Goal: Information Seeking & Learning: Learn about a topic

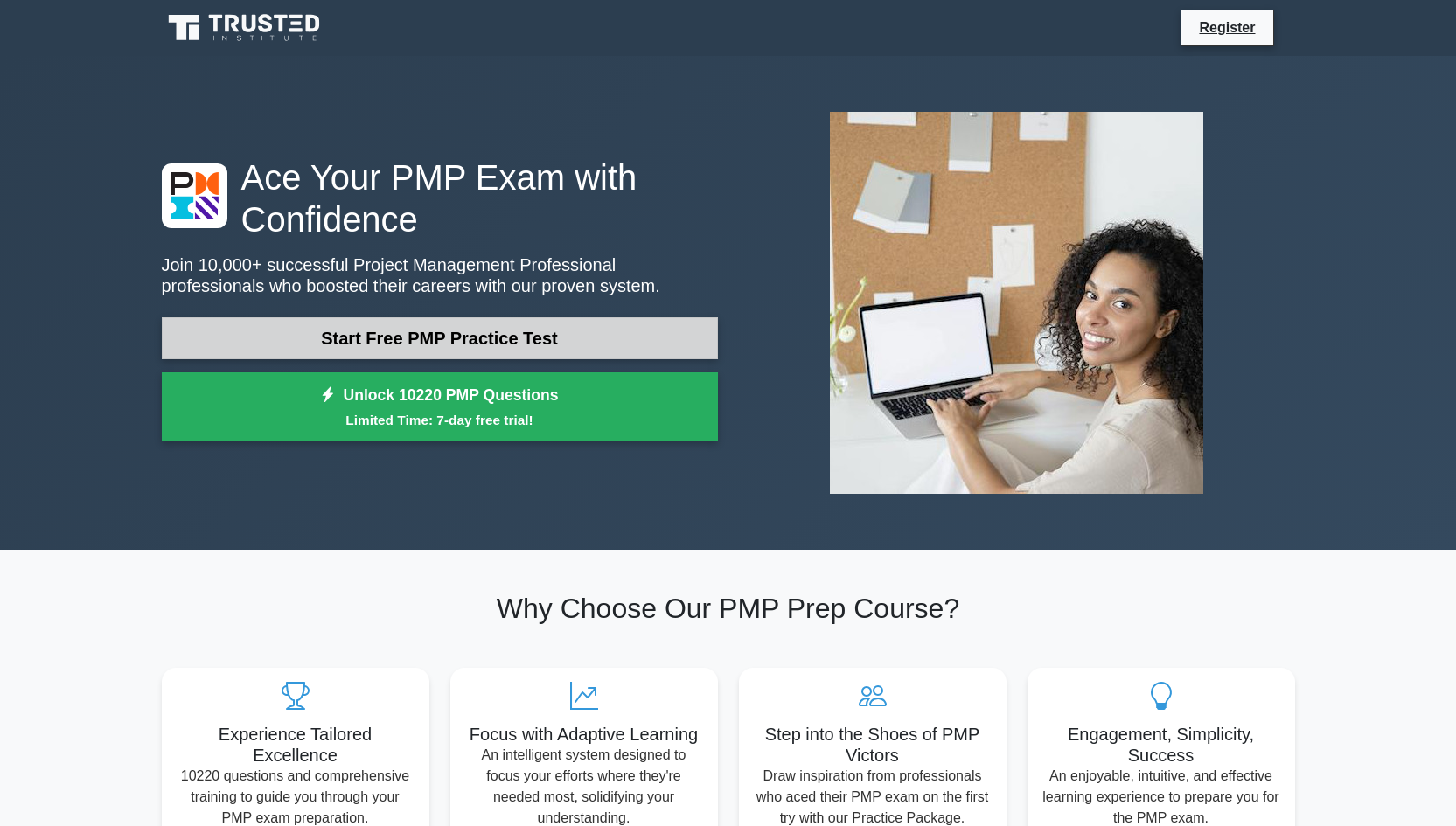
click at [432, 345] on link "Start Free PMP Practice Test" at bounding box center [439, 338] width 556 height 42
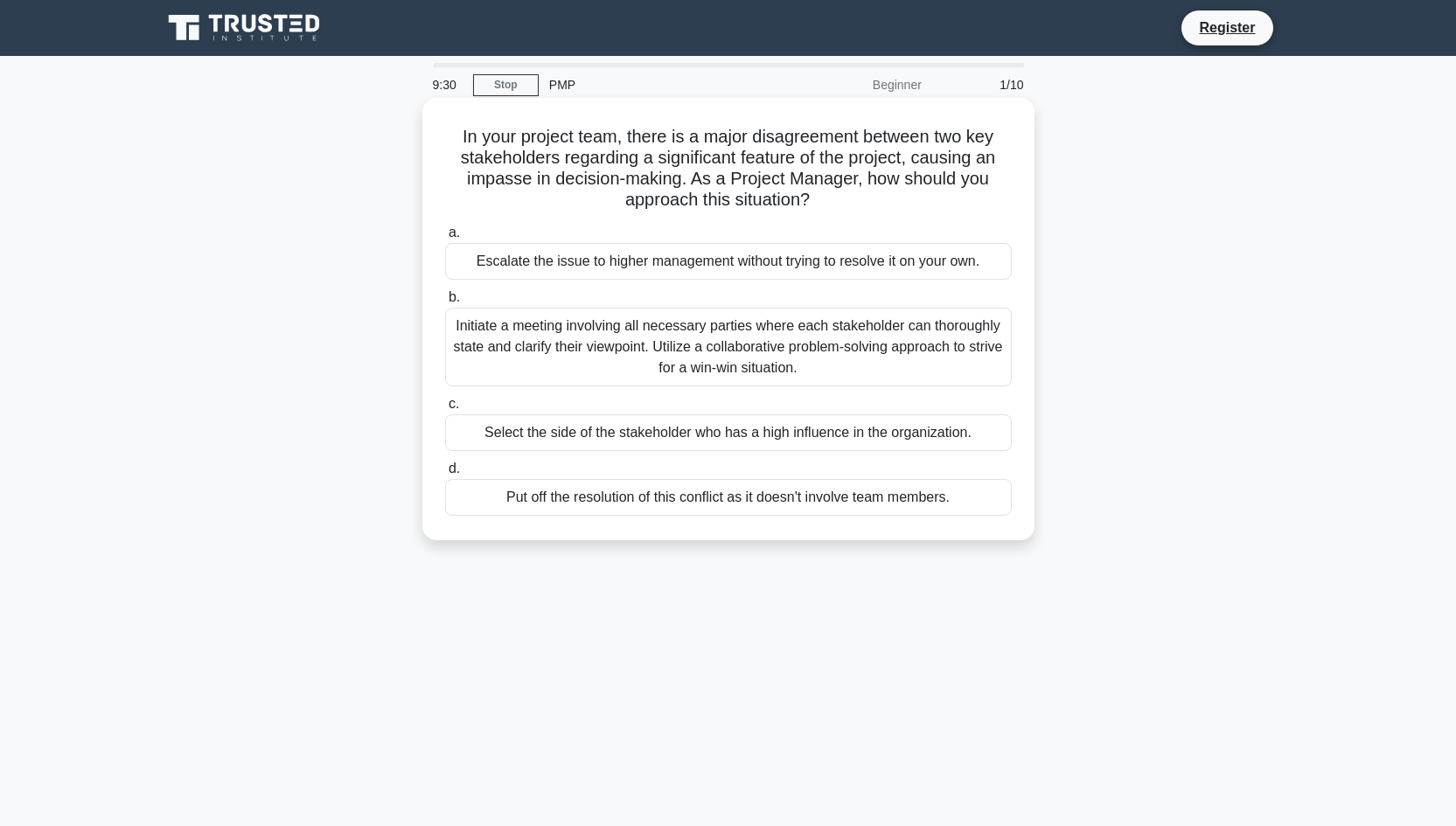
click at [670, 347] on div "Initiate a meeting involving all necessary parties where each stakeholder can t…" at bounding box center [728, 346] width 566 height 79
click at [445, 303] on input "b. Initiate a meeting involving all necessary parties where each stakeholder ca…" at bounding box center [445, 297] width 0 height 11
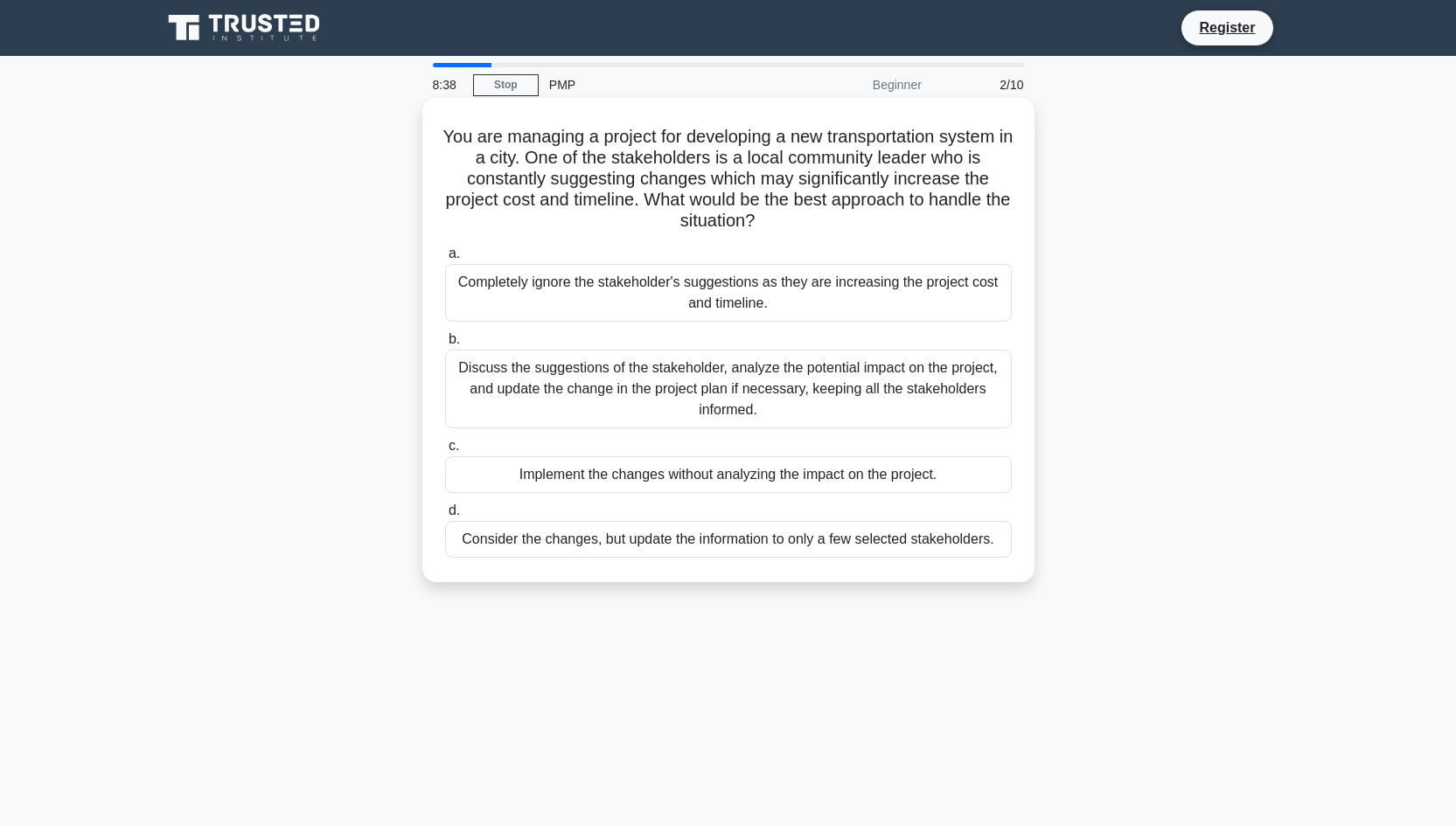
click at [648, 404] on div "Discuss the suggestions of the stakeholder, analyze the potential impact on the…" at bounding box center [728, 388] width 566 height 79
click at [445, 345] on input "b. Discuss the suggestions of the stakeholder, analyze the potential impact on …" at bounding box center [445, 340] width 0 height 11
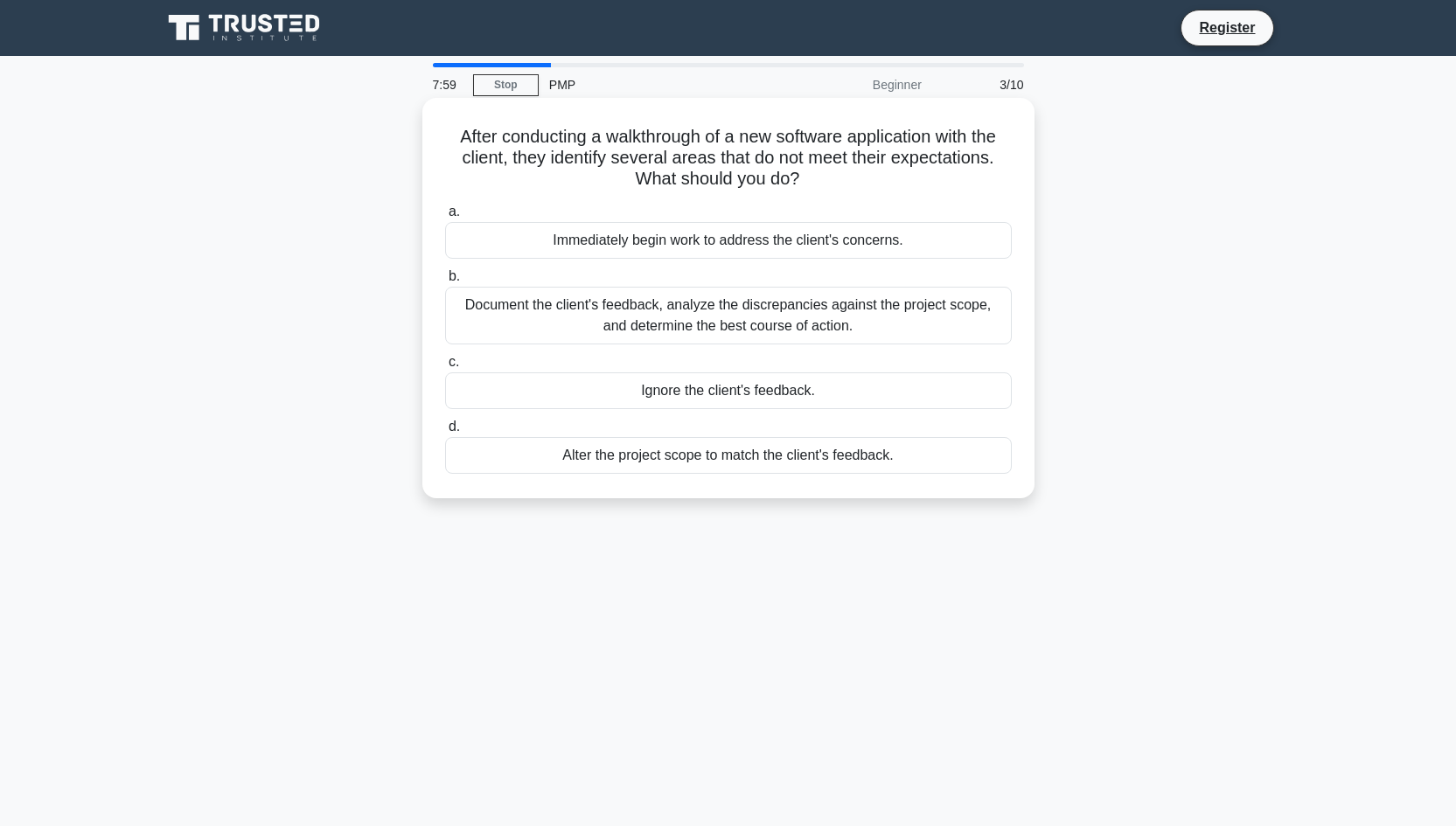
click at [793, 324] on div "Document the client's feedback, analyze the discrepancies against the project s…" at bounding box center [728, 315] width 566 height 58
click at [445, 282] on input "b. Document the client's feedback, analyze the discrepancies against the projec…" at bounding box center [445, 276] width 0 height 11
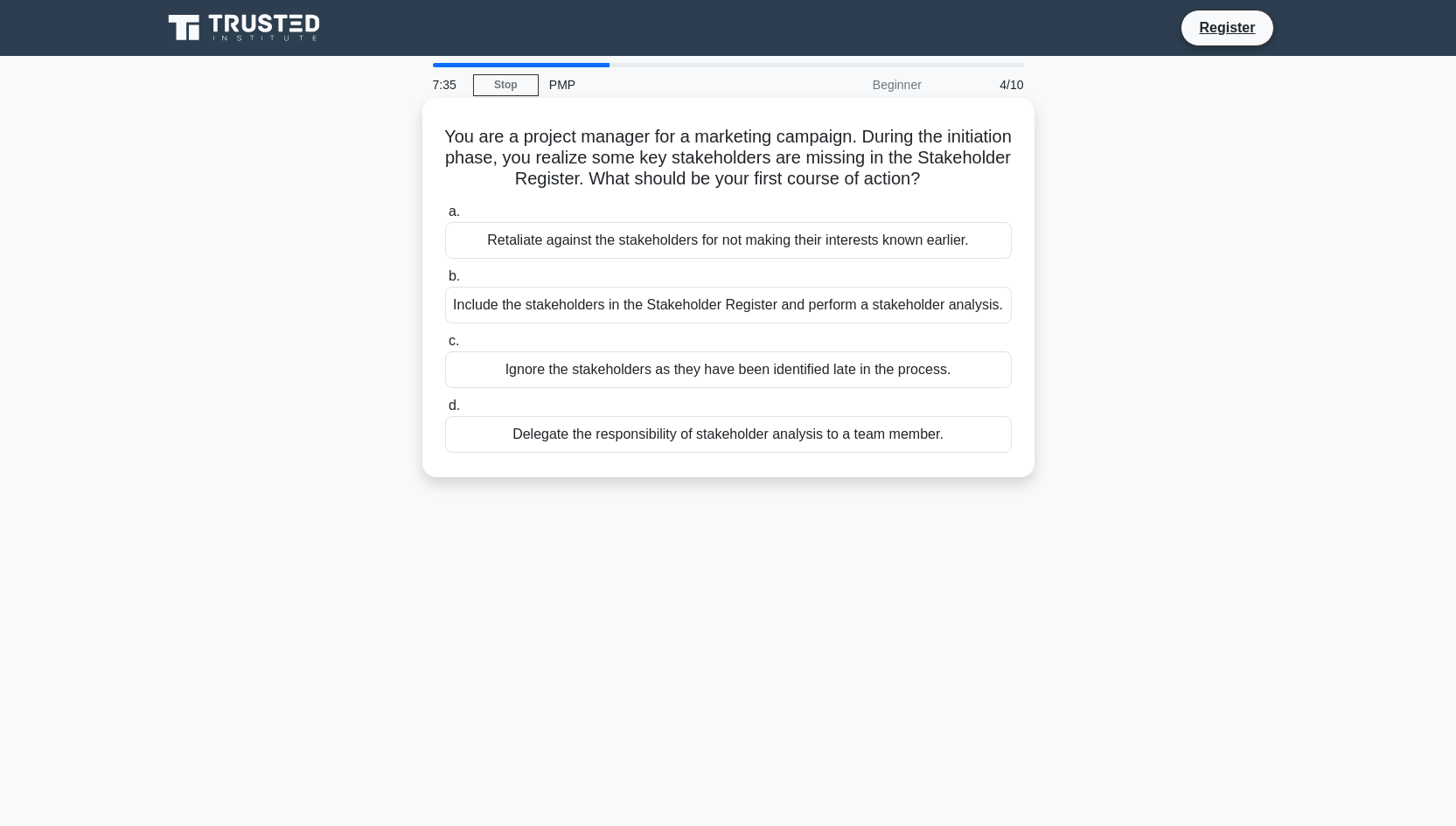
click at [796, 312] on div "Include the stakeholders in the Stakeholder Register and perform a stakeholder …" at bounding box center [728, 305] width 566 height 37
click at [445, 282] on input "b. Include the stakeholders in the Stakeholder Register and perform a stakehold…" at bounding box center [445, 276] width 0 height 11
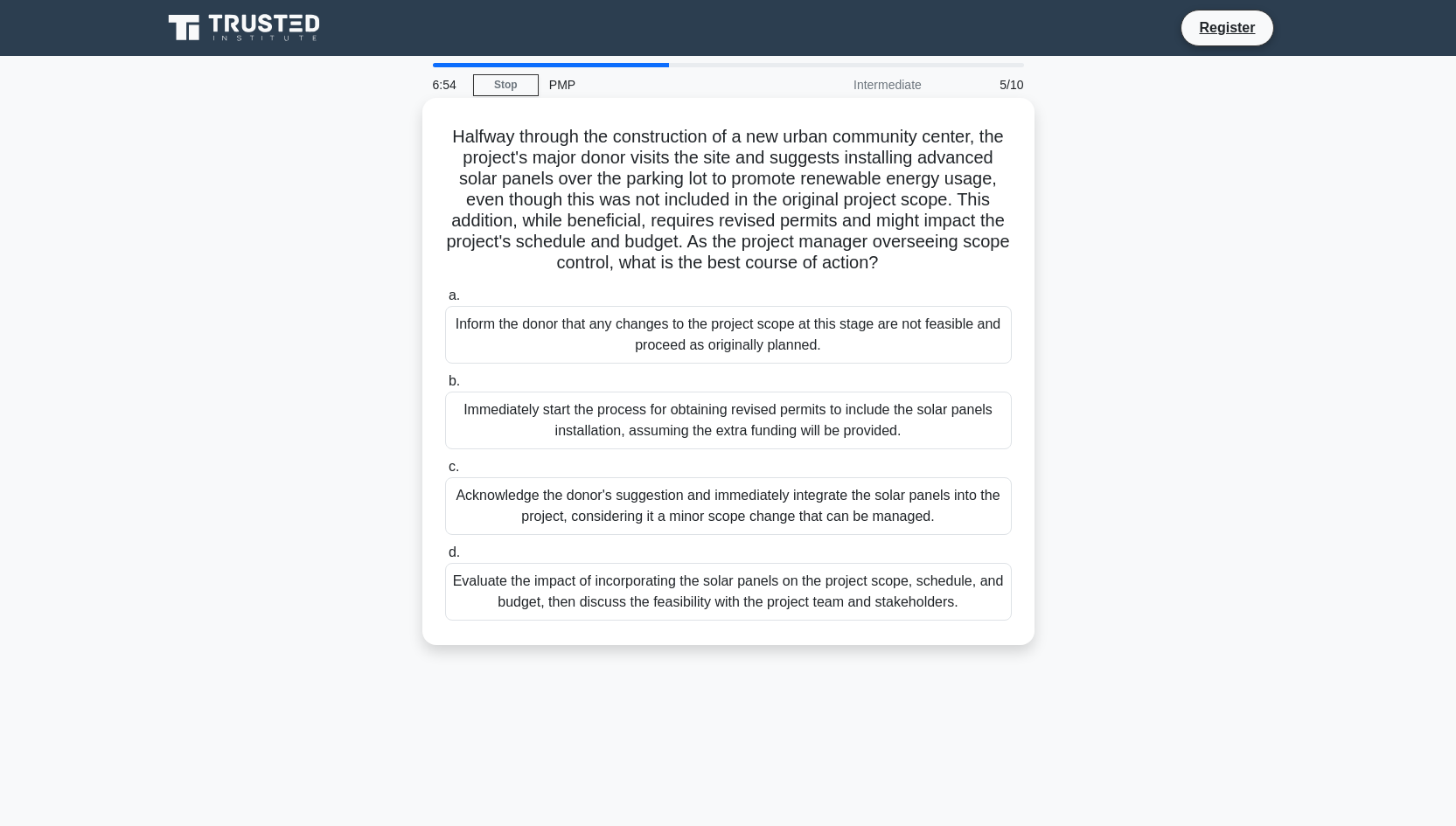
click at [740, 598] on div "Evaluate the impact of incorporating the solar panels on the project scope, sch…" at bounding box center [728, 591] width 566 height 58
click at [445, 558] on input "d. Evaluate the impact of incorporating the solar panels on the project scope, …" at bounding box center [445, 553] width 0 height 11
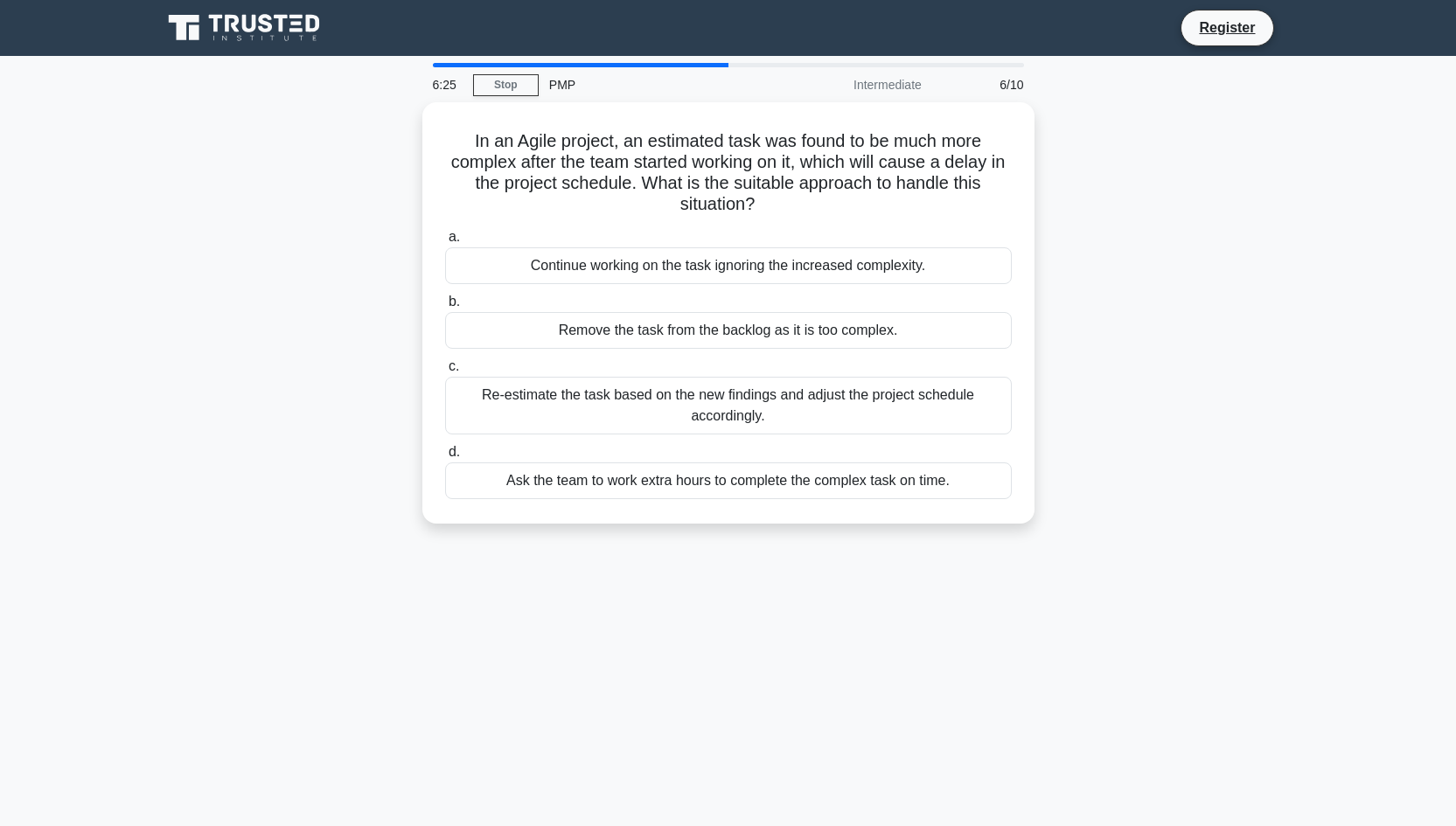
drag, startPoint x: 772, startPoint y: 409, endPoint x: 1200, endPoint y: 577, distance: 459.8
click at [1200, 577] on div "6:25 Stop PMP Intermediate 6/10 In an Agile project, an estimated task was foun…" at bounding box center [728, 499] width 1154 height 873
click at [1244, 572] on div "6:25 Stop PMP Intermediate 6/10 In an Agile project, an estimated task was foun…" at bounding box center [728, 499] width 1154 height 873
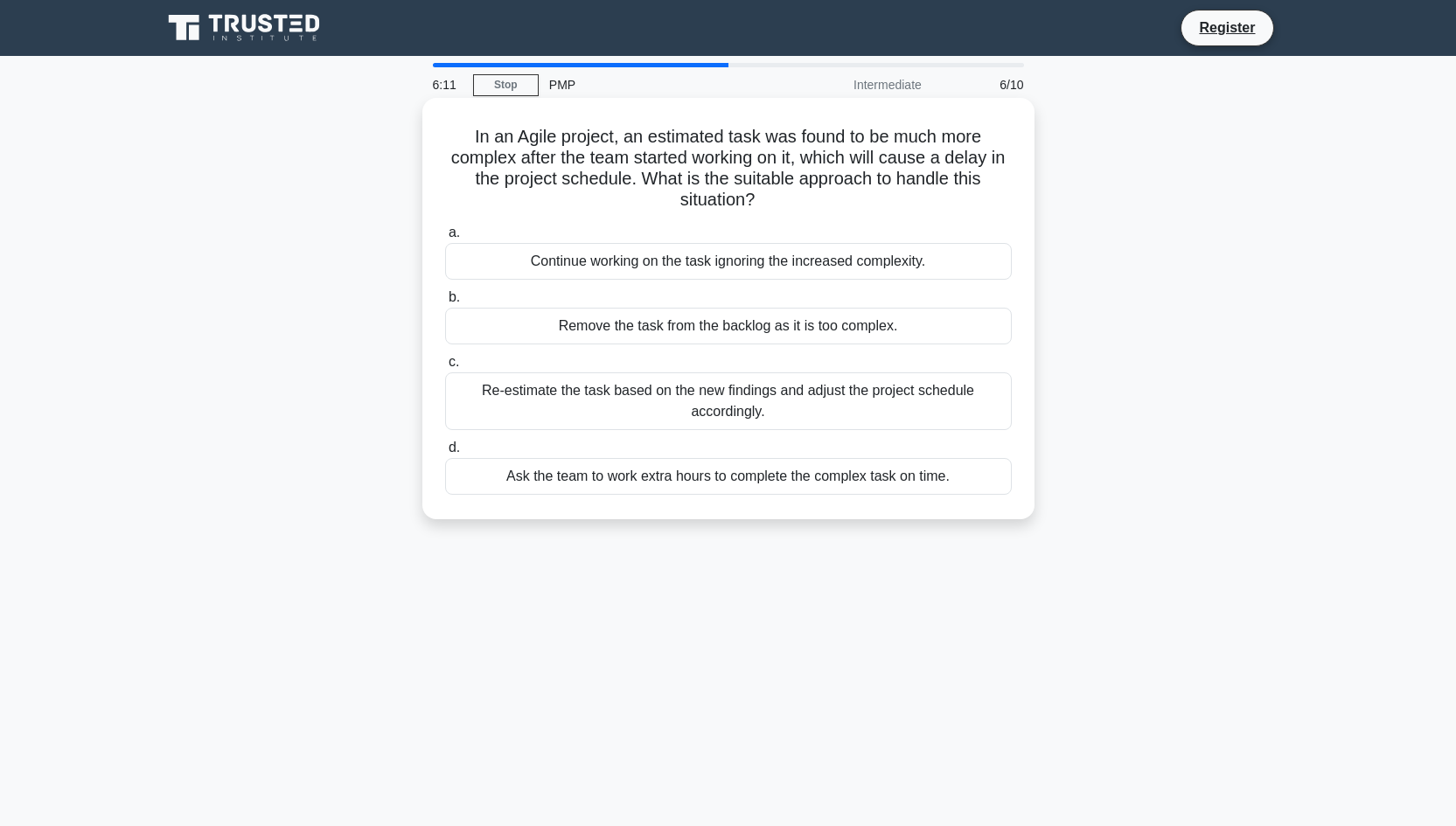
click at [783, 413] on div "Re-estimate the task based on the new findings and adjust the project schedule …" at bounding box center [728, 400] width 566 height 58
click at [445, 368] on input "c. Re-estimate the task based on the new findings and adjust the project schedu…" at bounding box center [445, 362] width 0 height 11
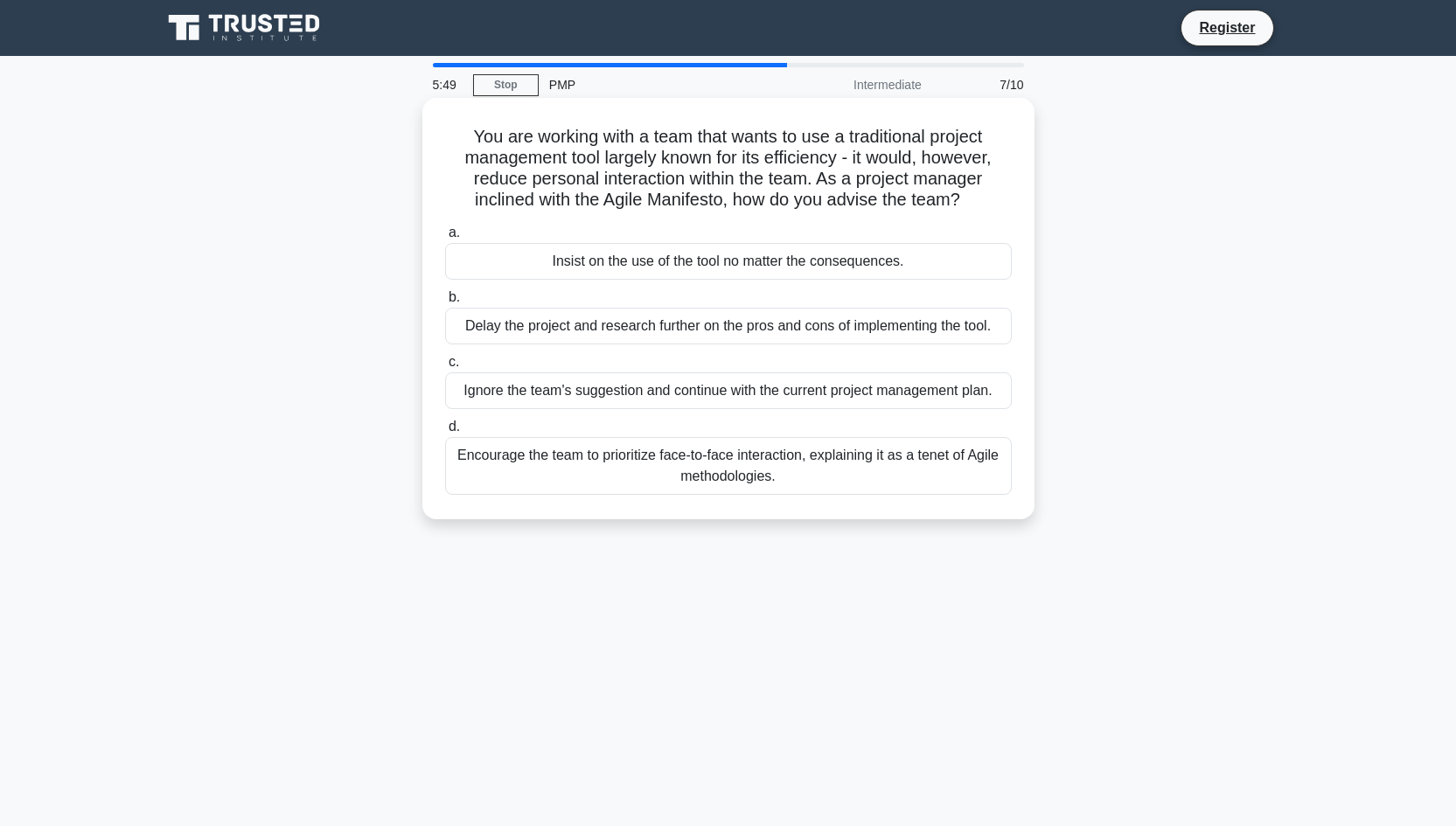
click at [739, 473] on div "Encourage the team to prioritize face-to-face interaction, explaining it as a t…" at bounding box center [728, 466] width 566 height 58
click at [445, 432] on input "d. Encourage the team to prioritize face-to-face interaction, explaining it as …" at bounding box center [445, 427] width 0 height 11
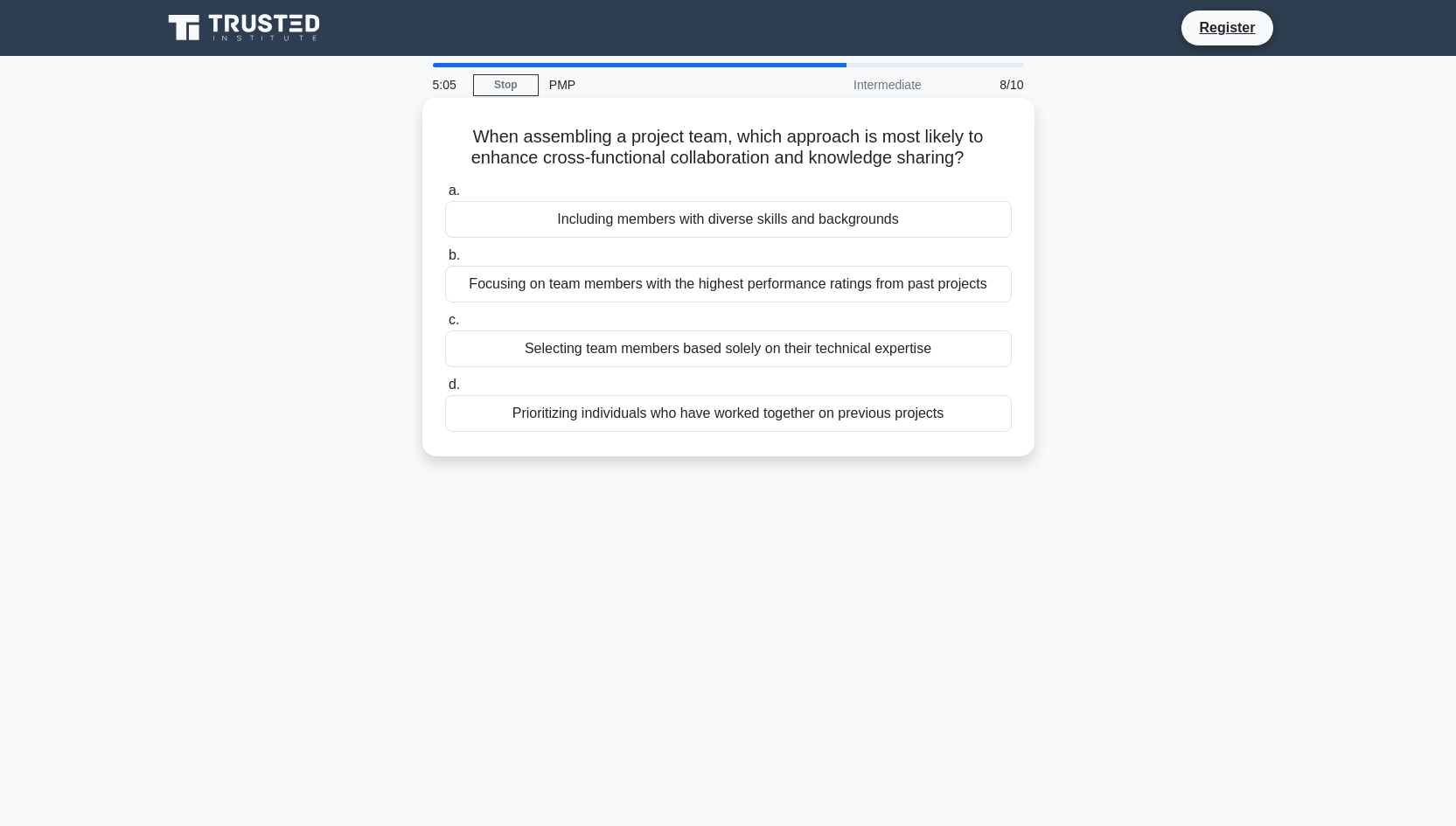
click at [680, 222] on div "Including members with diverse skills and backgrounds" at bounding box center [728, 219] width 566 height 37
click at [445, 197] on input "a. Including members with diverse skills and backgrounds" at bounding box center [445, 191] width 0 height 11
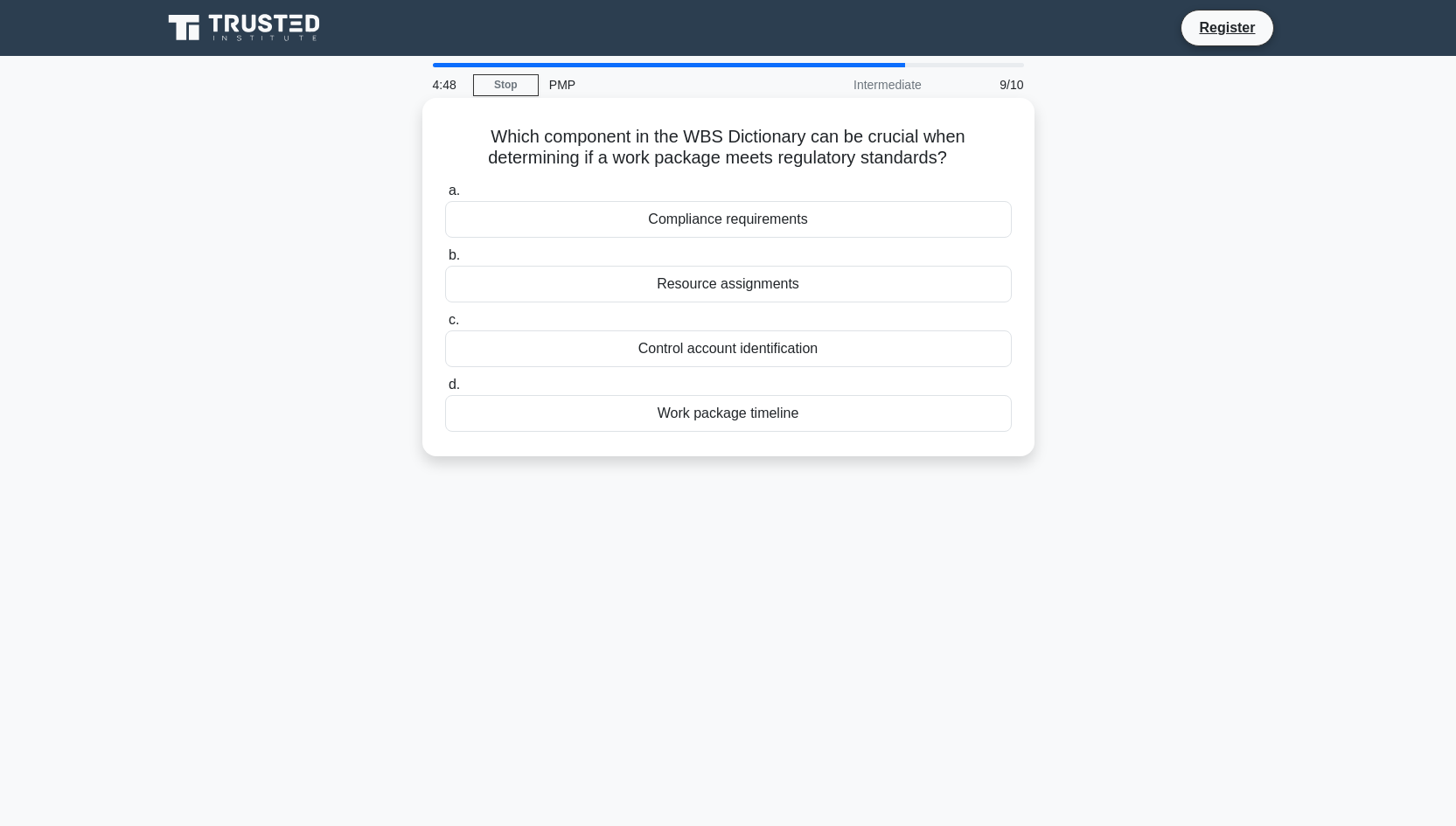
click at [753, 224] on div "Compliance requirements" at bounding box center [728, 219] width 566 height 37
click at [445, 197] on input "a. Compliance requirements" at bounding box center [445, 191] width 0 height 11
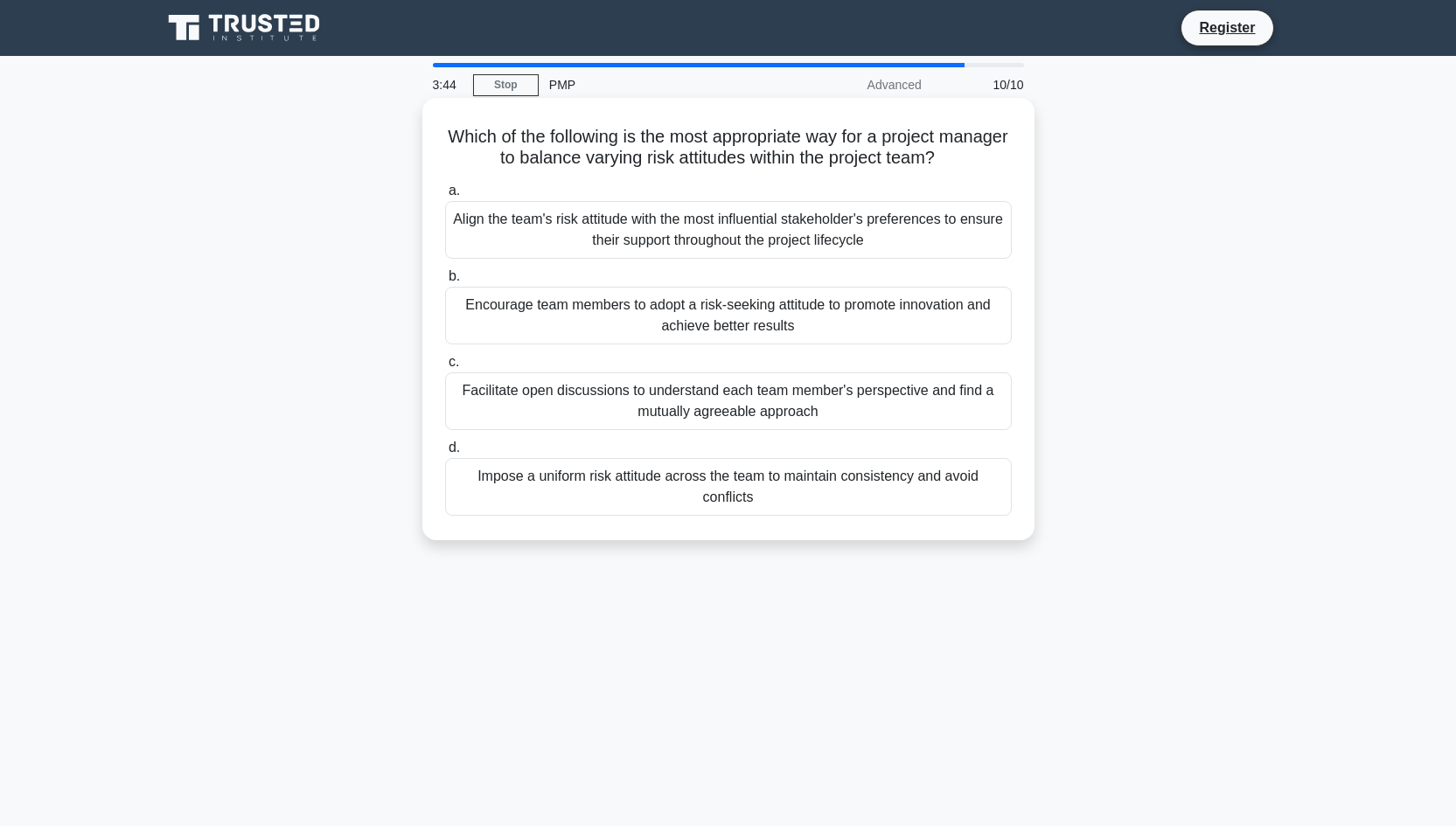
click at [926, 405] on div "Facilitate open discussions to understand each team member's perspective and fi…" at bounding box center [728, 400] width 566 height 58
click at [445, 368] on input "c. Facilitate open discussions to understand each team member's perspective and…" at bounding box center [445, 362] width 0 height 11
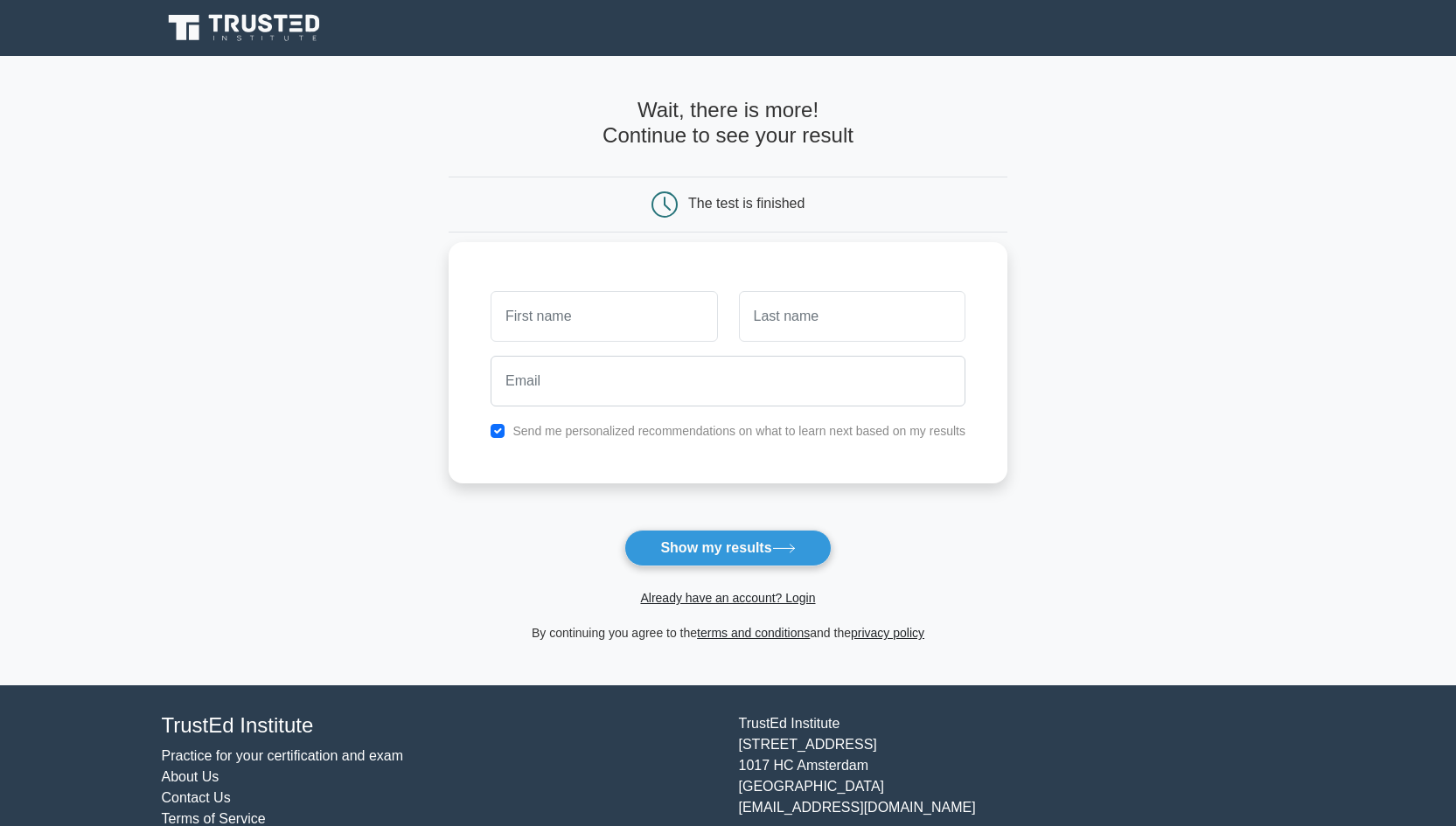
click at [613, 322] on input "text" at bounding box center [603, 317] width 226 height 51
type input "Adeline"
type input "Low"
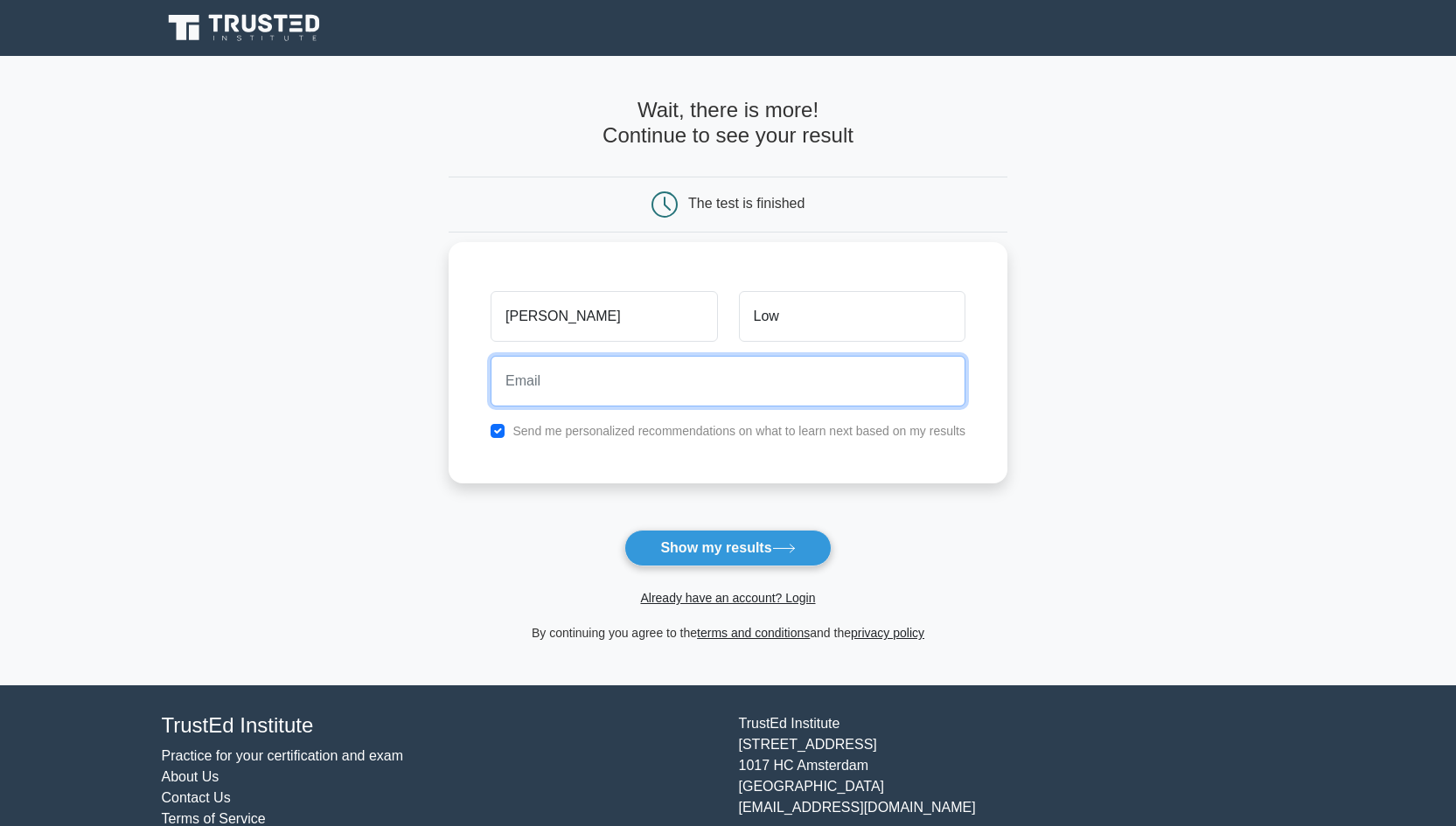
type input "a"
click at [496, 426] on input "checkbox" at bounding box center [497, 431] width 14 height 14
checkbox input "false"
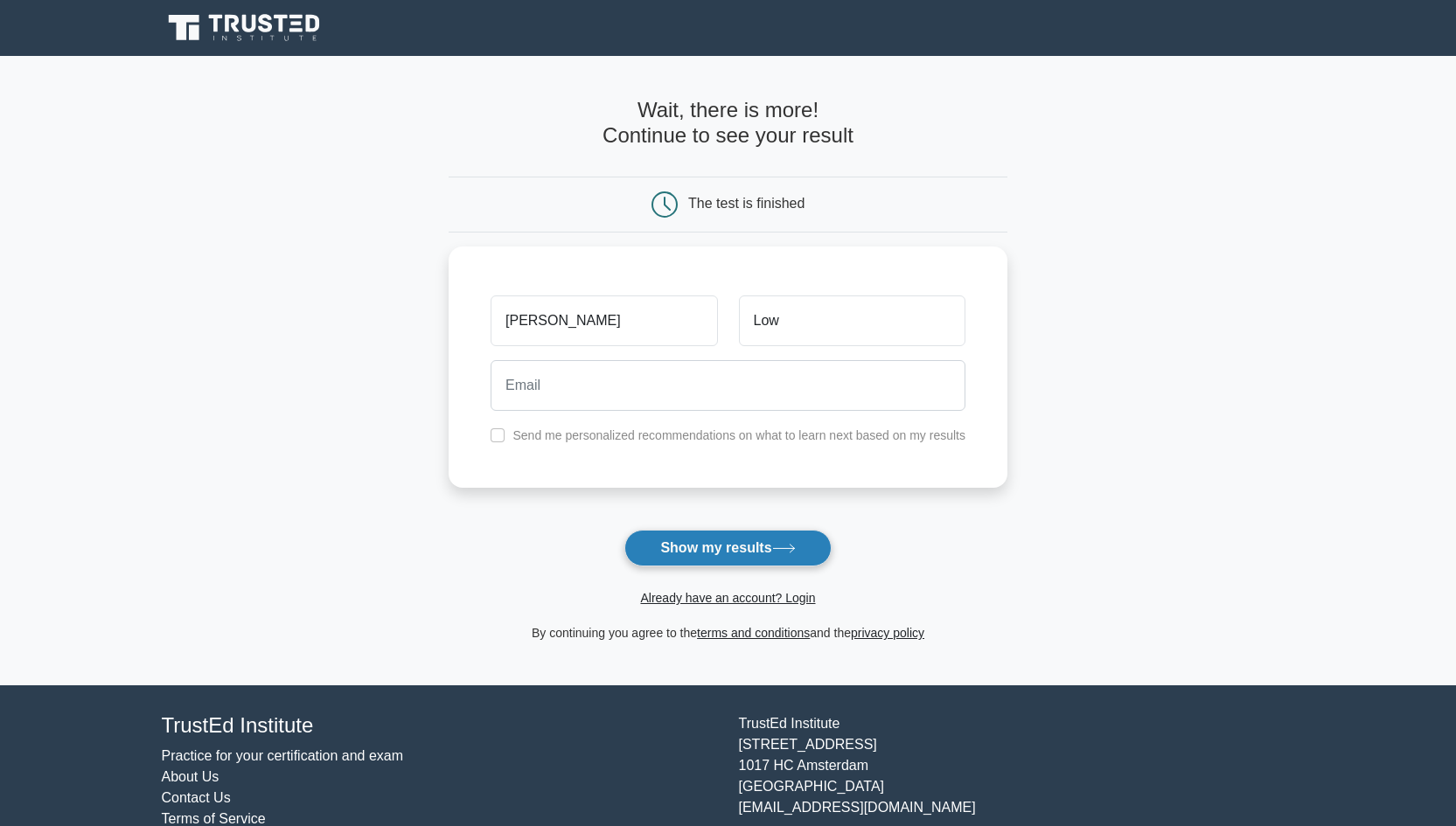
click at [667, 542] on button "Show my results" at bounding box center [727, 548] width 206 height 37
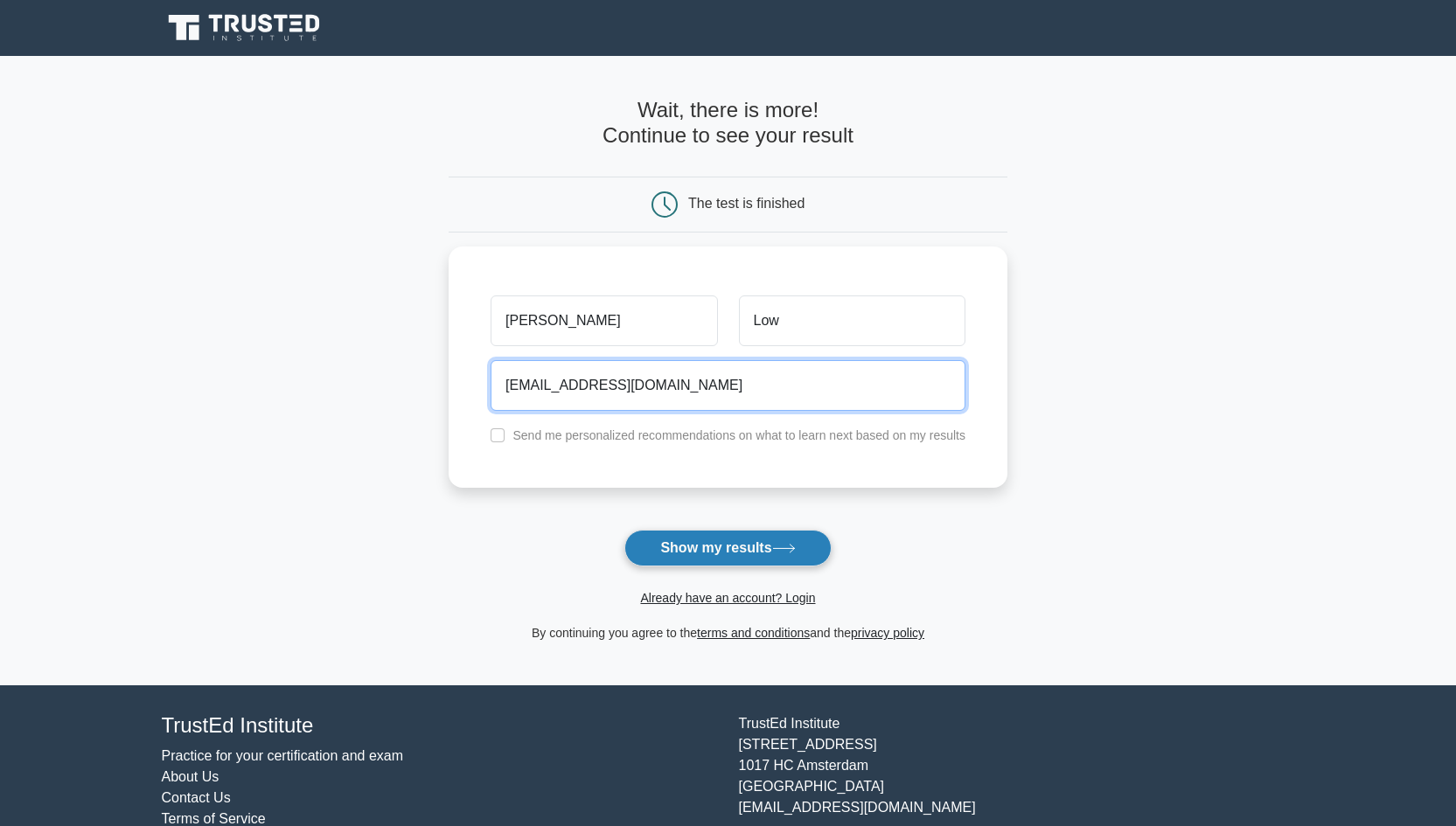
type input "adelinelowbh@gmail.com"
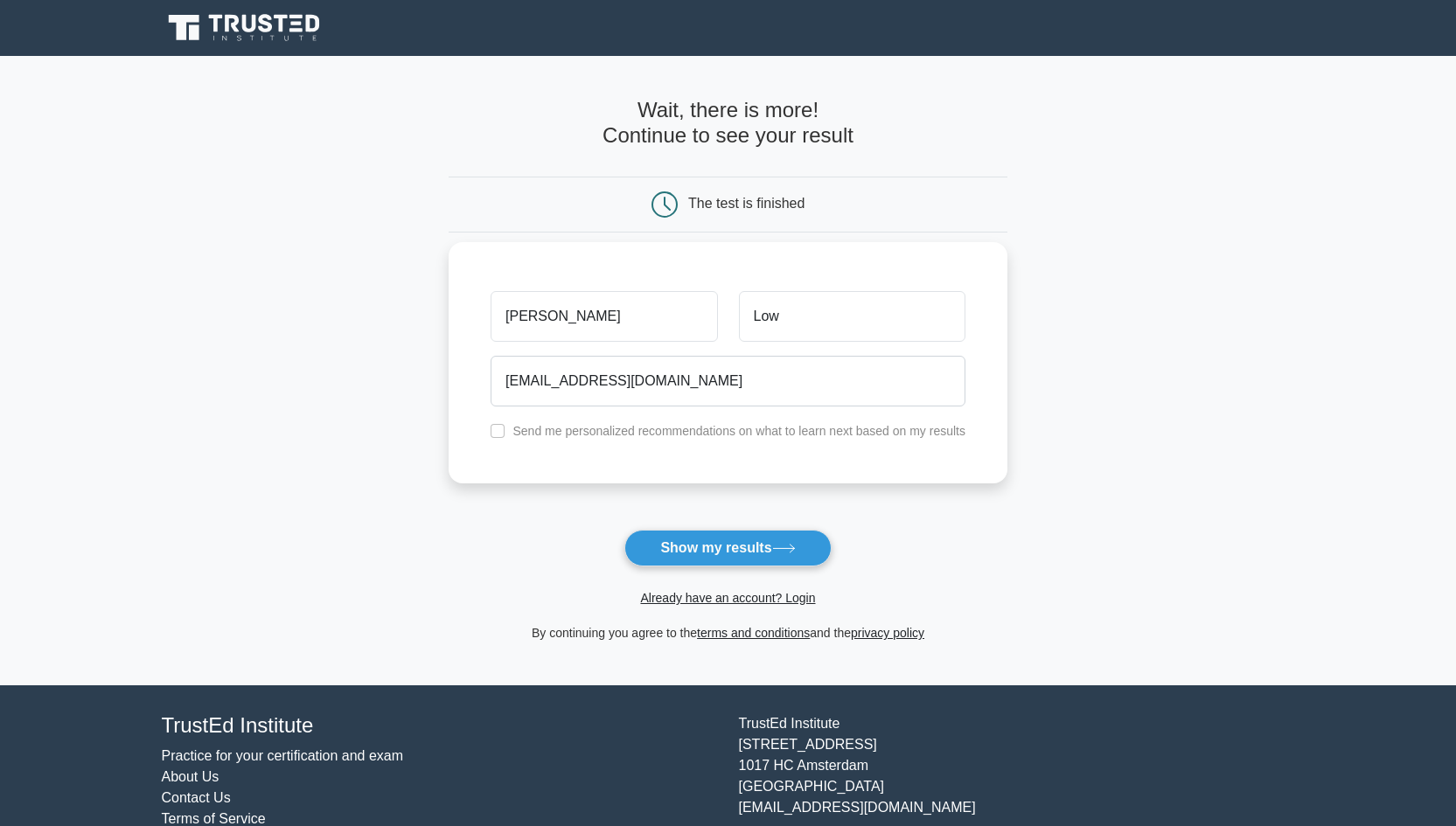
drag, startPoint x: 686, startPoint y: 553, endPoint x: 491, endPoint y: 463, distance: 214.8
click at [488, 464] on form "Wait, there is more! Continue to see your result The test is finished Adeline L…" at bounding box center [728, 370] width 559 height 545
click at [499, 438] on input "checkbox" at bounding box center [497, 431] width 14 height 14
checkbox input "true"
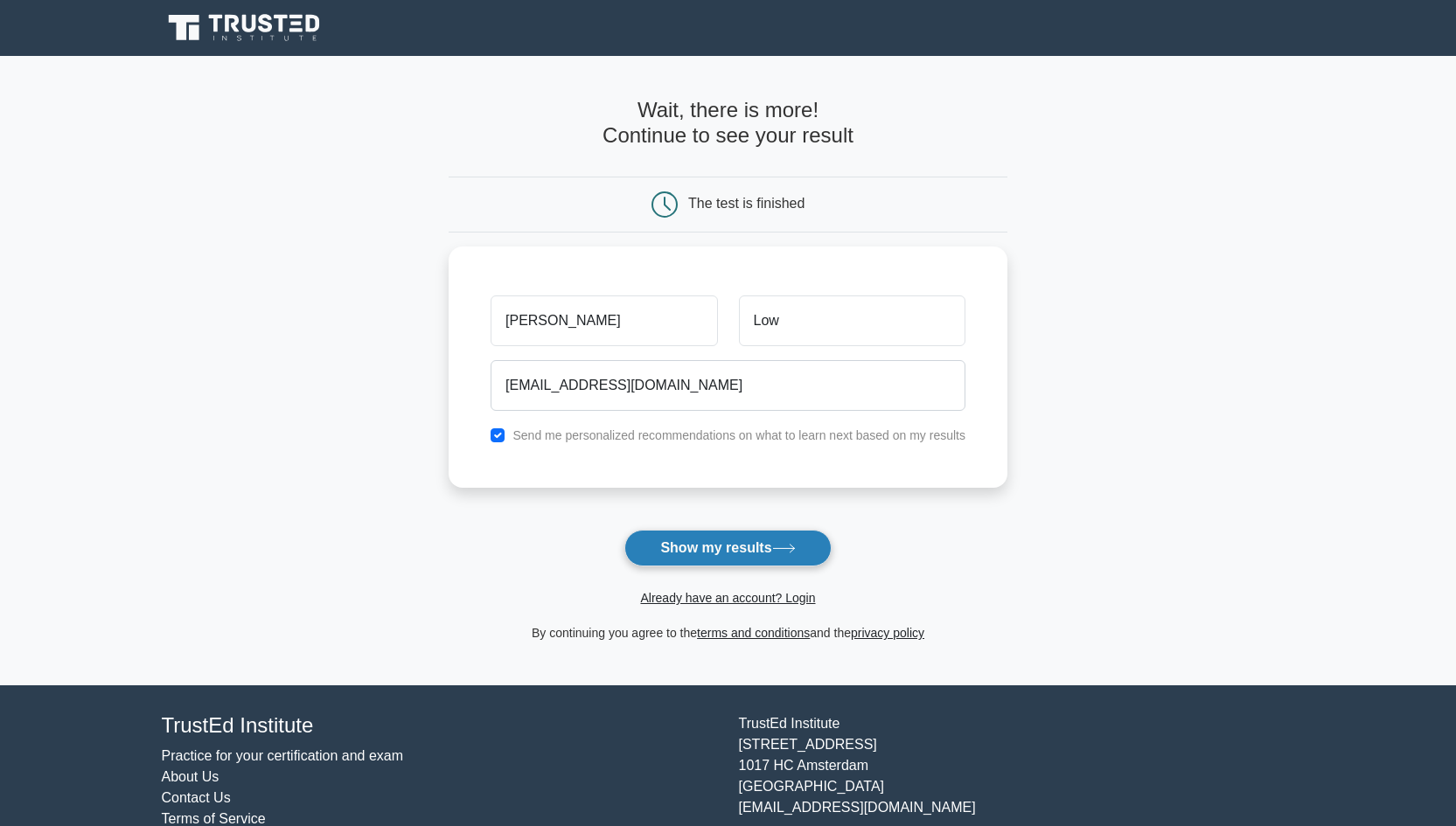
click at [709, 544] on button "Show my results" at bounding box center [727, 548] width 206 height 37
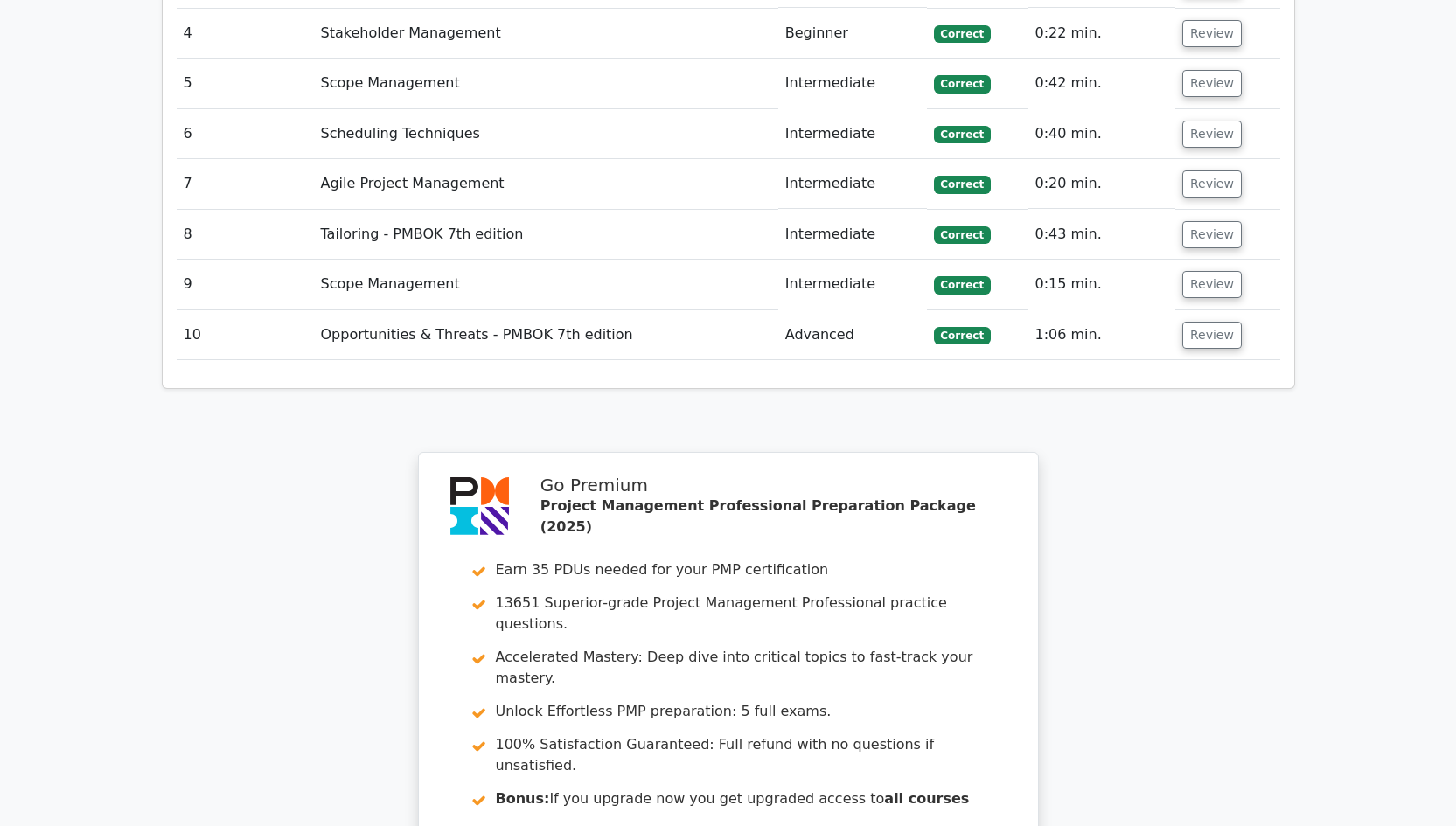
scroll to position [2763, 0]
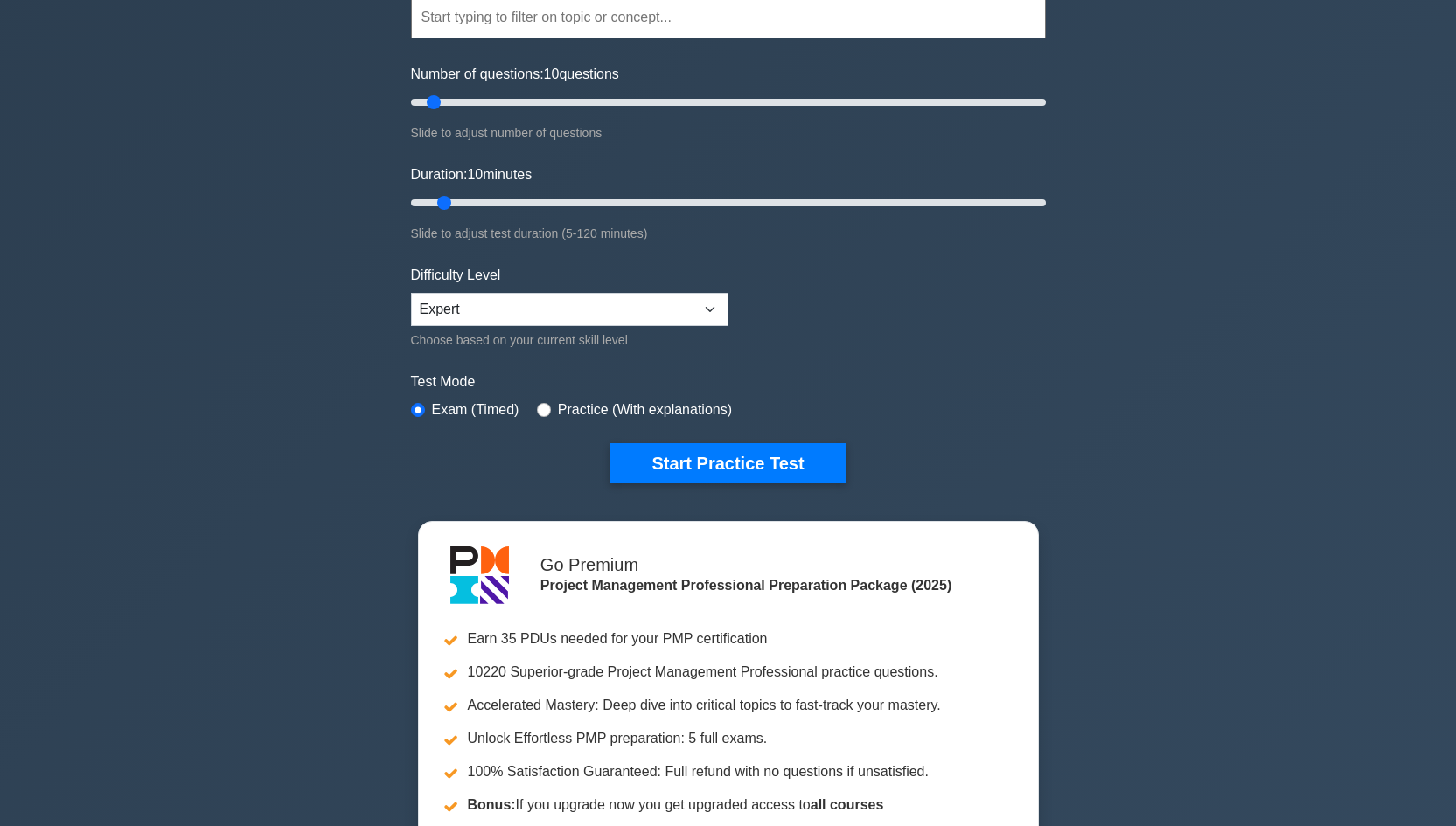
scroll to position [140, 0]
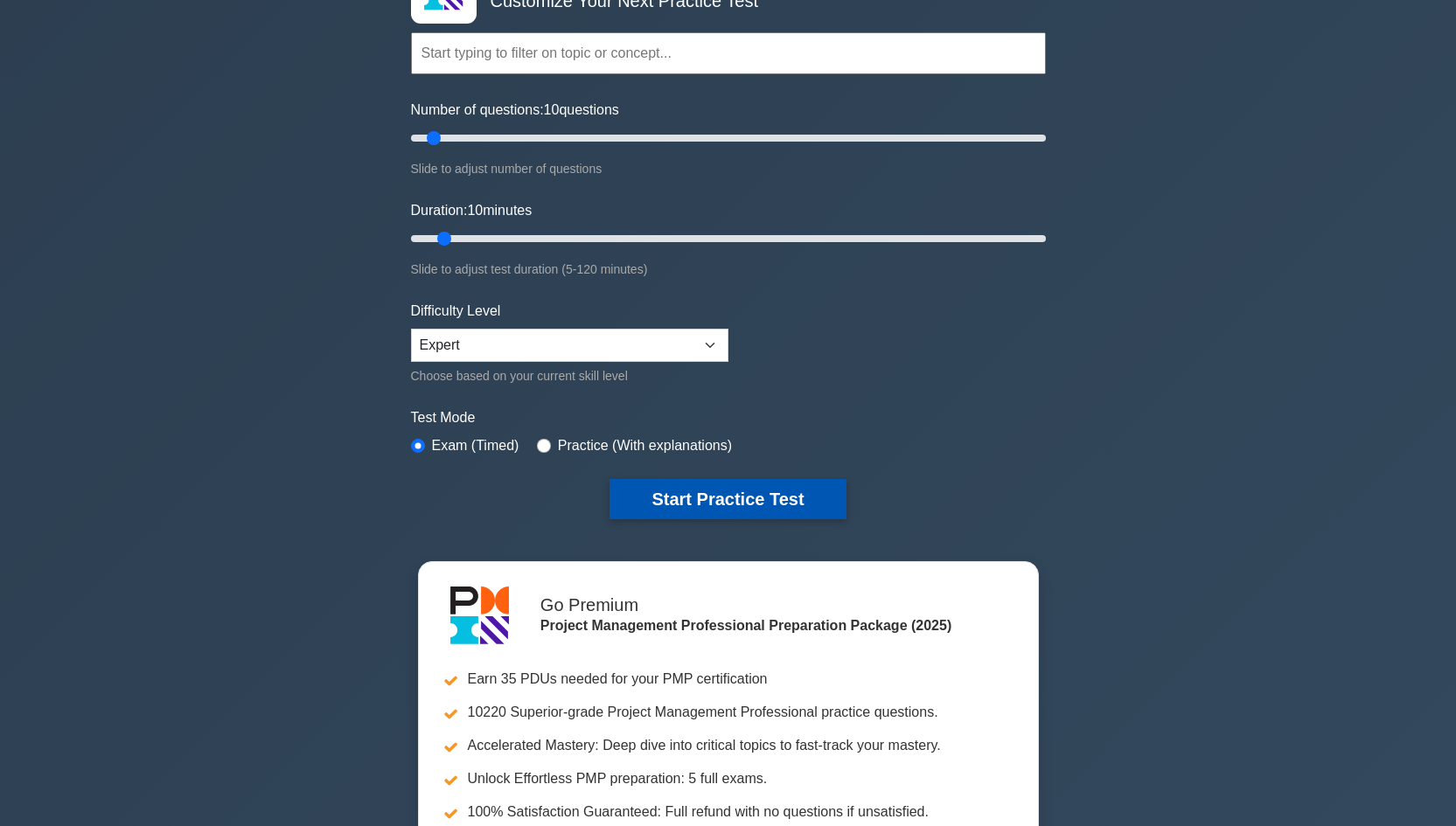
click at [730, 497] on button "Start Practice Test" at bounding box center [727, 499] width 236 height 40
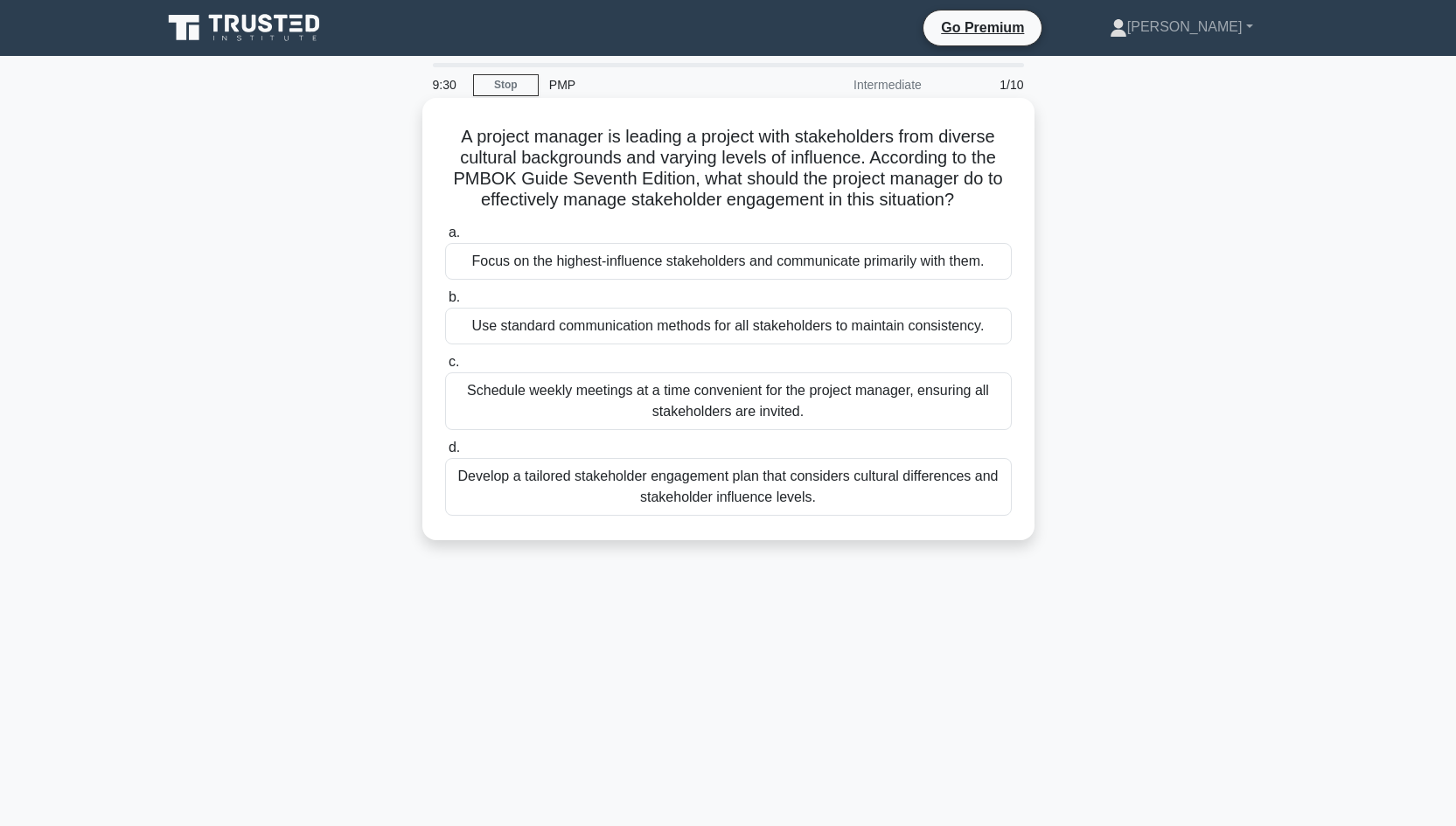
click at [737, 497] on div "Develop a tailored stakeholder engagement plan that considers cultural differen…" at bounding box center [728, 486] width 566 height 58
click at [445, 453] on input "d. Develop a tailored stakeholder engagement plan that considers cultural diffe…" at bounding box center [445, 448] width 0 height 11
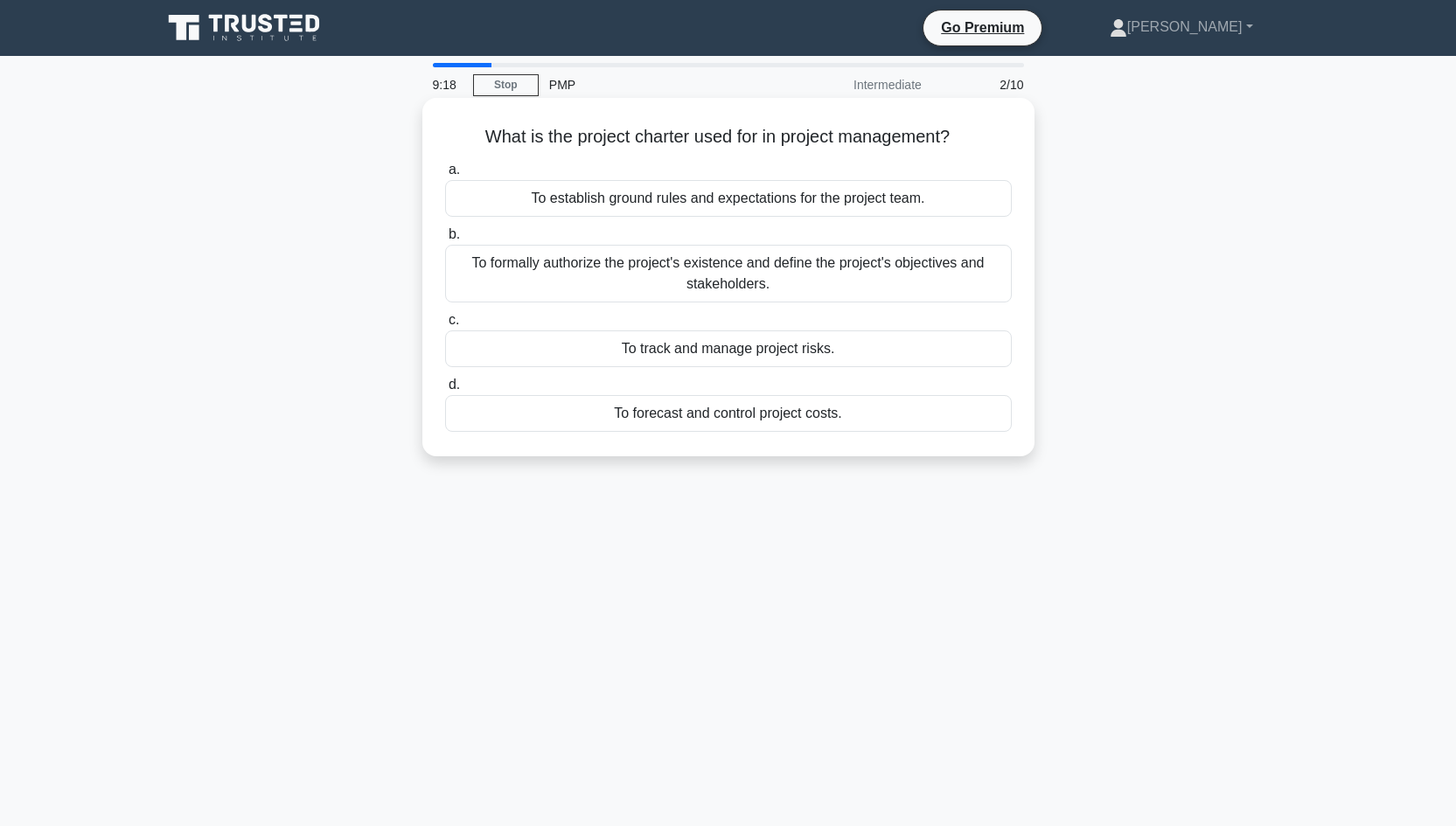
click at [758, 273] on div "To formally authorize the project's existence and define the project's objectiv…" at bounding box center [728, 273] width 566 height 58
click at [445, 240] on input "b. To formally authorize the project's existence and define the project's objec…" at bounding box center [445, 235] width 0 height 11
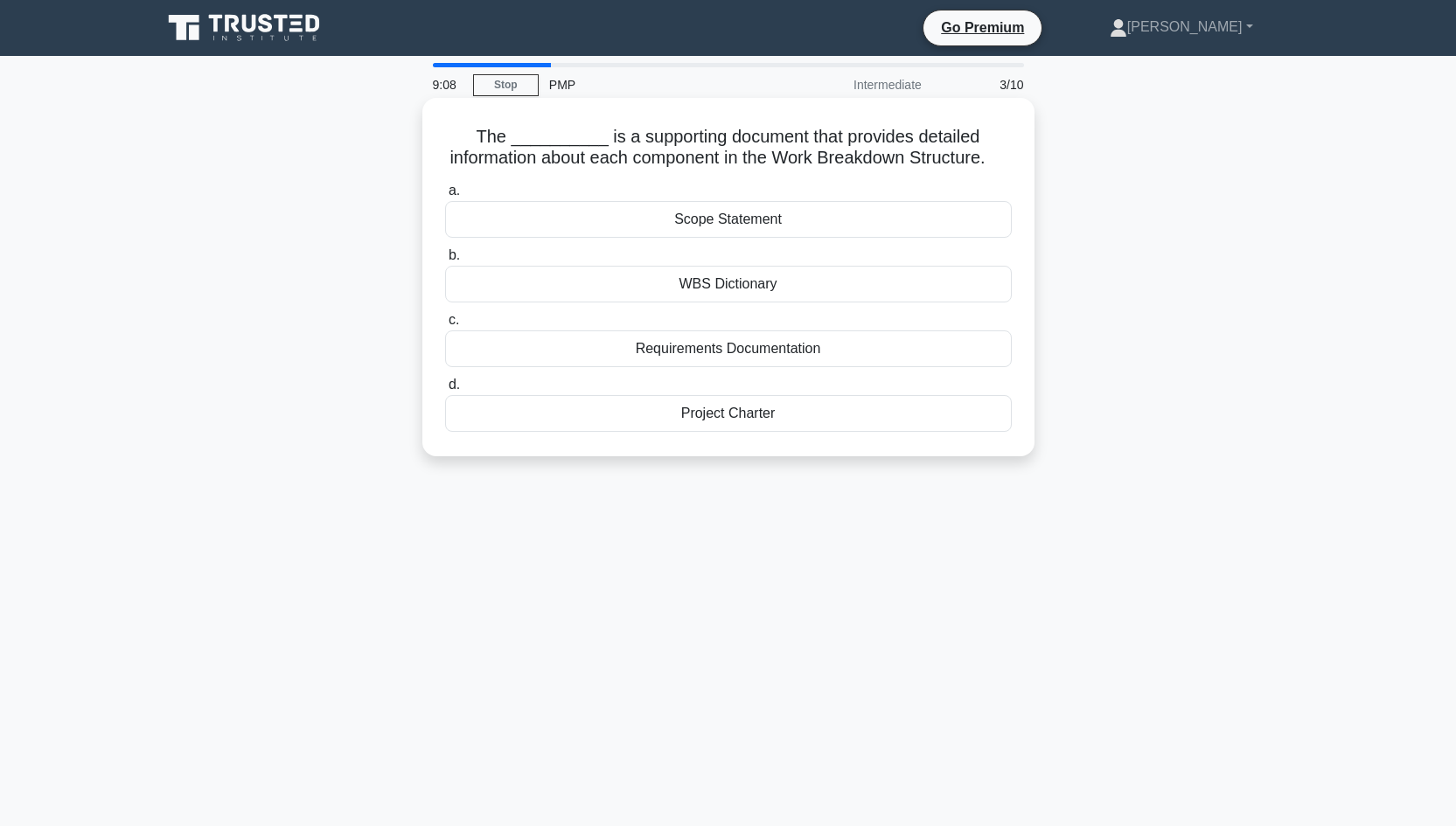
click at [753, 289] on div "WBS Dictionary" at bounding box center [728, 284] width 566 height 37
click at [445, 261] on input "b. WBS Dictionary" at bounding box center [445, 255] width 0 height 11
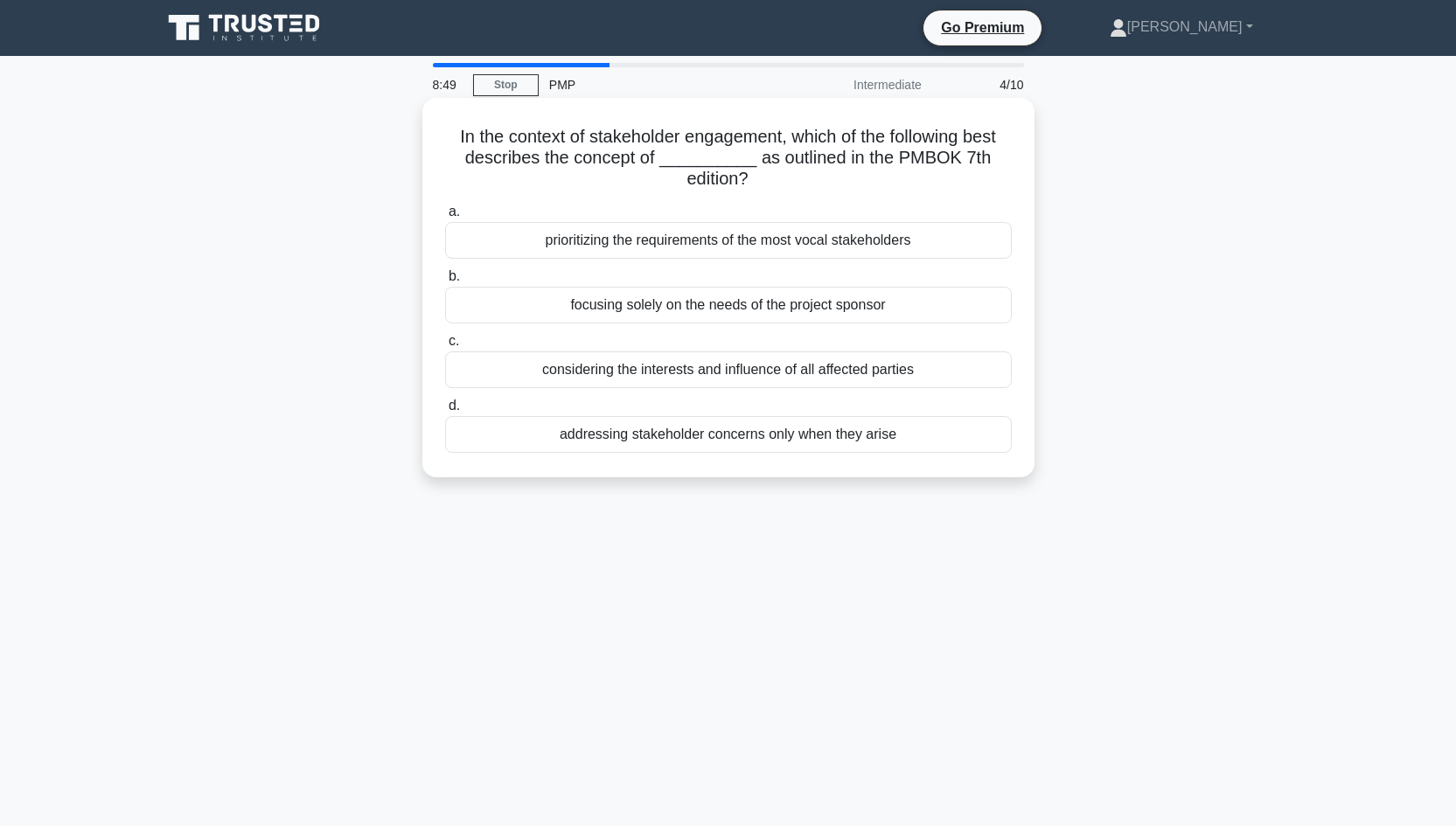
click at [769, 371] on div "considering the interests and influence of all affected parties" at bounding box center [728, 369] width 566 height 37
click at [445, 347] on input "c. considering the interests and influence of all affected parties" at bounding box center [445, 342] width 0 height 11
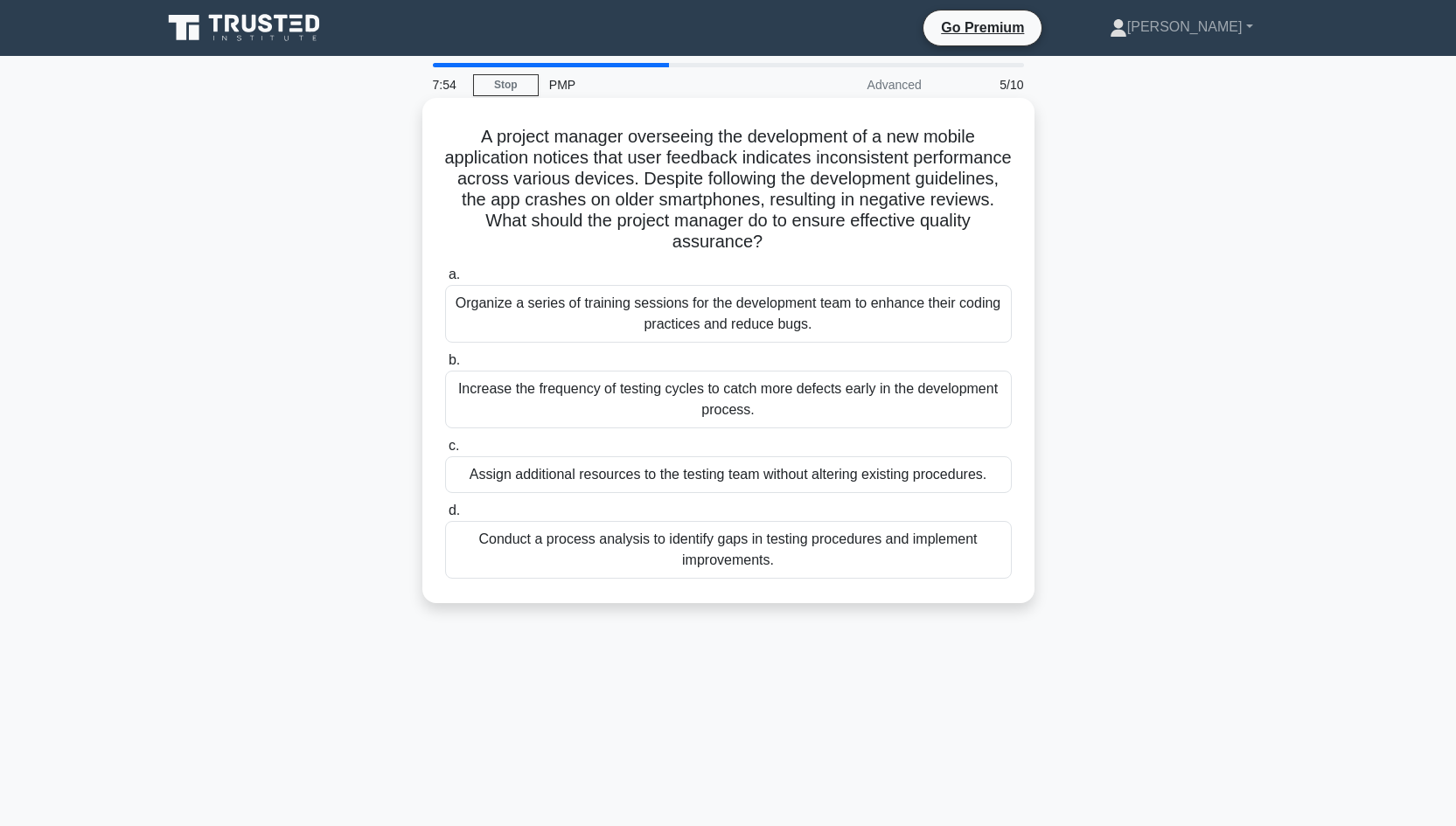
click at [822, 533] on div "Conduct a process analysis to identify gaps in testing procedures and implement…" at bounding box center [728, 549] width 566 height 58
click at [445, 517] on input "d. Conduct a process analysis to identify gaps in testing procedures and implem…" at bounding box center [445, 511] width 0 height 11
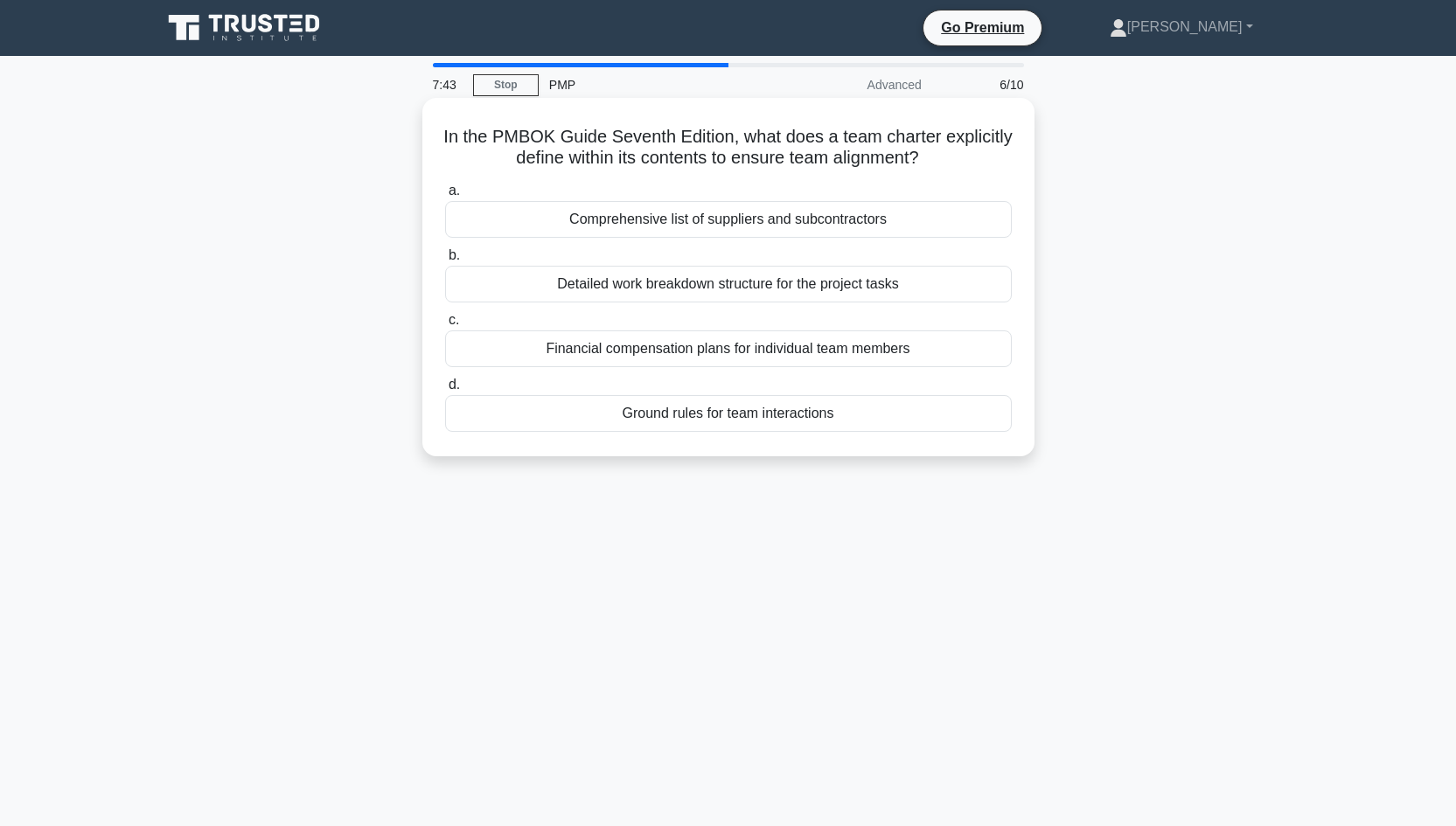
click at [751, 423] on div "Ground rules for team interactions" at bounding box center [728, 413] width 566 height 37
click at [445, 391] on input "d. Ground rules for team interactions" at bounding box center [445, 385] width 0 height 11
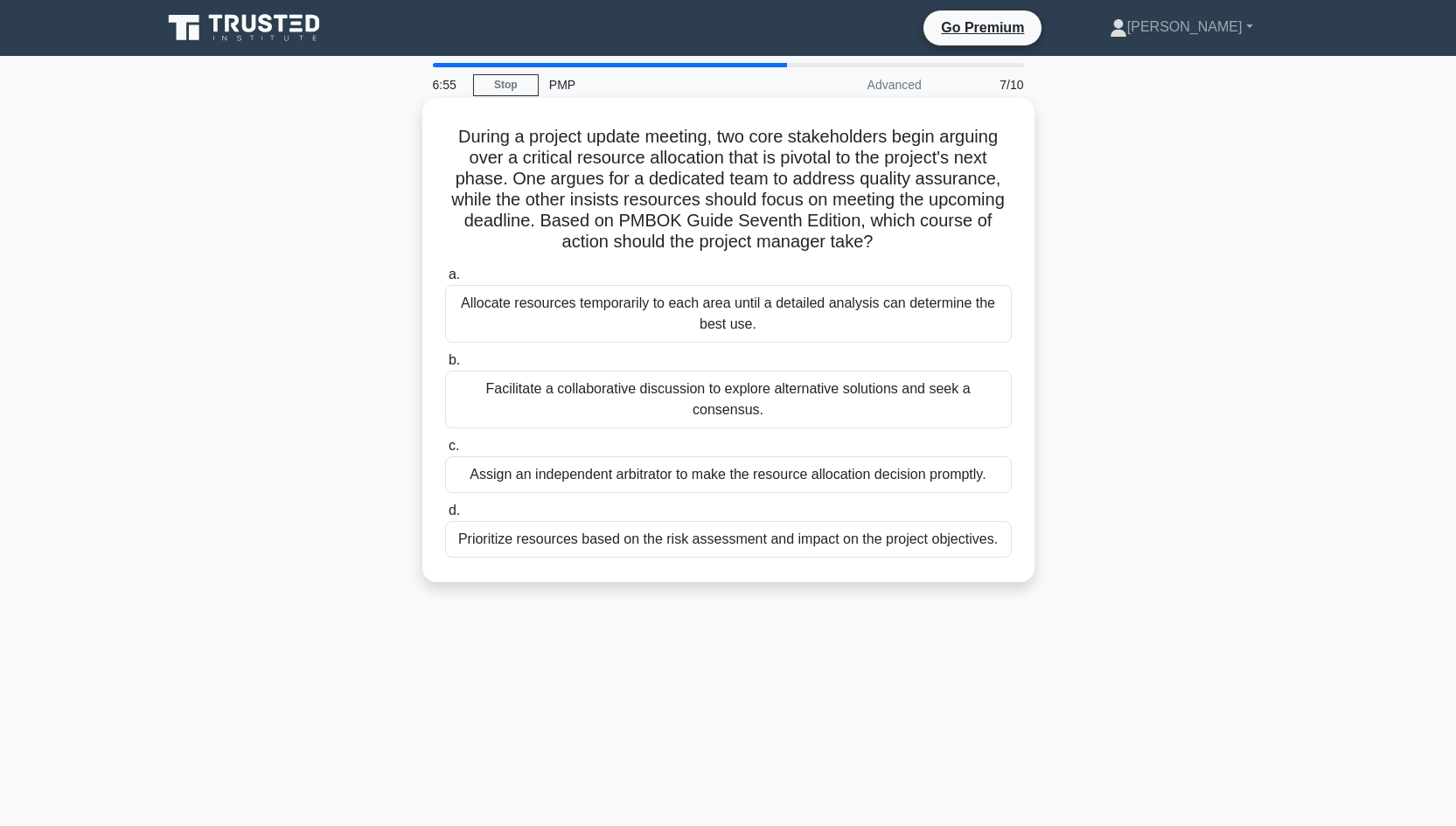
click at [790, 414] on div "Facilitate a collaborative discussion to explore alternative solutions and seek…" at bounding box center [728, 399] width 566 height 58
click at [445, 366] on input "b. Facilitate a collaborative discussion to explore alternative solutions and s…" at bounding box center [445, 360] width 0 height 11
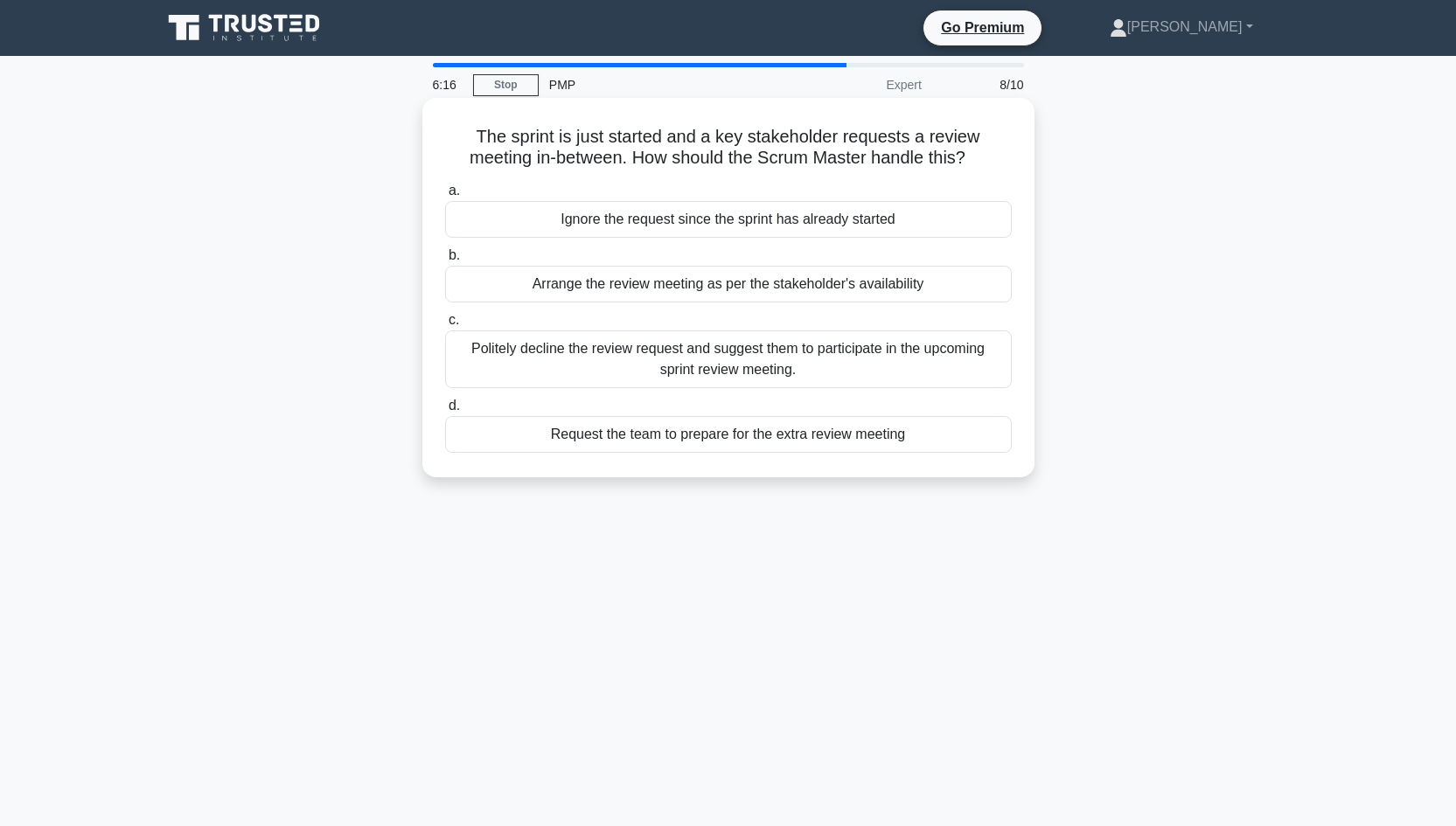
click at [800, 360] on div "Politely decline the review request and suggest them to participate in the upco…" at bounding box center [728, 359] width 566 height 58
click at [445, 325] on input "c. Politely decline the review request and suggest them to participate in the u…" at bounding box center [445, 320] width 0 height 11
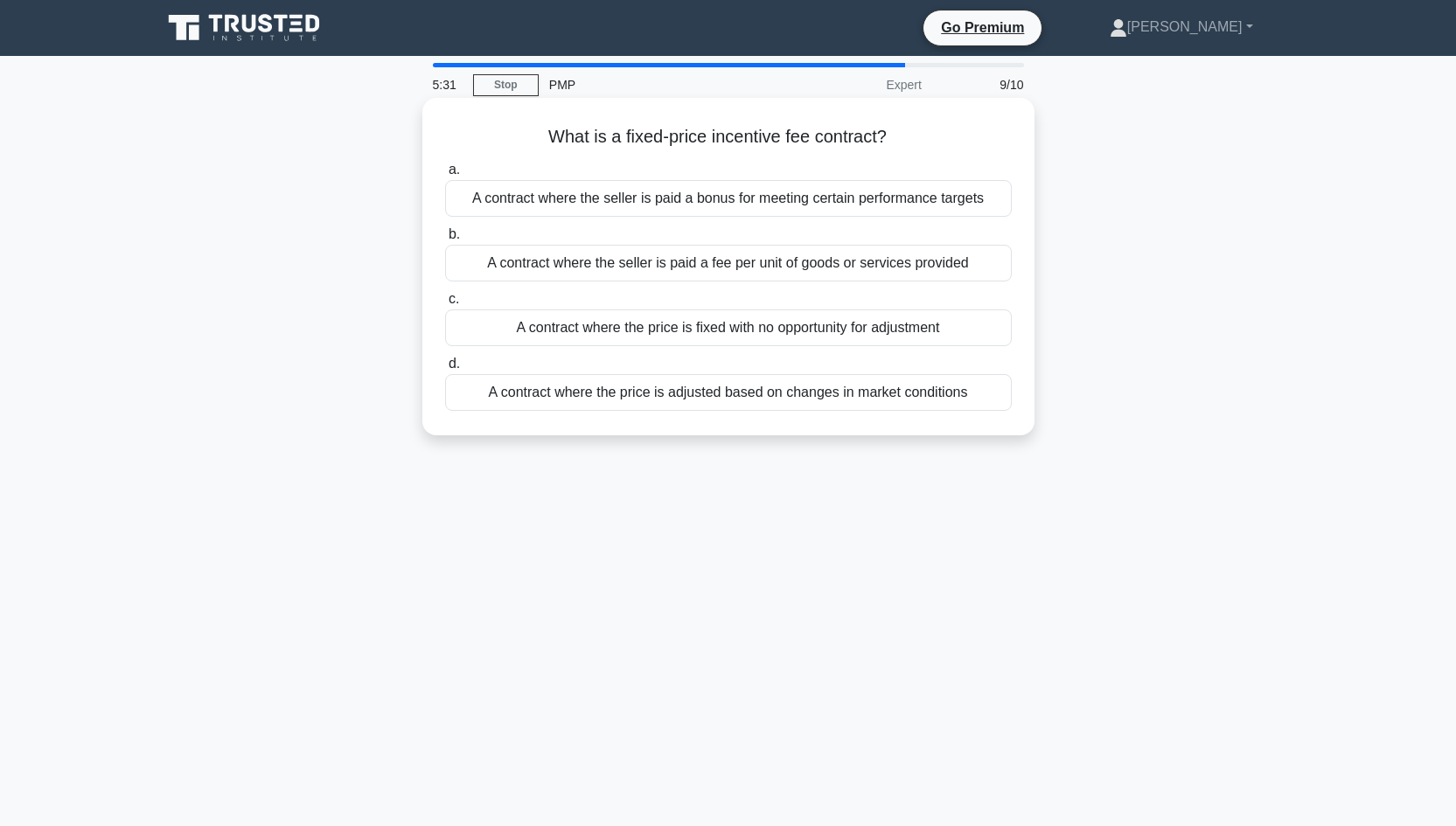
click at [717, 202] on div "A contract where the seller is paid a bonus for meeting certain performance tar…" at bounding box center [728, 198] width 566 height 37
click at [445, 176] on input "a. A contract where the seller is paid a bonus for meeting certain performance …" at bounding box center [445, 170] width 0 height 11
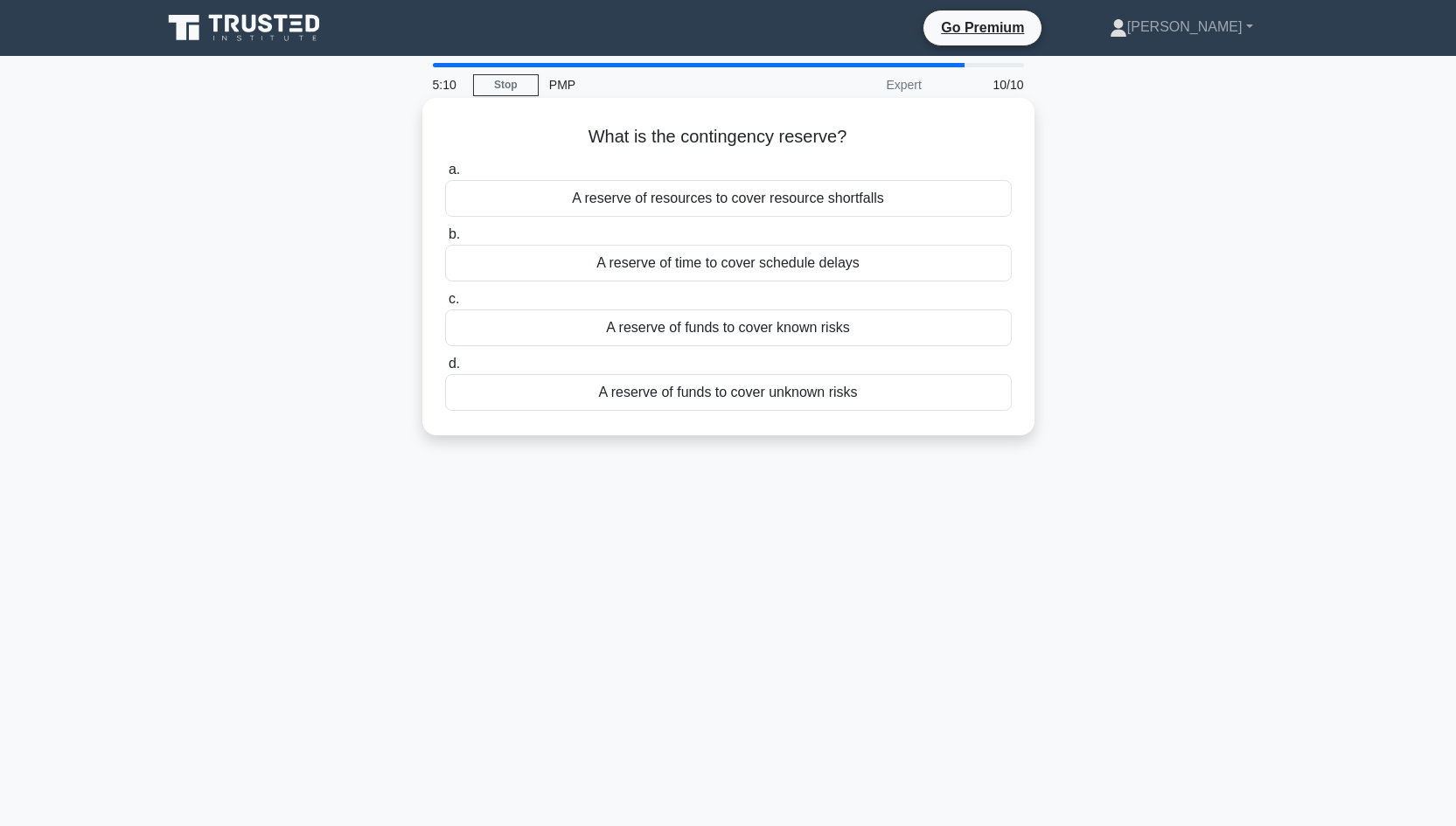
click at [772, 394] on div "A reserve of funds to cover unknown risks" at bounding box center [728, 392] width 566 height 37
click at [445, 370] on input "d. A reserve of funds to cover unknown risks" at bounding box center [445, 364] width 0 height 11
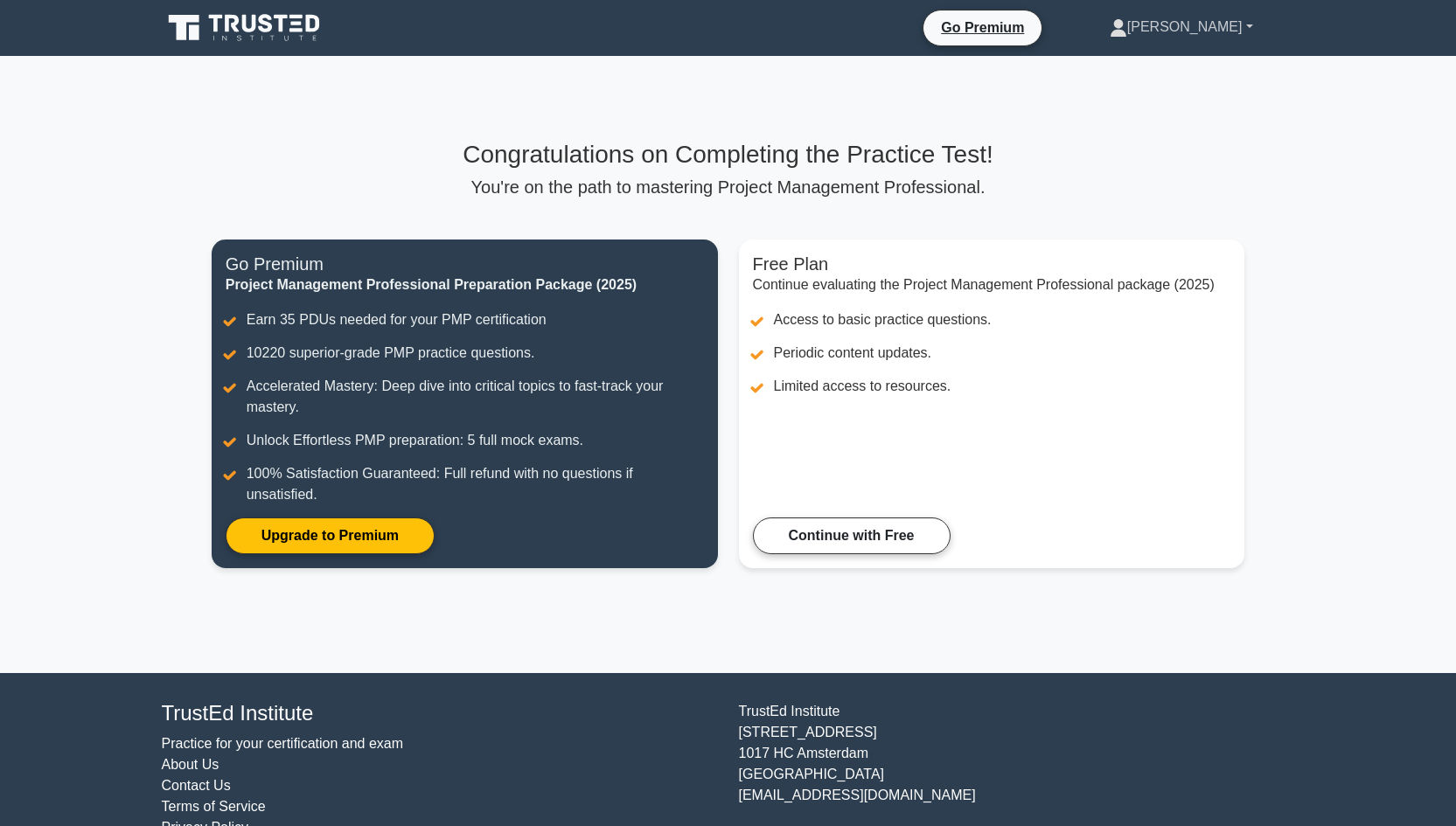
click at [1252, 34] on link "[PERSON_NAME]" at bounding box center [1181, 26] width 227 height 35
click at [1357, 239] on main "Congratulations on Completing the Practice Test! You're on the path to masterin…" at bounding box center [728, 364] width 1456 height 617
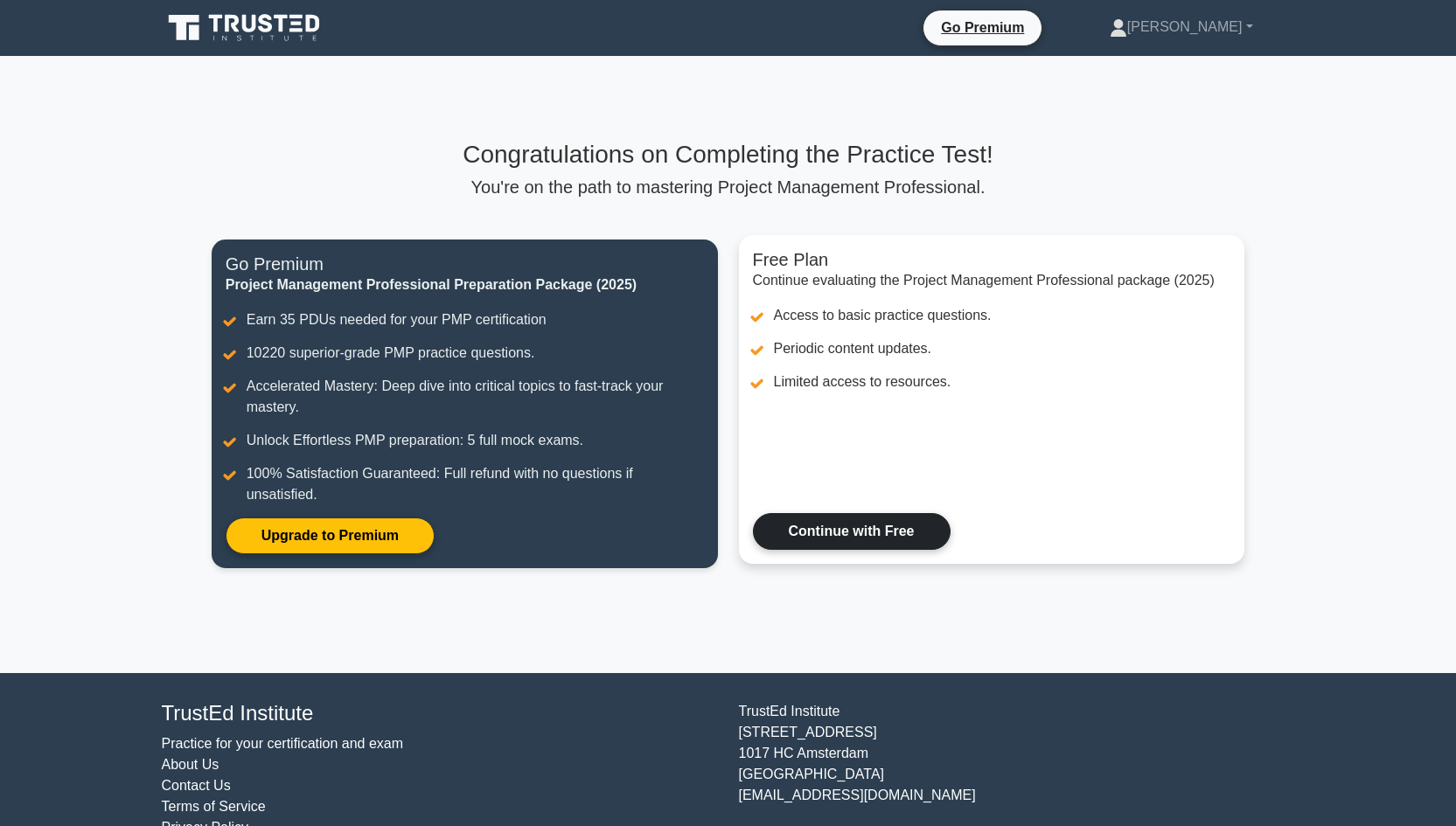
click at [861, 528] on link "Continue with Free" at bounding box center [851, 531] width 198 height 37
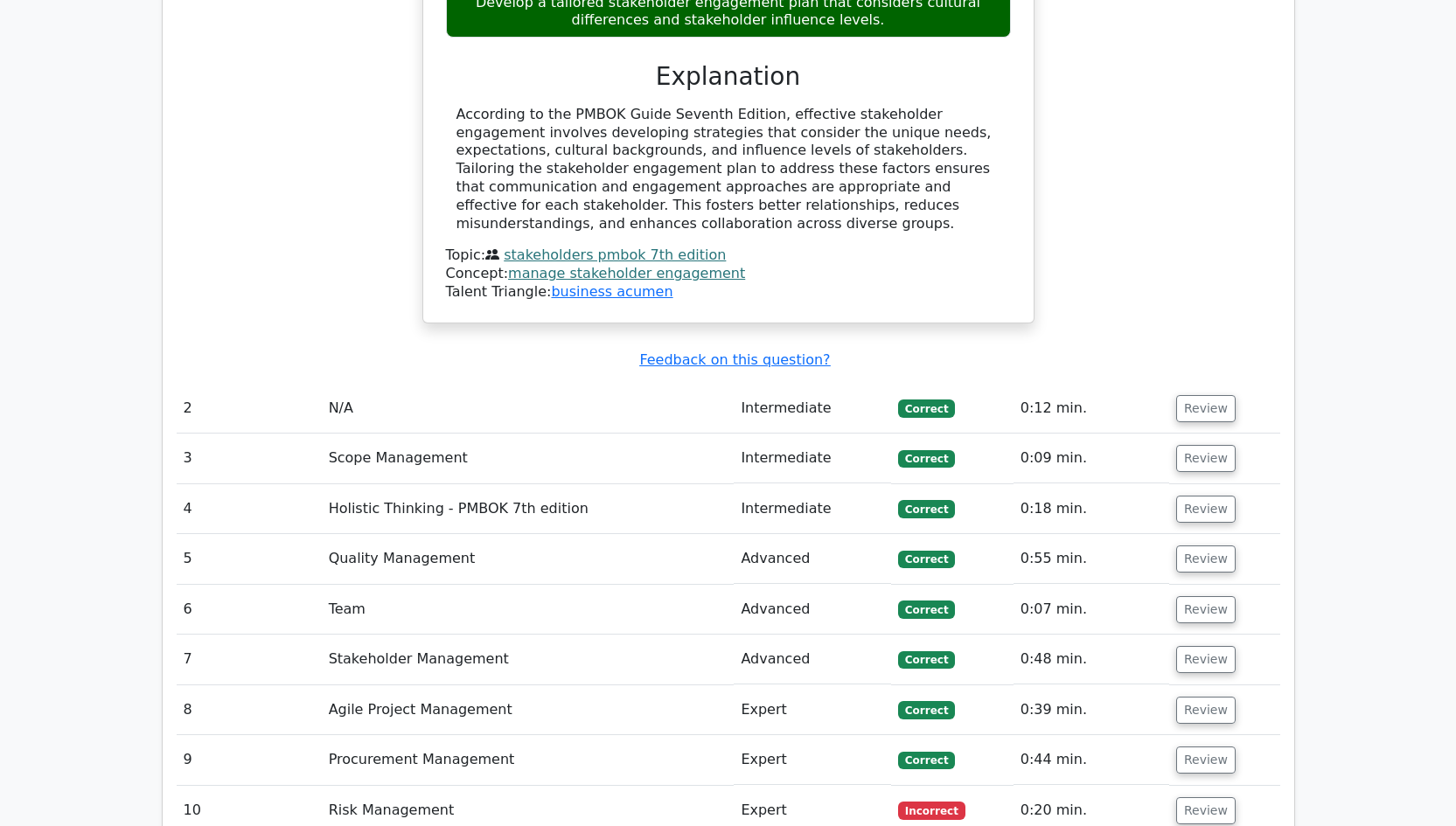
scroll to position [2083, 0]
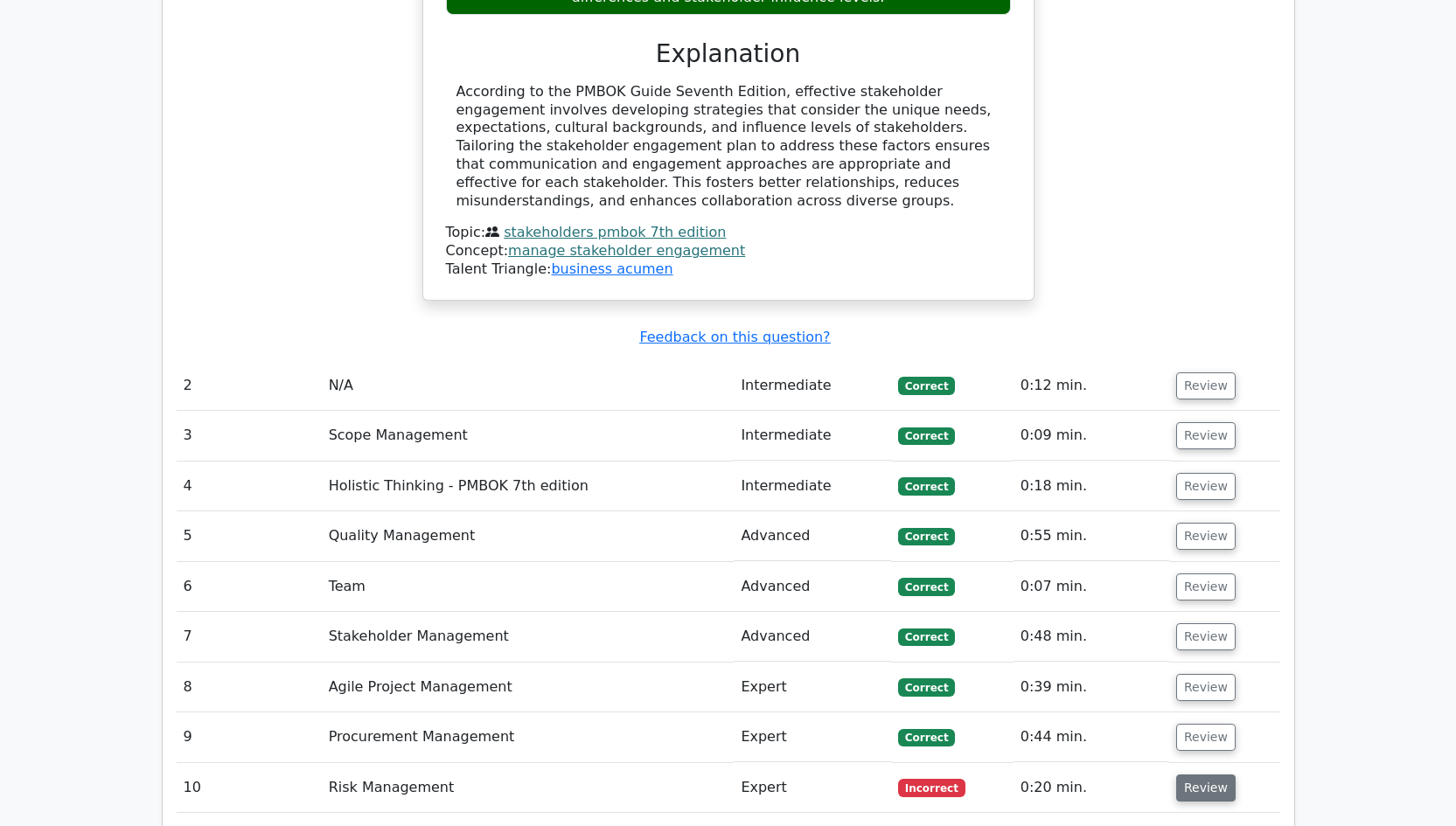
click at [1204, 774] on button "Review" at bounding box center [1205, 787] width 60 height 27
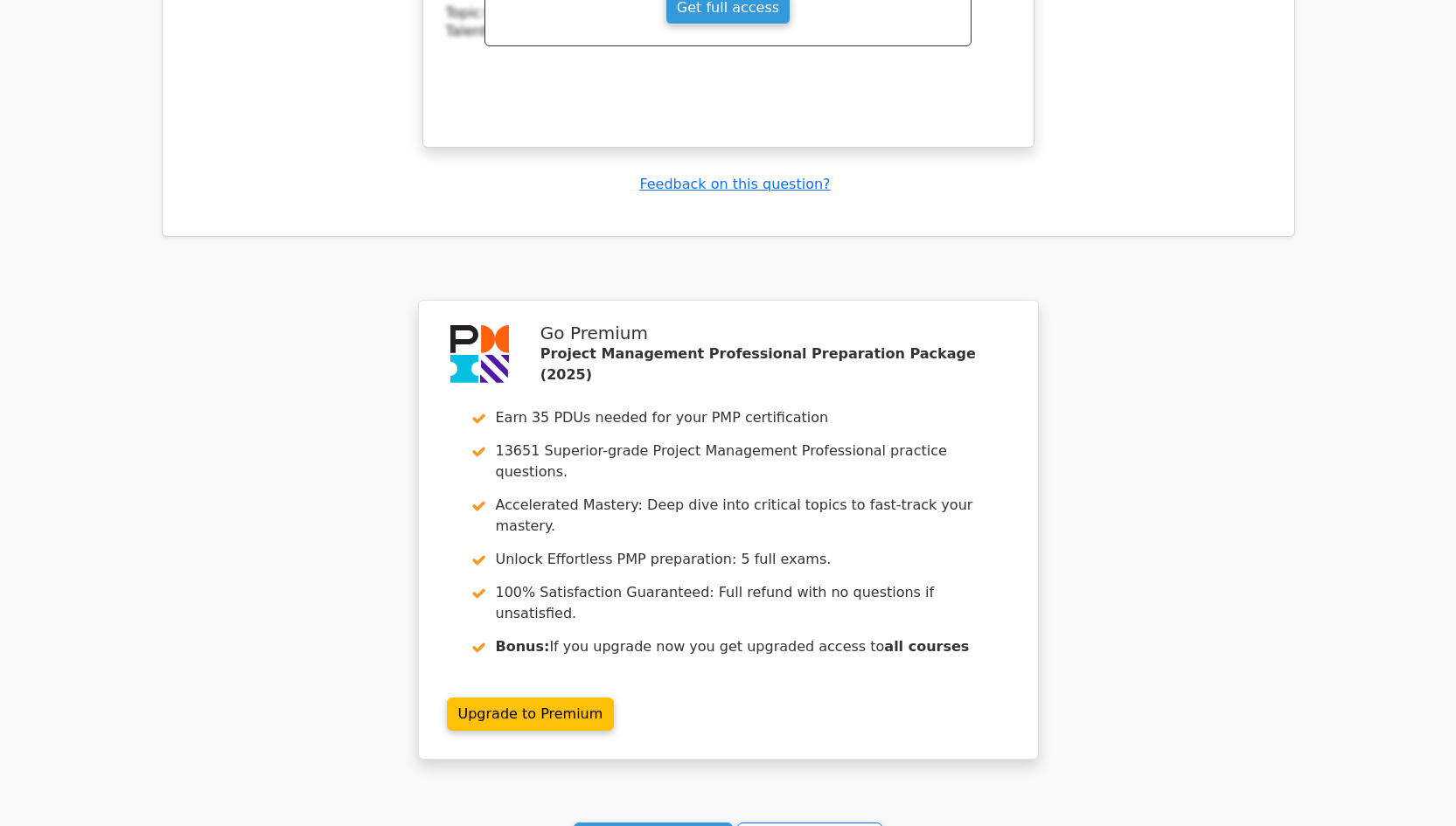
scroll to position [3460, 0]
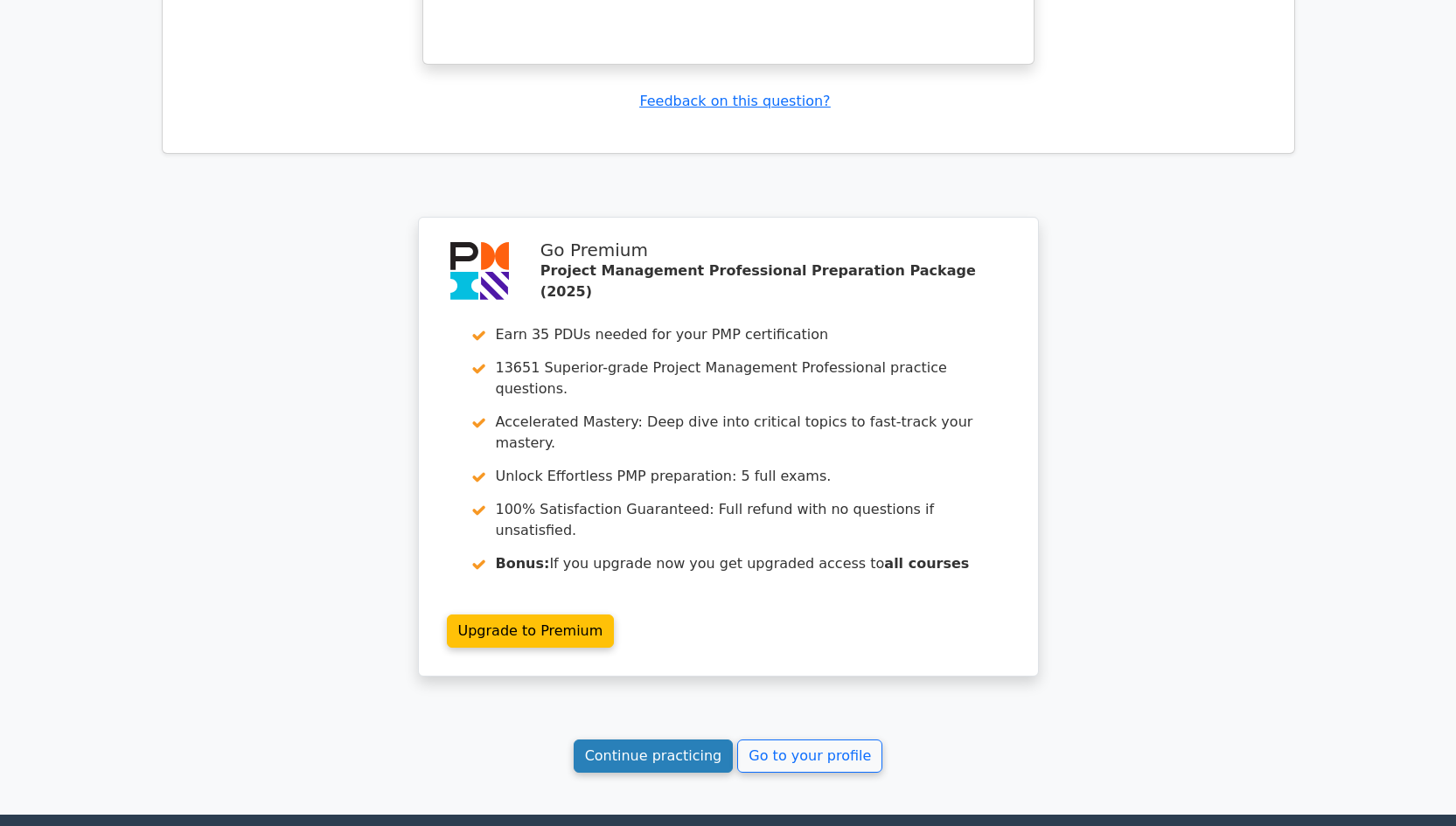
click at [640, 739] on link "Continue practicing" at bounding box center [653, 755] width 160 height 33
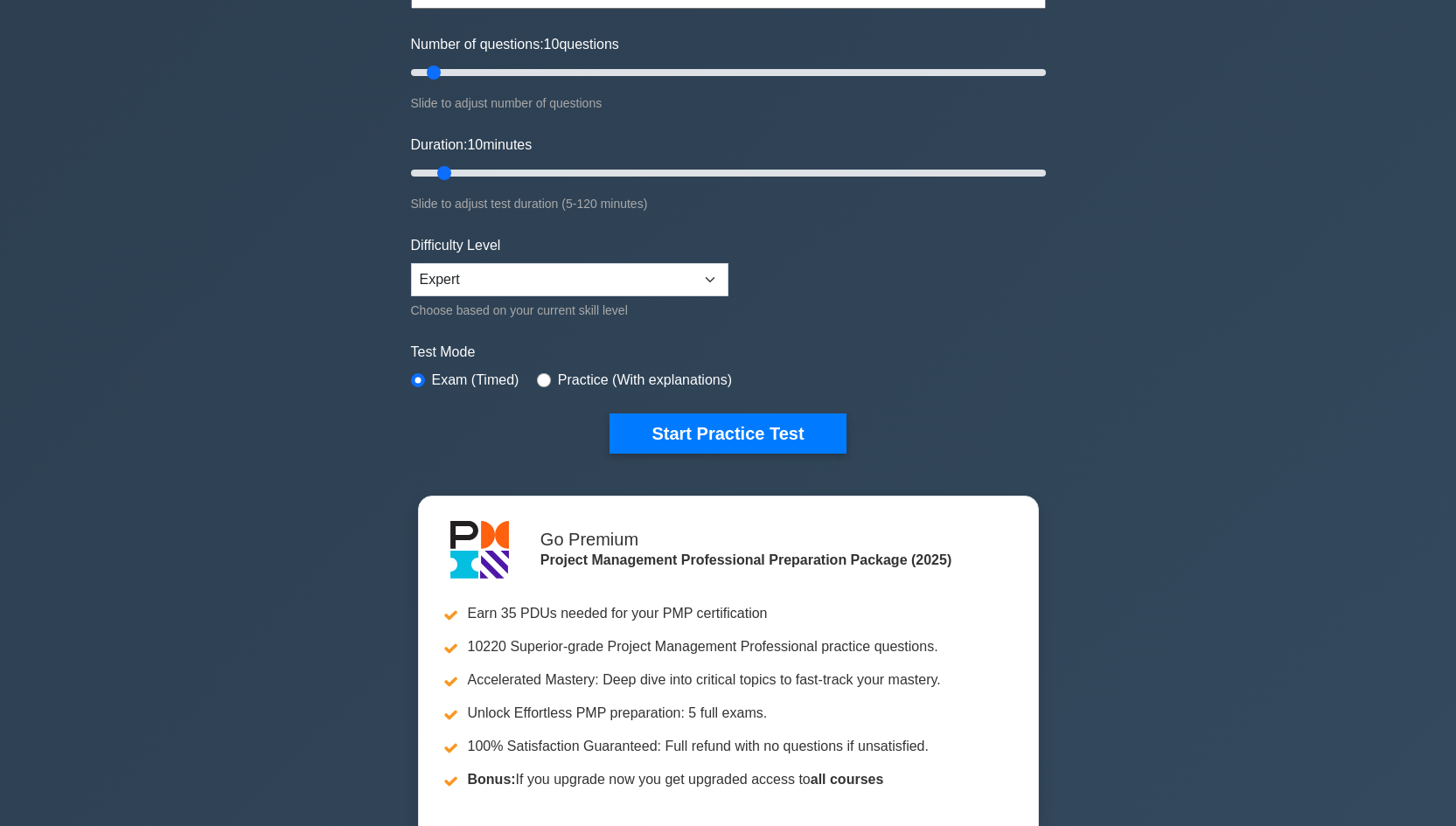
scroll to position [37, 0]
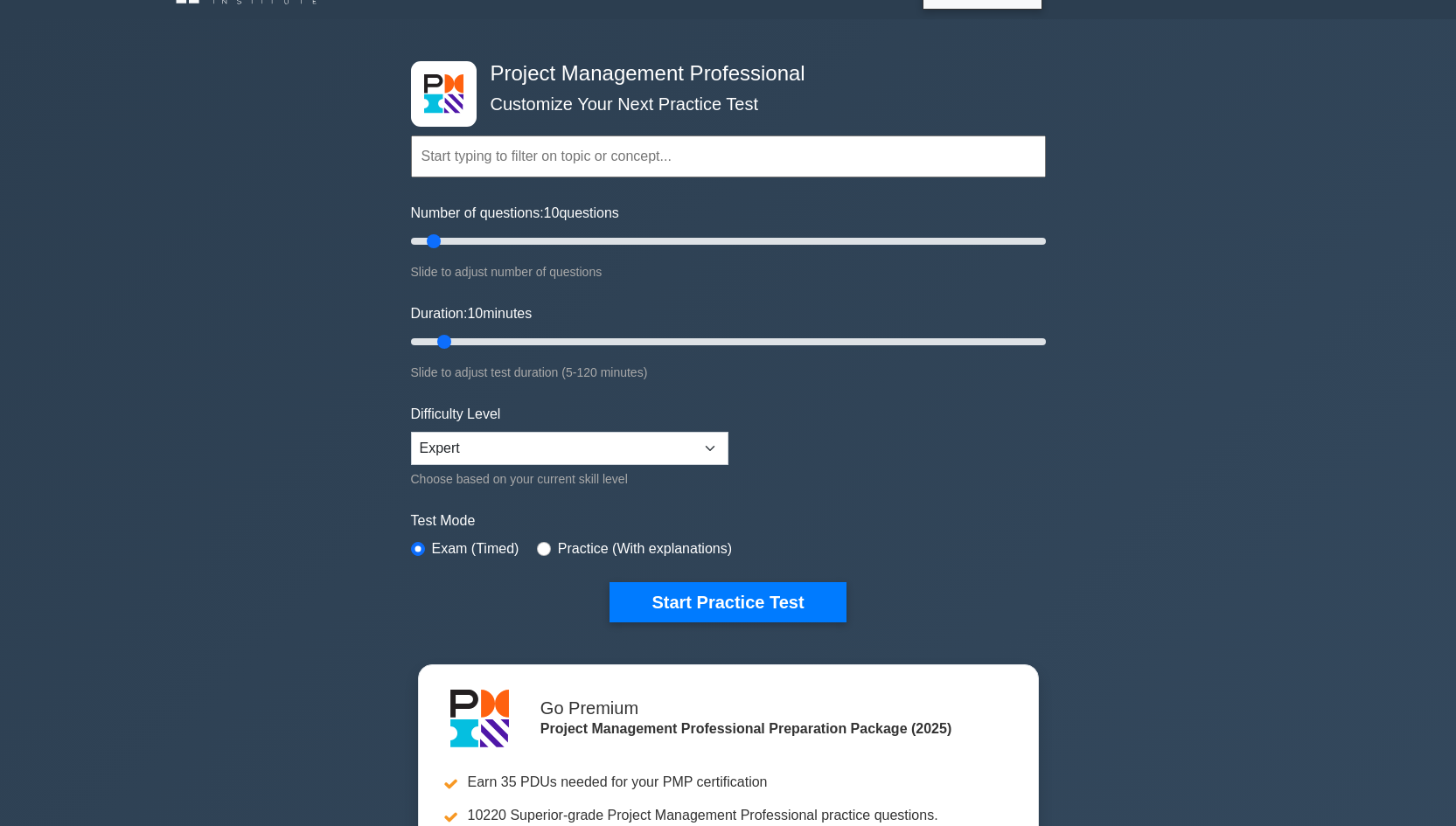
click at [931, 155] on input "text" at bounding box center [728, 156] width 634 height 42
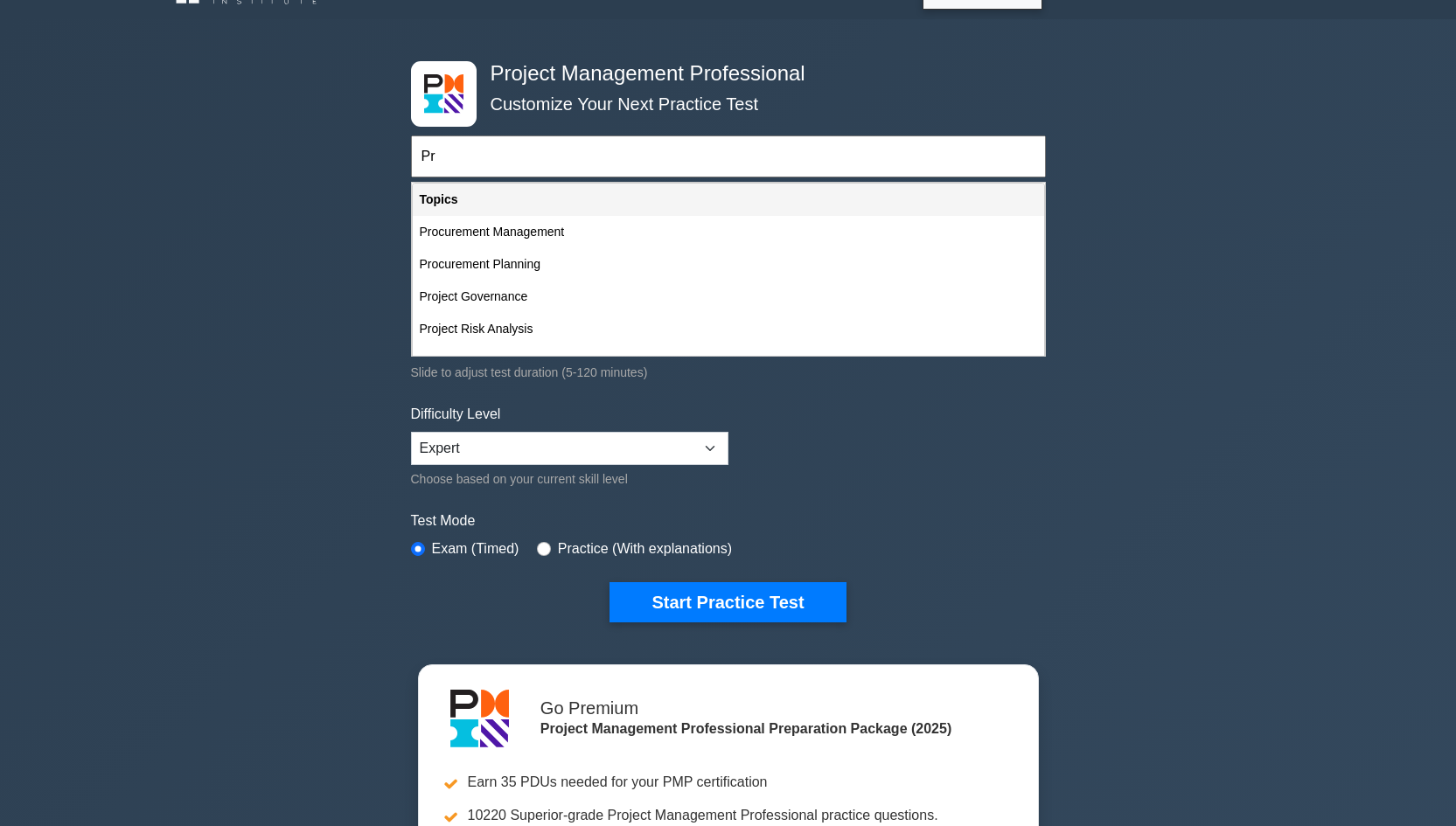
type input "P"
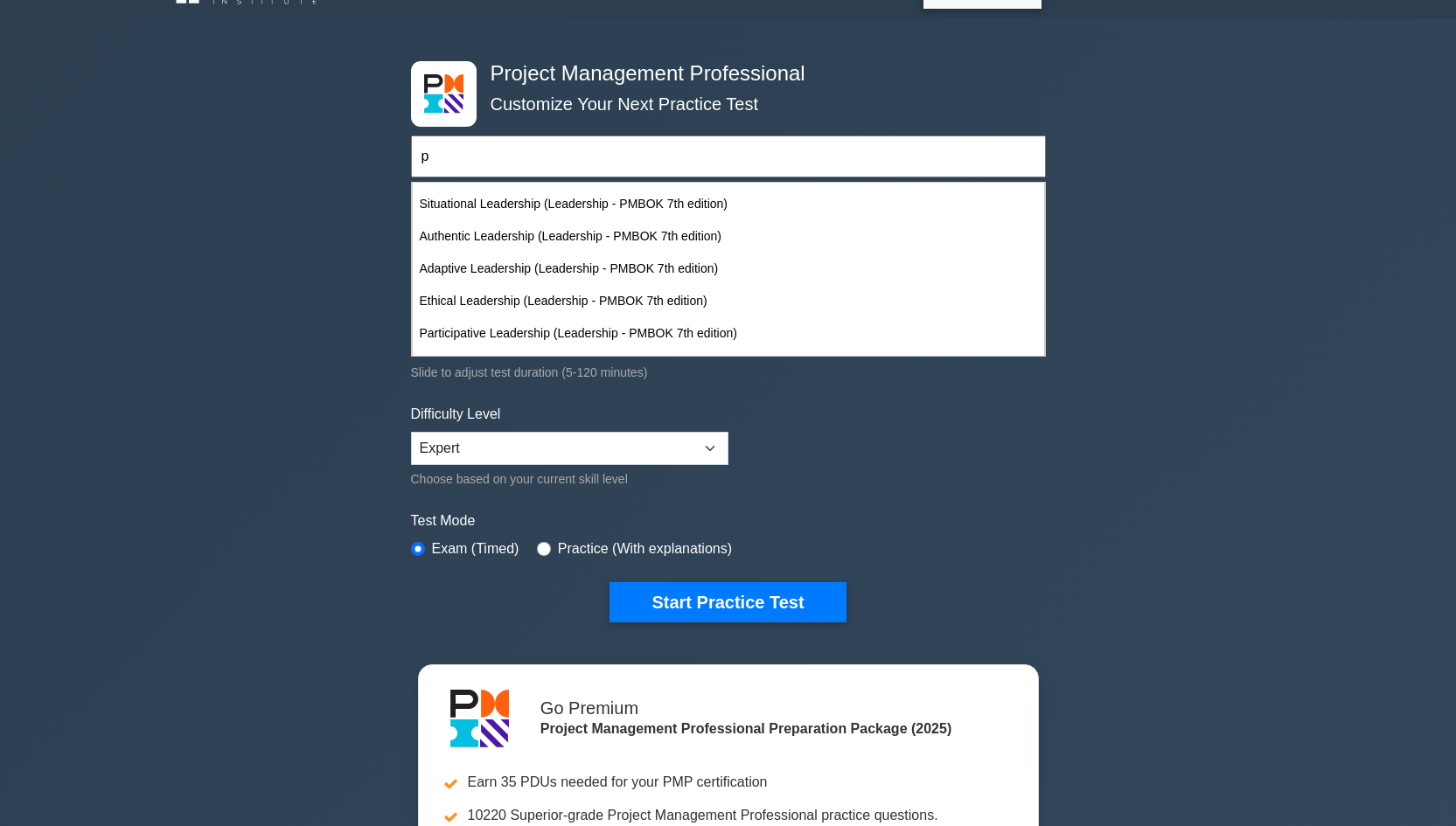
scroll to position [8401, 0]
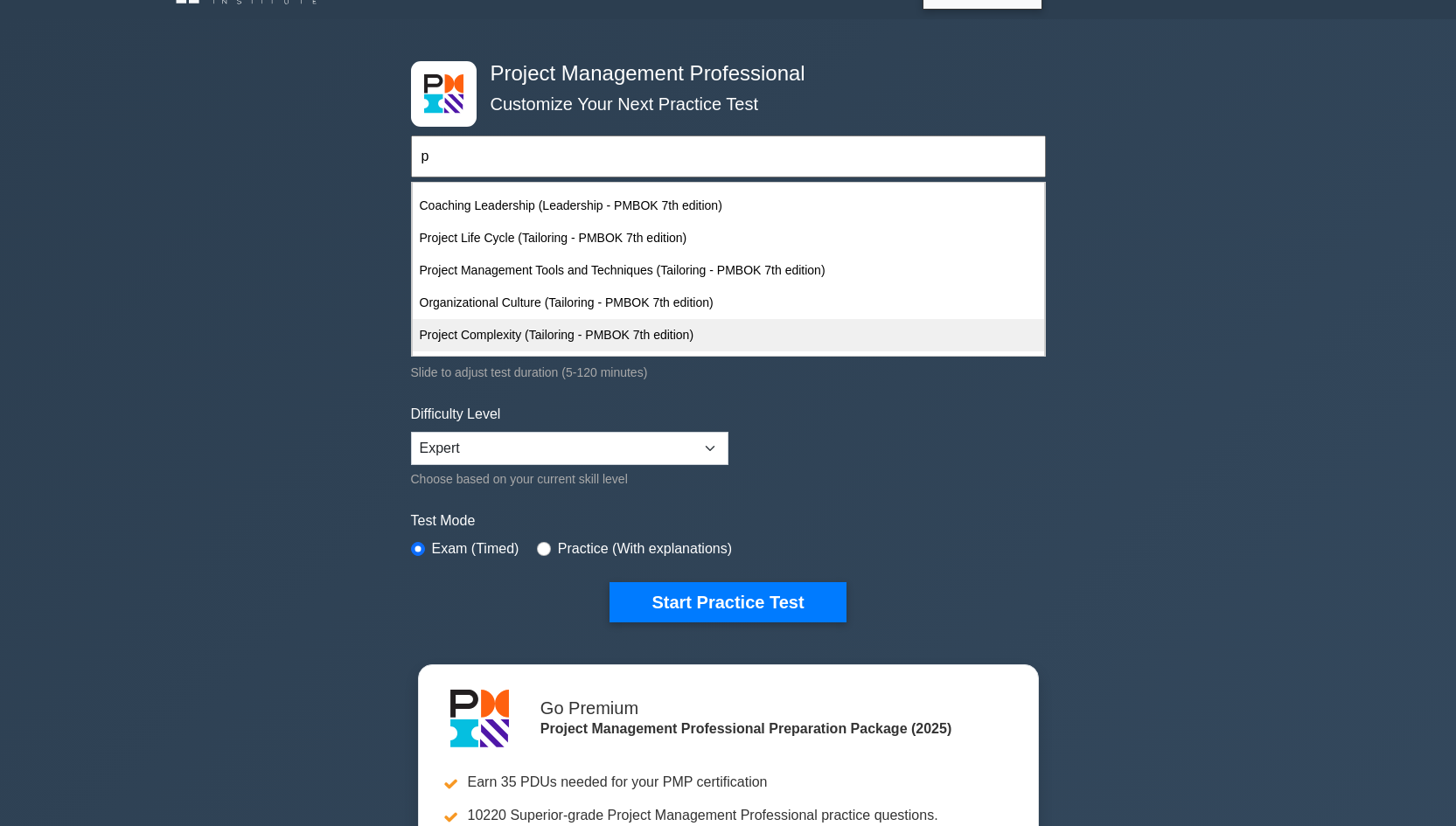
click at [653, 332] on div "Project Complexity (Tailoring - PMBOK 7th edition)" at bounding box center [728, 335] width 631 height 32
type input "Project Complexity (Tailoring - PMBOK 7th edition)"
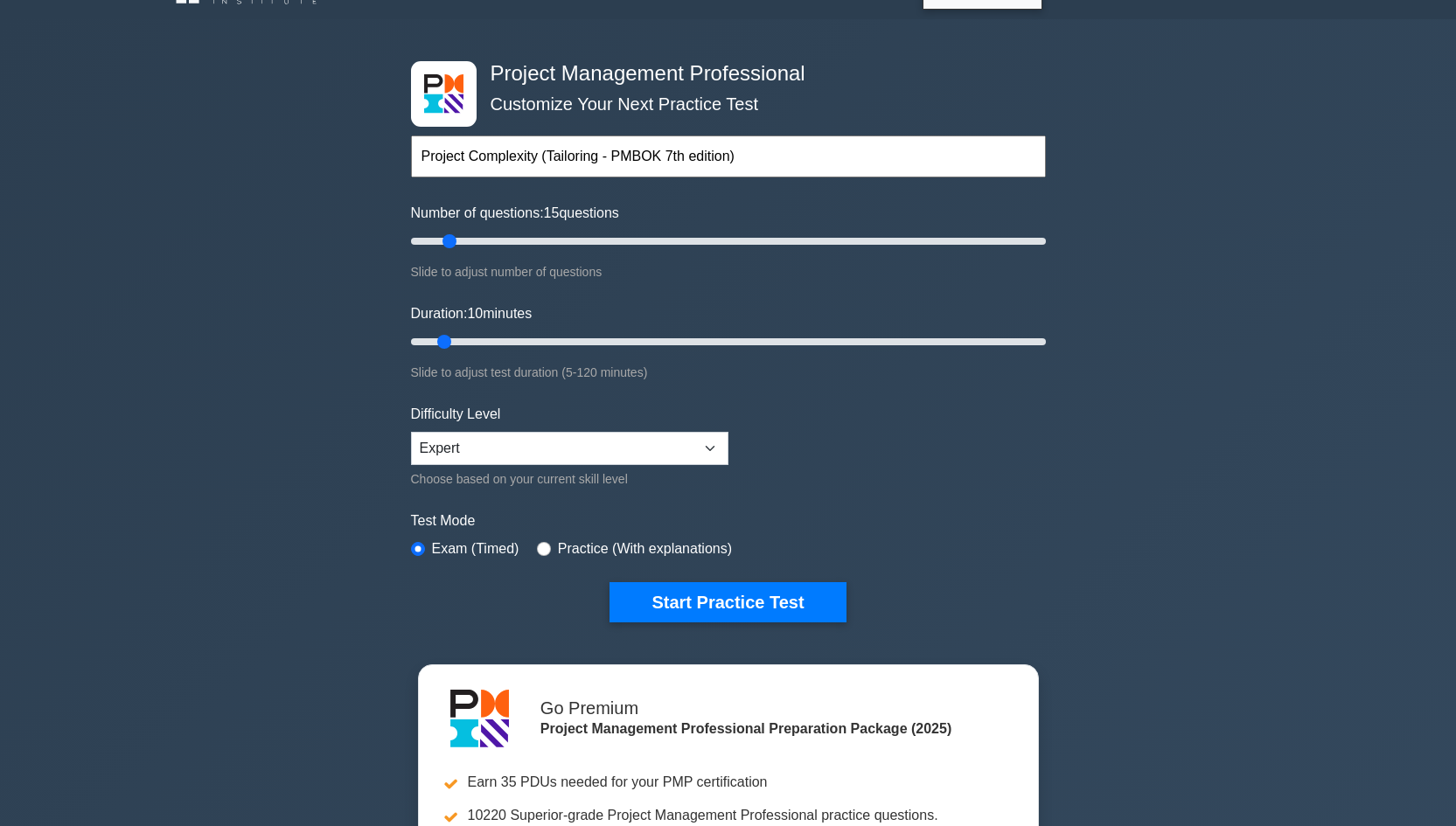
type input "15"
click at [447, 241] on input "Number of questions: 15 questions" at bounding box center [728, 241] width 634 height 21
click at [453, 243] on input "Number of questions: 15 questions" at bounding box center [728, 241] width 634 height 21
click at [463, 243] on input "Number of questions: 20 questions" at bounding box center [728, 241] width 634 height 21
click at [477, 242] on input "Number of questions: 20 questions" at bounding box center [728, 241] width 634 height 21
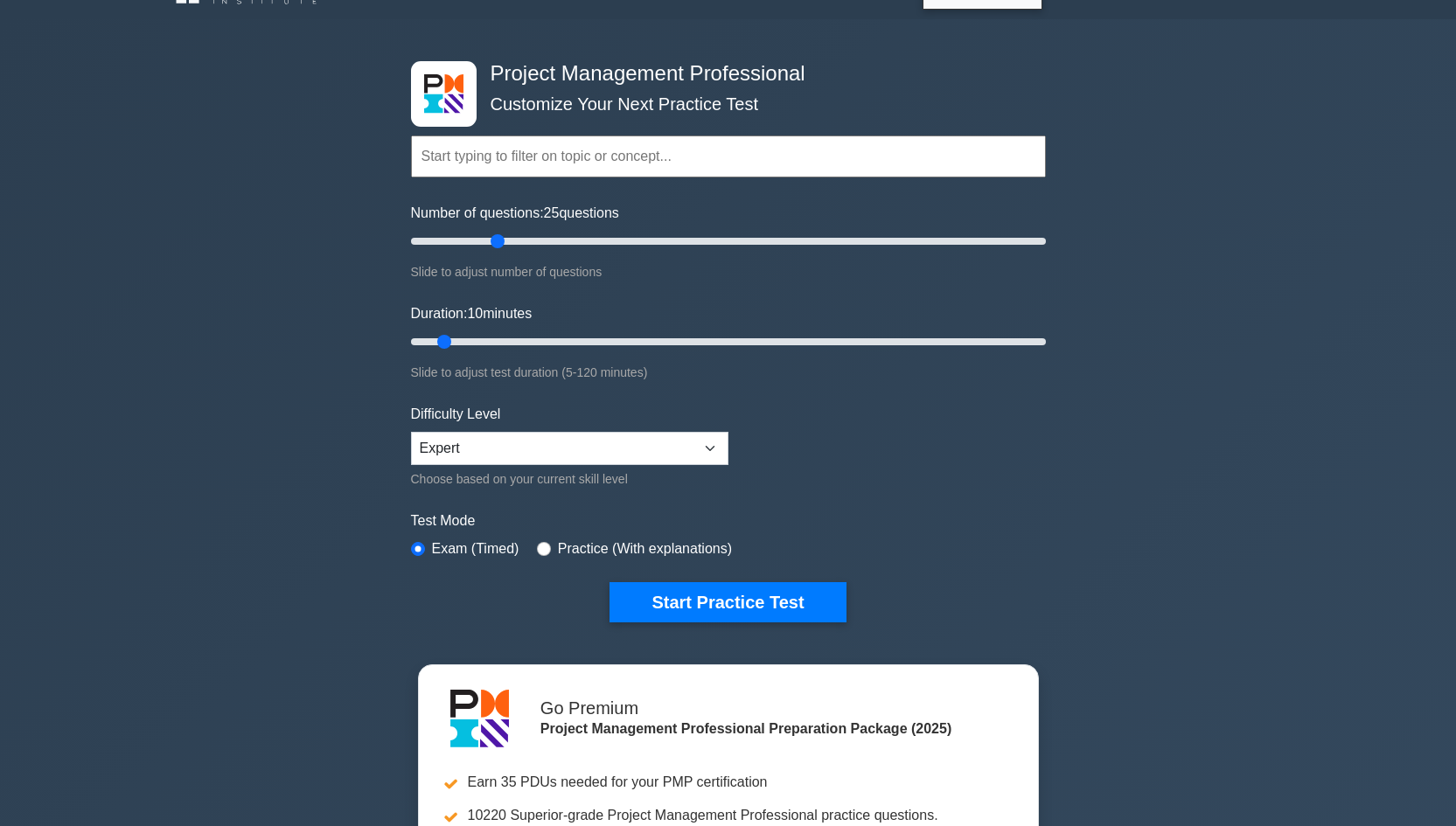
click at [493, 242] on input "Number of questions: 25 questions" at bounding box center [728, 241] width 634 height 21
click at [503, 242] on input "Number of questions: 30 questions" at bounding box center [728, 241] width 634 height 21
click at [508, 242] on input "Number of questions: 30 questions" at bounding box center [728, 241] width 634 height 21
click at [526, 241] on input "Number of questions: 40 questions" at bounding box center [728, 241] width 634 height 21
click at [540, 242] on input "Number of questions: 45 questions" at bounding box center [728, 241] width 634 height 21
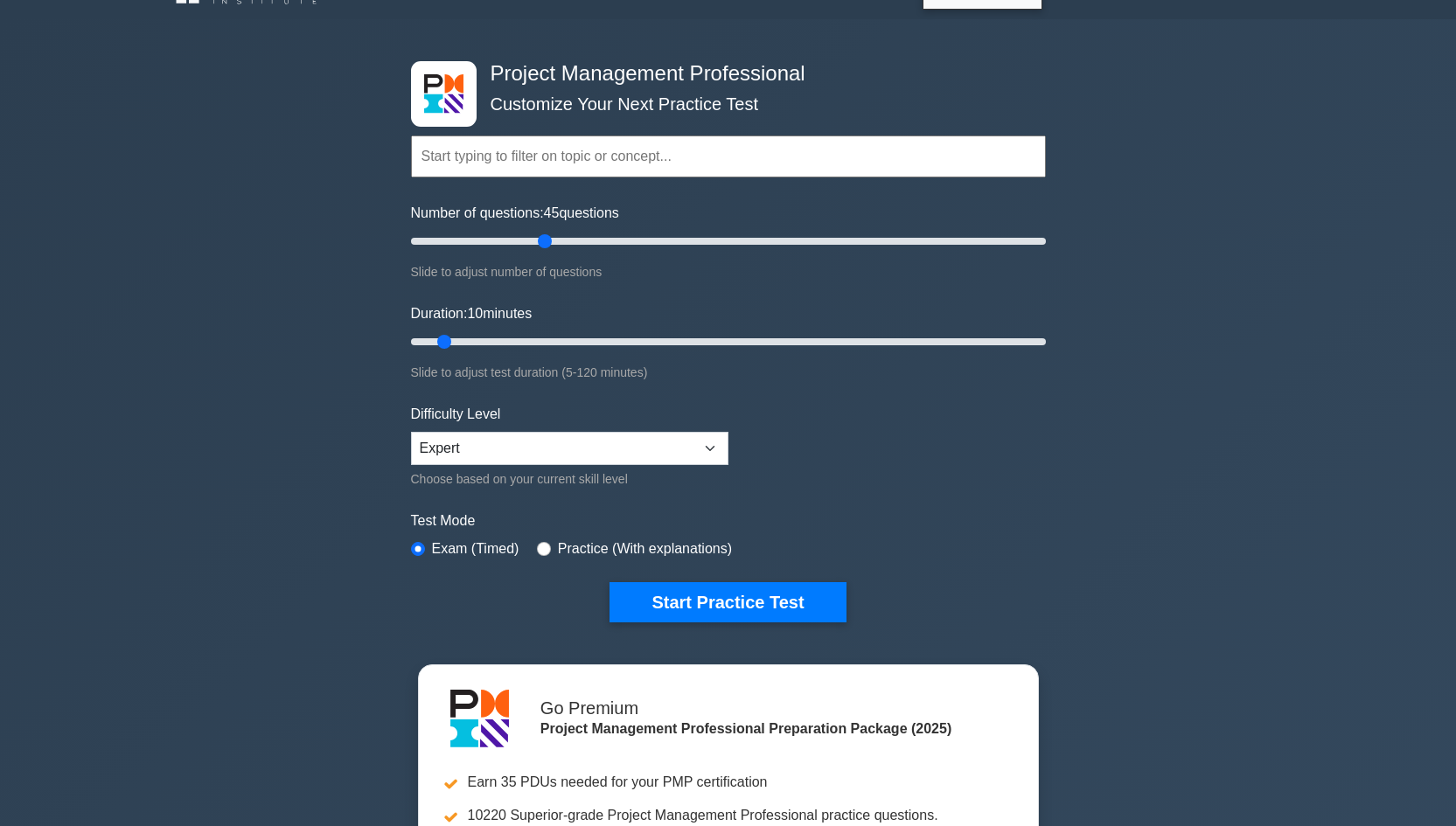
click at [550, 240] on input "Number of questions: 45 questions" at bounding box center [728, 241] width 634 height 21
click at [555, 241] on input "Number of questions: 45 questions" at bounding box center [728, 241] width 634 height 21
drag, startPoint x: 559, startPoint y: 244, endPoint x: 571, endPoint y: 244, distance: 12.0
click at [571, 244] on input "Number of questions: 55 questions" at bounding box center [728, 241] width 634 height 21
type input "60"
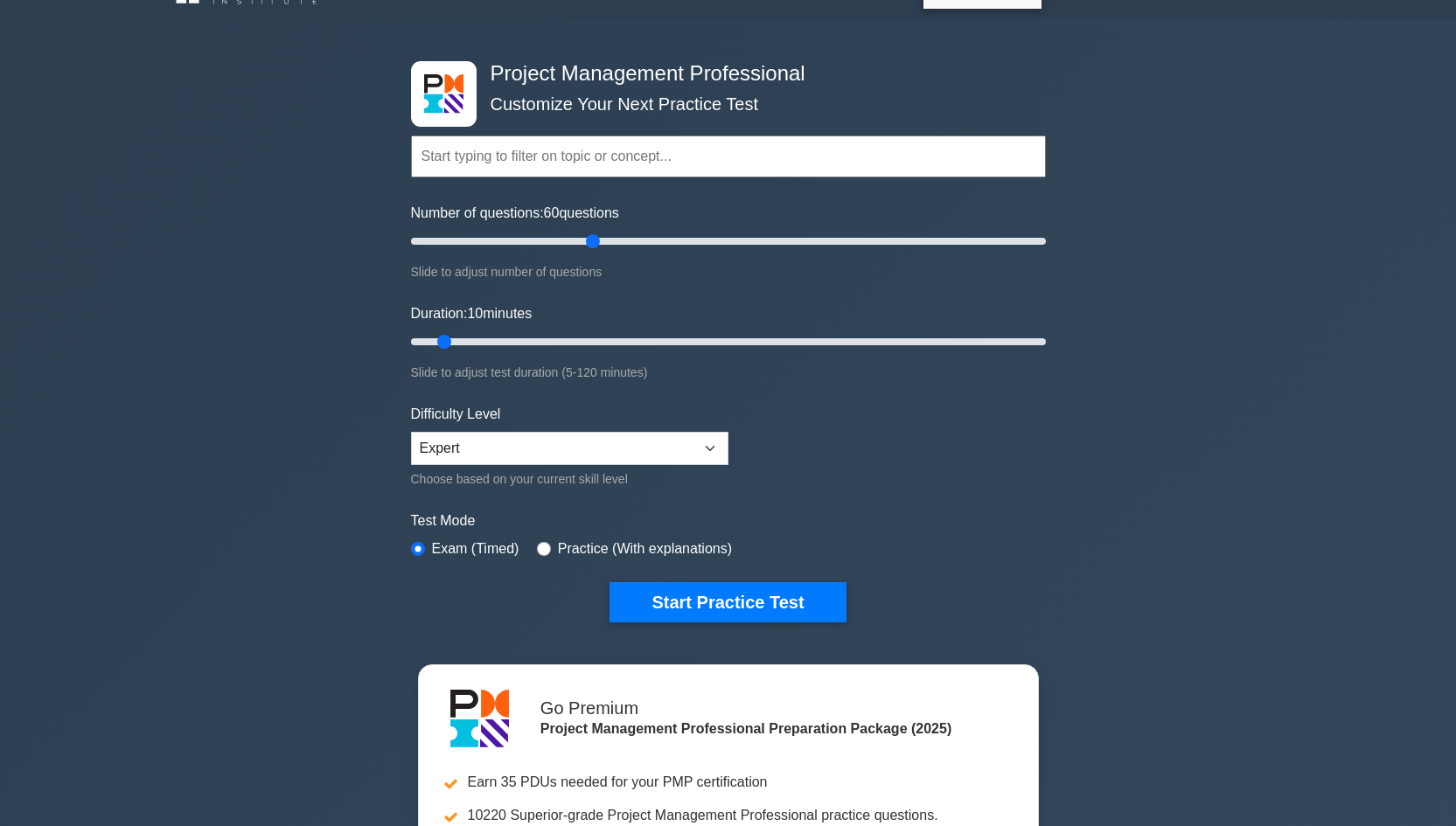
click at [586, 243] on input "Number of questions: 60 questions" at bounding box center [728, 241] width 634 height 21
click at [592, 343] on input "Duration: 35 minutes" at bounding box center [728, 342] width 634 height 21
click at [595, 342] on input "Duration: 40 minutes" at bounding box center [728, 342] width 634 height 21
click at [630, 340] on input "Duration: 45 minutes" at bounding box center [728, 342] width 634 height 21
click at [663, 342] on input "Duration: 50 minutes" at bounding box center [728, 342] width 634 height 21
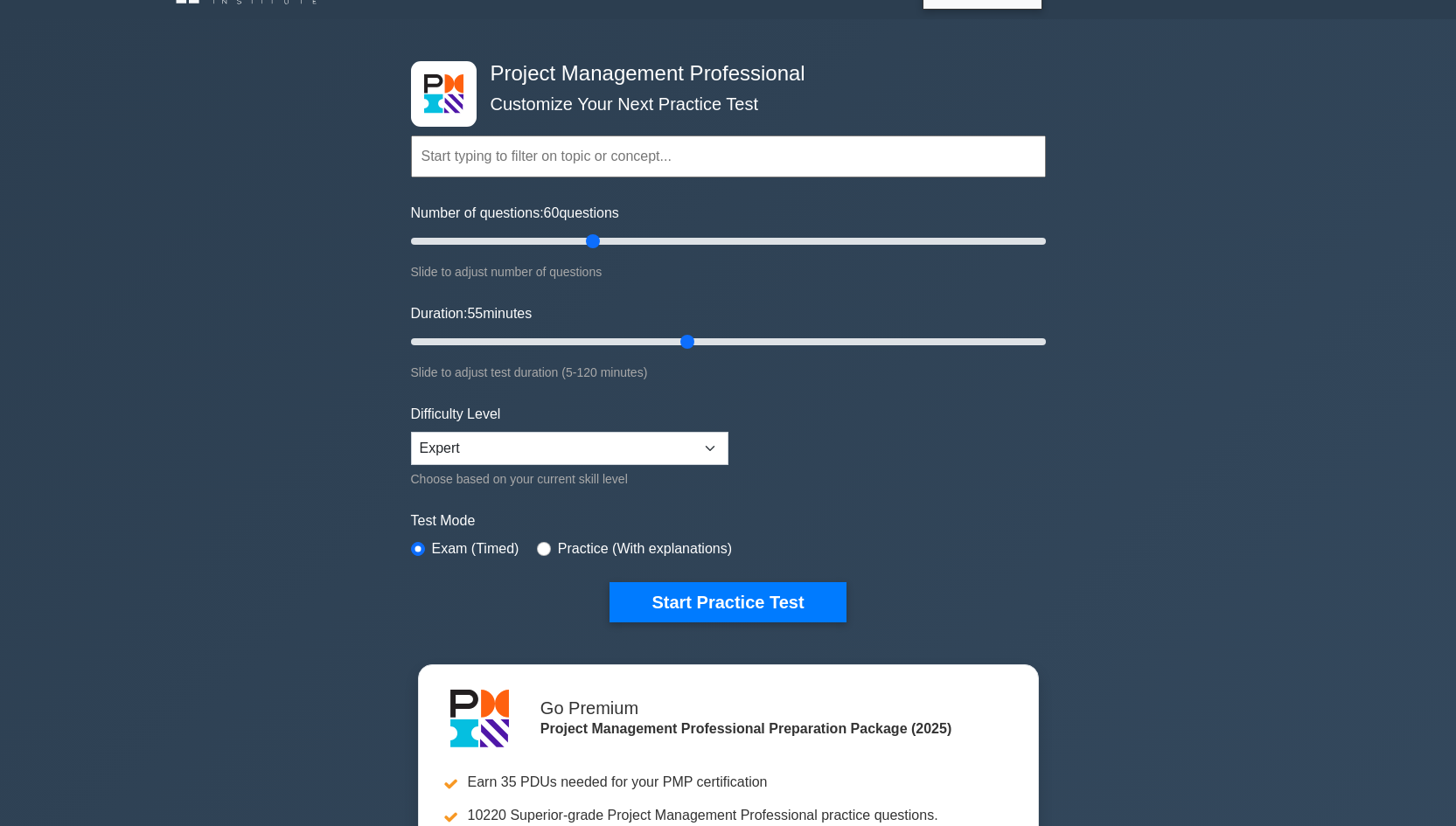
click at [680, 341] on input "Duration: 55 minutes" at bounding box center [728, 342] width 634 height 21
click at [701, 340] on input "Duration: 55 minutes" at bounding box center [728, 342] width 634 height 21
click at [712, 340] on input "Duration: 60 minutes" at bounding box center [728, 342] width 634 height 21
click at [727, 341] on input "Duration: 60 minutes" at bounding box center [728, 342] width 634 height 21
type input "65"
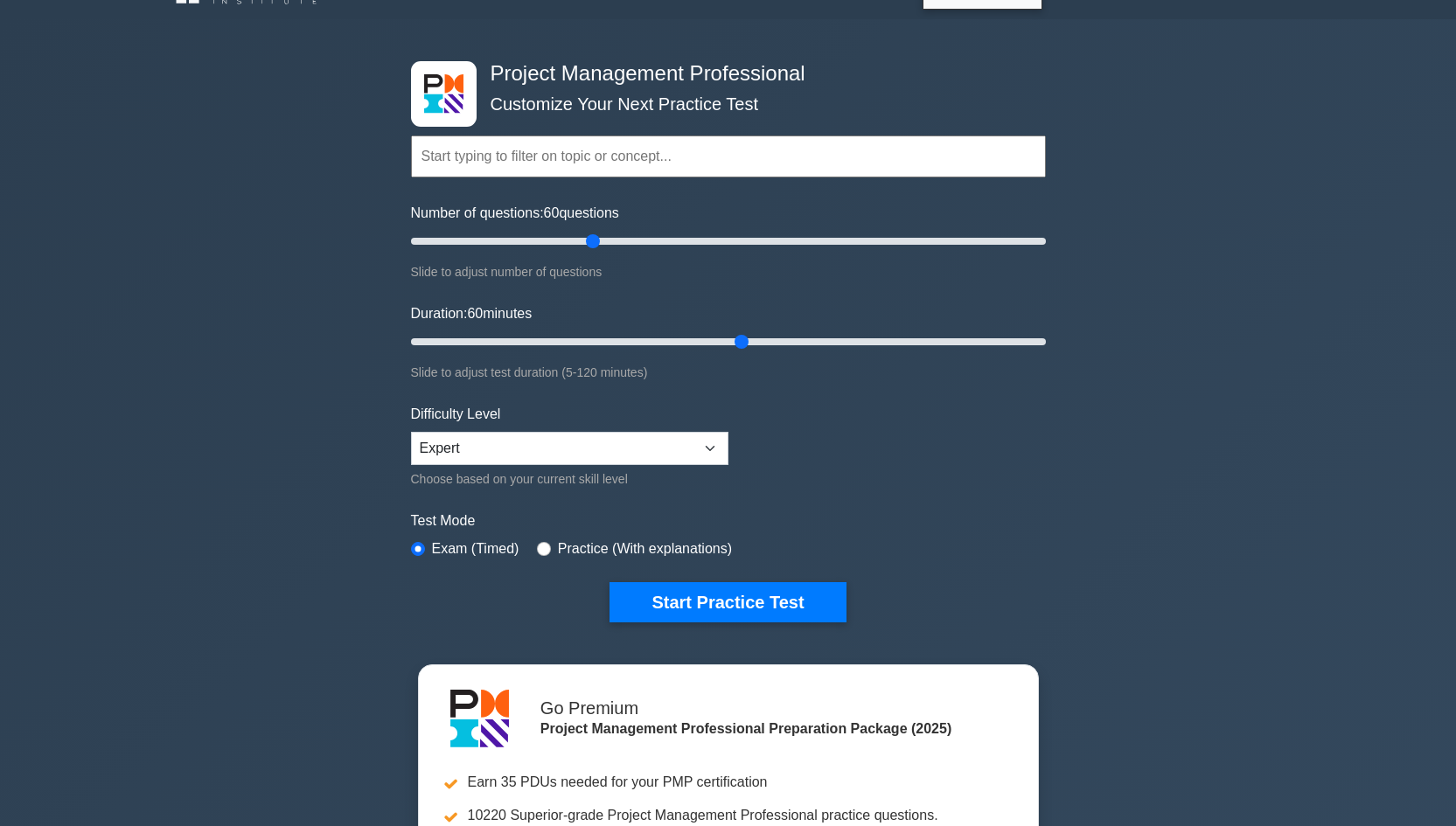
click at [732, 341] on input "Duration: 60 minutes" at bounding box center [728, 342] width 634 height 21
click at [687, 607] on button "Start Practice Test" at bounding box center [727, 602] width 236 height 40
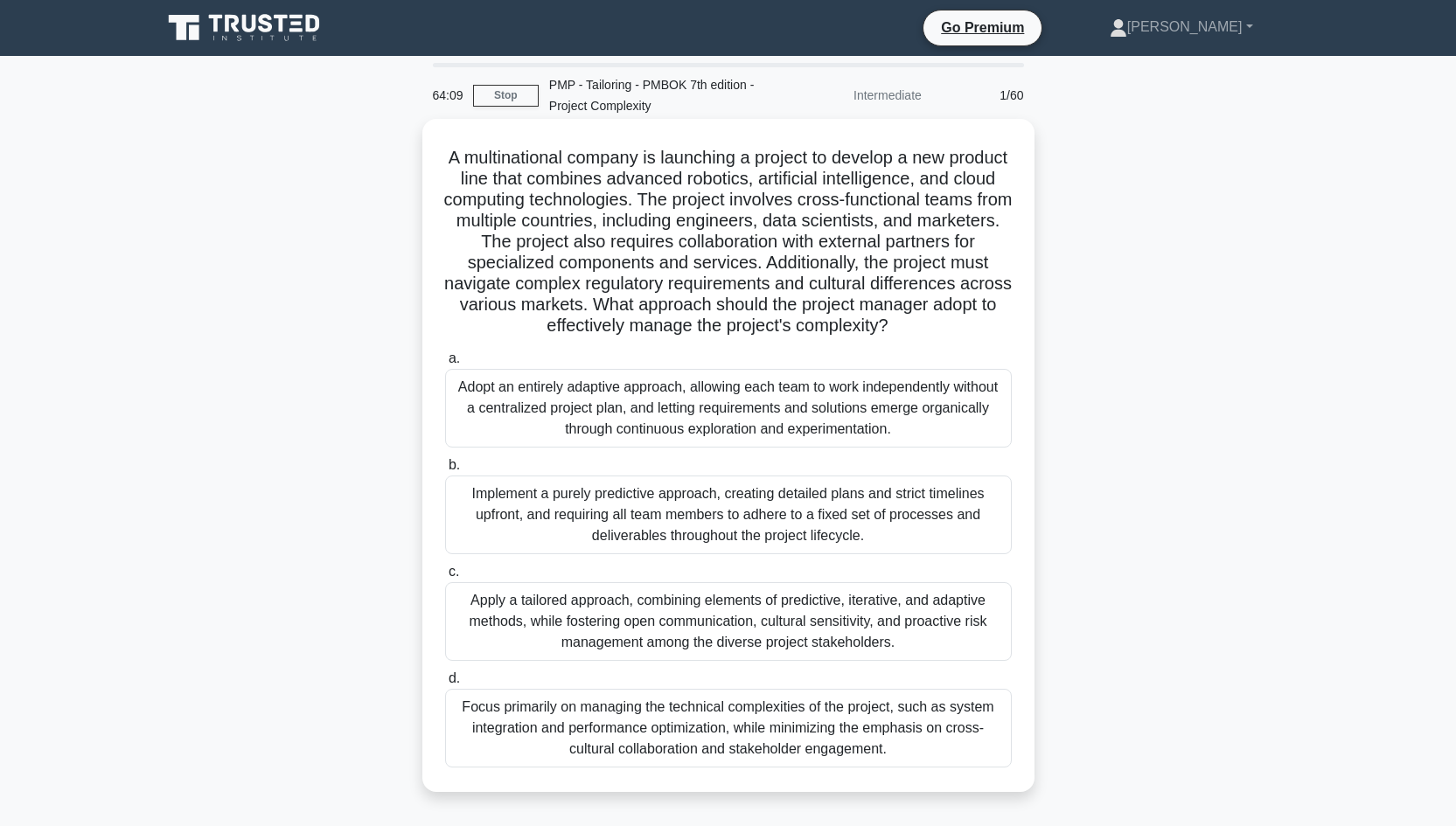
click at [774, 626] on div "Apply a tailored approach, combining elements of predictive, iterative, and ada…" at bounding box center [728, 621] width 566 height 79
click at [445, 577] on input "c. Apply a tailored approach, combining elements of predictive, iterative, and …" at bounding box center [445, 571] width 0 height 11
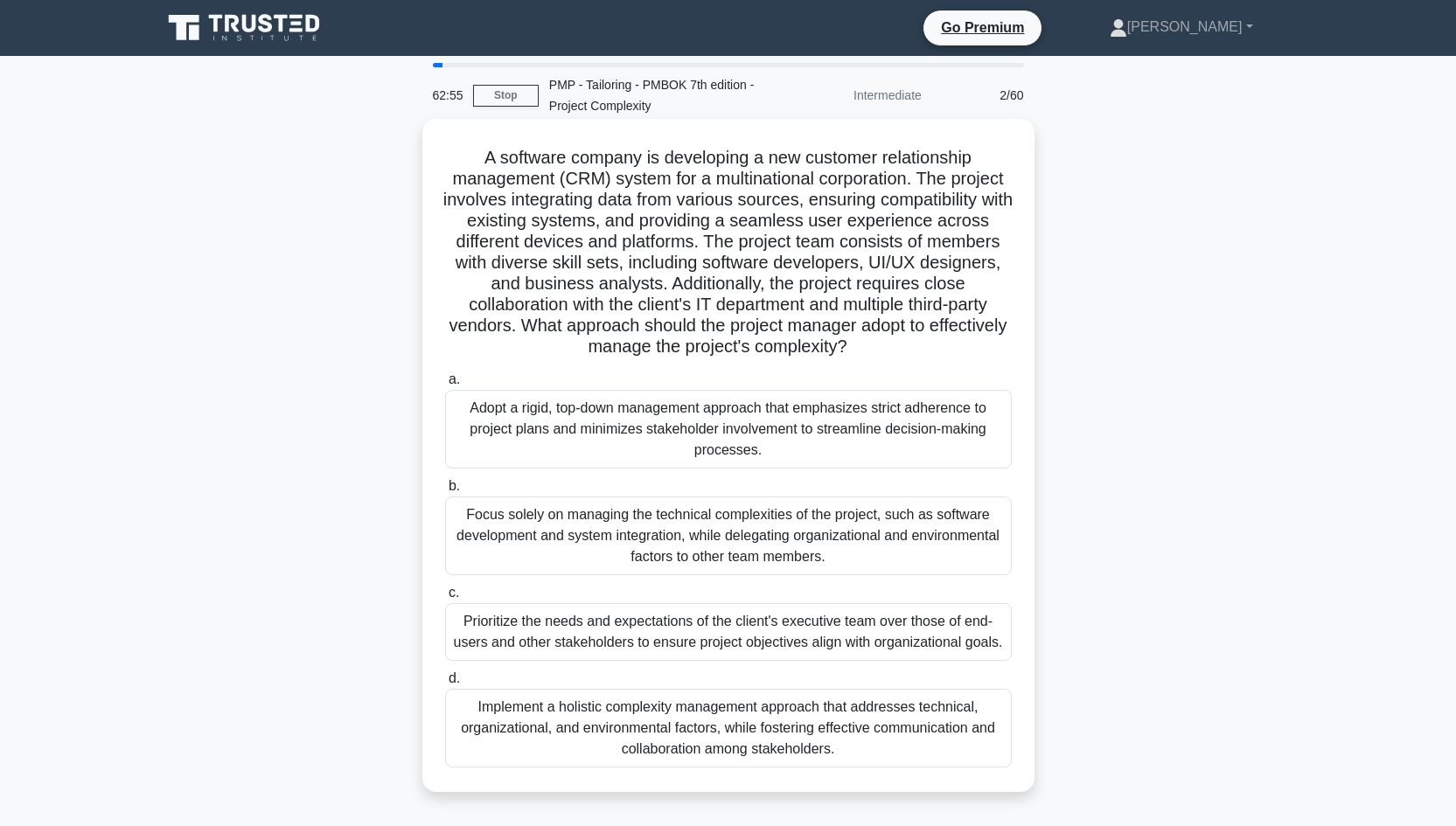
click at [749, 751] on div "Implement a holistic complexity management approach that addresses technical, o…" at bounding box center [728, 728] width 566 height 79
click at [445, 684] on input "d. Implement a holistic complexity management approach that addresses technical…" at bounding box center [445, 678] width 0 height 11
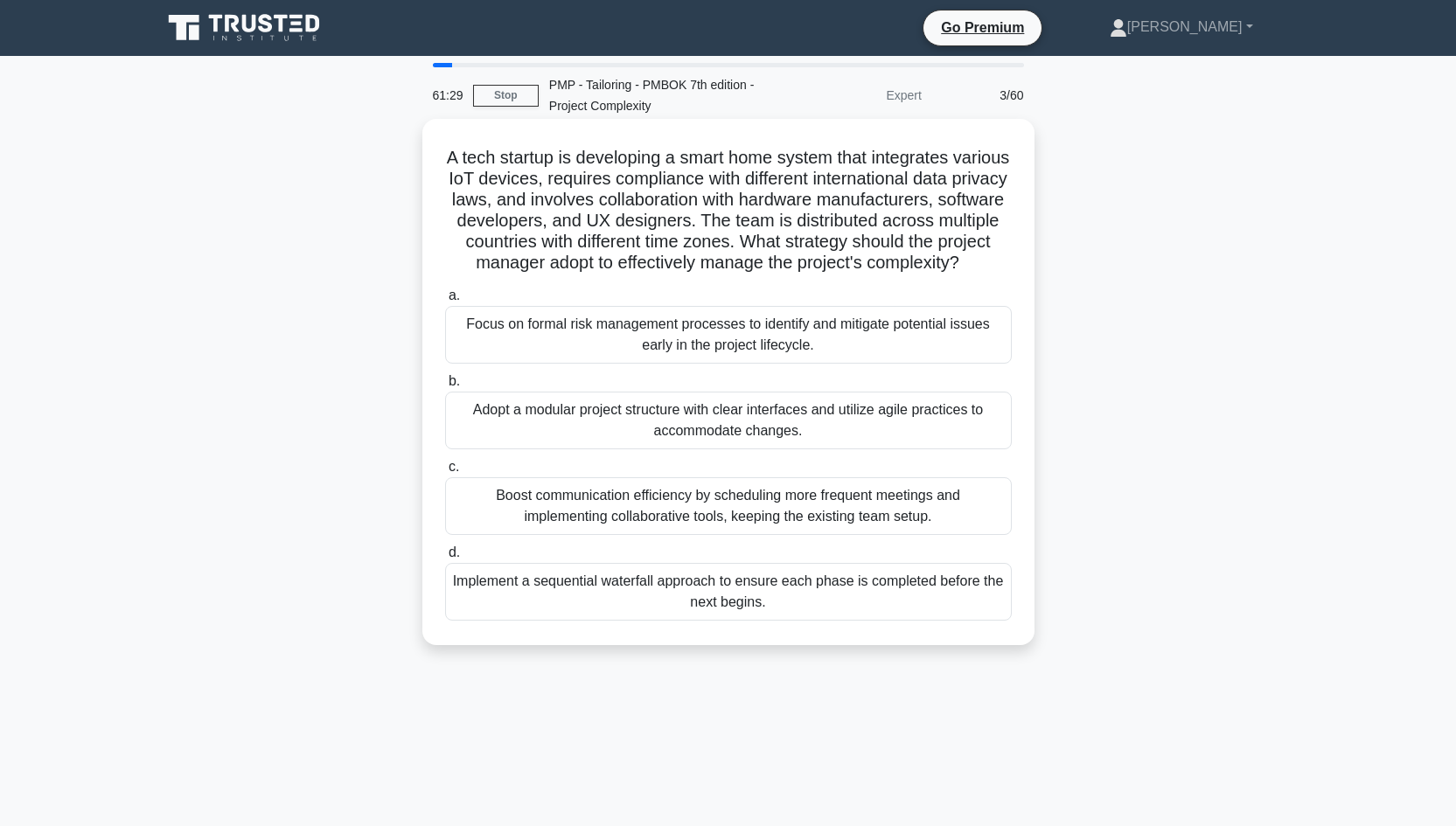
click at [749, 346] on div "Focus on formal risk management processes to identify and mitigate potential is…" at bounding box center [728, 334] width 566 height 58
click at [445, 302] on input "a. Focus on formal risk management processes to identify and mitigate potential…" at bounding box center [445, 296] width 0 height 11
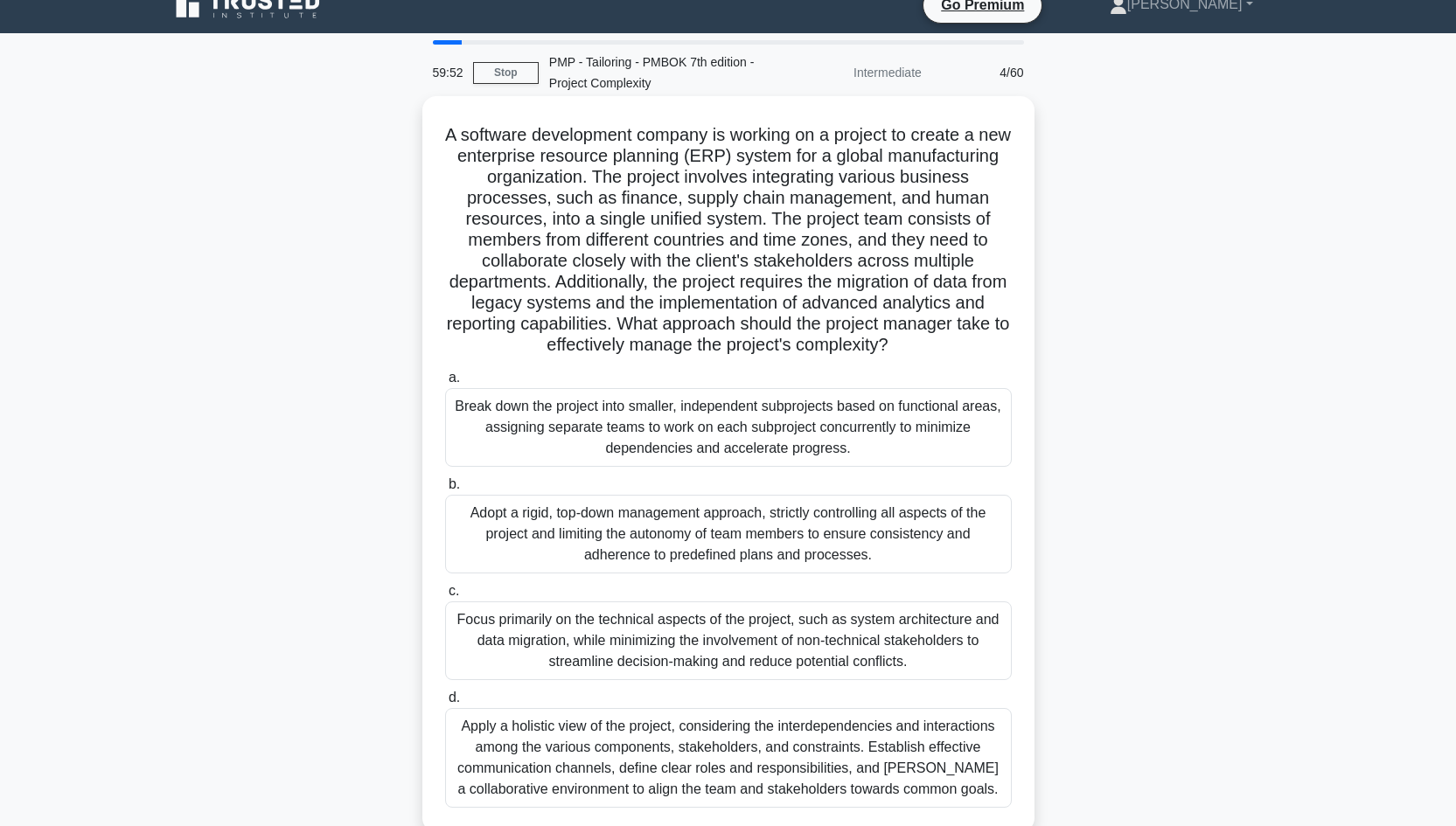
scroll to position [51, 0]
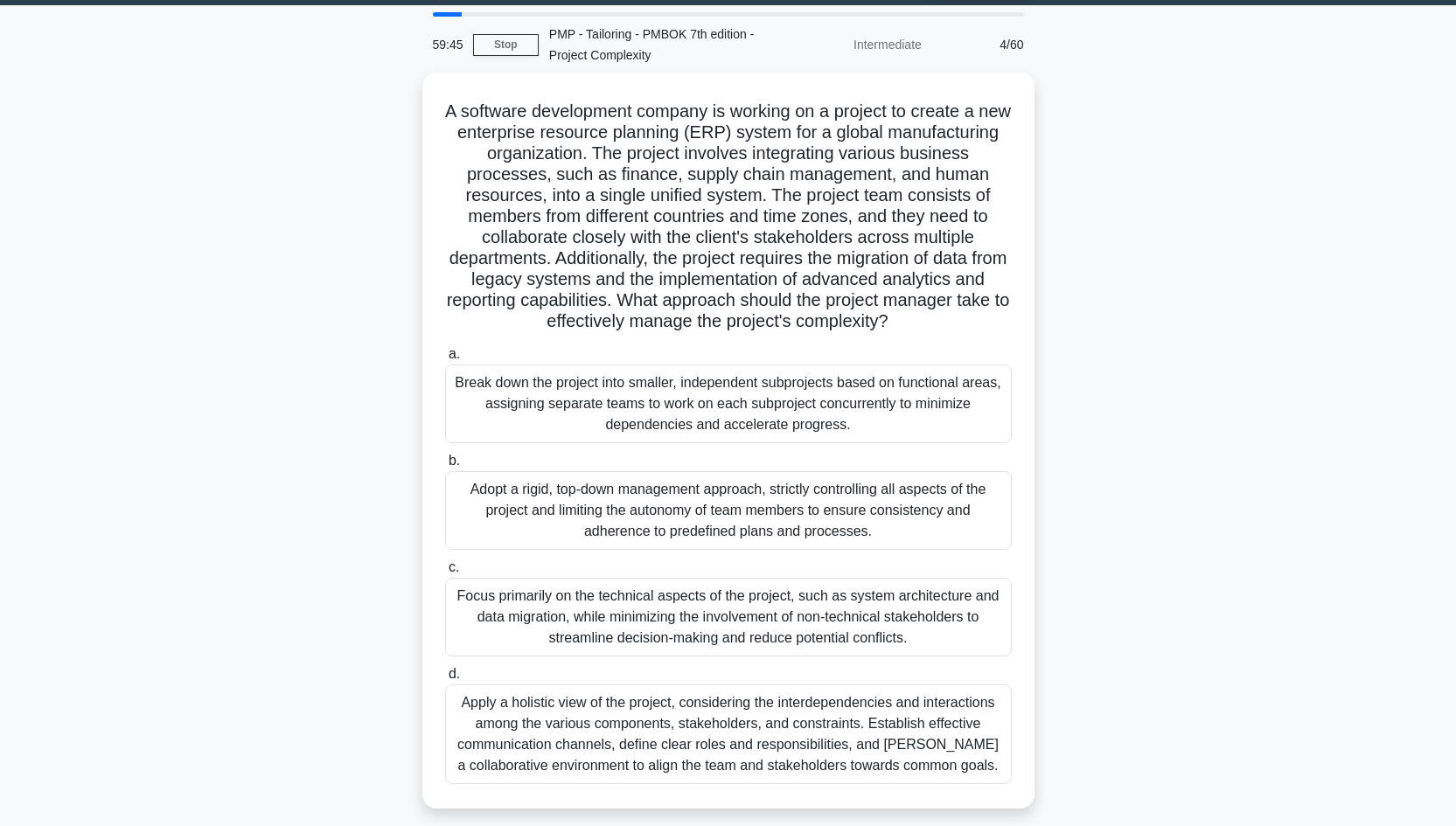
click at [808, 729] on div "Apply a holistic view of the project, considering the interdependencies and int…" at bounding box center [728, 733] width 566 height 99
click at [445, 679] on input "d. Apply a holistic view of the project, considering the interdependencies and …" at bounding box center [445, 674] width 0 height 11
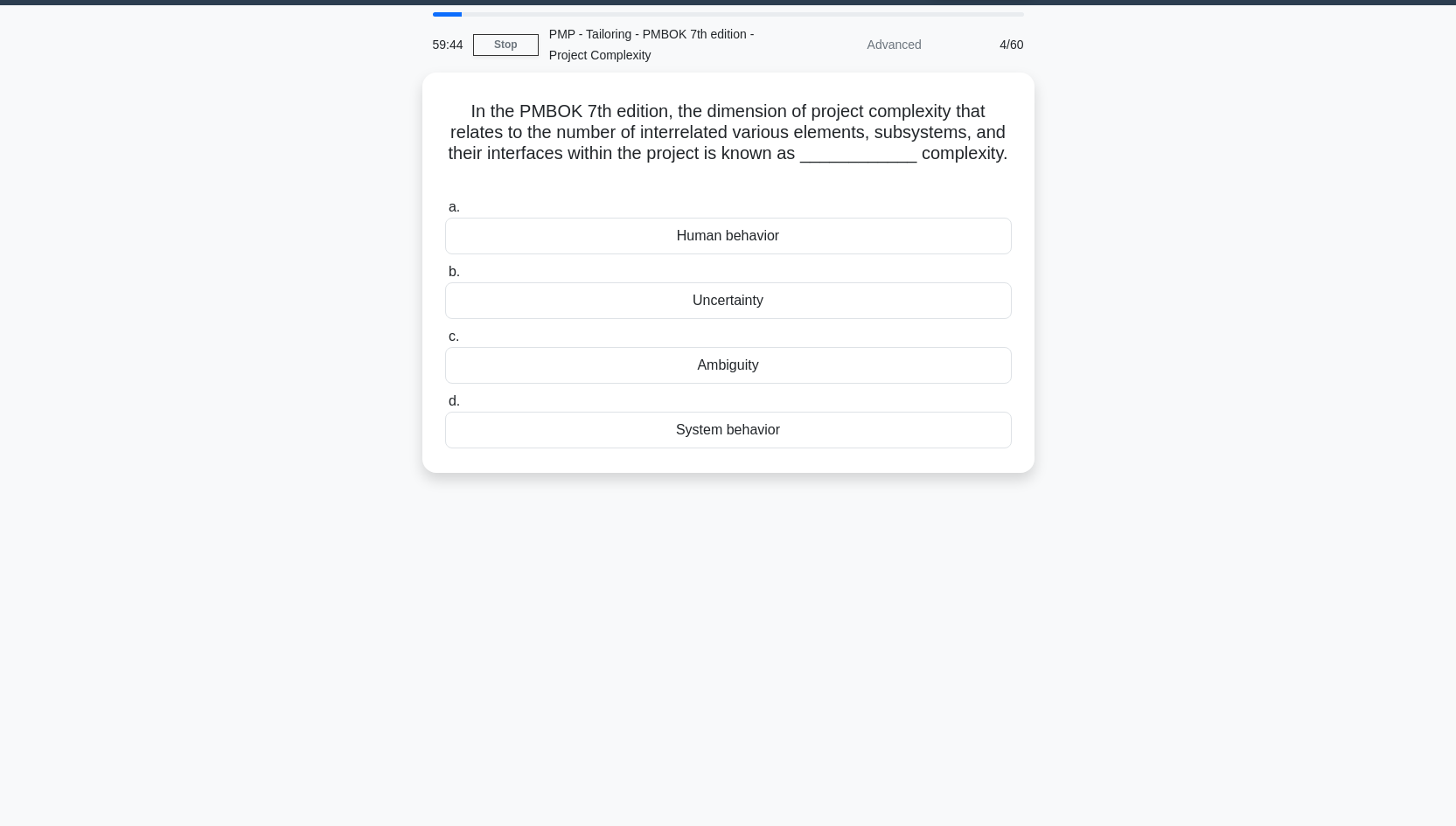
scroll to position [0, 0]
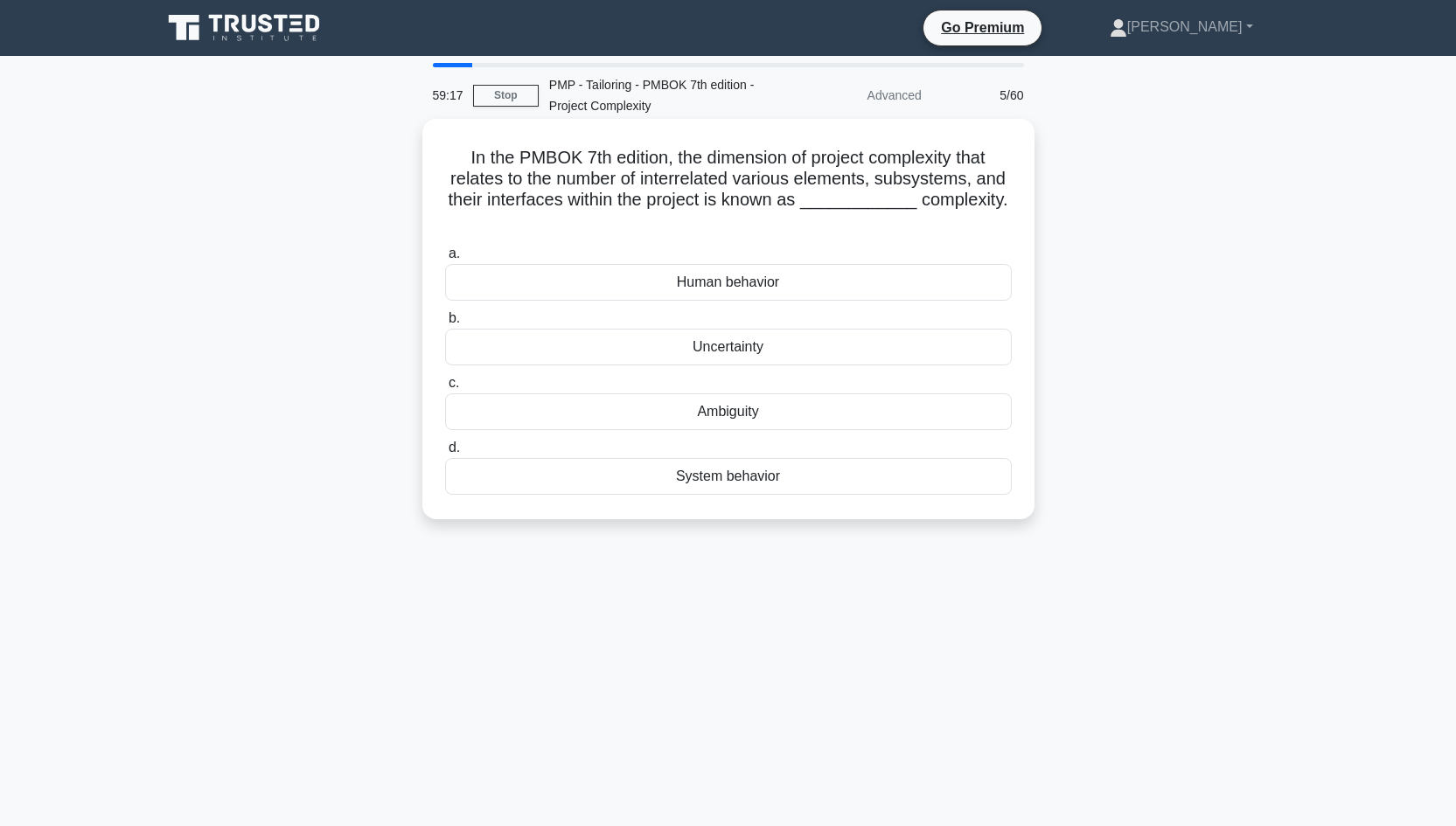
click at [741, 480] on div "System behavior" at bounding box center [728, 476] width 566 height 37
click at [445, 453] on input "d. System behavior" at bounding box center [445, 448] width 0 height 11
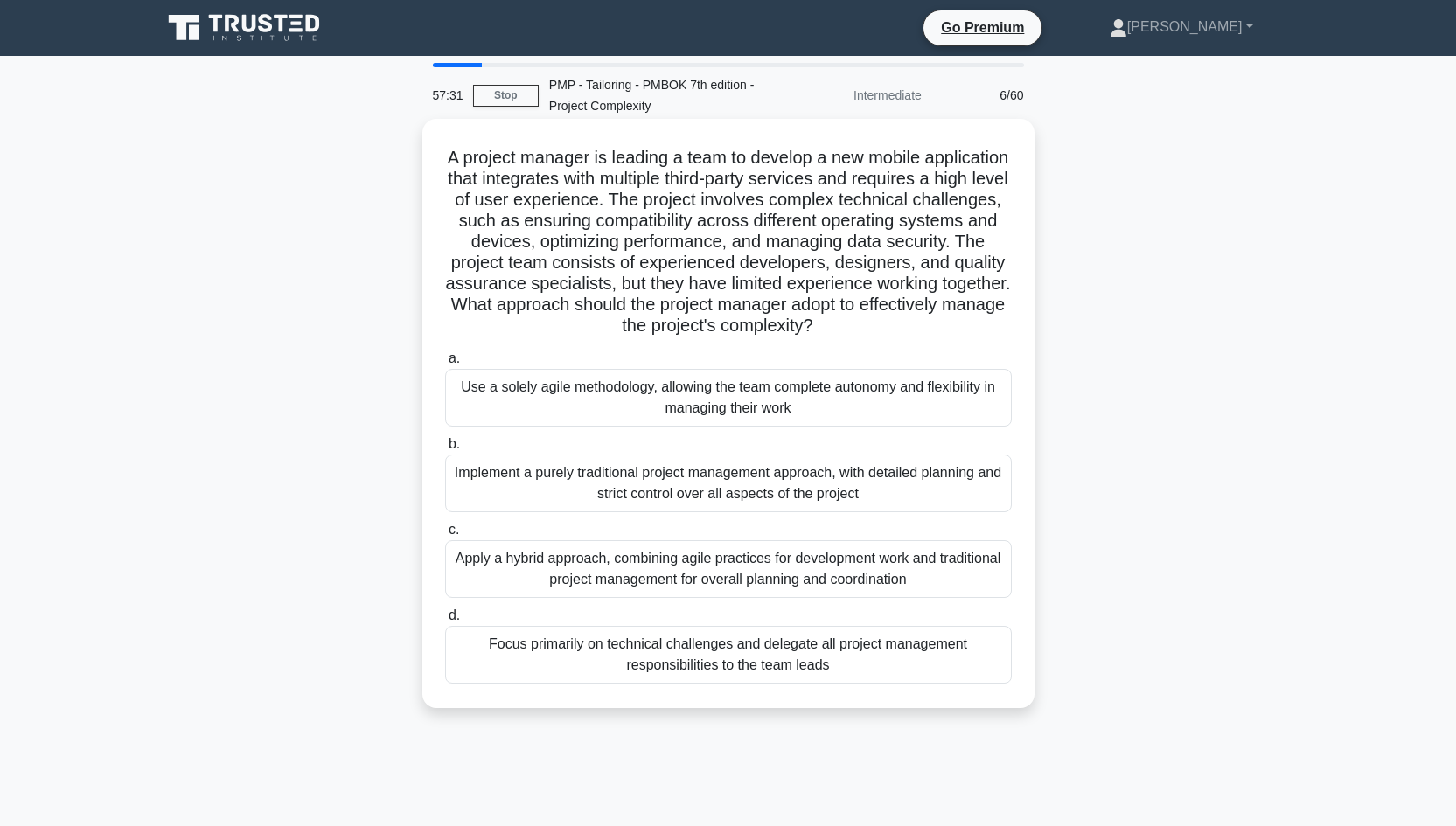
click at [737, 494] on div "Implement a purely traditional project management approach, with detailed plann…" at bounding box center [728, 483] width 566 height 58
click at [445, 450] on input "b. Implement a purely traditional project management approach, with detailed pl…" at bounding box center [445, 445] width 0 height 11
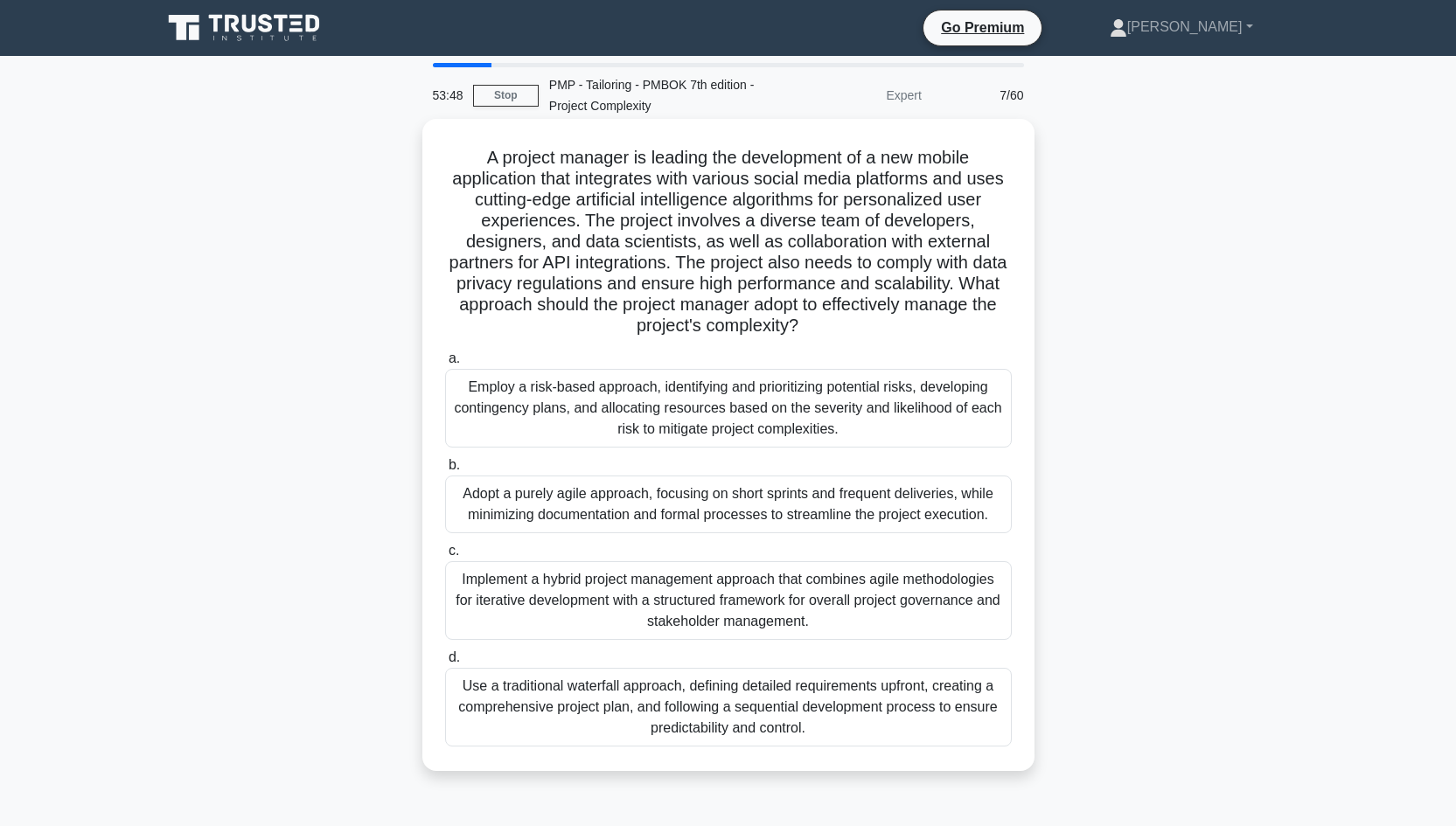
click at [723, 512] on div "Adopt a purely agile approach, focusing on short sprints and frequent deliverie…" at bounding box center [728, 503] width 566 height 58
click at [445, 471] on input "b. Adopt a purely agile approach, focusing on short sprints and frequent delive…" at bounding box center [445, 466] width 0 height 11
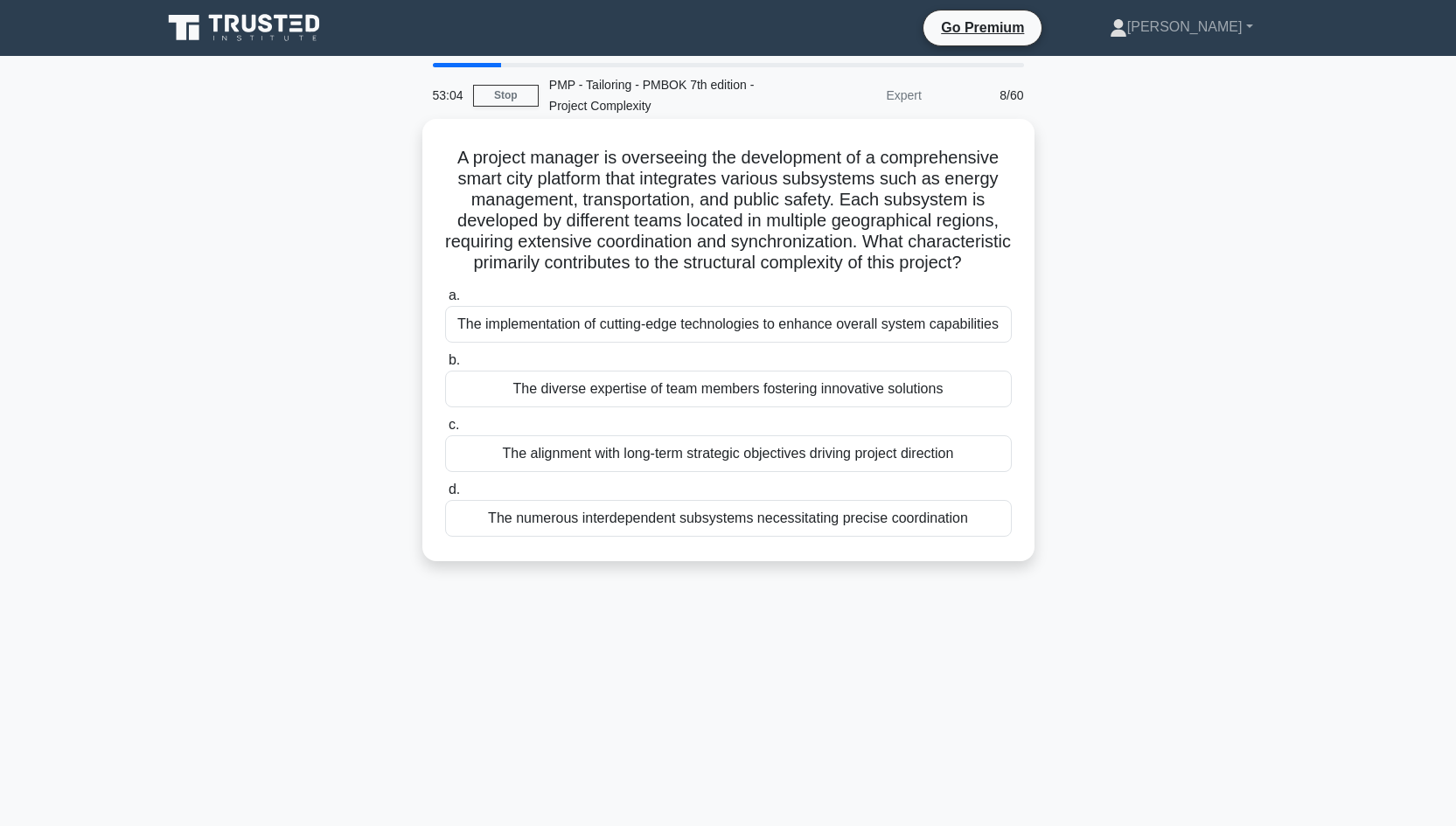
click at [783, 518] on div "The numerous interdependent subsystems necessitating precise coordination" at bounding box center [728, 518] width 566 height 37
click at [445, 496] on input "d. The numerous interdependent subsystems necessitating precise coordination" at bounding box center [445, 490] width 0 height 11
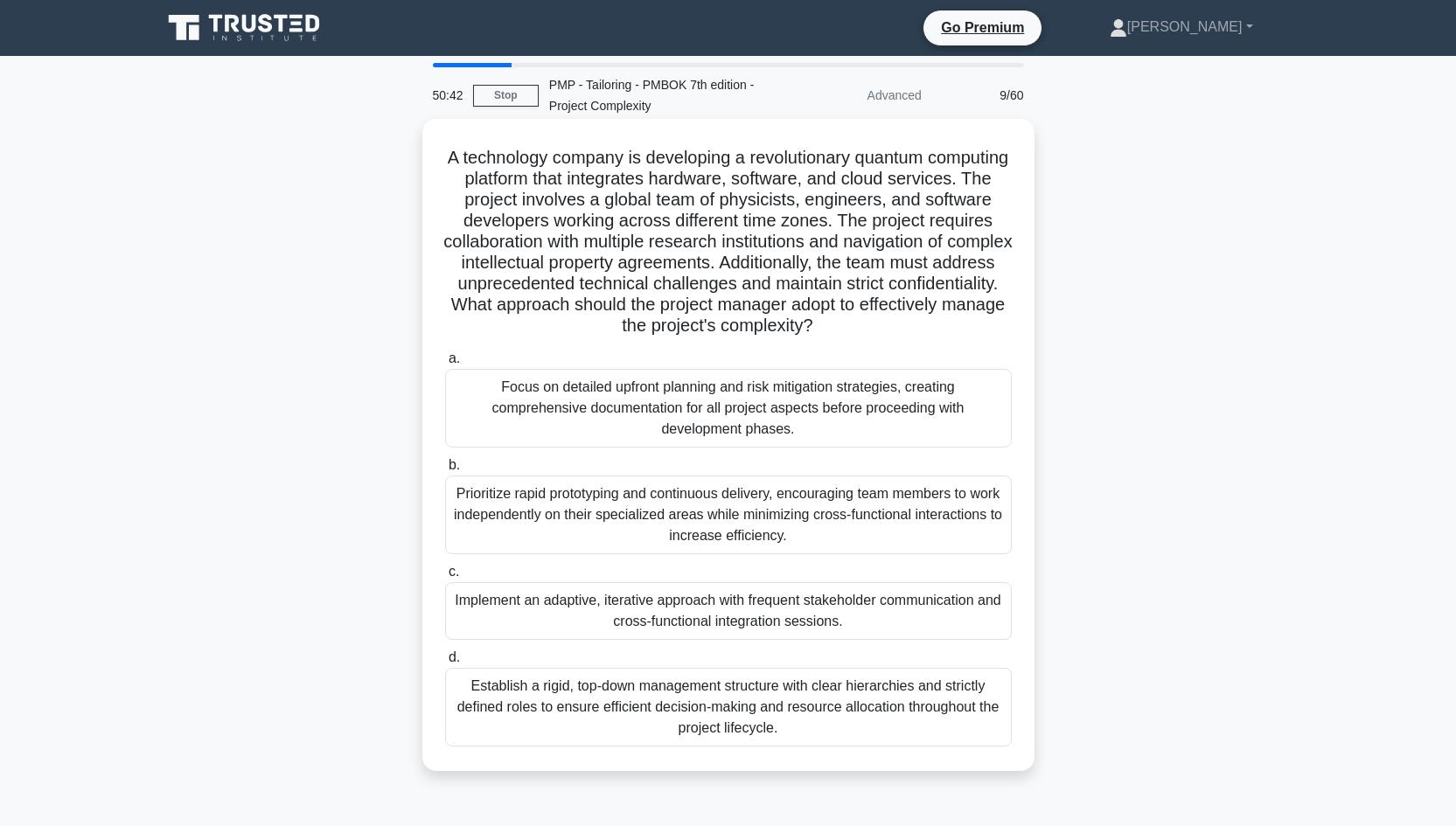
click at [718, 616] on div "Implement an adaptive, iterative approach with frequent stakeholder communicati…" at bounding box center [728, 610] width 566 height 58
click at [445, 577] on input "c. Implement an adaptive, iterative approach with frequent stakeholder communic…" at bounding box center [445, 571] width 0 height 11
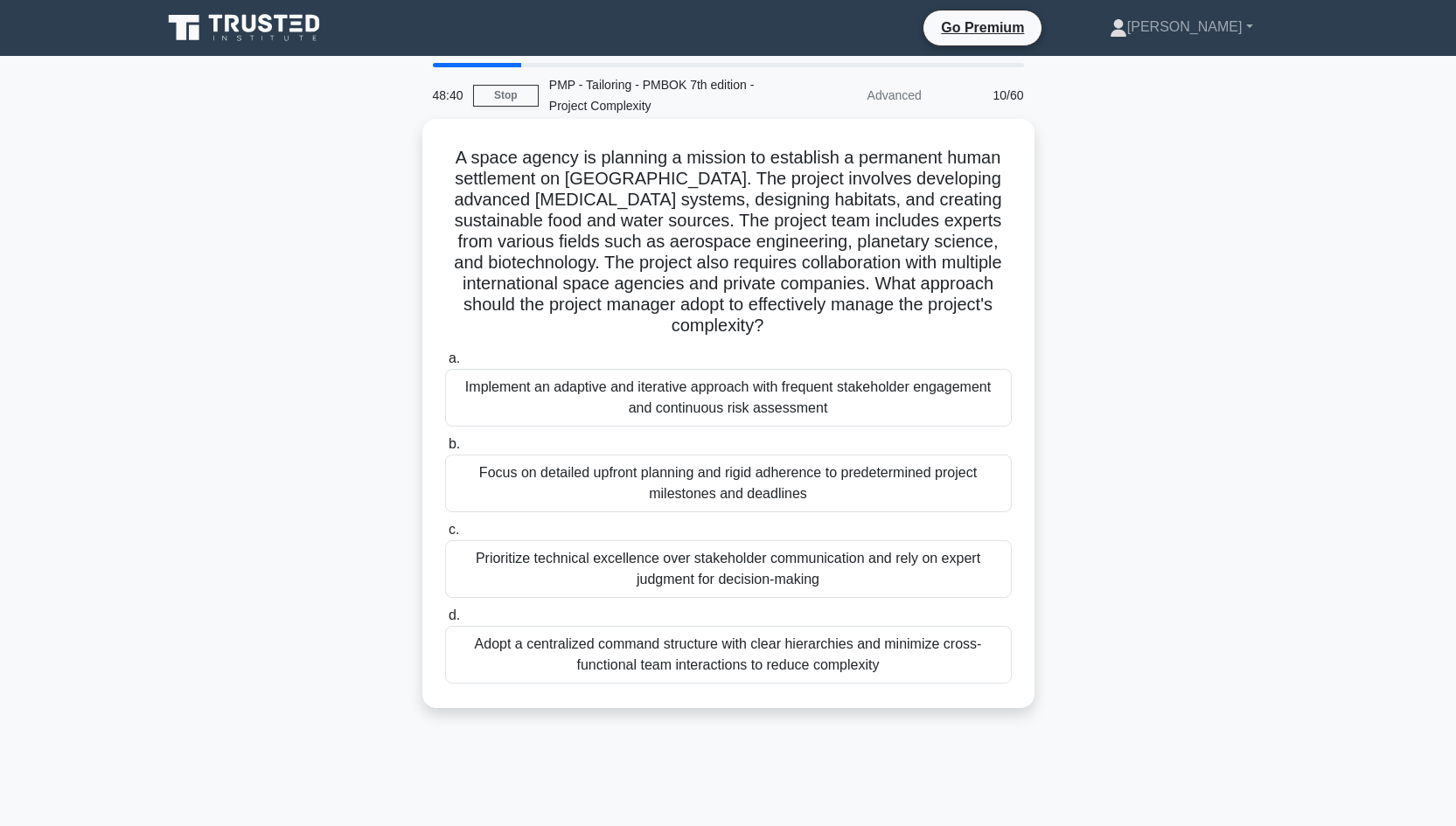
click at [736, 385] on div "Implement an adaptive and iterative approach with frequent stakeholder engageme…" at bounding box center [728, 397] width 566 height 58
click at [445, 364] on input "a. Implement an adaptive and iterative approach with frequent stakeholder engag…" at bounding box center [445, 359] width 0 height 11
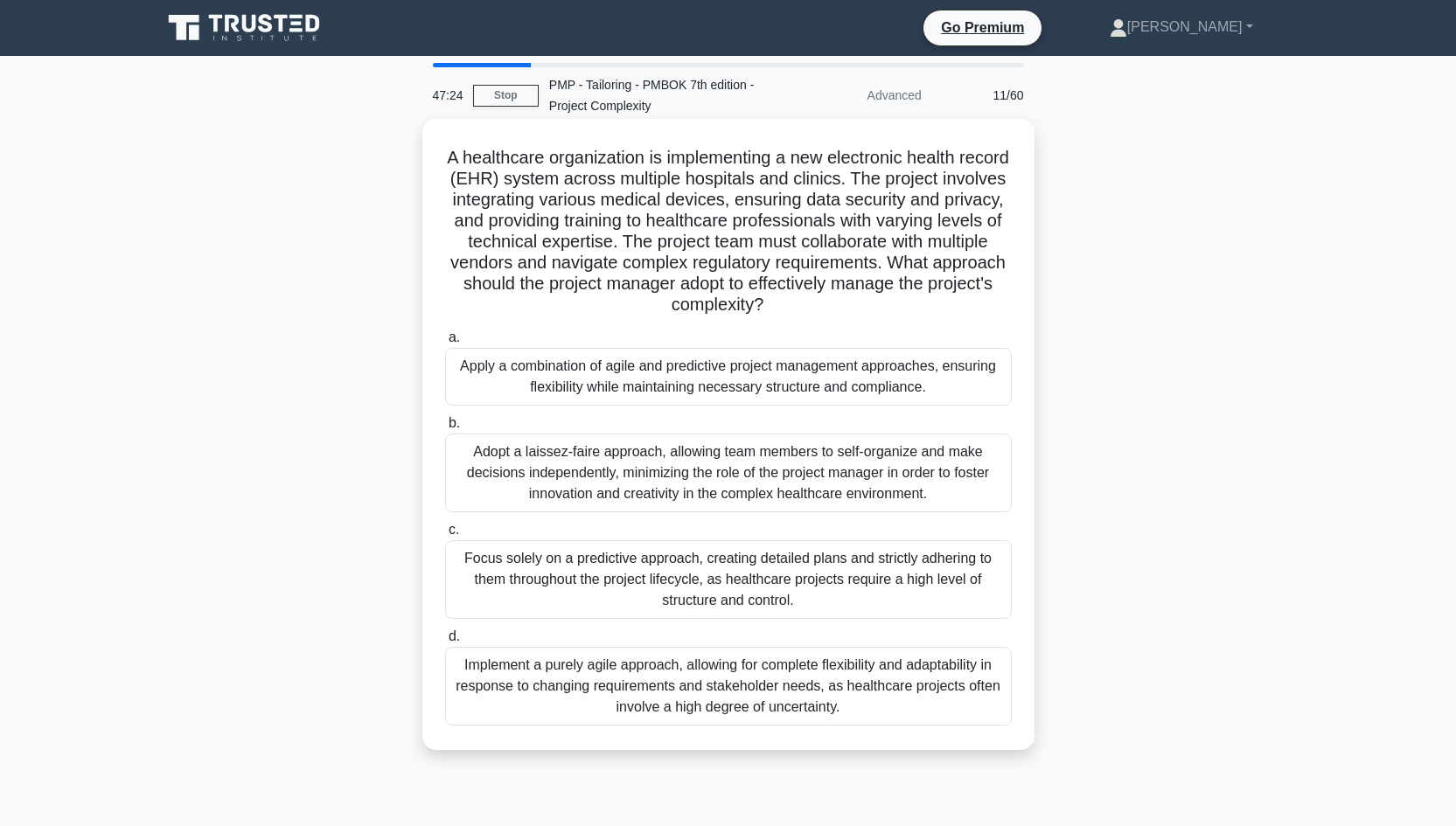
click at [737, 582] on div "Focus solely on a predictive approach, creating detailed plans and strictly adh…" at bounding box center [728, 579] width 566 height 79
click at [445, 536] on input "c. Focus solely on a predictive approach, creating detailed plans and strictly …" at bounding box center [445, 530] width 0 height 11
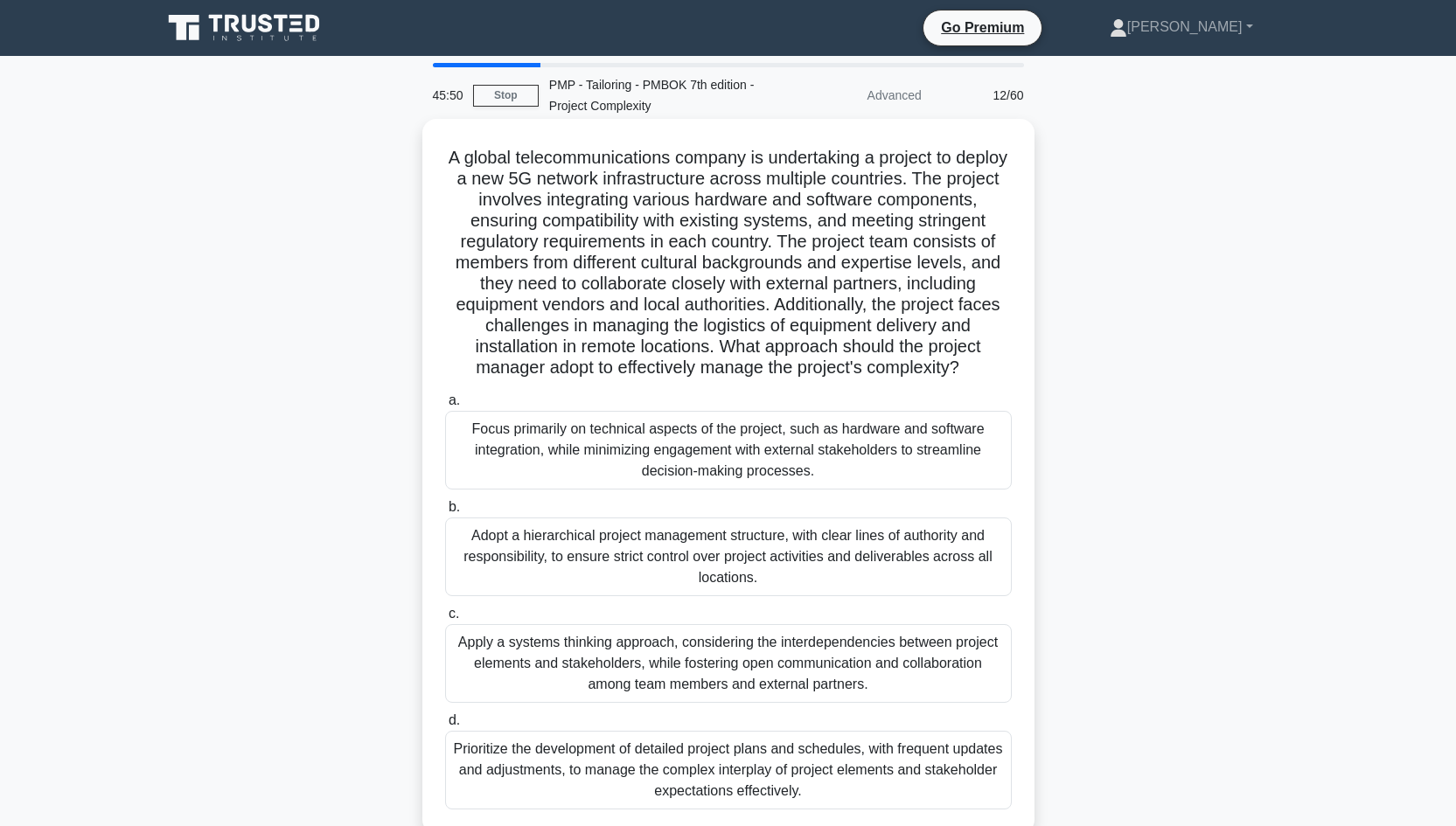
click at [702, 674] on div "Apply a systems thinking approach, considering the interdependencies between pr…" at bounding box center [728, 662] width 566 height 79
click at [445, 620] on input "c. Apply a systems thinking approach, considering the interdependencies between…" at bounding box center [445, 614] width 0 height 11
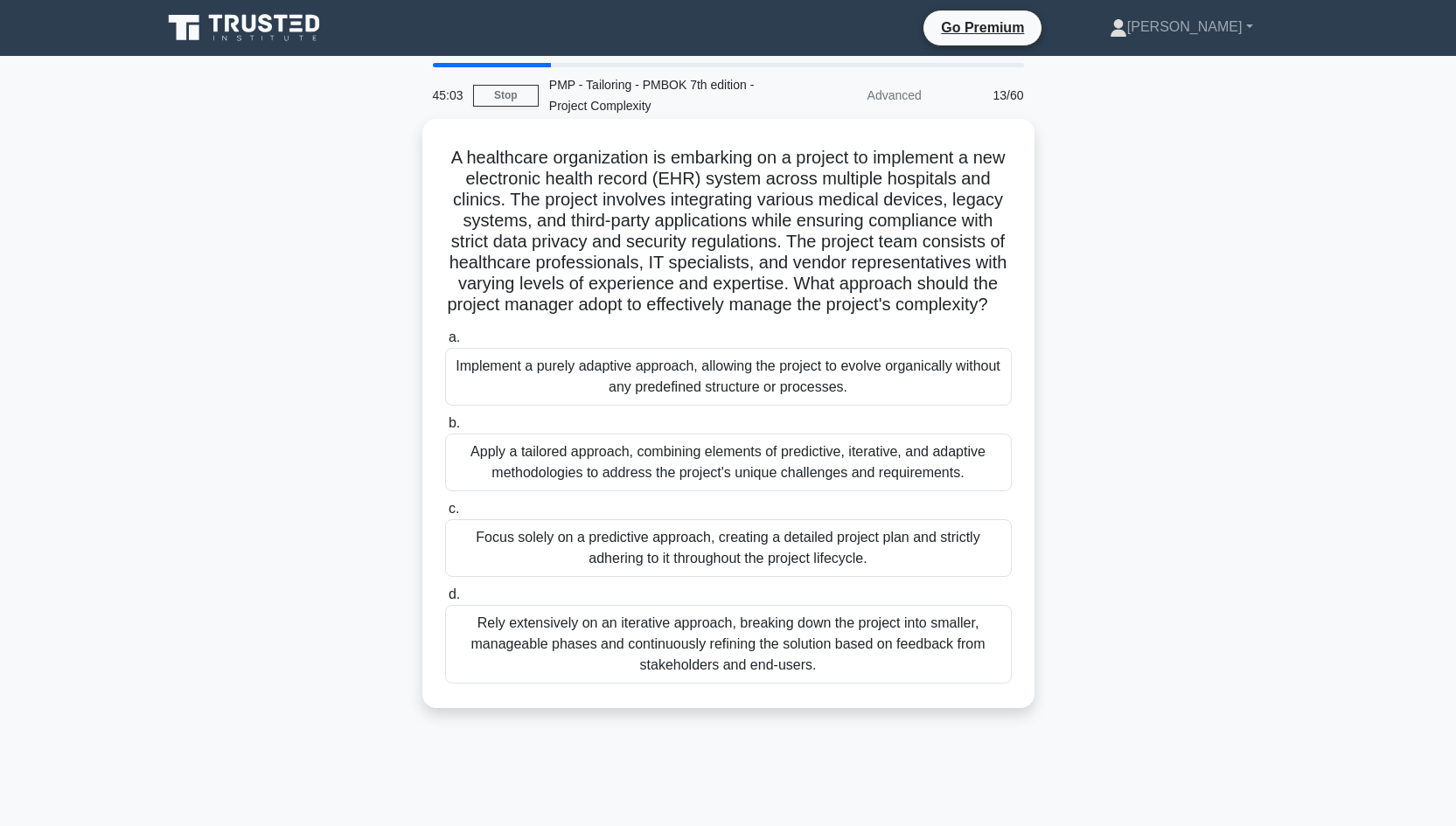
click at [731, 488] on div "Apply a tailored approach, combining elements of predictive, iterative, and ada…" at bounding box center [728, 462] width 566 height 58
click at [445, 429] on input "b. Apply a tailored approach, combining elements of predictive, iterative, and …" at bounding box center [445, 423] width 0 height 11
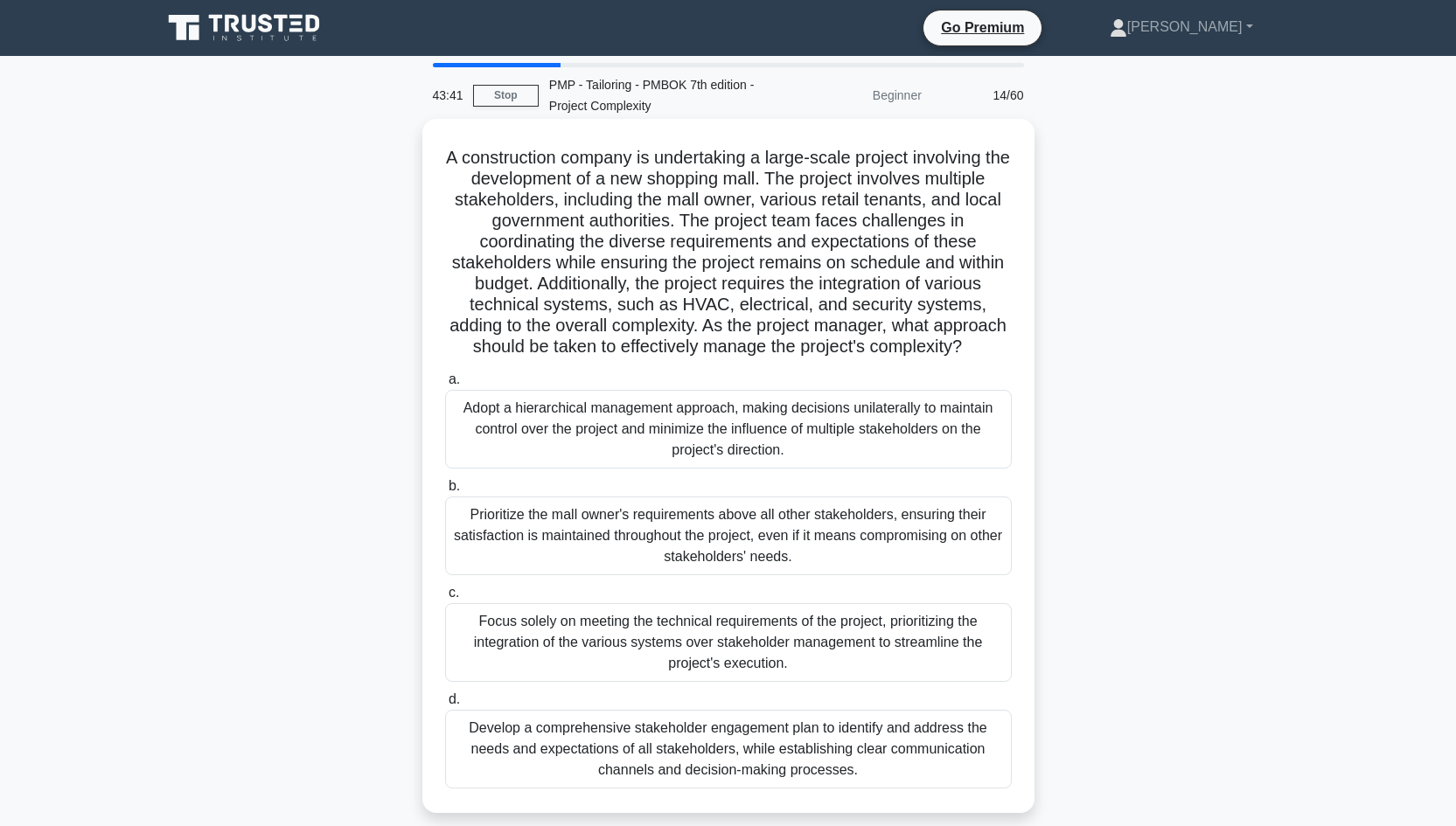
click at [738, 761] on div "Develop a comprehensive stakeholder engagement plan to identify and address the…" at bounding box center [728, 748] width 566 height 79
click at [445, 705] on input "d. Develop a comprehensive stakeholder engagement plan to identify and address …" at bounding box center [445, 699] width 0 height 11
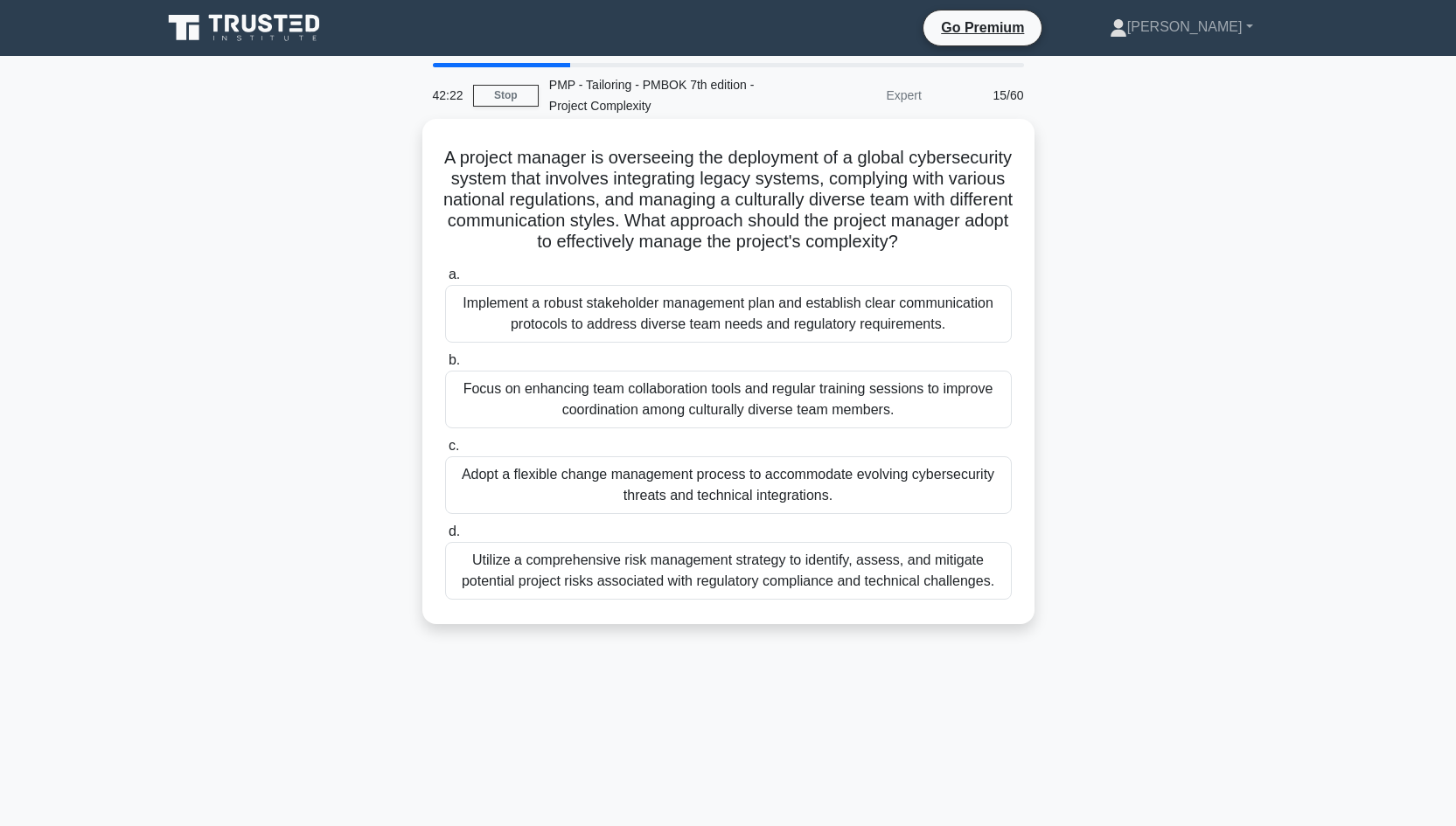
click at [870, 315] on div "Implement a robust stakeholder management plan and establish clear communicatio…" at bounding box center [728, 313] width 566 height 58
click at [445, 280] on input "a. Implement a robust stakeholder management plan and establish clear communica…" at bounding box center [445, 274] width 0 height 11
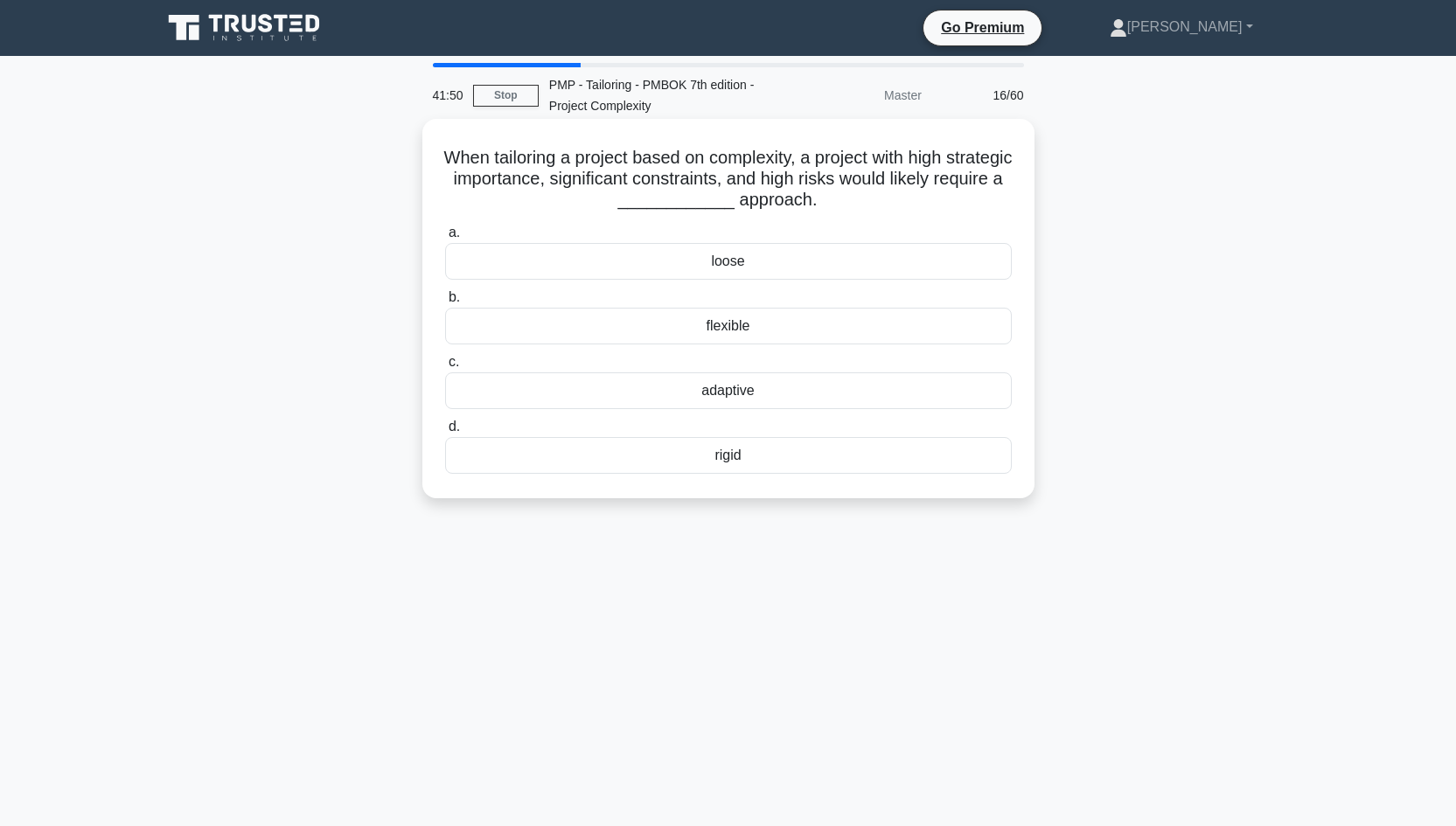
click at [733, 459] on div "rigid" at bounding box center [728, 455] width 566 height 37
click at [445, 432] on input "d. rigid" at bounding box center [445, 427] width 0 height 11
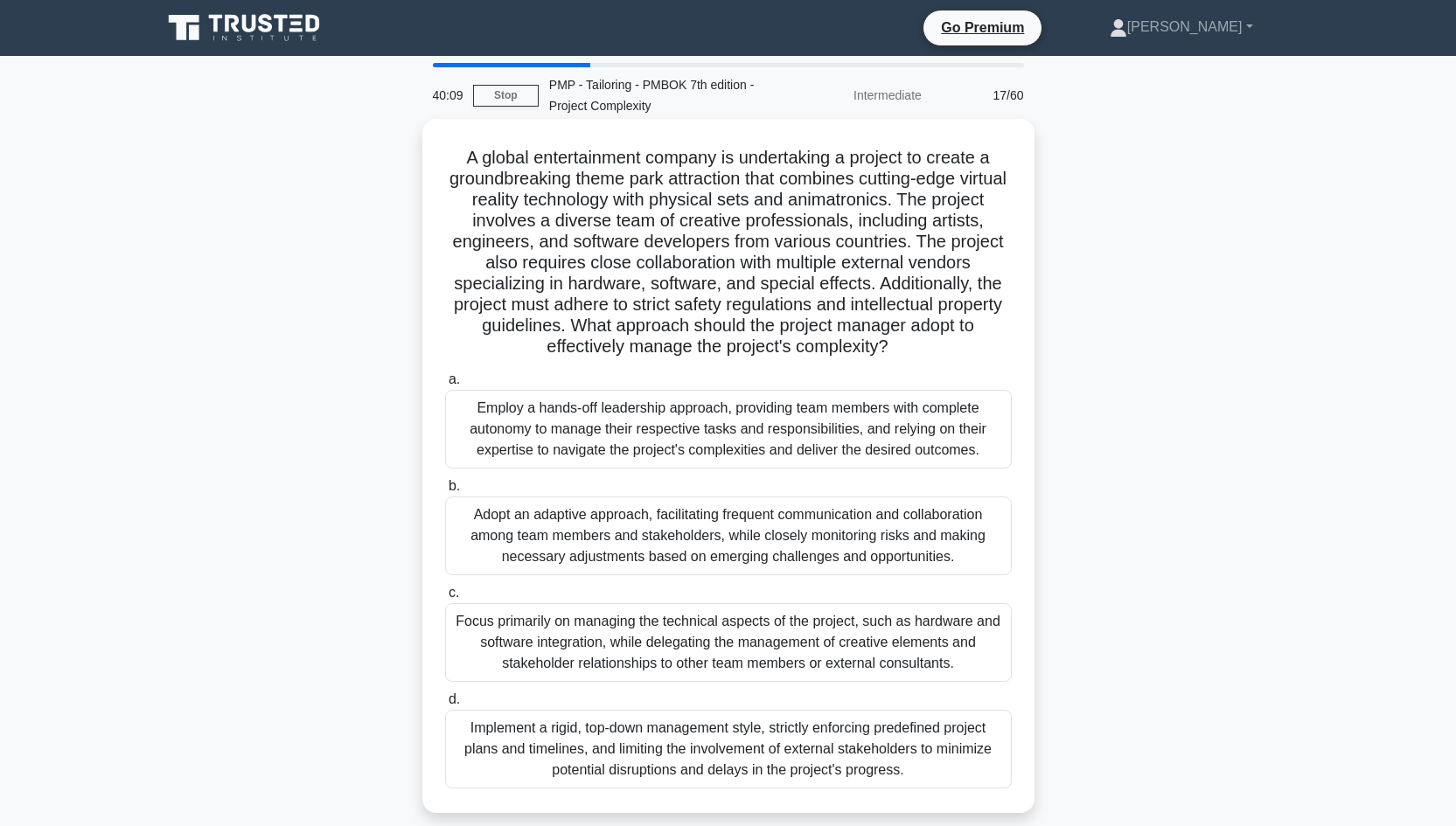
click at [807, 542] on div "Adopt an adaptive approach, facilitating frequent communication and collaborati…" at bounding box center [728, 536] width 566 height 79
click at [445, 492] on input "b. Adopt an adaptive approach, facilitating frequent communication and collabor…" at bounding box center [445, 486] width 0 height 11
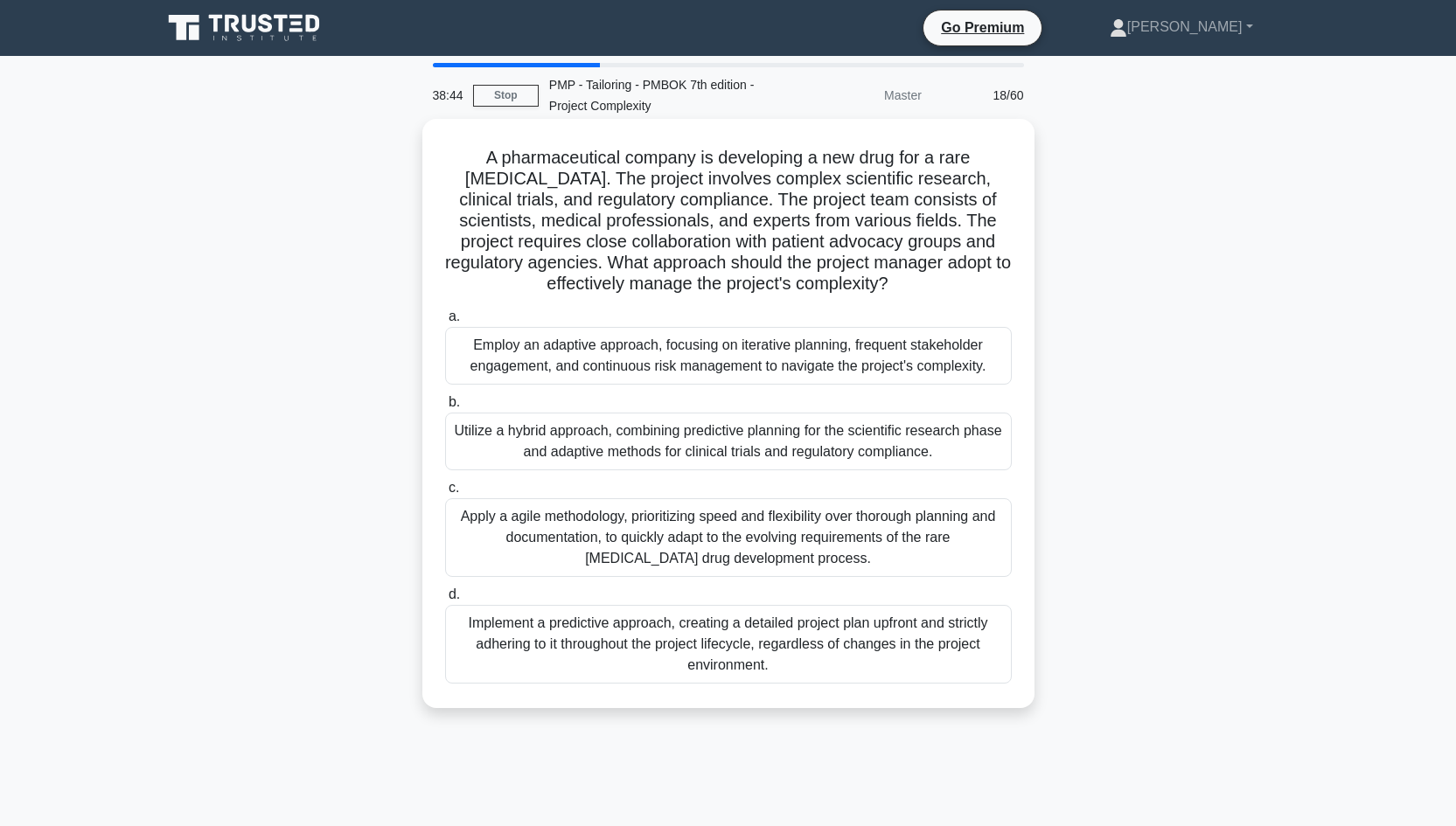
click at [840, 446] on div "Utilize a hybrid approach, combining predictive planning for the scientific res…" at bounding box center [728, 441] width 566 height 58
click at [445, 408] on input "b. Utilize a hybrid approach, combining predictive planning for the scientific …" at bounding box center [445, 402] width 0 height 11
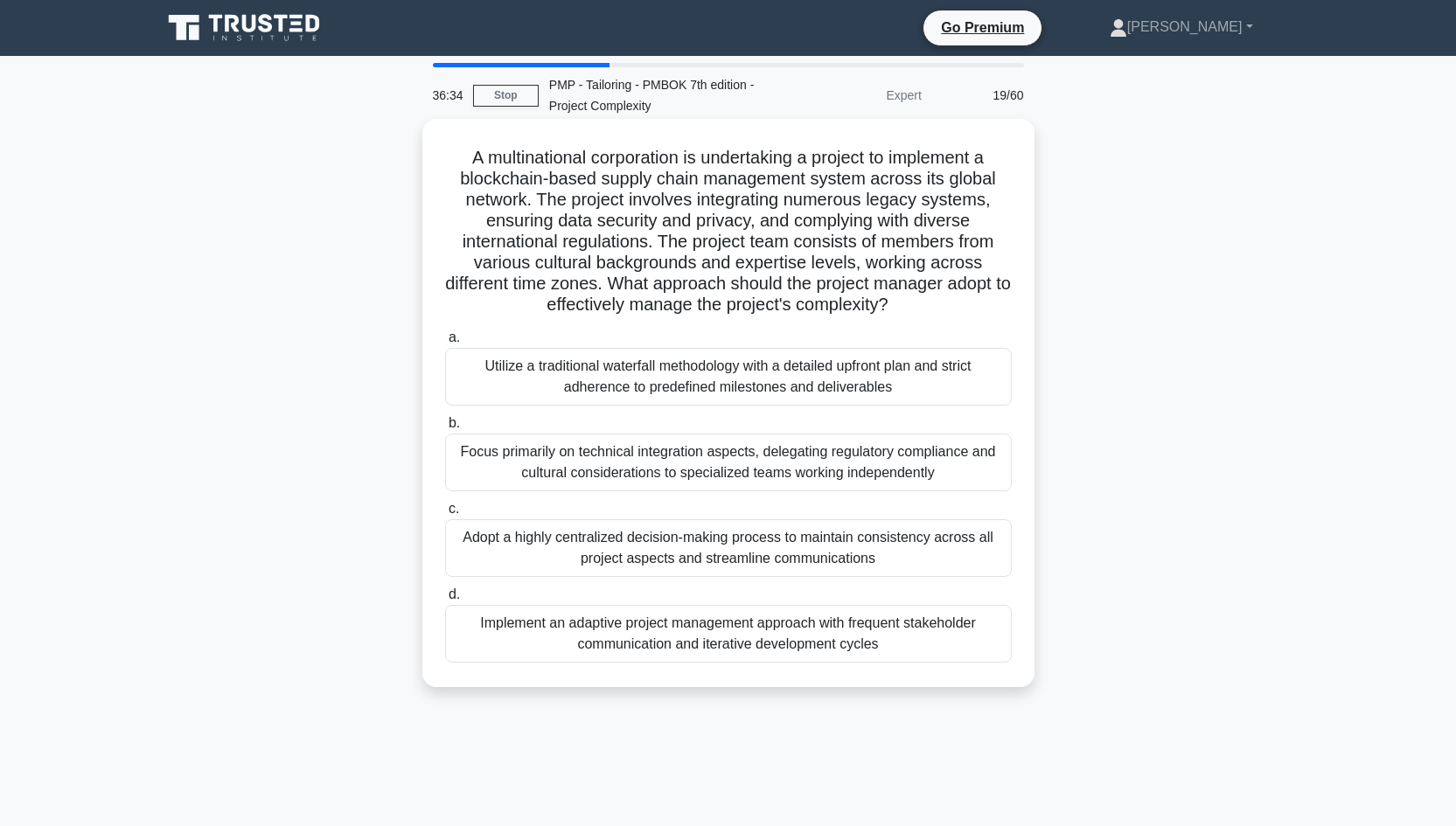
click at [746, 472] on div "Focus primarily on technical integration aspects, delegating regulatory complia…" at bounding box center [728, 462] width 566 height 58
click at [445, 429] on input "b. Focus primarily on technical integration aspects, delegating regulatory comp…" at bounding box center [445, 423] width 0 height 11
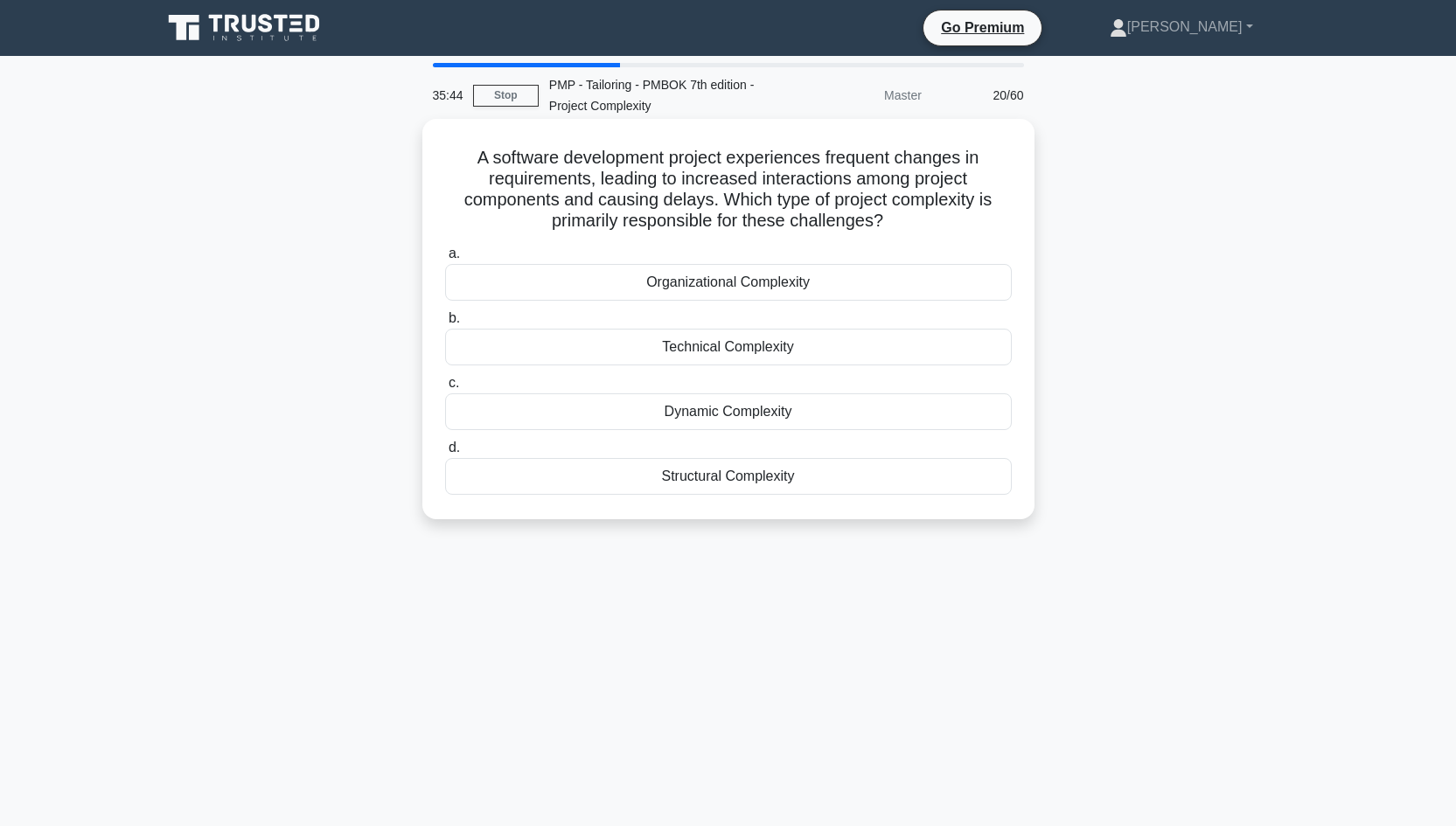
click at [763, 413] on div "Dynamic Complexity" at bounding box center [728, 412] width 566 height 37
click at [445, 389] on input "c. Dynamic Complexity" at bounding box center [445, 383] width 0 height 11
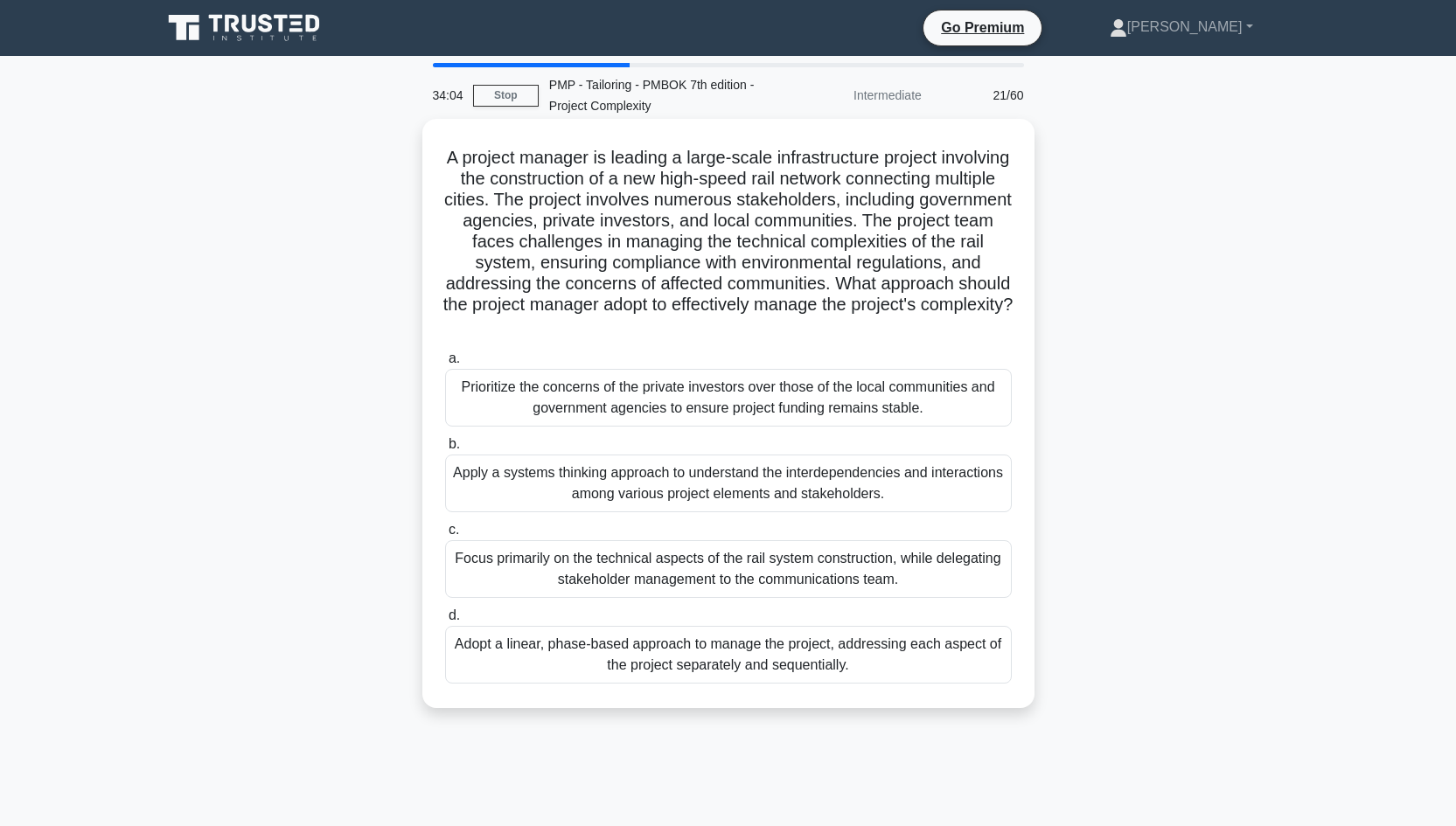
click at [719, 488] on div "Apply a systems thinking approach to understand the interdependencies and inter…" at bounding box center [728, 483] width 566 height 58
click at [445, 450] on input "b. Apply a systems thinking approach to understand the interdependencies and in…" at bounding box center [445, 445] width 0 height 11
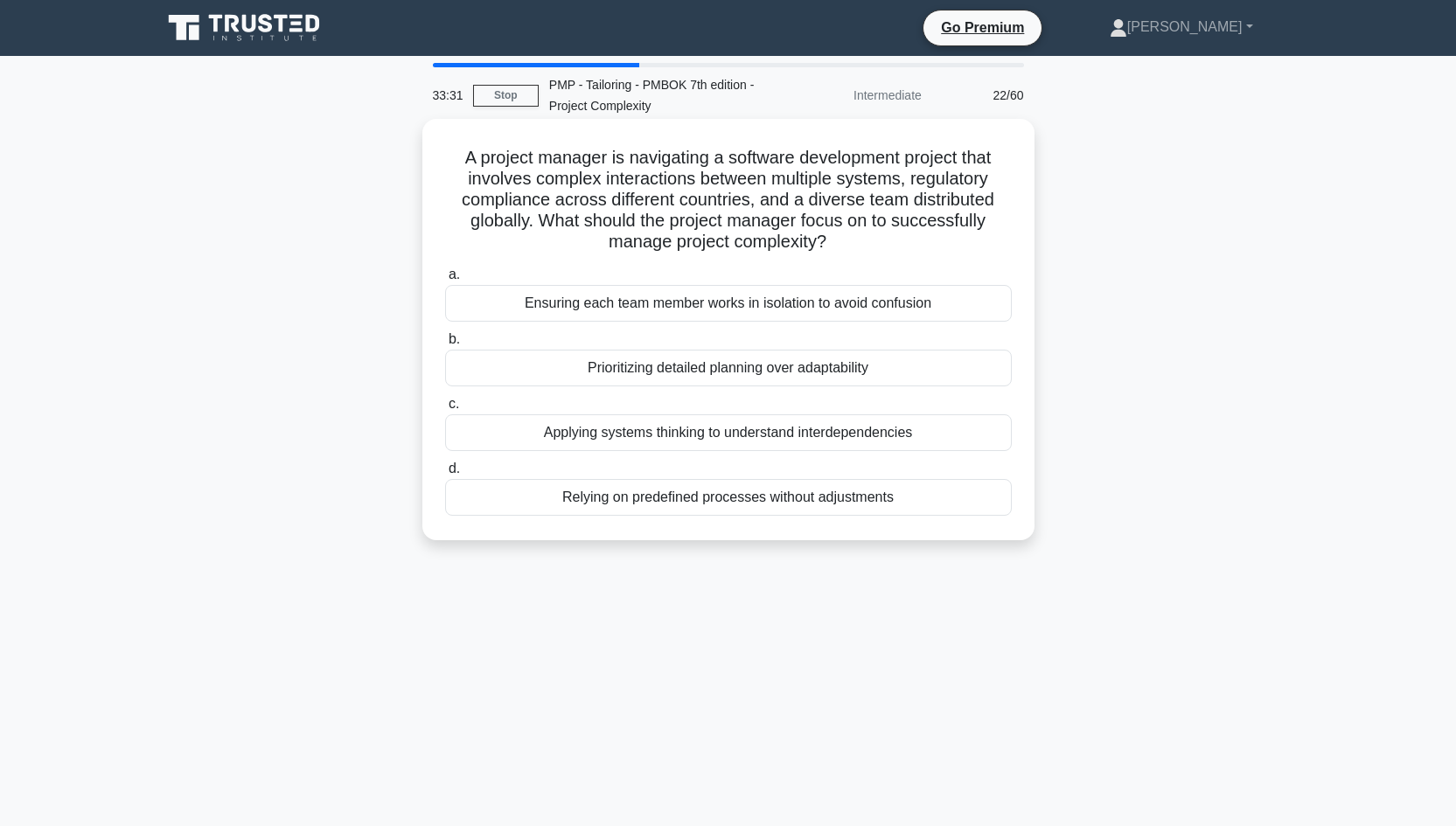
click at [678, 436] on div "Applying systems thinking to understand interdependencies" at bounding box center [728, 432] width 566 height 37
click at [445, 410] on input "c. Applying systems thinking to understand interdependencies" at bounding box center [445, 404] width 0 height 11
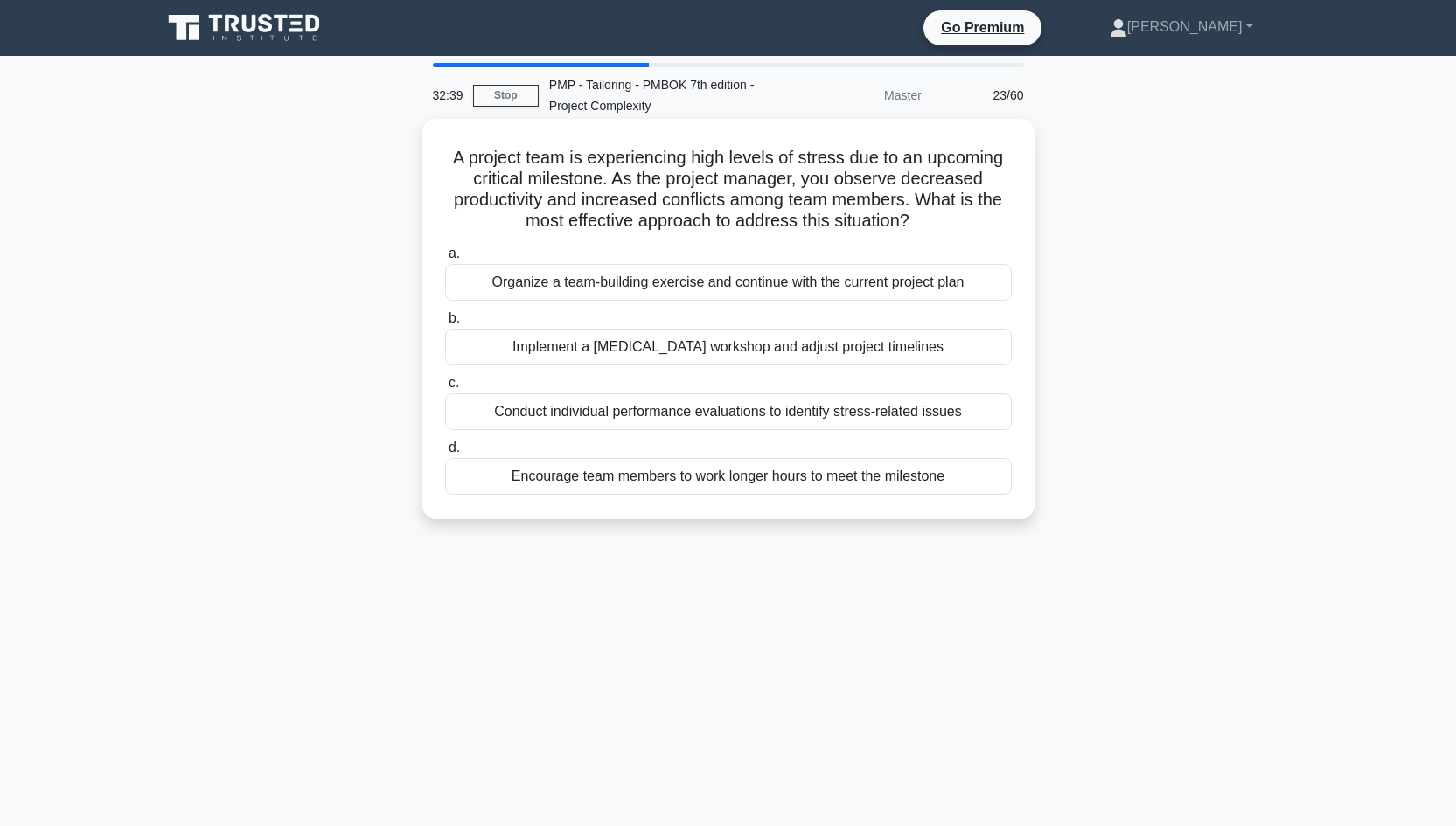
click at [703, 418] on div "Conduct individual performance evaluations to identify stress-related issues" at bounding box center [728, 412] width 566 height 37
click at [445, 389] on input "c. Conduct individual performance evaluations to identify stress-related issues" at bounding box center [445, 383] width 0 height 11
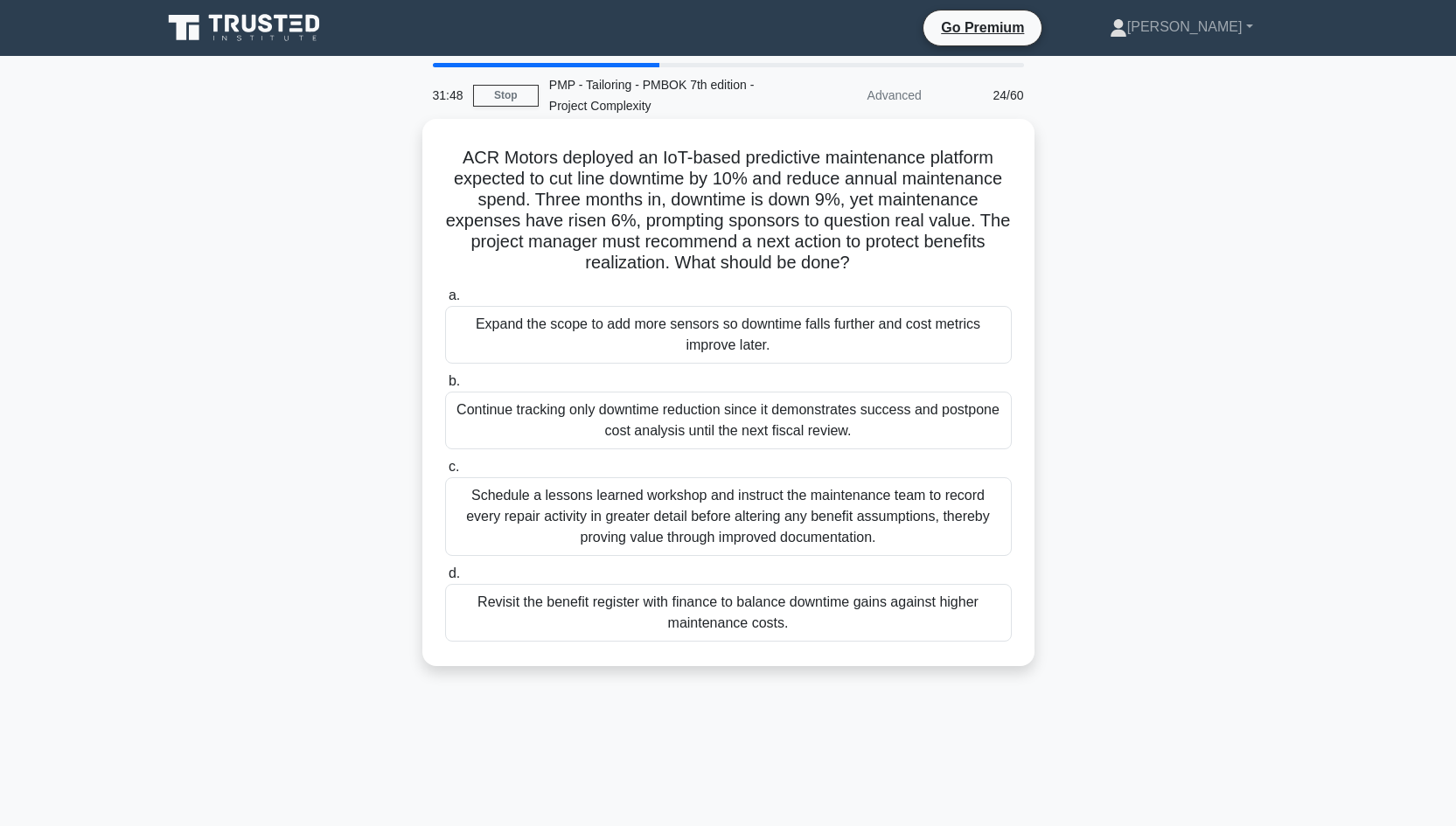
click at [714, 519] on div "Schedule a lessons learned workshop and instruct the maintenance team to record…" at bounding box center [728, 516] width 566 height 79
click at [445, 473] on input "c. Schedule a lessons learned workshop and instruct the maintenance team to rec…" at bounding box center [445, 467] width 0 height 11
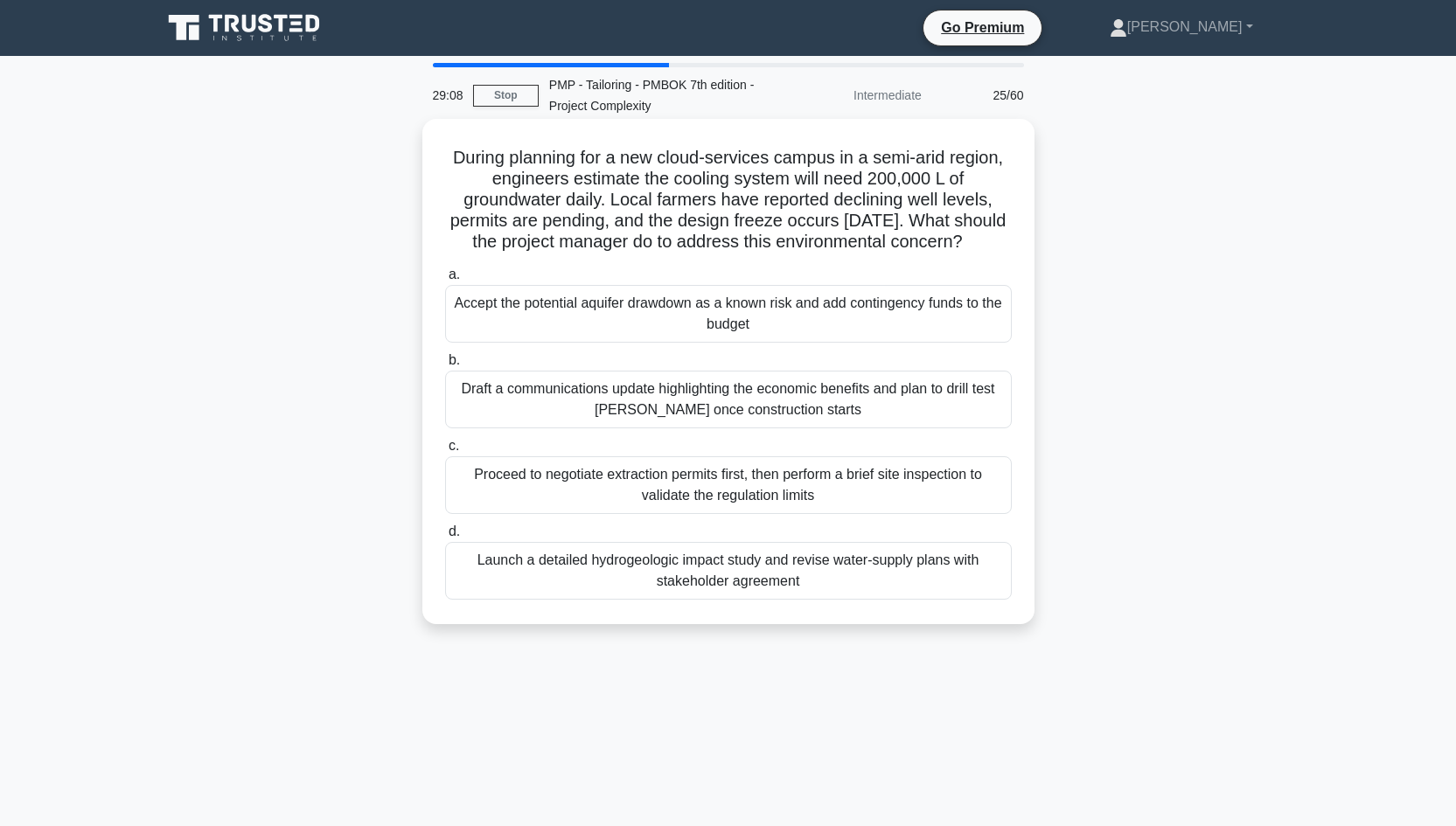
click at [734, 512] on div "Proceed to negotiate extraction permits first, then perform a brief site inspec…" at bounding box center [728, 484] width 566 height 58
click at [445, 451] on input "c. Proceed to negotiate extraction permits first, then perform a brief site ins…" at bounding box center [445, 446] width 0 height 11
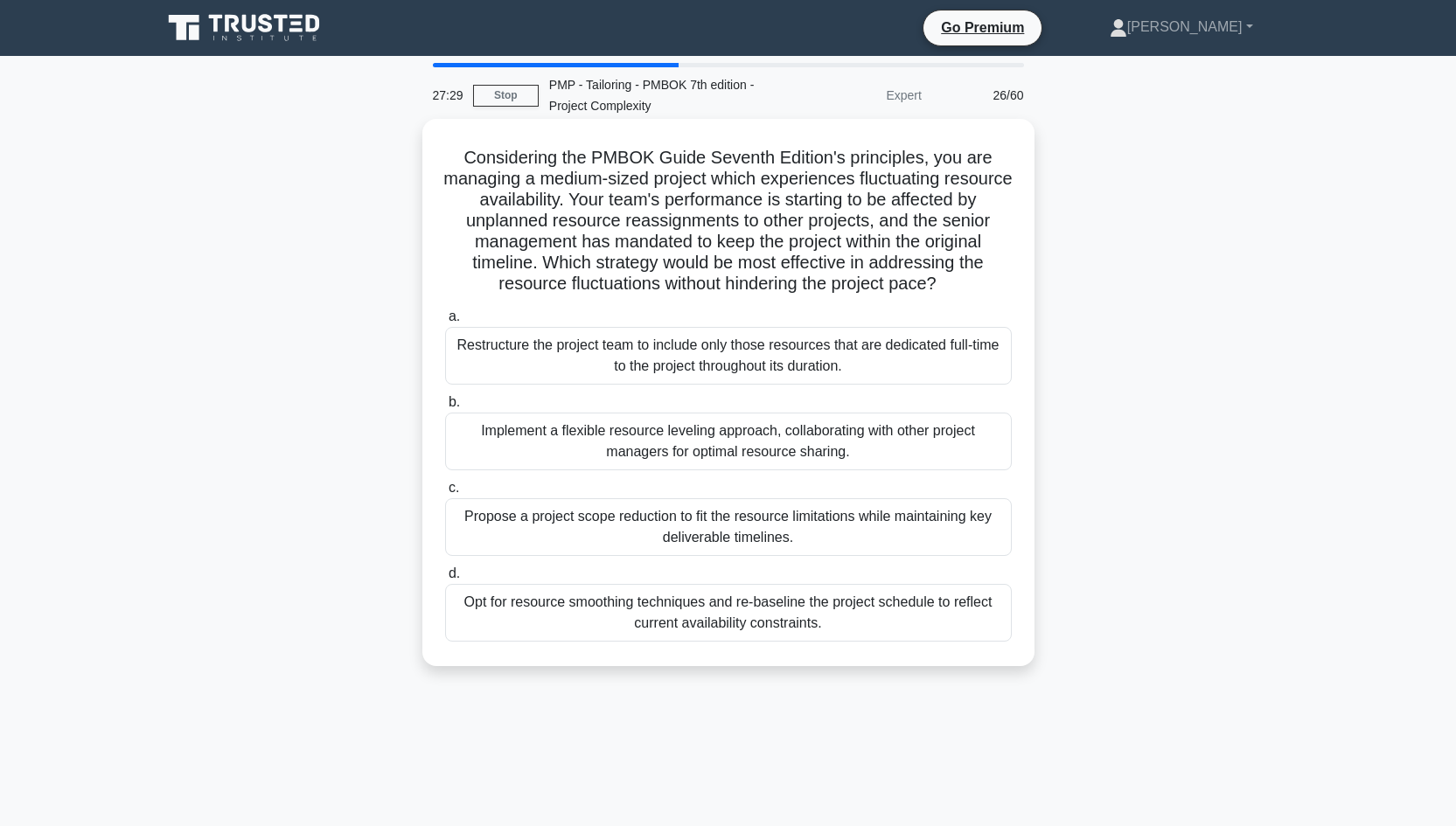
click at [796, 360] on div "Restructure the project team to include only those resources that are dedicated…" at bounding box center [728, 355] width 566 height 58
click at [445, 323] on input "a. Restructure the project team to include only those resources that are dedica…" at bounding box center [445, 317] width 0 height 11
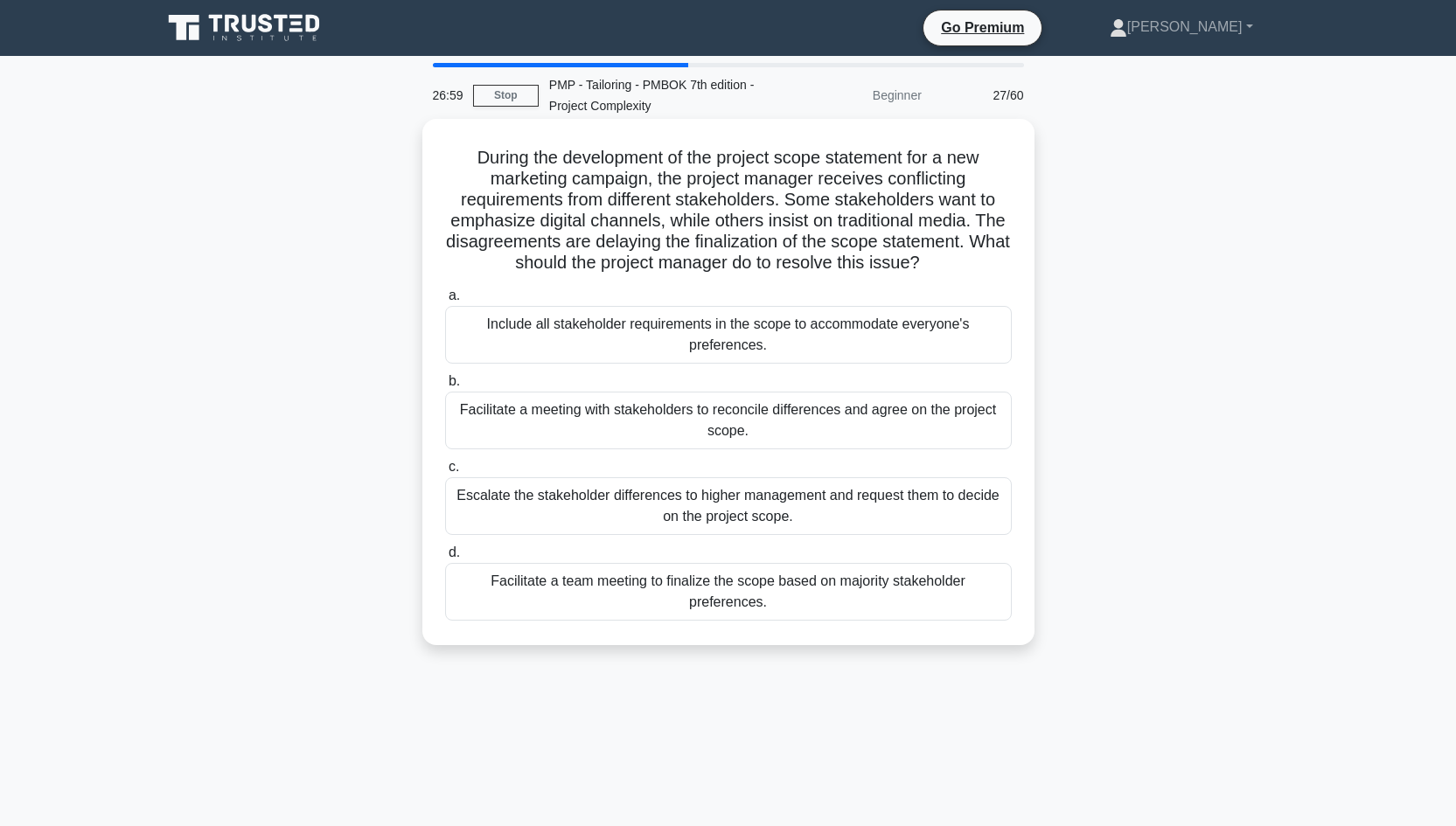
click at [794, 427] on div "Facilitate a meeting with stakeholders to reconcile differences and agree on th…" at bounding box center [728, 420] width 566 height 58
click at [445, 387] on input "b. Facilitate a meeting with stakeholders to reconcile differences and agree on…" at bounding box center [445, 381] width 0 height 11
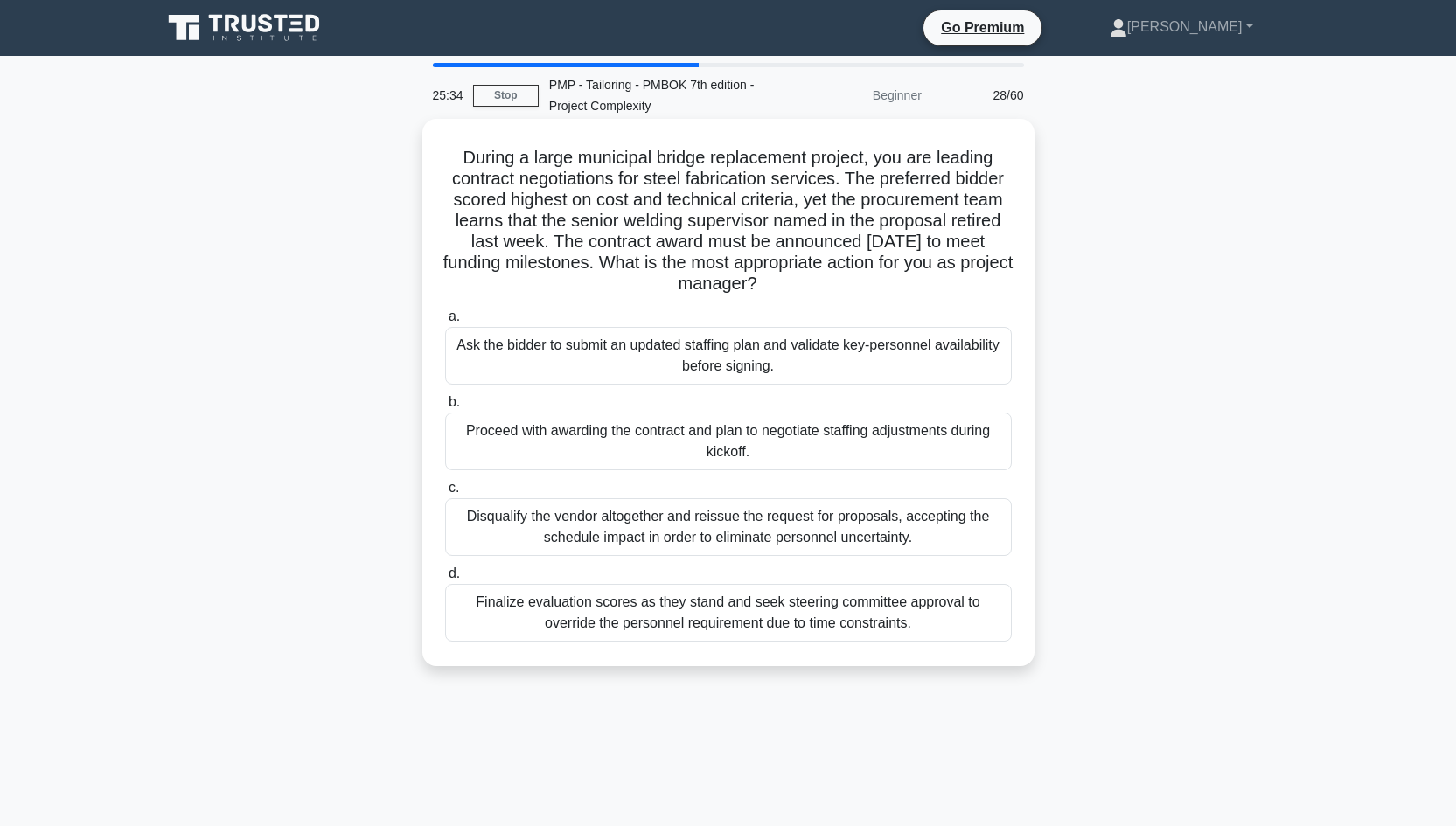
click at [772, 361] on div "Ask the bidder to submit an updated staffing plan and validate key-personnel av…" at bounding box center [728, 355] width 566 height 58
click at [445, 323] on input "a. Ask the bidder to submit an updated staffing plan and validate key-personnel…" at bounding box center [445, 317] width 0 height 11
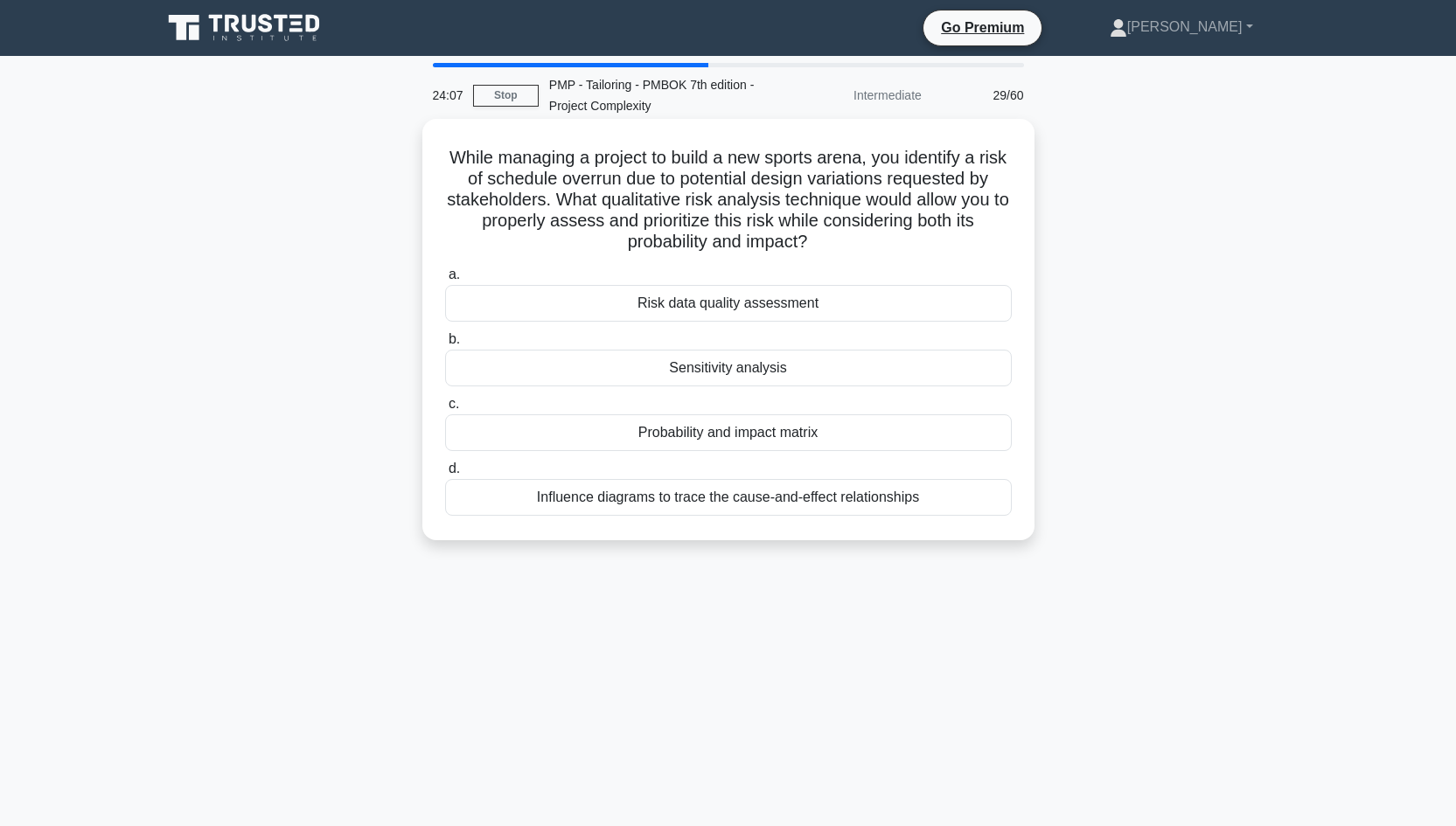
click at [785, 369] on div "Sensitivity analysis" at bounding box center [728, 367] width 566 height 37
click at [445, 345] on input "b. Sensitivity analysis" at bounding box center [445, 340] width 0 height 11
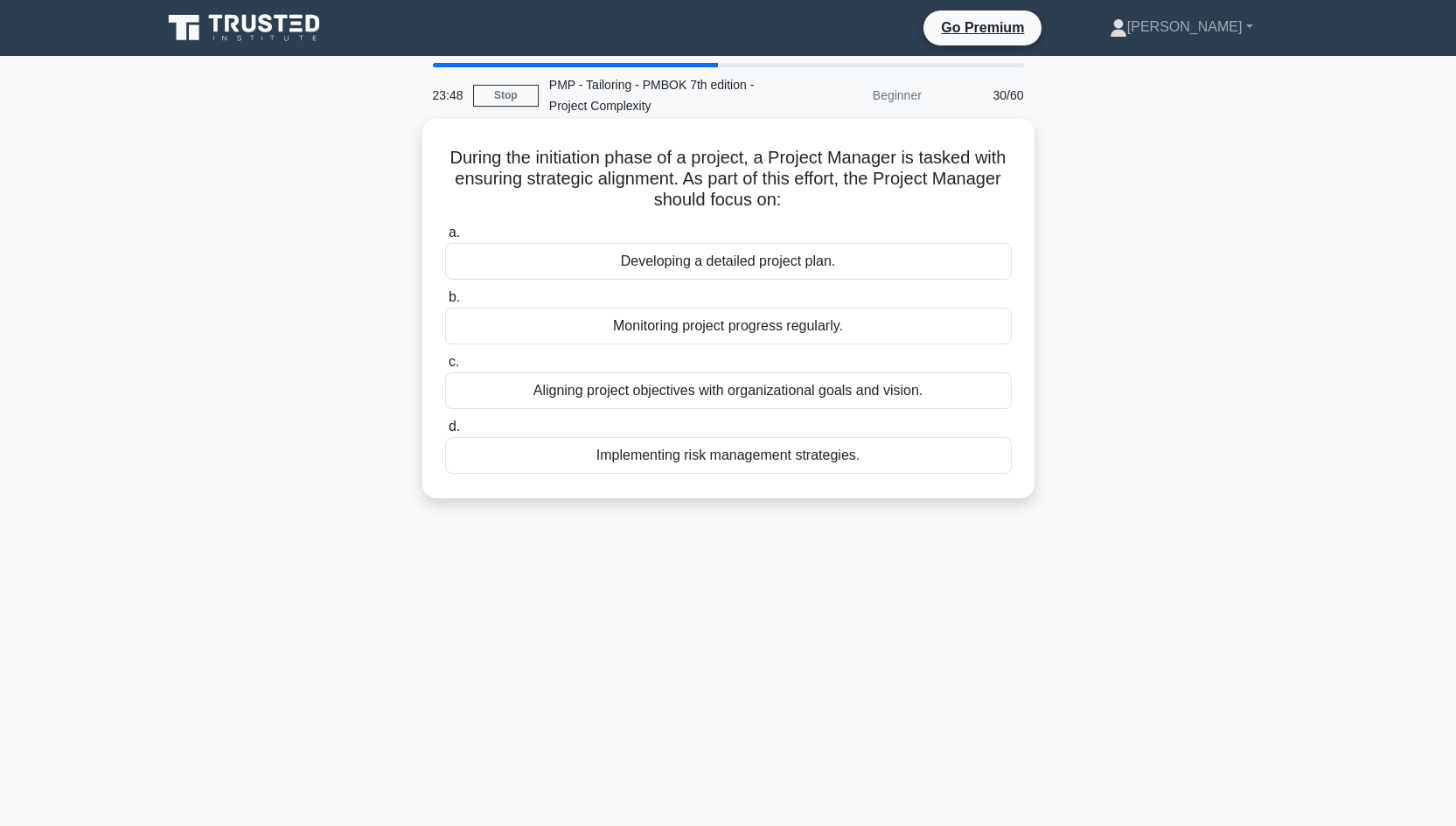
click at [862, 394] on div "Aligning project objectives with organizational goals and vision." at bounding box center [728, 390] width 566 height 37
click at [445, 368] on input "c. Aligning project objectives with organizational goals and vision." at bounding box center [445, 362] width 0 height 11
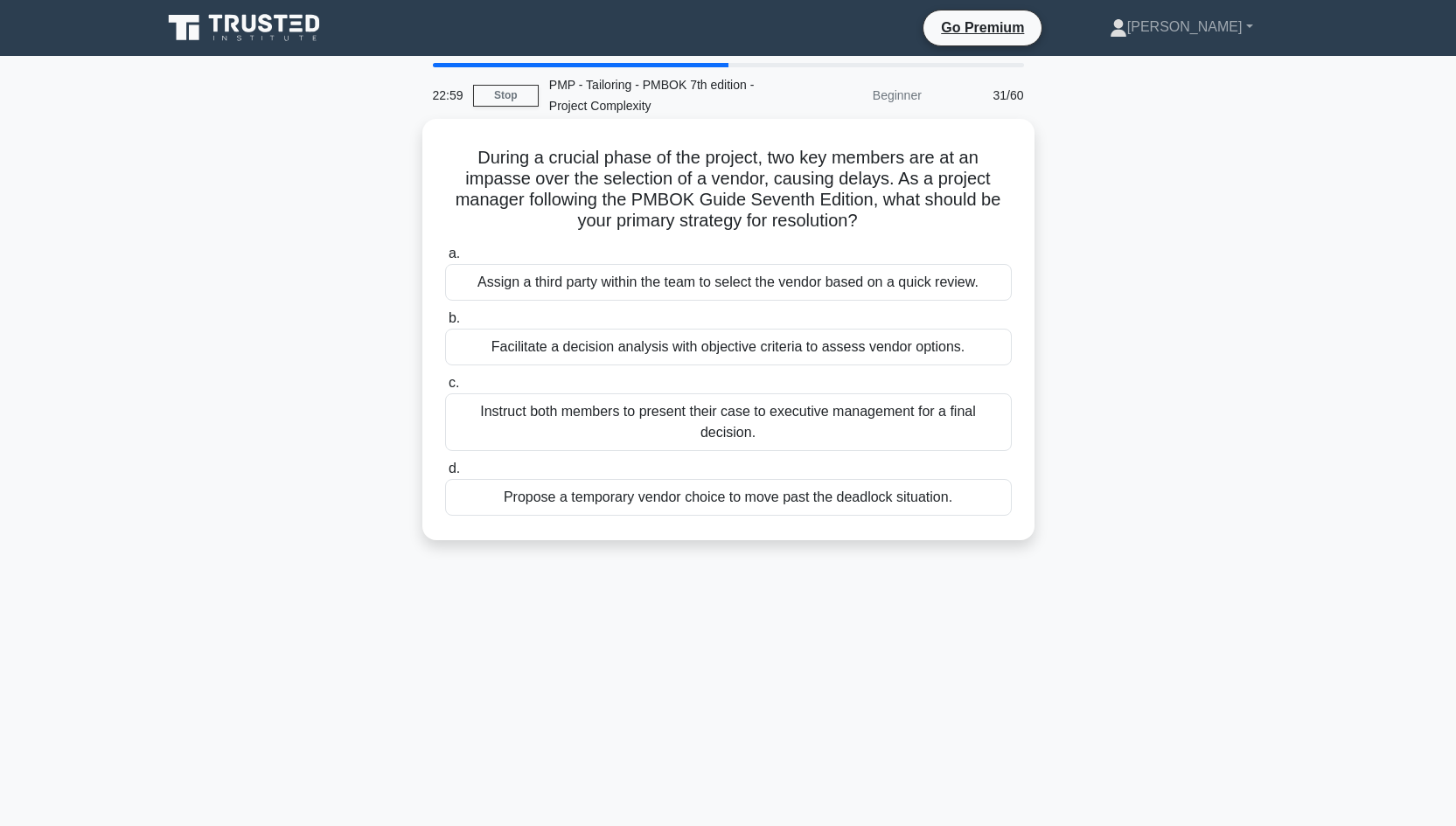
click at [732, 431] on div "Instruct both members to present their case to executive management for a final…" at bounding box center [728, 422] width 566 height 58
click at [445, 389] on input "c. Instruct both members to present their case to executive management for a fi…" at bounding box center [445, 383] width 0 height 11
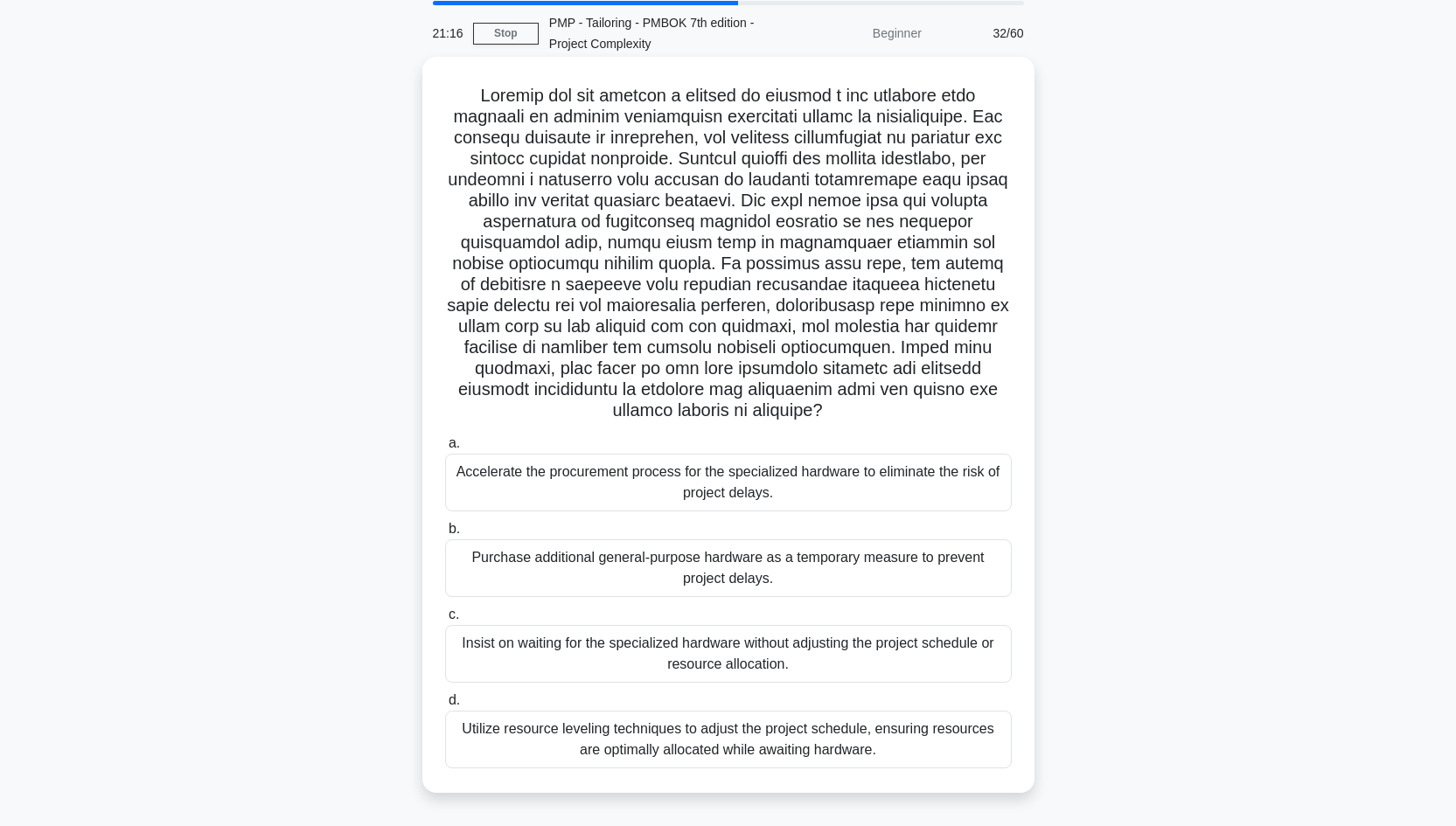
scroll to position [65, 0]
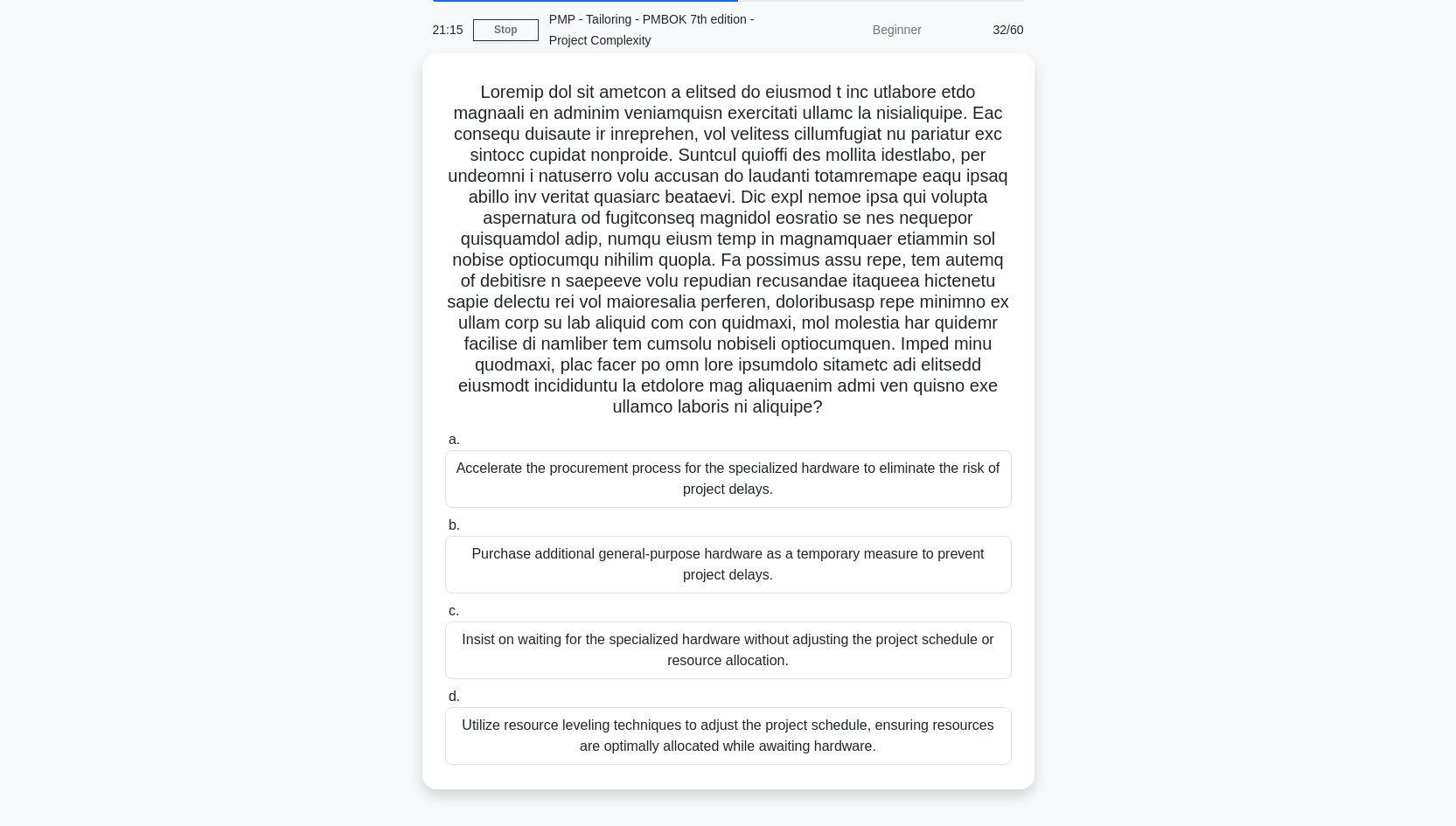
click at [735, 472] on div "Accelerate the procurement process for the specialized hardware to eliminate th…" at bounding box center [728, 479] width 566 height 58
click at [445, 446] on input "a. Accelerate the procurement process for the specialized hardware to eliminate…" at bounding box center [445, 440] width 0 height 11
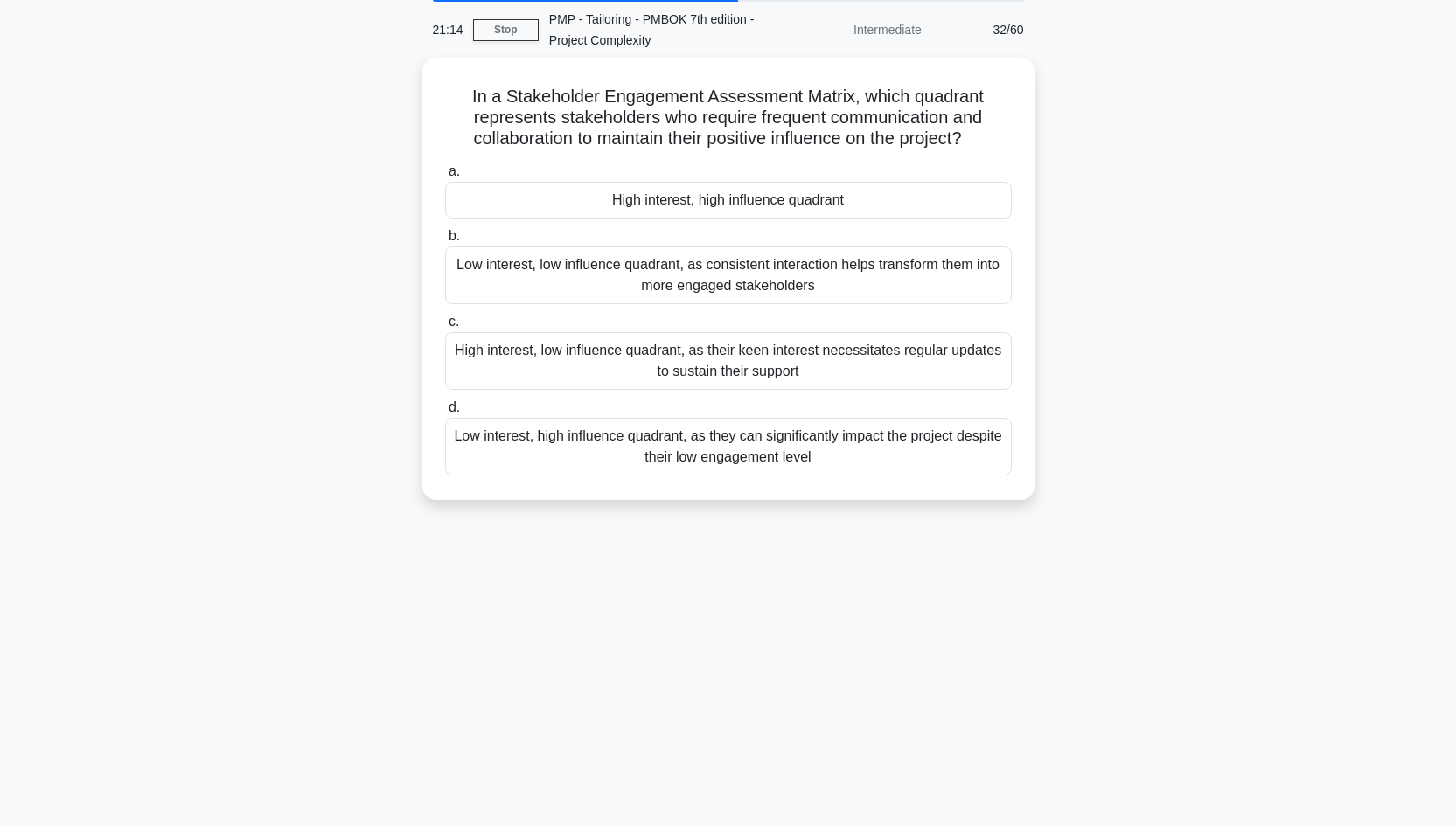
scroll to position [0, 0]
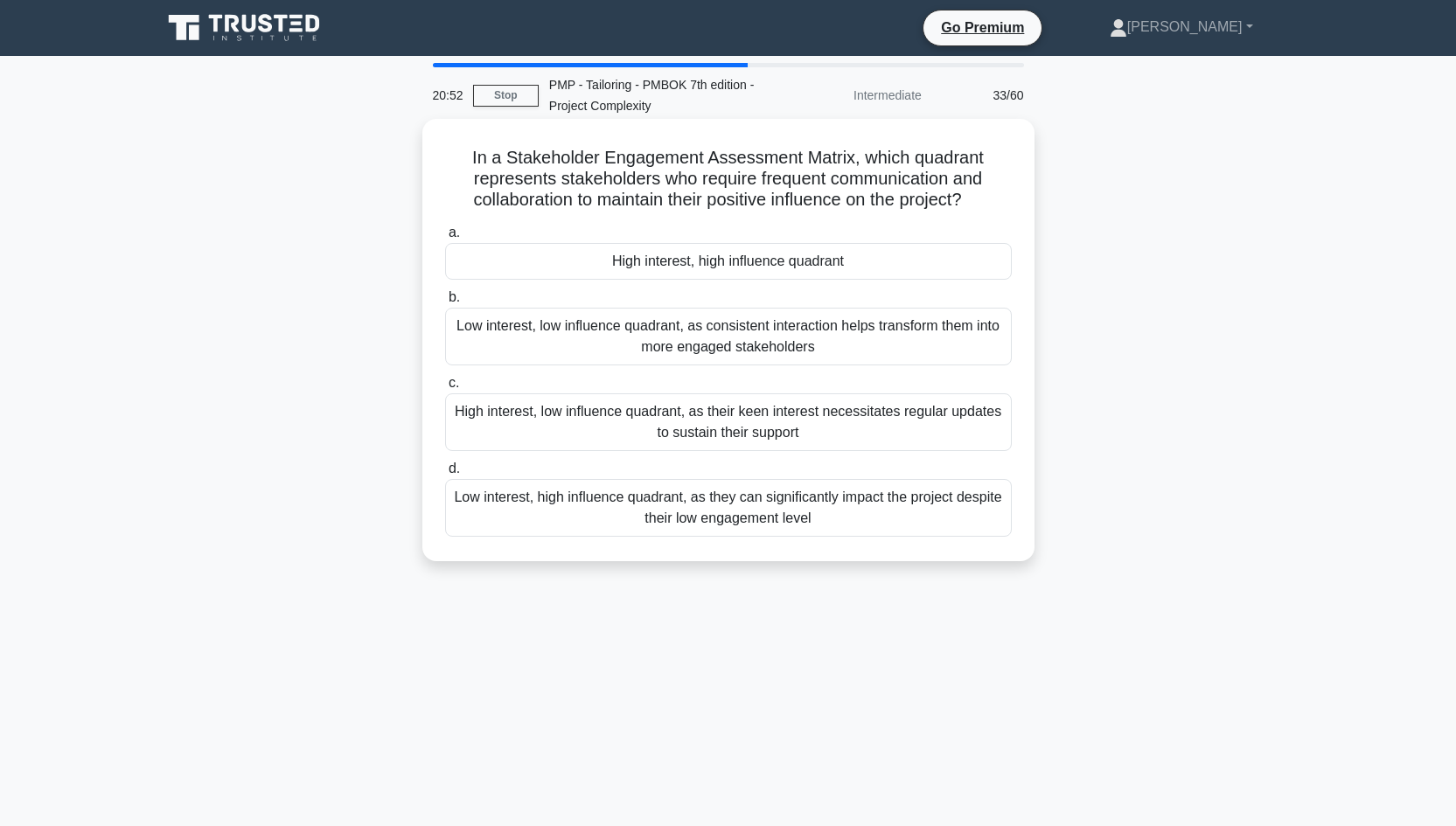
click at [790, 268] on div "High interest, high influence quadrant" at bounding box center [728, 261] width 566 height 37
click at [445, 238] on input "a. High interest, high influence quadrant" at bounding box center [445, 233] width 0 height 11
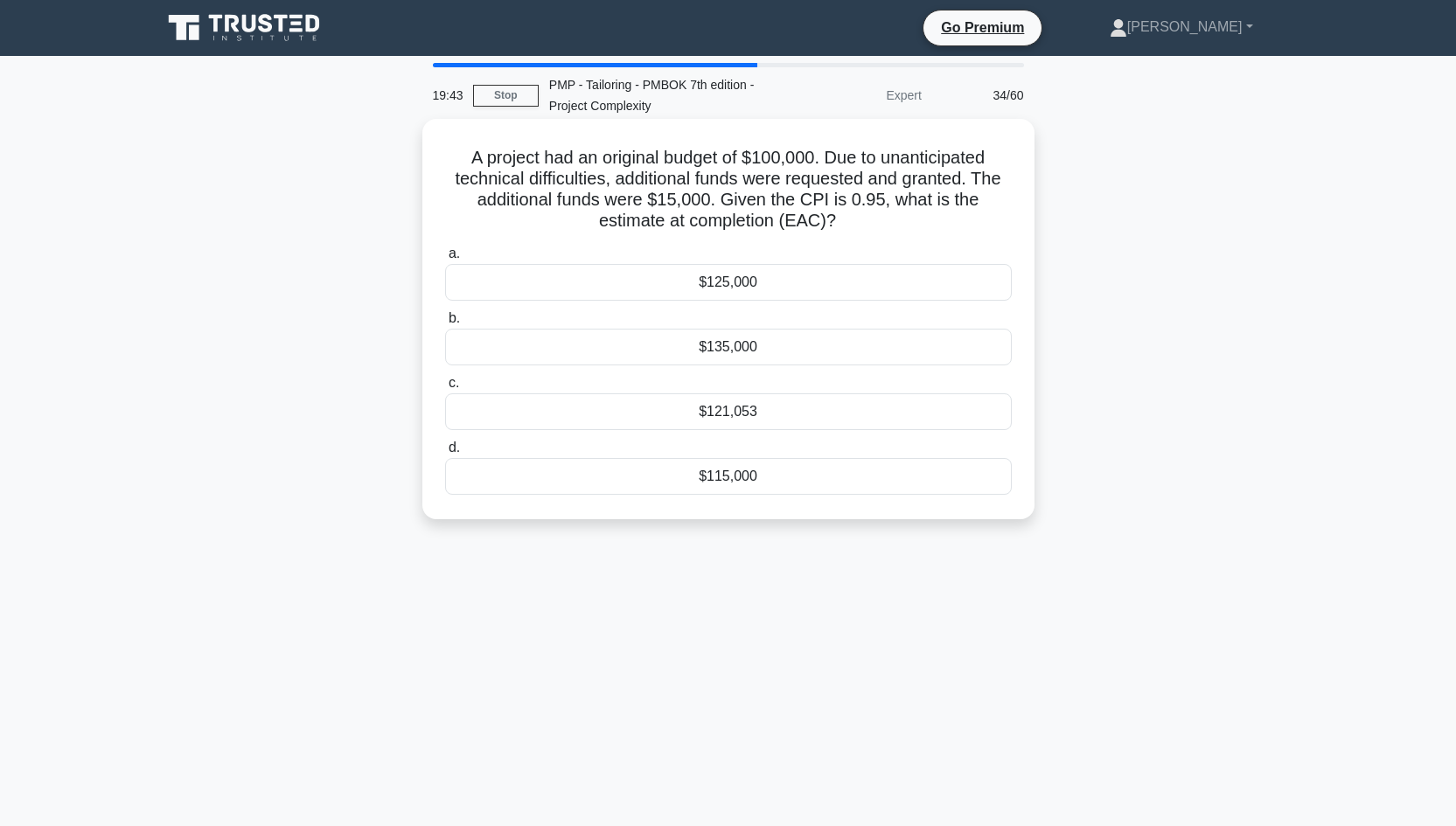
click at [737, 355] on div "$135,000" at bounding box center [728, 346] width 566 height 37
click at [445, 325] on input "b. $135,000" at bounding box center [445, 319] width 0 height 11
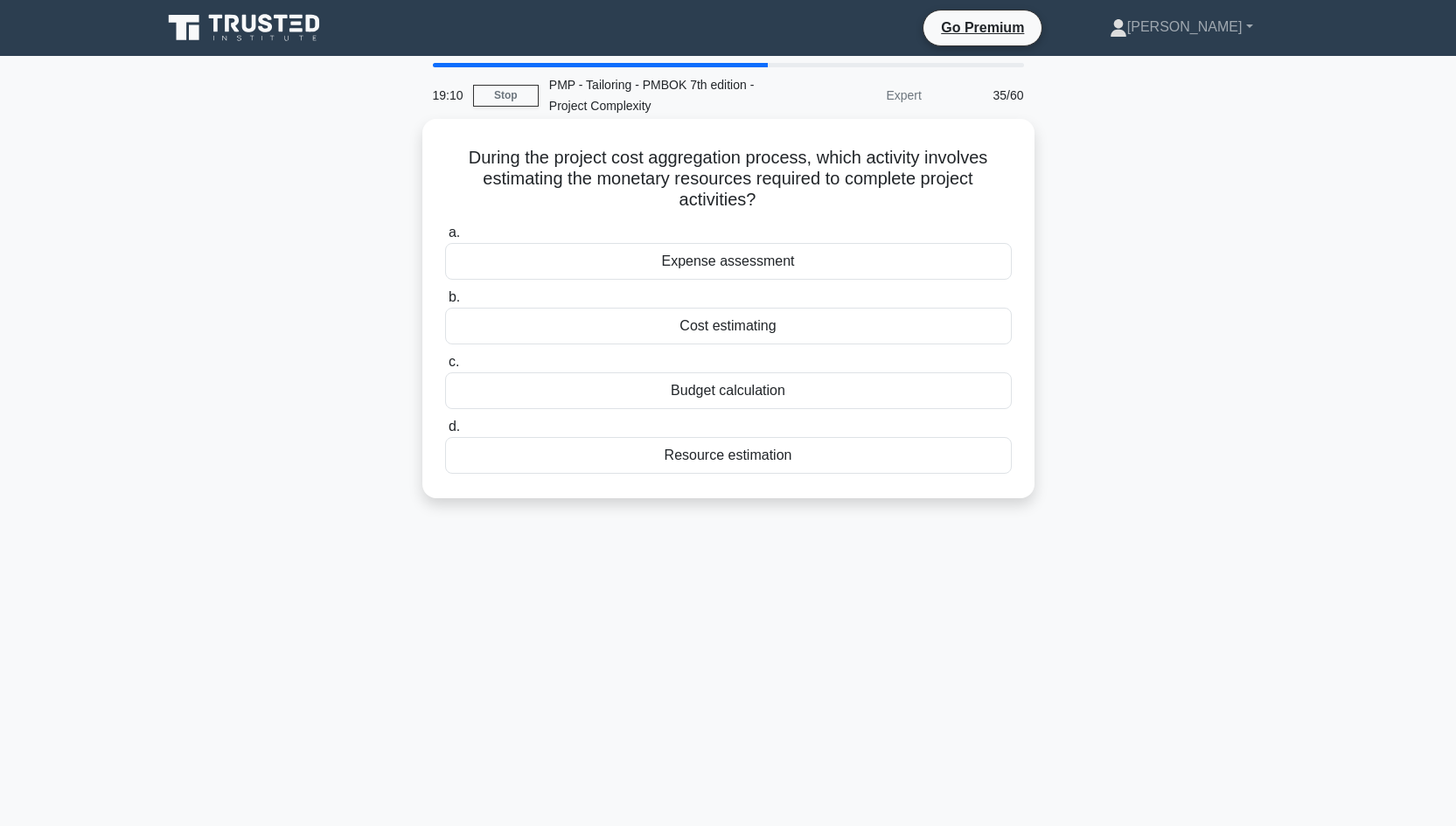
drag, startPoint x: 757, startPoint y: 391, endPoint x: 780, endPoint y: 416, distance: 34.0
click at [783, 419] on div "a. Expense assessment b. Cost estimating c. d." at bounding box center [728, 347] width 588 height 258
click at [748, 386] on div "Budget calculation" at bounding box center [728, 390] width 566 height 37
click at [445, 368] on input "c. Budget calculation" at bounding box center [445, 362] width 0 height 11
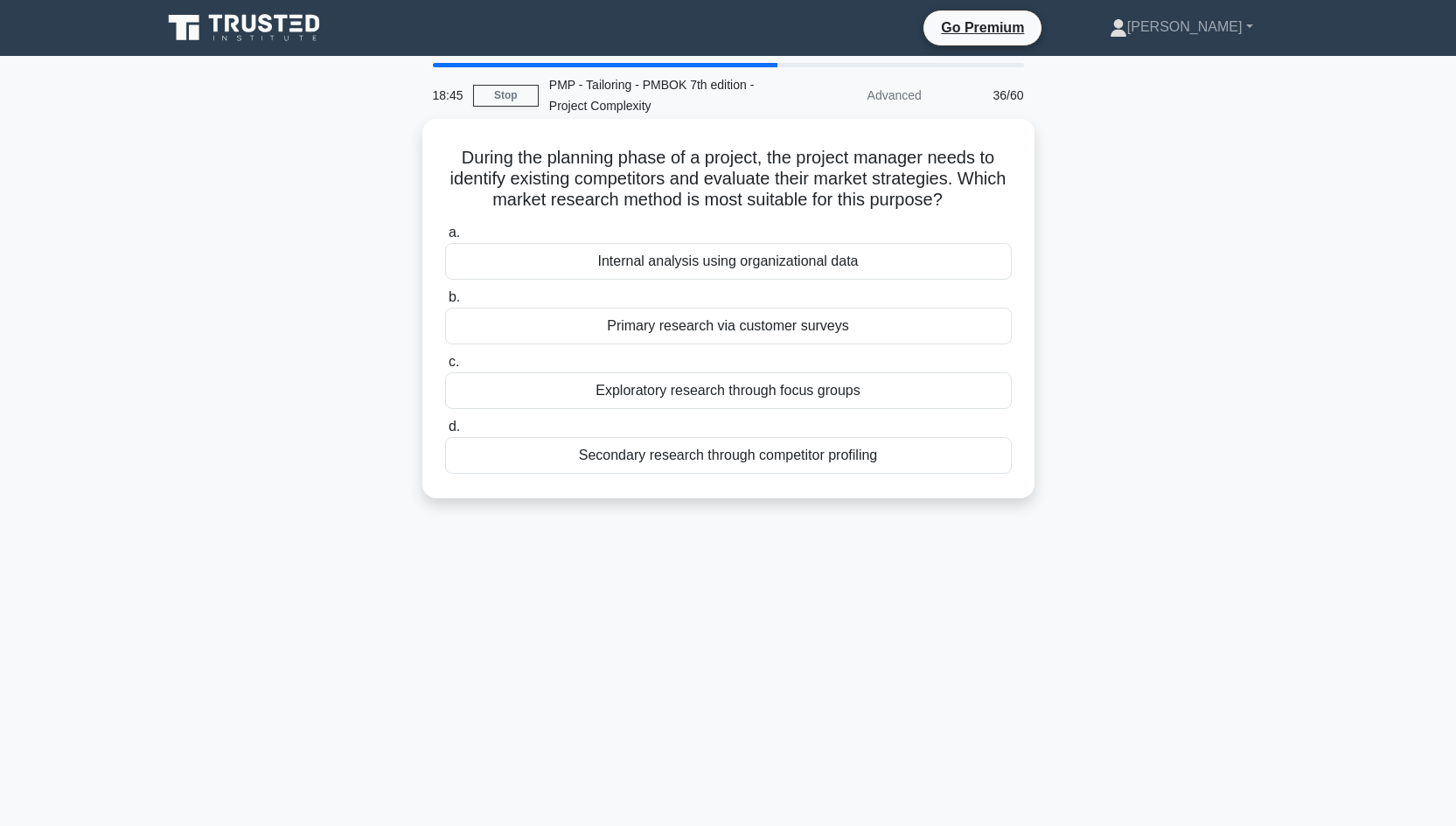
click at [780, 460] on div "Secondary research through competitor profiling" at bounding box center [728, 455] width 566 height 37
click at [445, 432] on input "d. Secondary research through competitor profiling" at bounding box center [445, 427] width 0 height 11
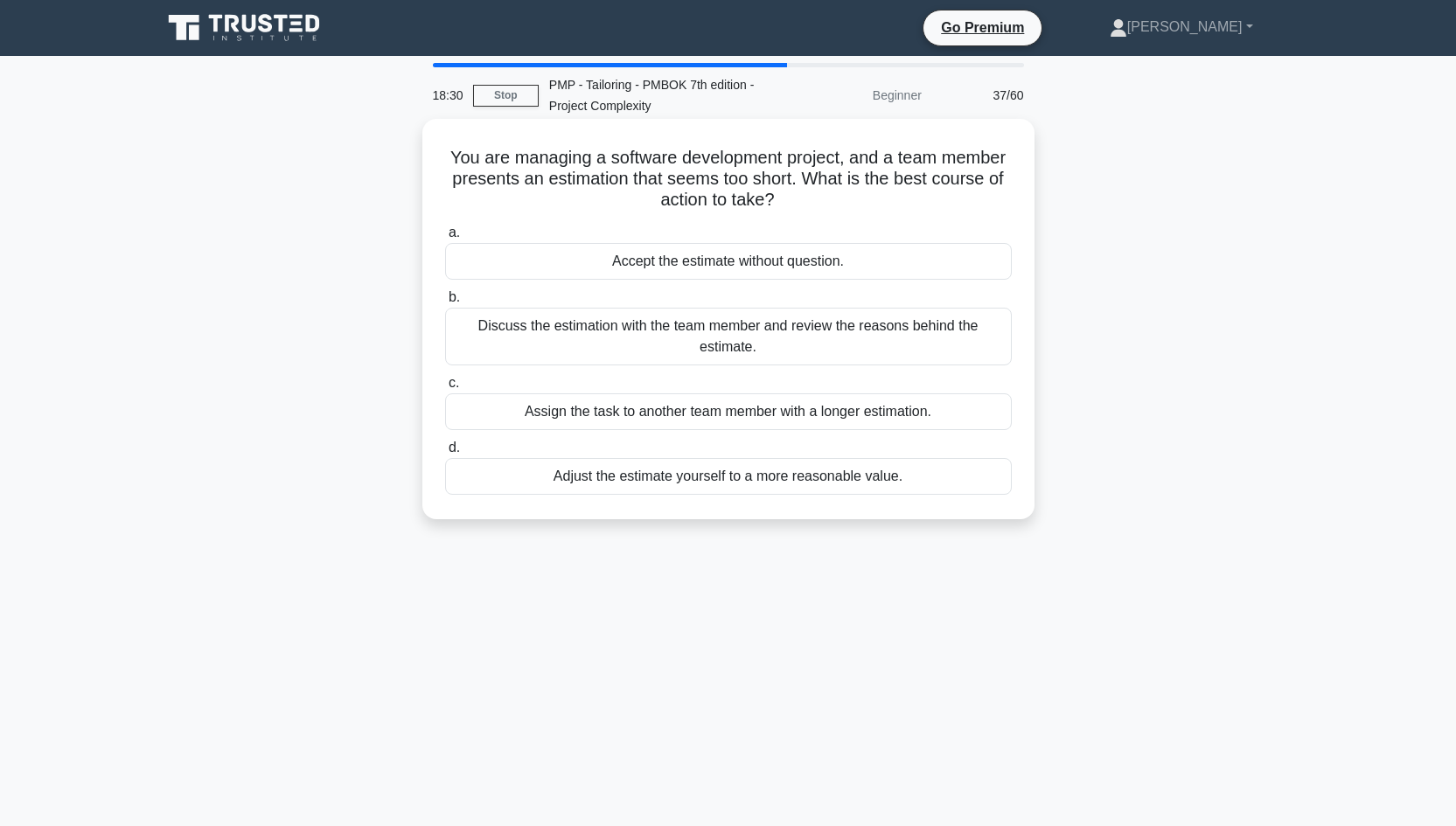
click at [741, 346] on div "Discuss the estimation with the team member and review the reasons behind the e…" at bounding box center [728, 336] width 566 height 58
click at [445, 303] on input "b. Discuss the estimation with the team member and review the reasons behind th…" at bounding box center [445, 297] width 0 height 11
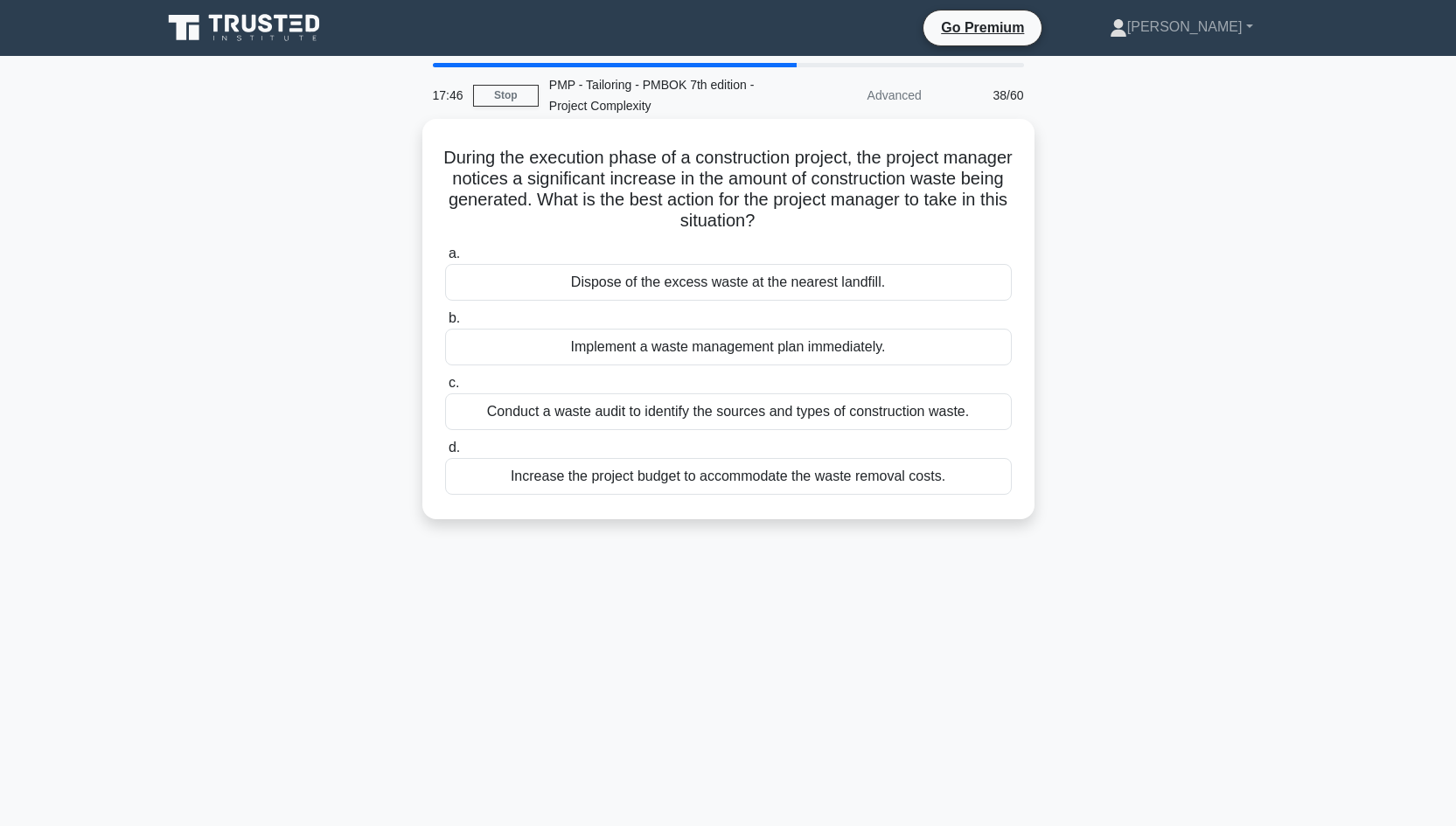
click at [705, 415] on div "Conduct a waste audit to identify the sources and types of construction waste." at bounding box center [728, 412] width 566 height 37
click at [445, 389] on input "c. Conduct a waste audit to identify the sources and types of construction wast…" at bounding box center [445, 383] width 0 height 11
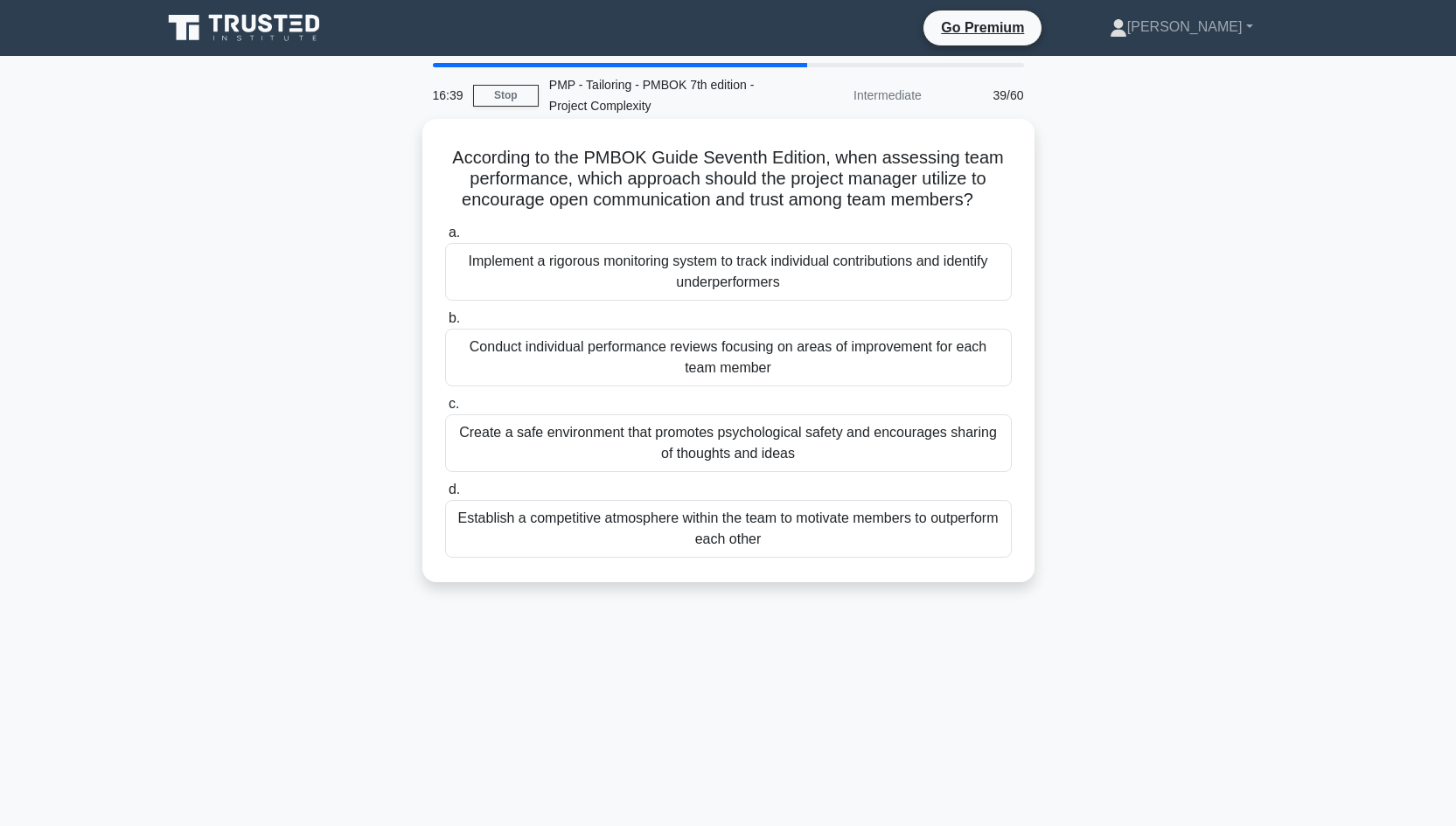
click at [724, 448] on div "Create a safe environment that promotes psychological safety and encourages sha…" at bounding box center [728, 443] width 566 height 58
click at [445, 410] on input "c. Create a safe environment that promotes psychological safety and encourages …" at bounding box center [445, 404] width 0 height 11
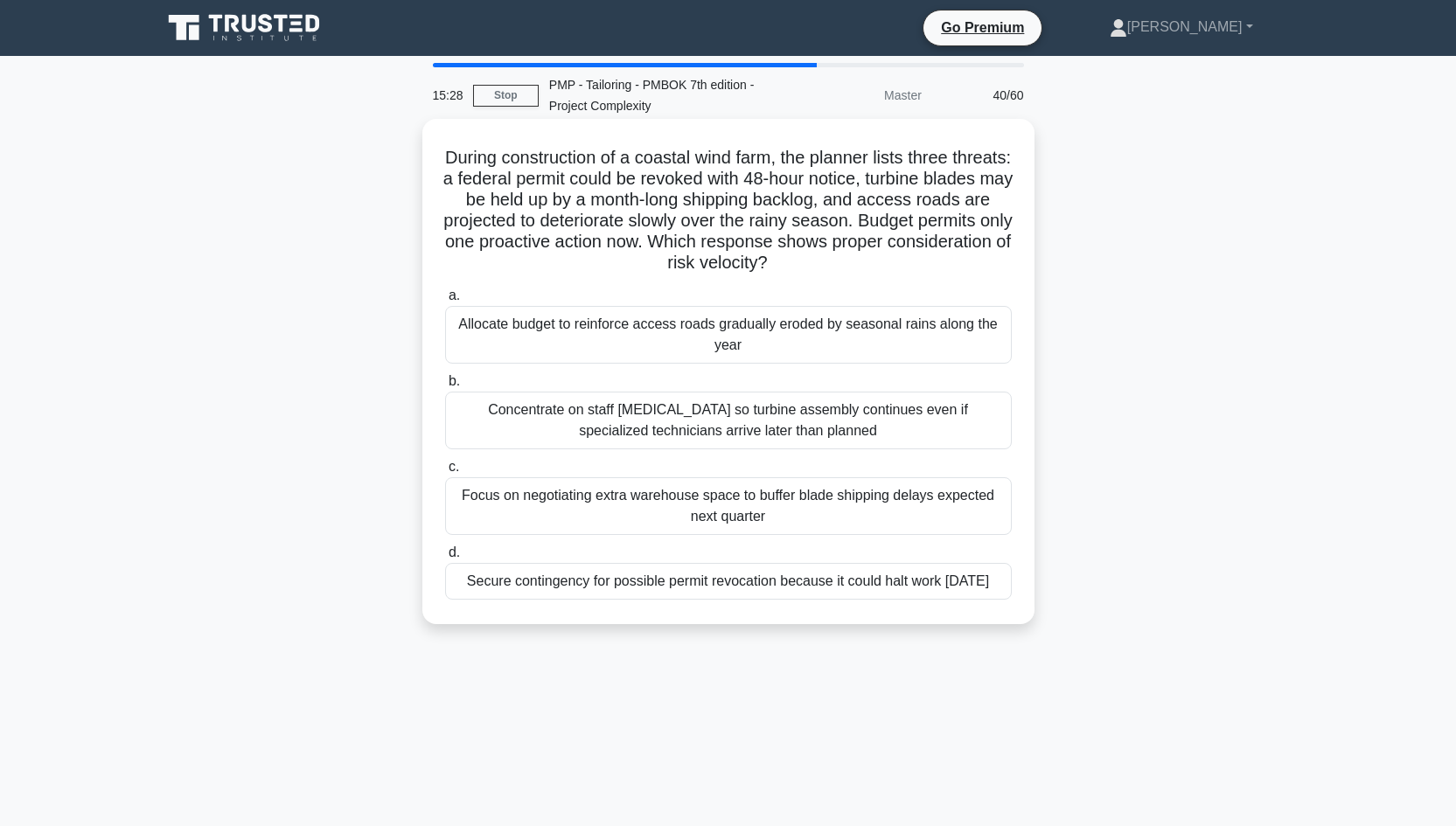
click at [731, 596] on div "Secure contingency for possible permit revocation because it could halt work wi…" at bounding box center [728, 581] width 566 height 37
click at [445, 558] on input "d. Secure contingency for possible permit revocation because it could halt work…" at bounding box center [445, 553] width 0 height 11
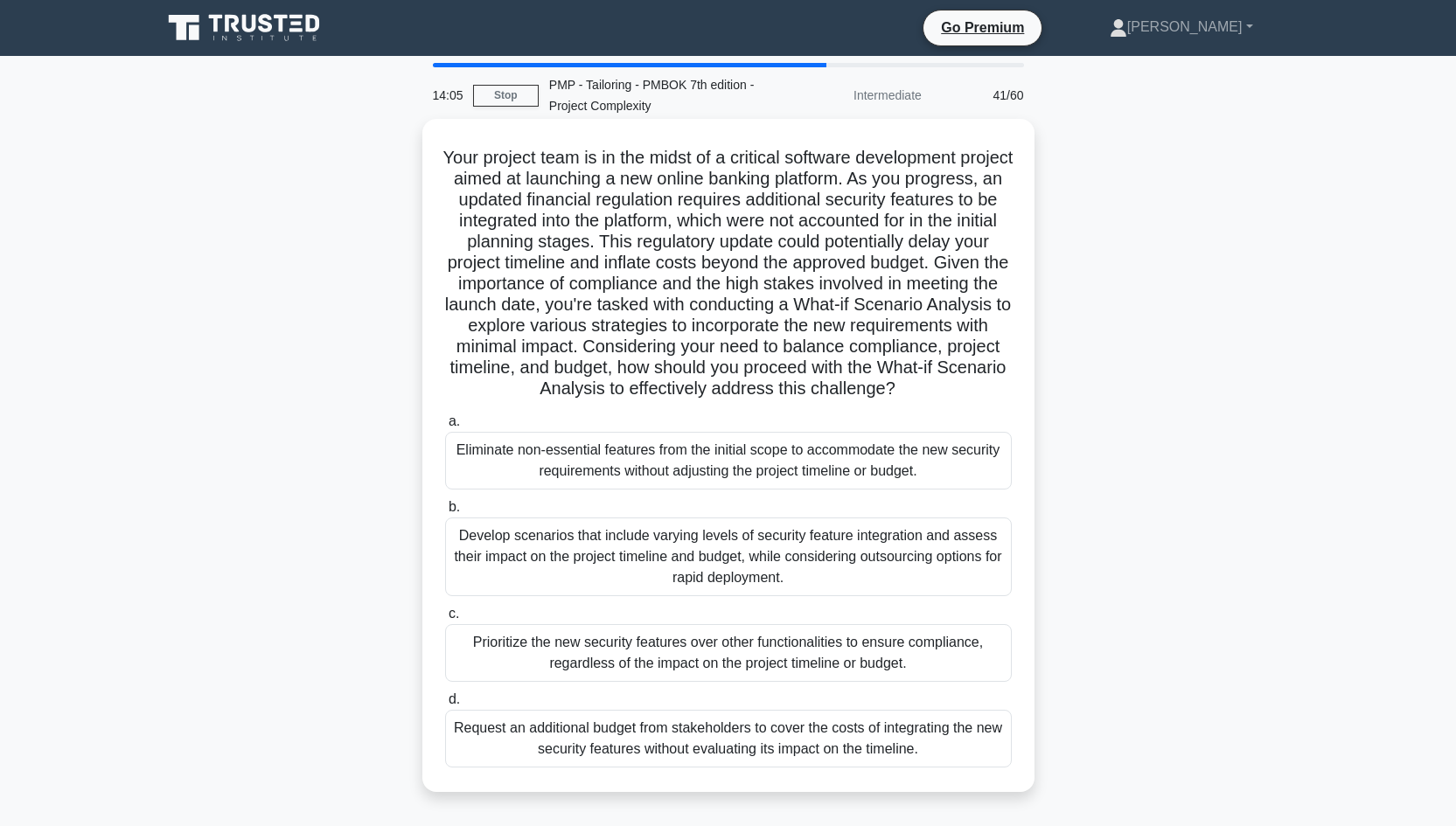
click at [732, 569] on div "Develop scenarios that include varying levels of security feature integration a…" at bounding box center [728, 556] width 566 height 79
click at [445, 513] on input "b. Develop scenarios that include varying levels of security feature integratio…" at bounding box center [445, 507] width 0 height 11
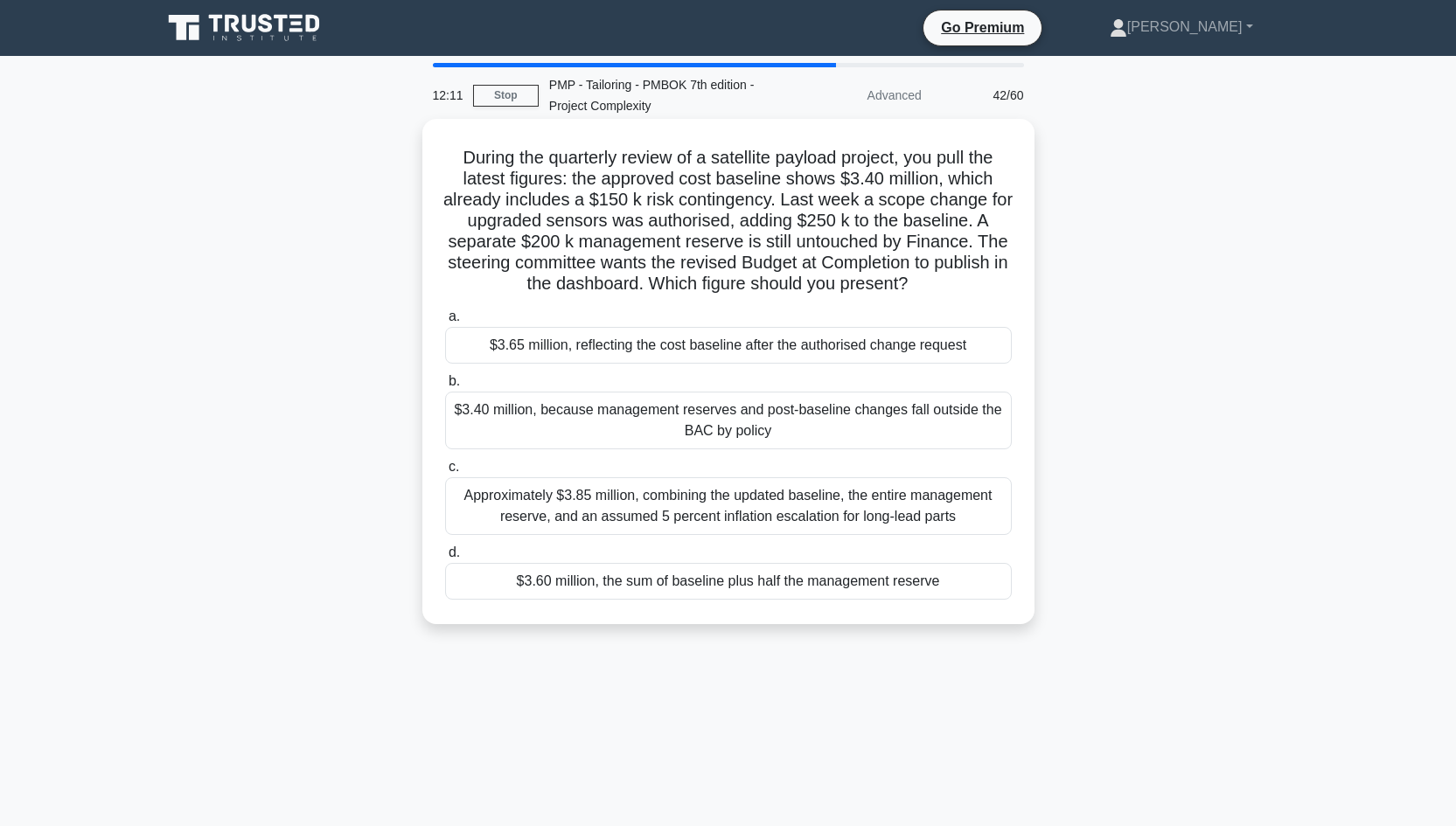
click at [625, 348] on div "$3.65 million, reflecting the cost baseline after the authorised change request" at bounding box center [728, 344] width 566 height 37
click at [445, 323] on input "a. $3.65 million, reflecting the cost baseline after the authorised change requ…" at bounding box center [445, 317] width 0 height 11
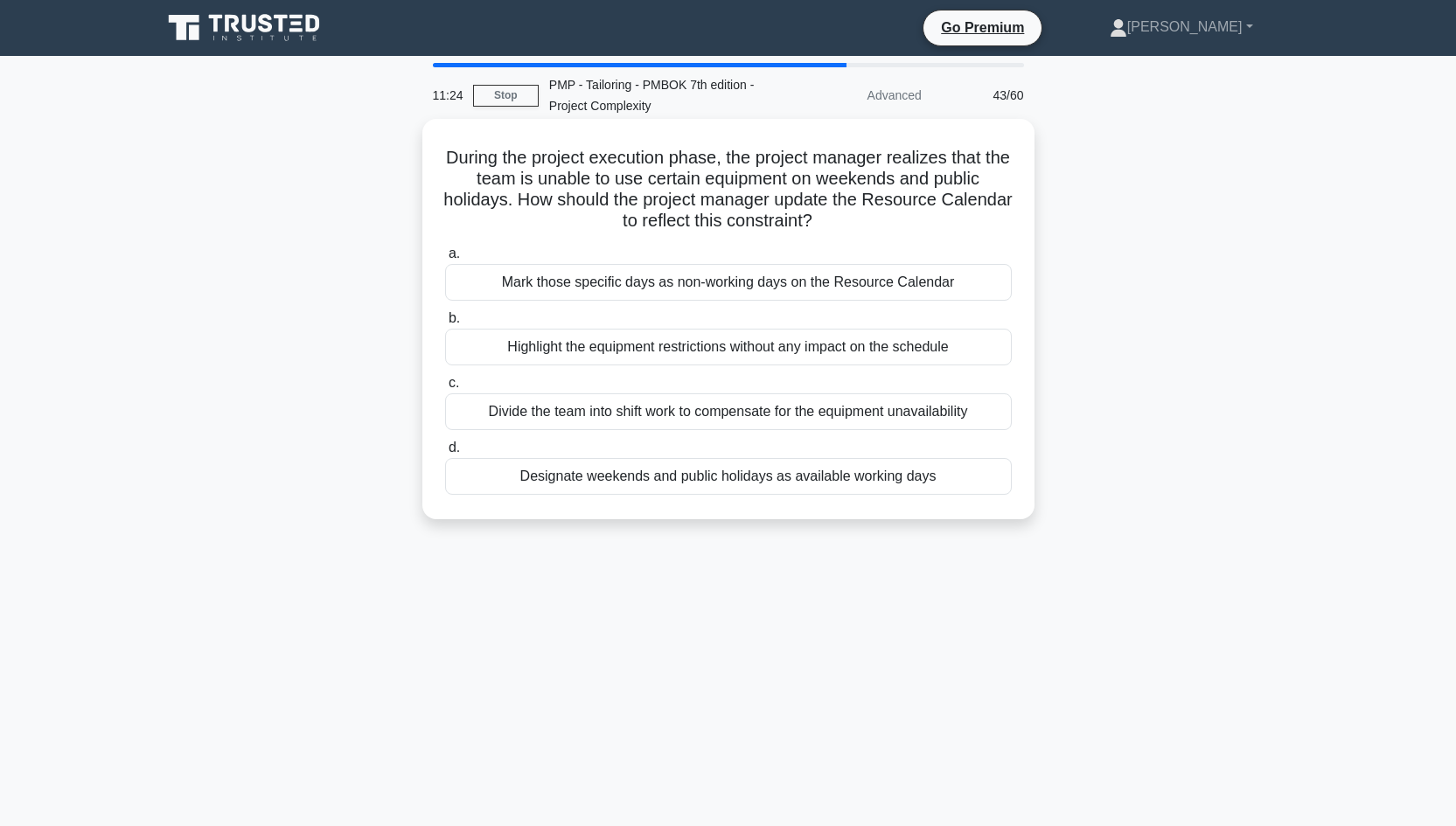
click at [720, 283] on div "Mark those specific days as non-working days on the Resource Calendar" at bounding box center [728, 282] width 566 height 37
click at [445, 259] on input "a. Mark those specific days as non-working days on the Resource Calendar" at bounding box center [445, 254] width 0 height 11
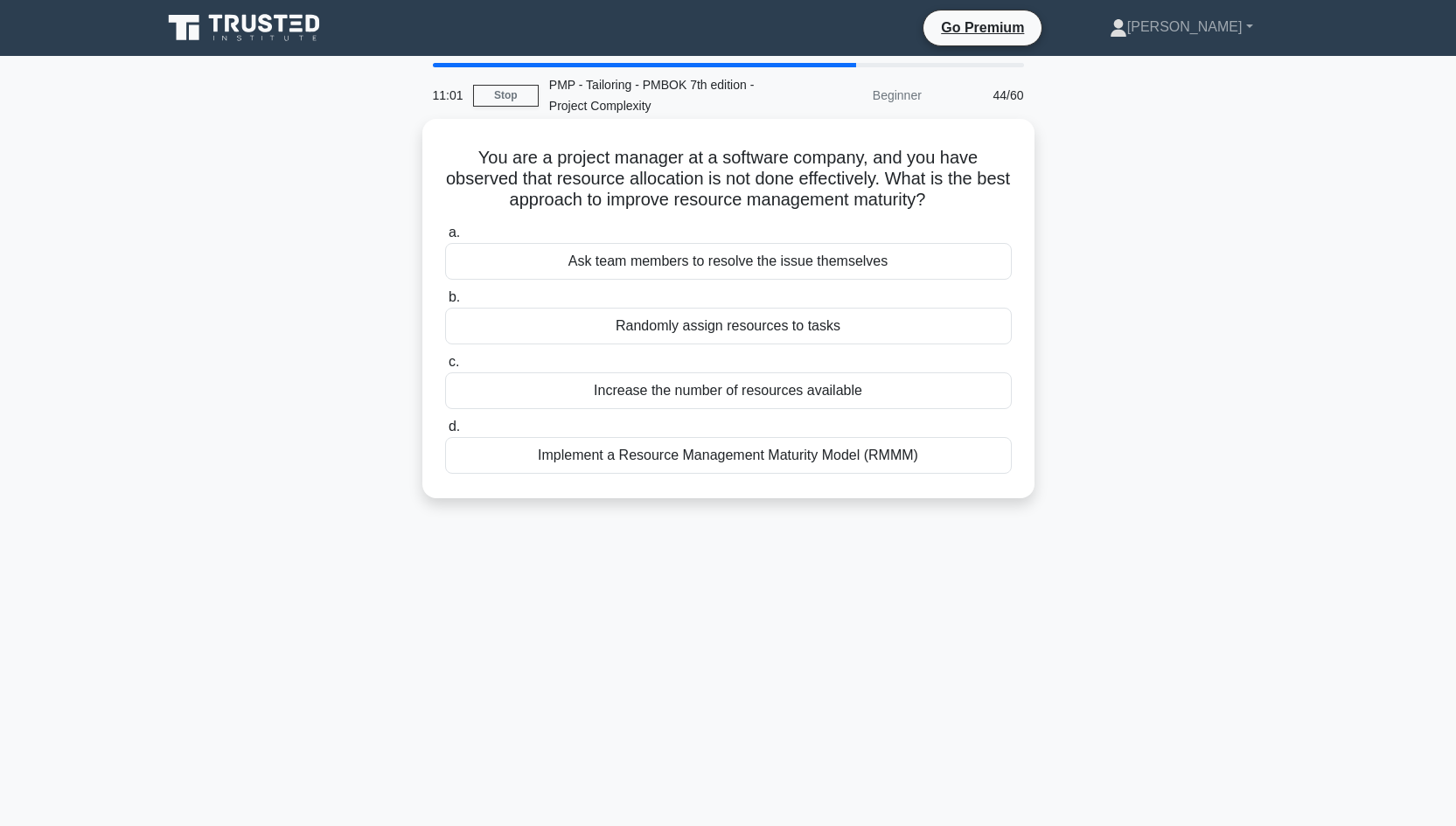
click at [755, 462] on div "Implement a Resource Management Maturity Model (RMMM)" at bounding box center [728, 455] width 566 height 37
click at [445, 432] on input "d. Implement a Resource Management Maturity Model (RMMM)" at bounding box center [445, 427] width 0 height 11
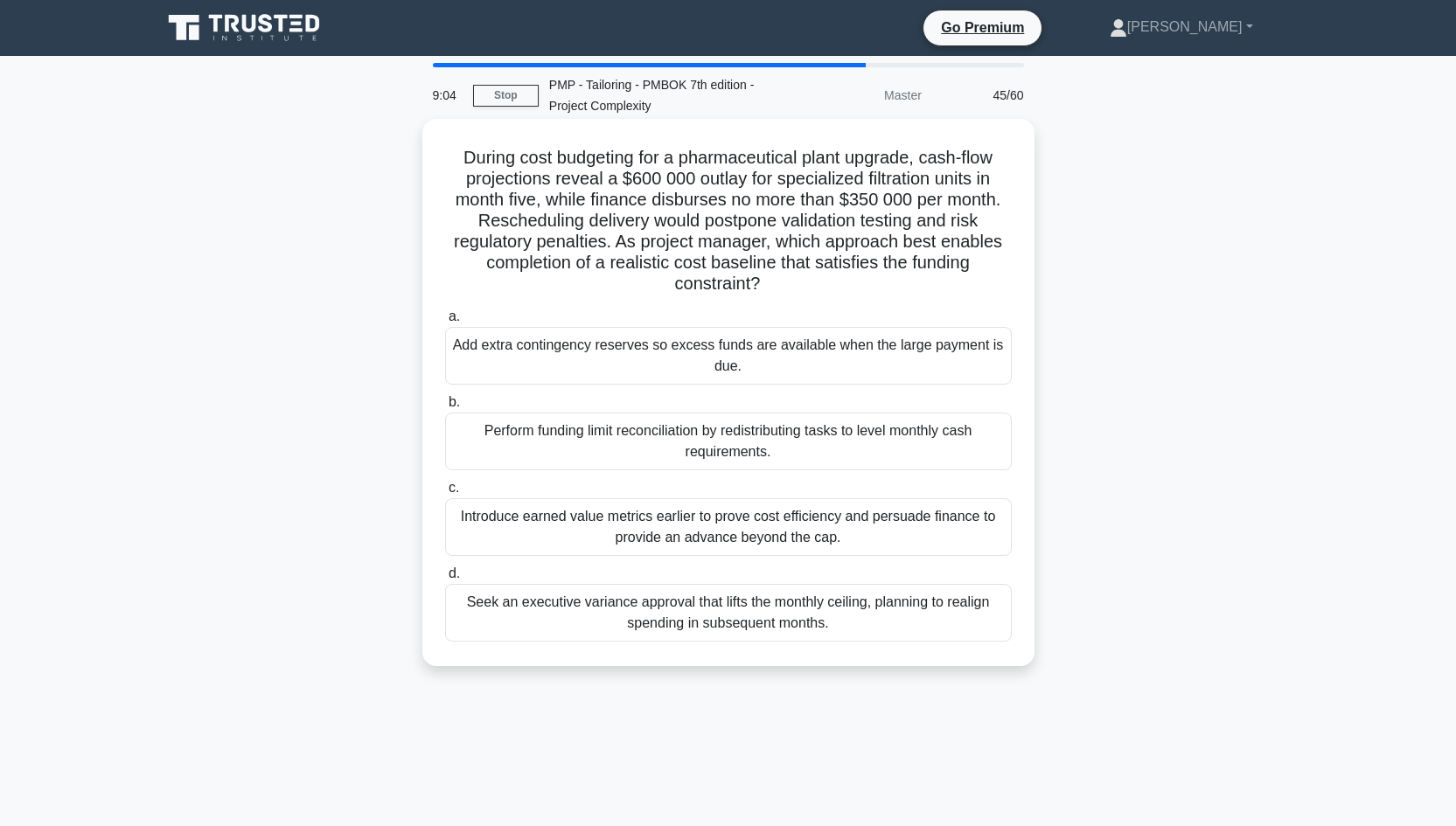
click at [611, 452] on div "Perform funding limit reconciliation by redistributing tasks to level monthly c…" at bounding box center [728, 441] width 566 height 58
click at [445, 408] on input "b. Perform funding limit reconciliation by redistributing tasks to level monthl…" at bounding box center [445, 402] width 0 height 11
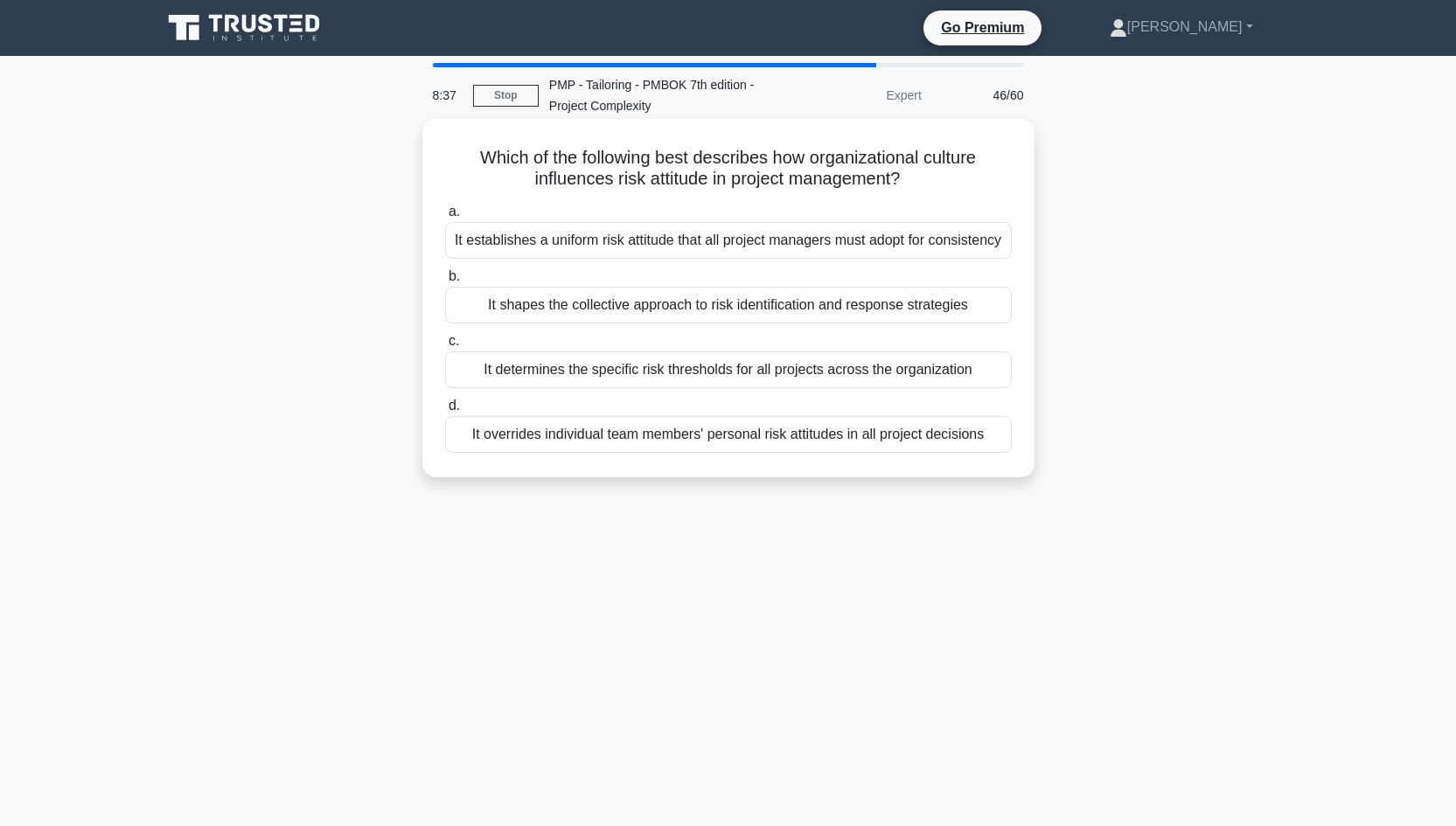
click at [761, 388] on div "It determines the specific risk thresholds for all projects across the organiza…" at bounding box center [728, 369] width 566 height 37
click at [445, 347] on input "c. It determines the specific risk thresholds for all projects across the organ…" at bounding box center [445, 342] width 0 height 11
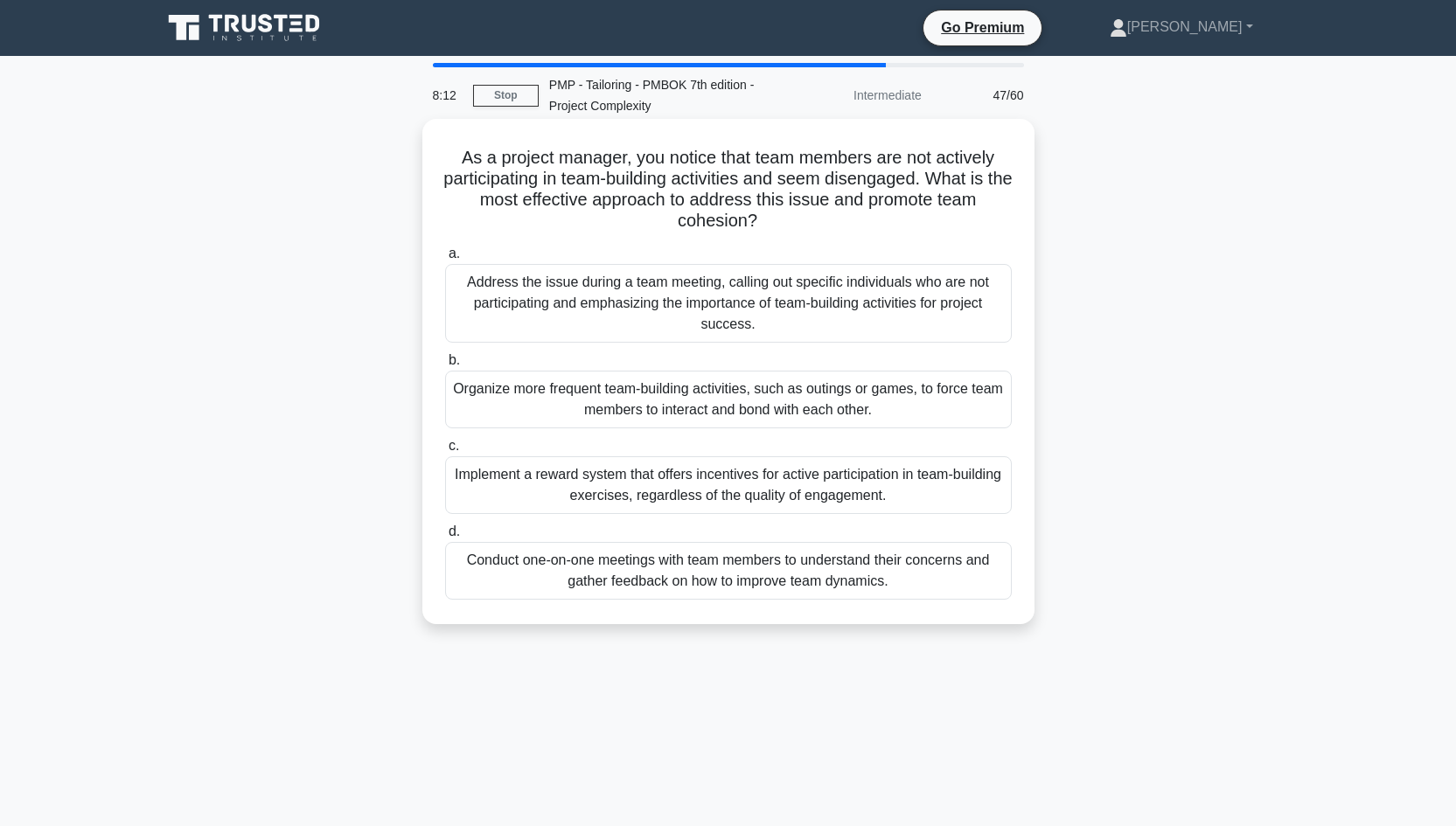
click at [831, 572] on div "Conduct one-on-one meetings with team members to understand their concerns and …" at bounding box center [728, 571] width 566 height 58
click at [445, 537] on input "d. Conduct one-on-one meetings with team members to understand their concerns a…" at bounding box center [445, 532] width 0 height 11
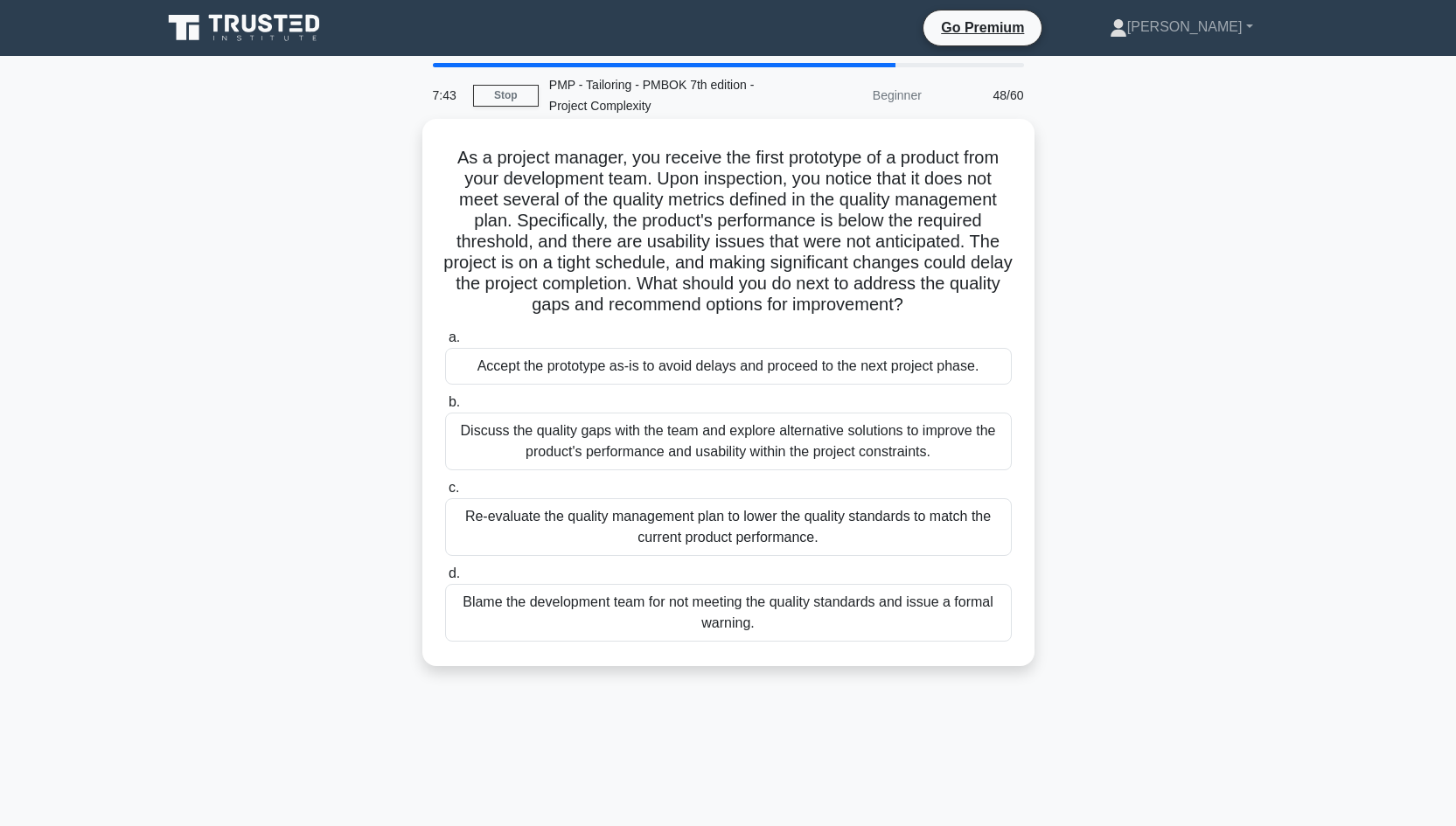
scroll to position [33, 0]
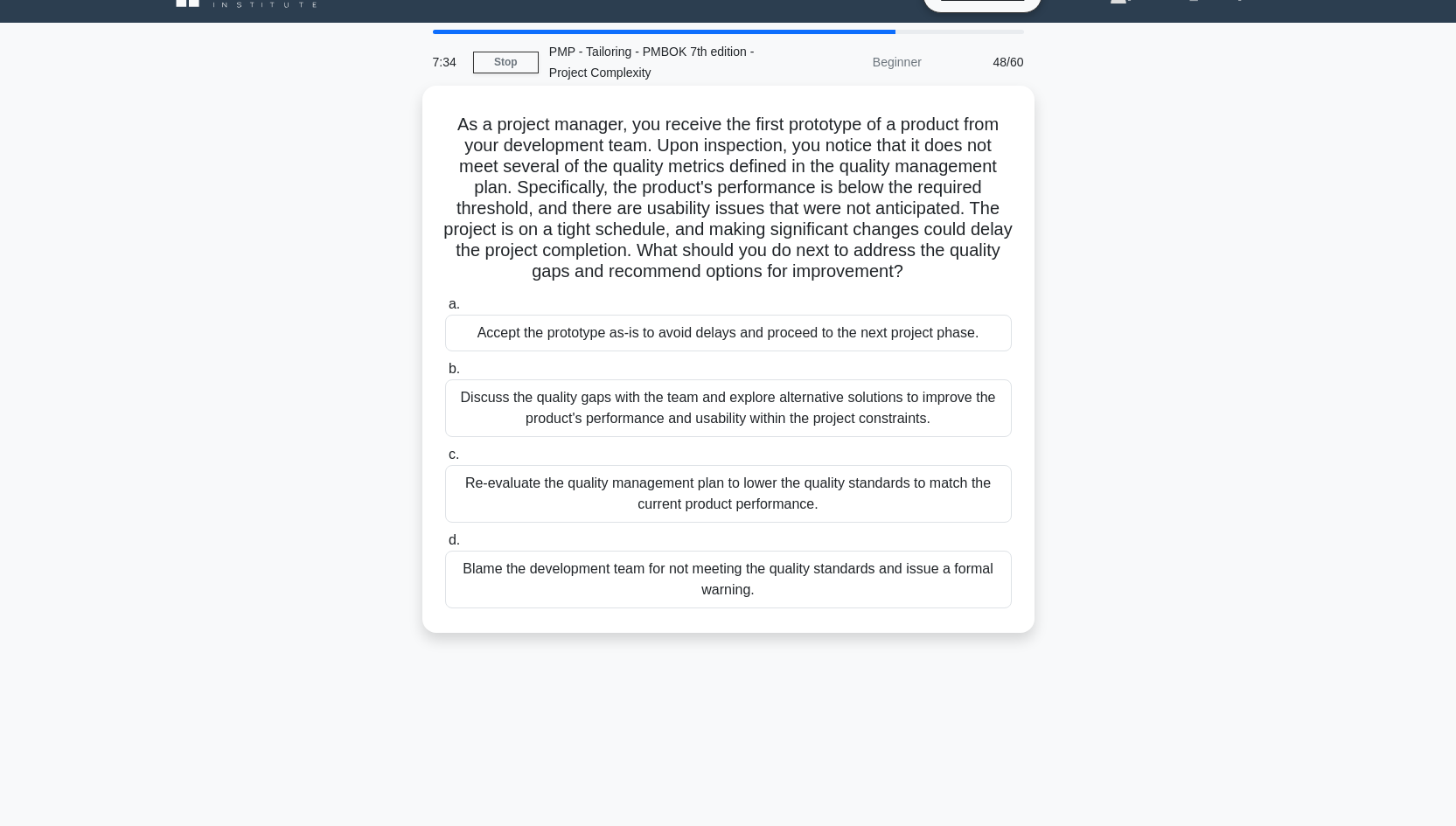
click at [783, 419] on div "Discuss the quality gaps with the team and explore alternative solutions to imp…" at bounding box center [728, 408] width 566 height 58
click at [445, 375] on input "b. Discuss the quality gaps with the team and explore alternative solutions to …" at bounding box center [445, 369] width 0 height 11
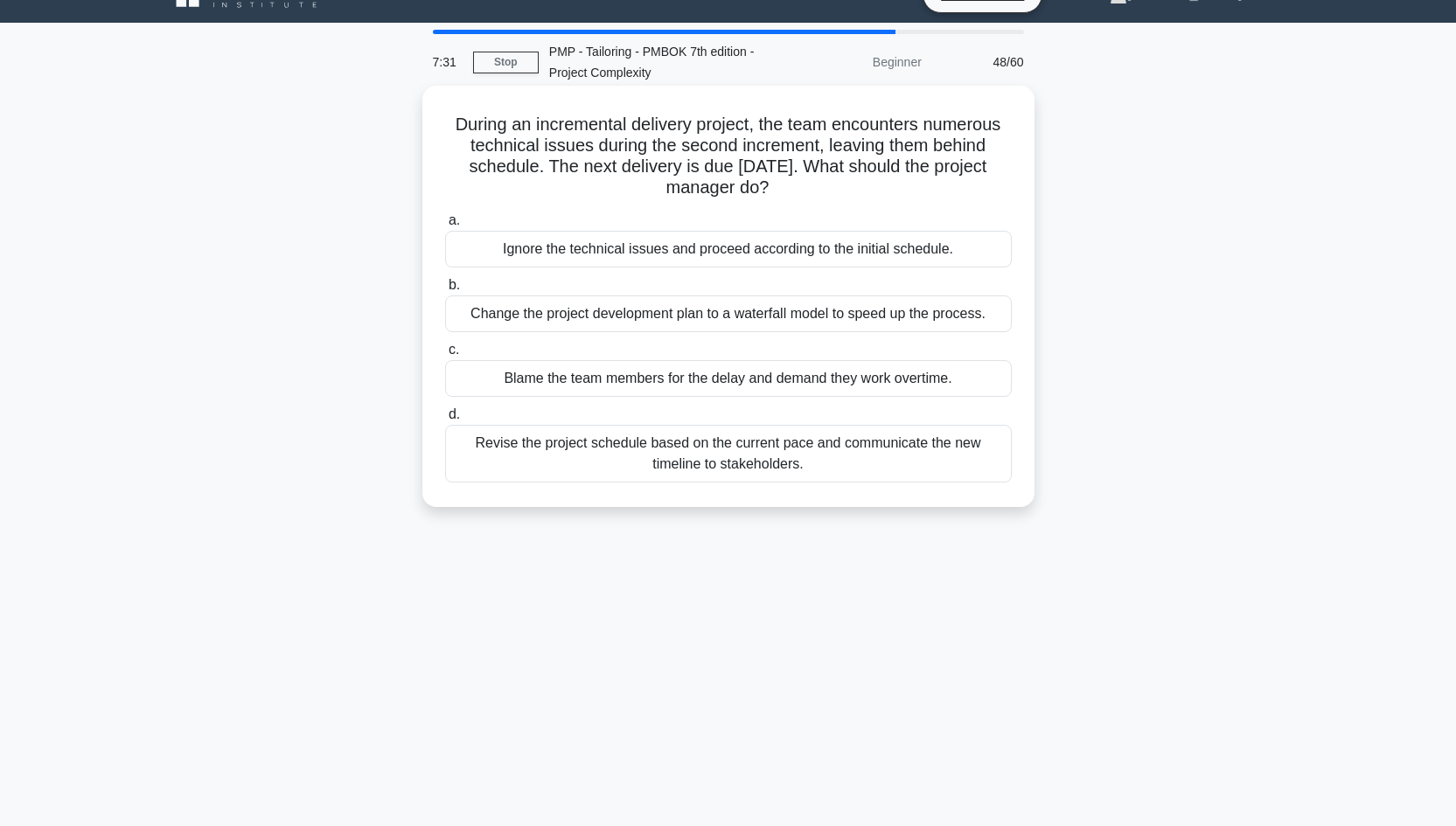
scroll to position [0, 0]
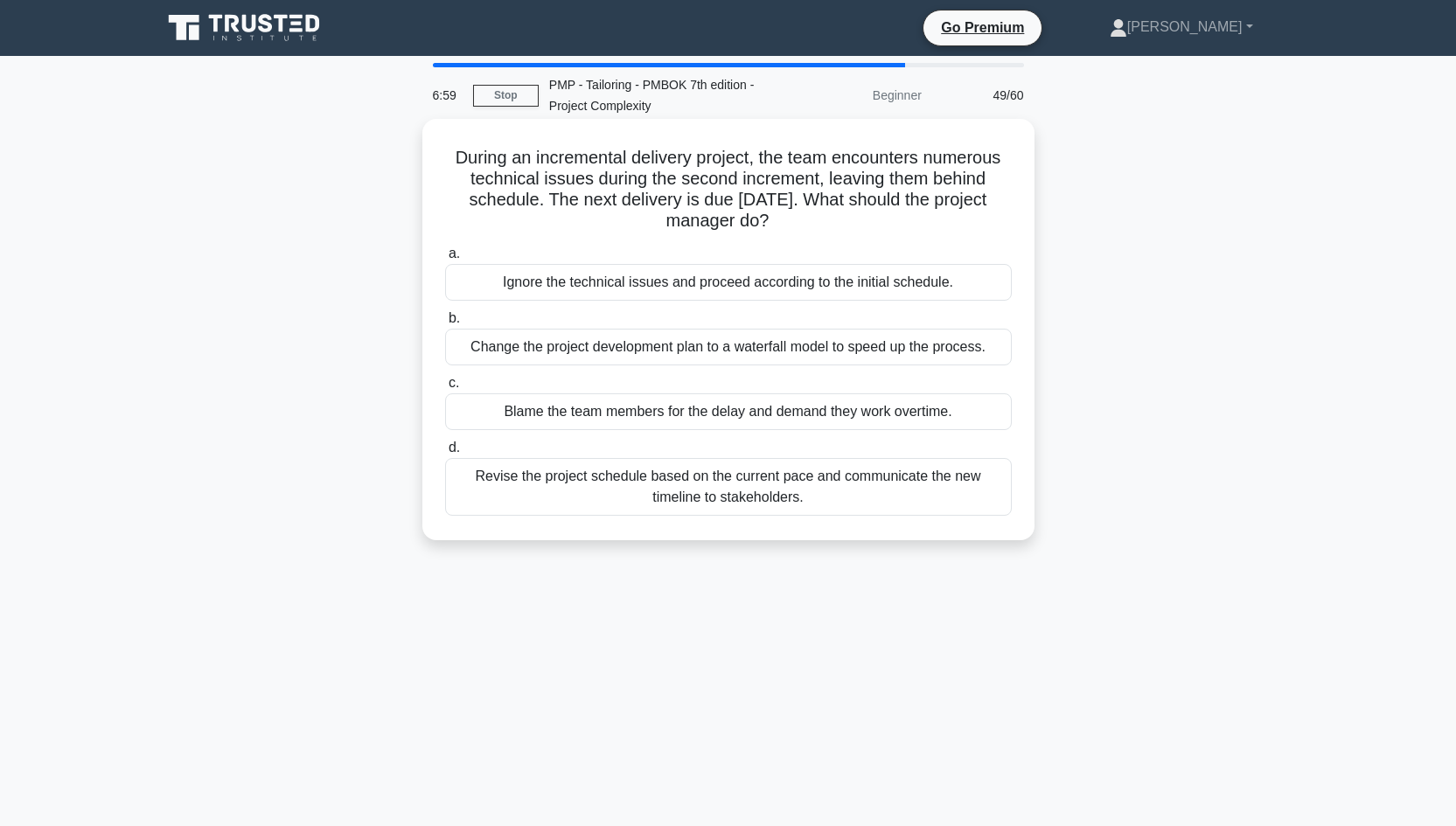
click at [737, 484] on div "Revise the project schedule based on the current pace and communicate the new t…" at bounding box center [728, 486] width 566 height 58
click at [445, 453] on input "d. Revise the project schedule based on the current pace and communicate the ne…" at bounding box center [445, 448] width 0 height 11
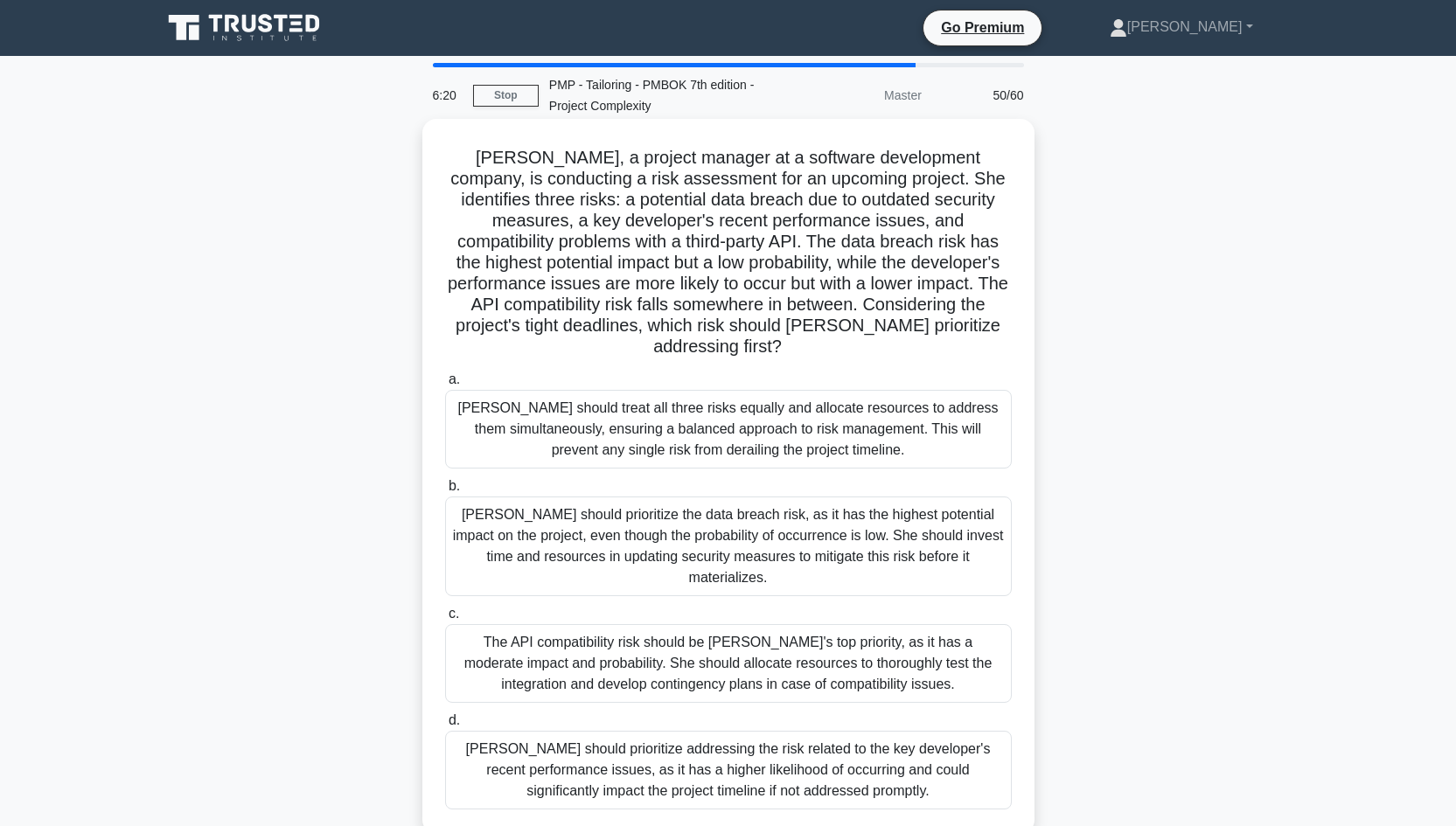
scroll to position [30, 0]
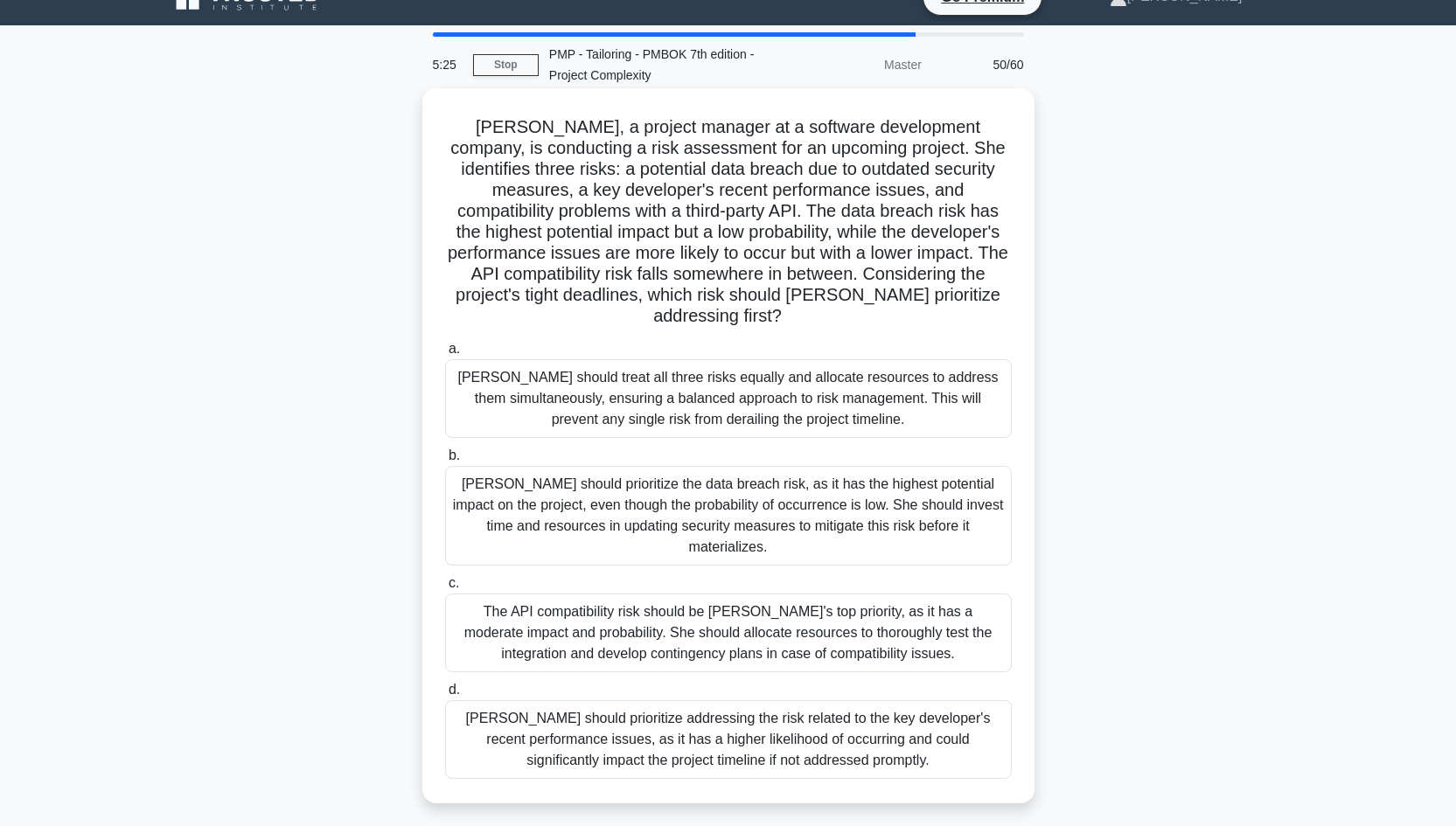
click at [712, 594] on div "The API compatibility risk should be [PERSON_NAME]'s top priority, as it has a …" at bounding box center [728, 632] width 566 height 79
click at [445, 589] on input "c. The API compatibility risk should be Amy's top priority, as it has a moderat…" at bounding box center [445, 583] width 0 height 11
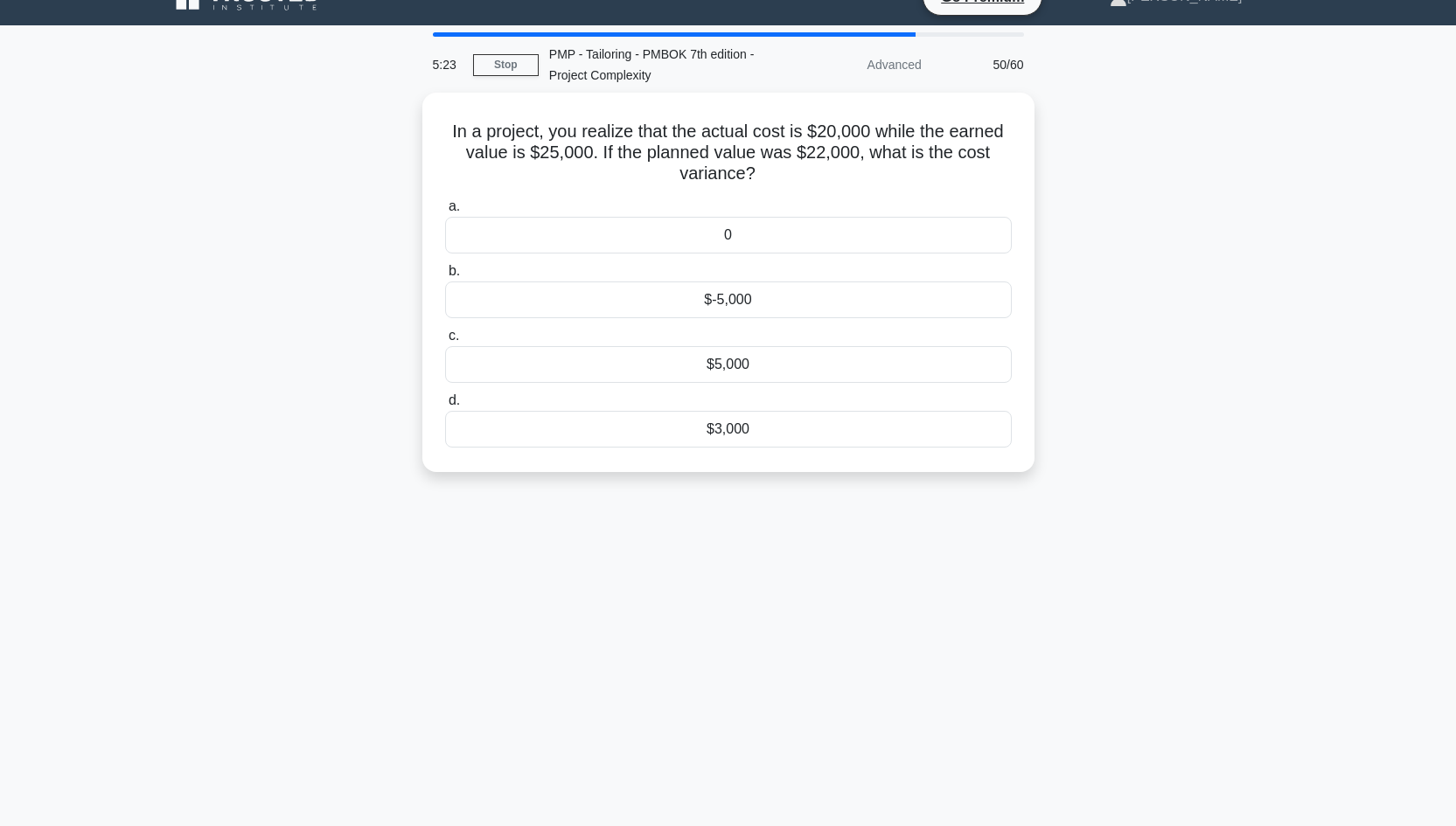
scroll to position [0, 0]
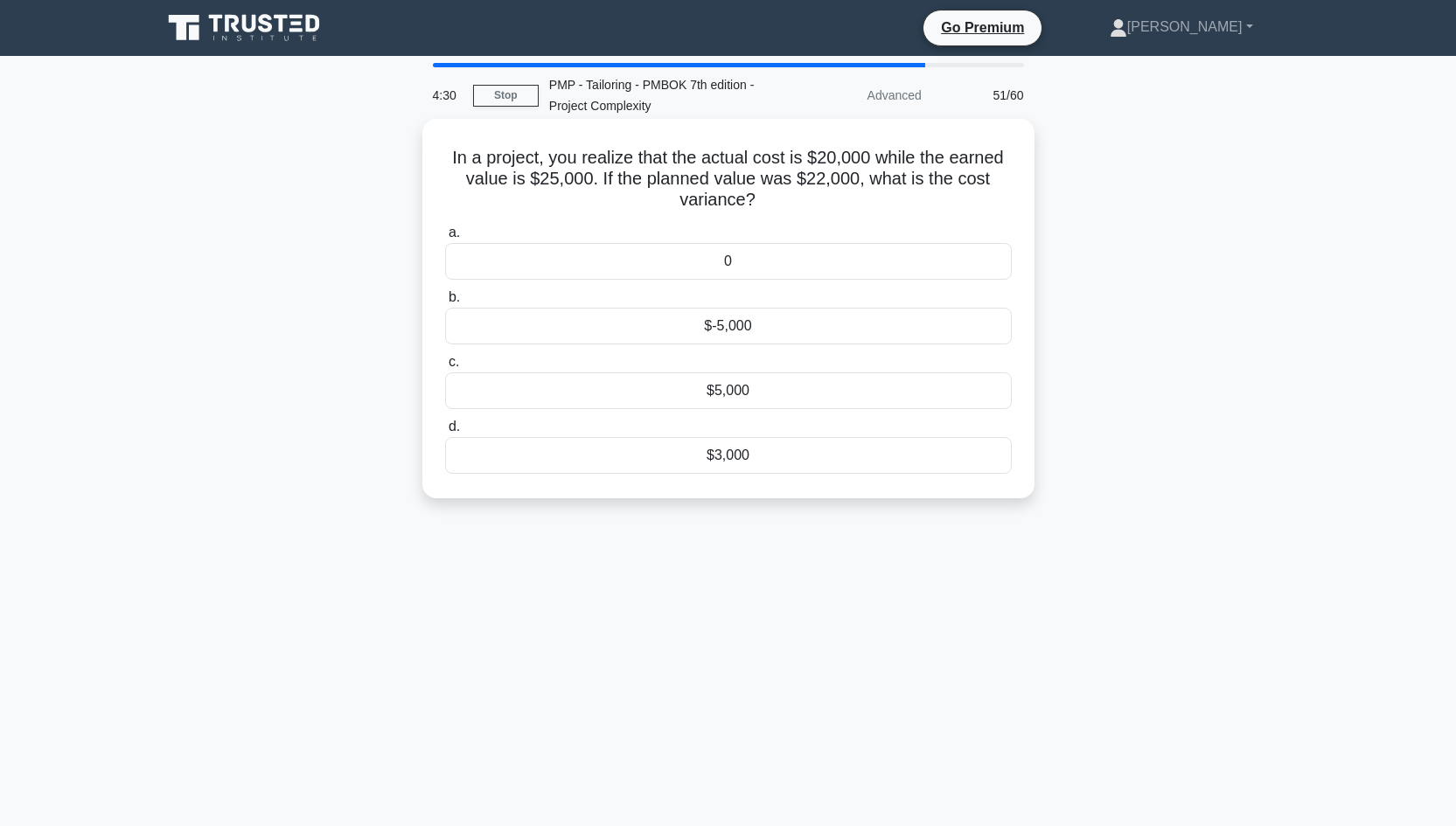
click at [743, 394] on div "$5,000" at bounding box center [728, 390] width 566 height 37
click at [445, 368] on input "c. $5,000" at bounding box center [445, 362] width 0 height 11
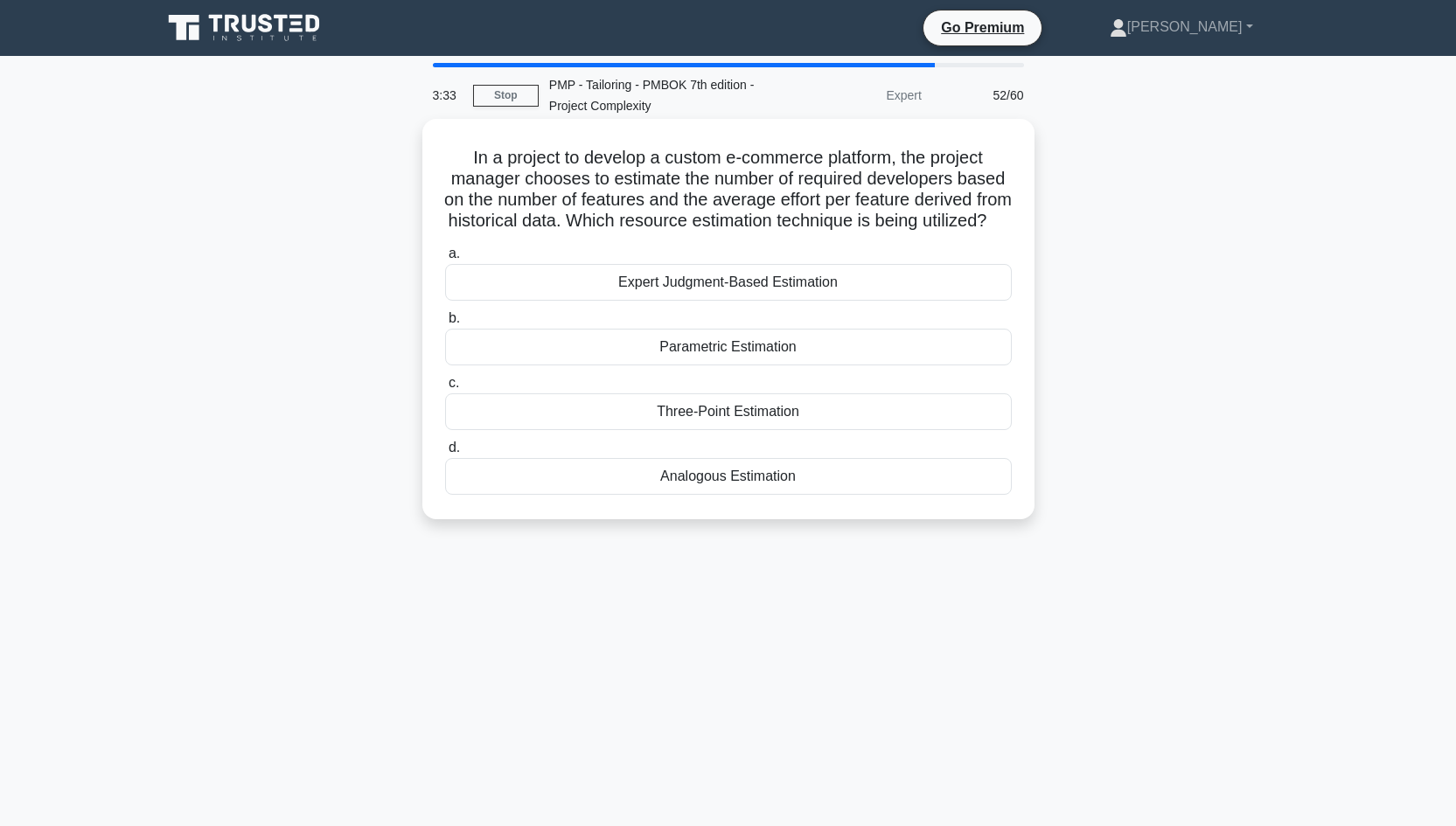
click at [832, 365] on div "Parametric Estimation" at bounding box center [728, 346] width 566 height 37
click at [445, 325] on input "b. Parametric Estimation" at bounding box center [445, 319] width 0 height 11
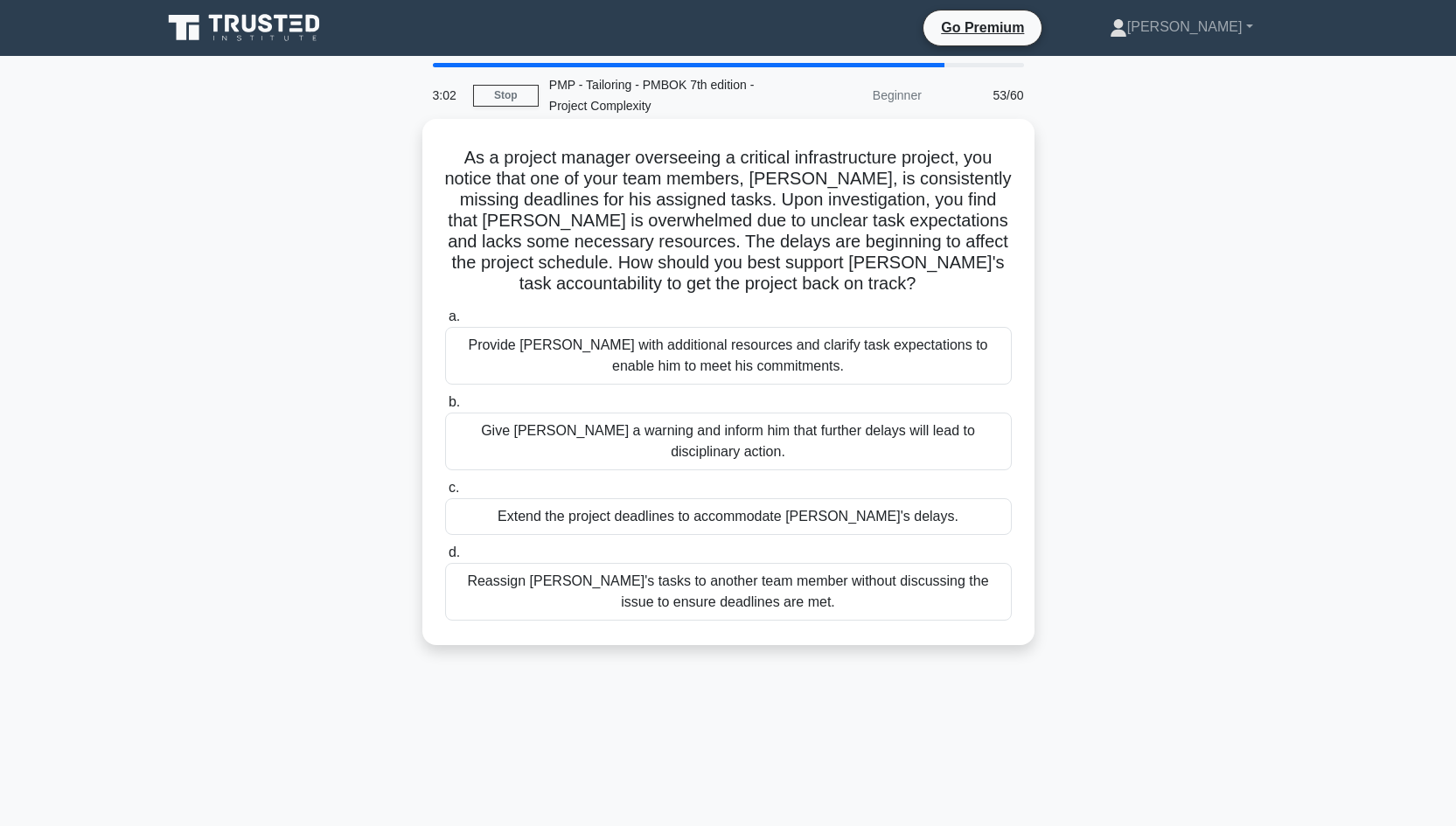
click at [731, 574] on div "Reassign David's tasks to another team member without discussing the issue to e…" at bounding box center [728, 591] width 566 height 58
click at [445, 558] on input "d. Reassign David's tasks to another team member without discussing the issue t…" at bounding box center [445, 553] width 0 height 11
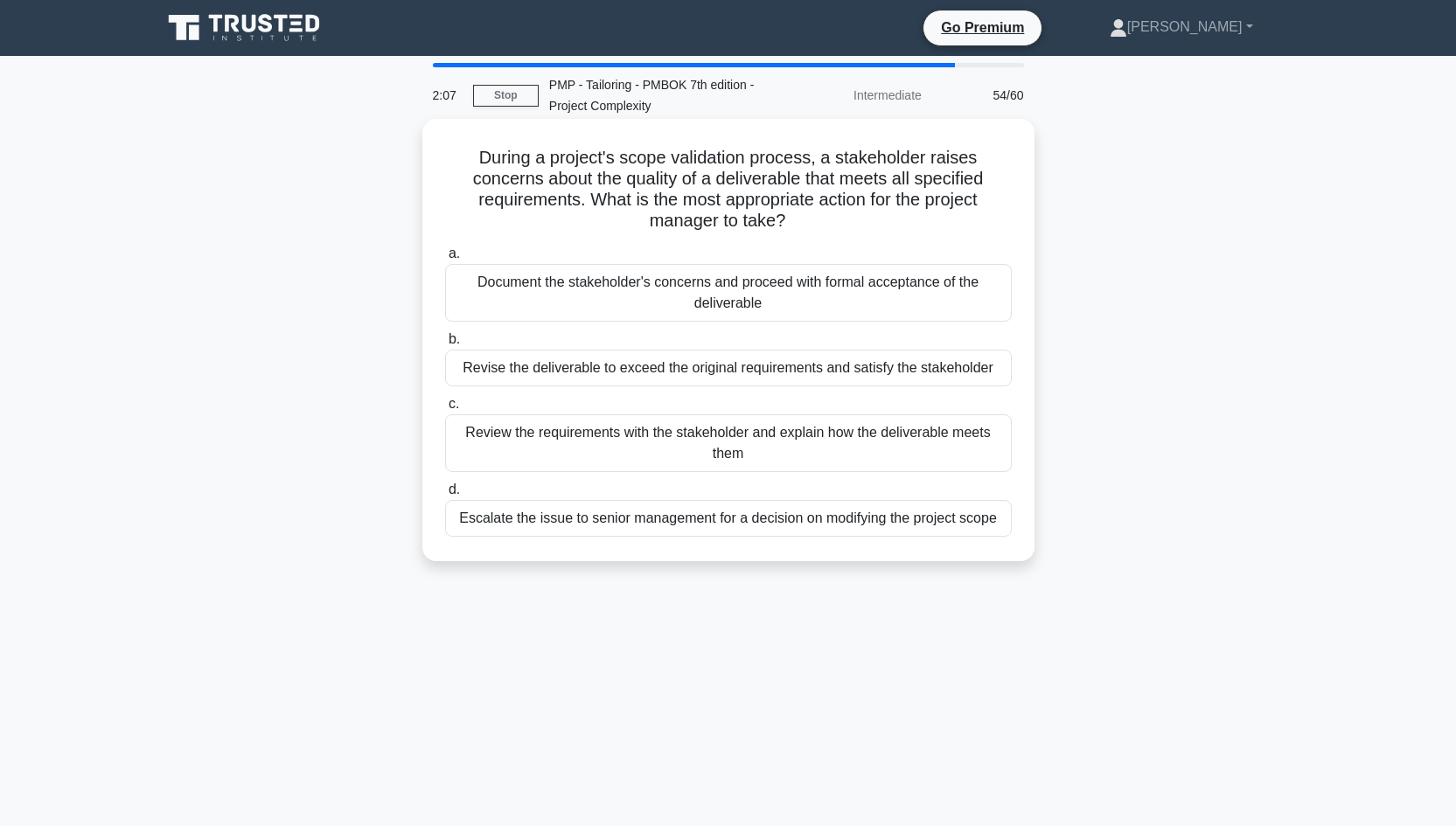
click at [727, 282] on div "Document the stakeholder's concerns and proceed with formal acceptance of the d…" at bounding box center [728, 292] width 566 height 58
click at [445, 259] on input "a. Document the stakeholder's concerns and proceed with formal acceptance of th…" at bounding box center [445, 254] width 0 height 11
click at [772, 290] on div "Document the stakeholder's concerns and proceed with formal acceptance of the d…" at bounding box center [728, 292] width 566 height 58
click at [445, 259] on input "a. Document the stakeholder's concerns and proceed with formal acceptance of th…" at bounding box center [445, 254] width 0 height 11
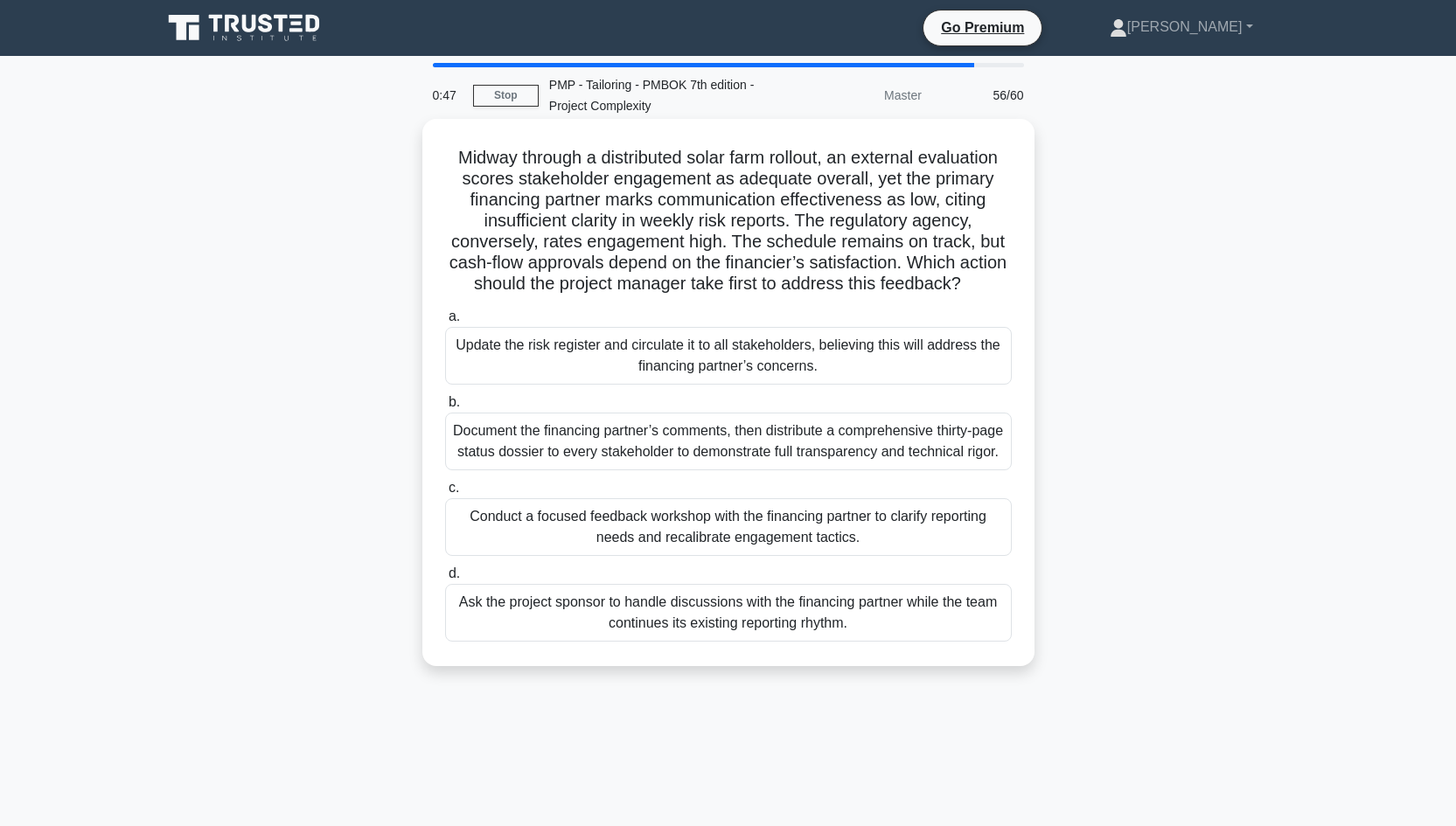
click at [789, 554] on div "Conduct a focused feedback workshop with the financing partner to clarify repor…" at bounding box center [728, 526] width 566 height 58
click at [445, 494] on input "c. Conduct a focused feedback workshop with the financing partner to clarify re…" at bounding box center [445, 488] width 0 height 11
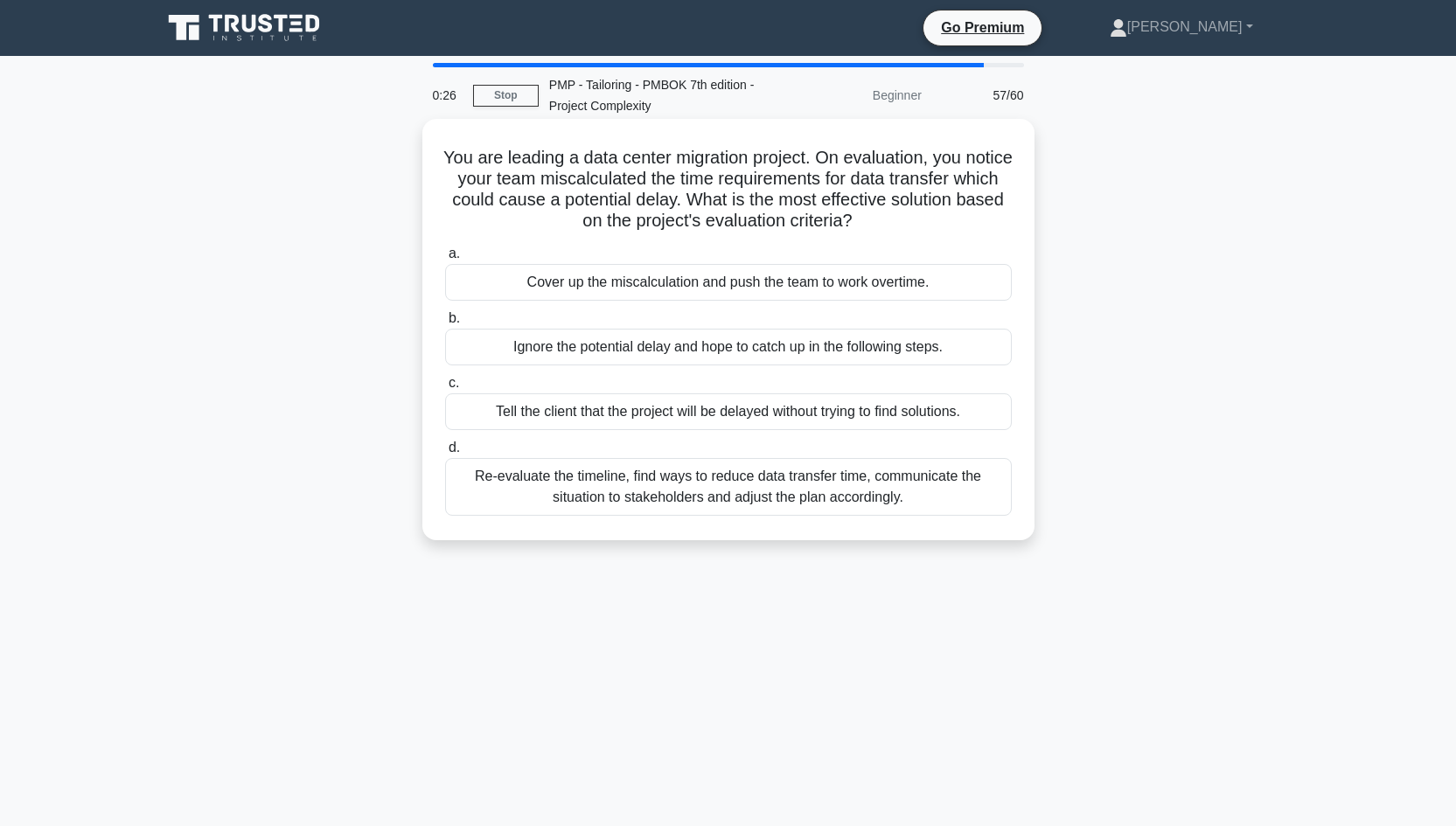
click at [775, 497] on div "Re-evaluate the timeline, find ways to reduce data transfer time, communicate t…" at bounding box center [728, 486] width 566 height 58
click at [445, 453] on input "d. Re-evaluate the timeline, find ways to reduce data transfer time, communicat…" at bounding box center [445, 448] width 0 height 11
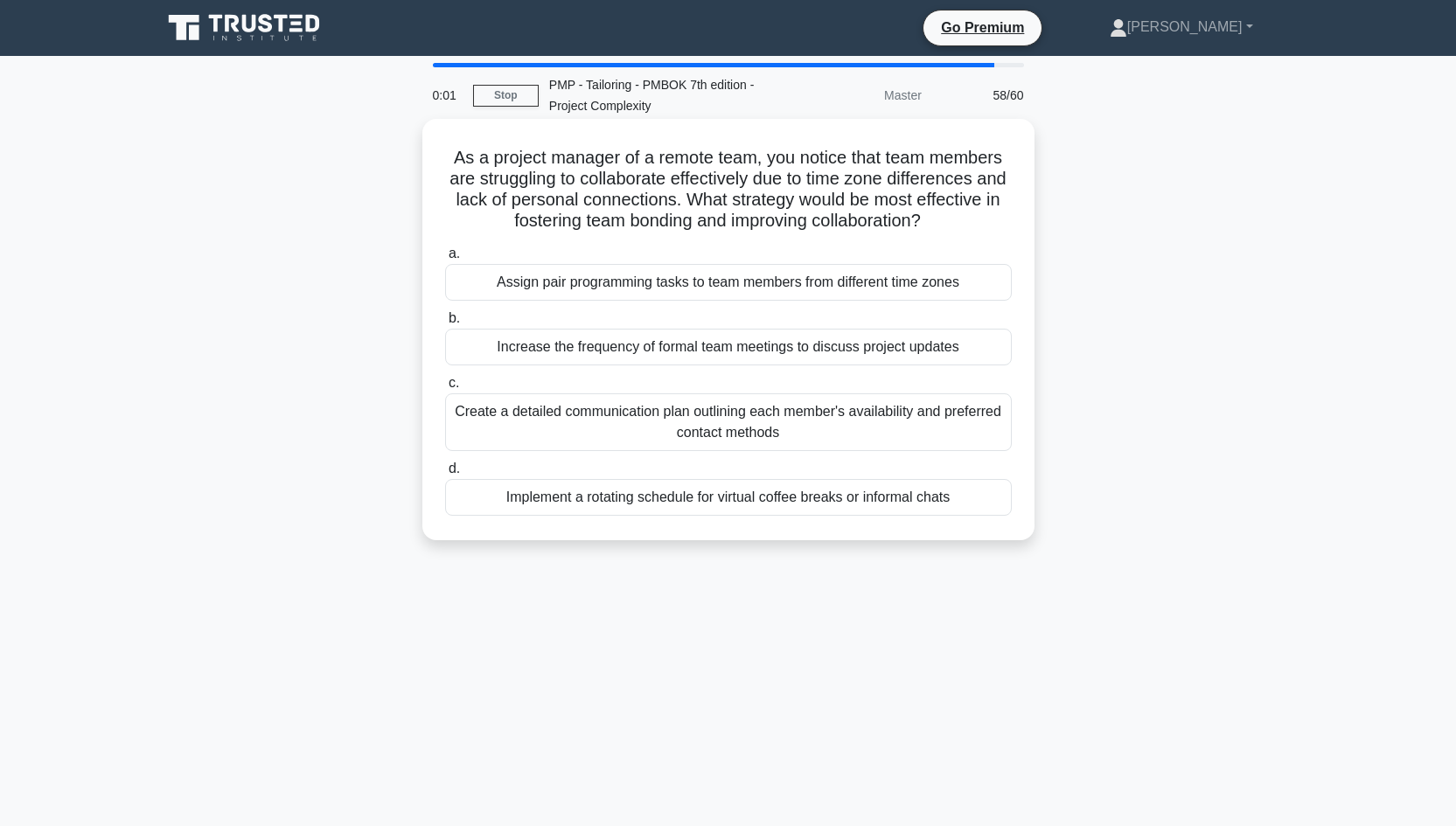
click at [723, 284] on div "Assign pair programming tasks to team members from different time zones" at bounding box center [728, 282] width 566 height 37
click at [445, 259] on input "a. Assign pair programming tasks to team members from different time zones" at bounding box center [445, 254] width 0 height 11
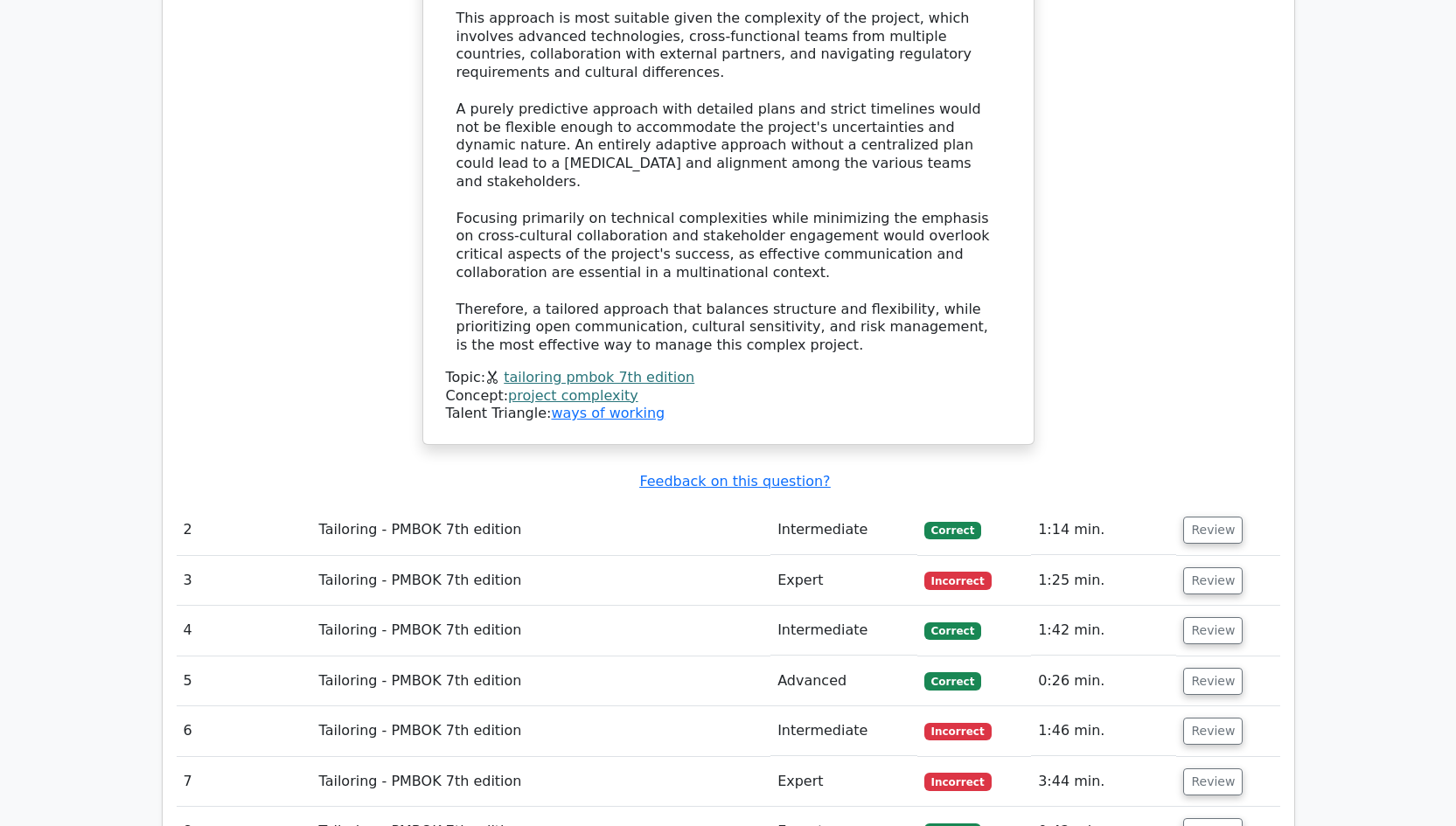
scroll to position [3189, 0]
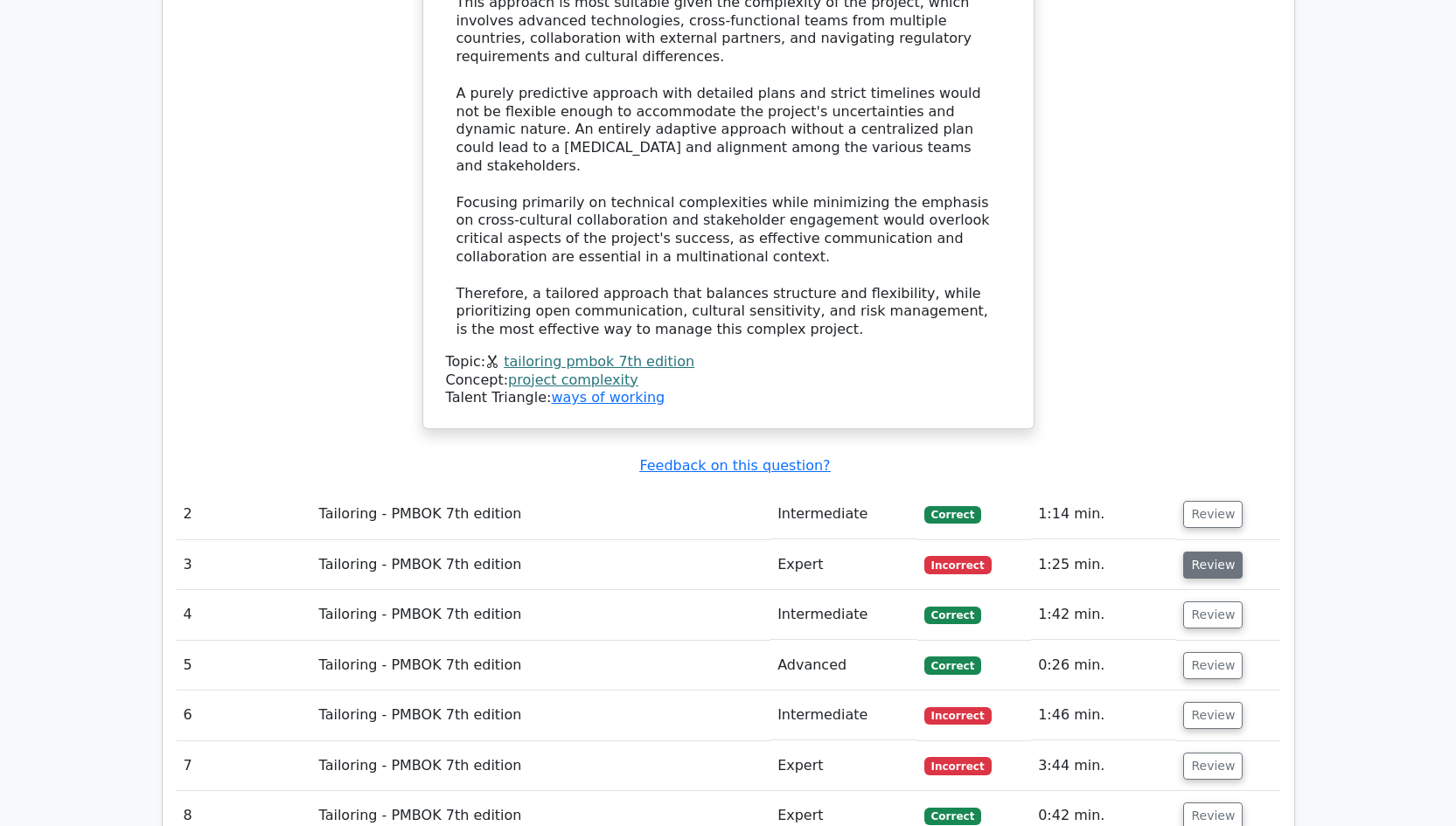
click at [1219, 552] on button "Review" at bounding box center [1212, 565] width 60 height 27
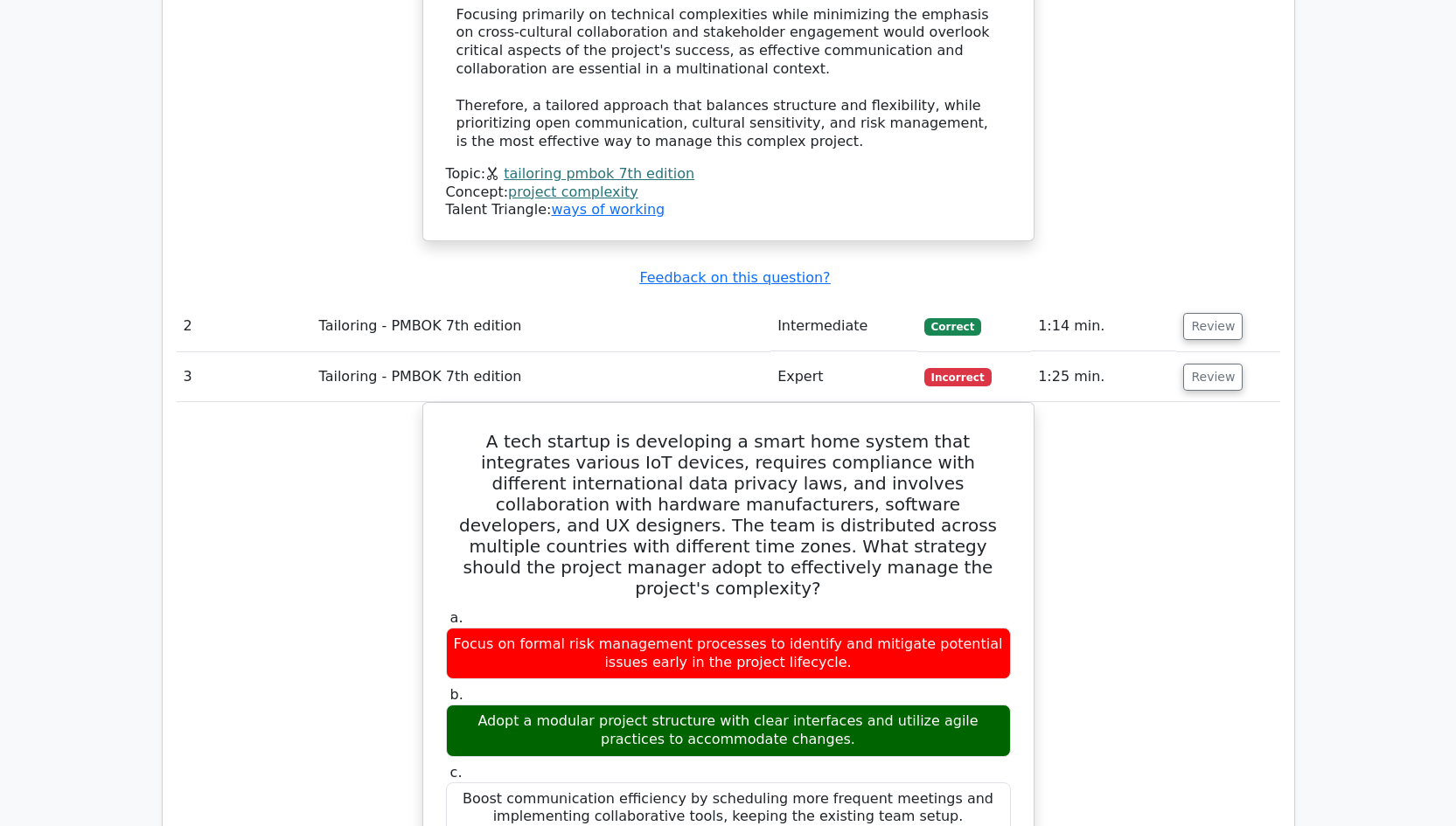
scroll to position [3351, 0]
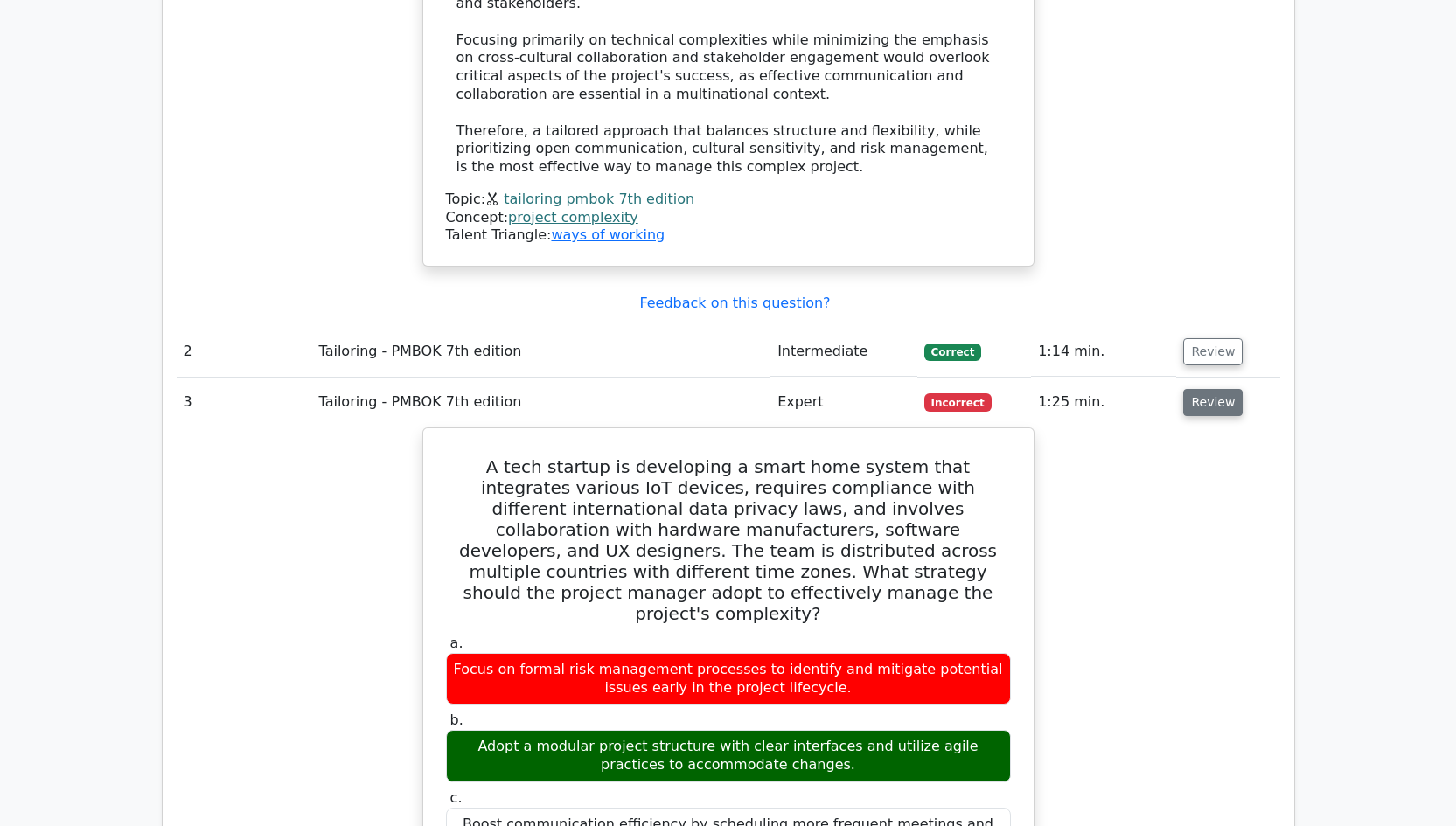
click at [1197, 389] on button "Review" at bounding box center [1212, 402] width 60 height 27
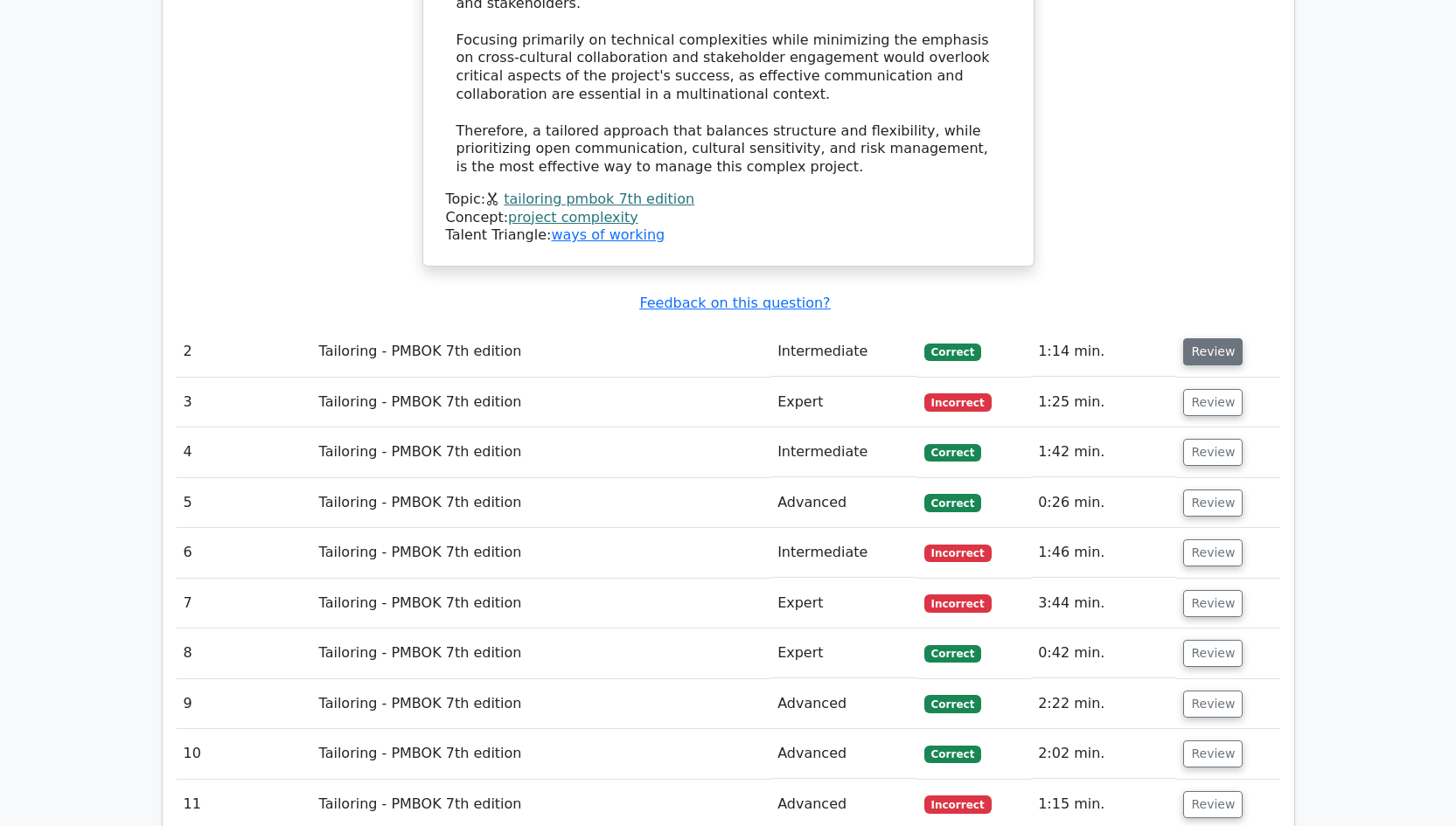
click at [1216, 338] on button "Review" at bounding box center [1212, 351] width 60 height 27
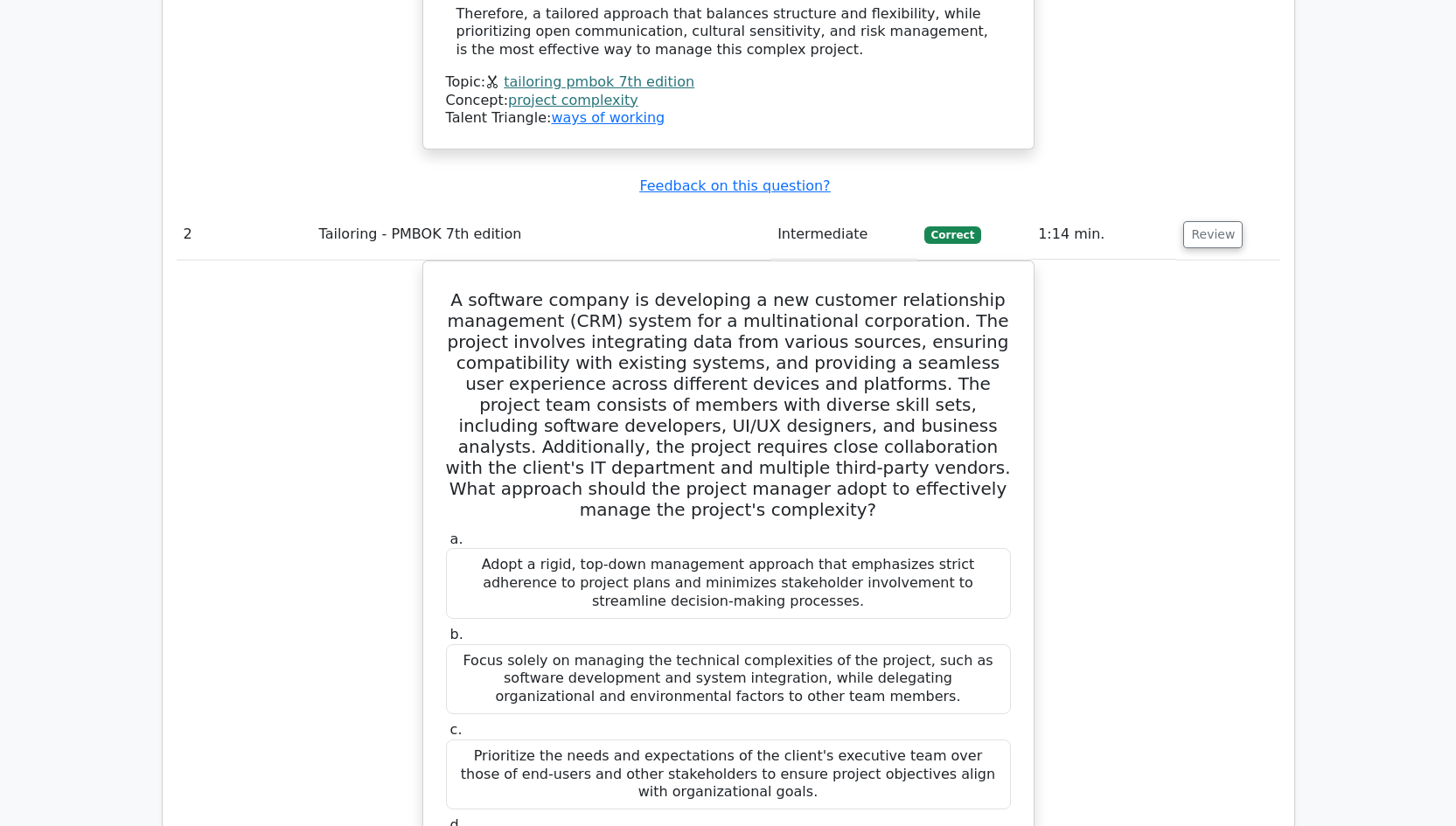
scroll to position [3437, 0]
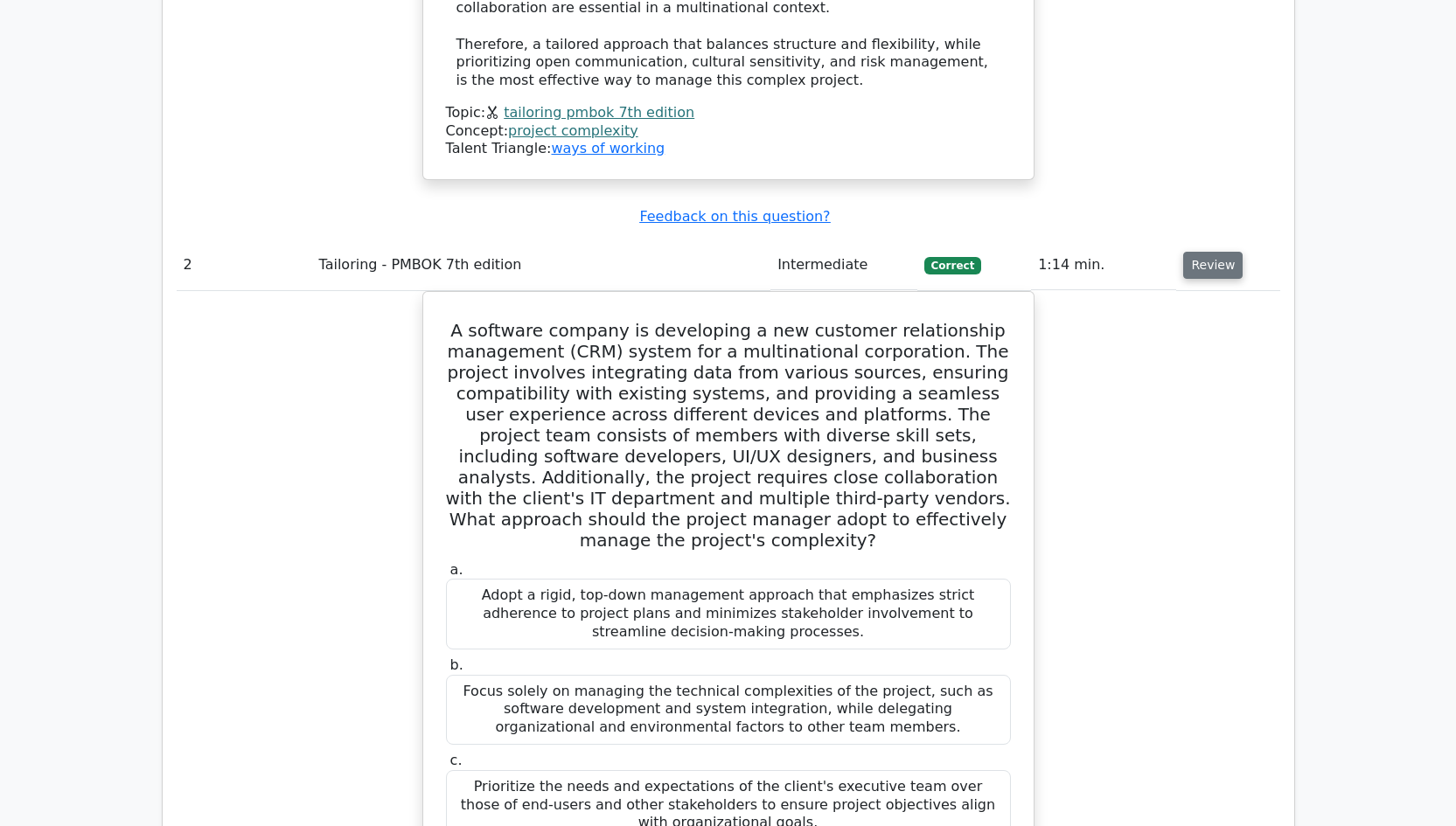
click at [1205, 252] on button "Review" at bounding box center [1212, 265] width 60 height 27
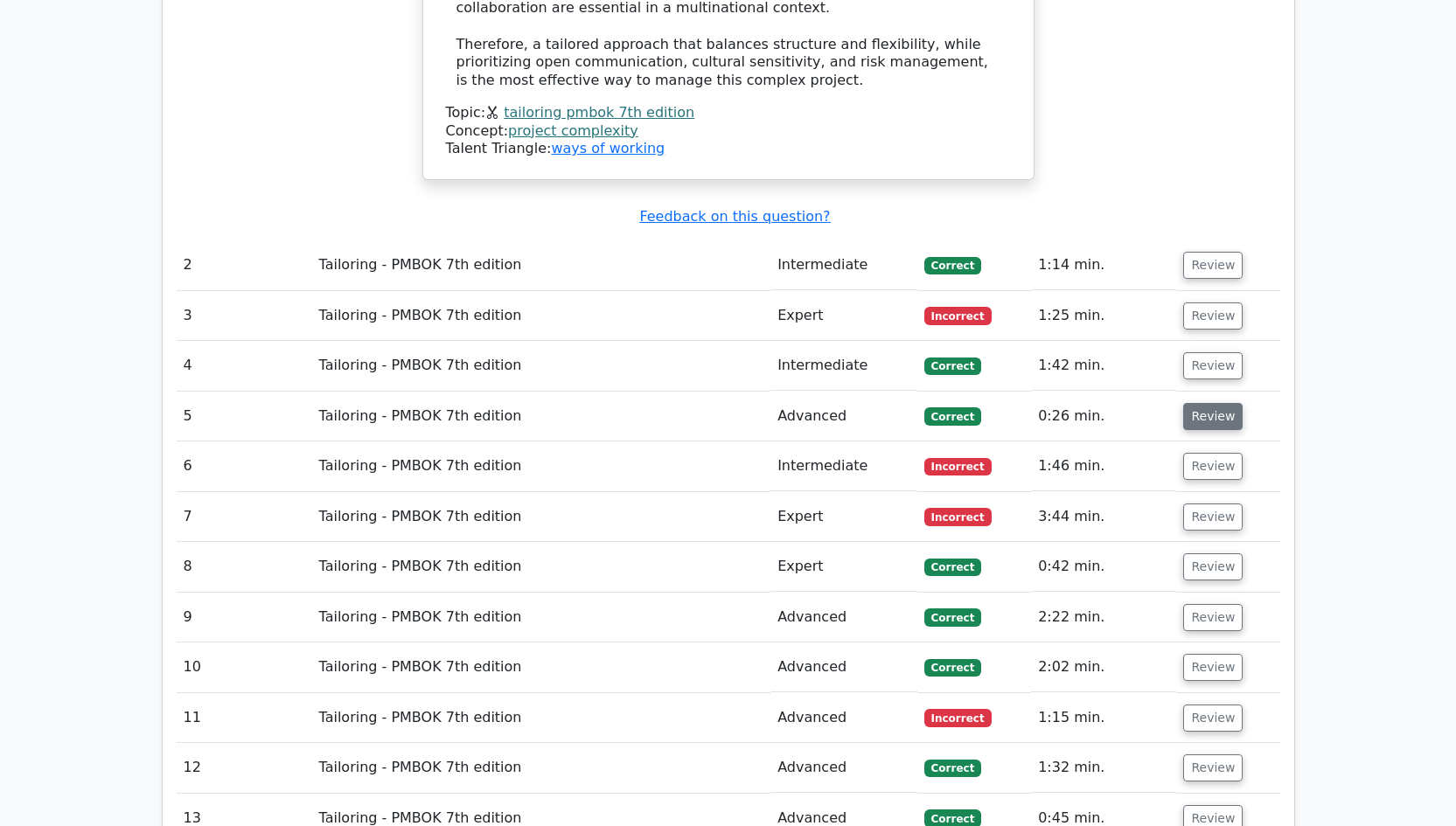
click at [1202, 403] on button "Review" at bounding box center [1212, 416] width 60 height 27
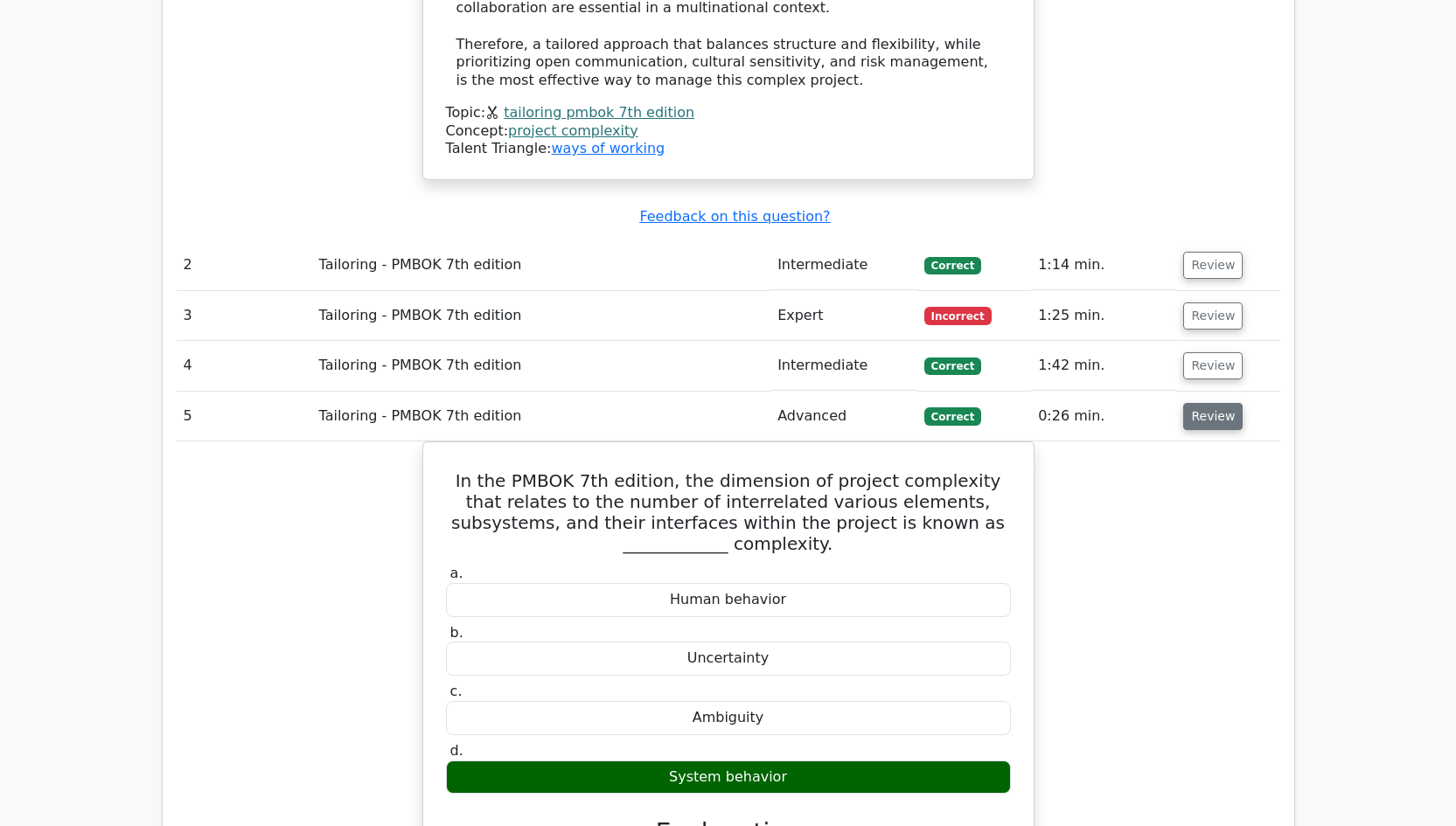
click at [1199, 403] on button "Review" at bounding box center [1212, 416] width 60 height 27
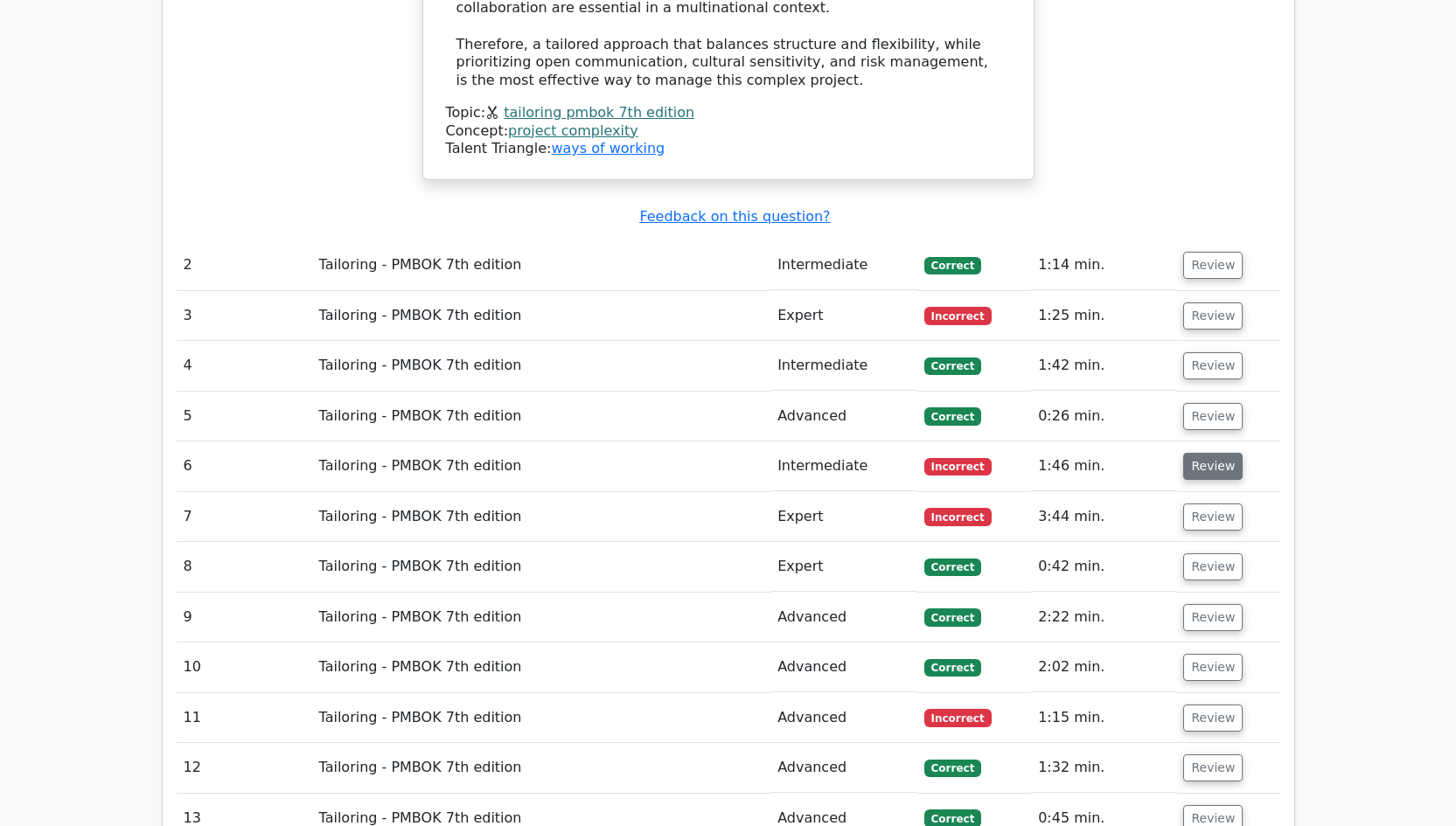
click at [1202, 452] on button "Review" at bounding box center [1212, 466] width 60 height 27
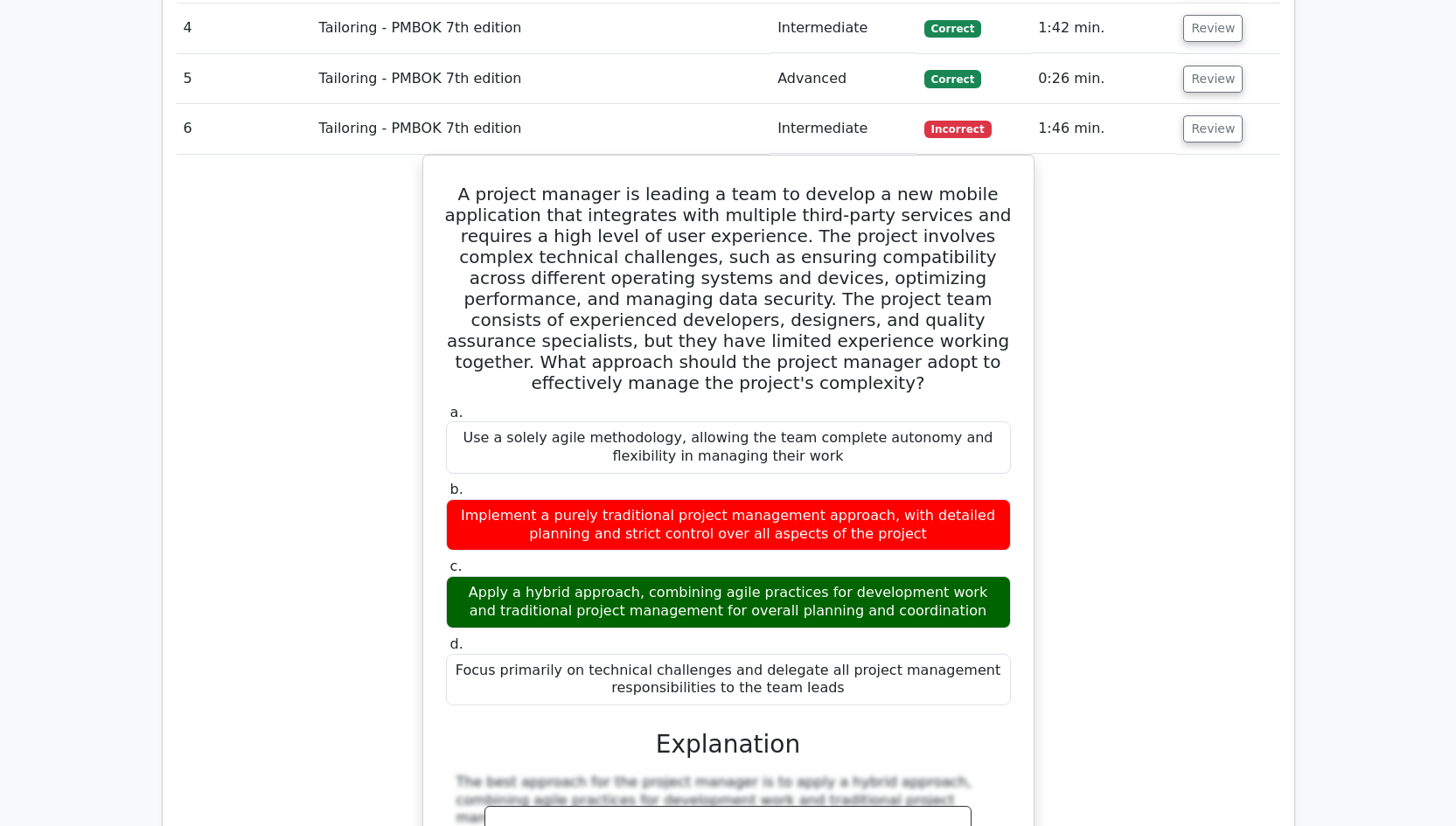
scroll to position [3603, 0]
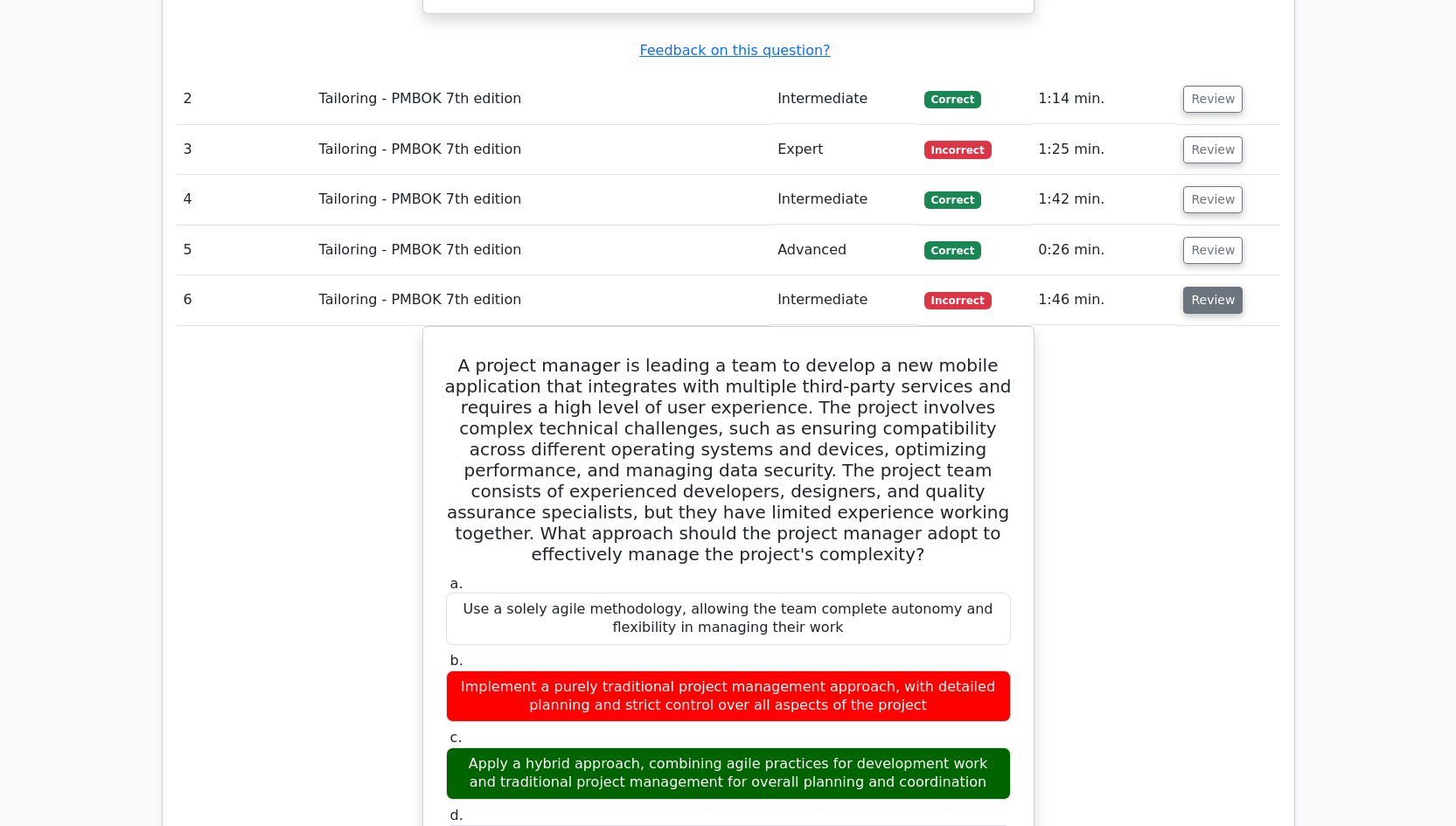
click at [1202, 287] on button "Review" at bounding box center [1212, 300] width 60 height 27
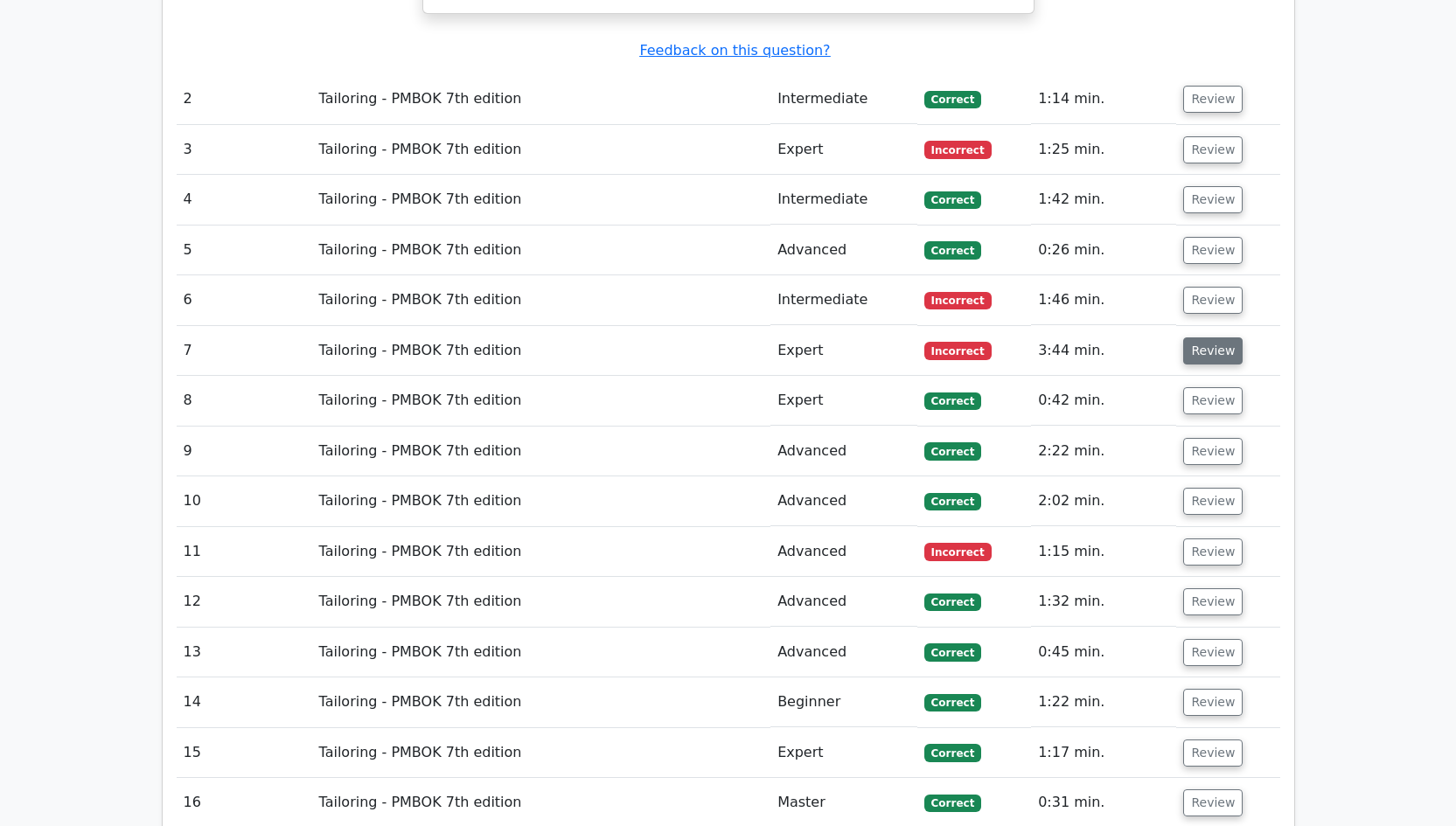
click at [1216, 337] on button "Review" at bounding box center [1212, 350] width 60 height 27
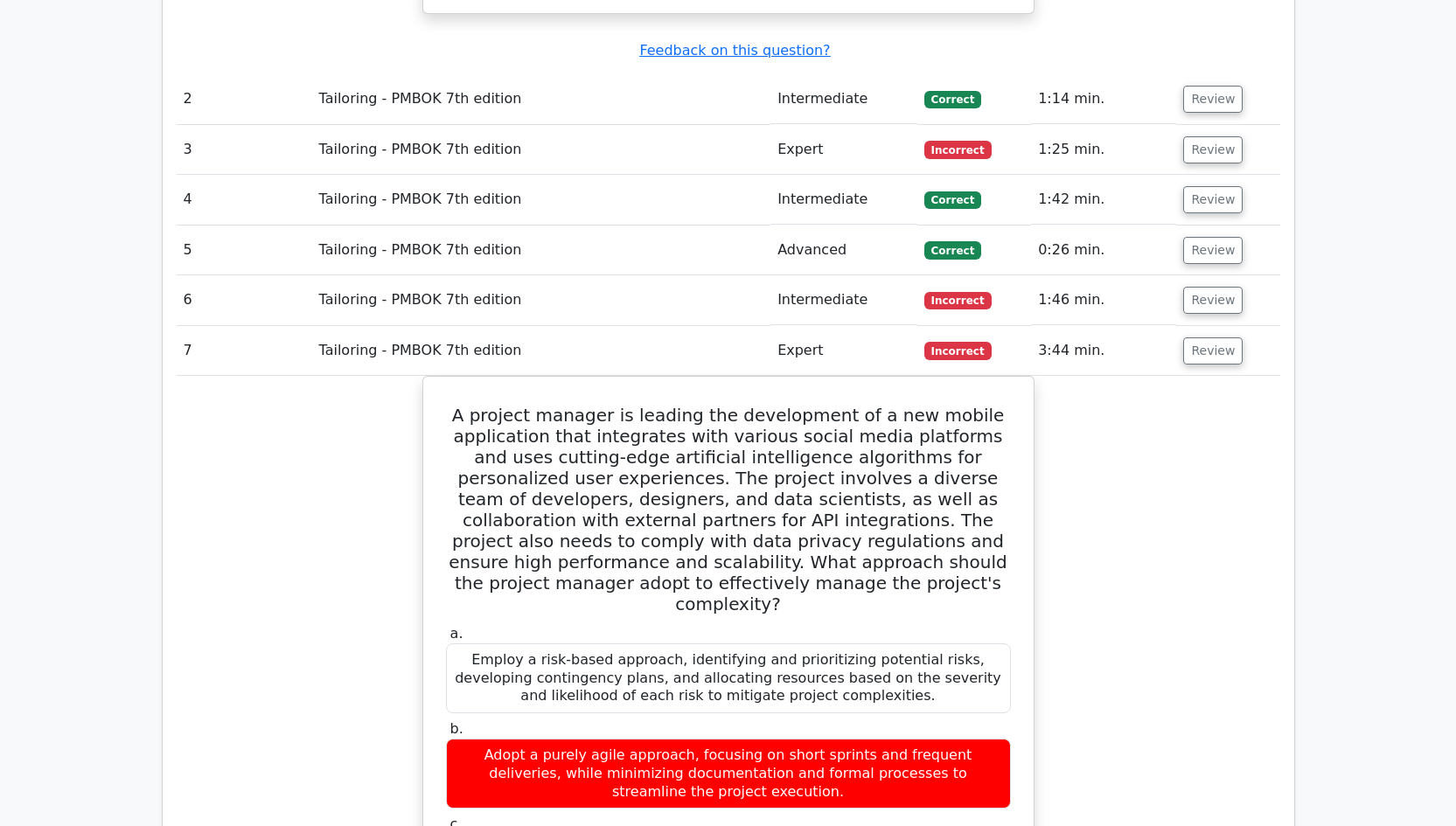
drag, startPoint x: 1212, startPoint y: 184, endPoint x: 1212, endPoint y: 229, distance: 45.0
click at [1216, 337] on button "Review" at bounding box center [1212, 350] width 60 height 27
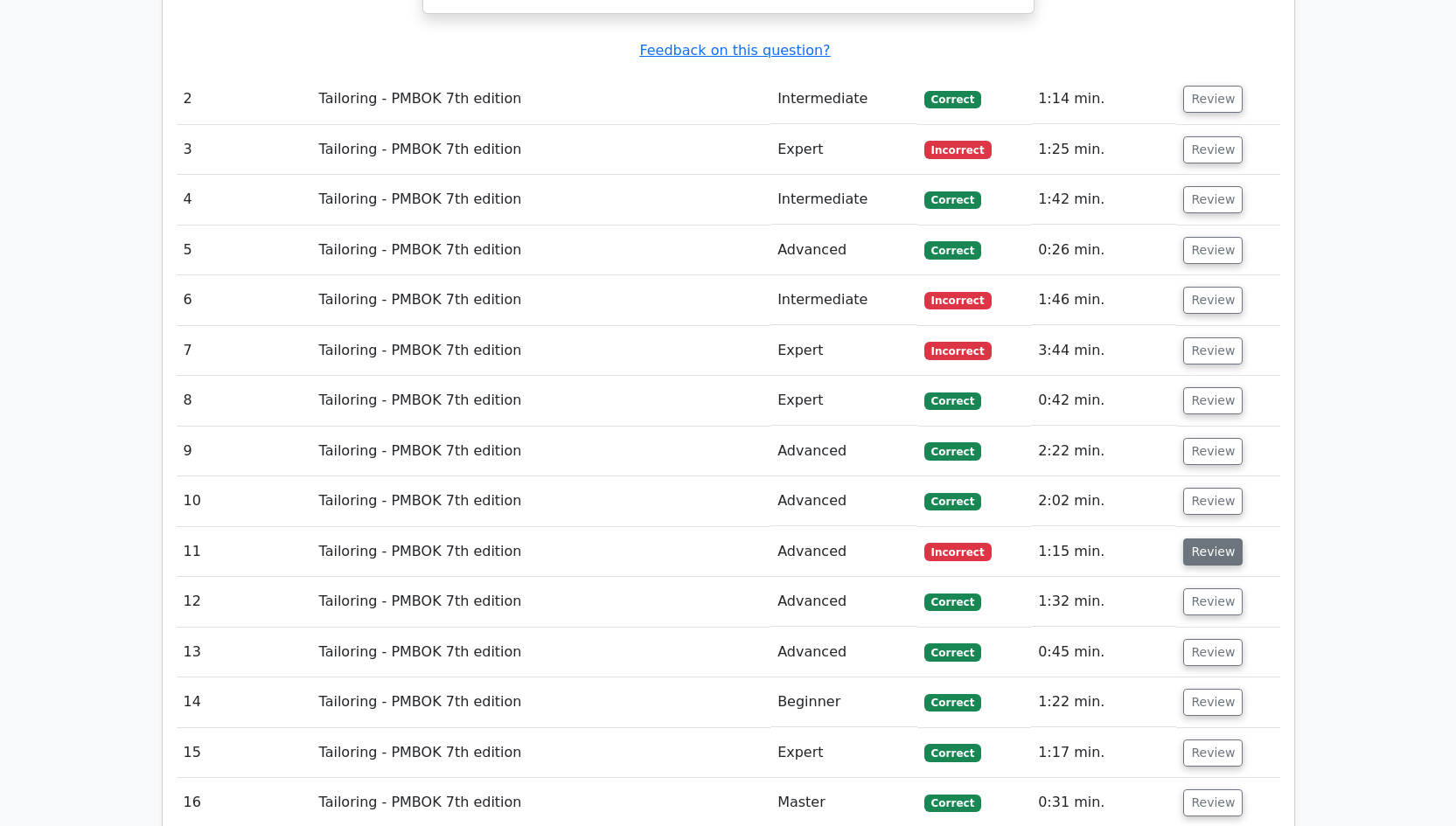
click at [1213, 538] on button "Review" at bounding box center [1212, 552] width 60 height 27
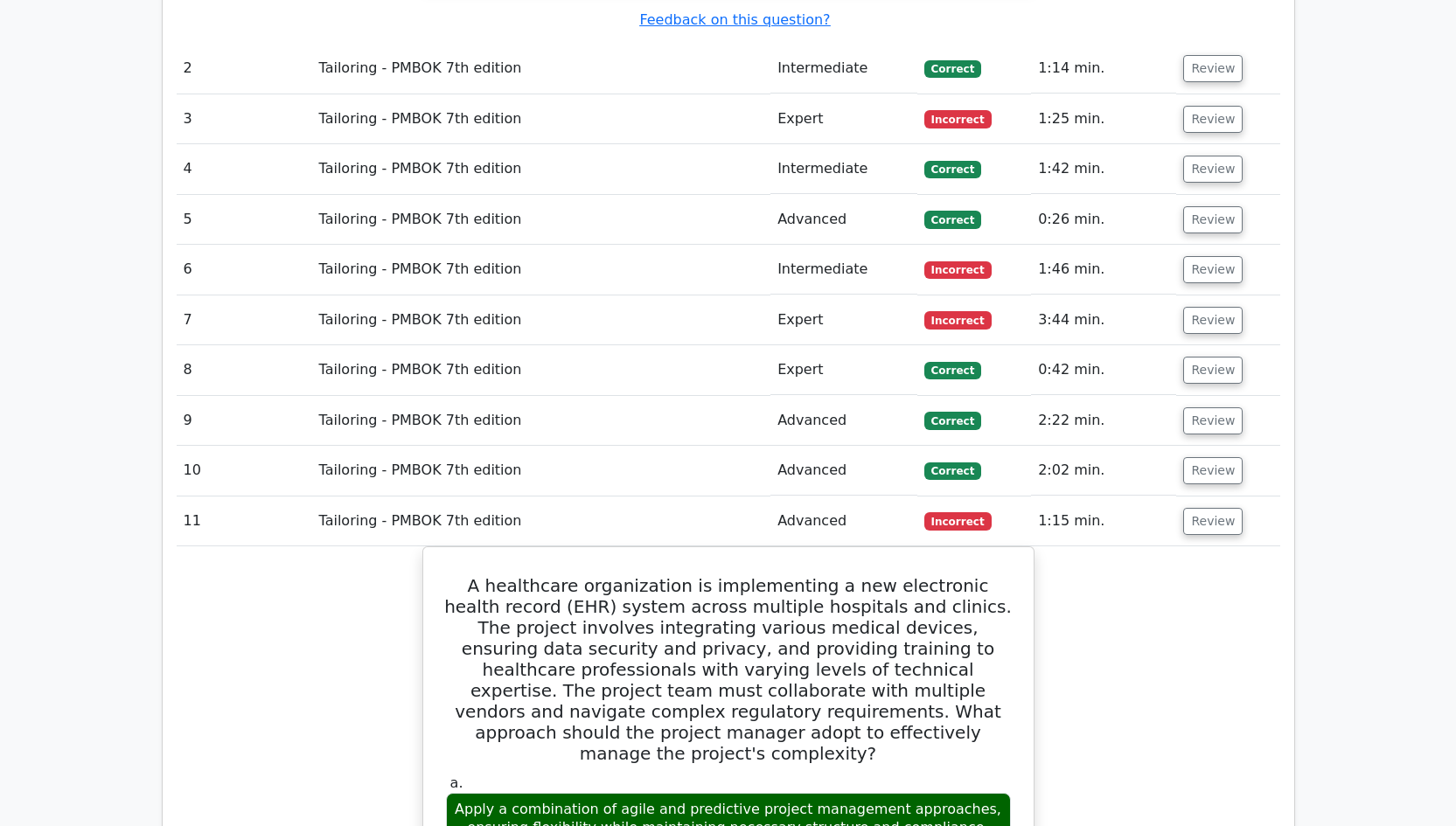
scroll to position [3706, 0]
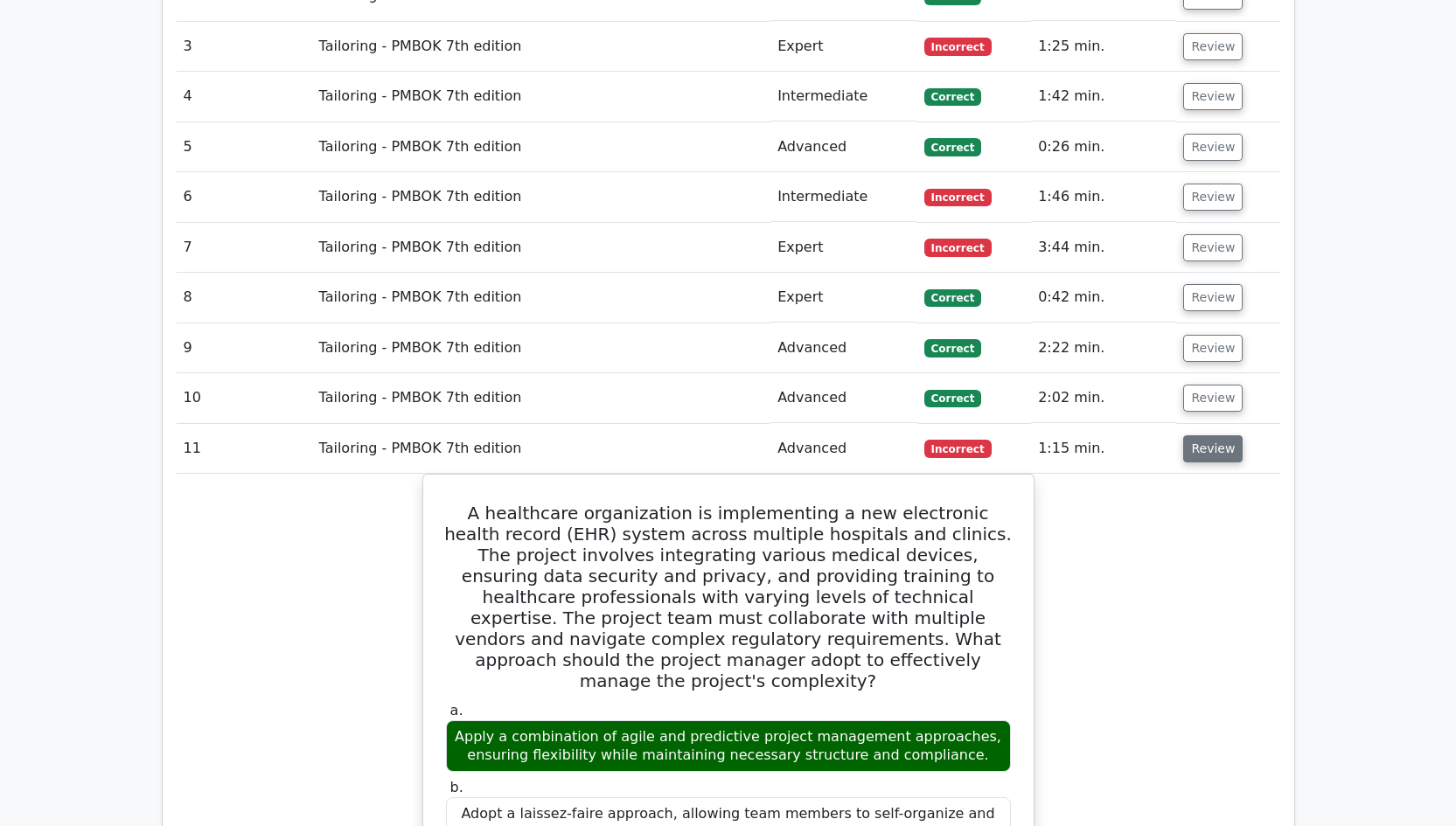
click at [1219, 435] on button "Review" at bounding box center [1212, 448] width 60 height 27
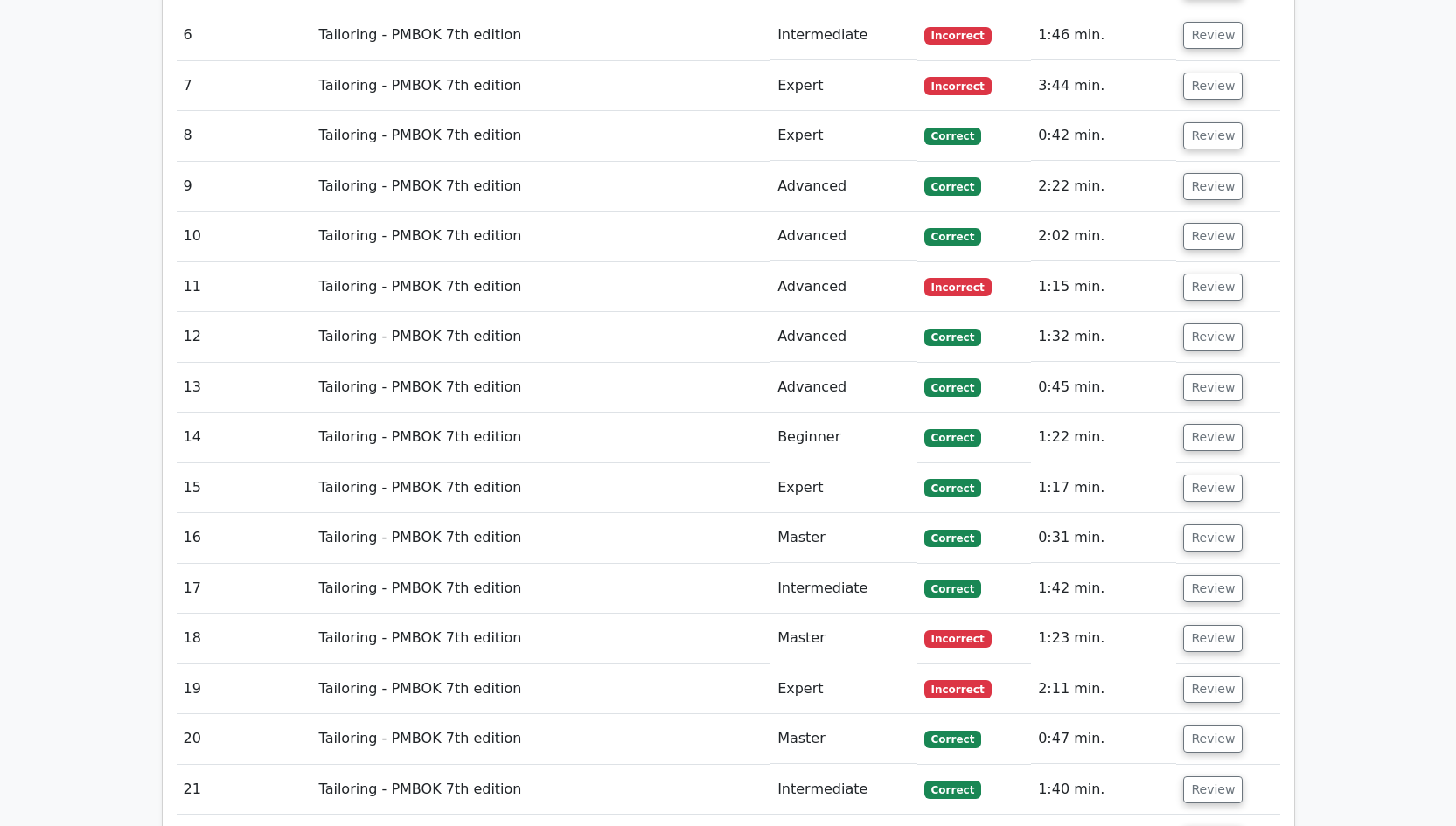
scroll to position [4013, 0]
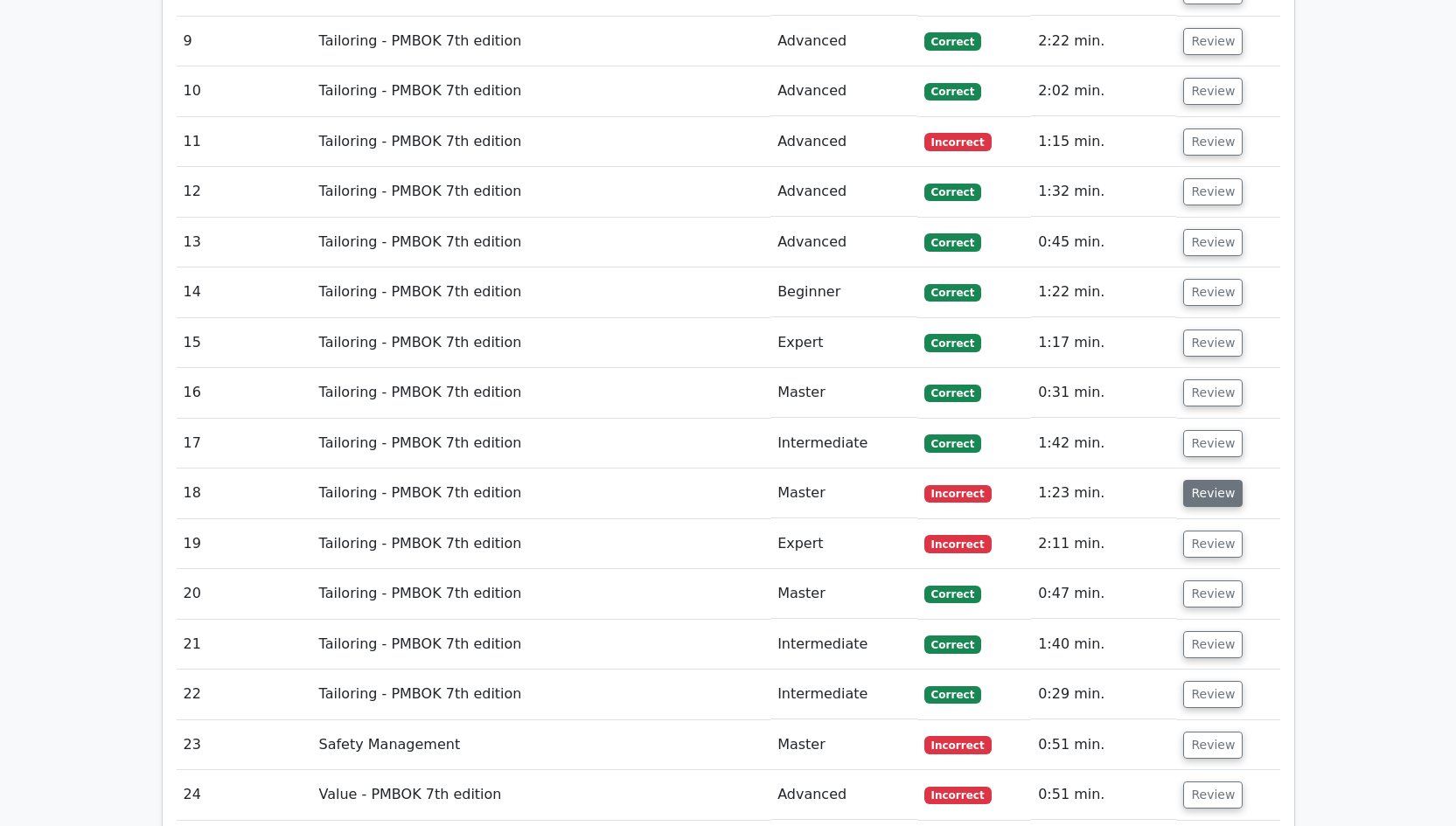
click at [1212, 480] on button "Review" at bounding box center [1212, 493] width 60 height 27
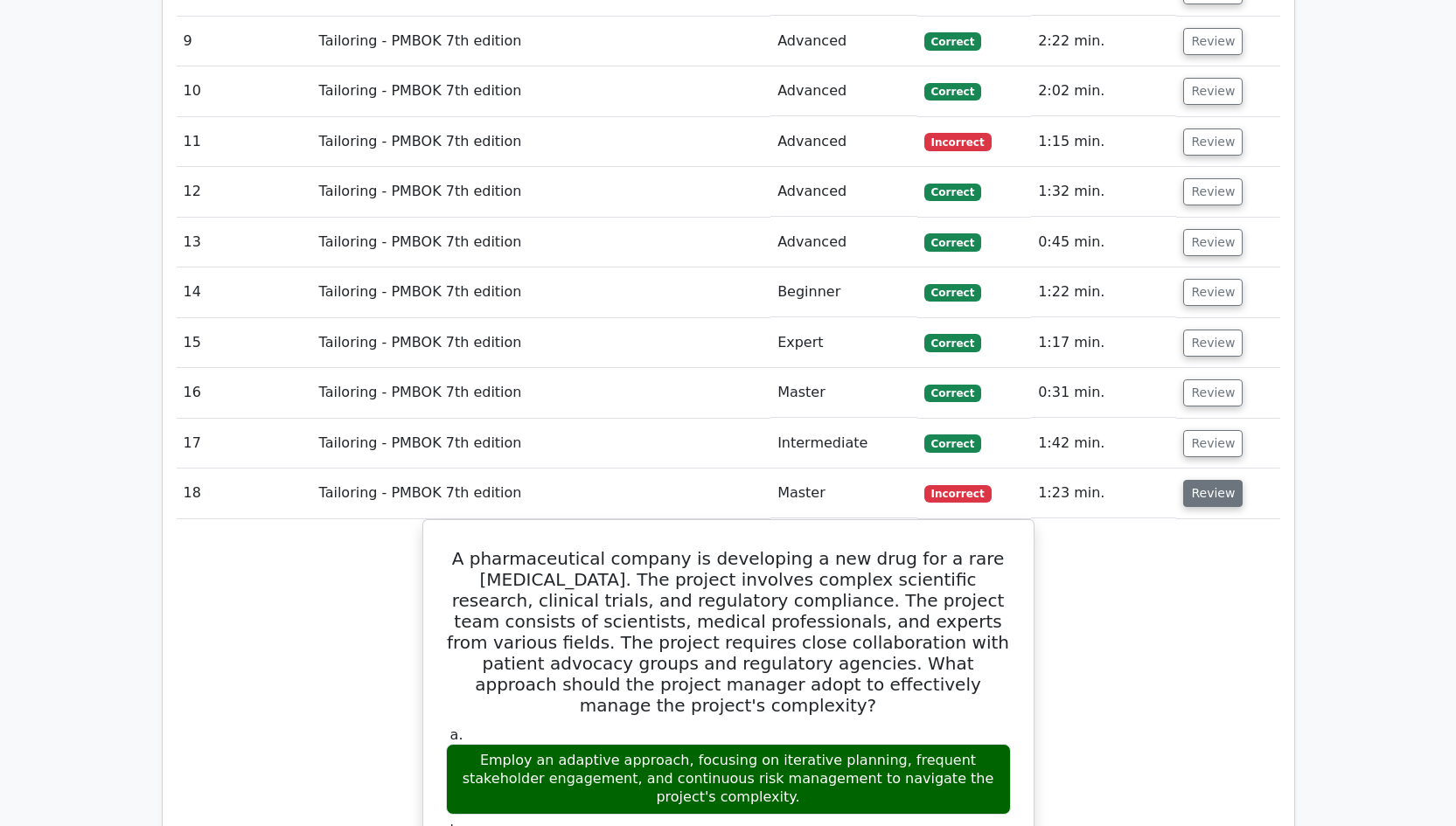
click at [1209, 480] on button "Review" at bounding box center [1212, 493] width 60 height 27
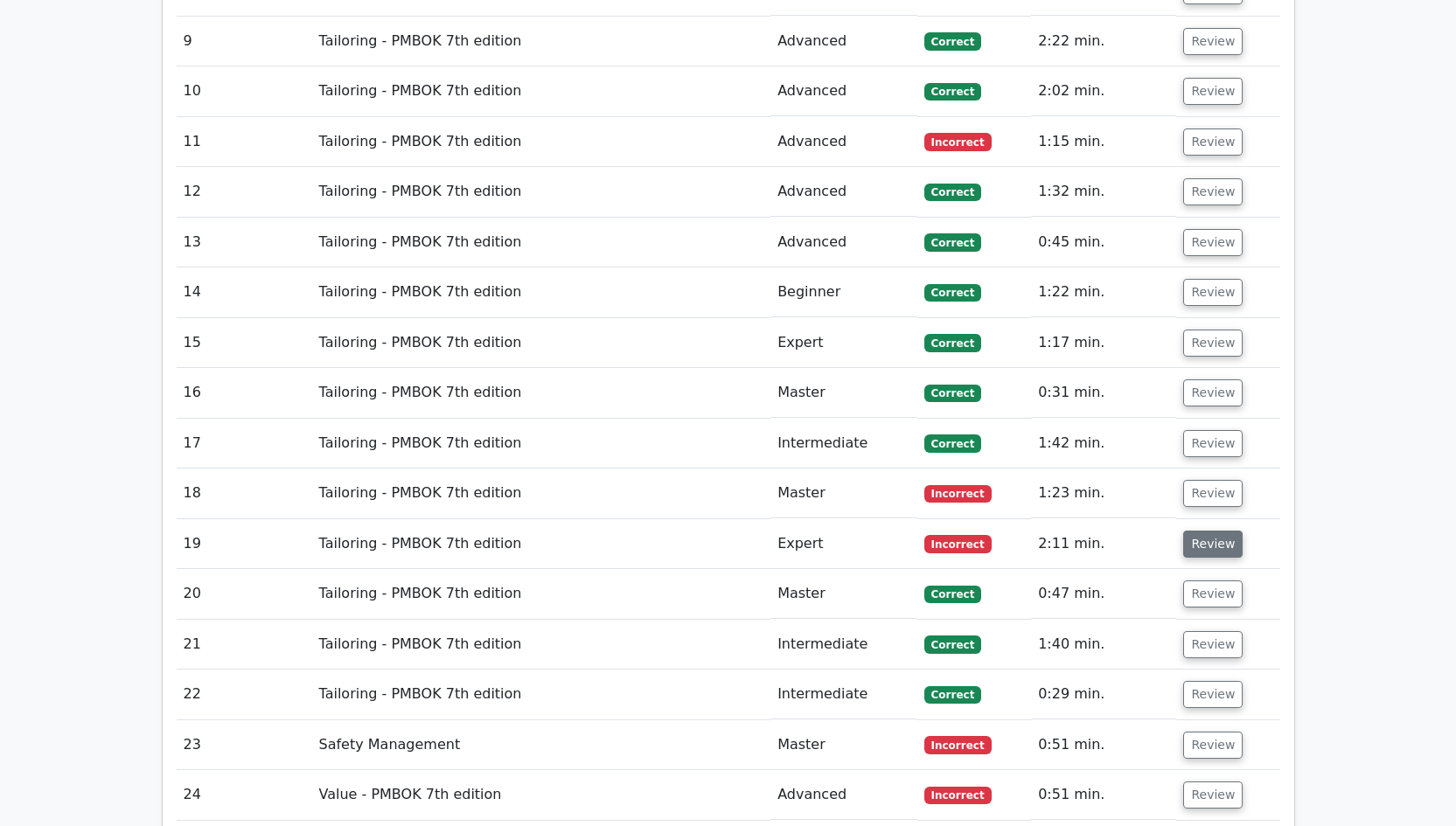
click at [1220, 531] on button "Review" at bounding box center [1212, 544] width 60 height 27
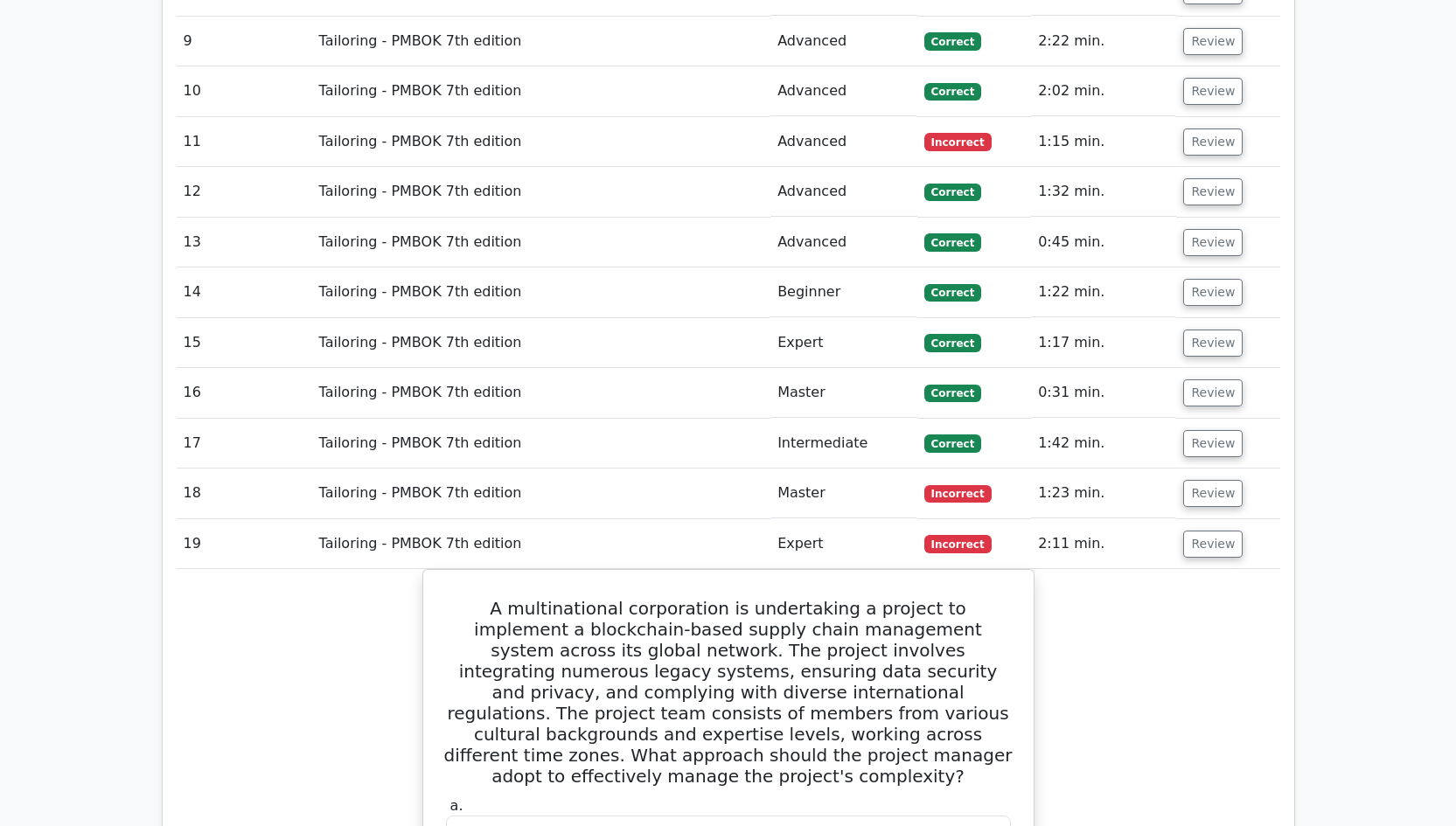
scroll to position [4116, 0]
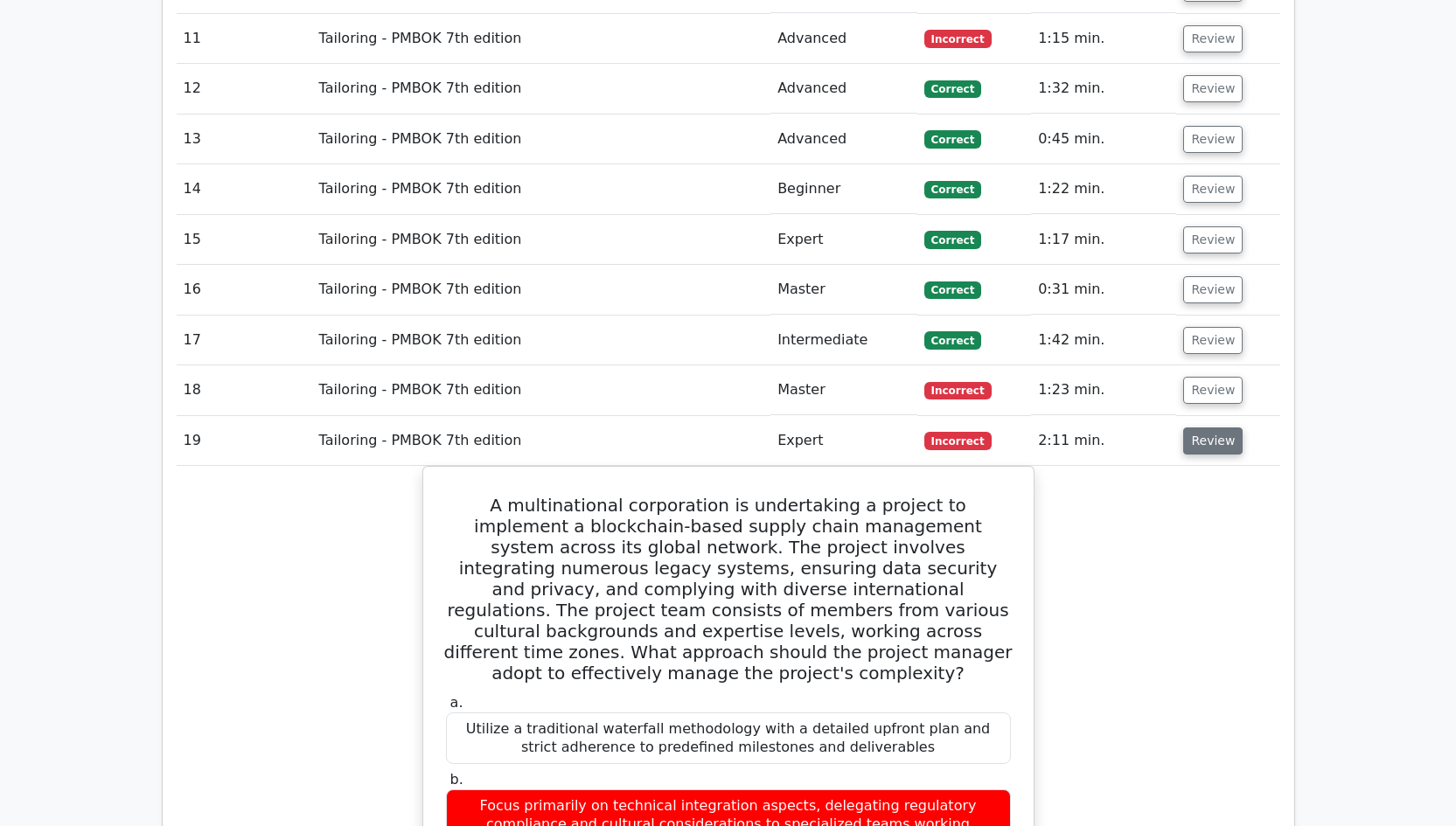
click at [1215, 428] on button "Review" at bounding box center [1212, 441] width 60 height 27
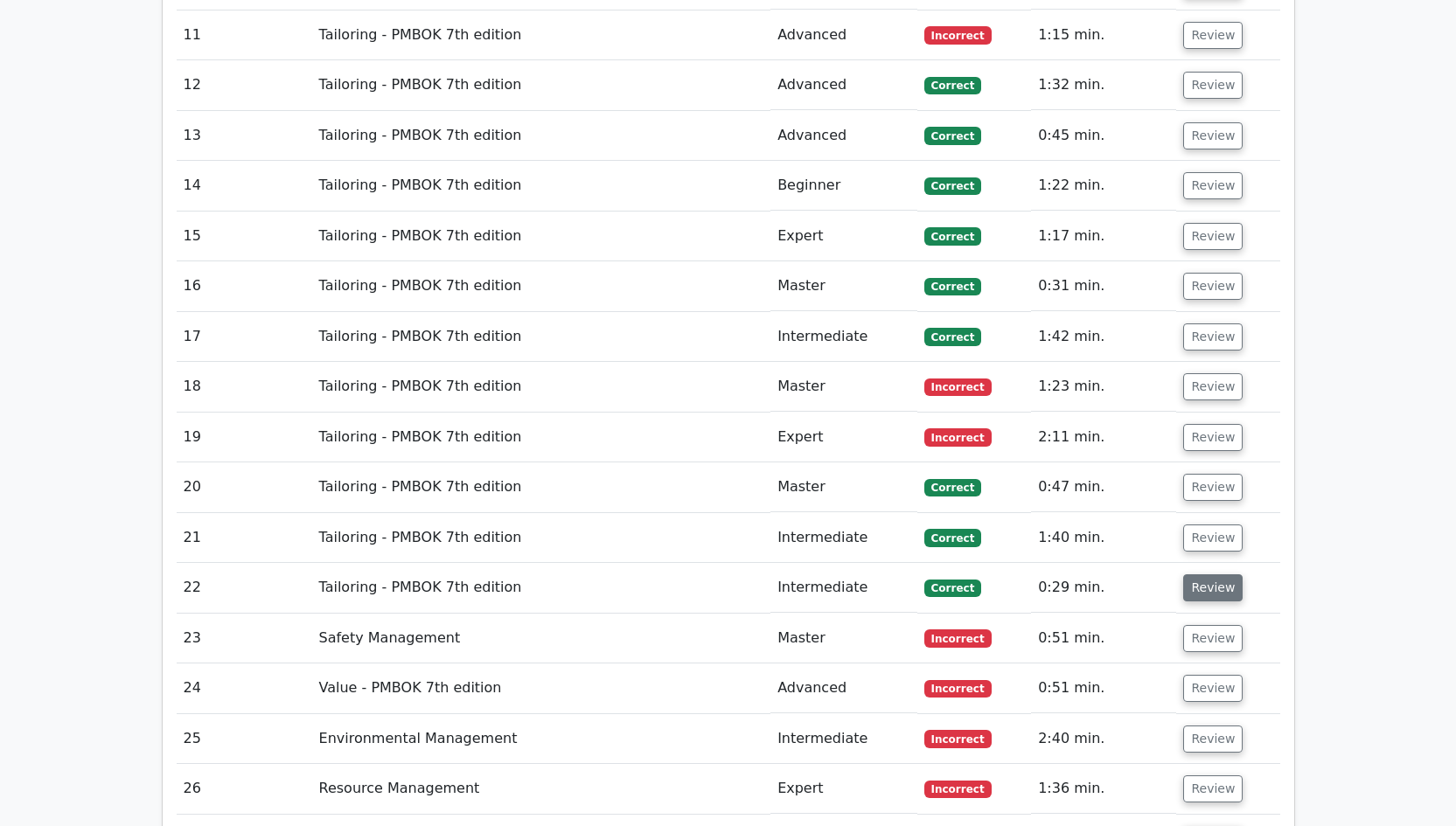
scroll to position [4254, 0]
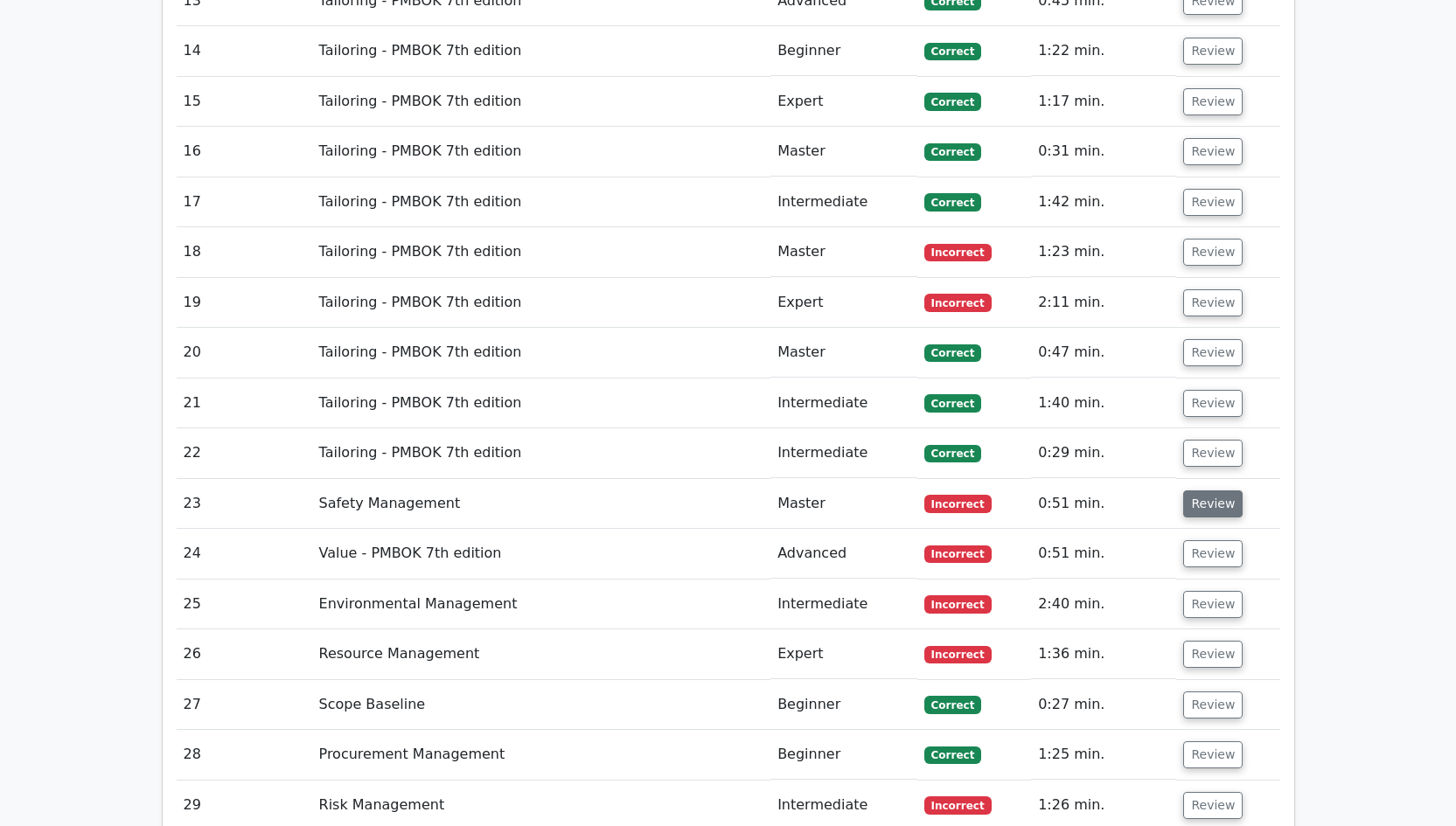
click at [1213, 490] on button "Review" at bounding box center [1212, 503] width 60 height 27
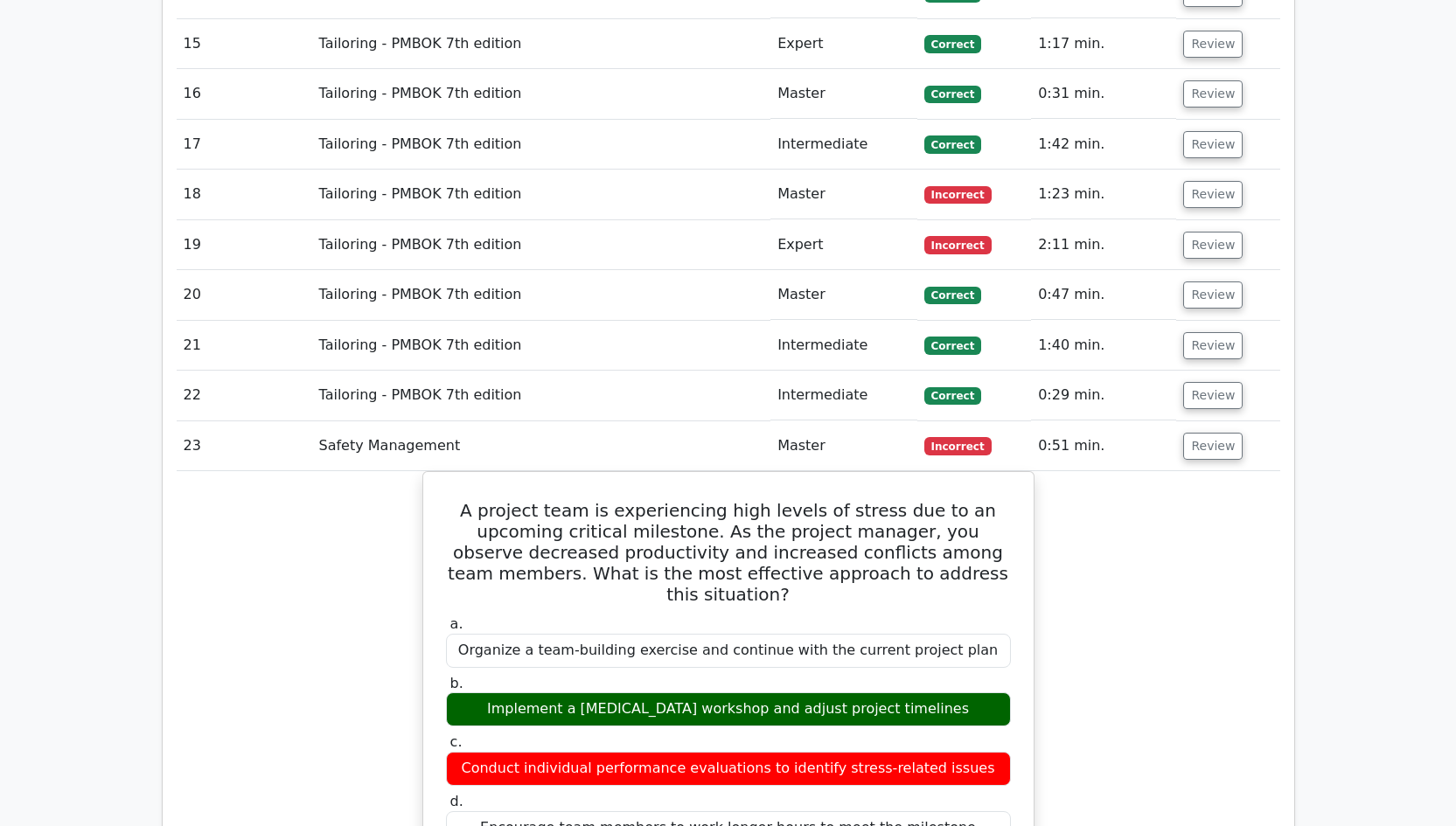
scroll to position [4450, 0]
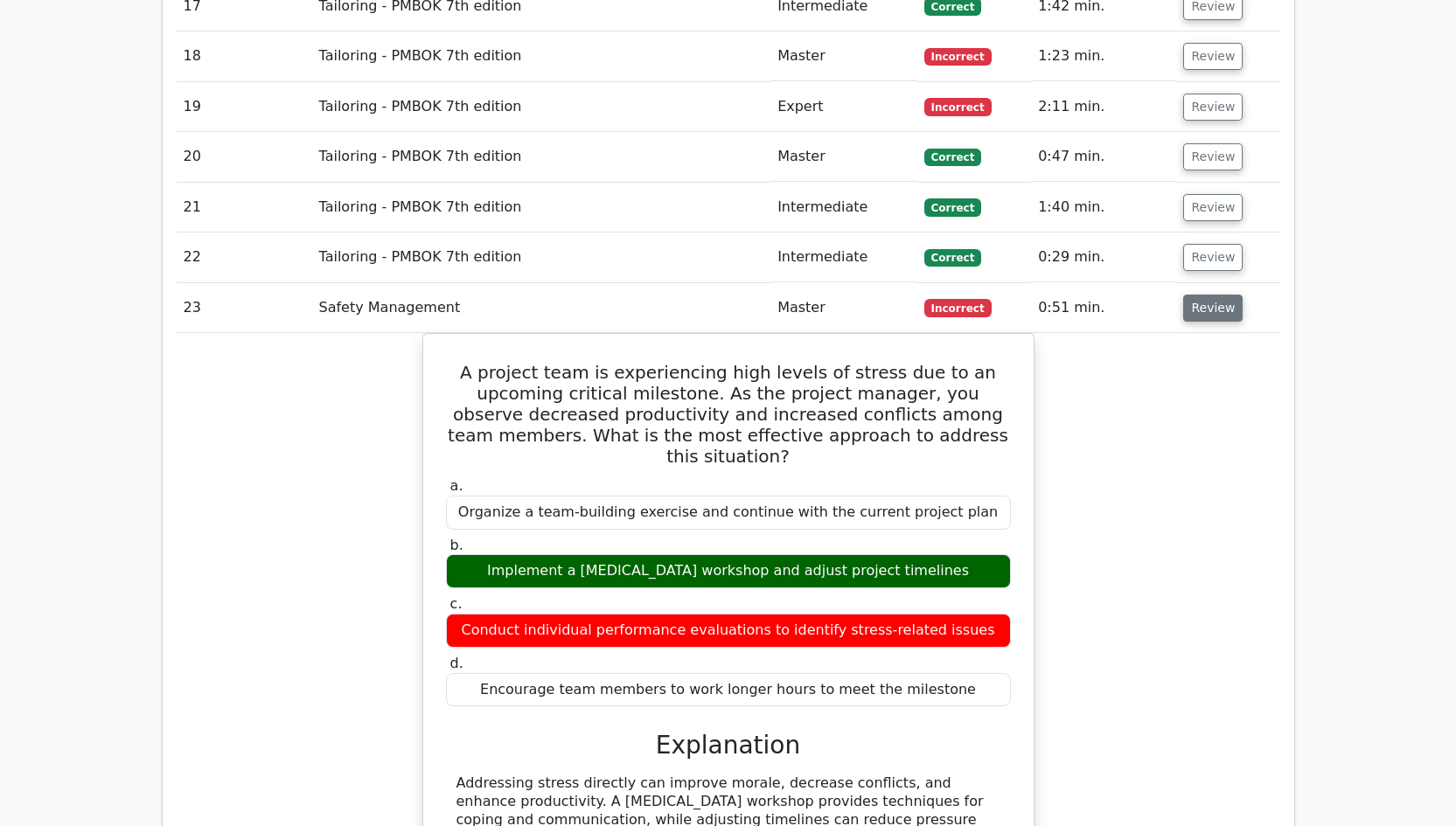
click at [1202, 294] on button "Review" at bounding box center [1212, 308] width 60 height 27
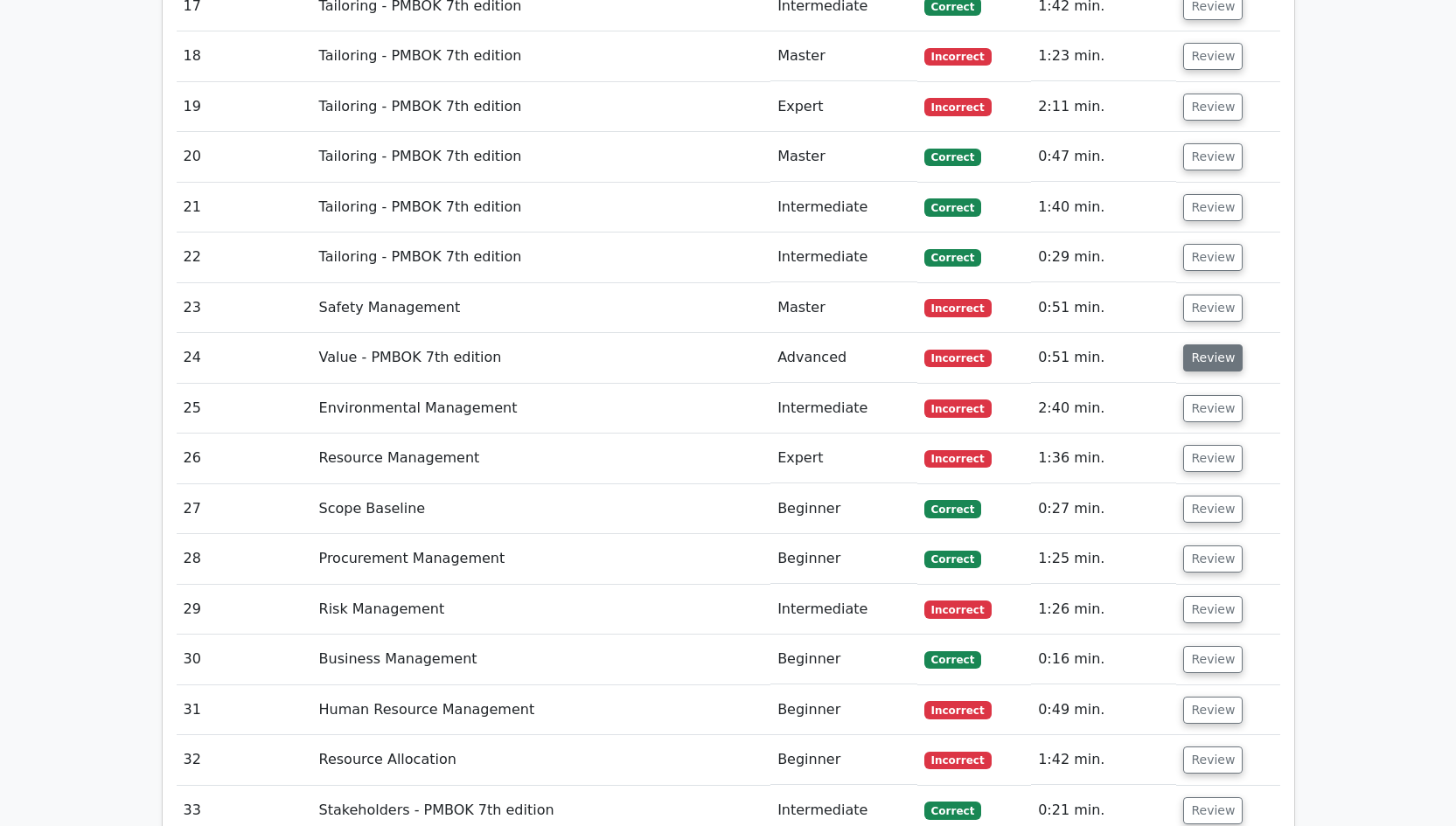
click at [1204, 344] on button "Review" at bounding box center [1212, 358] width 60 height 27
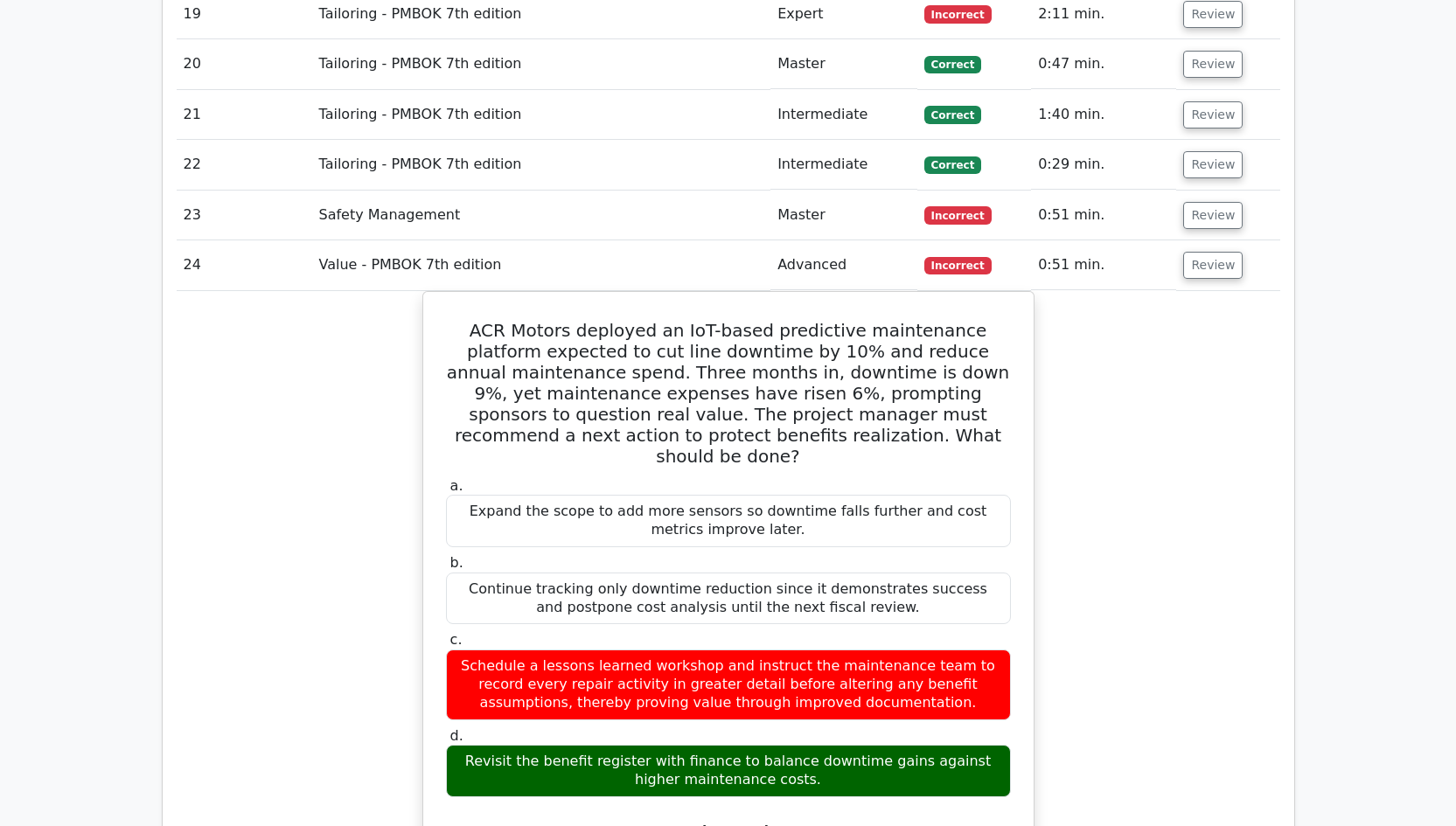
scroll to position [4507, 0]
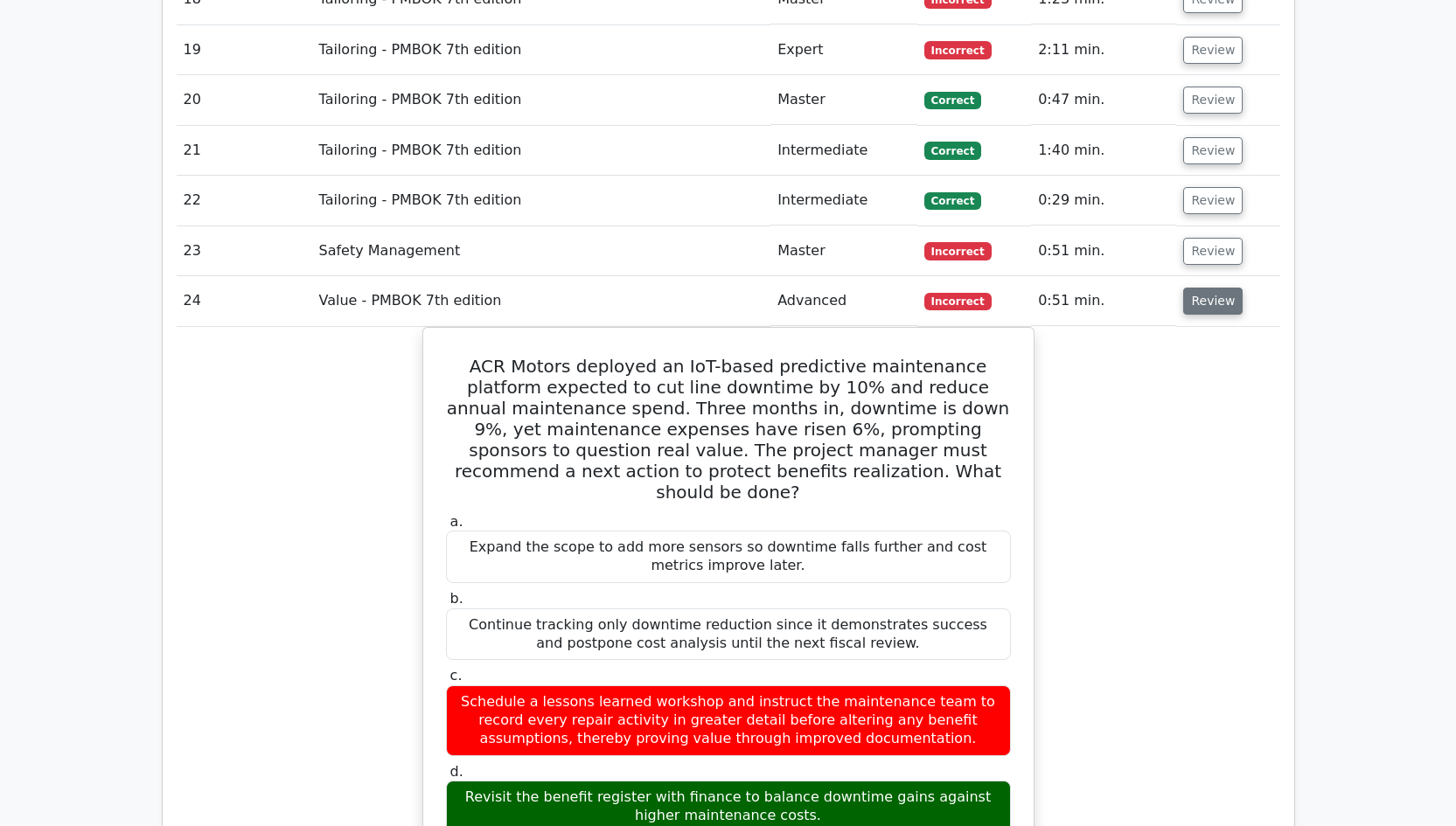
click at [1204, 288] on button "Review" at bounding box center [1212, 301] width 60 height 27
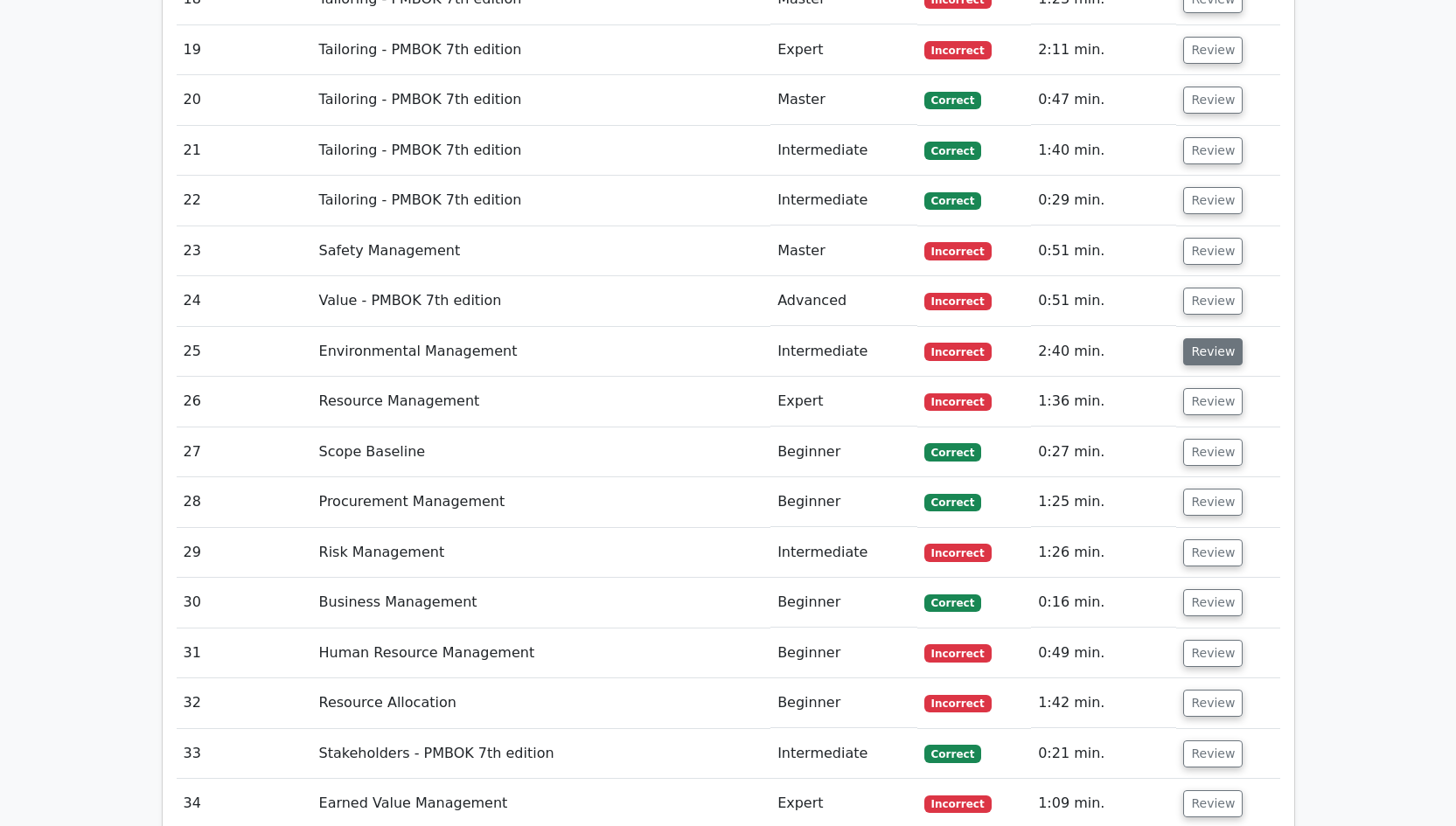
click at [1206, 338] on button "Review" at bounding box center [1212, 351] width 60 height 27
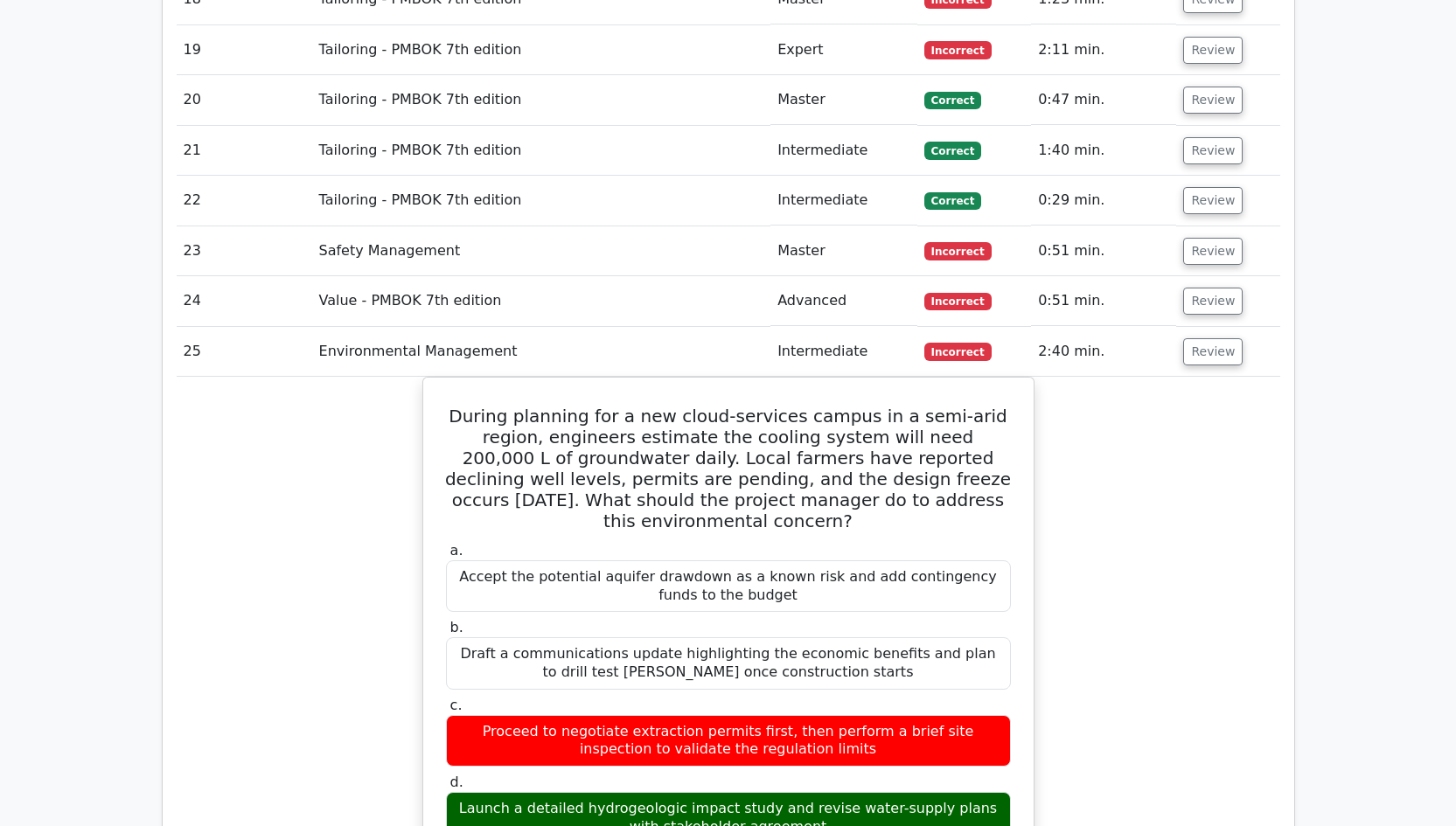
click at [1212, 326] on td "Review" at bounding box center [1227, 351] width 103 height 50
click at [1213, 338] on button "Review" at bounding box center [1212, 351] width 60 height 27
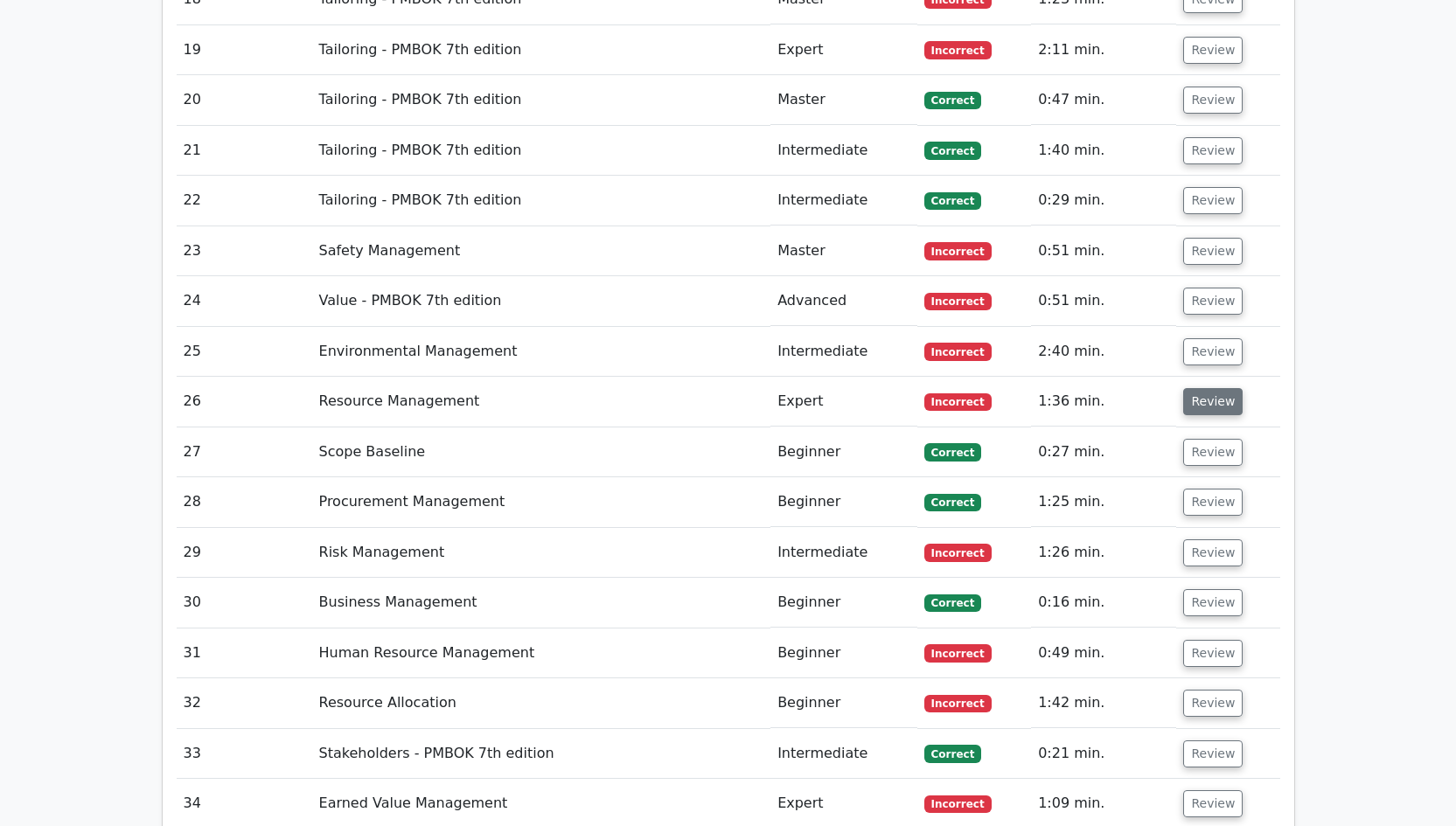
click at [1211, 388] on button "Review" at bounding box center [1212, 401] width 60 height 27
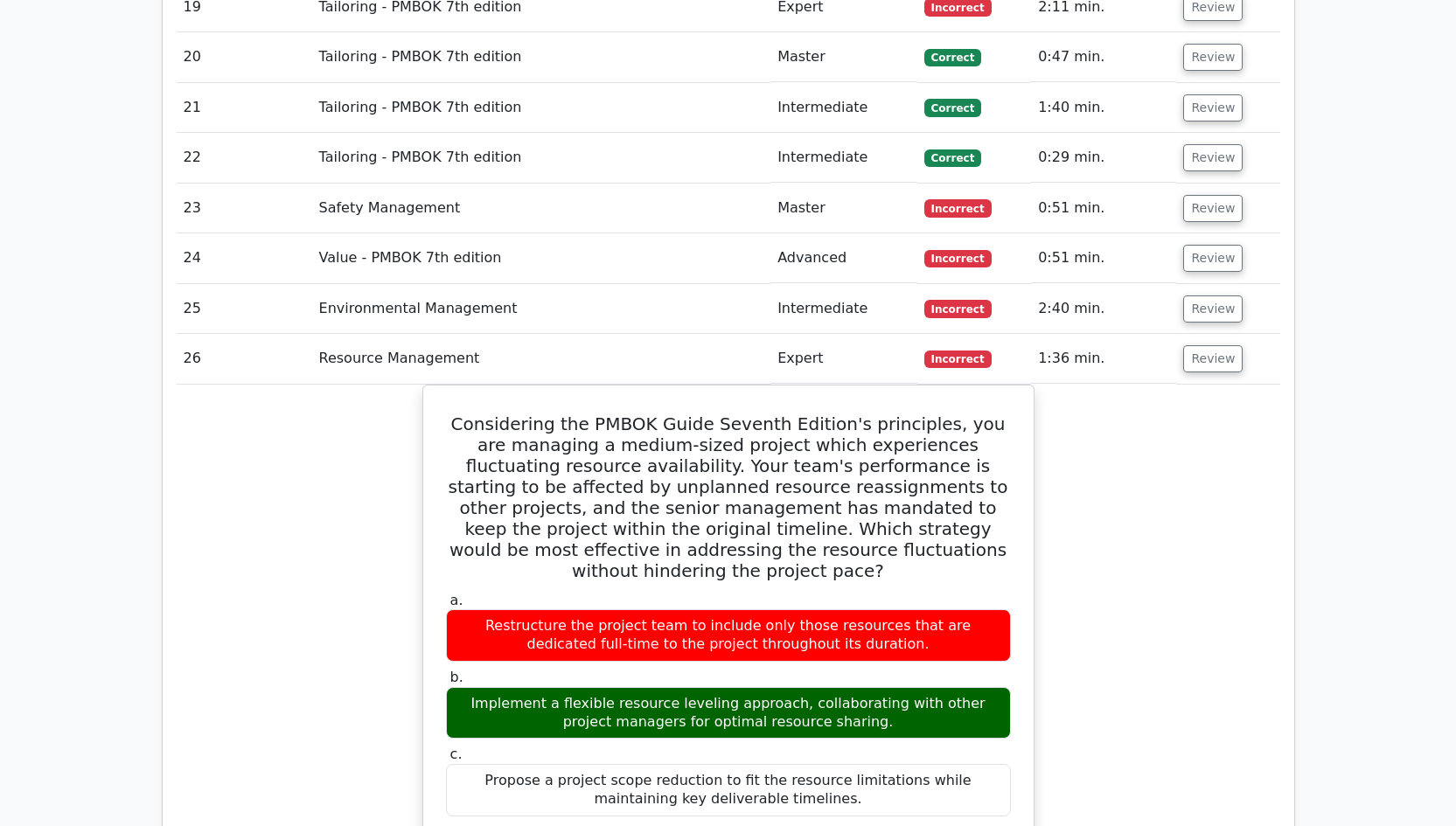
scroll to position [4389, 0]
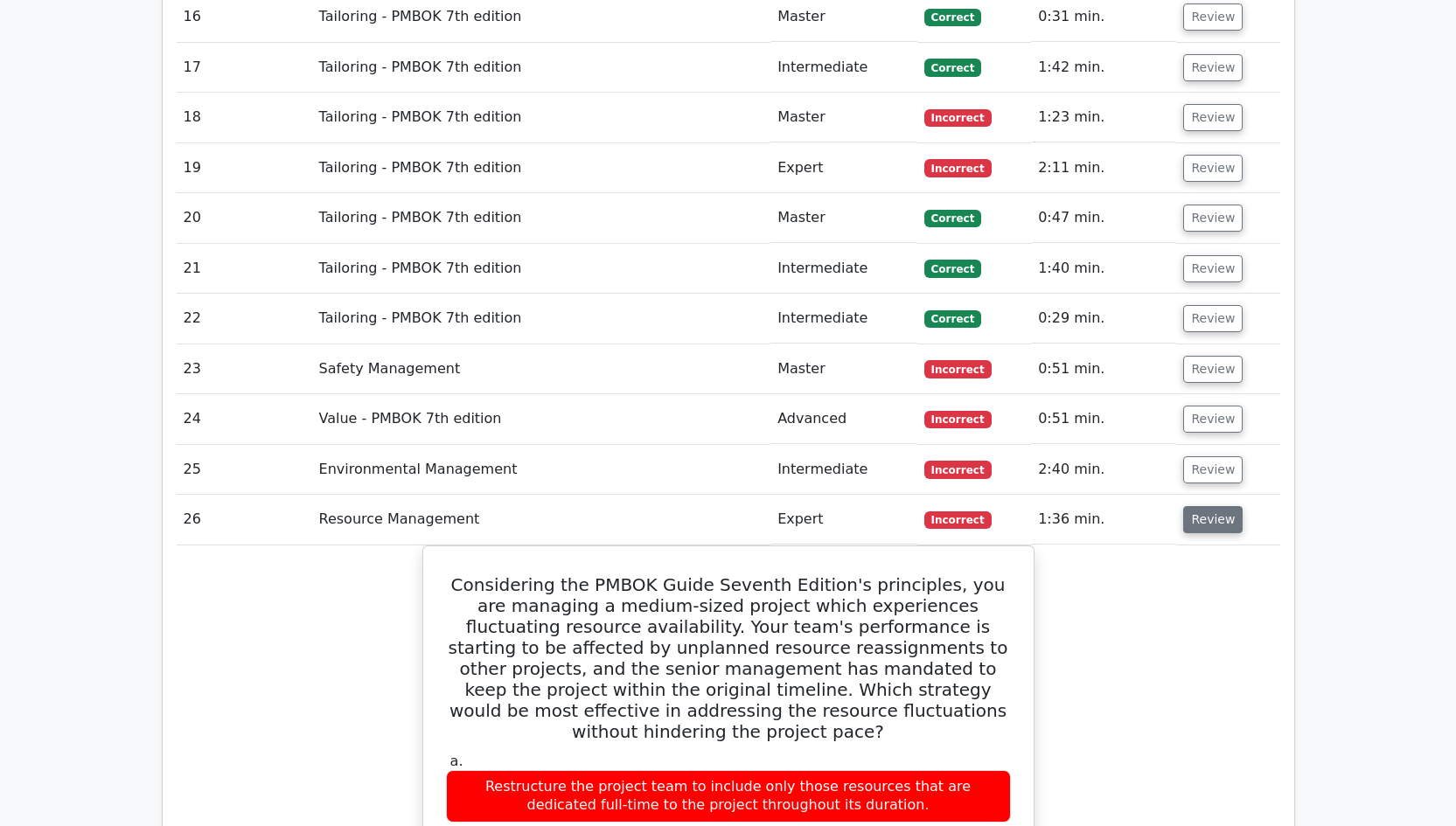
click at [1204, 506] on button "Review" at bounding box center [1212, 519] width 60 height 27
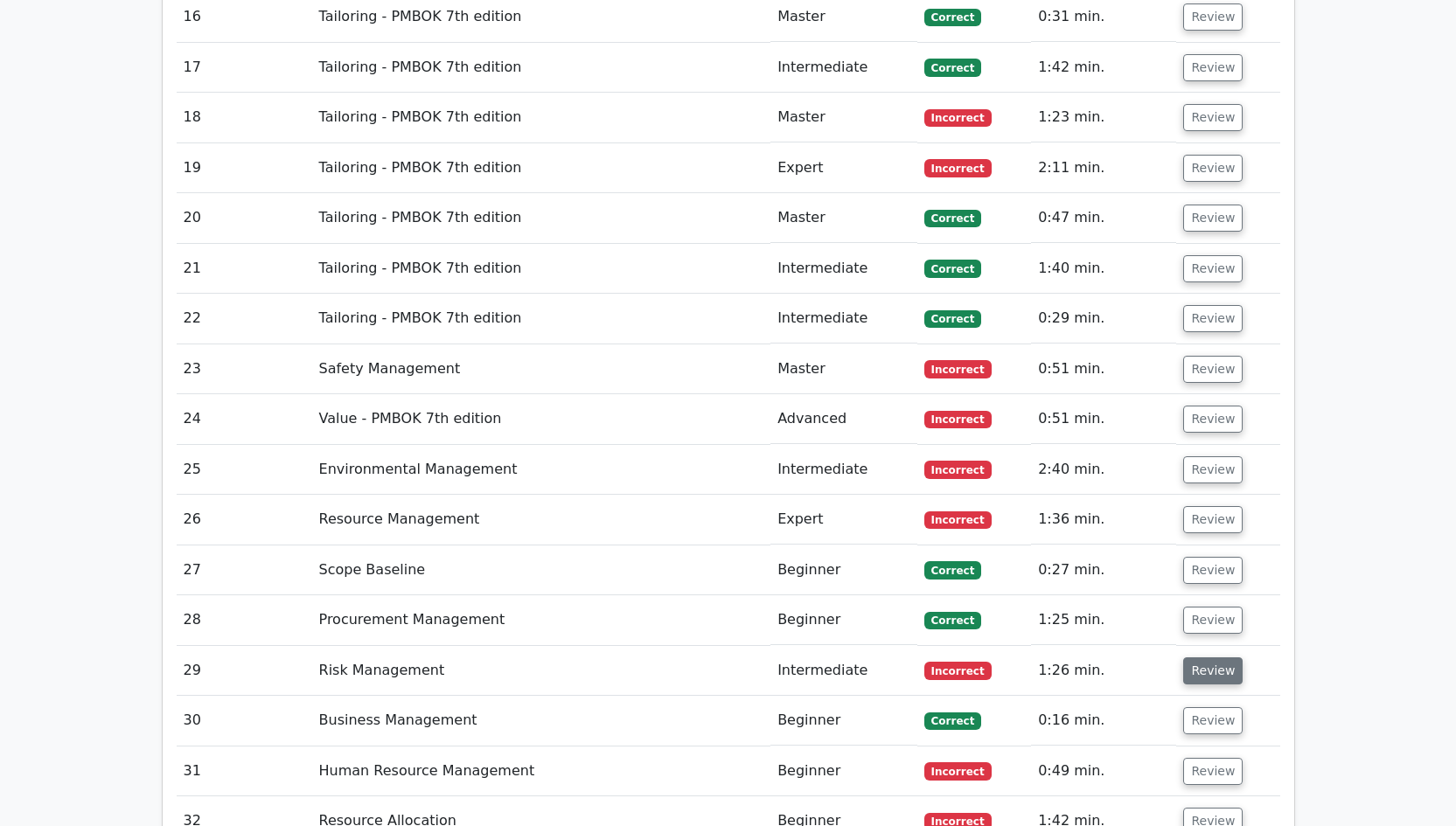
click at [1217, 657] on button "Review" at bounding box center [1212, 670] width 60 height 27
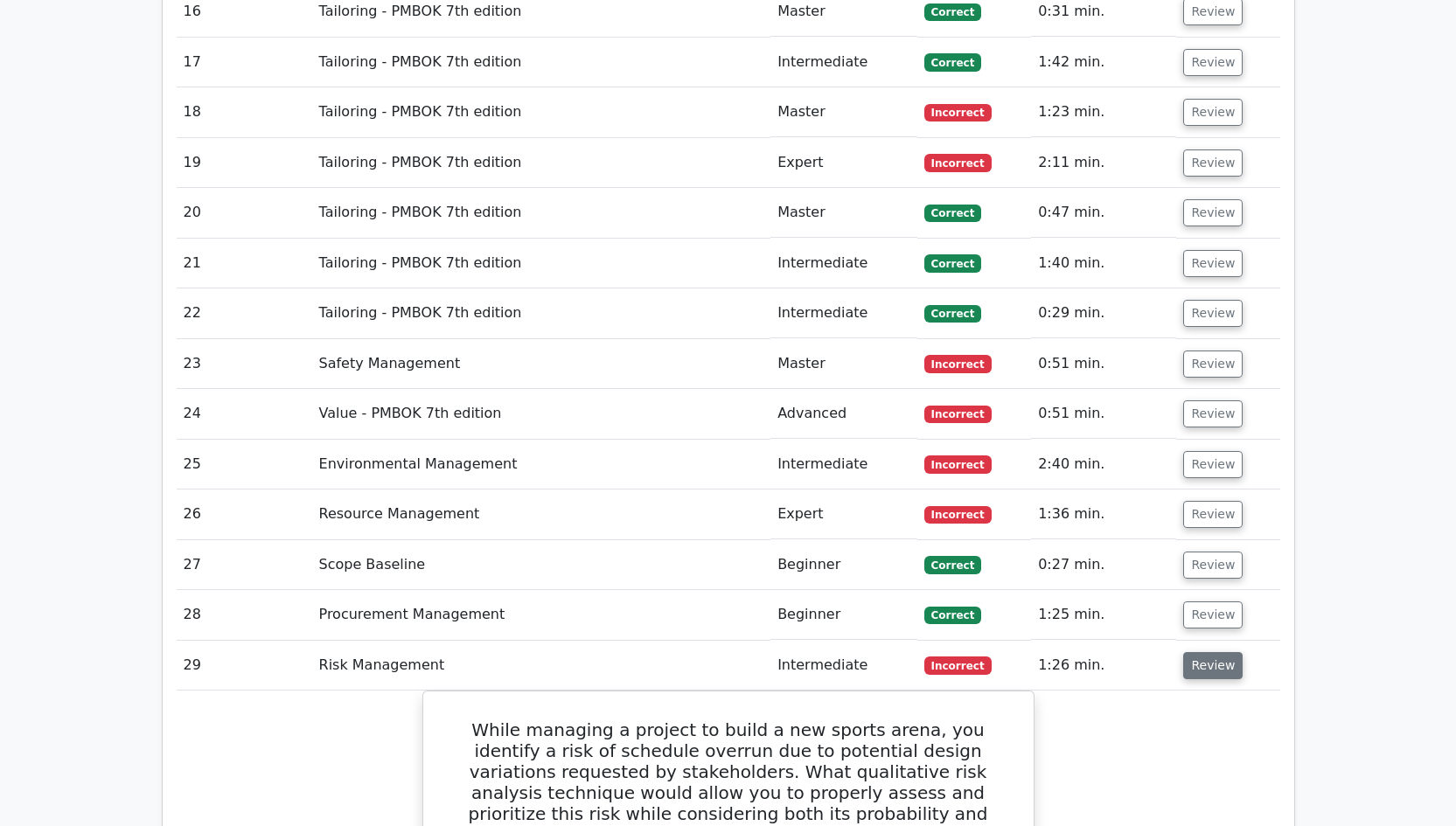
scroll to position [4430, 0]
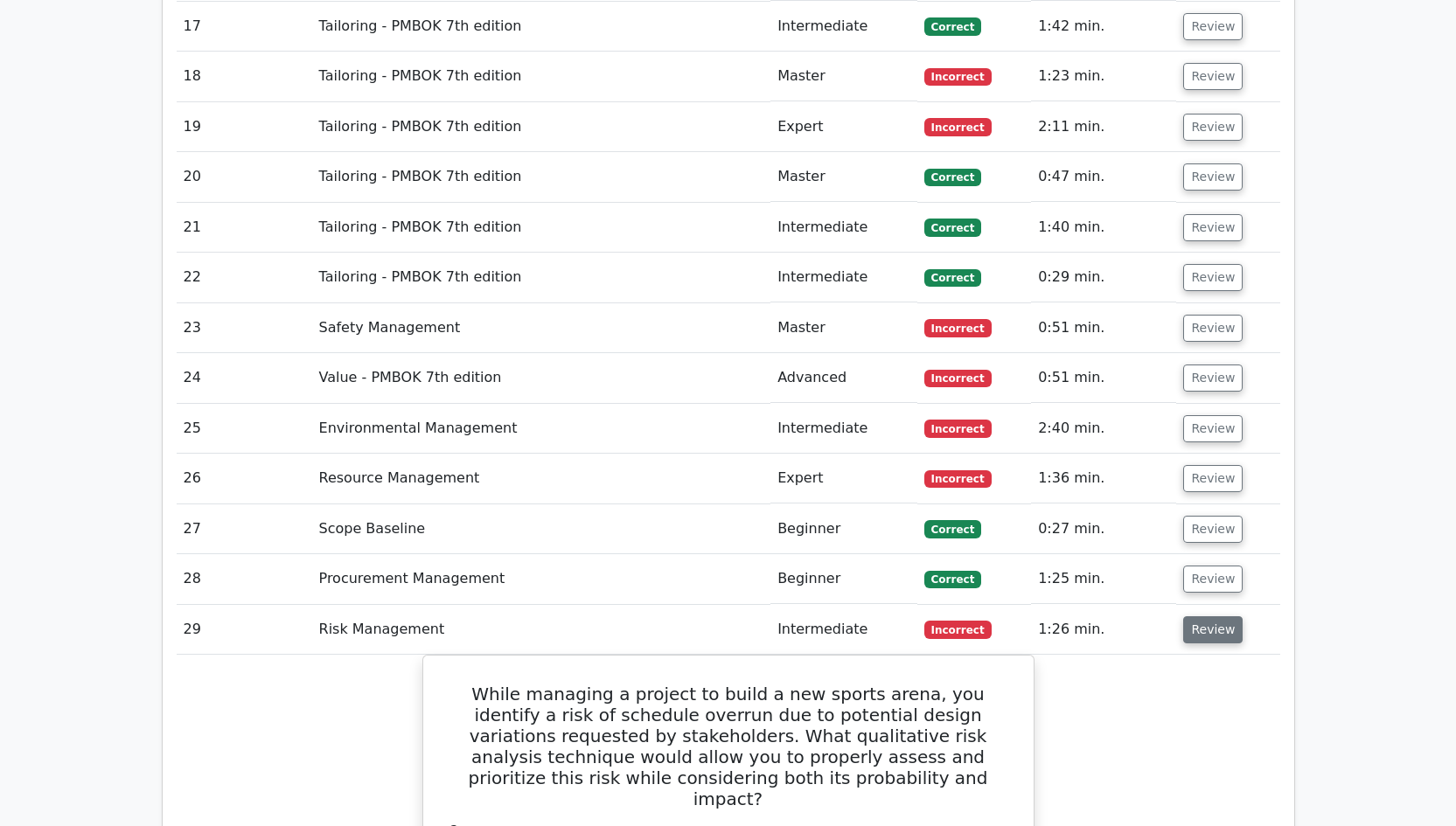
click at [1205, 616] on button "Review" at bounding box center [1212, 629] width 60 height 27
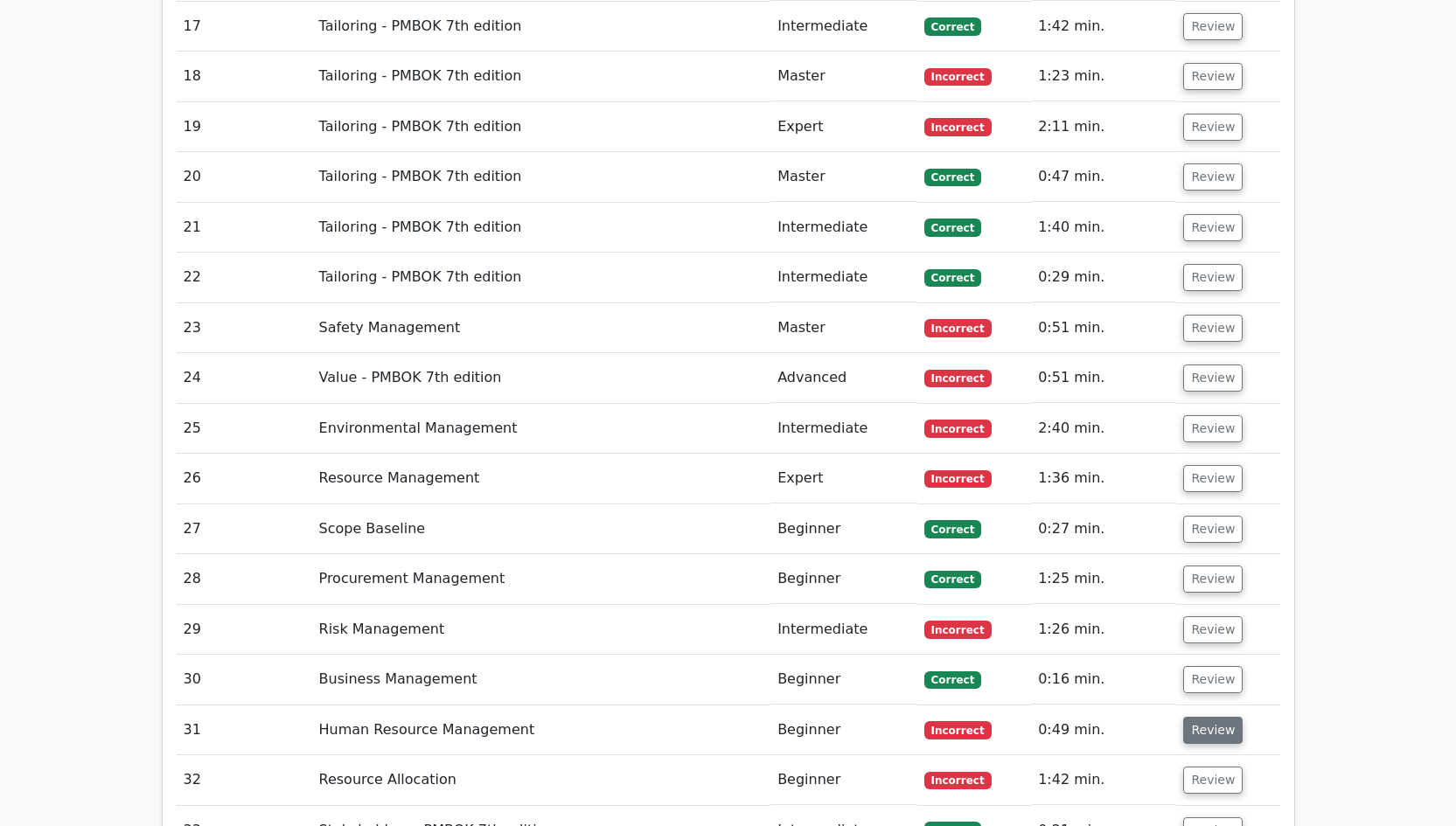
scroll to position [4584, 0]
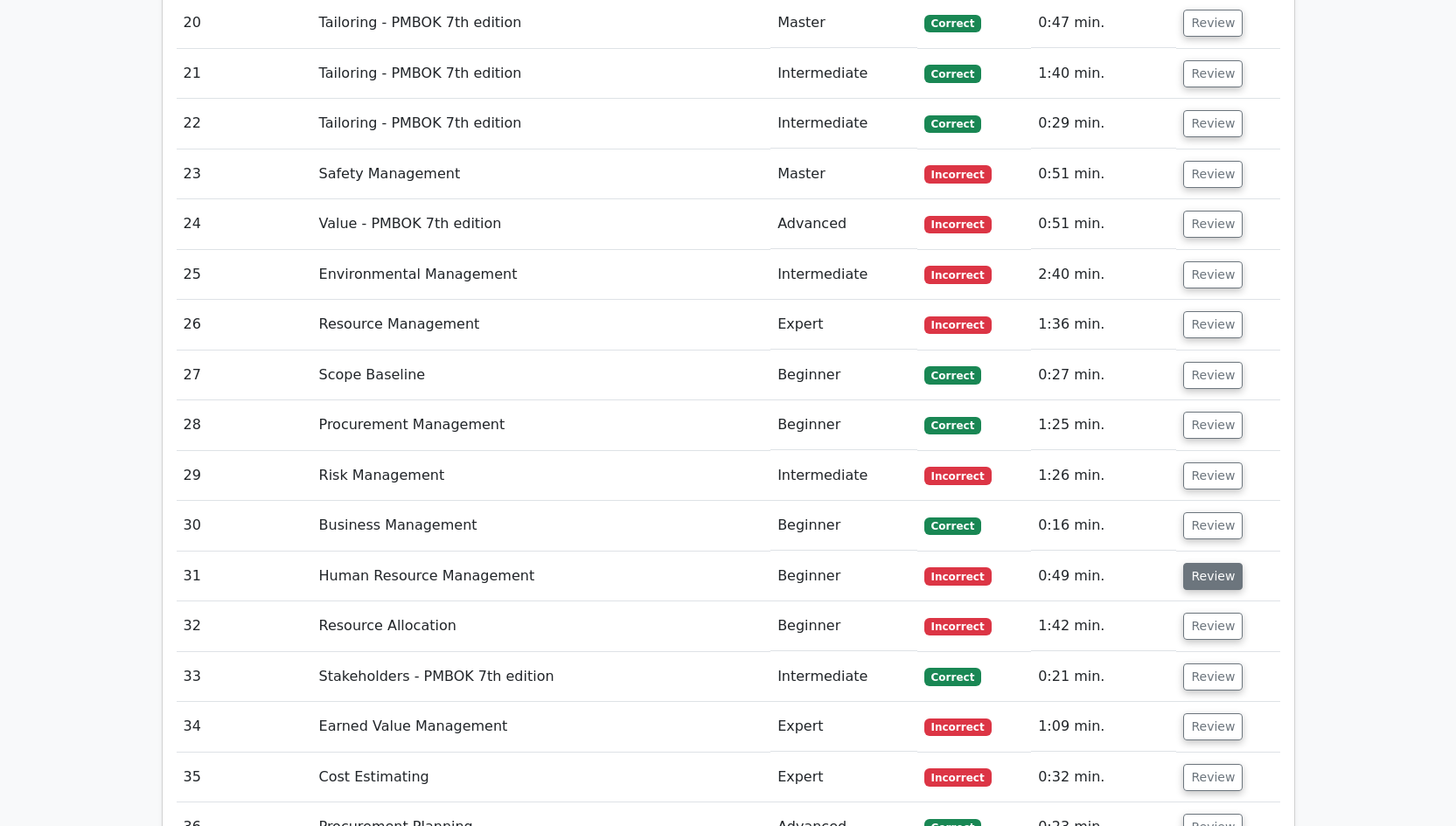
click at [1214, 563] on button "Review" at bounding box center [1212, 576] width 60 height 27
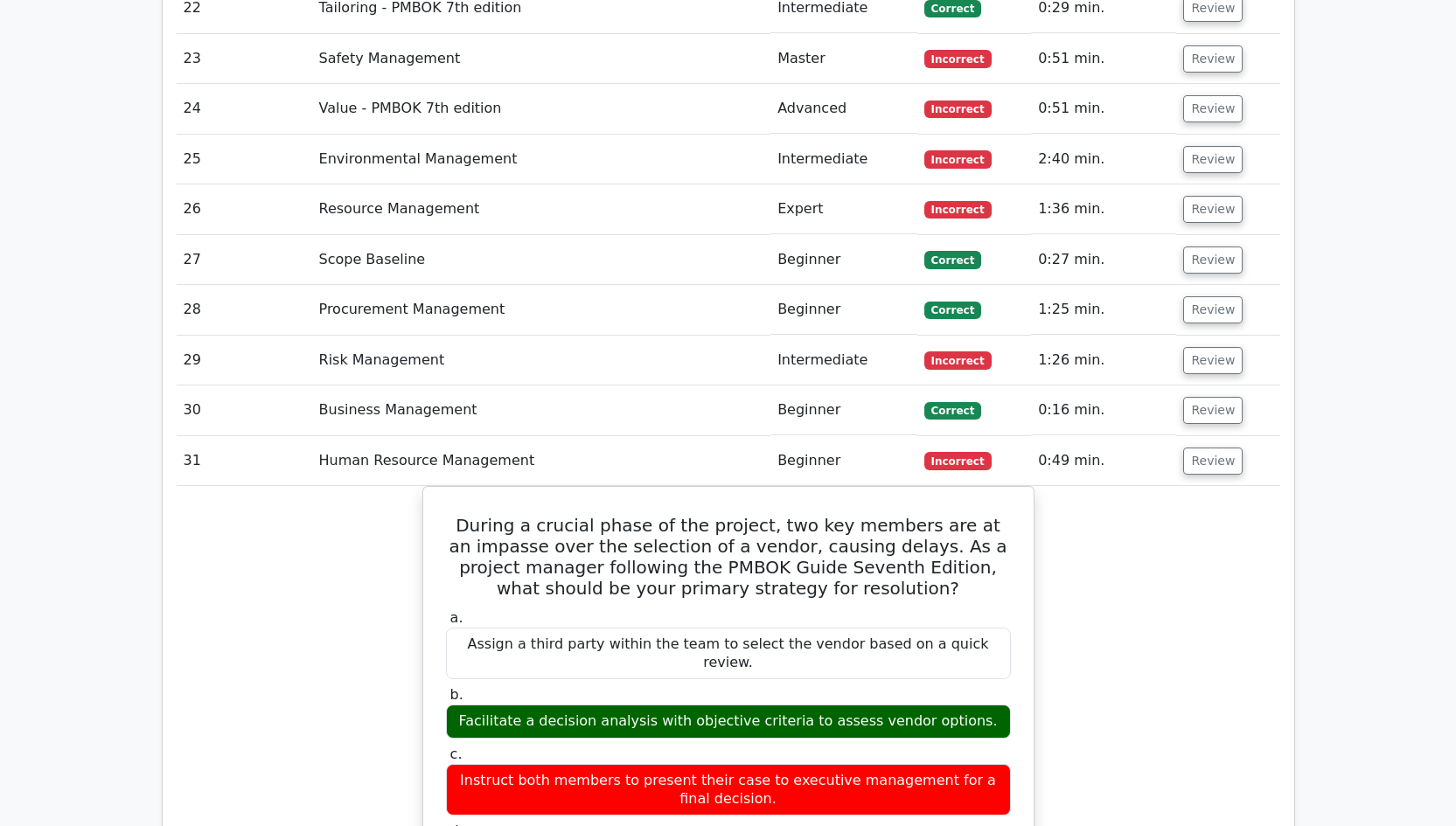
scroll to position [4837, 0]
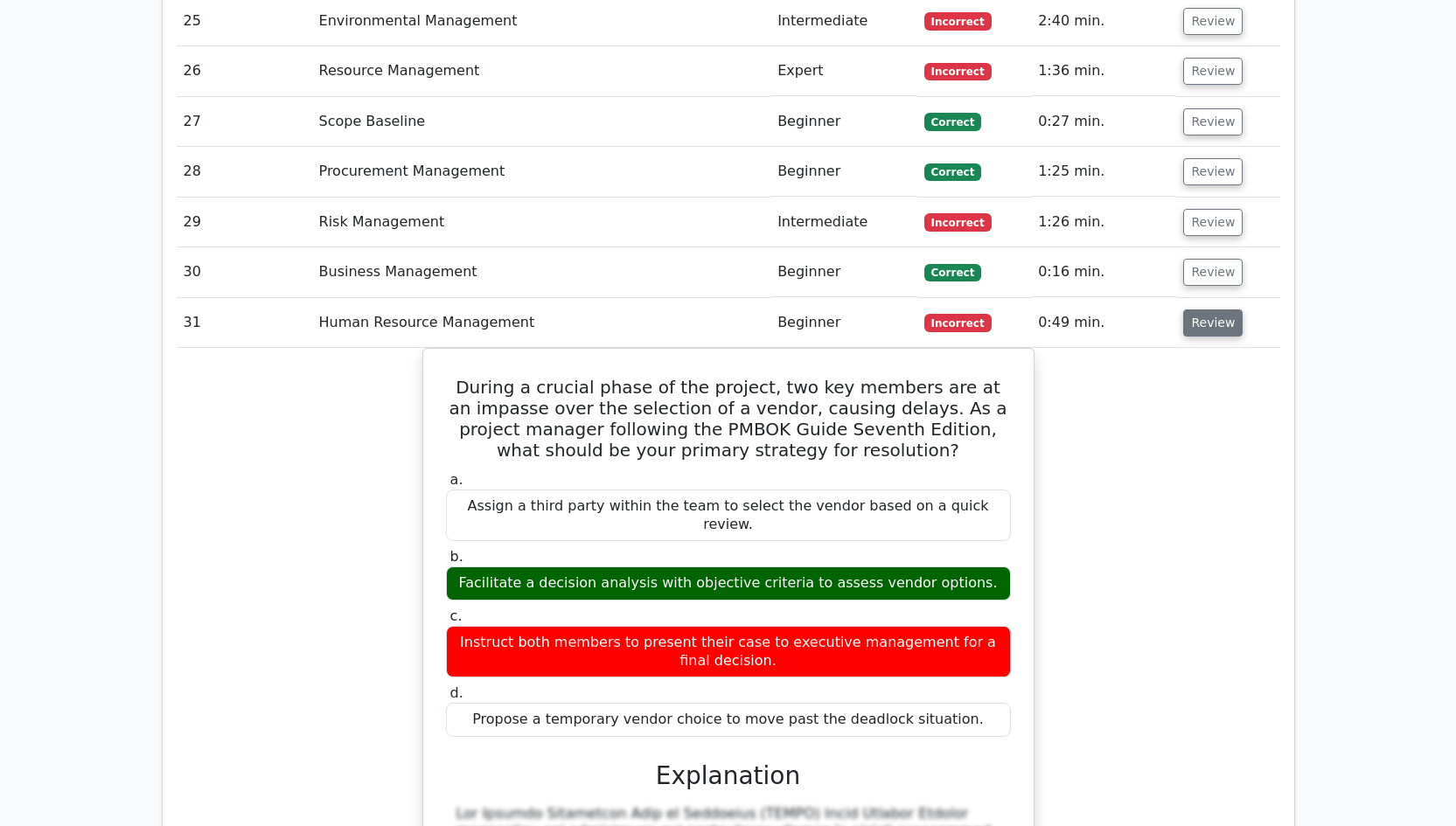
click at [1211, 309] on button "Review" at bounding box center [1212, 323] width 60 height 27
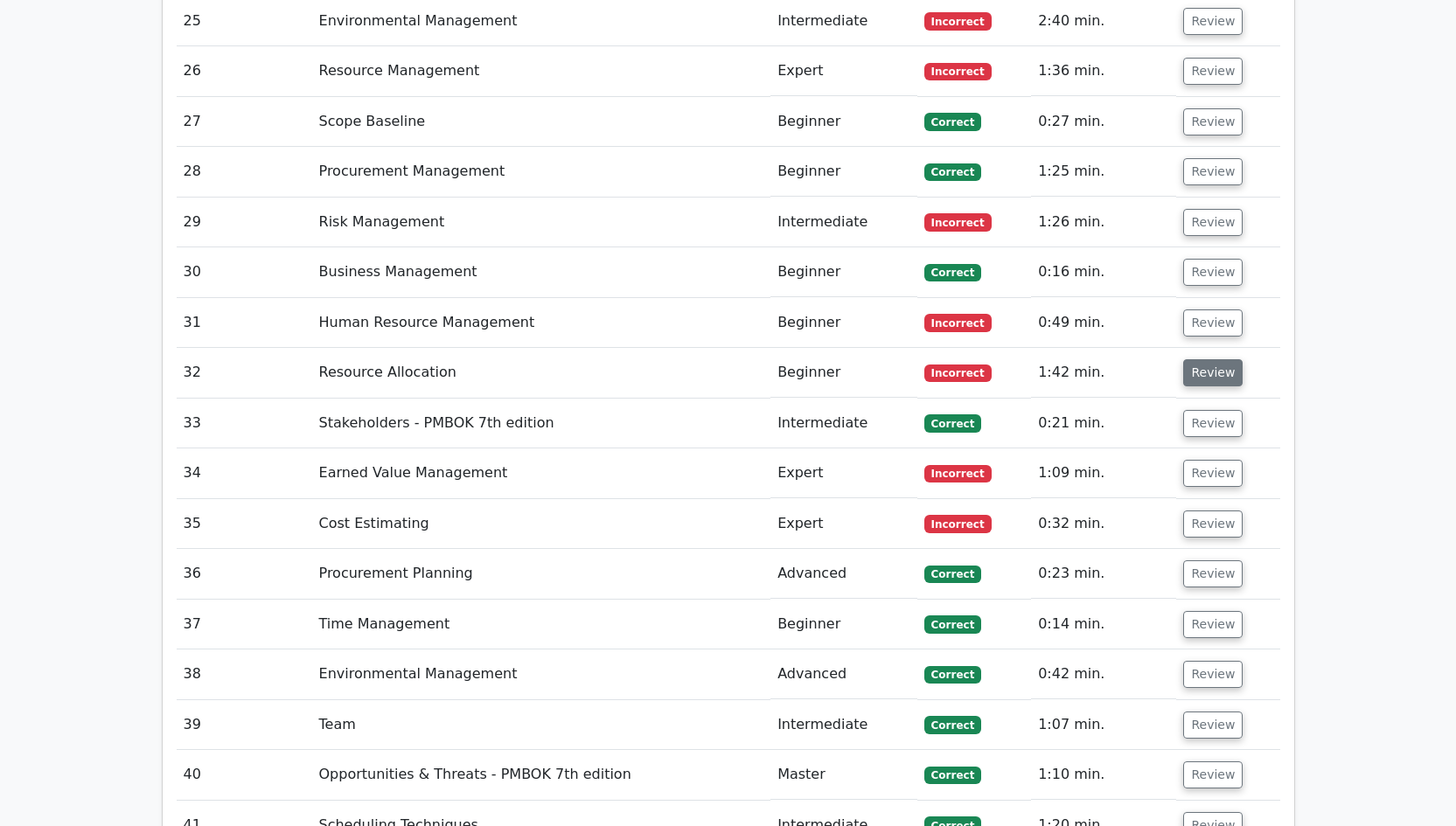
click at [1209, 360] on button "Review" at bounding box center [1212, 373] width 60 height 27
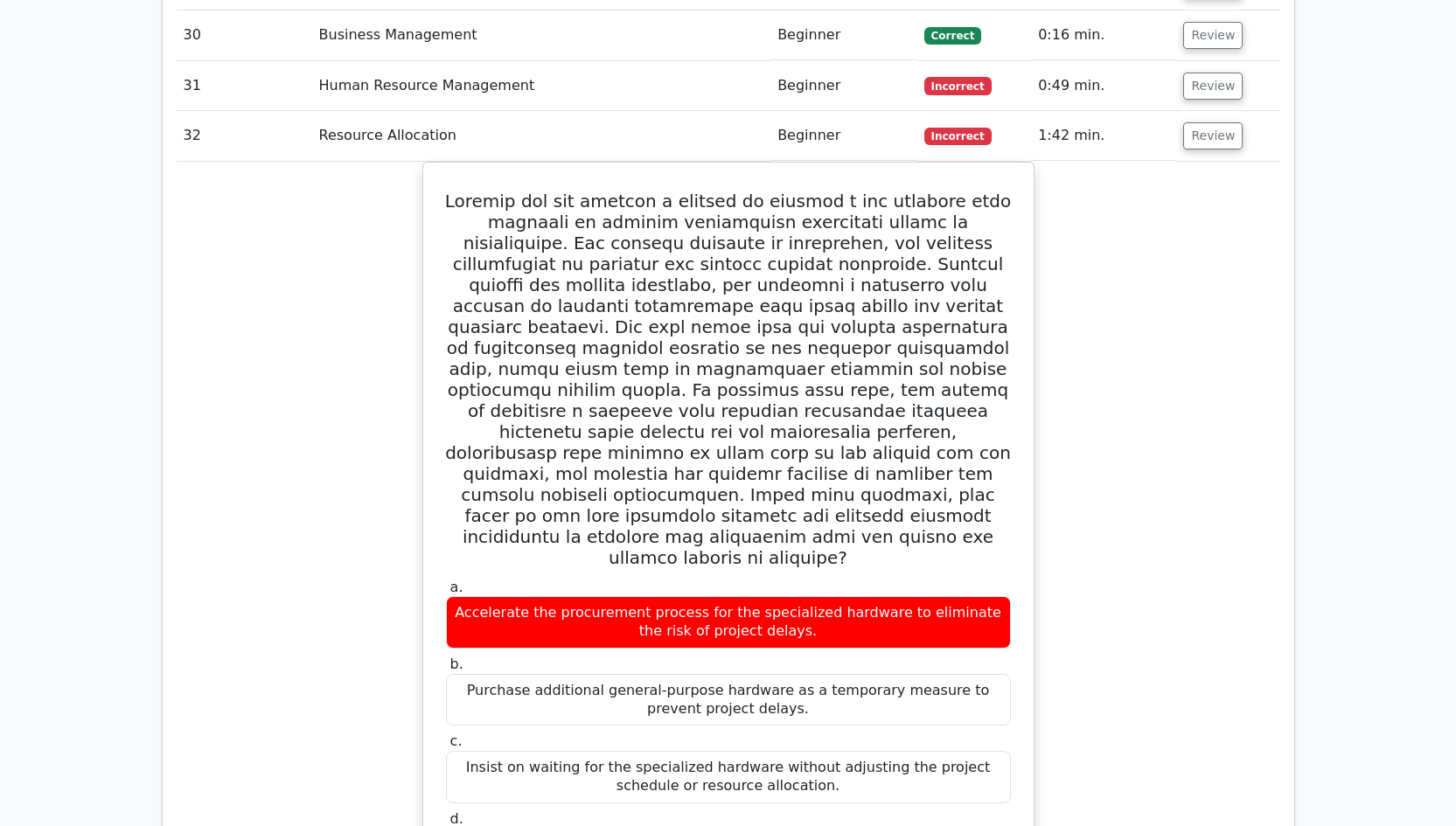
scroll to position [4905, 0]
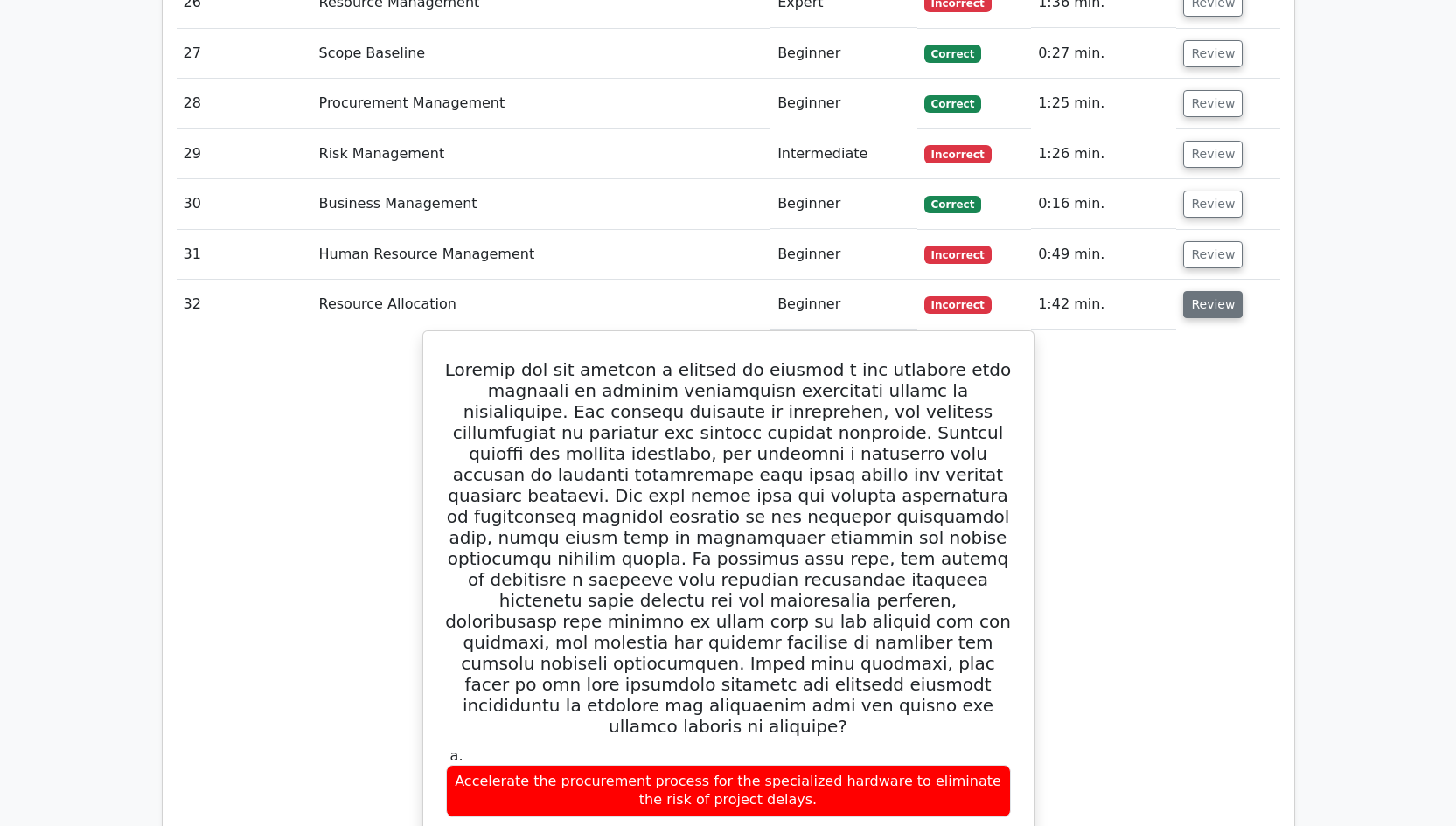
click at [1211, 291] on button "Review" at bounding box center [1212, 305] width 60 height 27
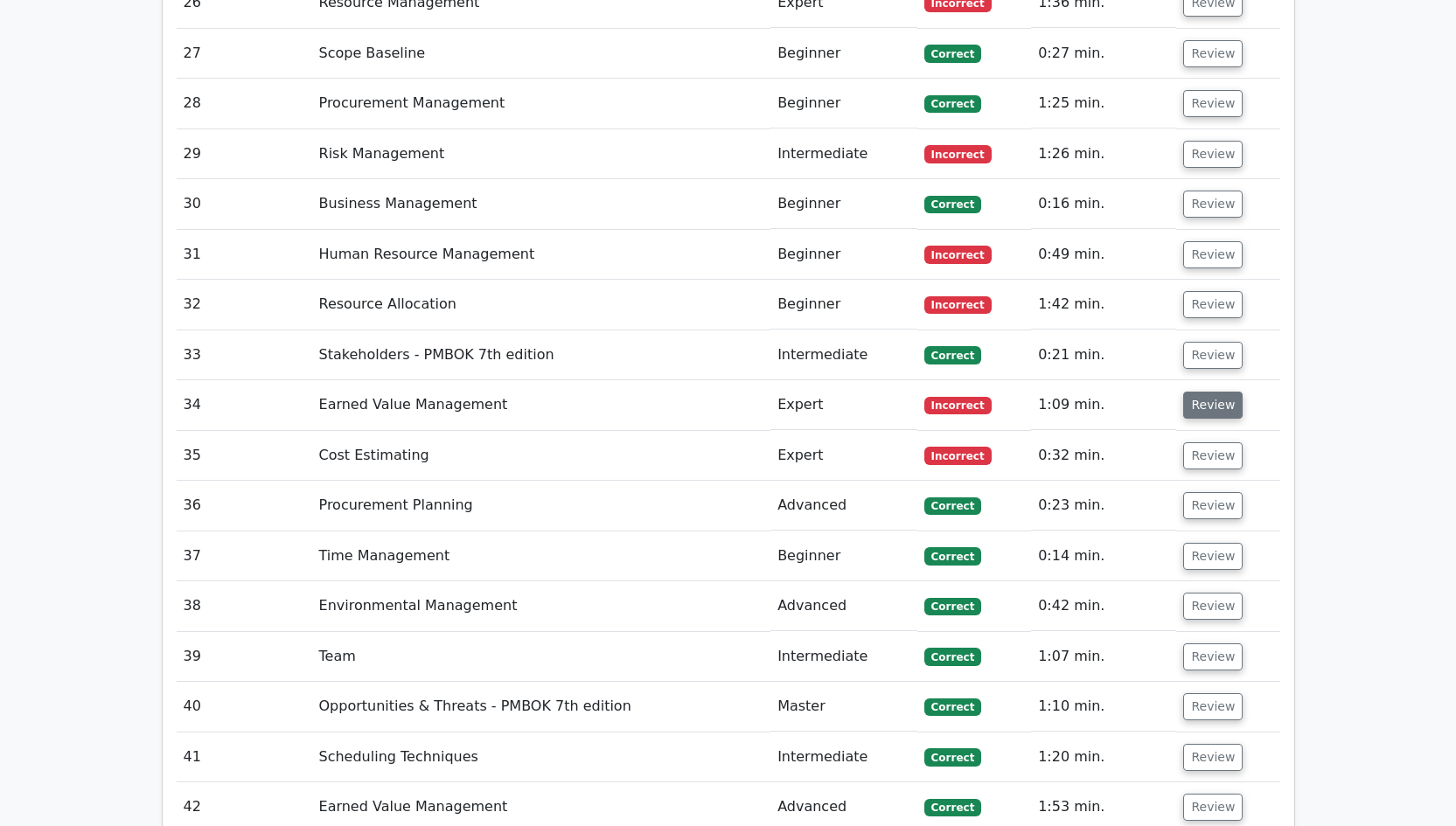
click at [1200, 392] on button "Review" at bounding box center [1212, 405] width 60 height 27
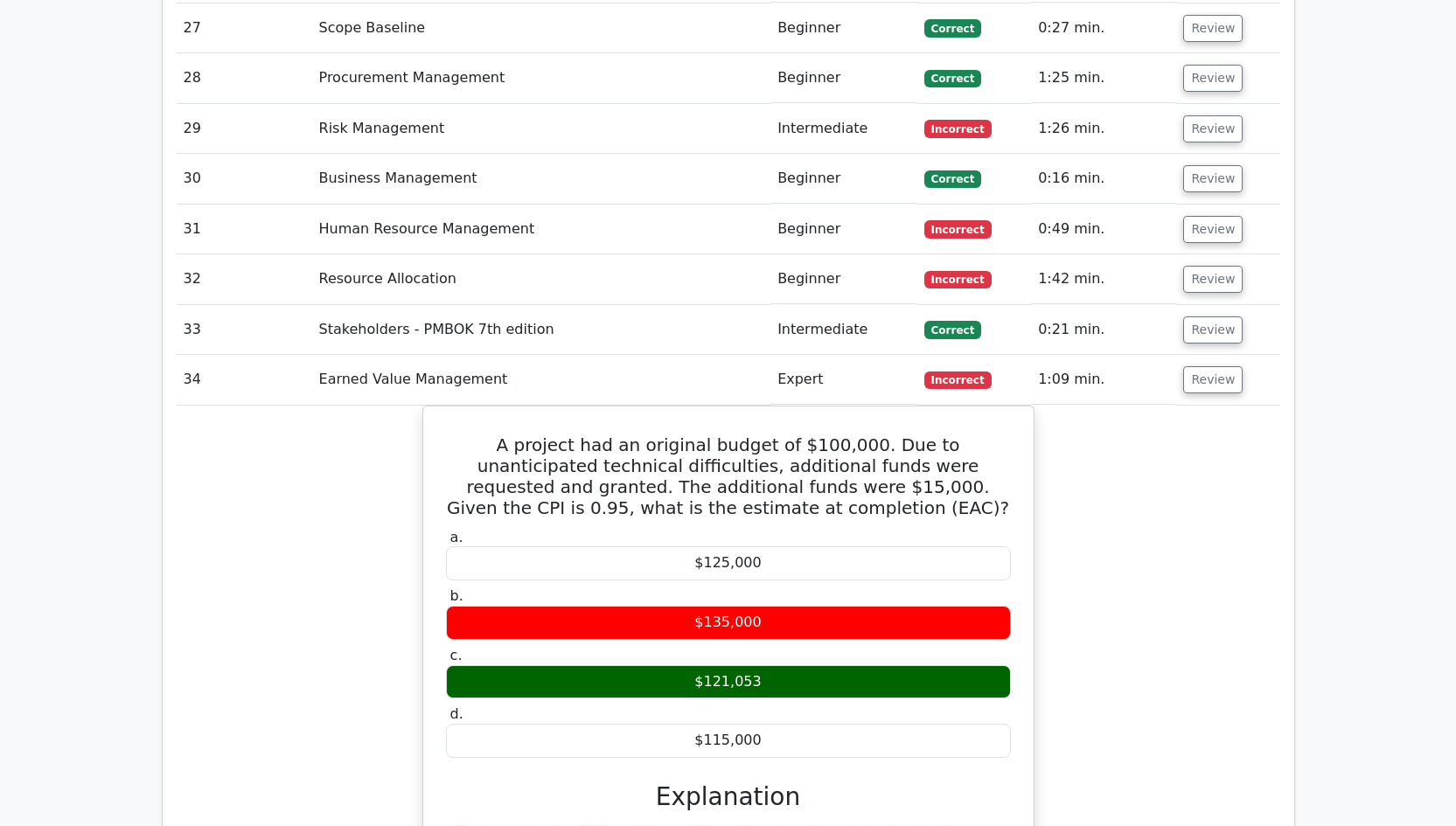
scroll to position [4961, 0]
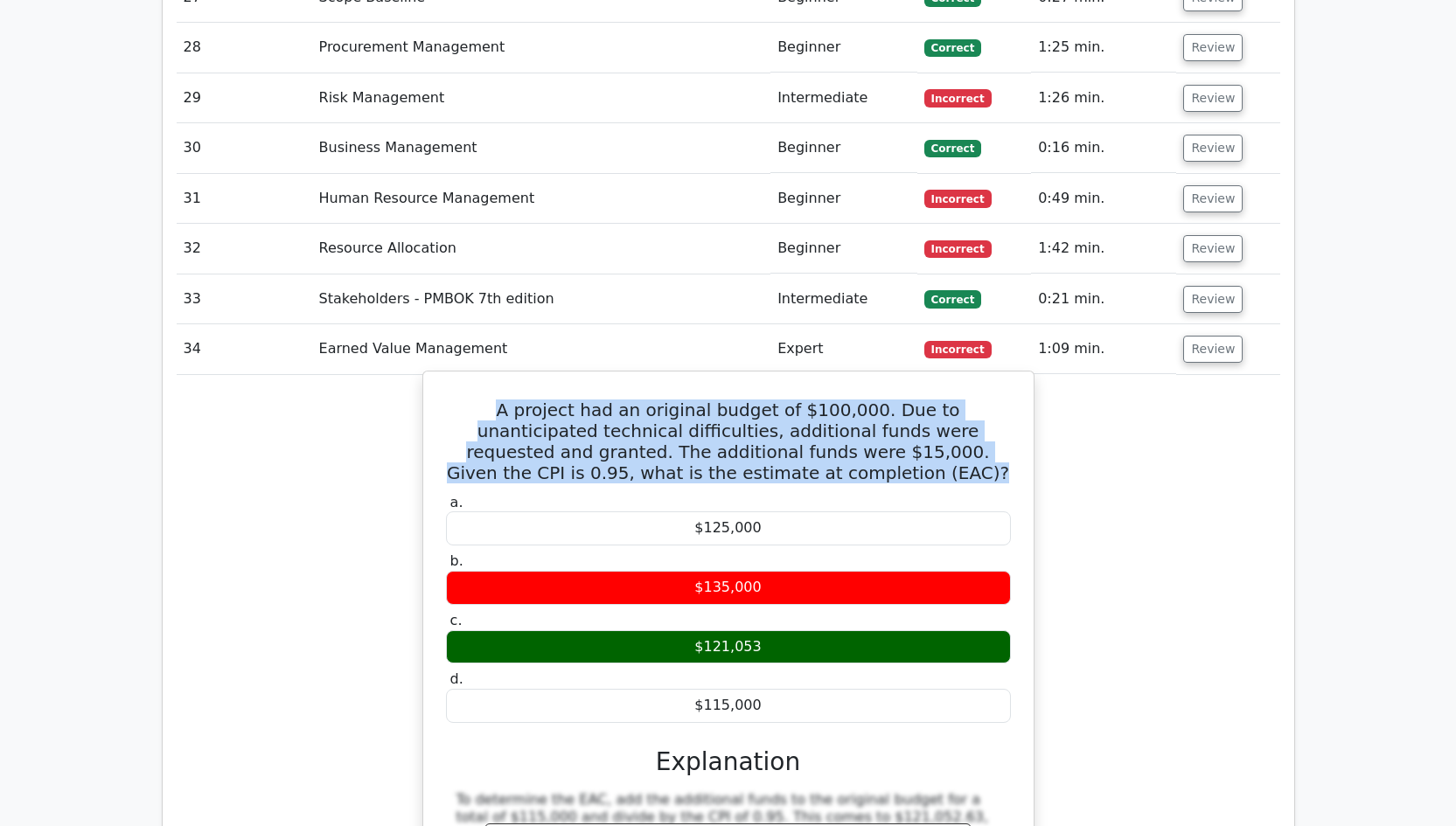
drag, startPoint x: 469, startPoint y: 236, endPoint x: 856, endPoint y: 296, distance: 391.6
click at [856, 399] on h5 "A project had an original budget of $100,000. Due to unanticipated technical di…" at bounding box center [728, 441] width 568 height 84
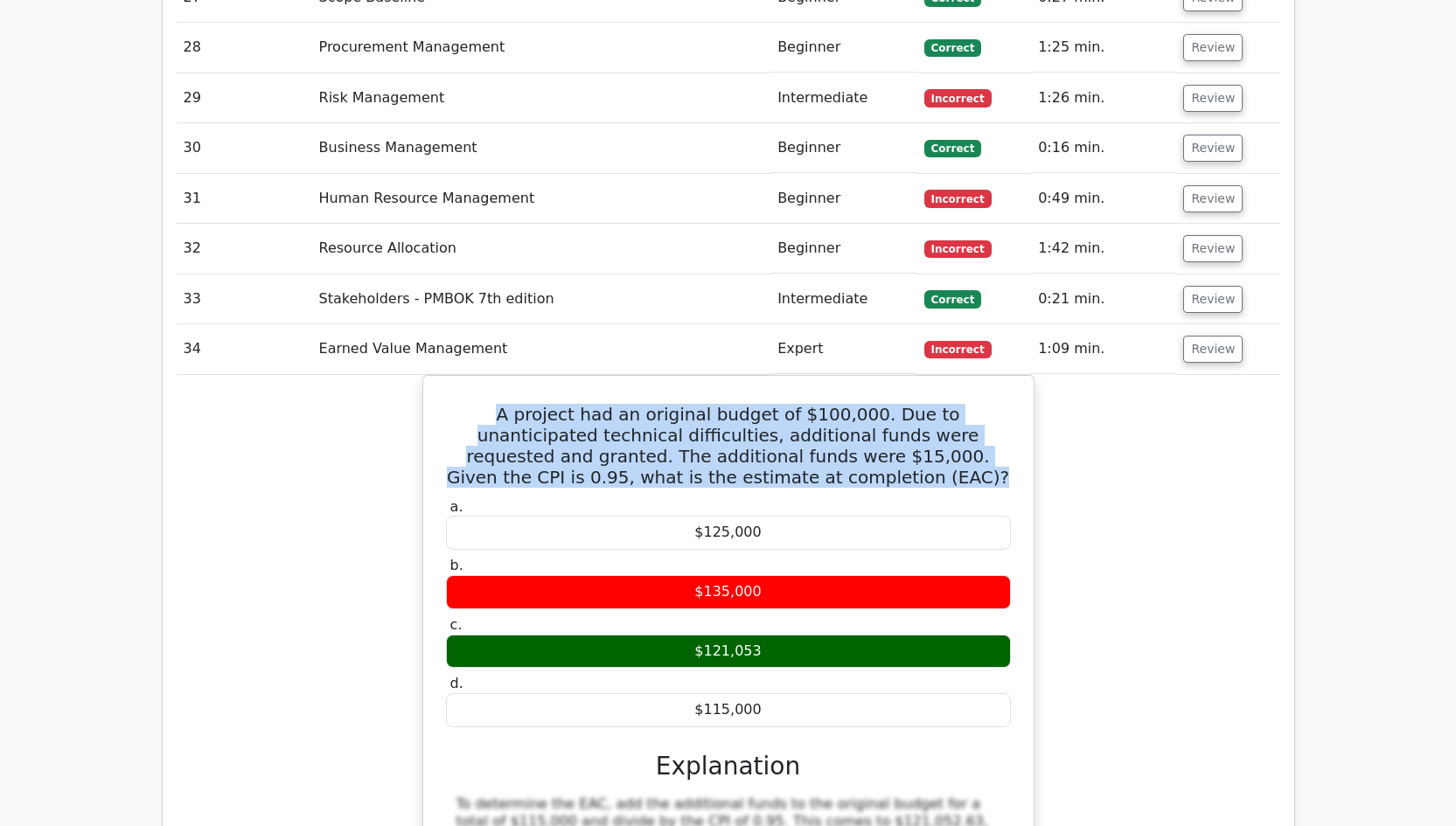
click at [1205, 375] on div "A project had an original budget of $100,000. Due to unanticipated technical di…" at bounding box center [728, 729] width 1103 height 708
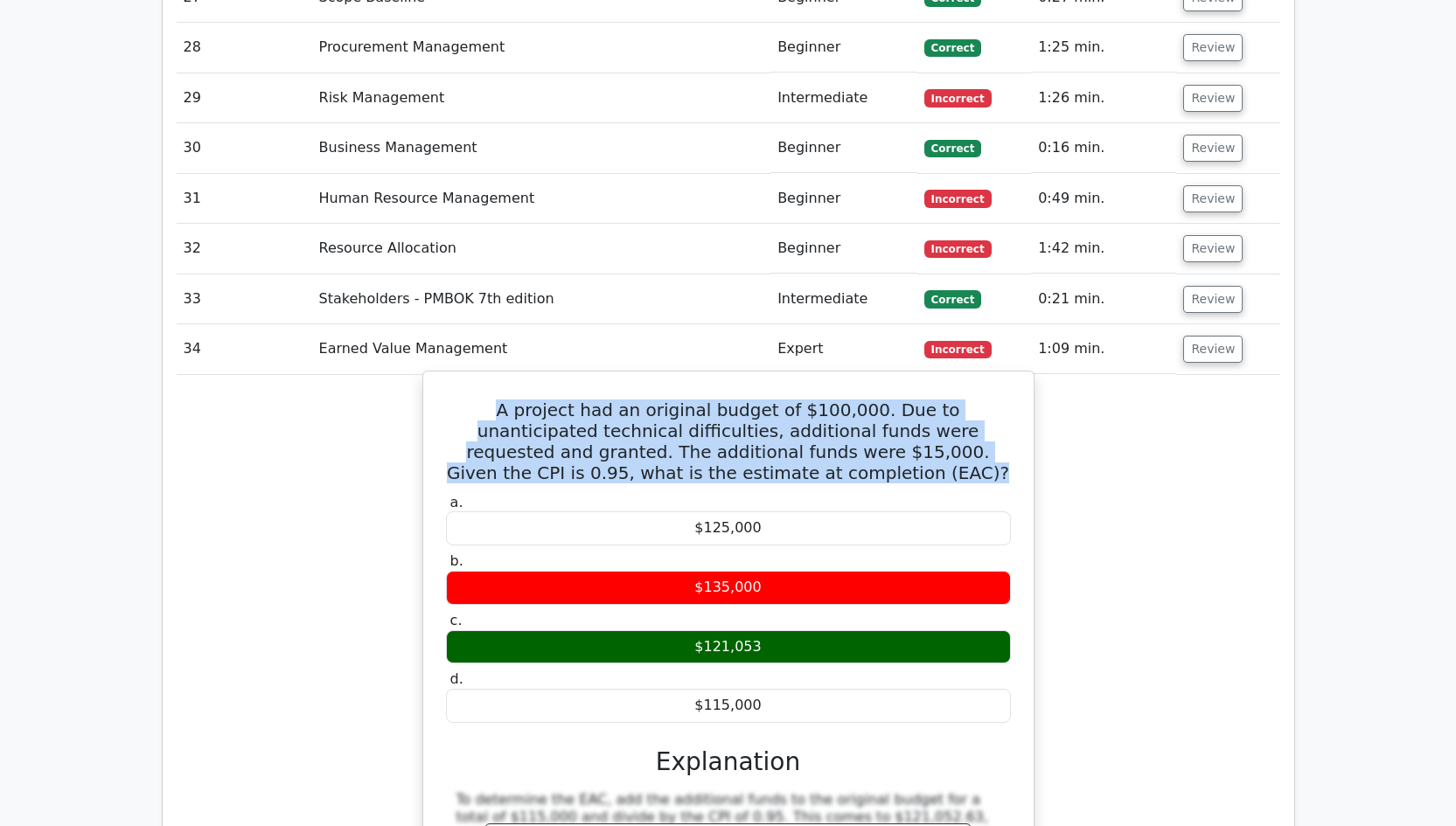
drag, startPoint x: 845, startPoint y: 297, endPoint x: 473, endPoint y: 242, distance: 376.0
click at [473, 399] on h5 "A project had an original budget of $100,000. Due to unanticipated technical di…" at bounding box center [728, 441] width 568 height 84
click at [732, 399] on h5 "A project had an original budget of $100,000. Due to unanticipated technical di…" at bounding box center [728, 441] width 568 height 84
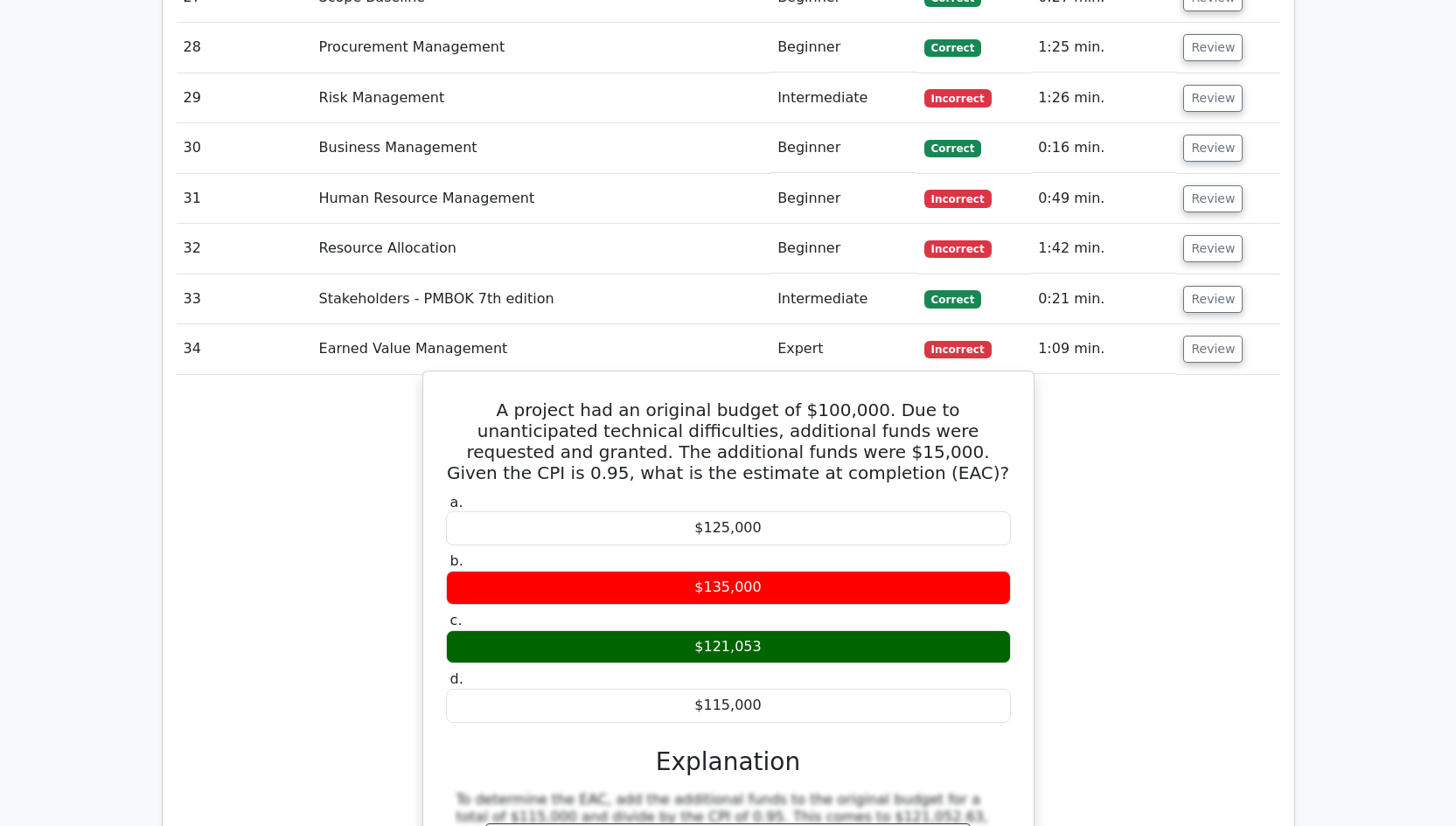
click at [853, 399] on h5 "A project had an original budget of $100,000. Due to unanticipated technical di…" at bounding box center [728, 441] width 568 height 84
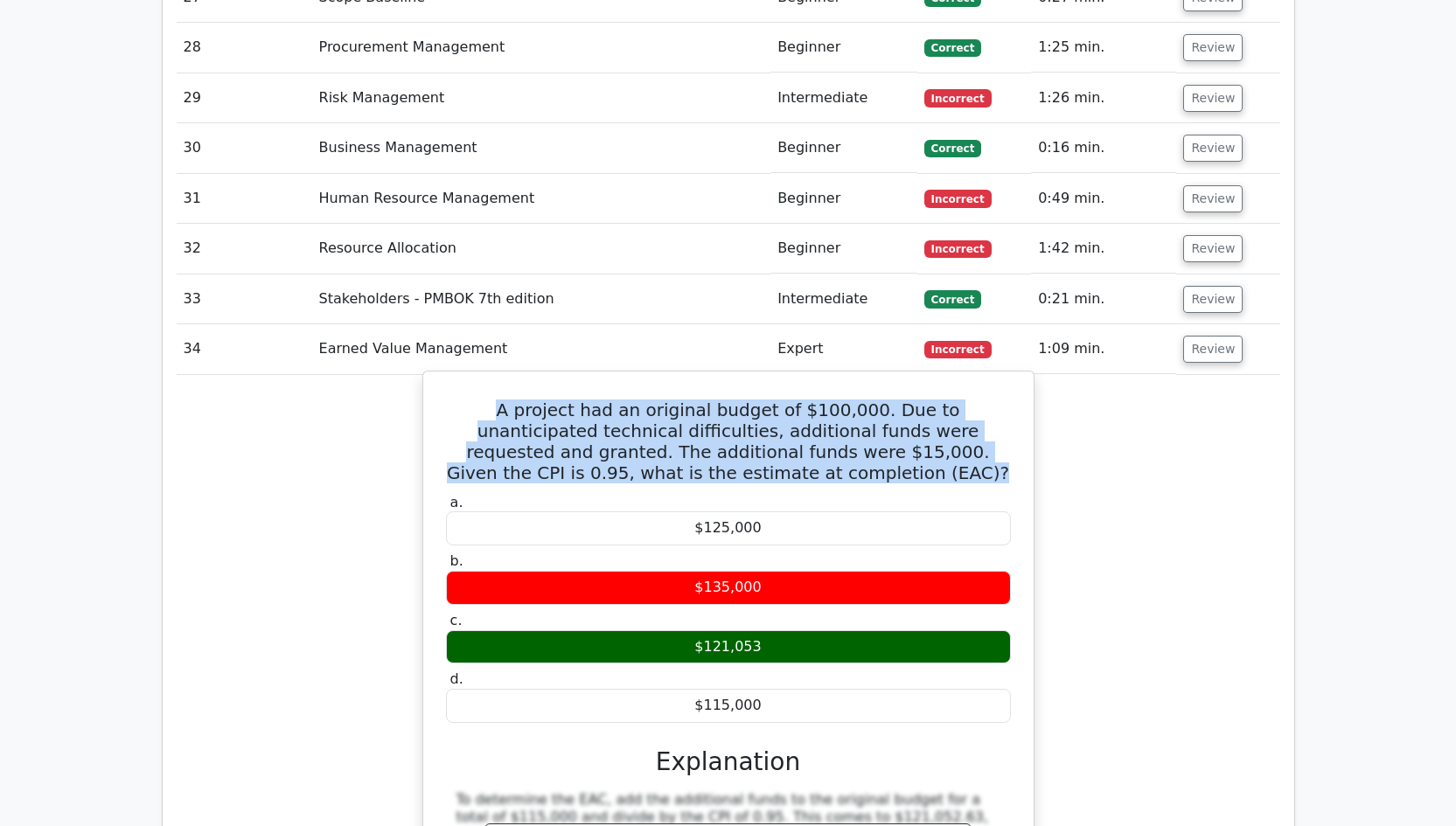
drag, startPoint x: 849, startPoint y: 296, endPoint x: 462, endPoint y: 235, distance: 391.8
click at [462, 399] on h5 "A project had an original budget of $100,000. Due to unanticipated technical di…" at bounding box center [728, 441] width 568 height 84
copy h5 "A project had an original budget of $100,000. Due to unanticipated technical di…"
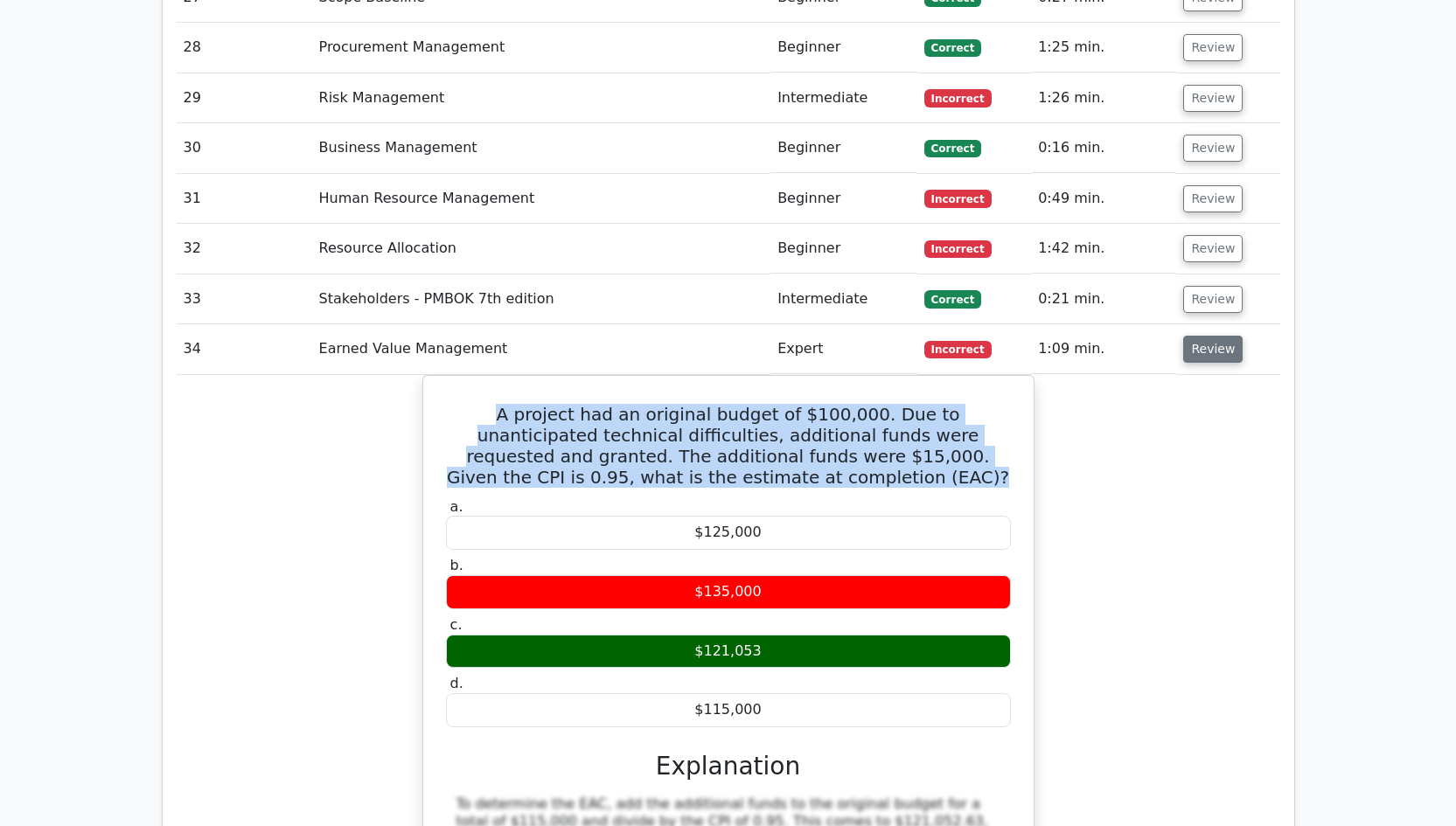
click at [1210, 336] on button "Review" at bounding box center [1212, 349] width 60 height 27
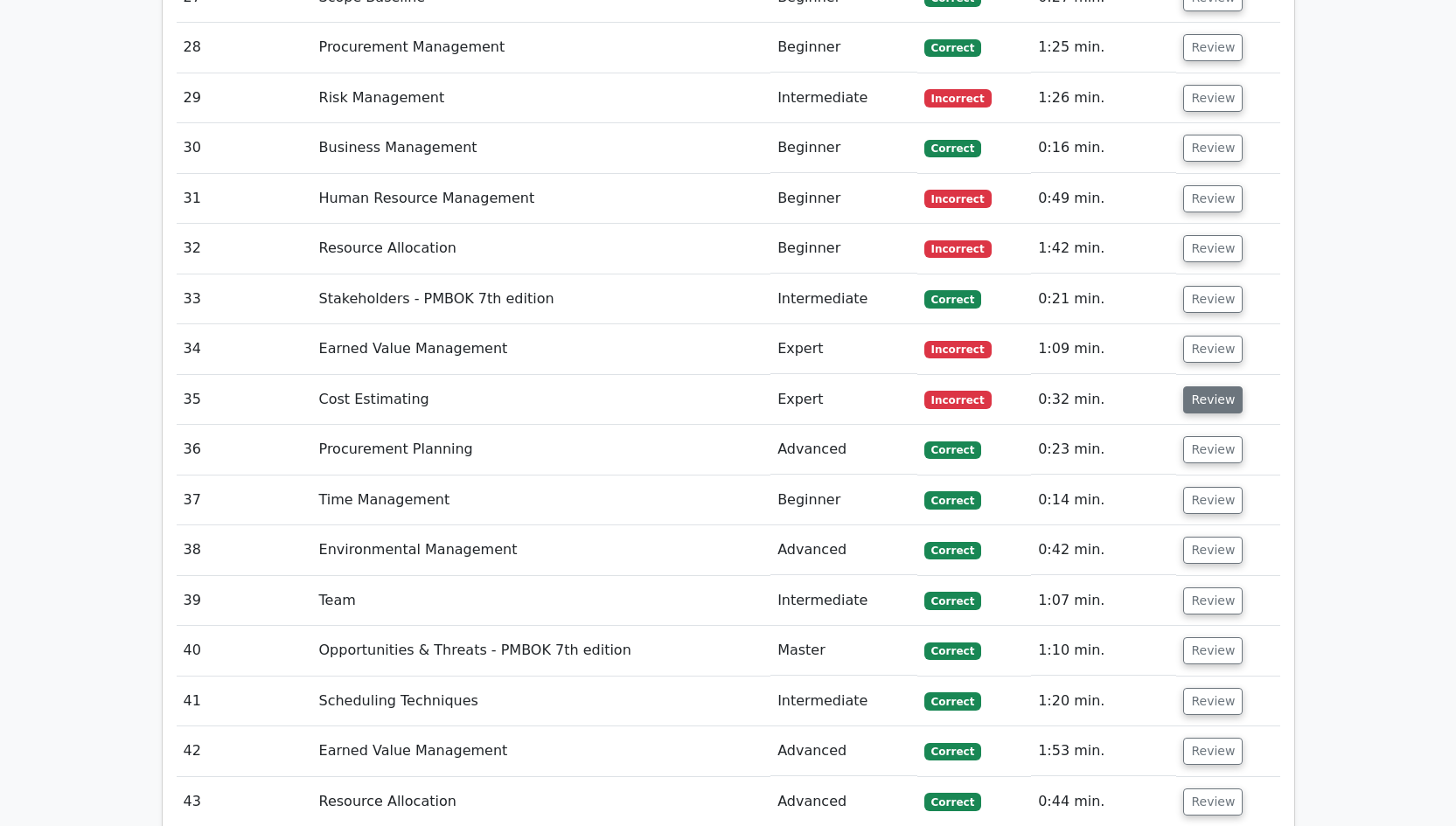
click at [1213, 386] on button "Review" at bounding box center [1212, 399] width 60 height 27
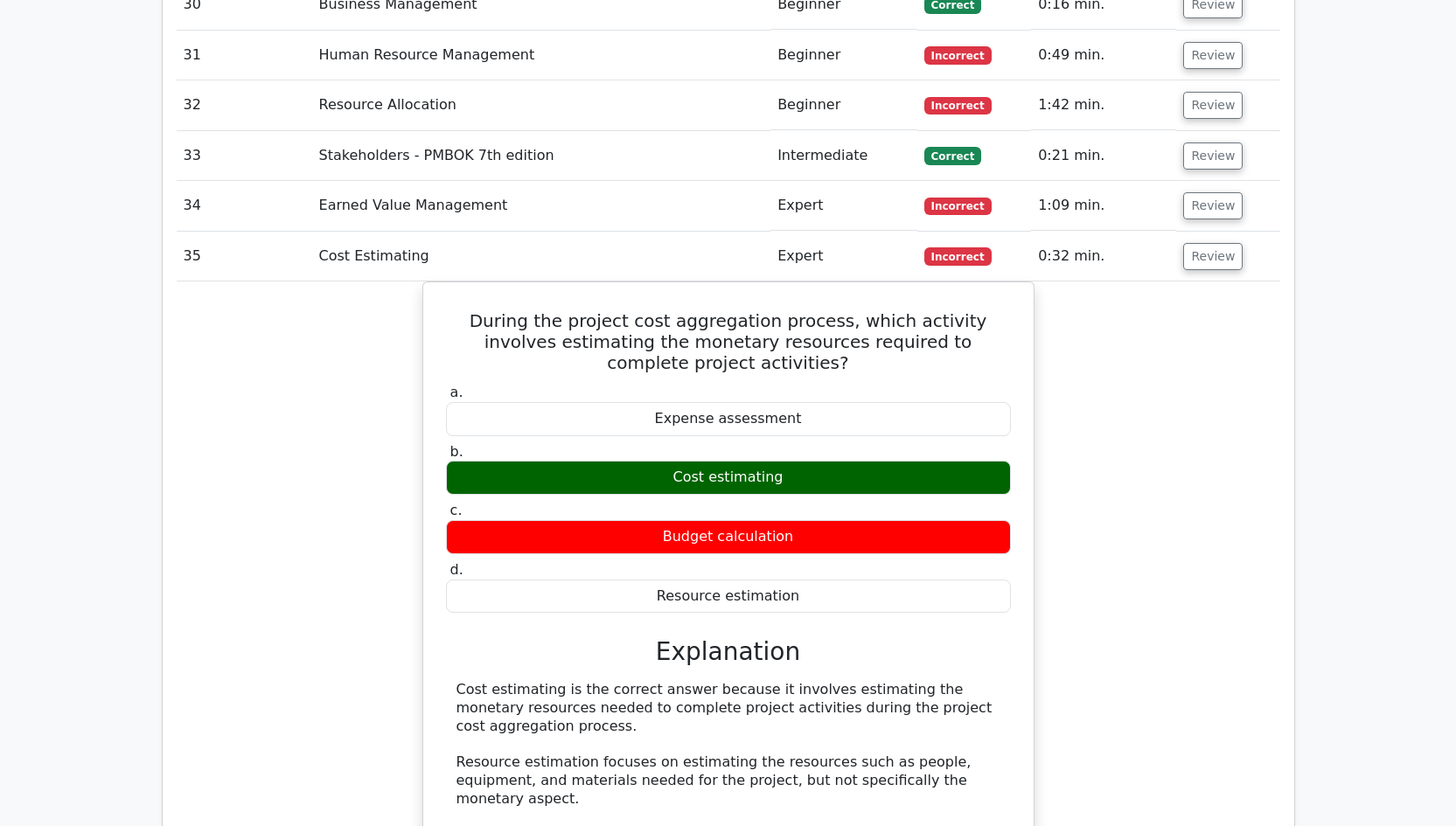
scroll to position [5135, 0]
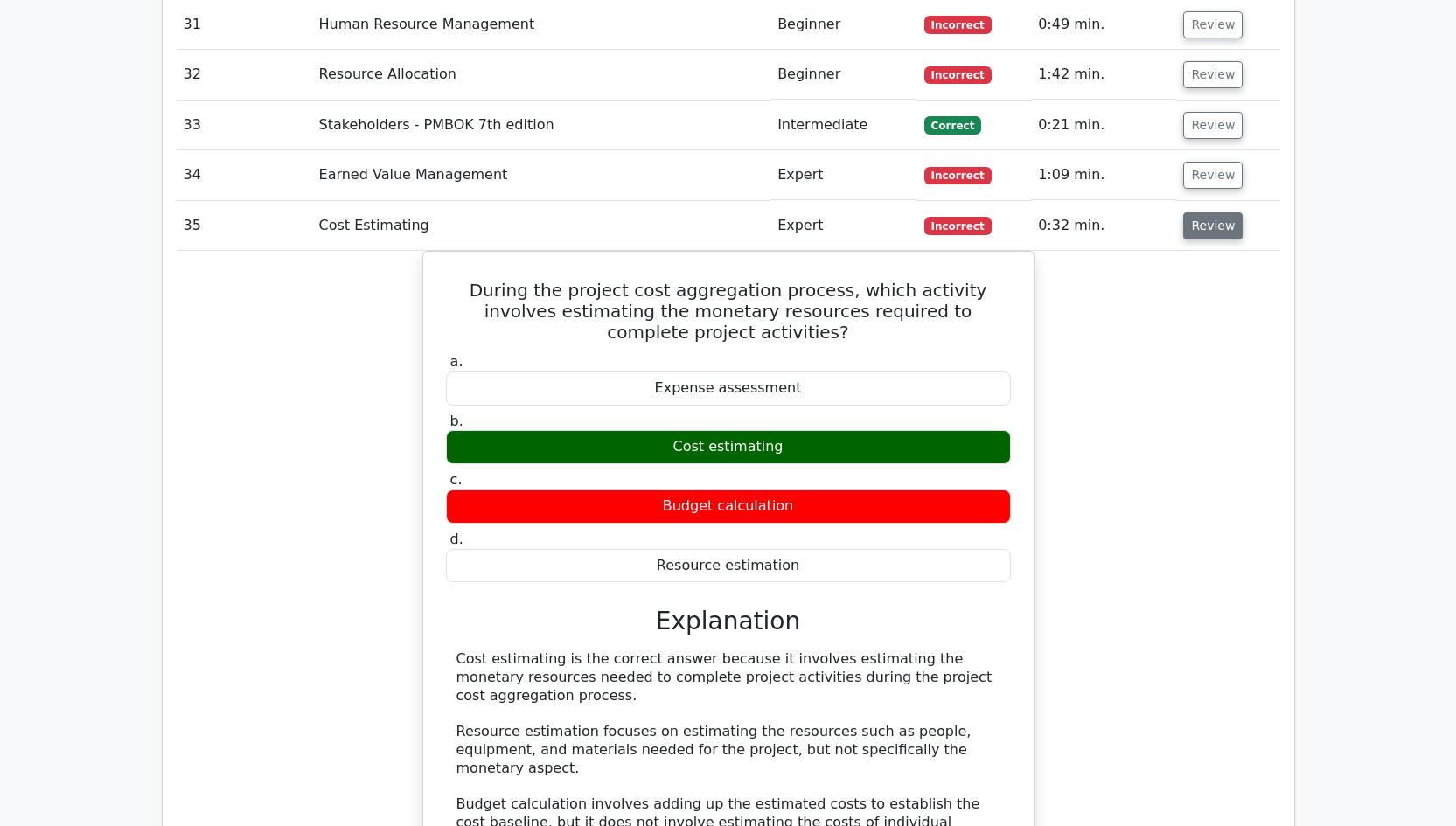
click at [1211, 212] on button "Review" at bounding box center [1212, 225] width 60 height 27
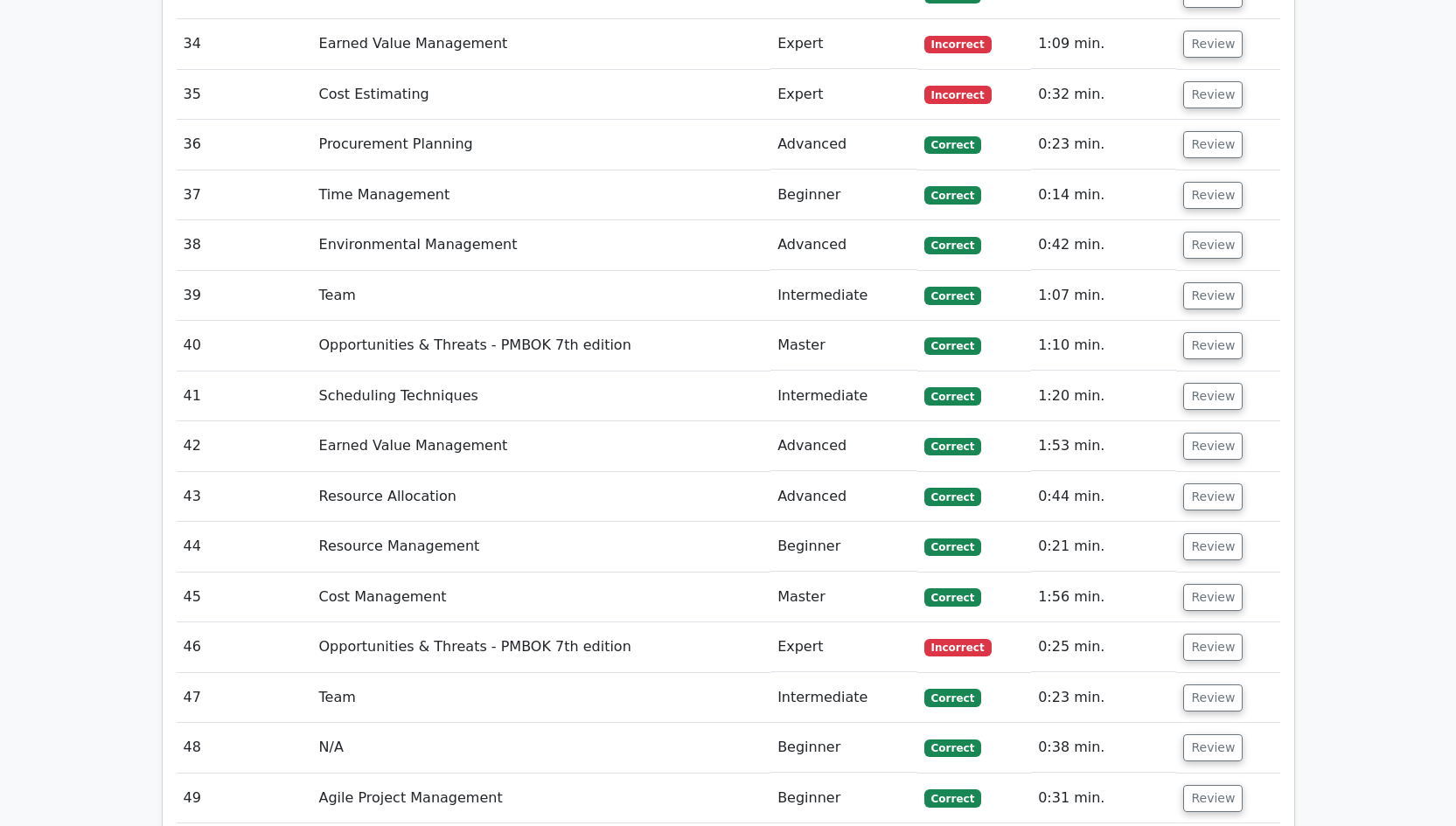
scroll to position [5394, 0]
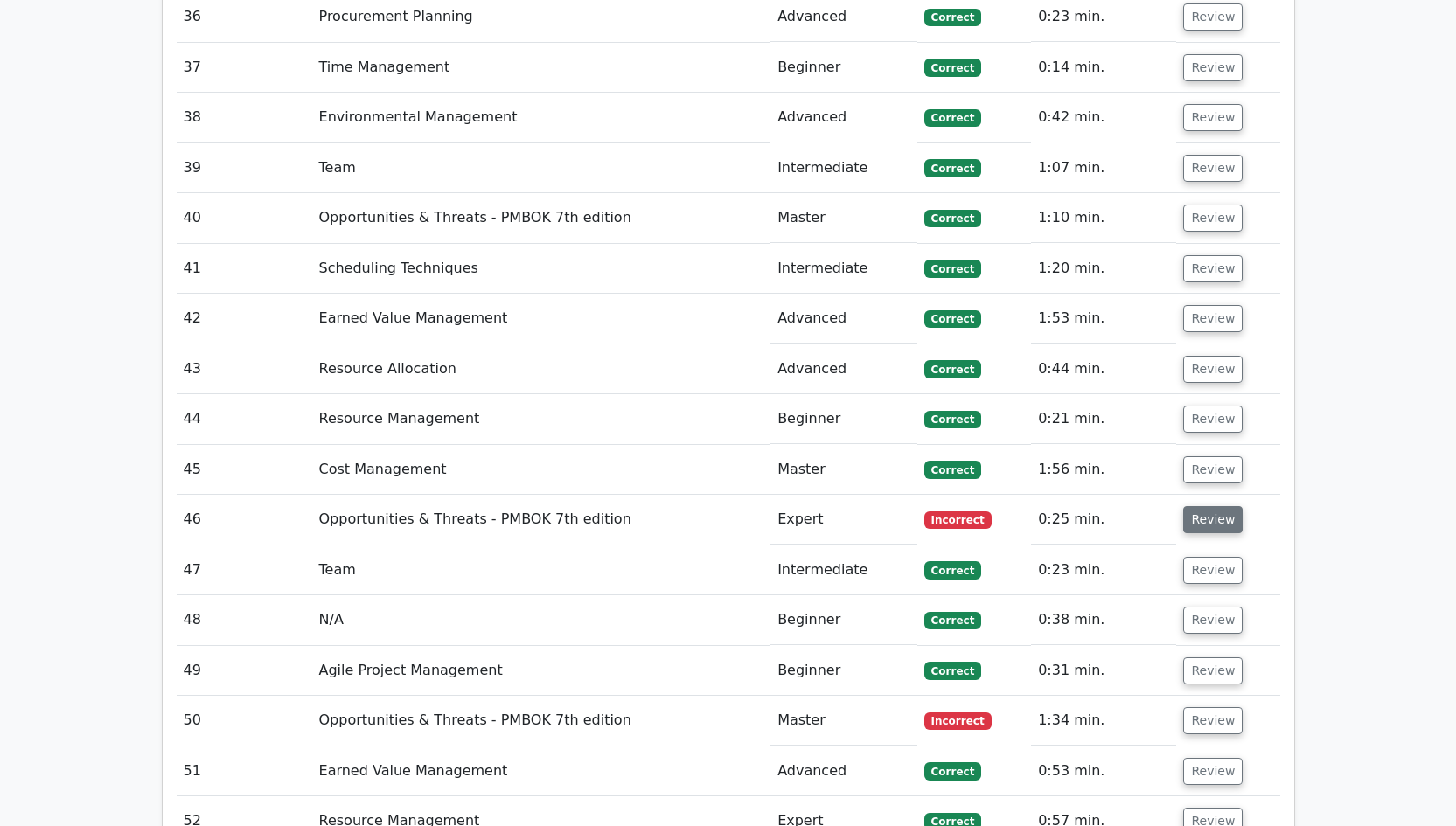
click at [1218, 506] on button "Review" at bounding box center [1212, 519] width 60 height 27
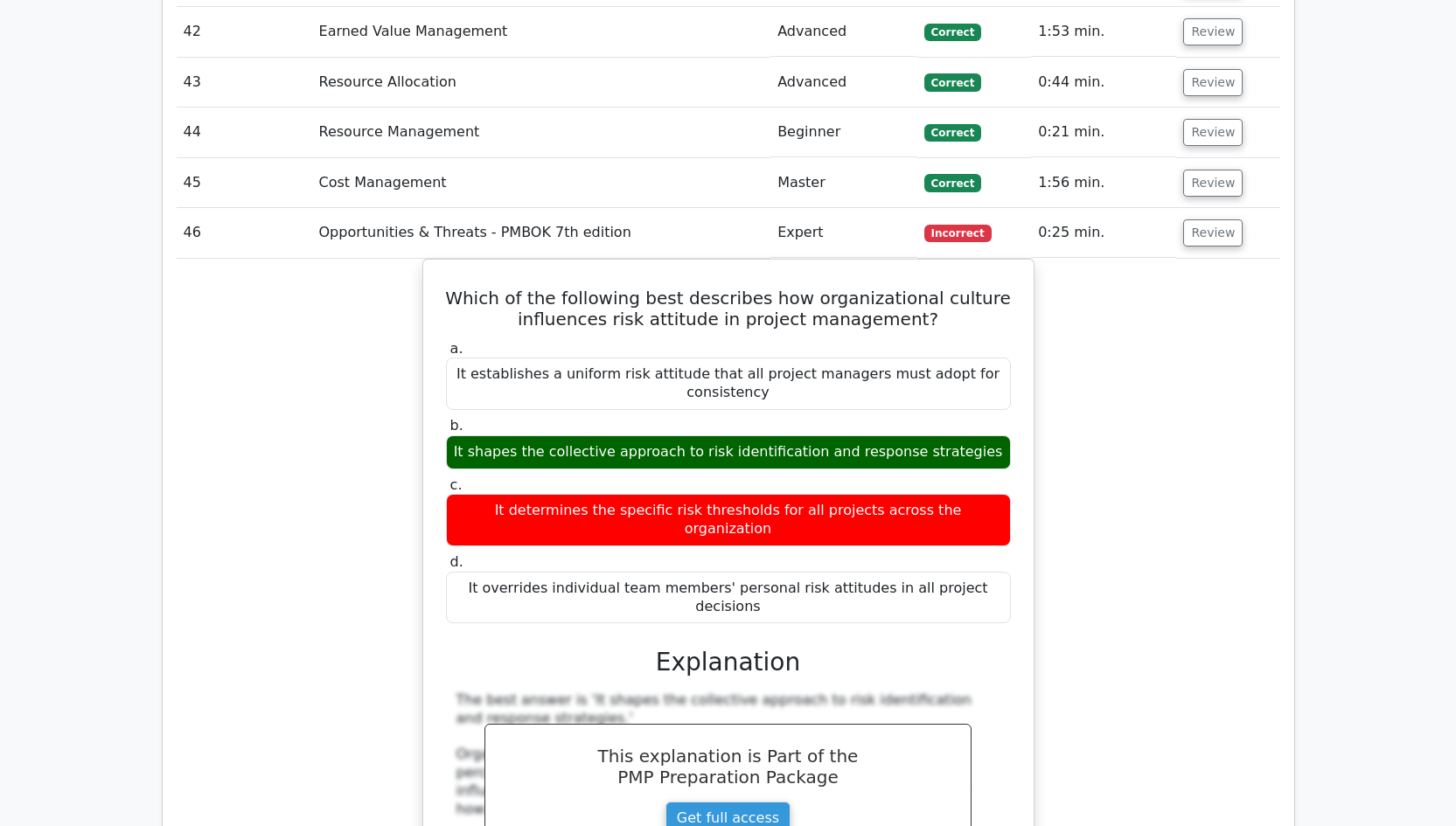
scroll to position [5509, 0]
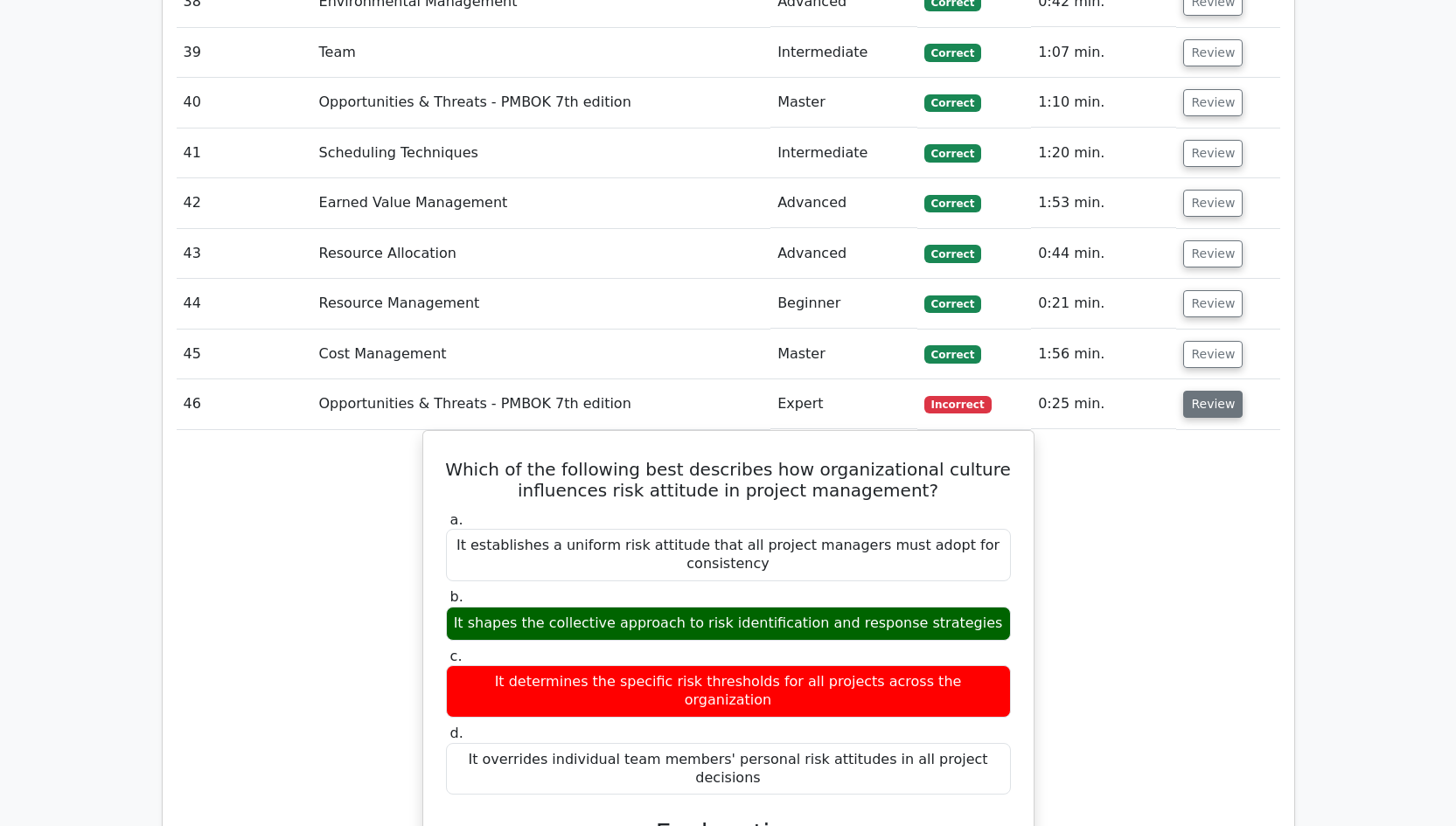
click at [1205, 391] on button "Review" at bounding box center [1212, 404] width 60 height 27
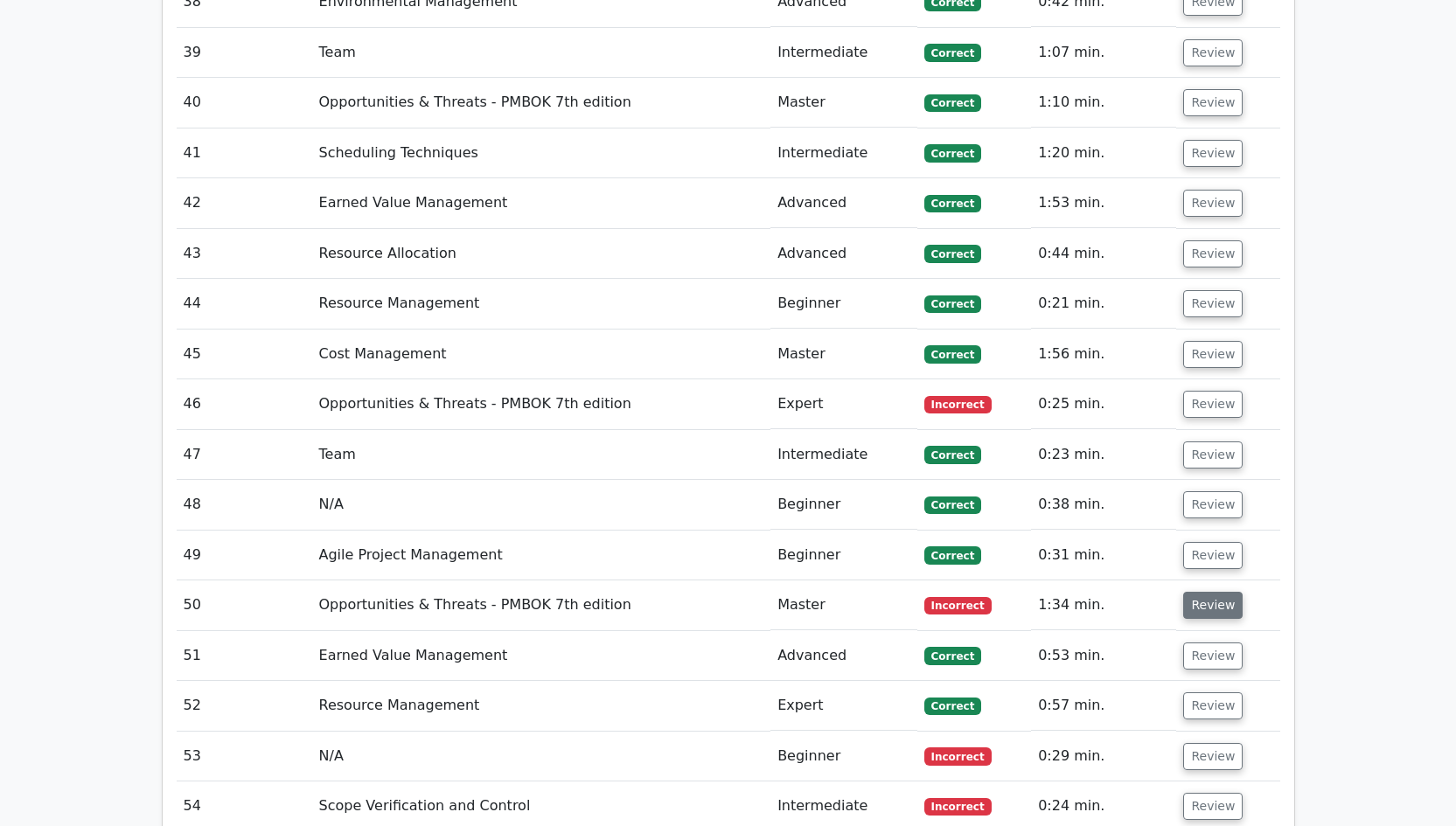
click at [1216, 591] on button "Review" at bounding box center [1212, 605] width 60 height 27
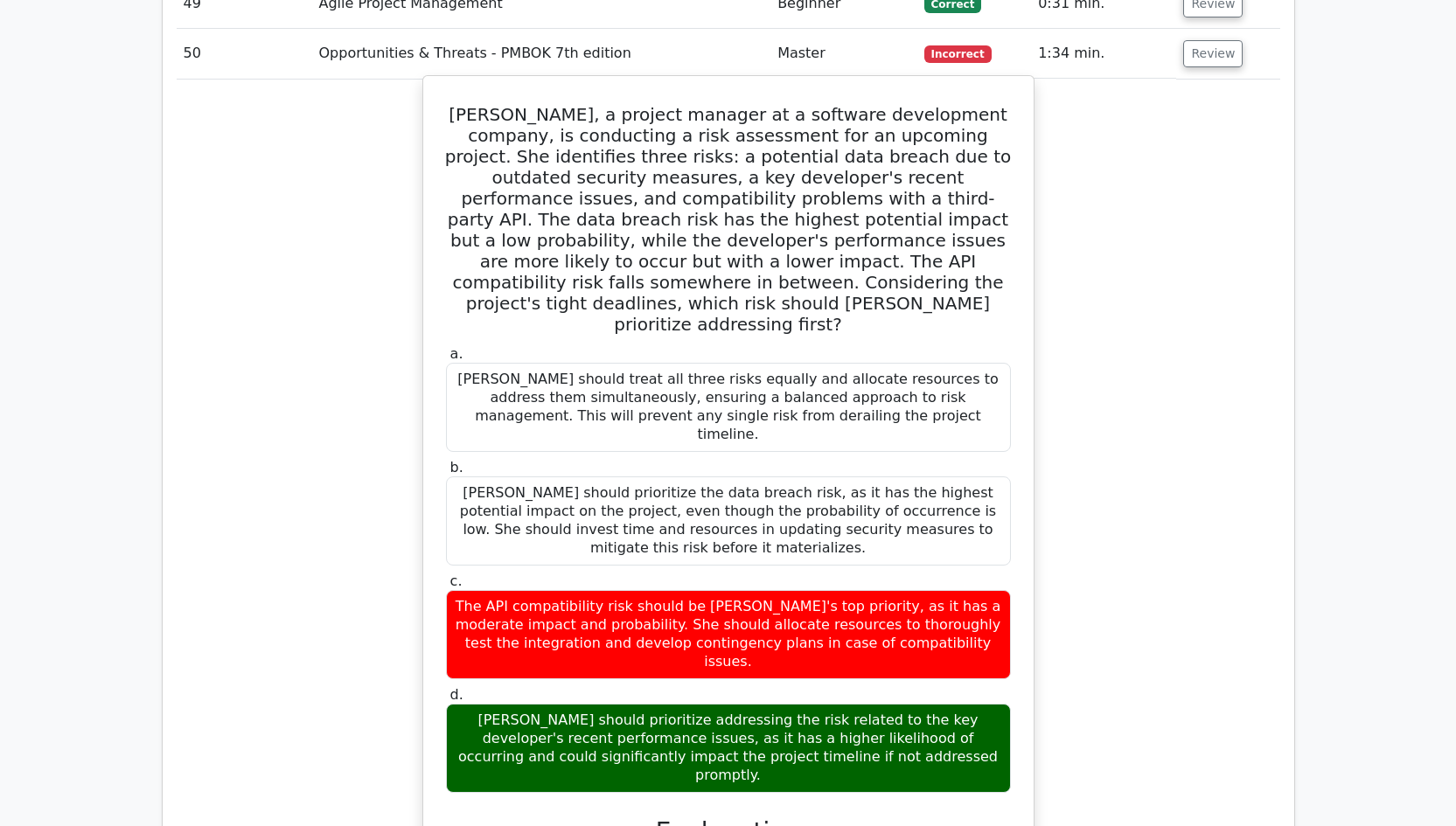
scroll to position [5896, 0]
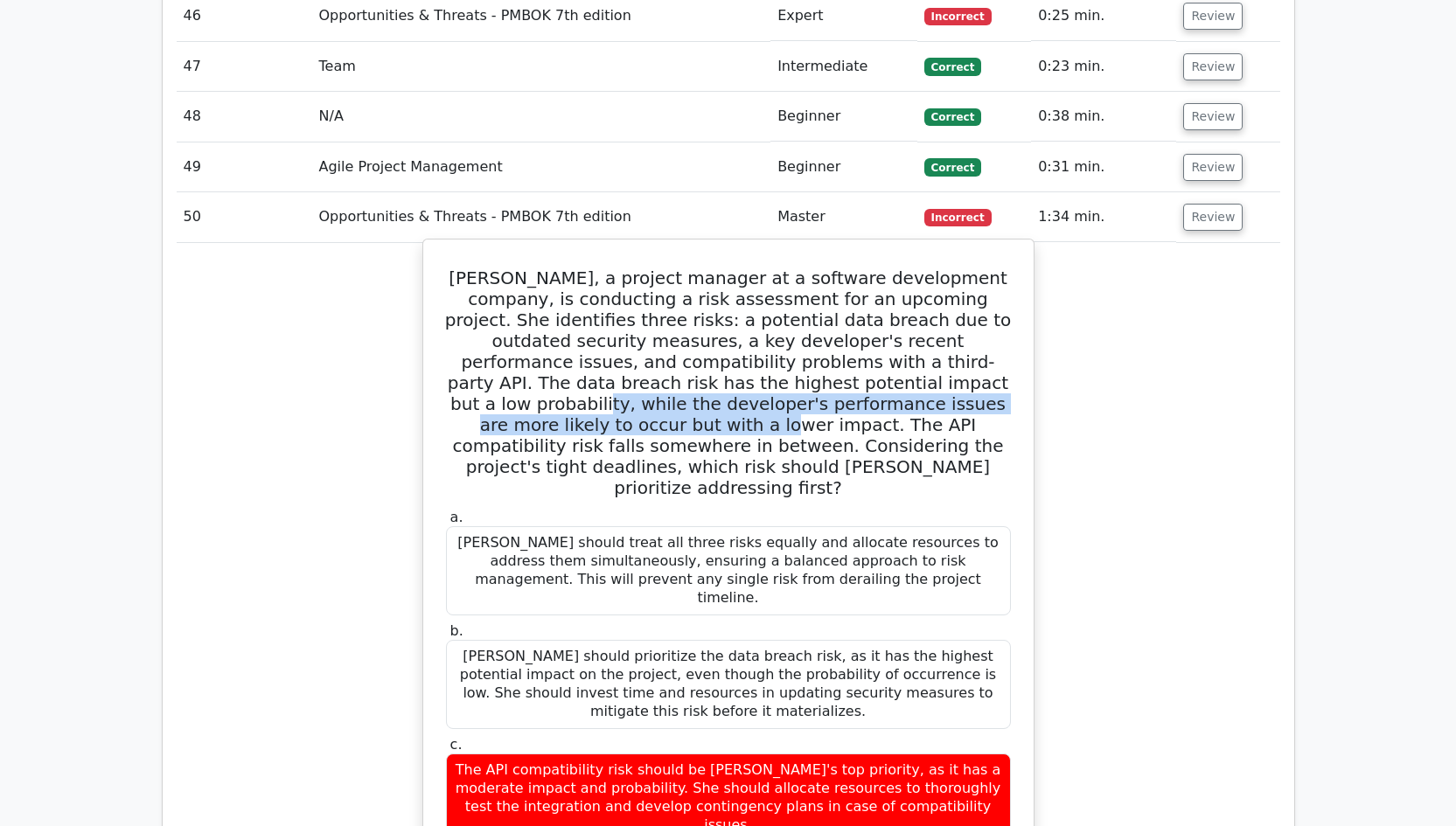
drag, startPoint x: 722, startPoint y: 207, endPoint x: 825, endPoint y: 223, distance: 104.2
click at [825, 268] on h5 "Amy, a project manager at a software development company, is conducting a risk …" at bounding box center [728, 383] width 568 height 231
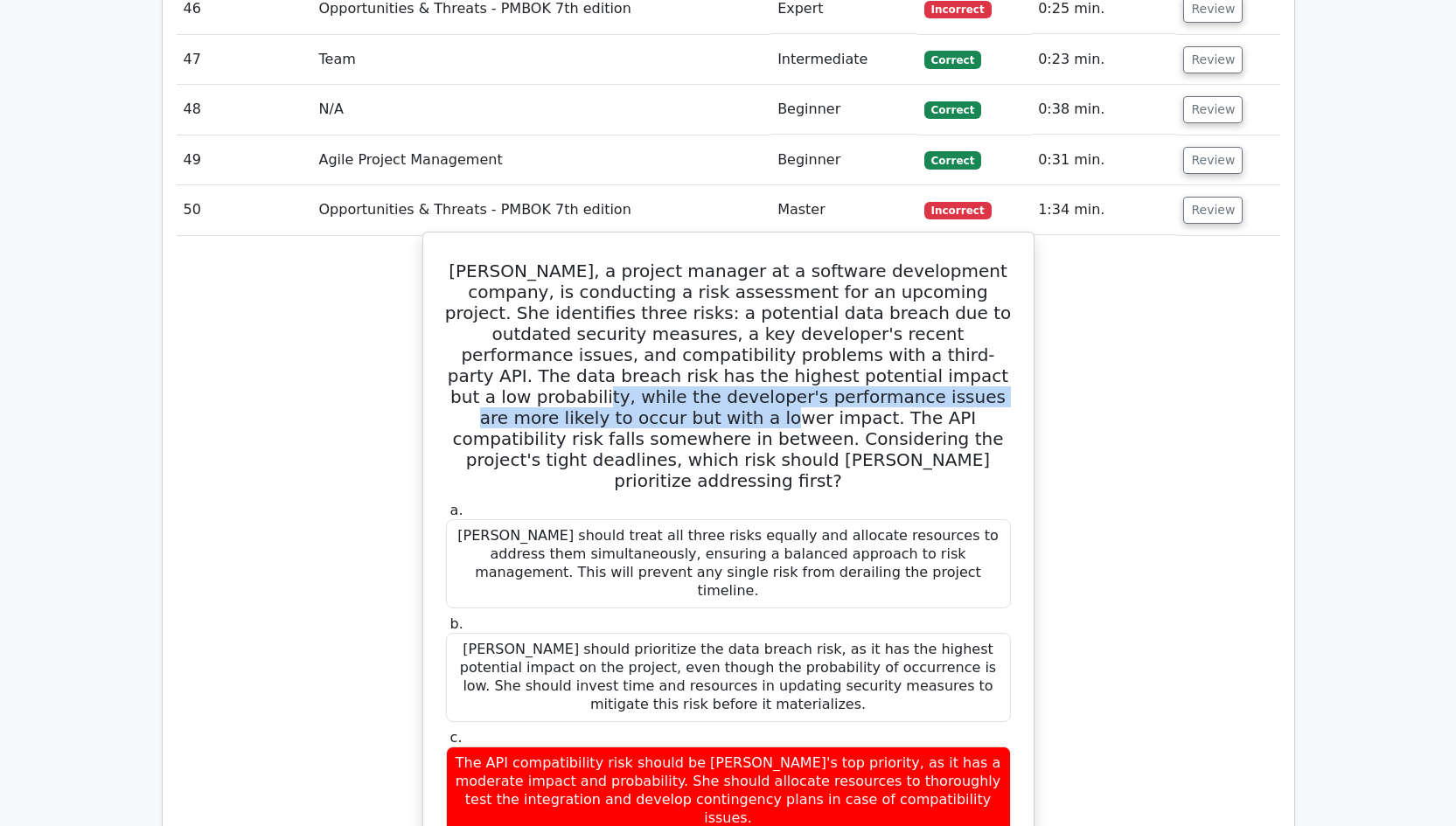
scroll to position [5654, 0]
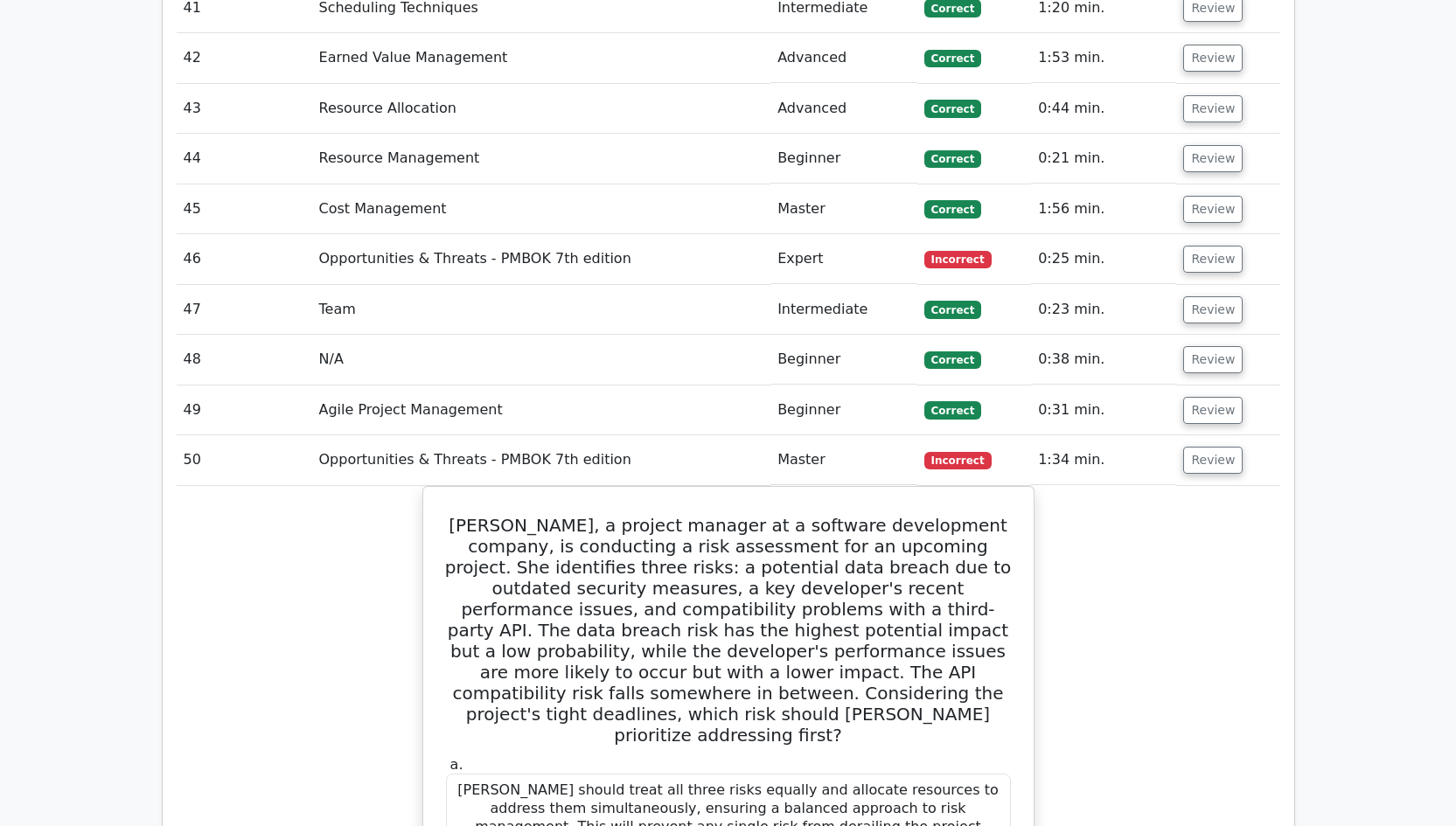
drag, startPoint x: 1194, startPoint y: 288, endPoint x: 1204, endPoint y: 400, distance: 112.4
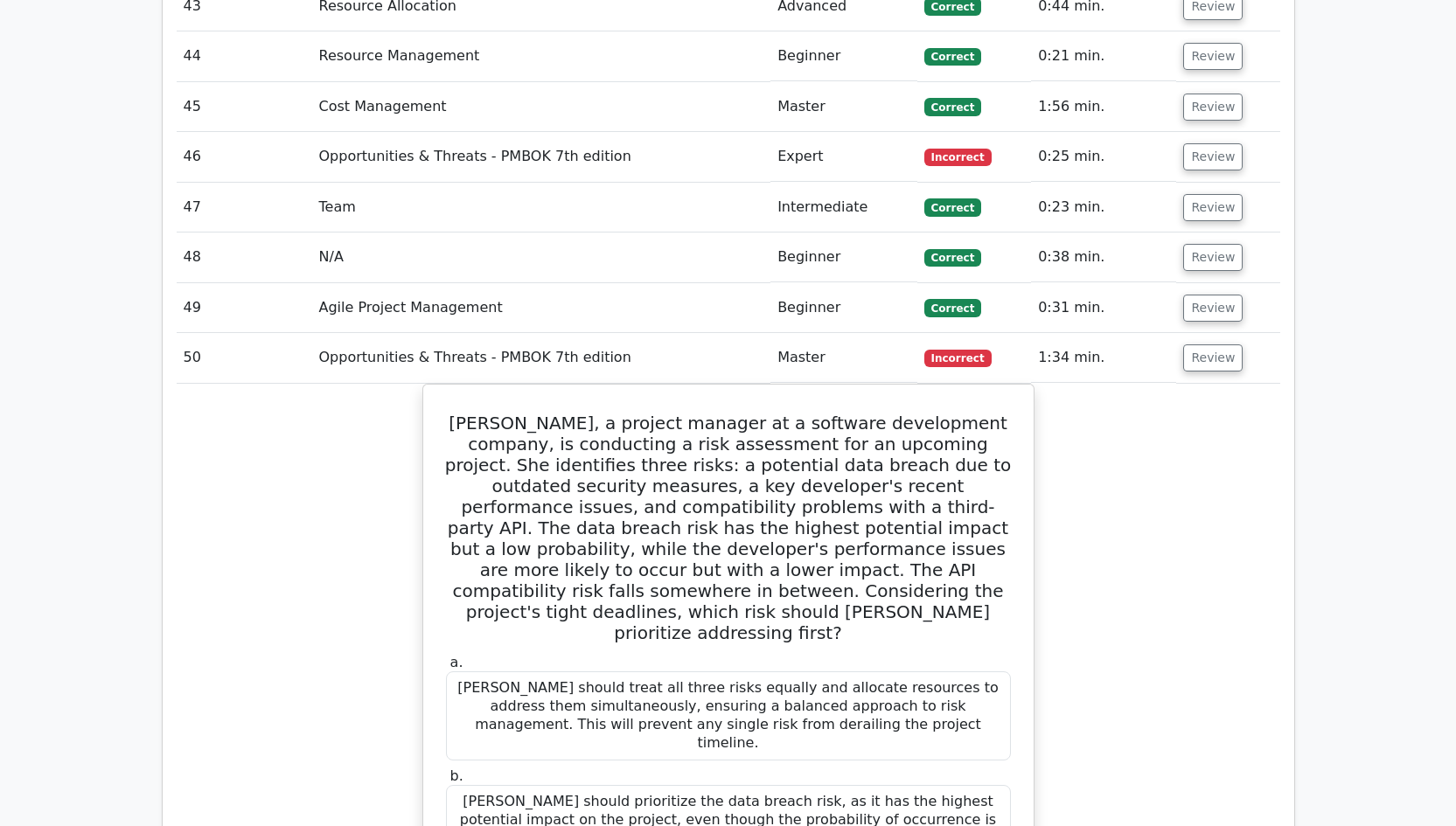
scroll to position [5787, 0]
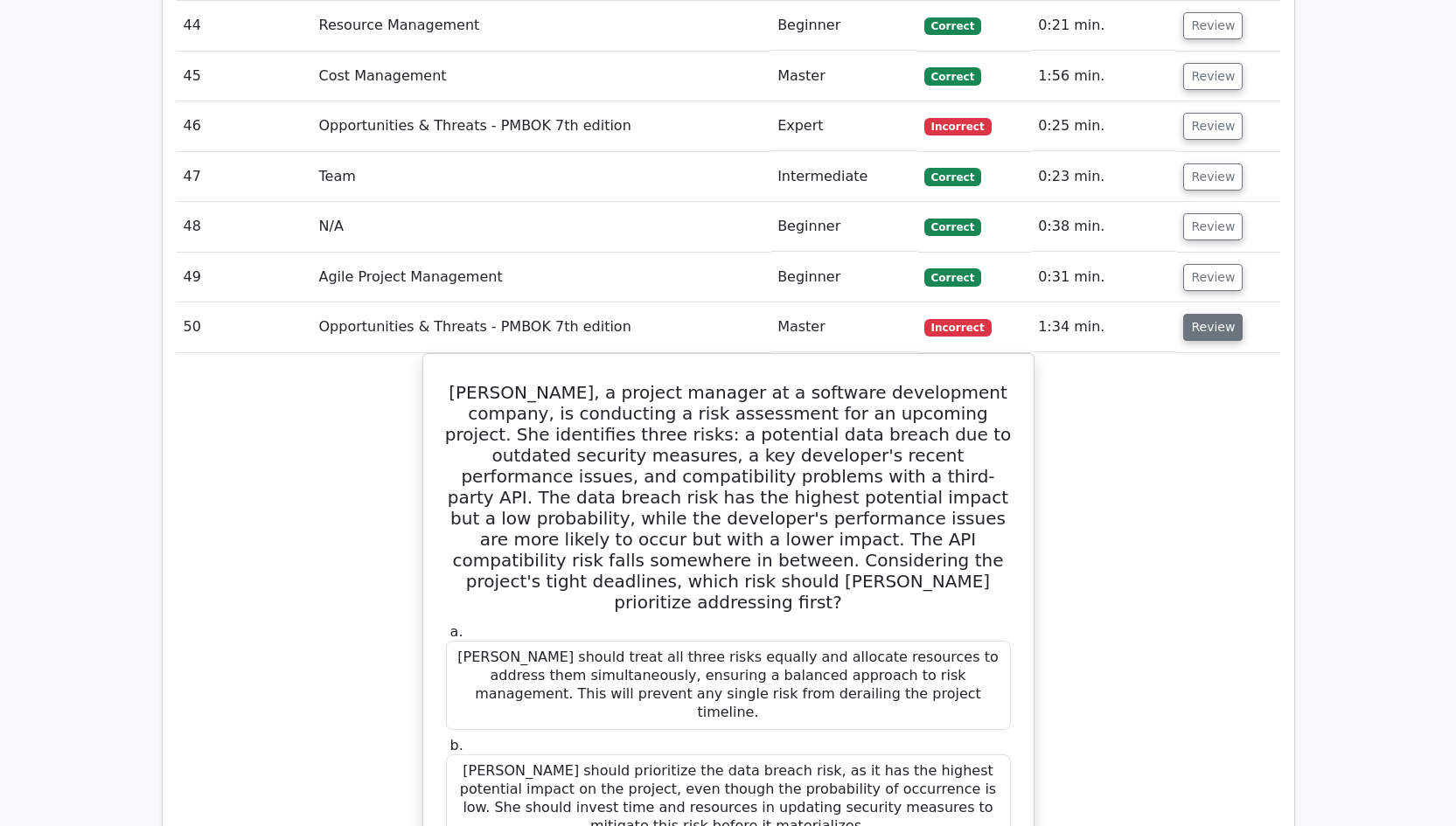
click at [1216, 314] on button "Review" at bounding box center [1212, 327] width 60 height 27
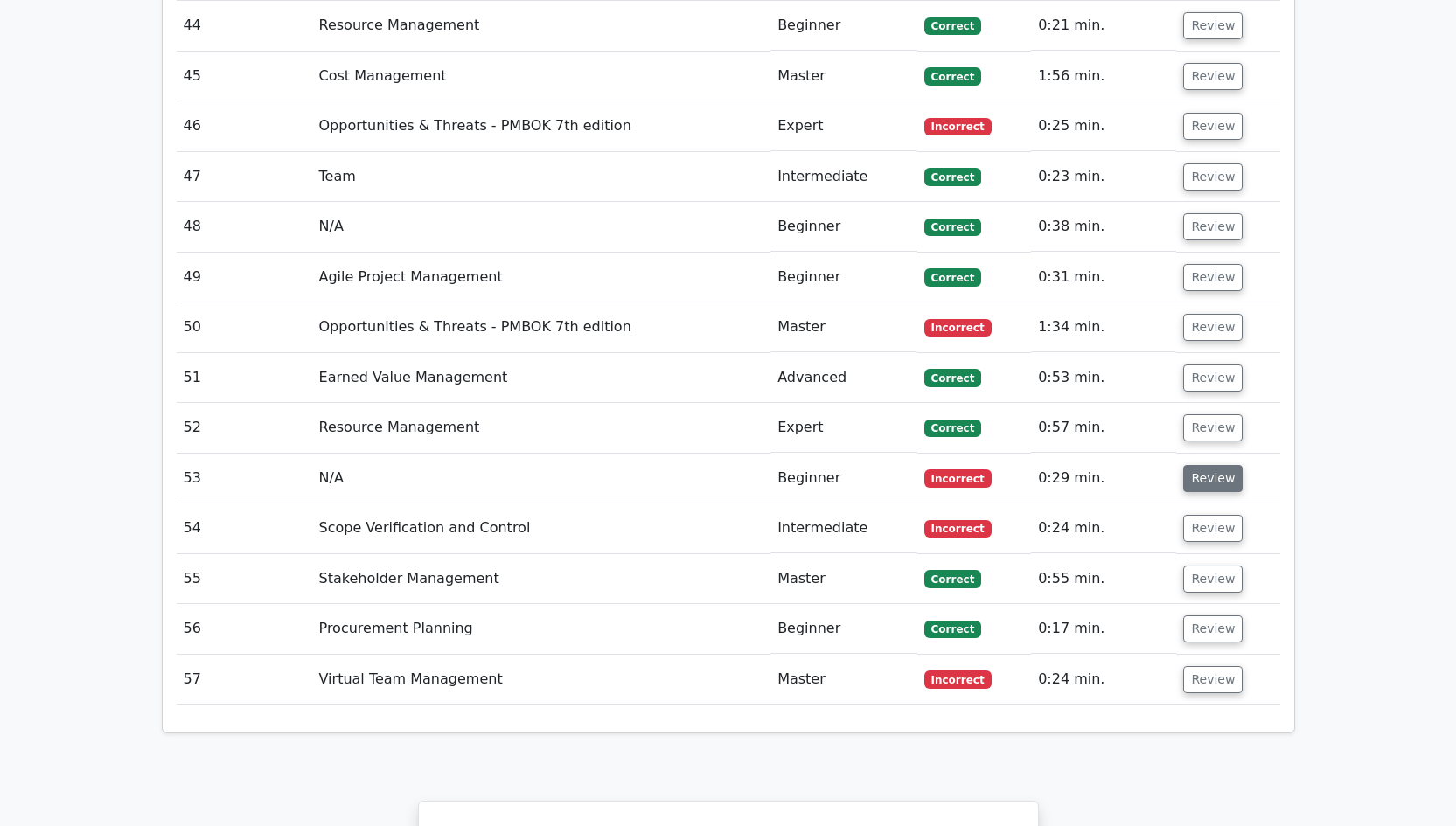
click at [1203, 465] on button "Review" at bounding box center [1212, 478] width 60 height 27
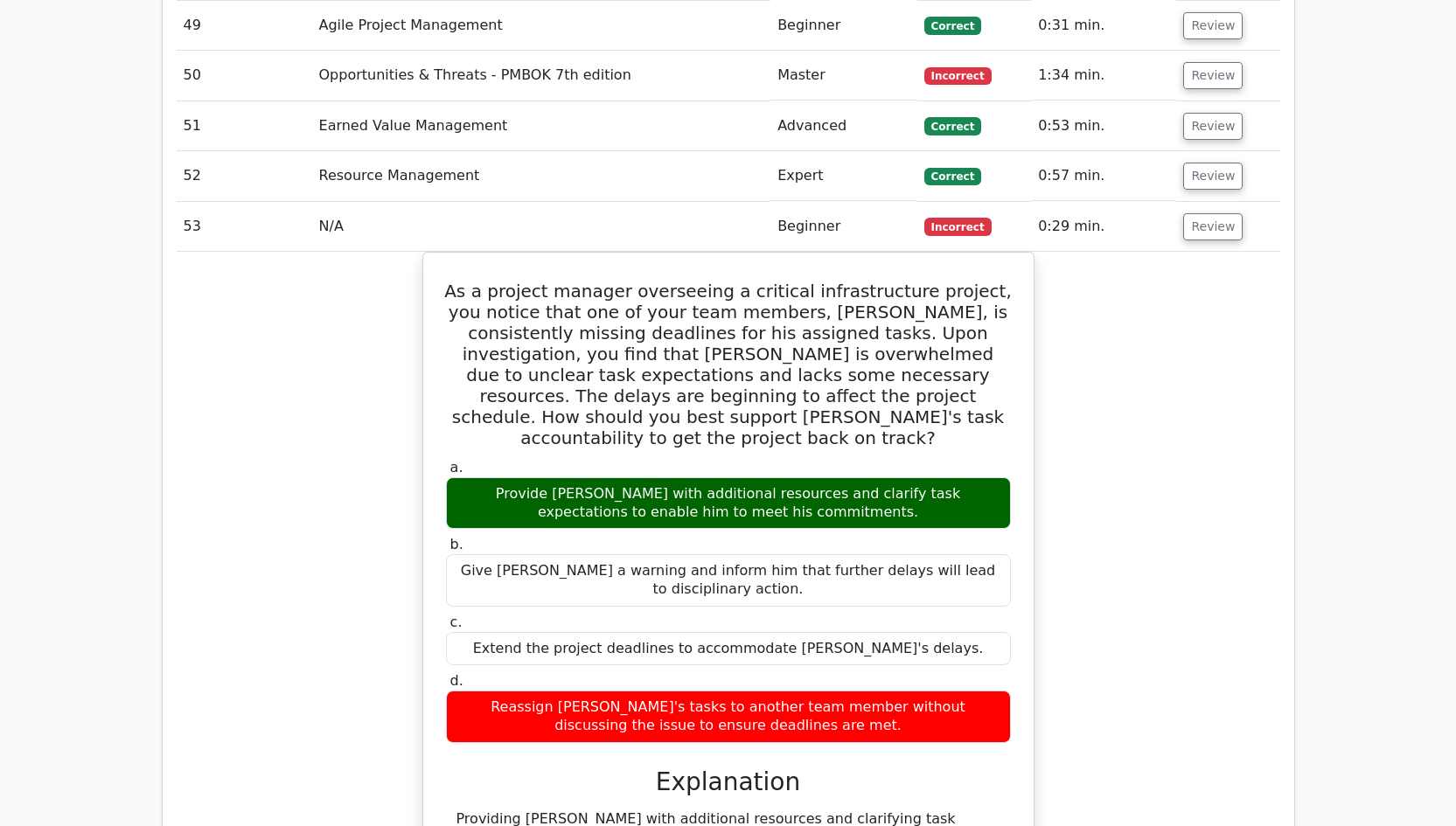
scroll to position [5867, 0]
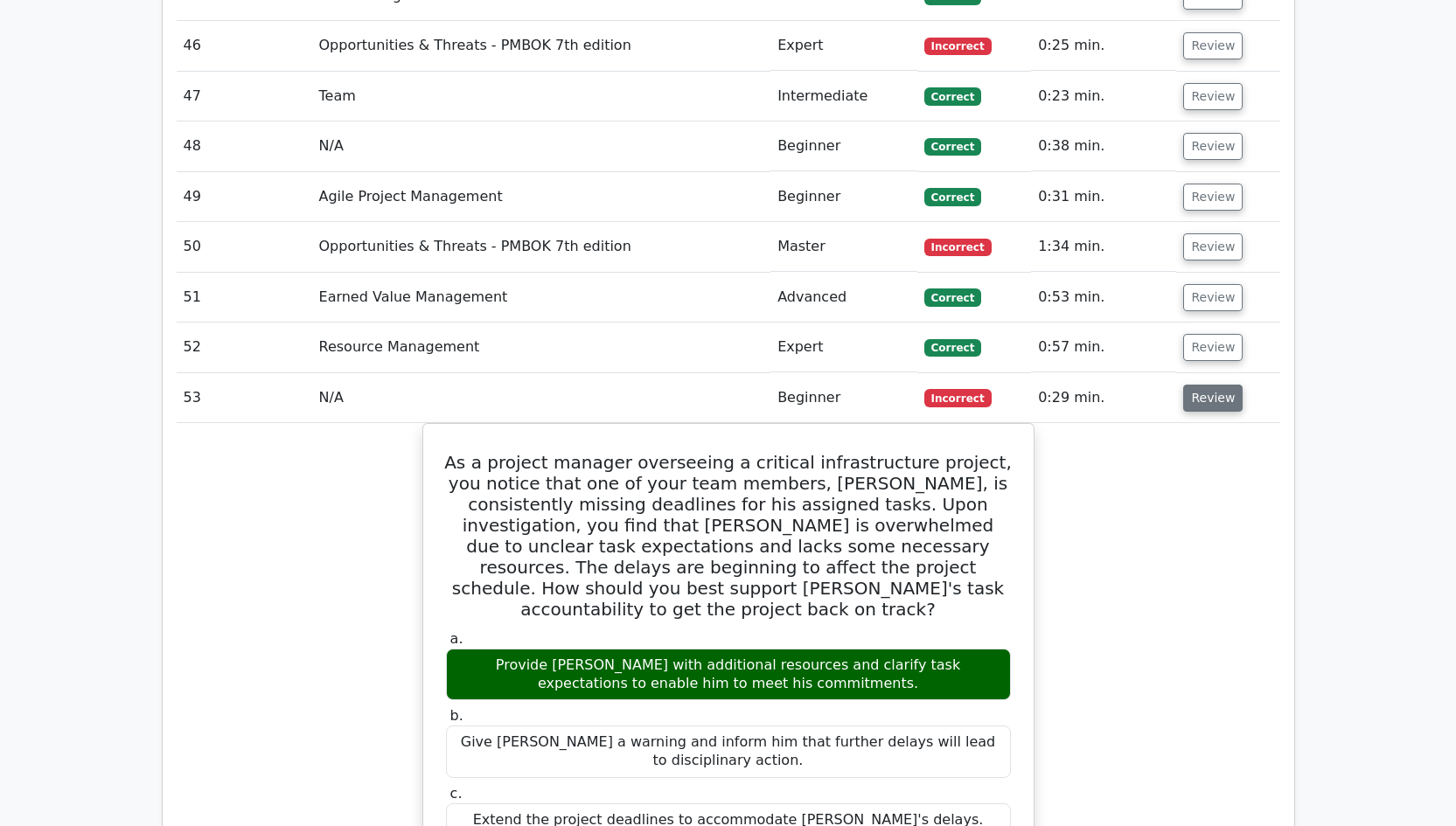
click at [1195, 384] on button "Review" at bounding box center [1212, 397] width 60 height 27
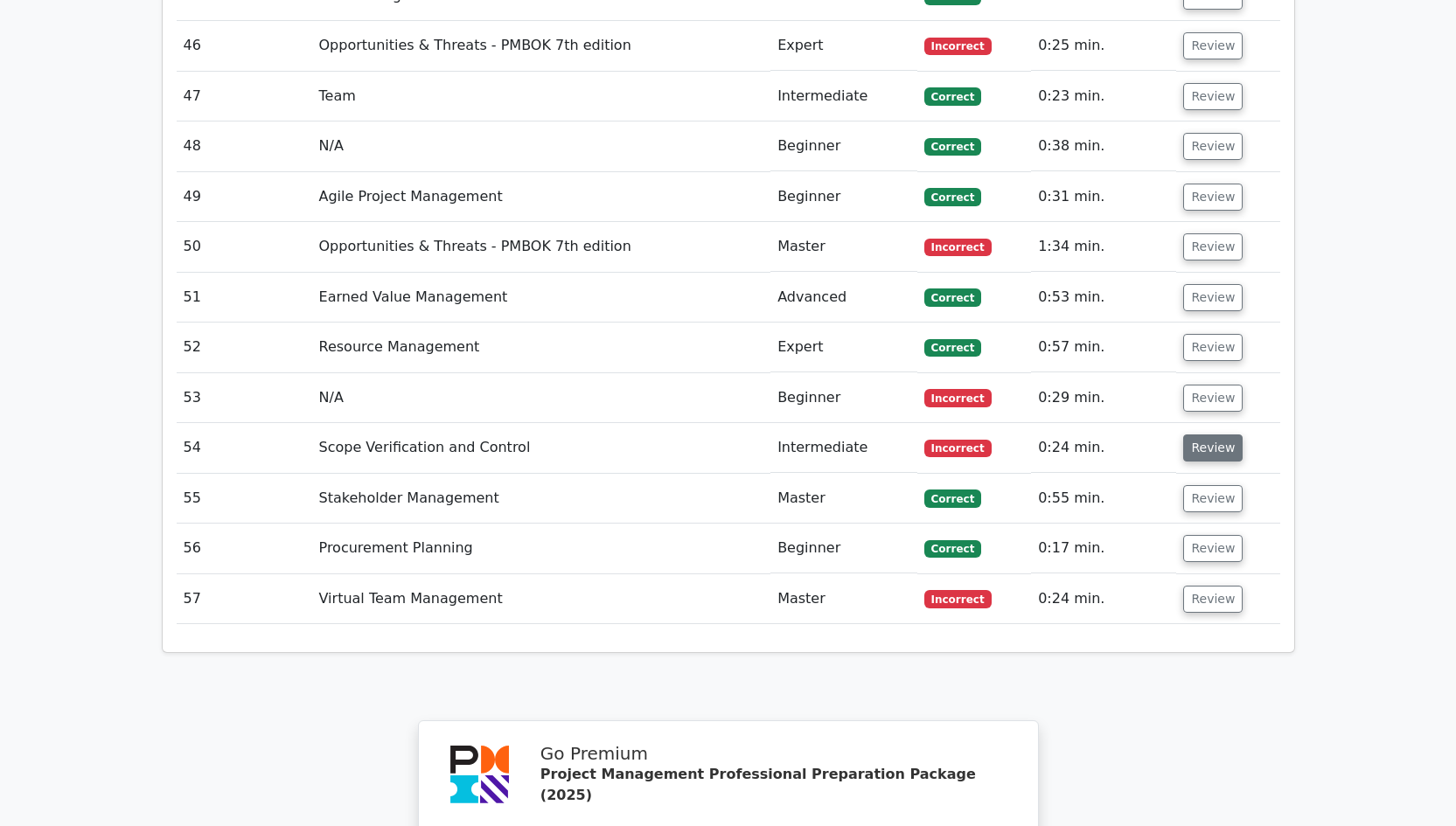
click at [1204, 434] on button "Review" at bounding box center [1212, 448] width 60 height 27
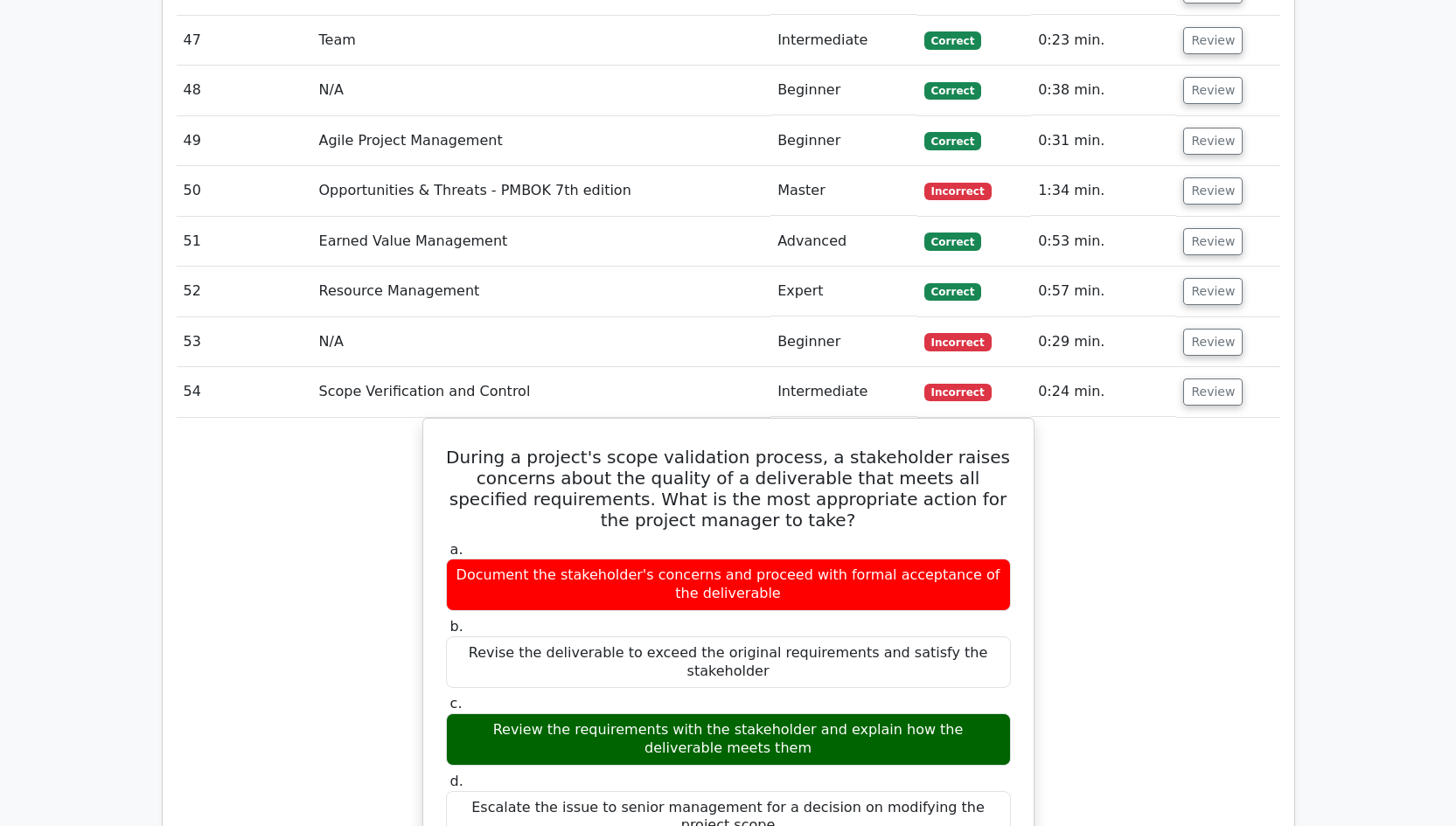
scroll to position [6077, 0]
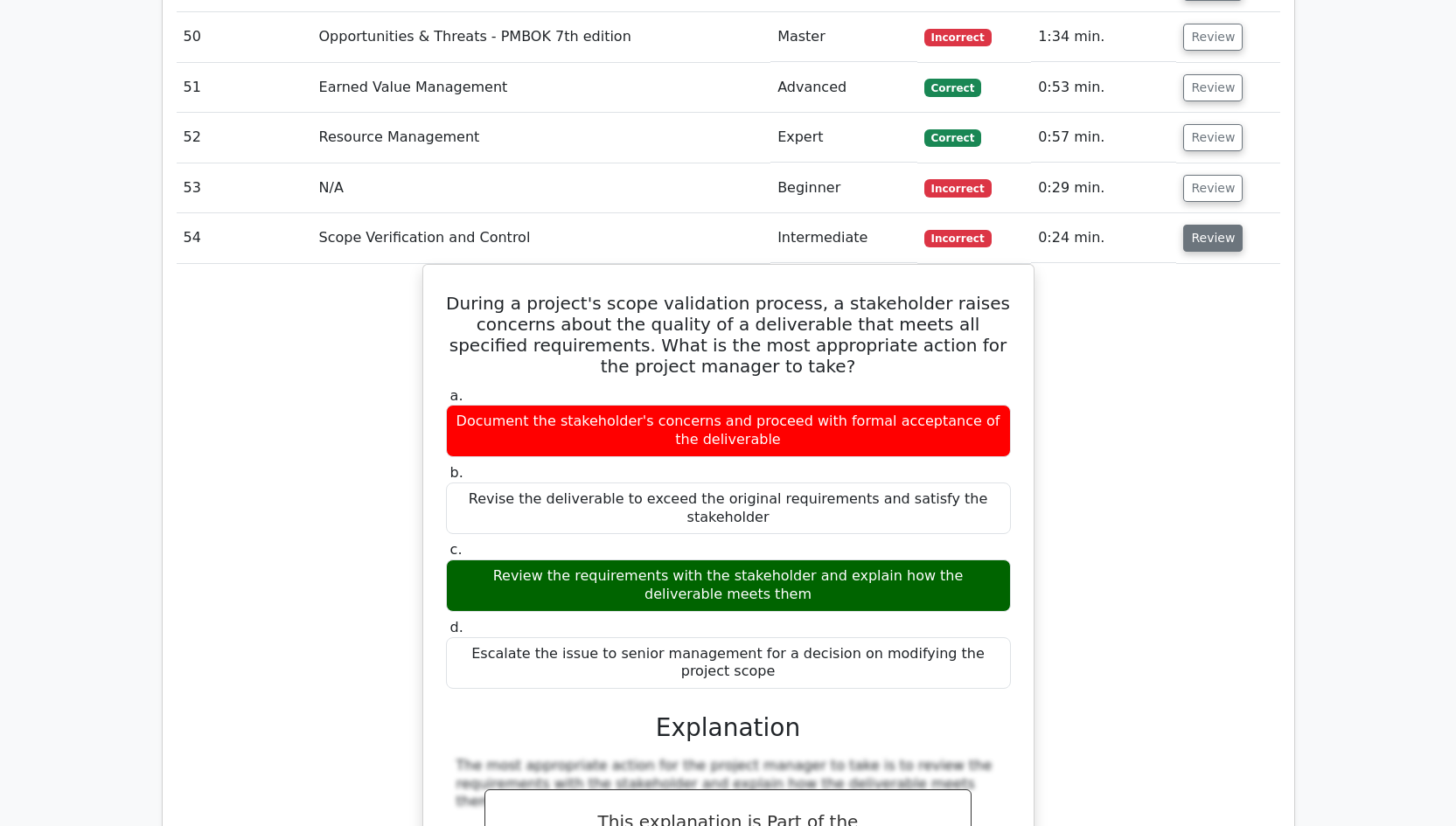
click at [1210, 224] on button "Review" at bounding box center [1212, 237] width 60 height 27
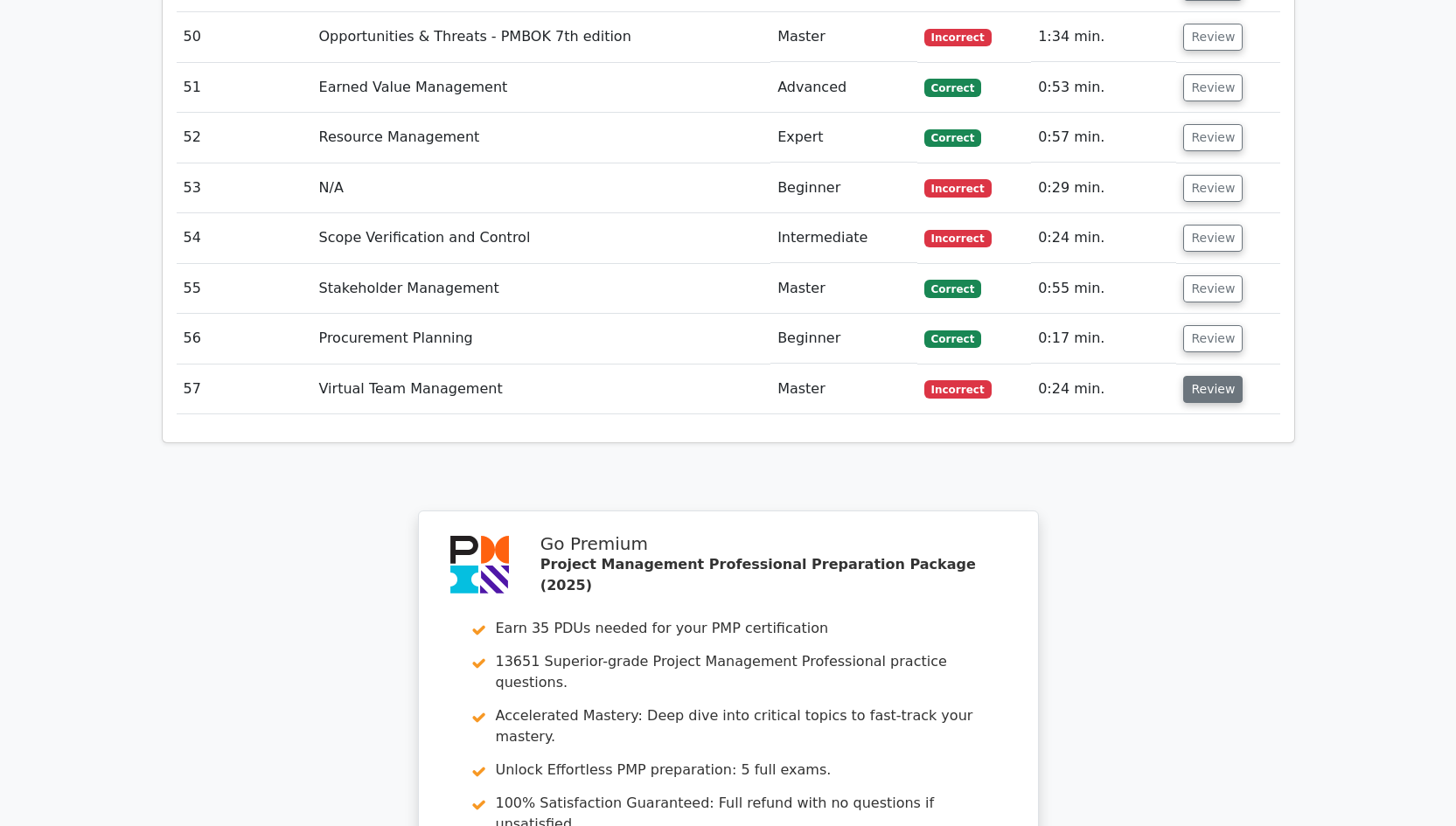
click at [1217, 376] on button "Review" at bounding box center [1212, 389] width 60 height 27
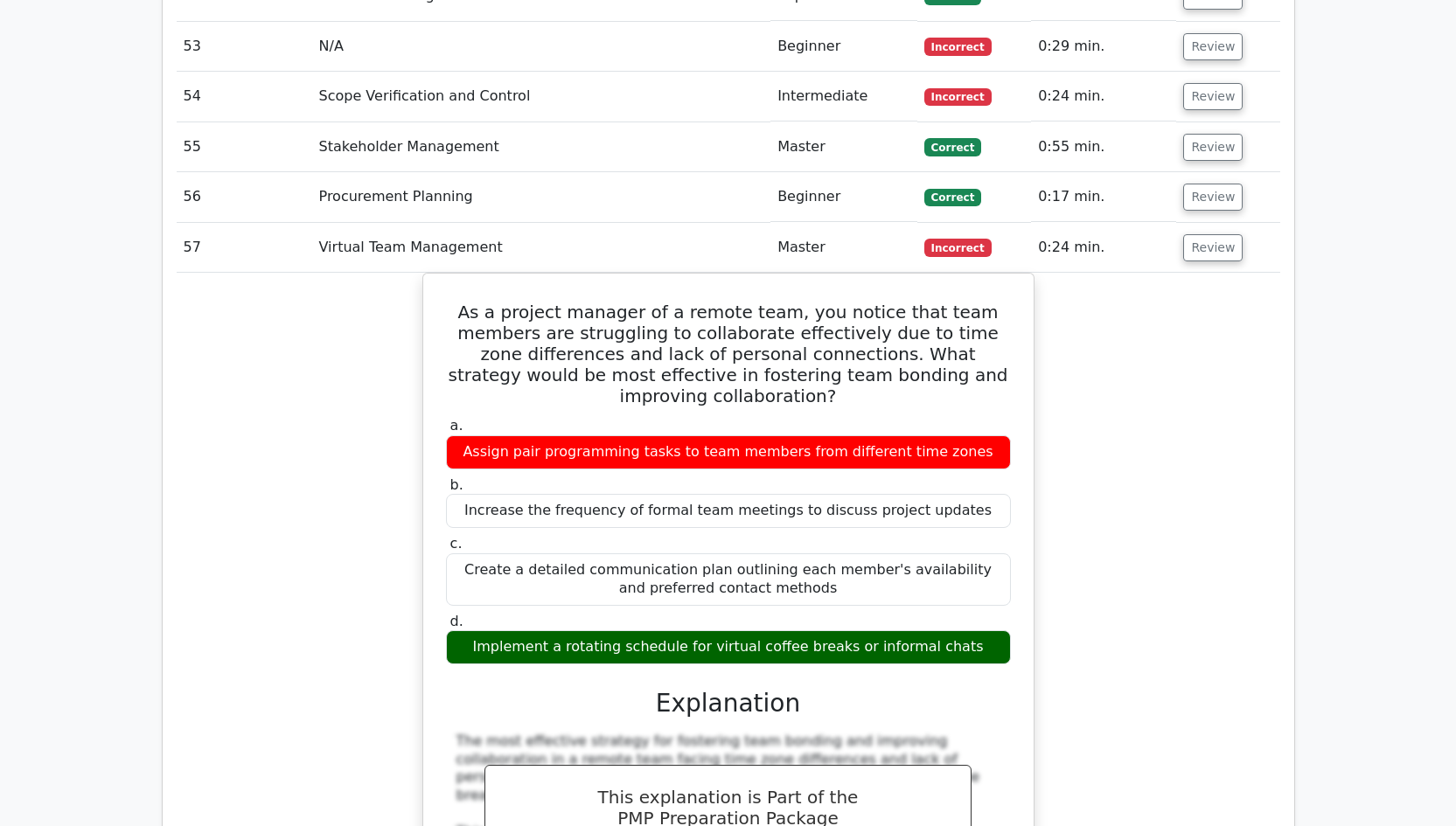
scroll to position [6091, 0]
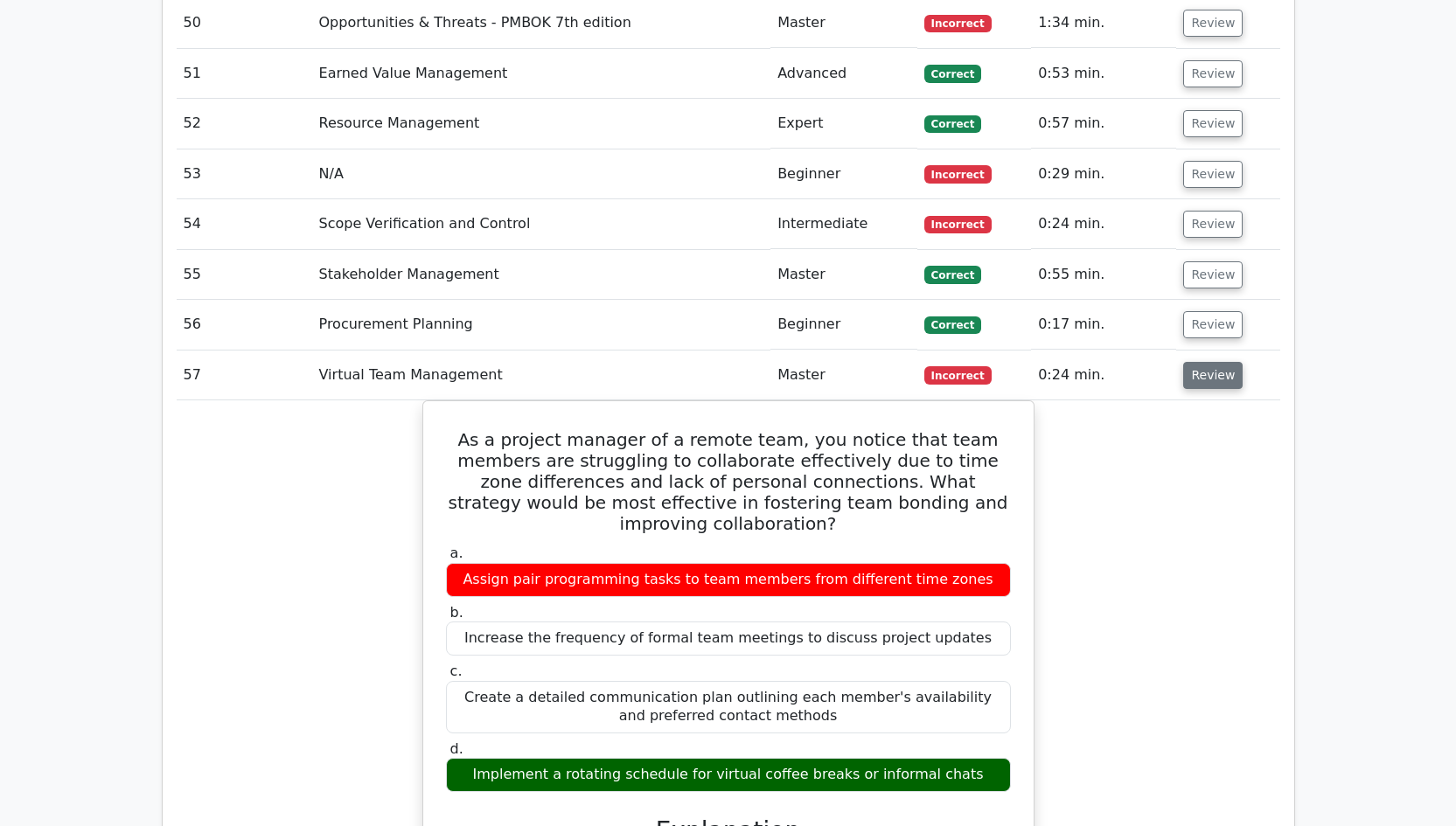
click at [1208, 361] on button "Review" at bounding box center [1212, 375] width 60 height 27
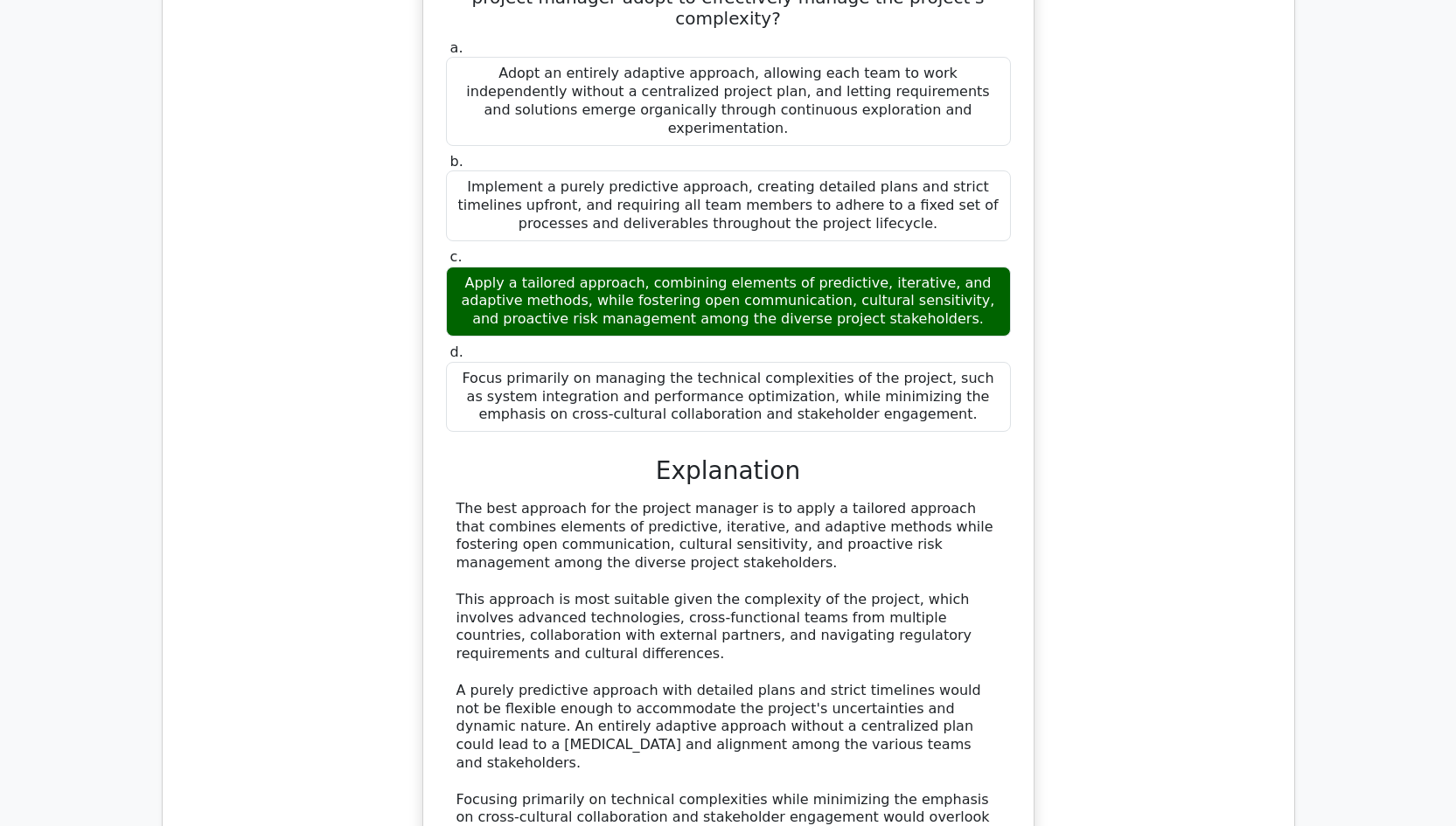
scroll to position [1997, 0]
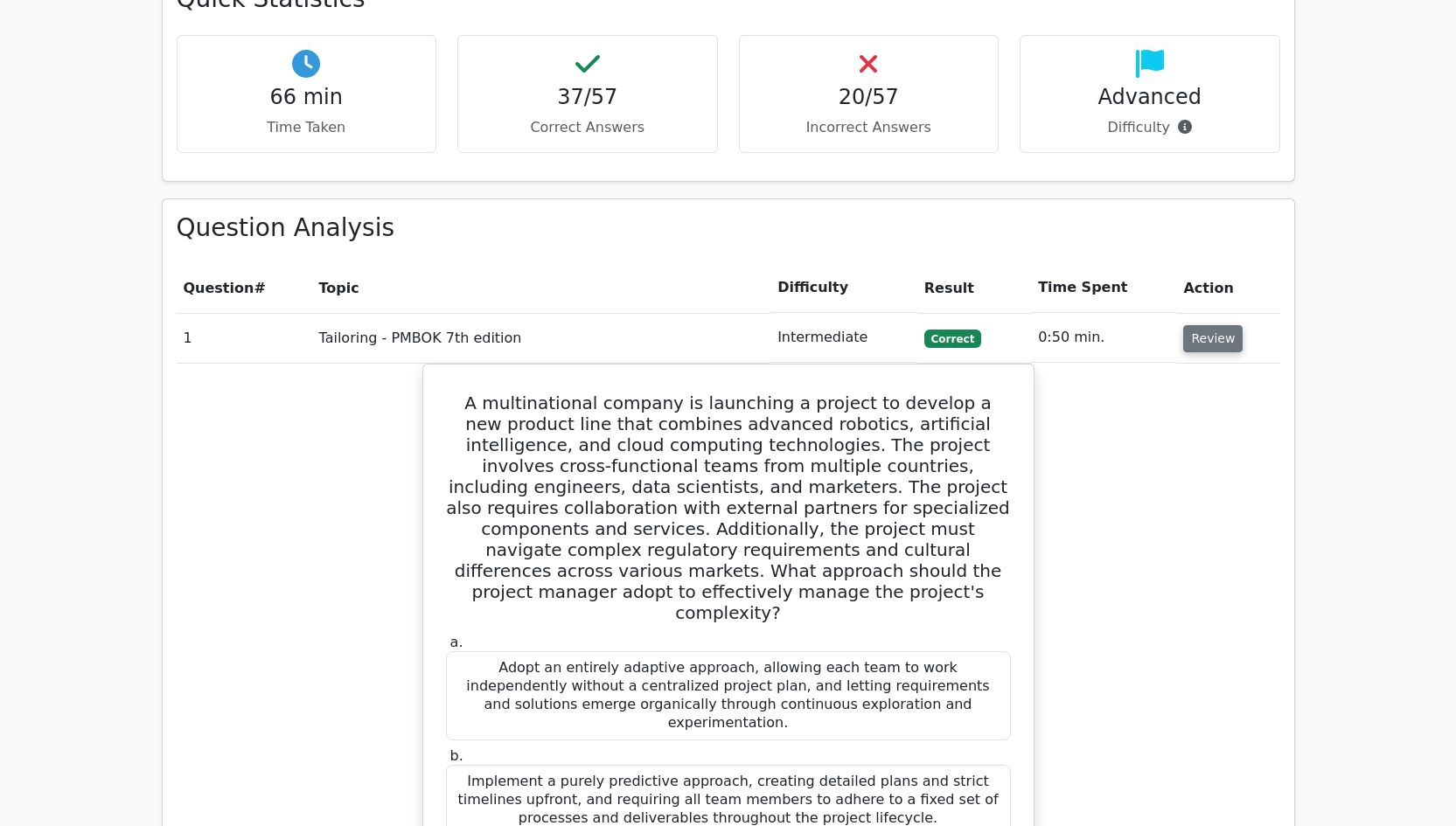
click at [1206, 325] on button "Review" at bounding box center [1212, 339] width 60 height 27
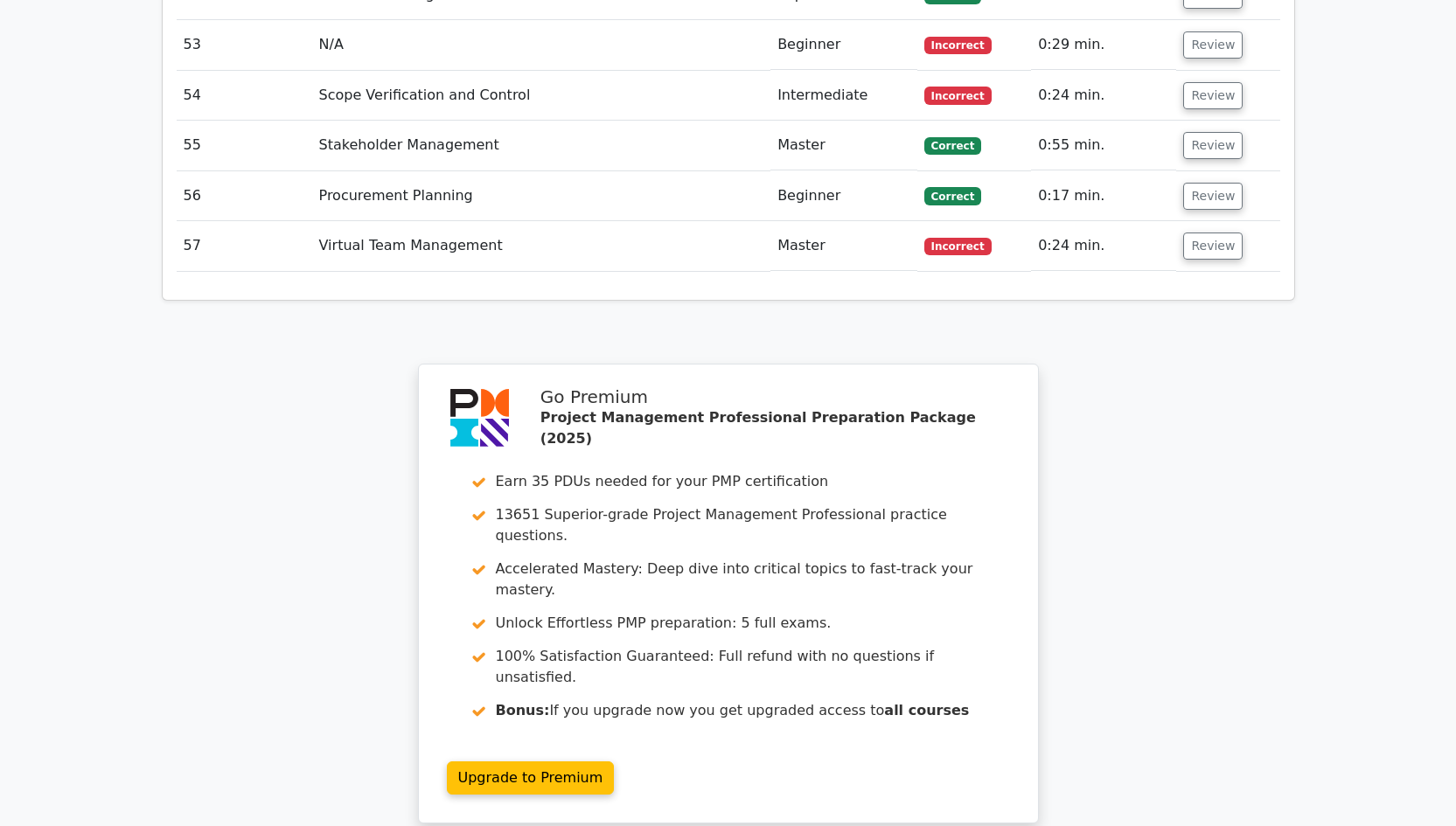
scroll to position [5133, 0]
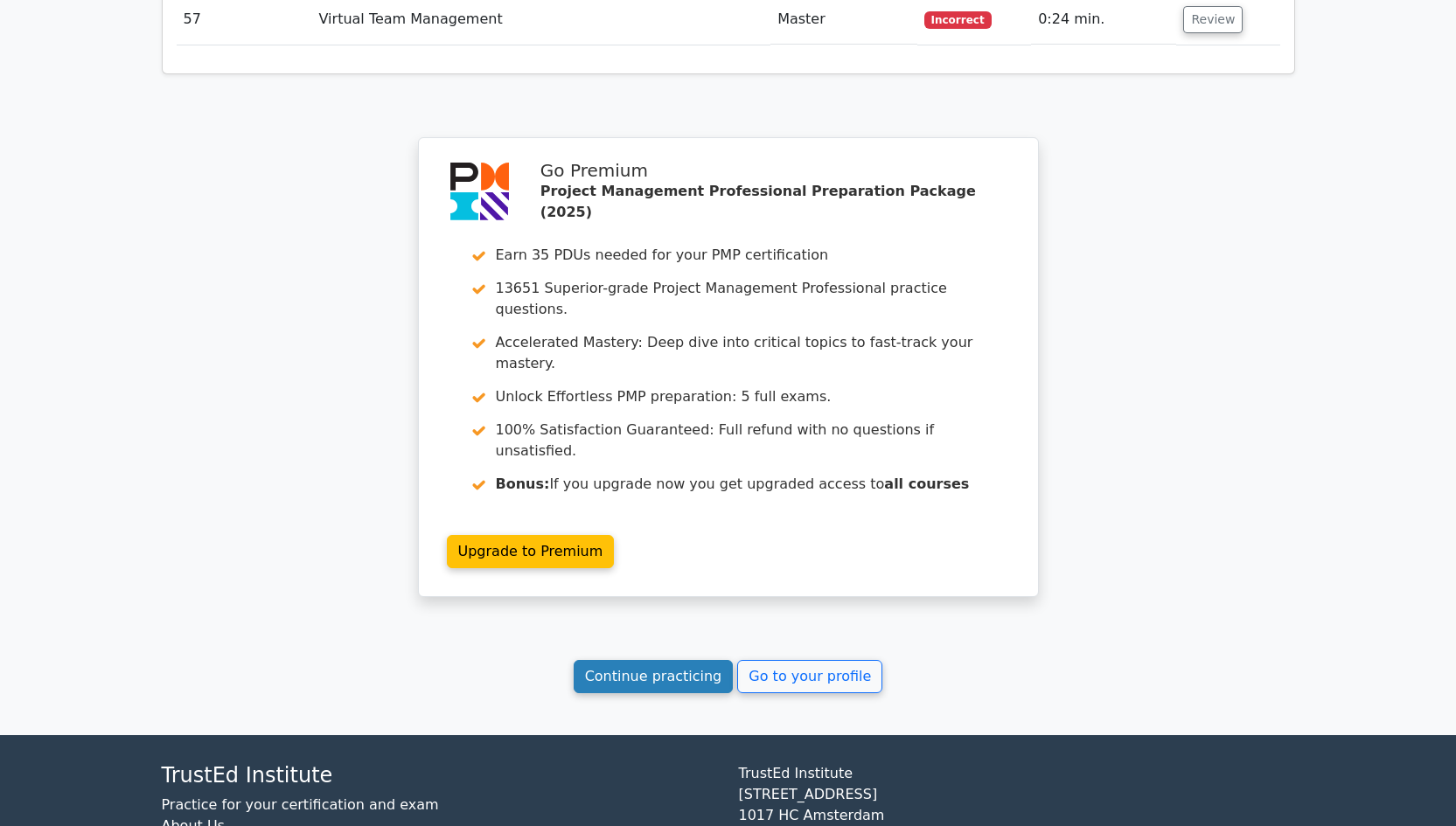
click at [663, 659] on link "Continue practicing" at bounding box center [653, 676] width 160 height 33
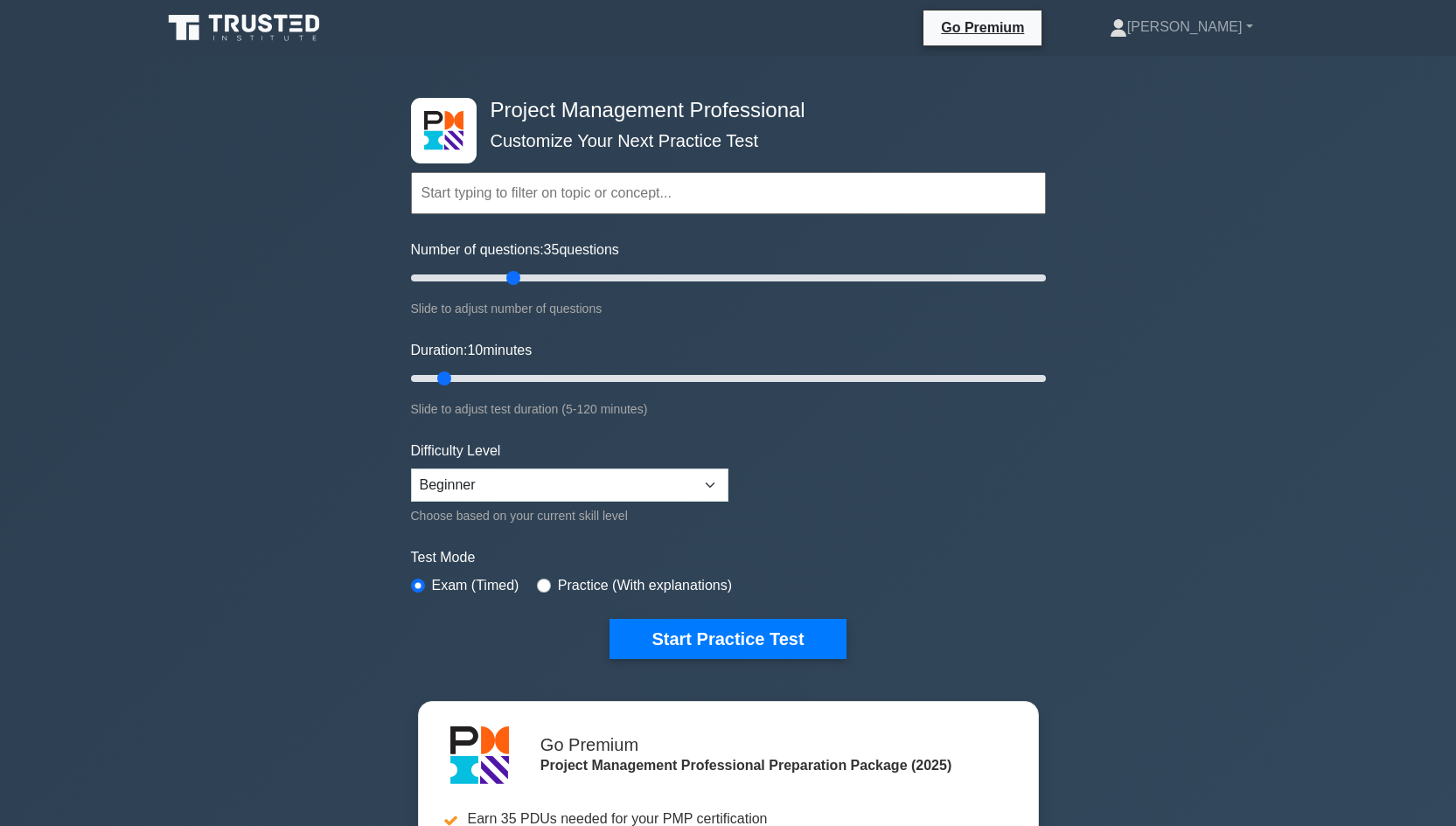
click at [507, 280] on input "Number of questions: 35 questions" at bounding box center [728, 278] width 634 height 21
click at [548, 277] on input "Number of questions: 35 questions" at bounding box center [728, 278] width 634 height 21
click at [565, 274] on input "Number of questions: 50 questions" at bounding box center [728, 278] width 634 height 21
type input "60"
click at [585, 274] on input "Number of questions: 60 questions" at bounding box center [728, 278] width 634 height 21
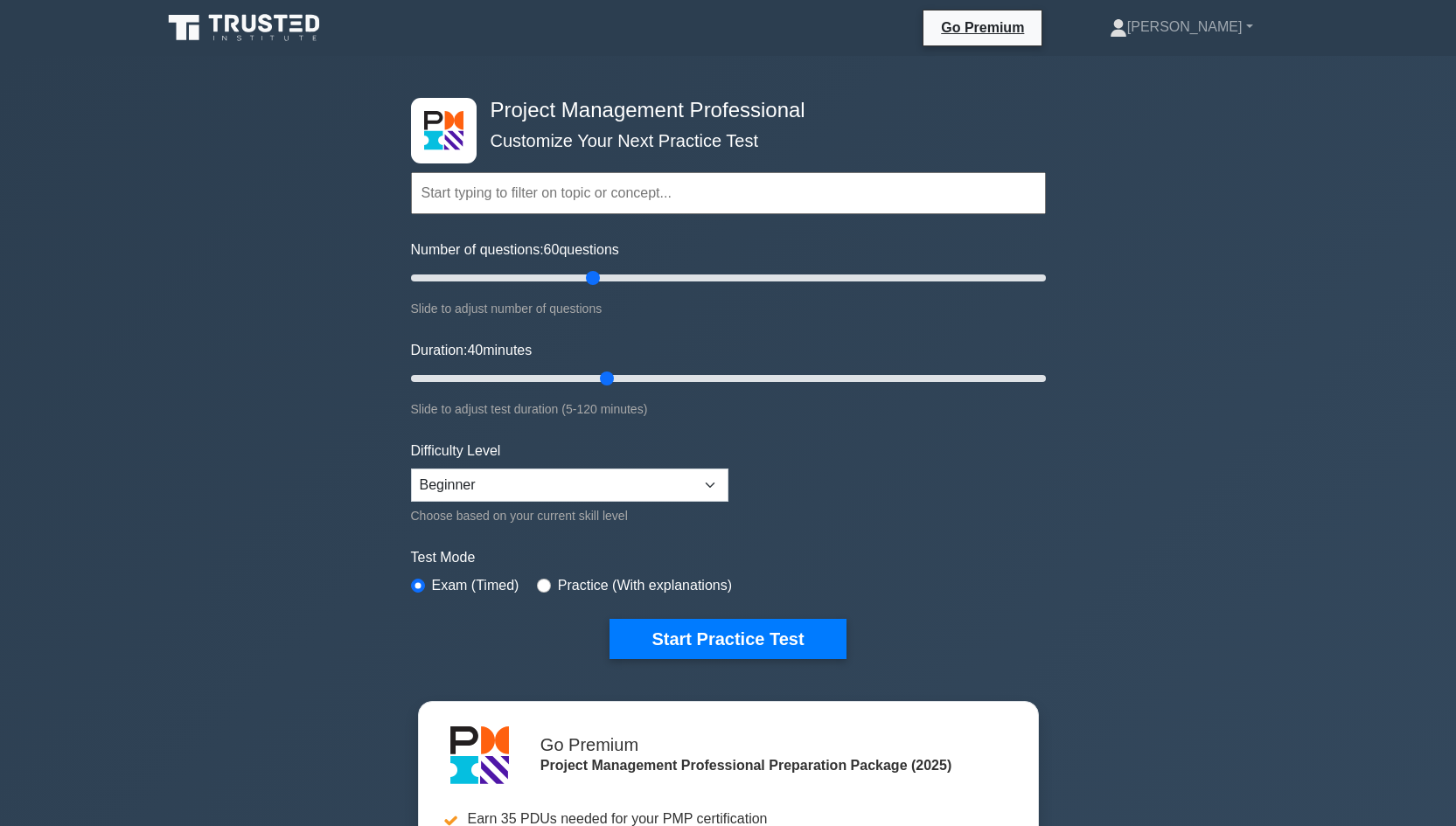
click at [599, 377] on input "Duration: 40 minutes" at bounding box center [728, 378] width 634 height 21
click at [623, 378] on input "Duration: 40 minutes" at bounding box center [728, 378] width 634 height 21
click at [644, 376] on input "Duration: 45 minutes" at bounding box center [728, 378] width 634 height 21
click at [654, 373] on input "Duration: 45 minutes" at bounding box center [728, 378] width 634 height 21
click at [679, 373] on input "Duration: 55 minutes" at bounding box center [728, 378] width 634 height 21
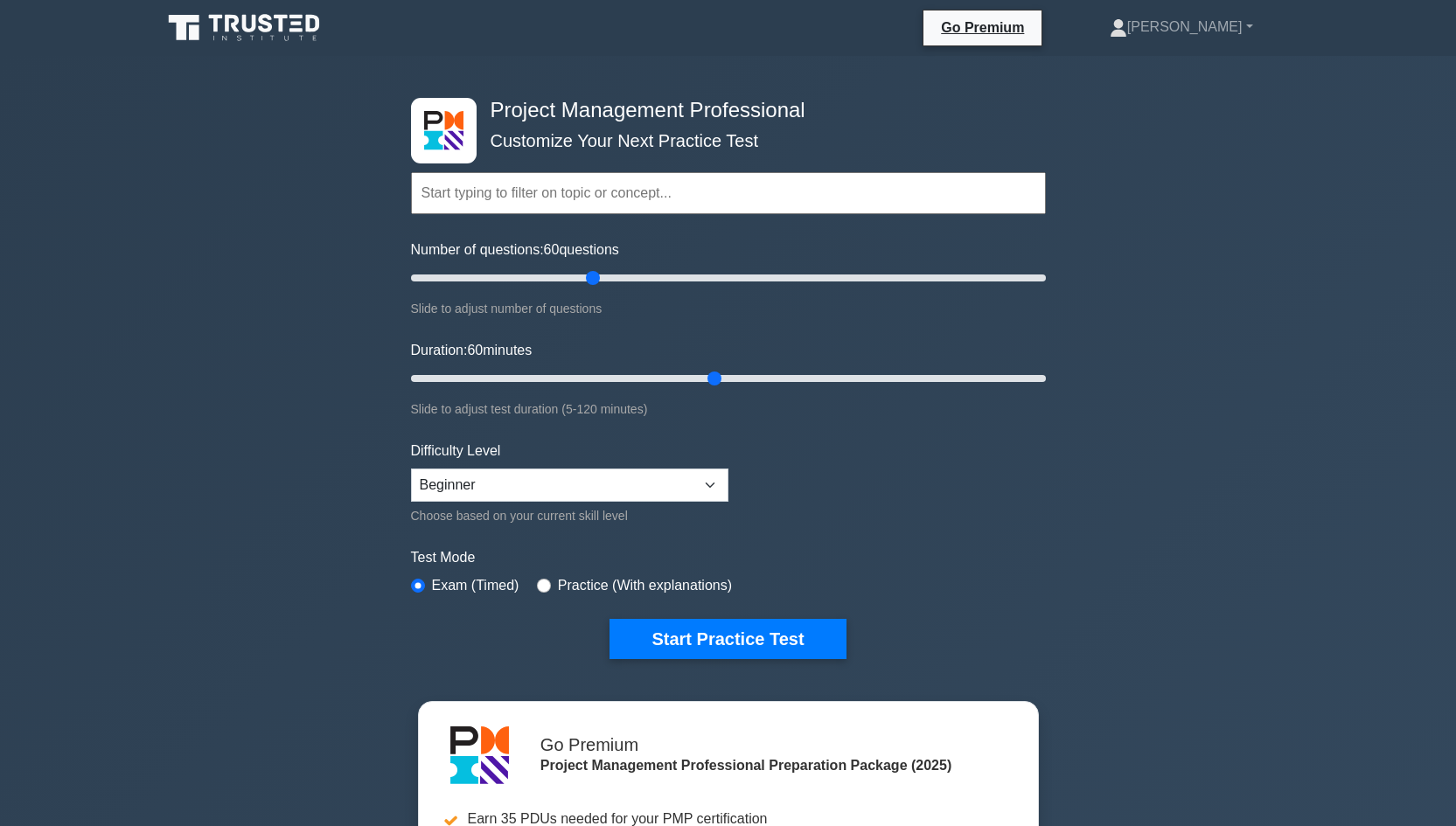
click at [710, 375] on input "Duration: 60 minutes" at bounding box center [728, 378] width 634 height 21
click at [730, 377] on input "Duration: 65 minutes" at bounding box center [728, 378] width 634 height 21
type input "70"
click at [766, 377] on input "Duration: 70 minutes" at bounding box center [728, 378] width 634 height 21
select select "expert"
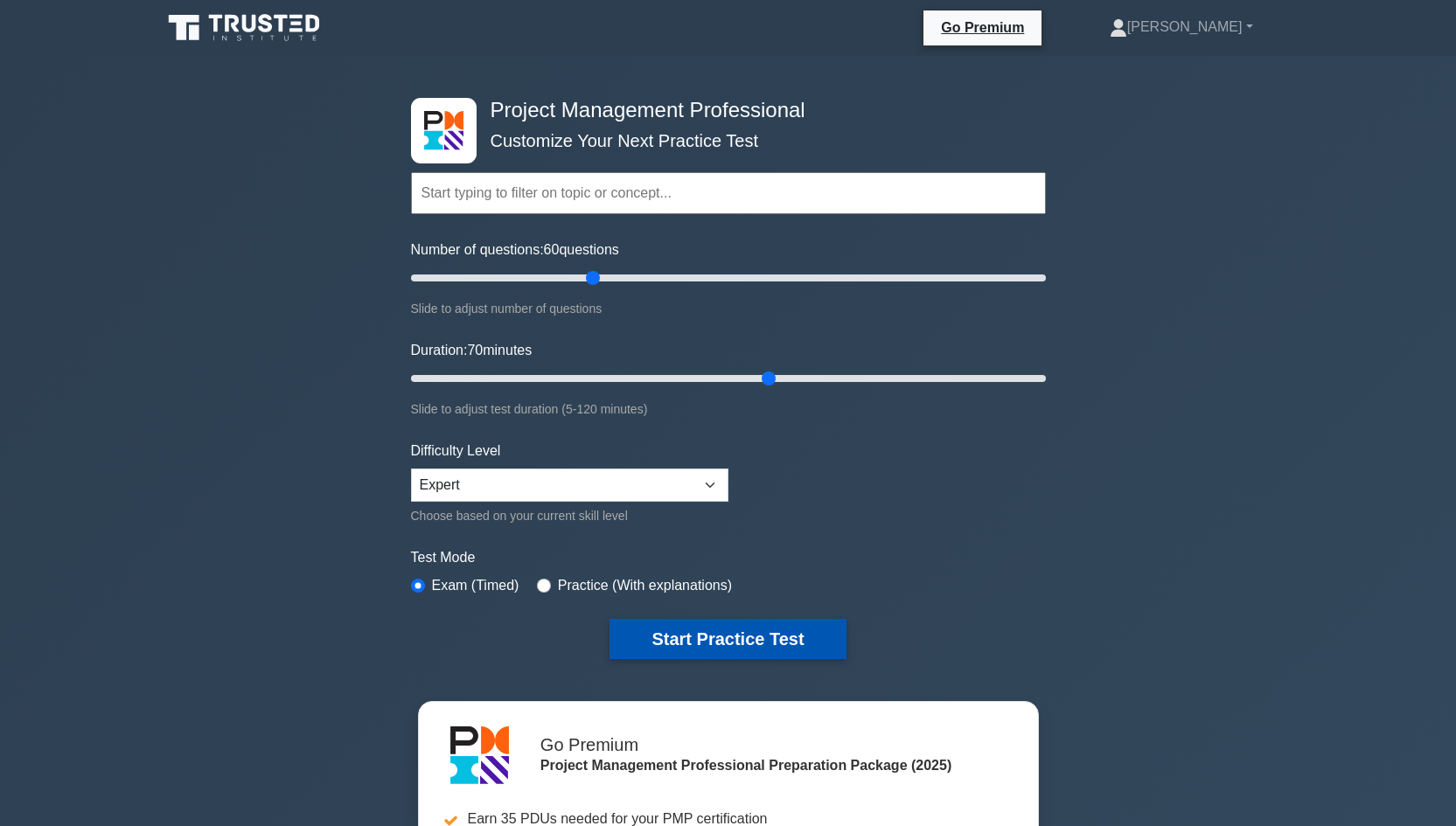
click at [734, 641] on button "Start Practice Test" at bounding box center [727, 639] width 236 height 40
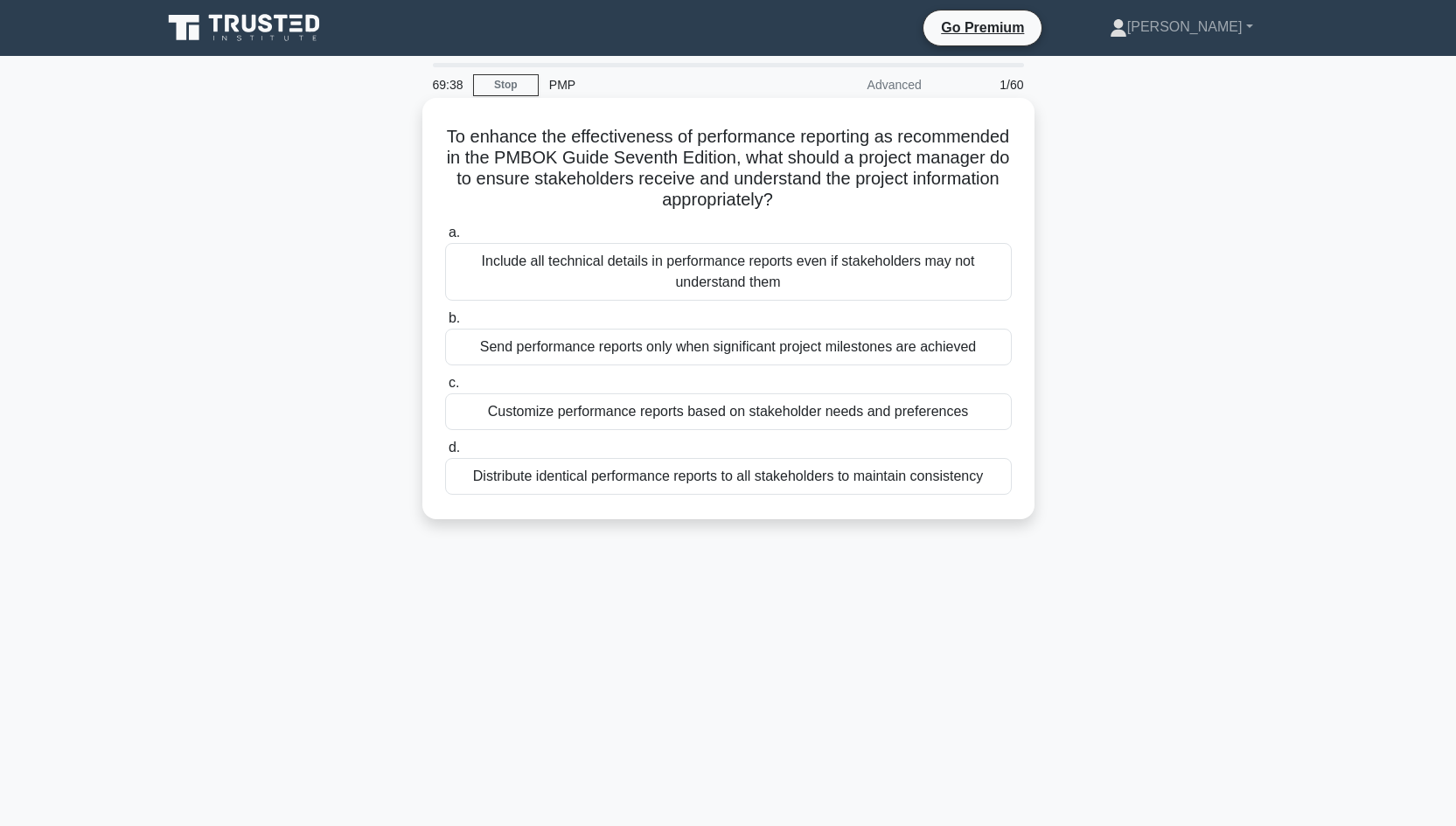
click at [742, 416] on div "Customize performance reports based on stakeholder needs and preferences" at bounding box center [728, 412] width 566 height 37
click at [445, 389] on input "c. Customize performance reports based on stakeholder needs and preferences" at bounding box center [445, 383] width 0 height 11
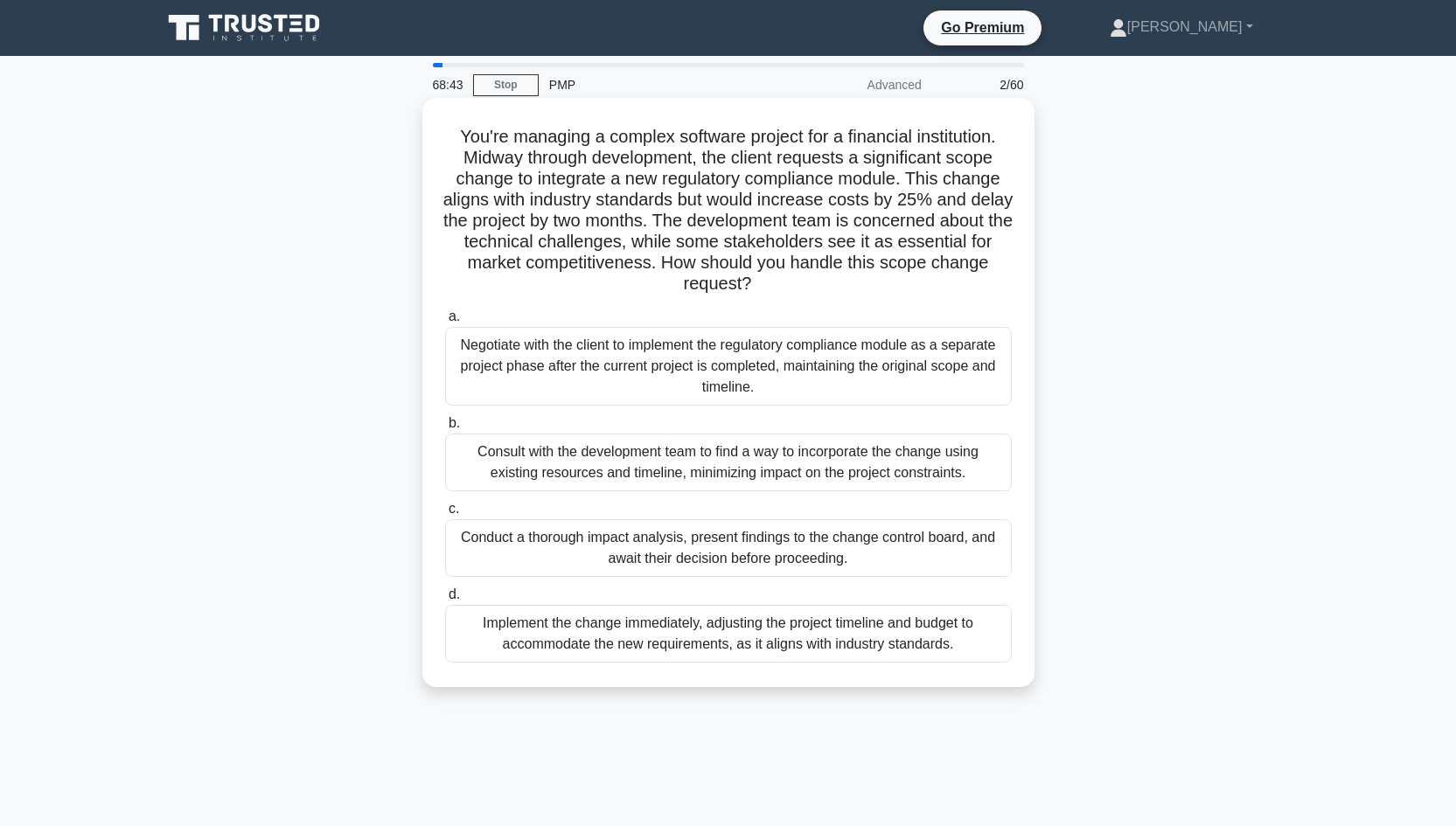
click at [954, 469] on div "Consult with the development team to find a way to incorporate the change using…" at bounding box center [728, 462] width 566 height 58
click at [445, 429] on input "b. Consult with the development team to find a way to incorporate the change us…" at bounding box center [445, 423] width 0 height 11
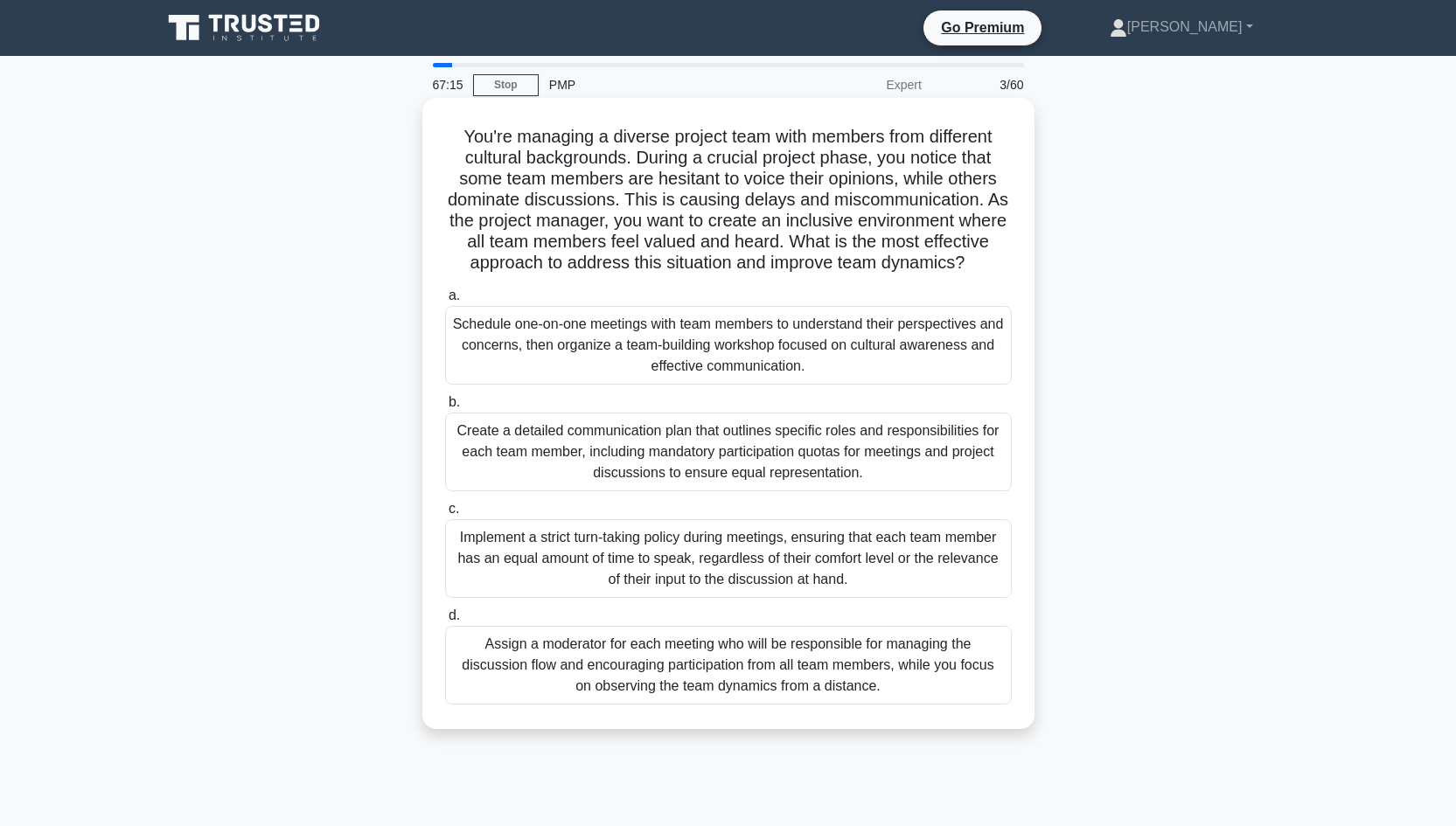
click at [714, 669] on div "Assign a moderator for each meeting who will be responsible for managing the di…" at bounding box center [728, 664] width 566 height 79
click at [445, 622] on input "d. Assign a moderator for each meeting who will be responsible for managing the…" at bounding box center [445, 616] width 0 height 11
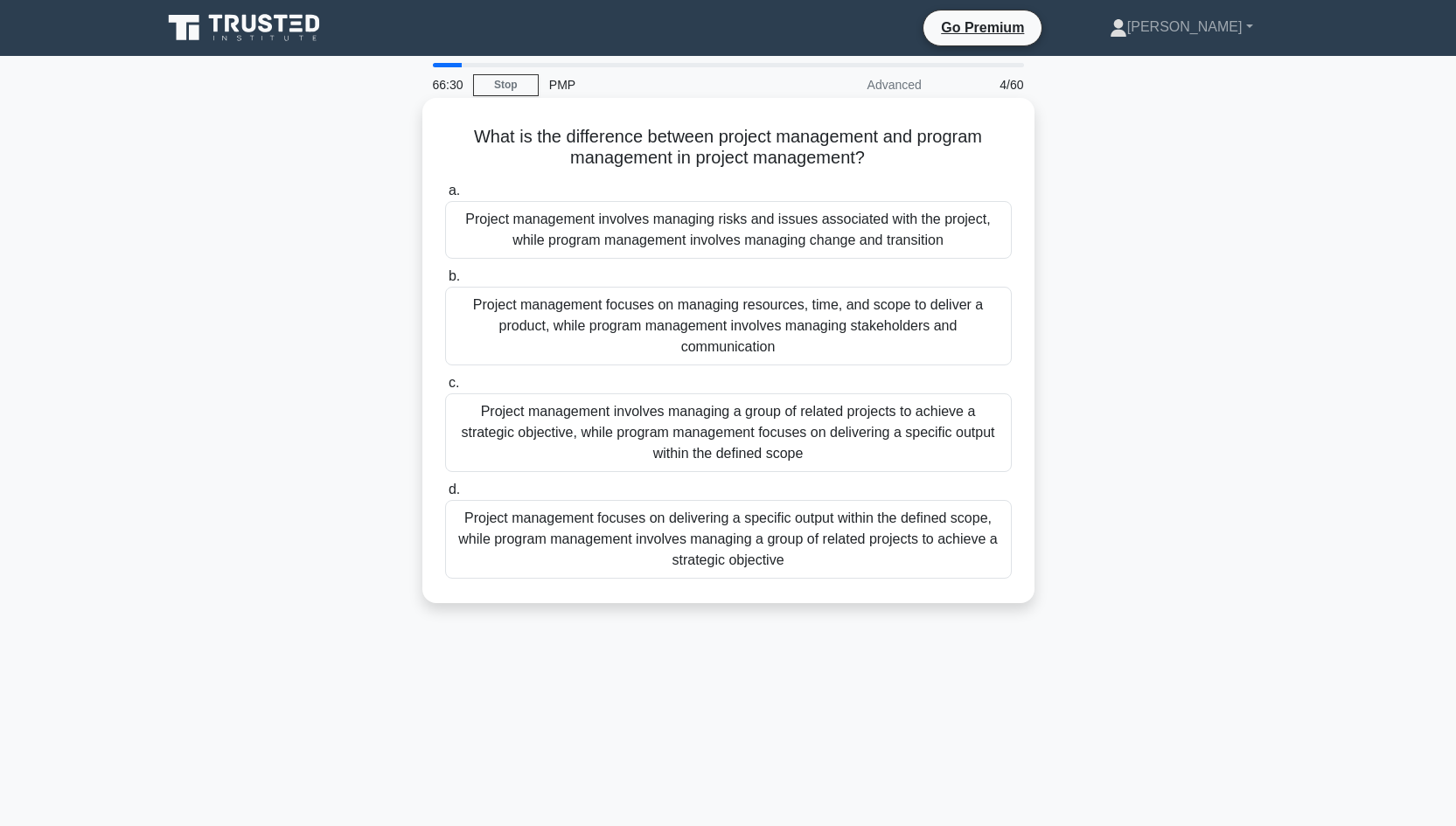
click at [772, 553] on div "Project management focuses on delivering a specific output within the defined s…" at bounding box center [728, 538] width 566 height 79
click at [445, 496] on input "d. Project management focuses on delivering a specific output within the define…" at bounding box center [445, 490] width 0 height 11
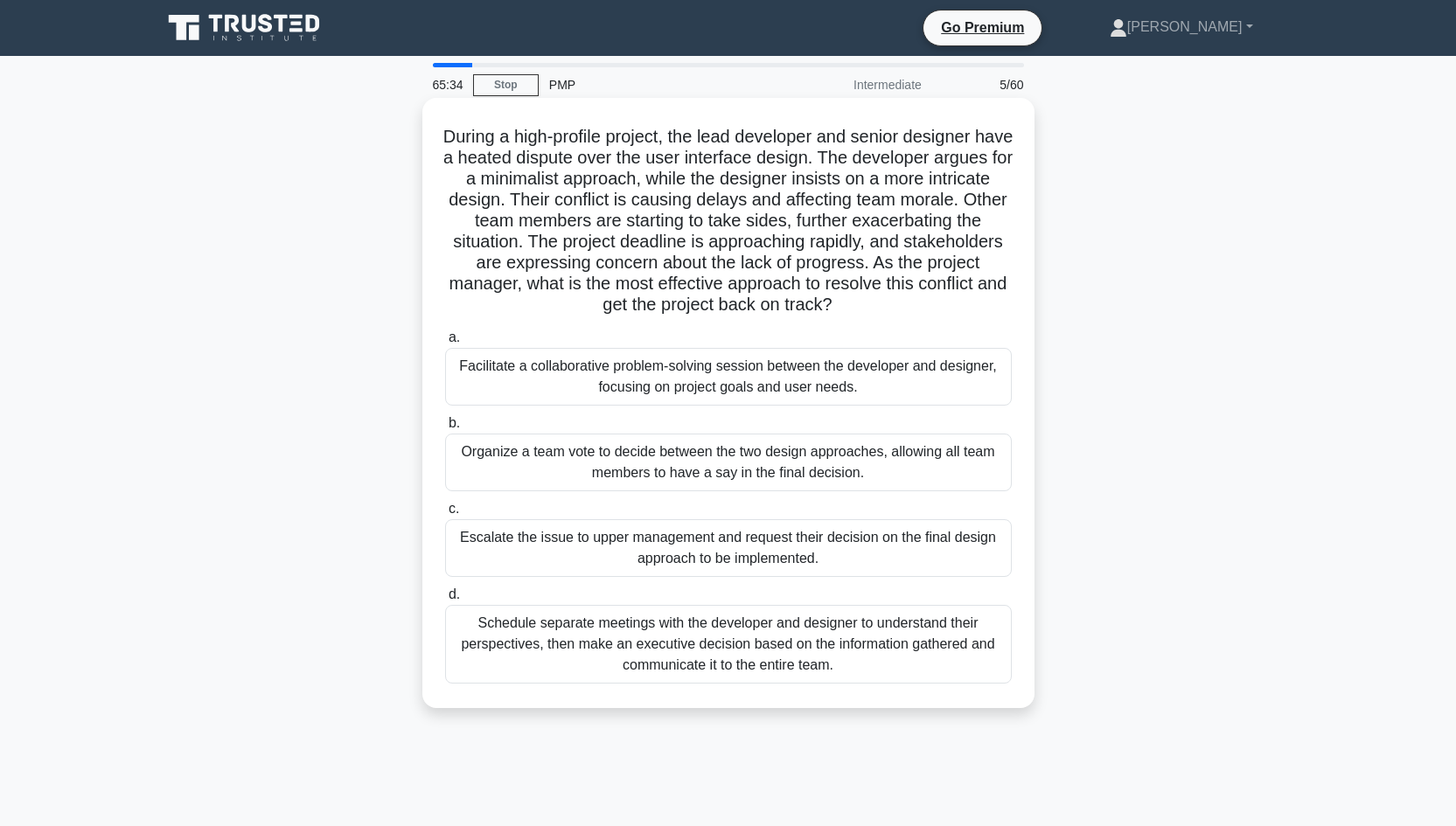
click at [892, 384] on div "Facilitate a collaborative problem-solving session between the developer and de…" at bounding box center [728, 377] width 566 height 58
click at [445, 343] on input "a. Facilitate a collaborative problem-solving session between the developer and…" at bounding box center [445, 338] width 0 height 11
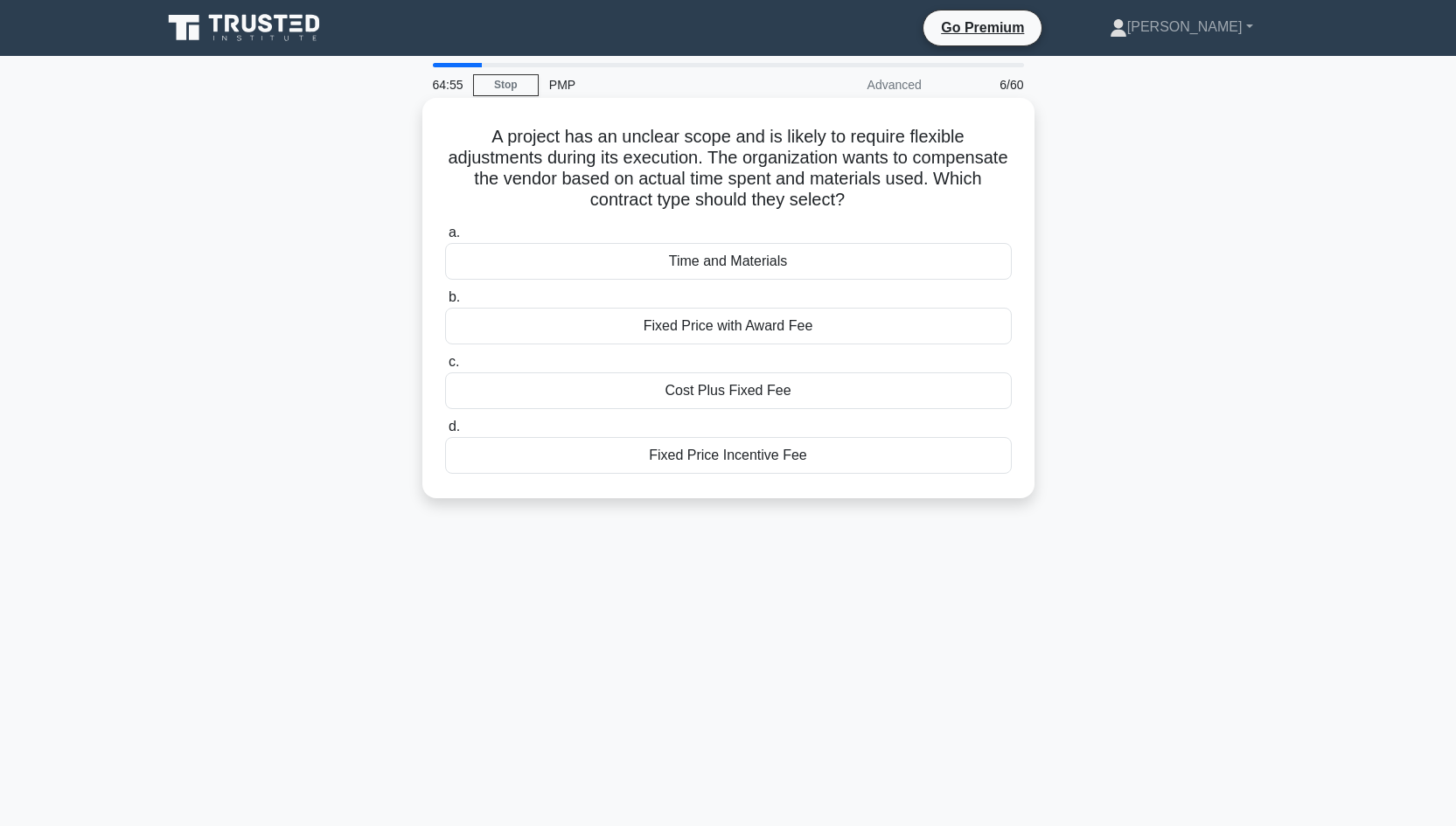
click at [762, 264] on div "Time and Materials" at bounding box center [728, 261] width 566 height 37
click at [445, 238] on input "a. Time and Materials" at bounding box center [445, 233] width 0 height 11
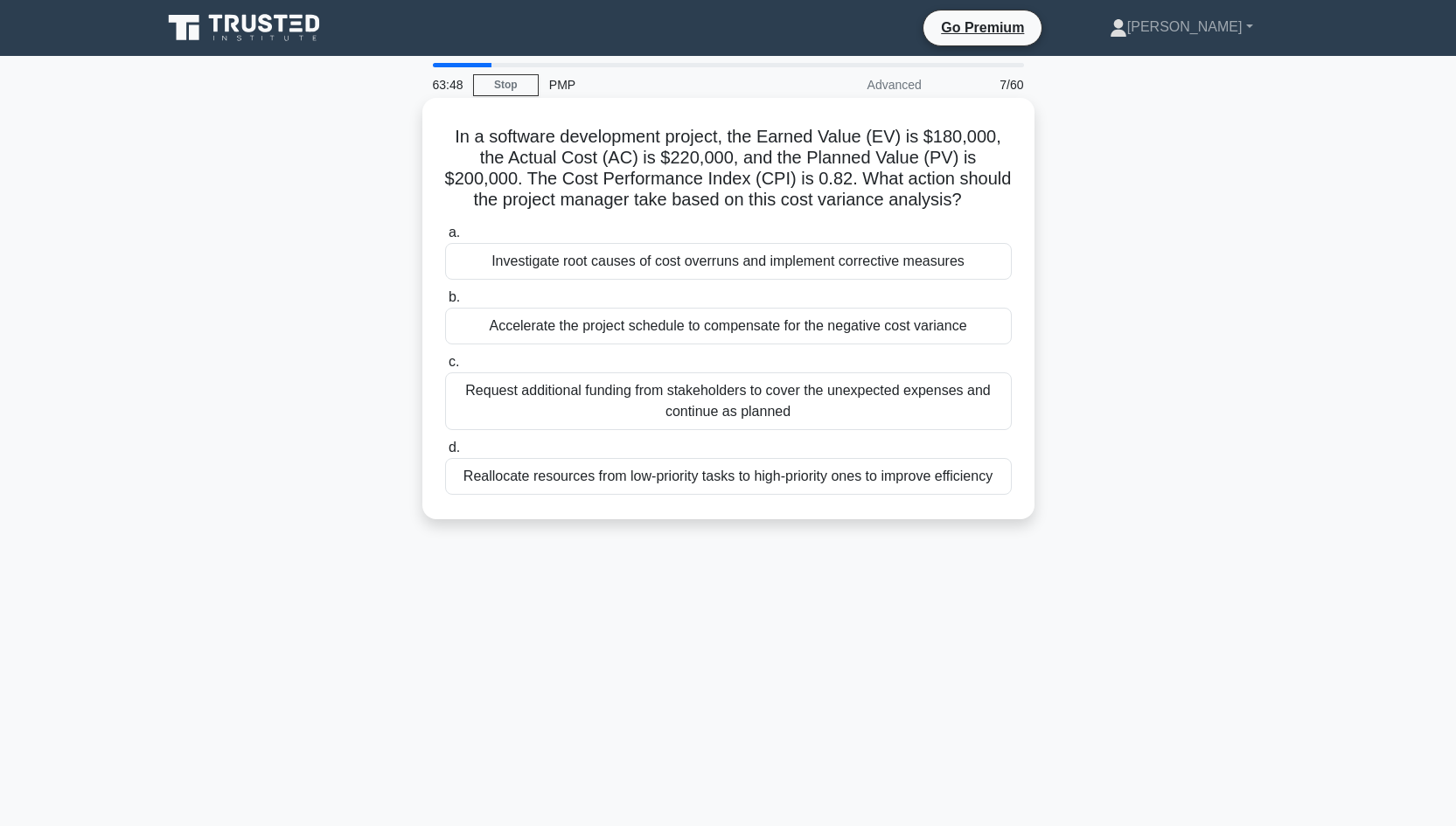
click at [721, 412] on div "Request additional funding from stakeholders to cover the unexpected expenses a…" at bounding box center [728, 400] width 566 height 58
click at [445, 368] on input "c. Request additional funding from stakeholders to cover the unexpected expense…" at bounding box center [445, 362] width 0 height 11
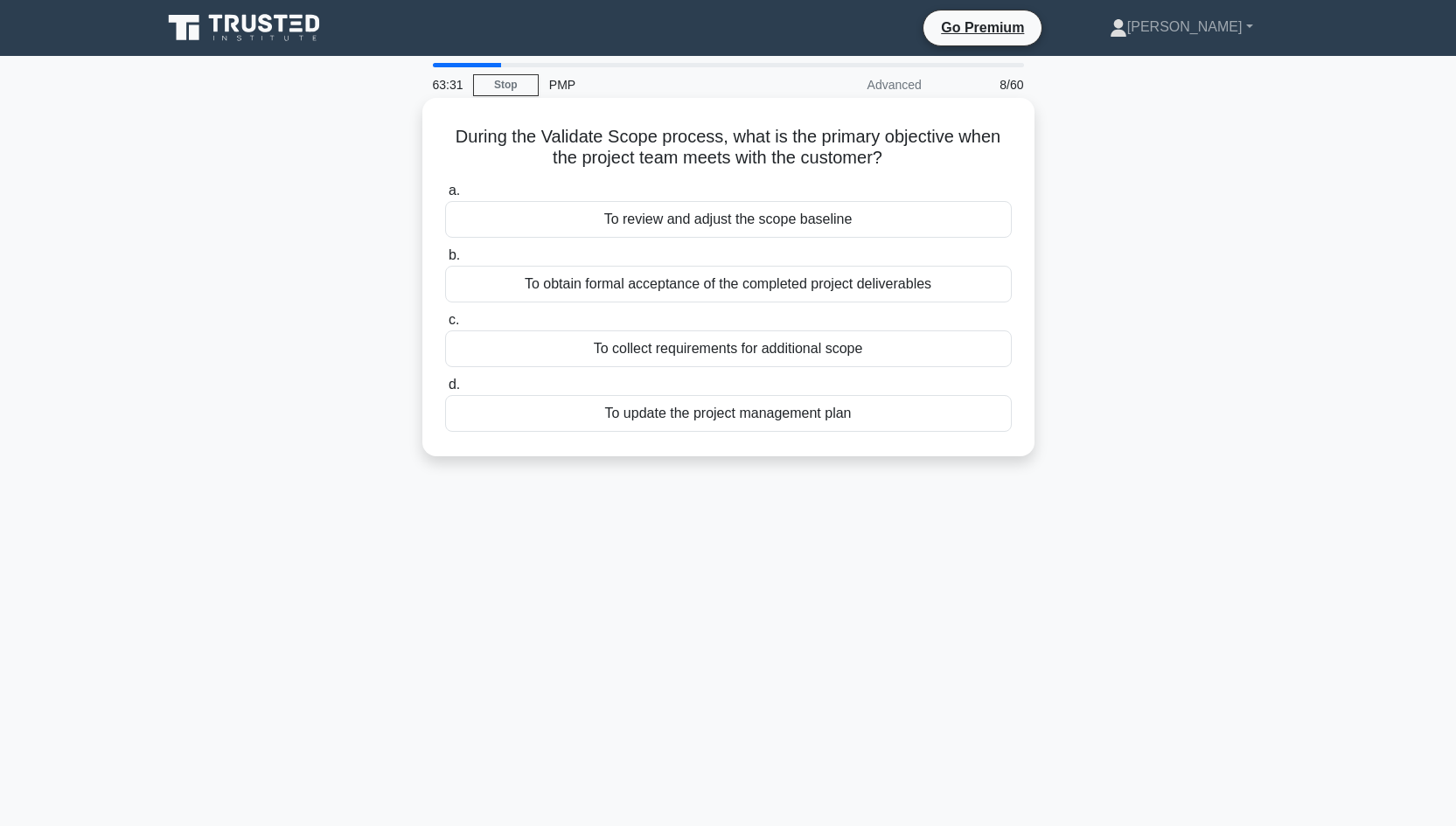
click at [885, 287] on div "To obtain formal acceptance of the completed project deliverables" at bounding box center [728, 284] width 566 height 37
click at [445, 261] on input "b. To obtain formal acceptance of the completed project deliverables" at bounding box center [445, 255] width 0 height 11
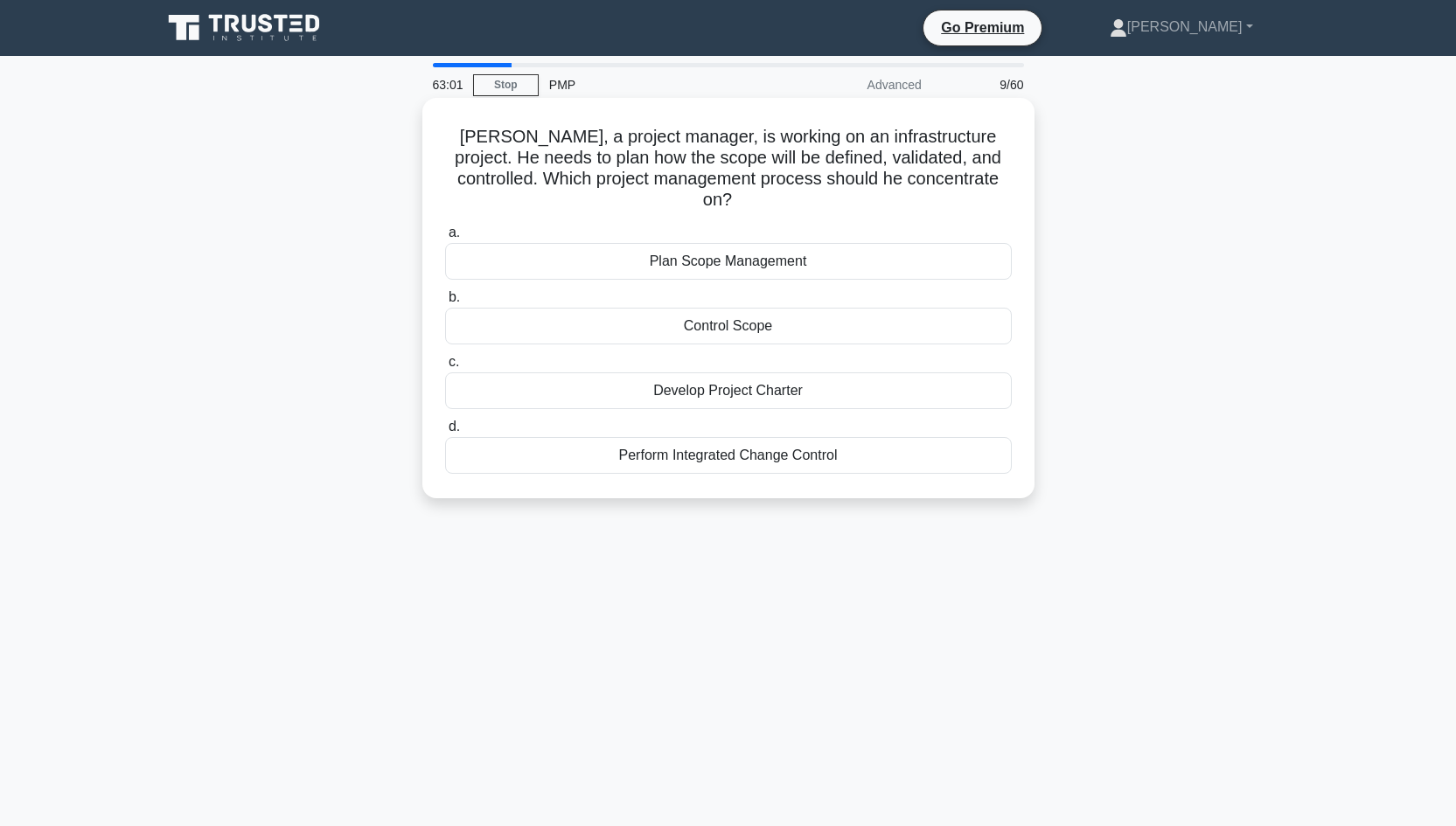
click at [834, 243] on div "Plan Scope Management" at bounding box center [728, 261] width 566 height 37
click at [445, 238] on input "a. Plan Scope Management" at bounding box center [445, 233] width 0 height 11
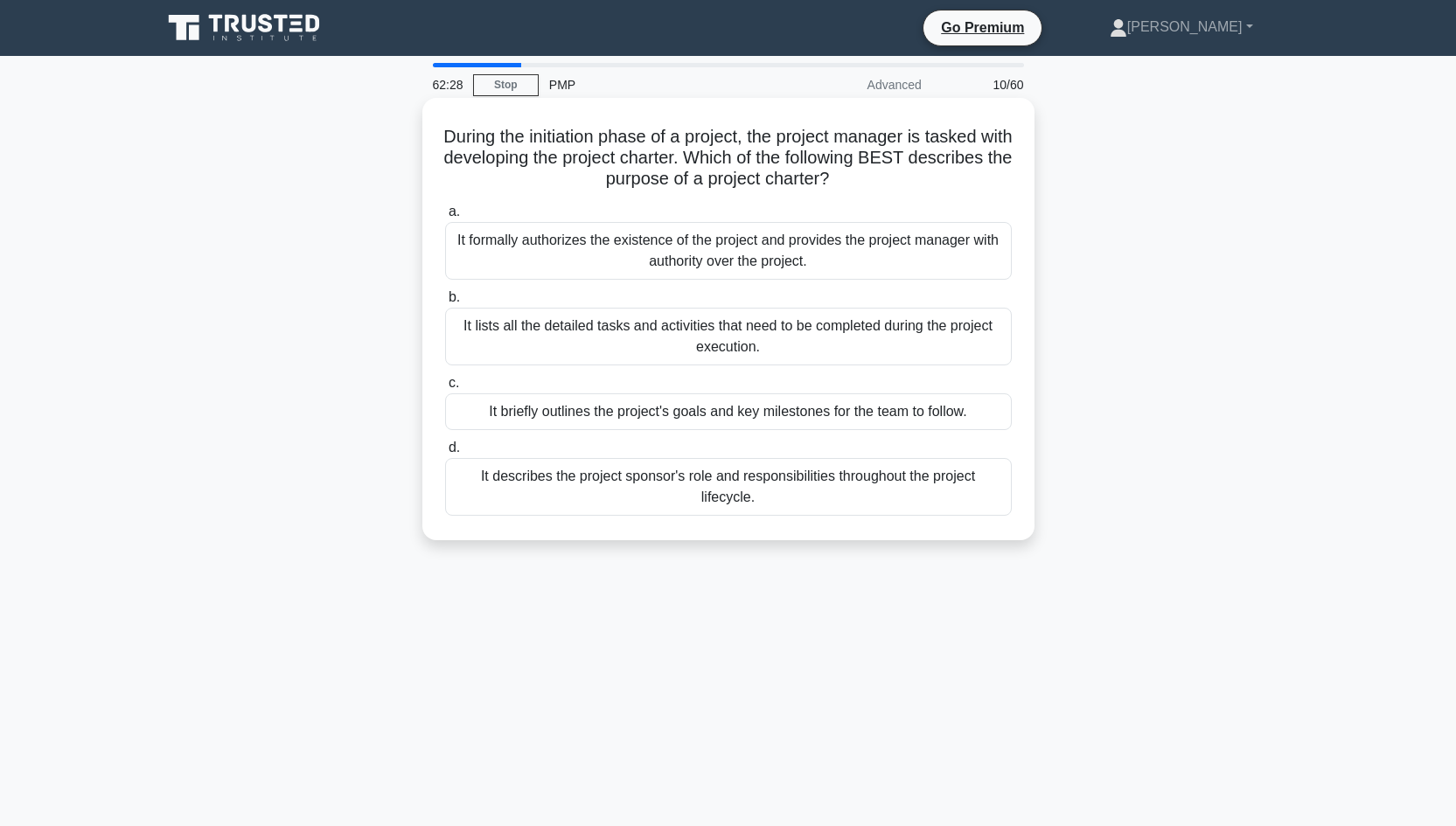
click at [821, 258] on div "It formally authorizes the existence of the project and provides the project ma…" at bounding box center [728, 251] width 566 height 58
click at [445, 218] on input "a. It formally authorizes the existence of the project and provides the project…" at bounding box center [445, 212] width 0 height 11
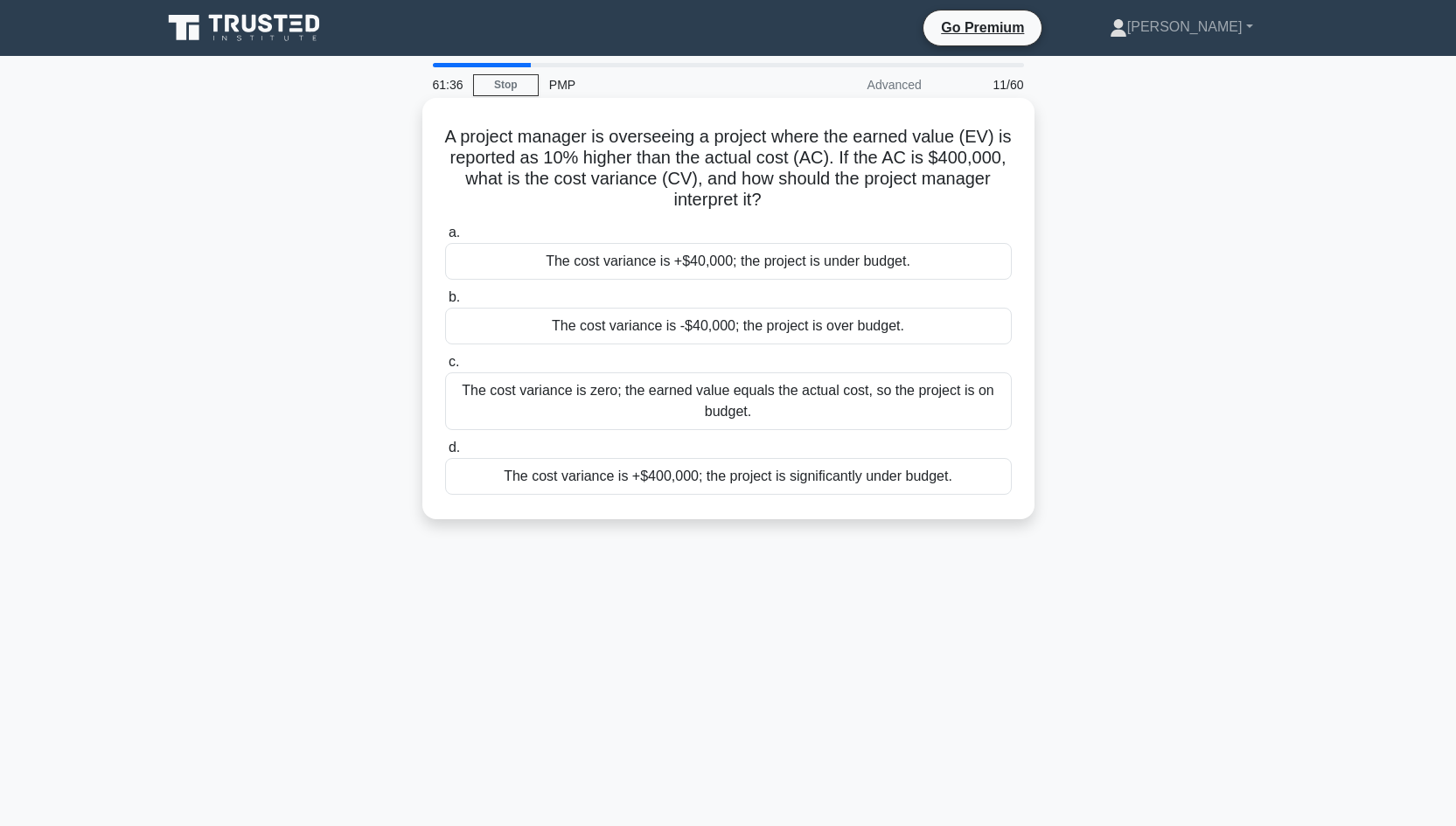
click at [725, 255] on div "The cost variance is +$40,000; the project is under budget." at bounding box center [728, 261] width 566 height 37
click at [445, 238] on input "a. The cost variance is +$40,000; the project is under budget." at bounding box center [445, 233] width 0 height 11
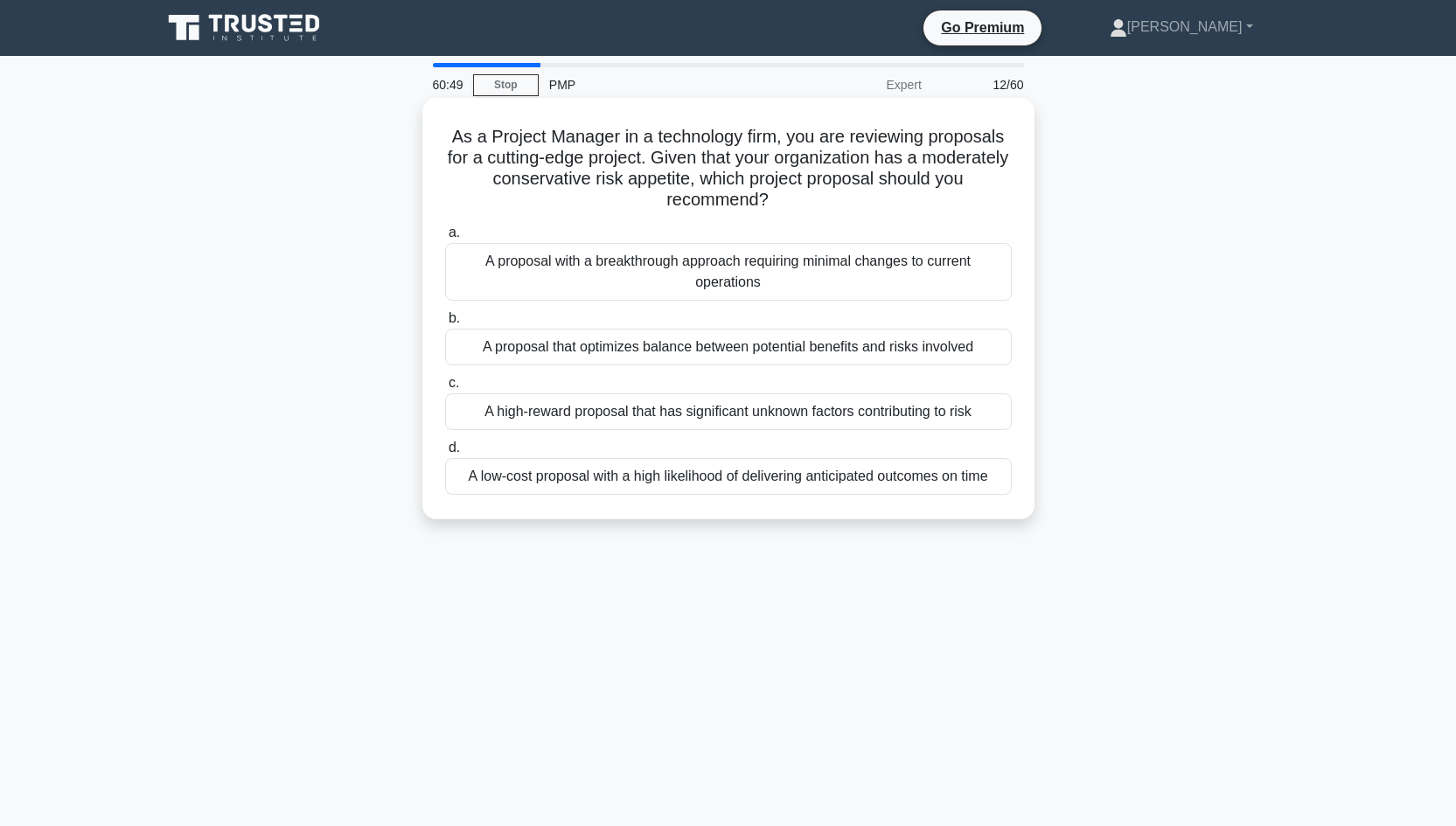
click at [706, 480] on div "A low-cost proposal with a high likelihood of delivering anticipated outcomes o…" at bounding box center [728, 476] width 566 height 37
click at [445, 453] on input "d. A low-cost proposal with a high likelihood of delivering anticipated outcome…" at bounding box center [445, 448] width 0 height 11
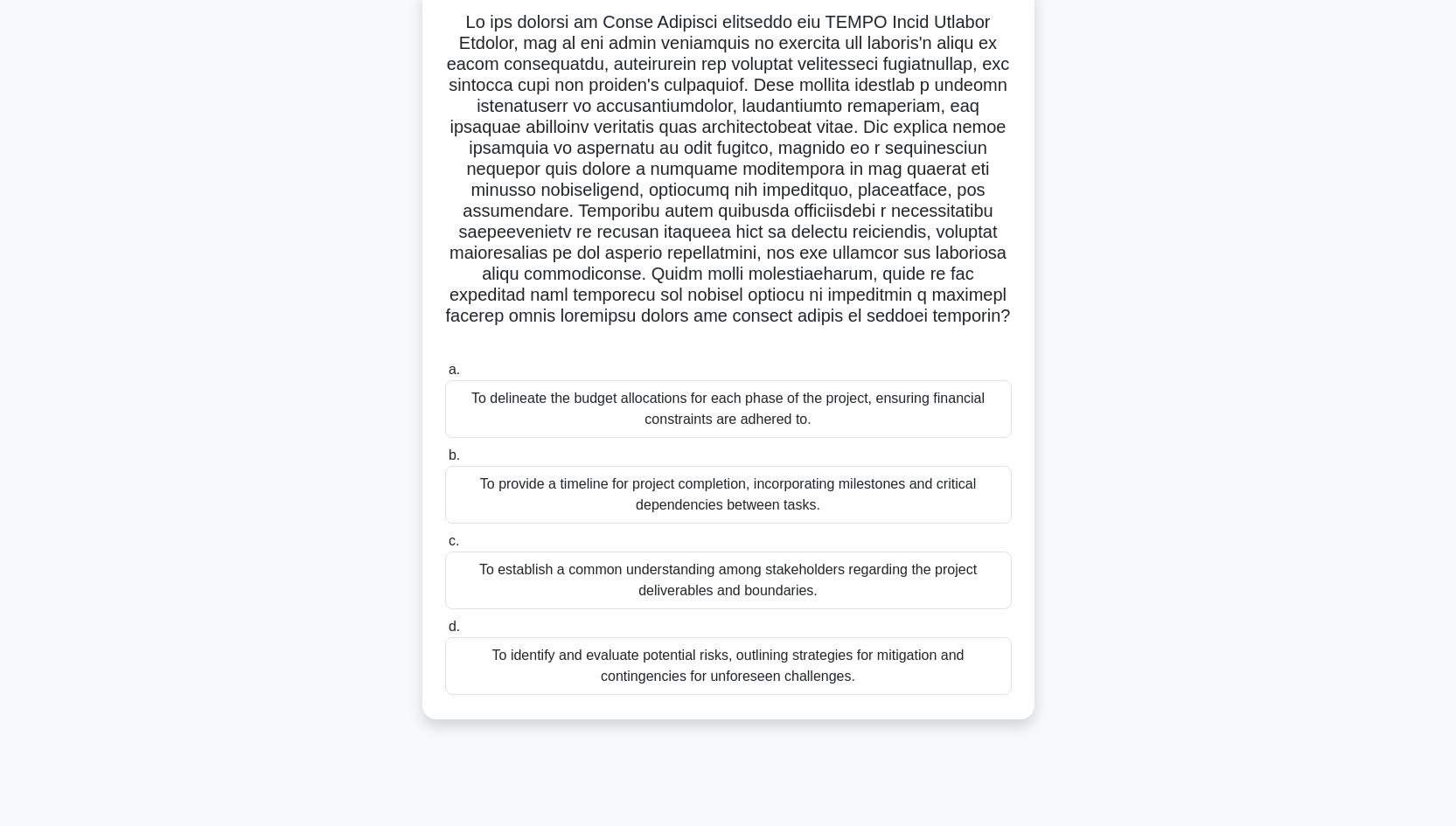
scroll to position [118, 0]
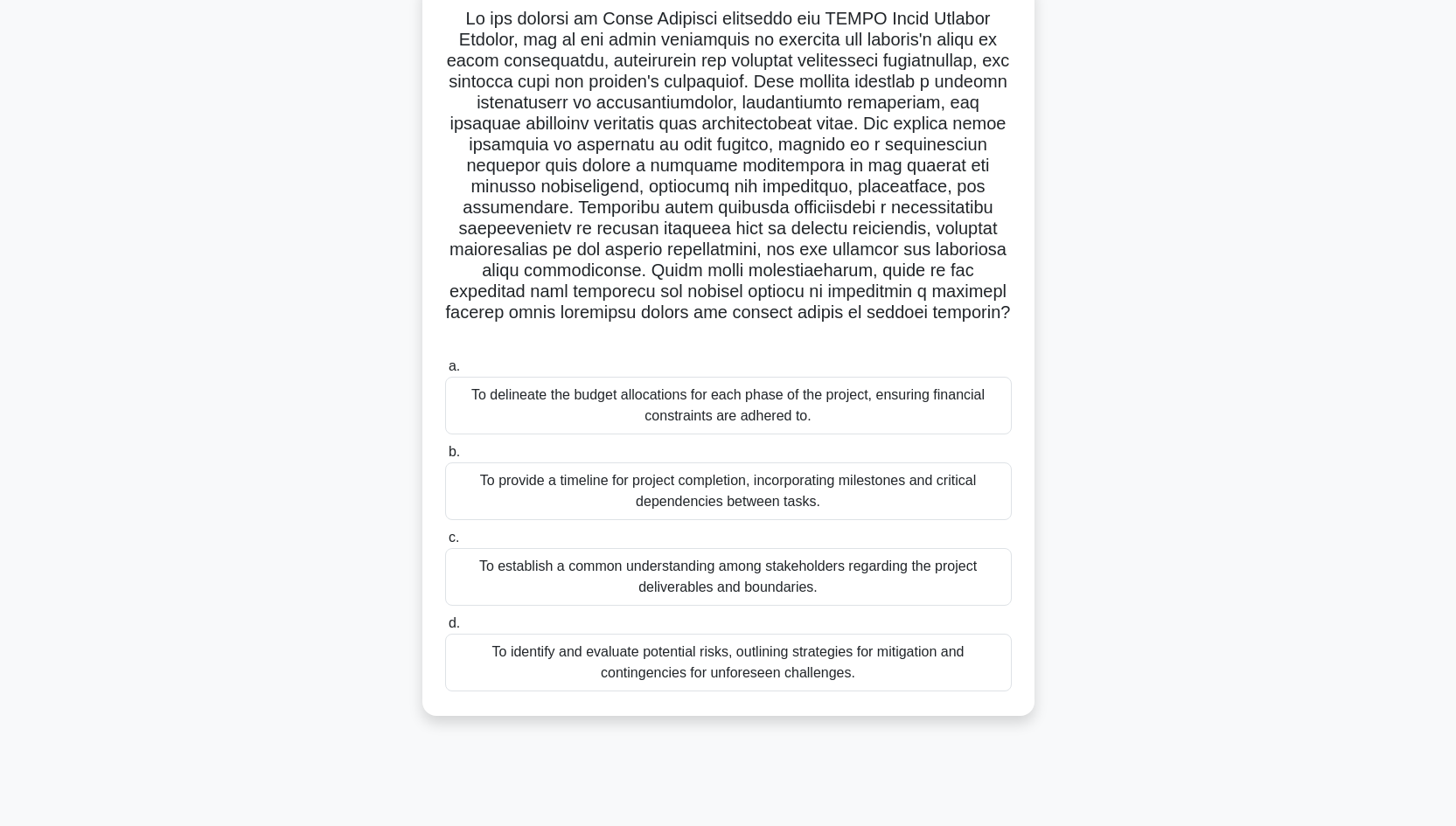
click at [715, 557] on div "To establish a common understanding among stakeholders regarding the project de…" at bounding box center [728, 576] width 566 height 58
click at [445, 543] on input "c. To establish a common understanding among stakeholders regarding the project…" at bounding box center [445, 537] width 0 height 11
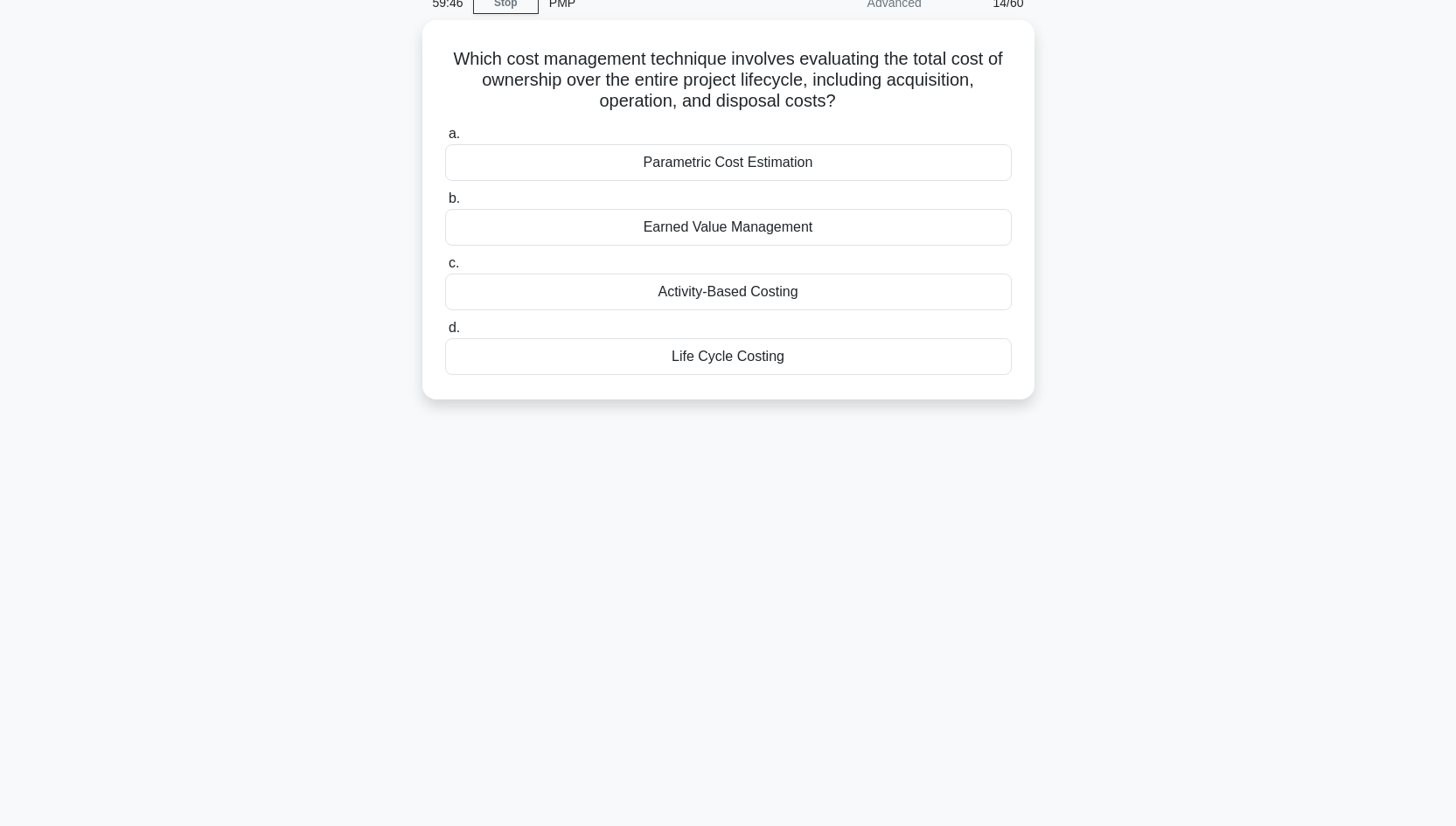
scroll to position [0, 0]
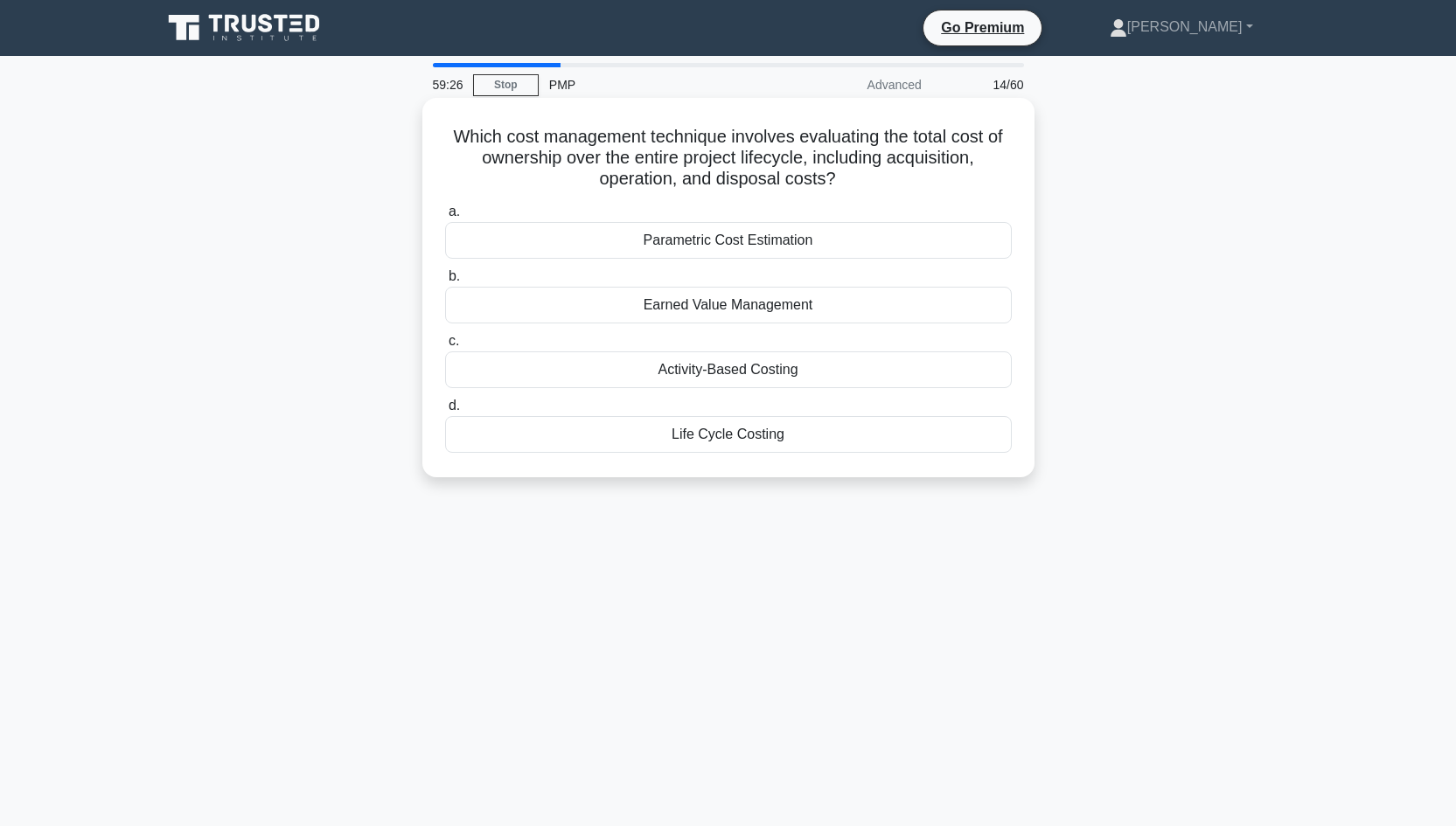
click at [739, 437] on div "Life Cycle Costing" at bounding box center [728, 434] width 566 height 37
click at [445, 412] on input "d. Life Cycle Costing" at bounding box center [445, 406] width 0 height 11
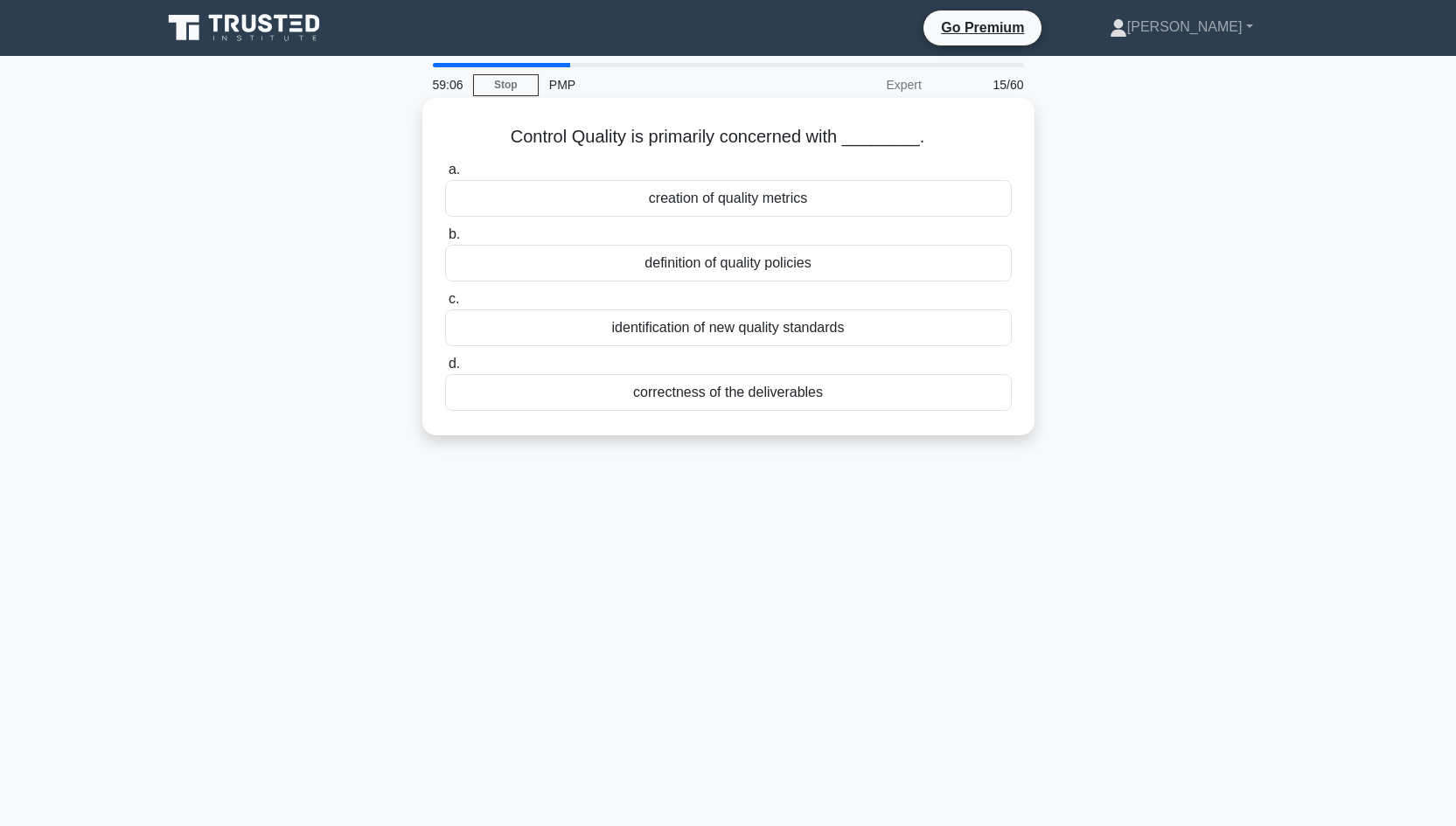
click at [728, 395] on div "correctness of the deliverables" at bounding box center [728, 392] width 566 height 37
click at [445, 370] on input "d. correctness of the deliverables" at bounding box center [445, 364] width 0 height 11
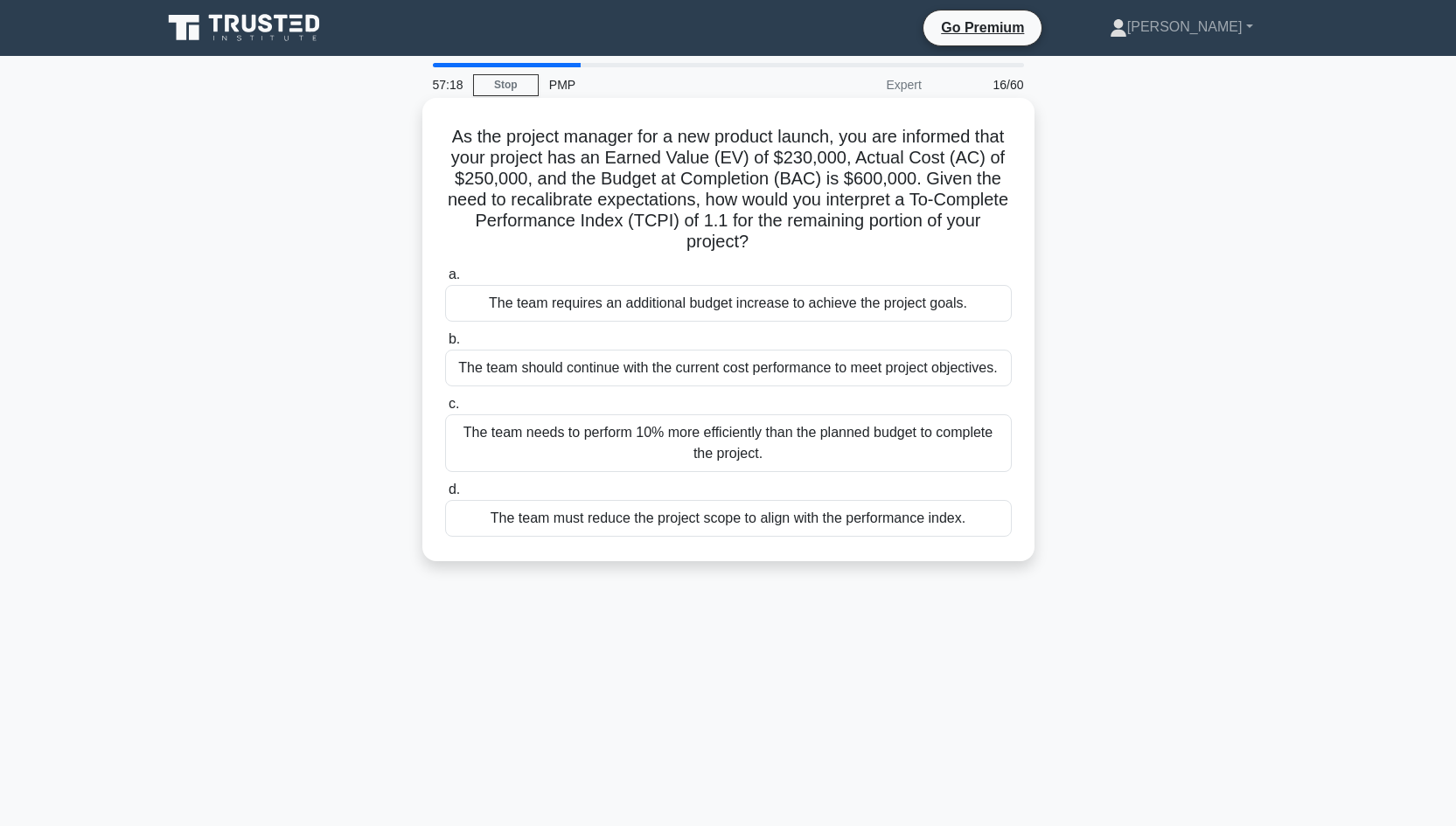
click at [759, 459] on div "The team needs to perform 10% more efficiently than the planned budget to compl…" at bounding box center [728, 443] width 566 height 58
click at [445, 410] on input "c. The team needs to perform 10% more efficiently than the planned budget to co…" at bounding box center [445, 404] width 0 height 11
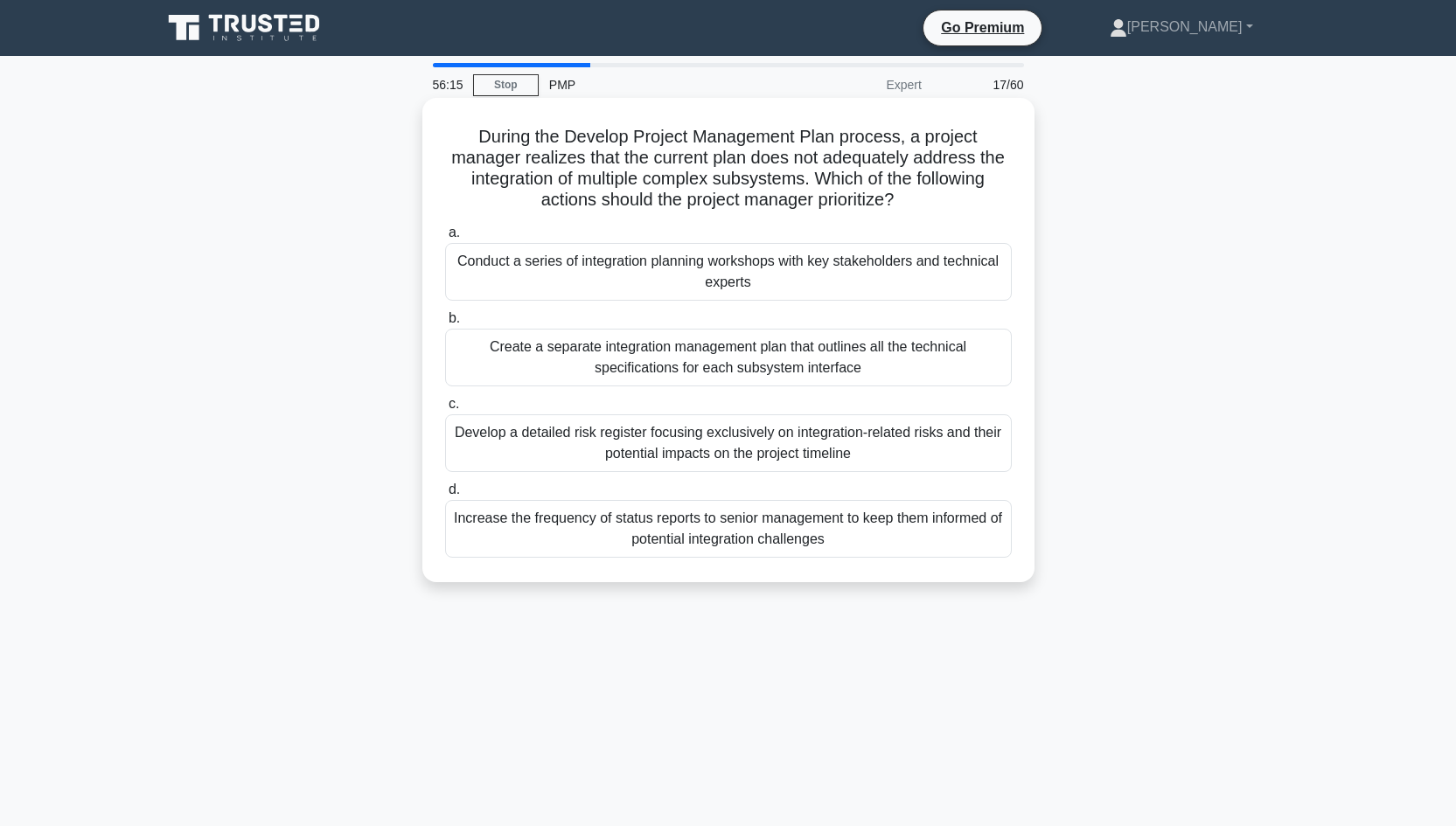
click at [834, 360] on div "Create a separate integration management plan that outlines all the technical s…" at bounding box center [728, 357] width 566 height 58
click at [445, 325] on input "b. Create a separate integration management plan that outlines all the technica…" at bounding box center [445, 319] width 0 height 11
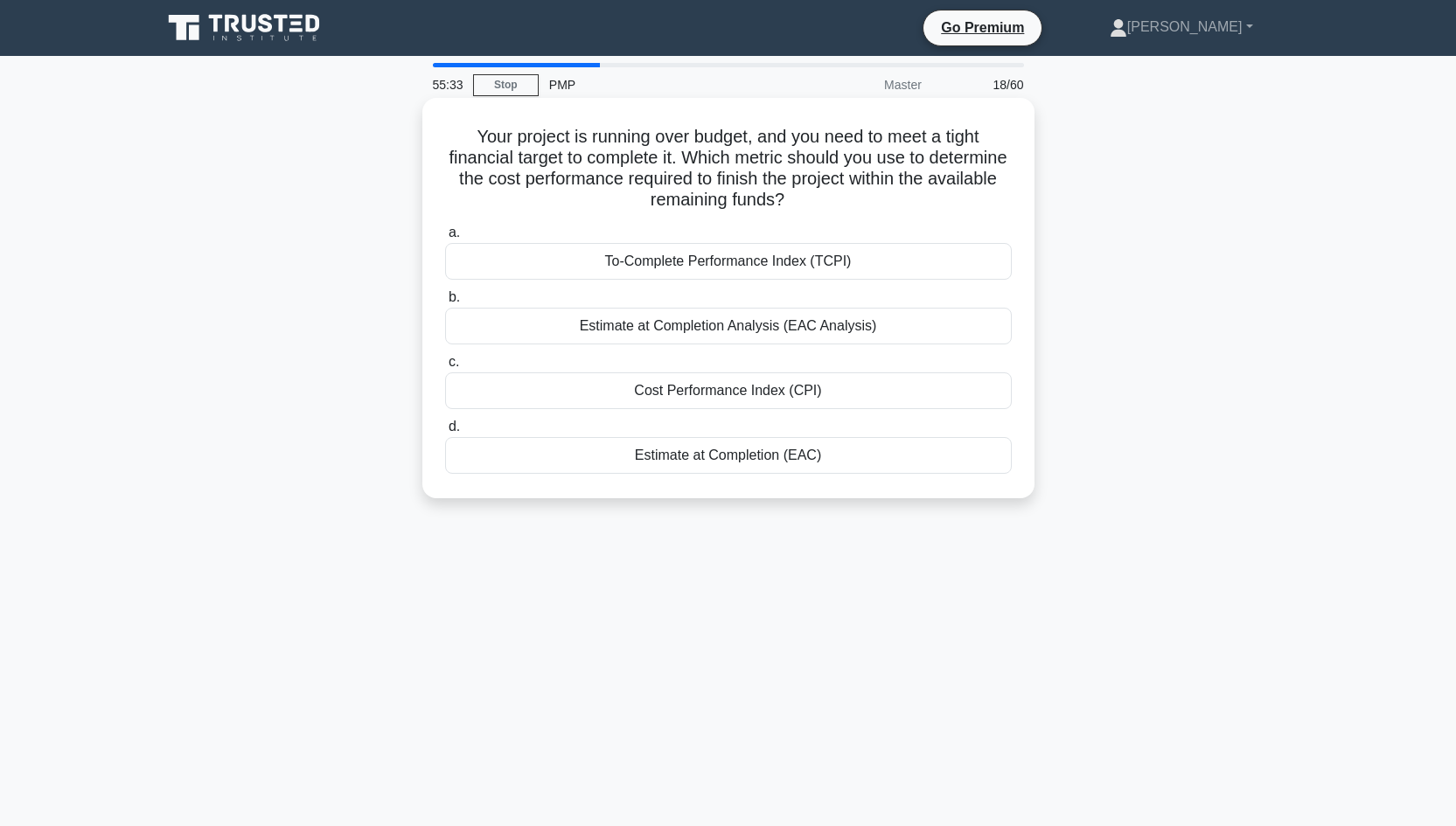
click at [785, 261] on div "To-Complete Performance Index (TCPI)" at bounding box center [728, 261] width 566 height 37
click at [445, 238] on input "a. To-Complete Performance Index (TCPI)" at bounding box center [445, 233] width 0 height 11
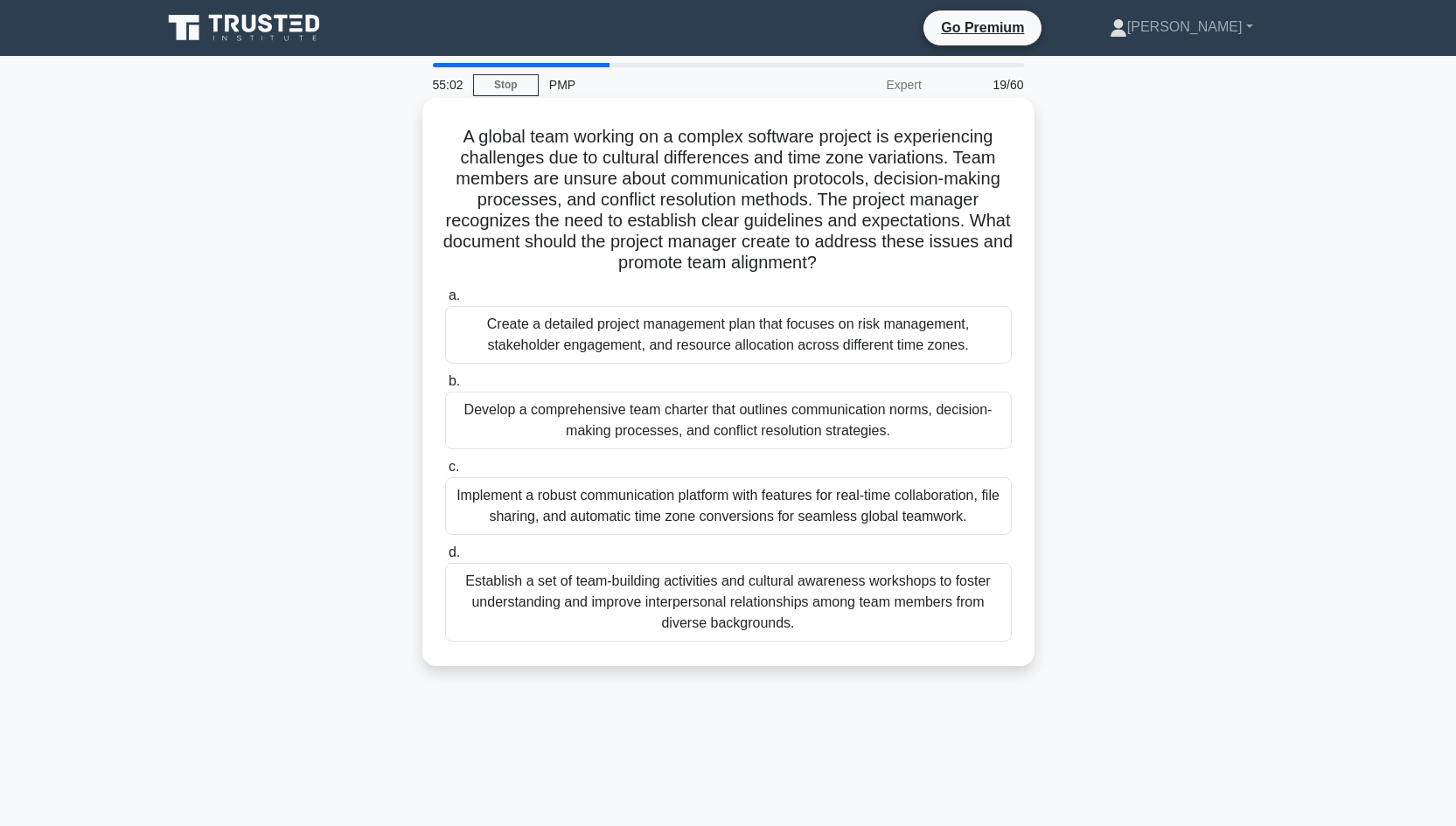
click at [808, 424] on div "Develop a comprehensive team charter that outlines communication norms, decisio…" at bounding box center [728, 420] width 566 height 58
click at [445, 387] on input "b. Develop a comprehensive team charter that outlines communication norms, deci…" at bounding box center [445, 381] width 0 height 11
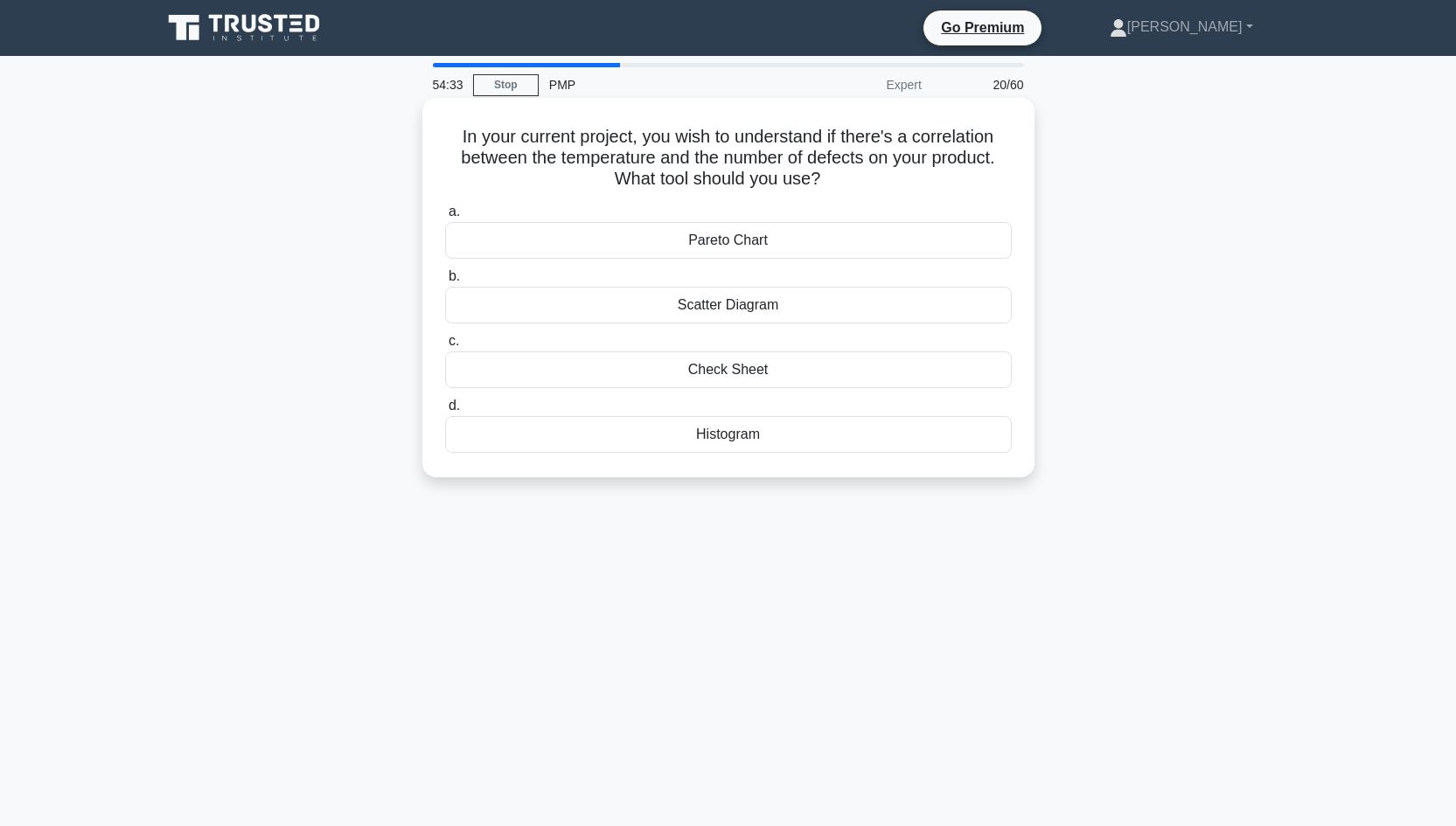
click at [772, 315] on div "Scatter Diagram" at bounding box center [728, 305] width 566 height 37
click at [445, 282] on input "b. Scatter Diagram" at bounding box center [445, 276] width 0 height 11
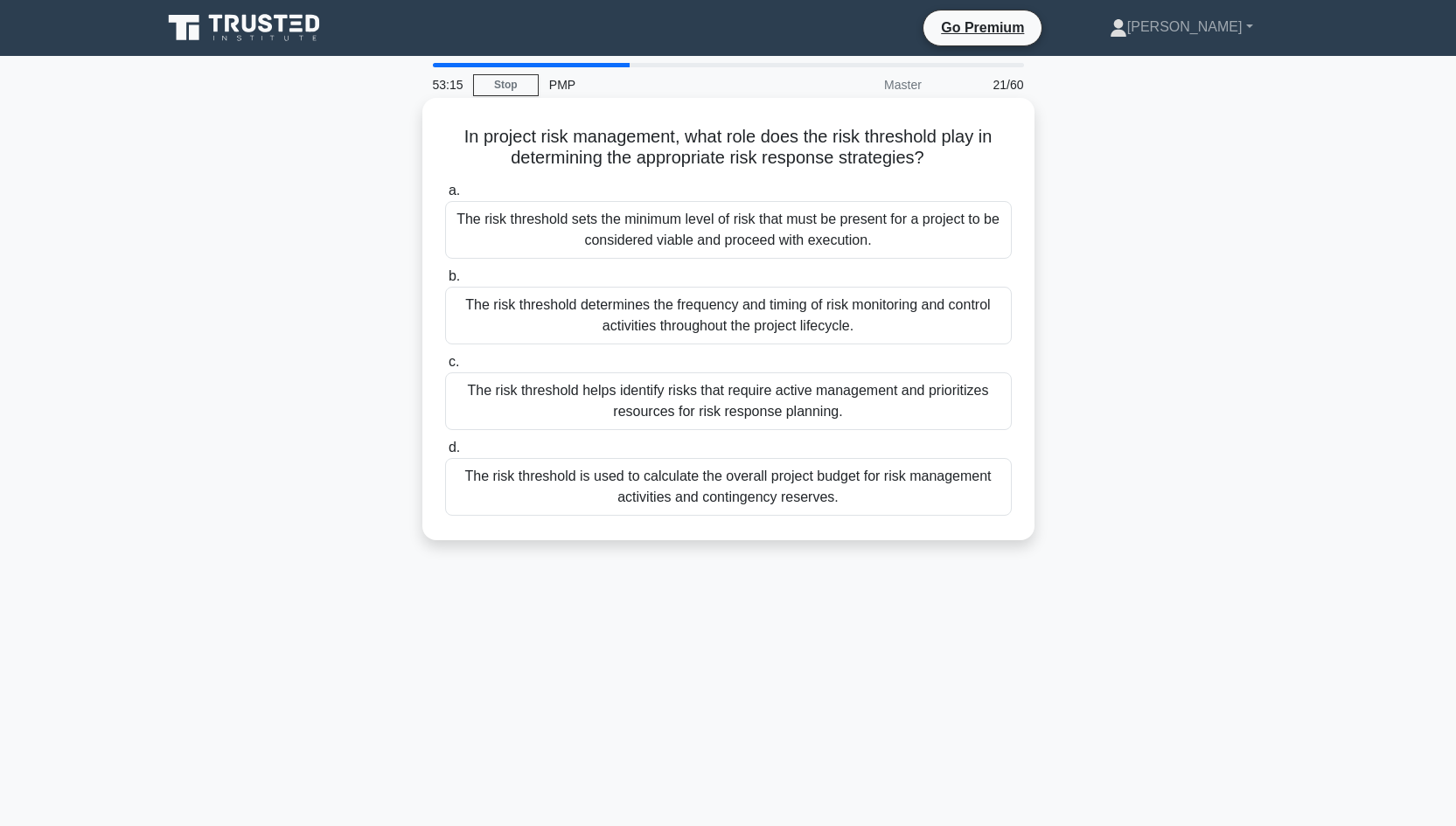
click at [768, 492] on div "The risk threshold is used to calculate the overall project budget for risk man…" at bounding box center [728, 486] width 566 height 58
click at [445, 453] on input "d. The risk threshold is used to calculate the overall project budget for risk …" at bounding box center [445, 448] width 0 height 11
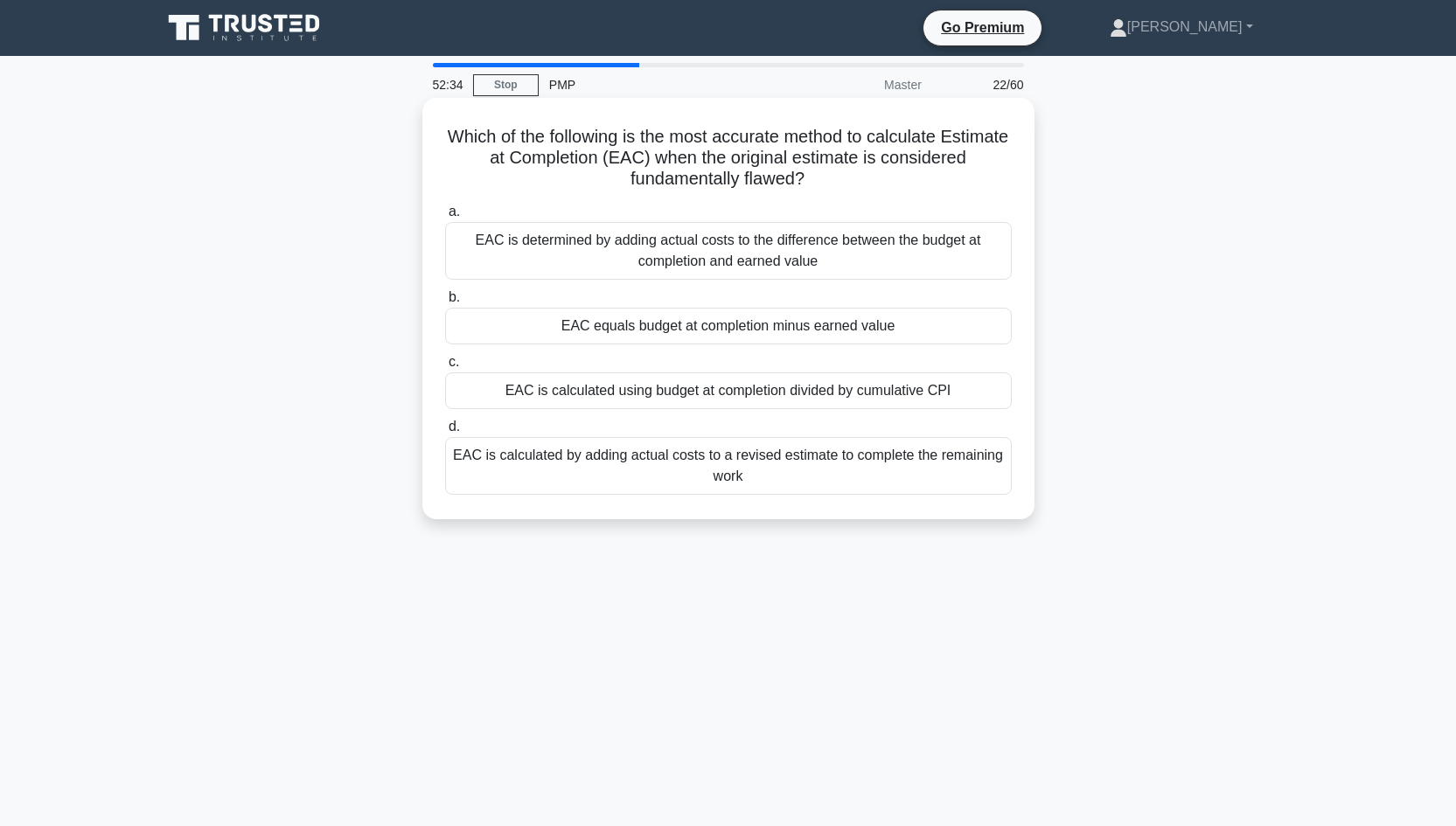
click at [834, 472] on div "EAC is calculated by adding actual costs to a revised estimate to complete the …" at bounding box center [728, 466] width 566 height 58
click at [445, 432] on input "d. EAC is calculated by adding actual costs to a revised estimate to complete t…" at bounding box center [445, 427] width 0 height 11
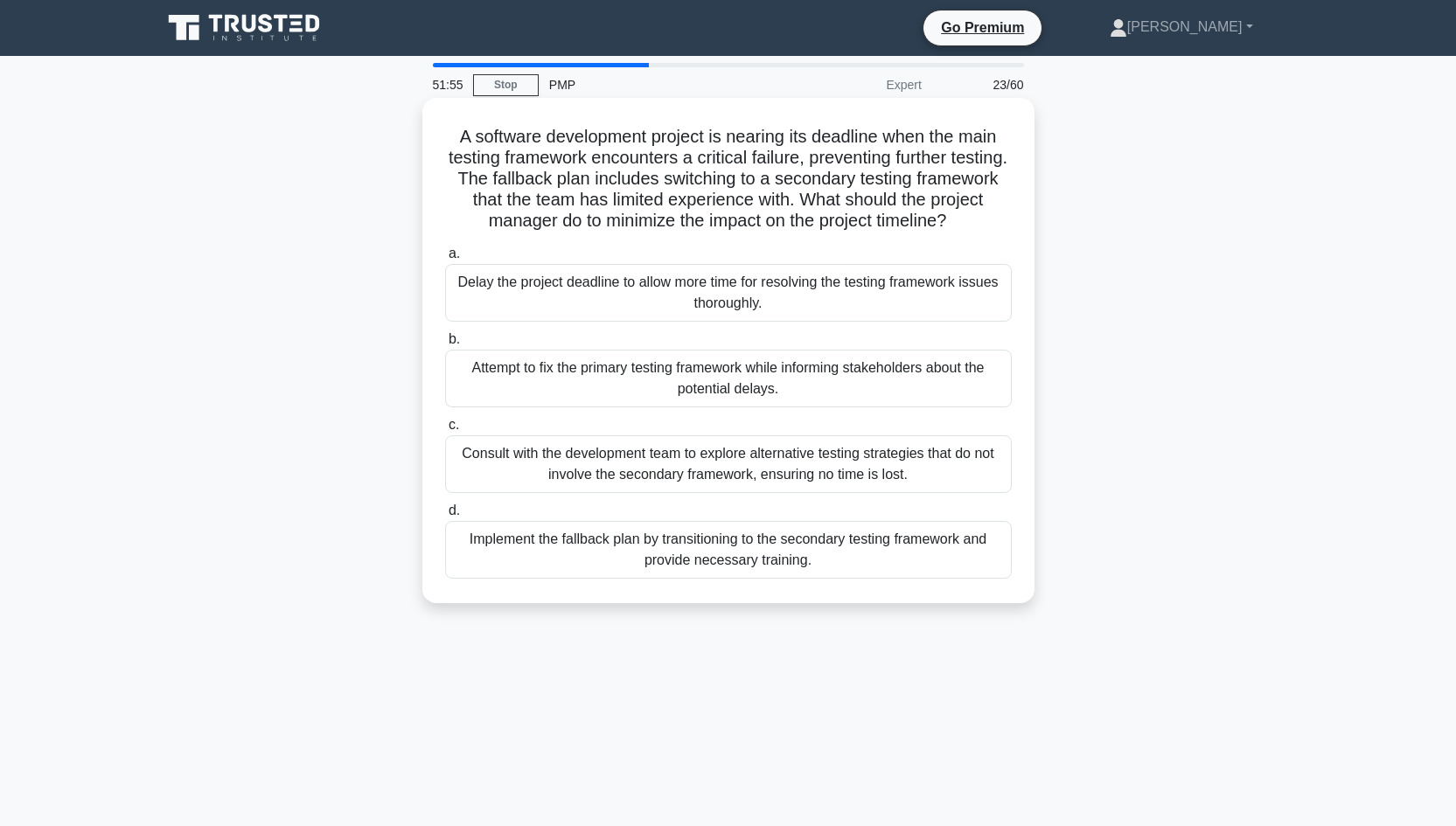
click at [831, 466] on div "Consult with the development team to explore alternative testing strategies tha…" at bounding box center [728, 464] width 566 height 58
click at [445, 431] on input "c. Consult with the development team to explore alternative testing strategies …" at bounding box center [445, 425] width 0 height 11
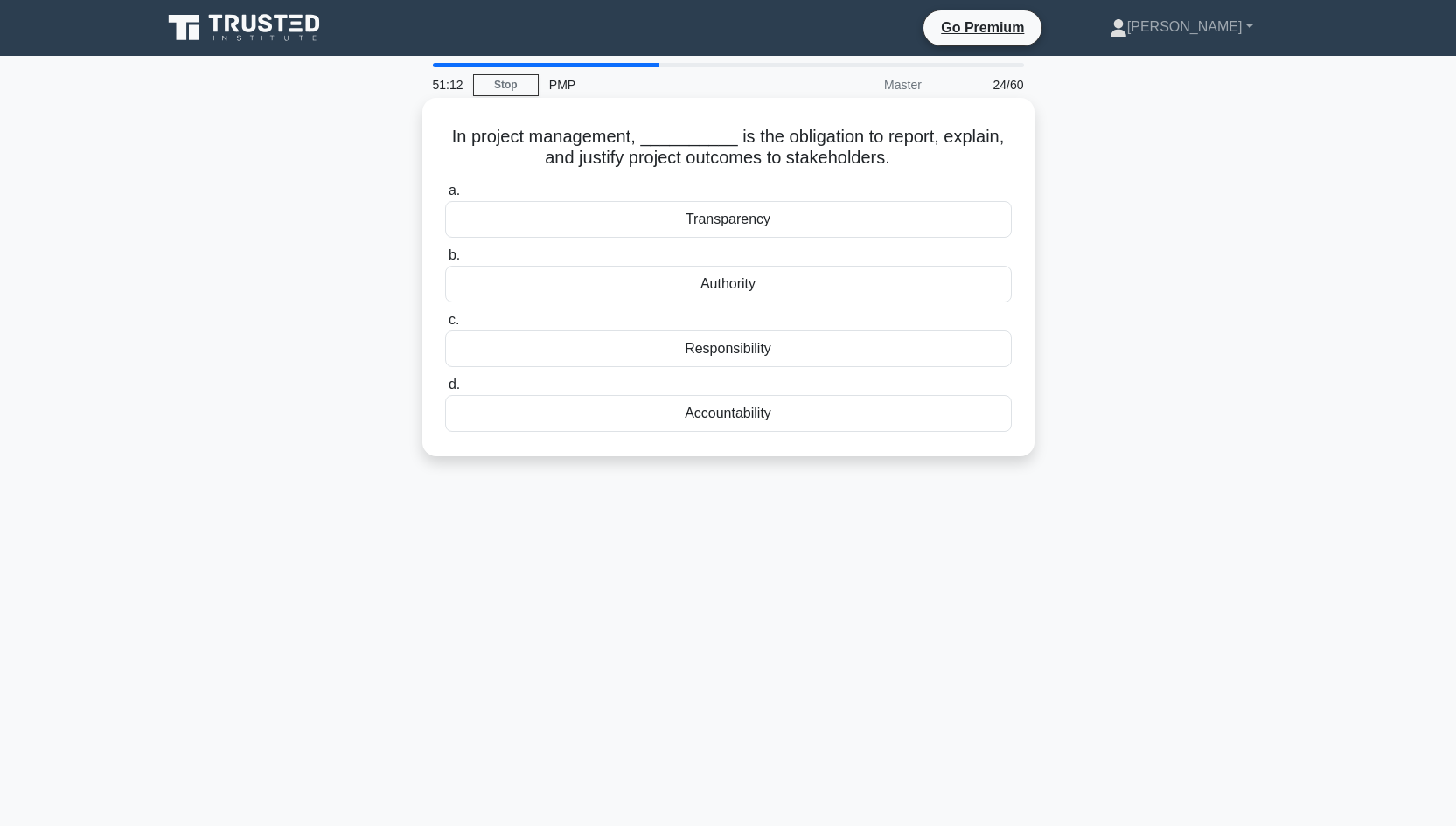
click at [714, 350] on div "Responsibility" at bounding box center [728, 348] width 566 height 37
click at [445, 325] on input "c. Responsibility" at bounding box center [445, 320] width 0 height 11
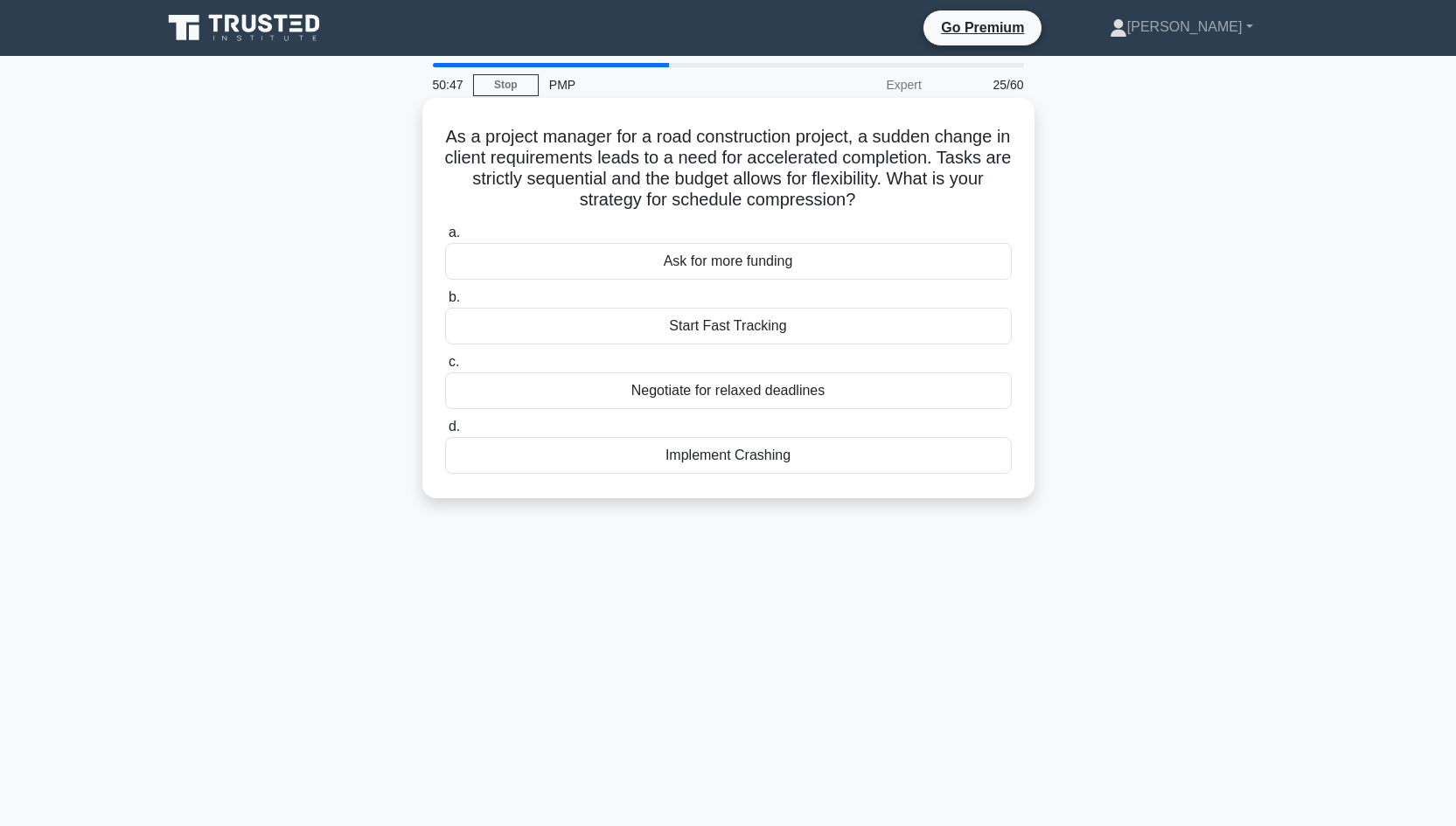
click at [775, 269] on div "Ask for more funding" at bounding box center [728, 261] width 566 height 37
click at [445, 238] on input "a. Ask for more funding" at bounding box center [445, 233] width 0 height 11
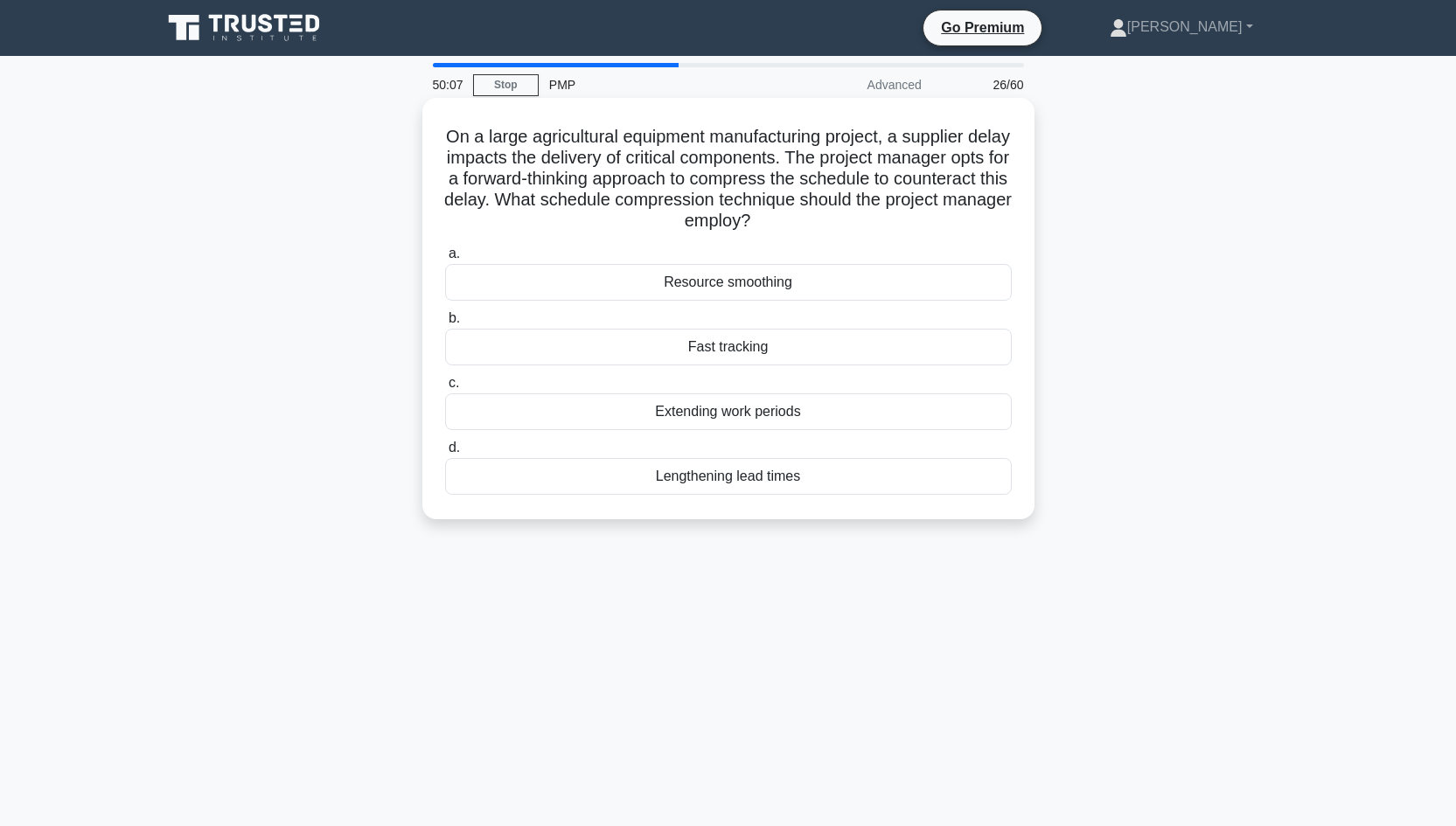
click at [740, 353] on div "Fast tracking" at bounding box center [728, 346] width 566 height 37
click at [445, 325] on input "b. Fast tracking" at bounding box center [445, 319] width 0 height 11
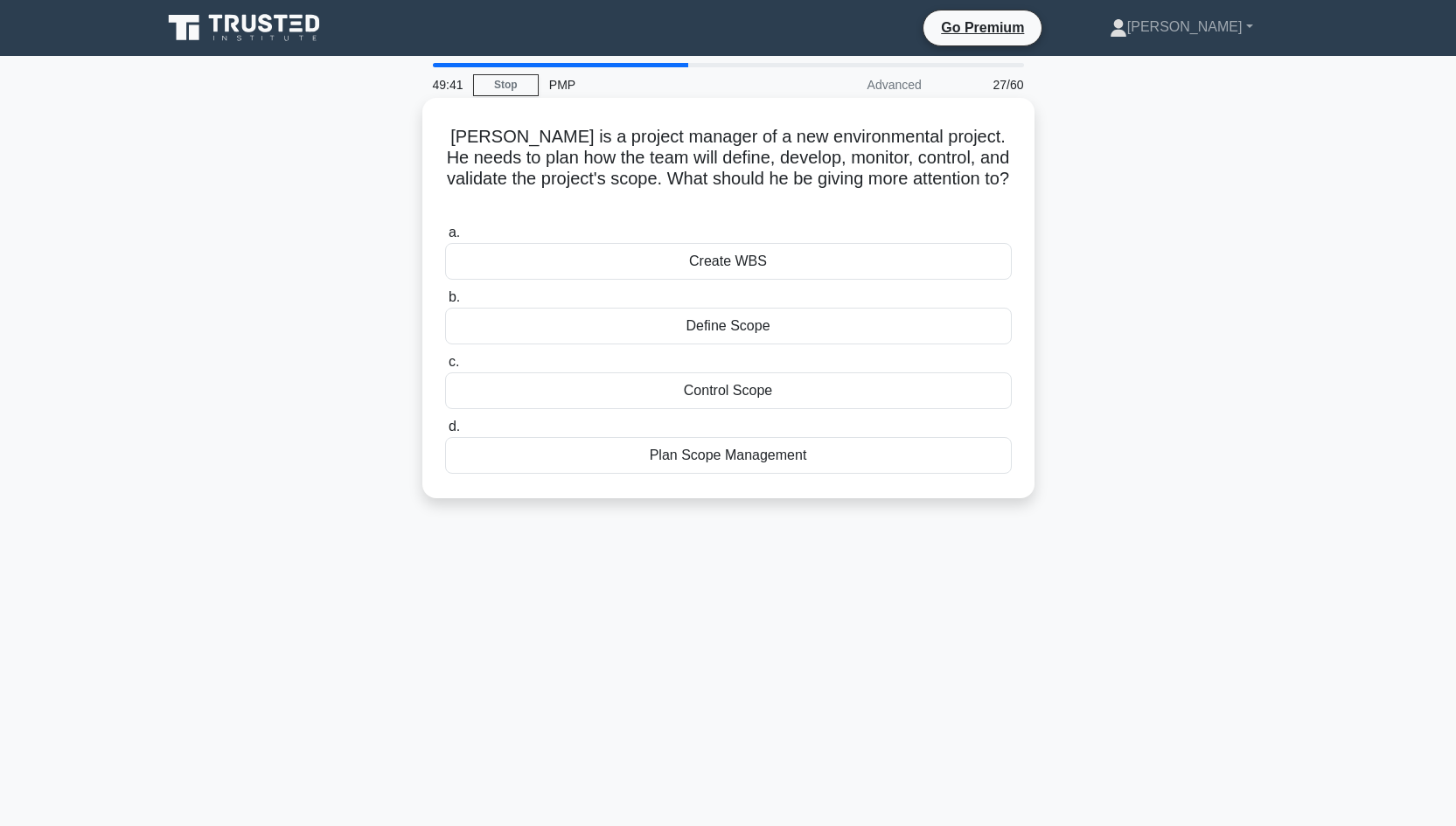
click at [737, 440] on div "Plan Scope Management" at bounding box center [728, 455] width 566 height 37
click at [445, 432] on input "d. Plan Scope Management" at bounding box center [445, 427] width 0 height 11
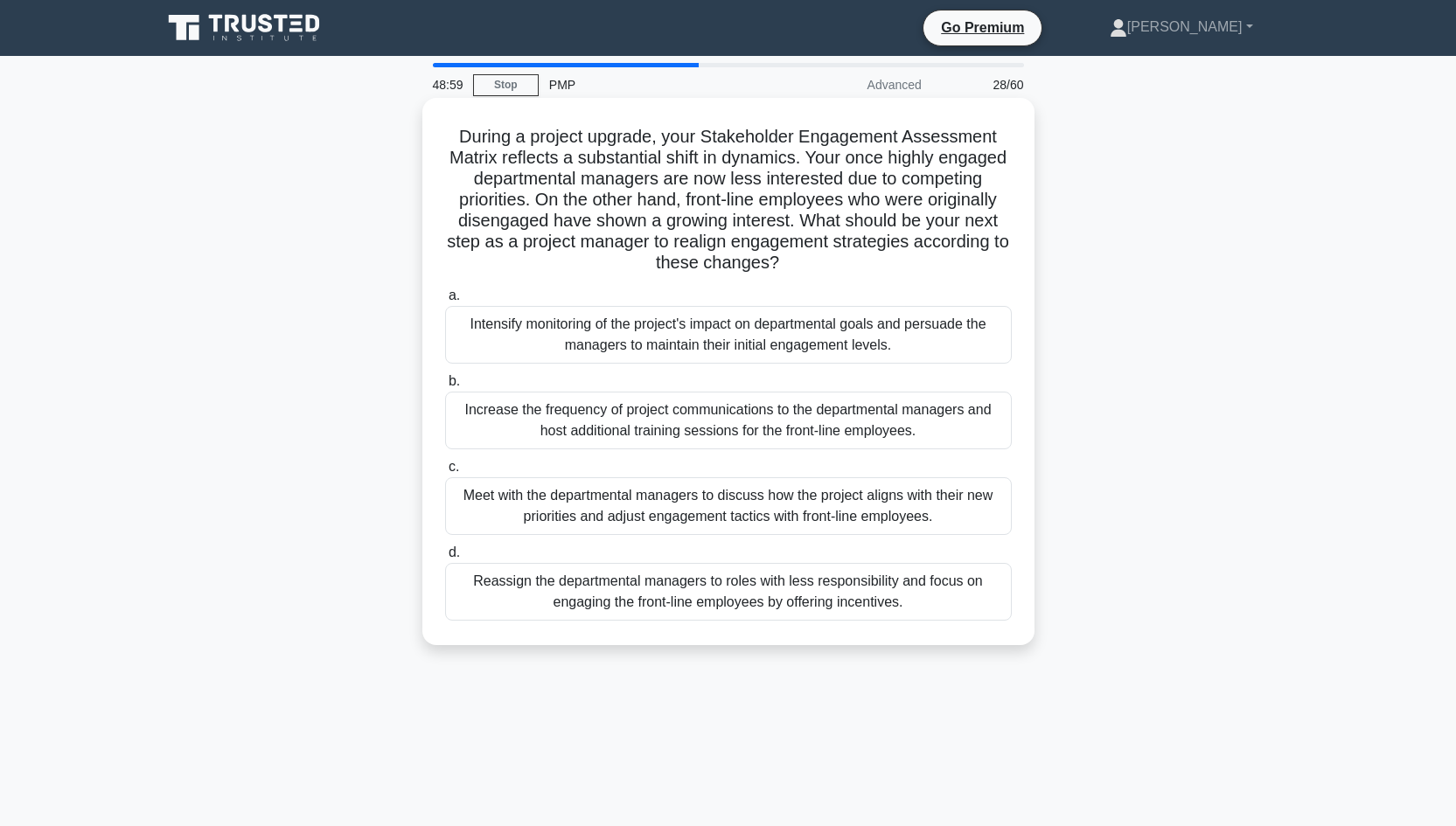
click at [736, 510] on div "Meet with the departmental managers to discuss how the project aligns with thei…" at bounding box center [728, 505] width 566 height 58
click at [445, 473] on input "c. Meet with the departmental managers to discuss how the project aligns with t…" at bounding box center [445, 467] width 0 height 11
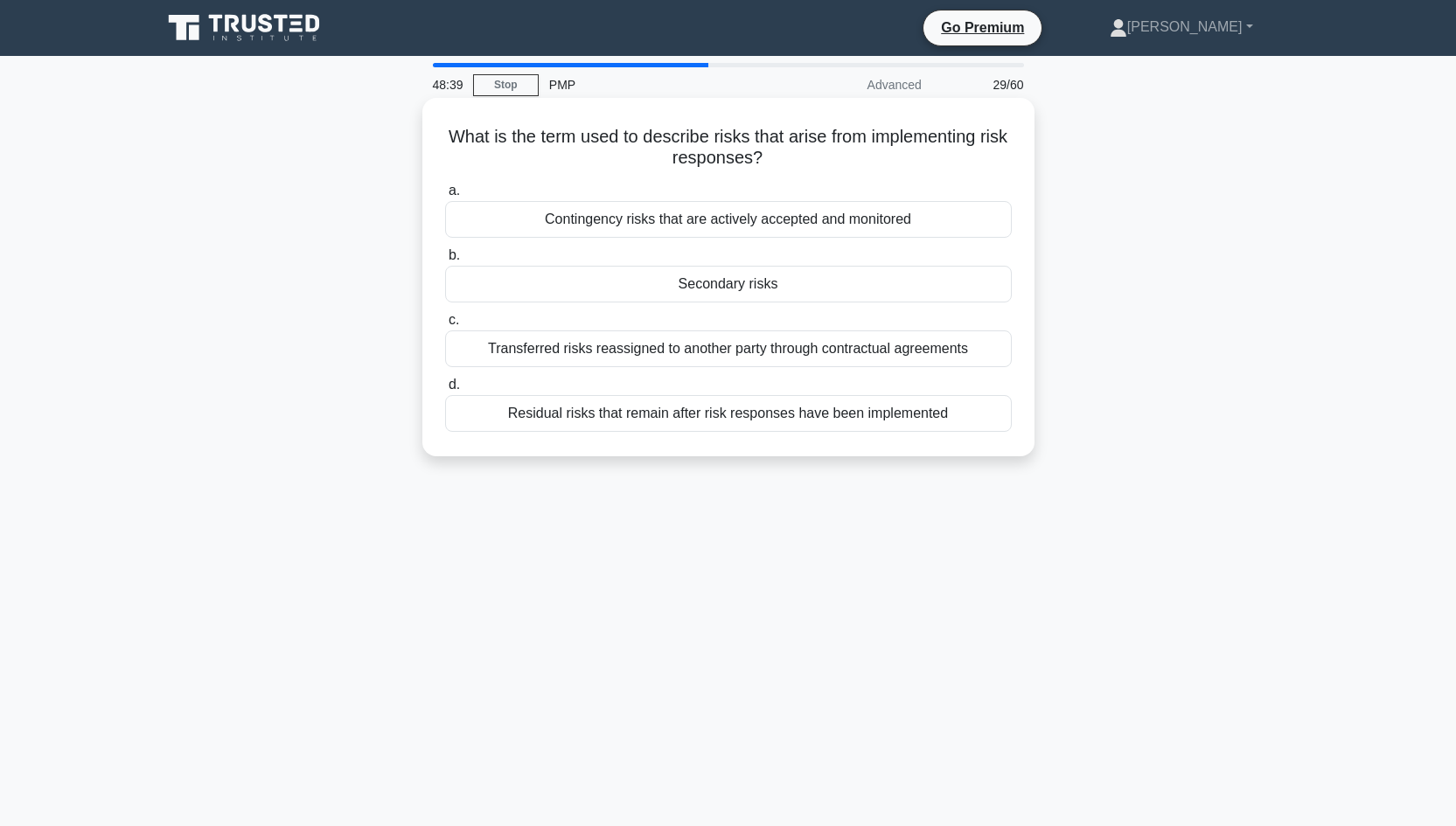
click at [723, 288] on div "Secondary risks" at bounding box center [728, 284] width 566 height 37
click at [445, 261] on input "b. Secondary risks" at bounding box center [445, 255] width 0 height 11
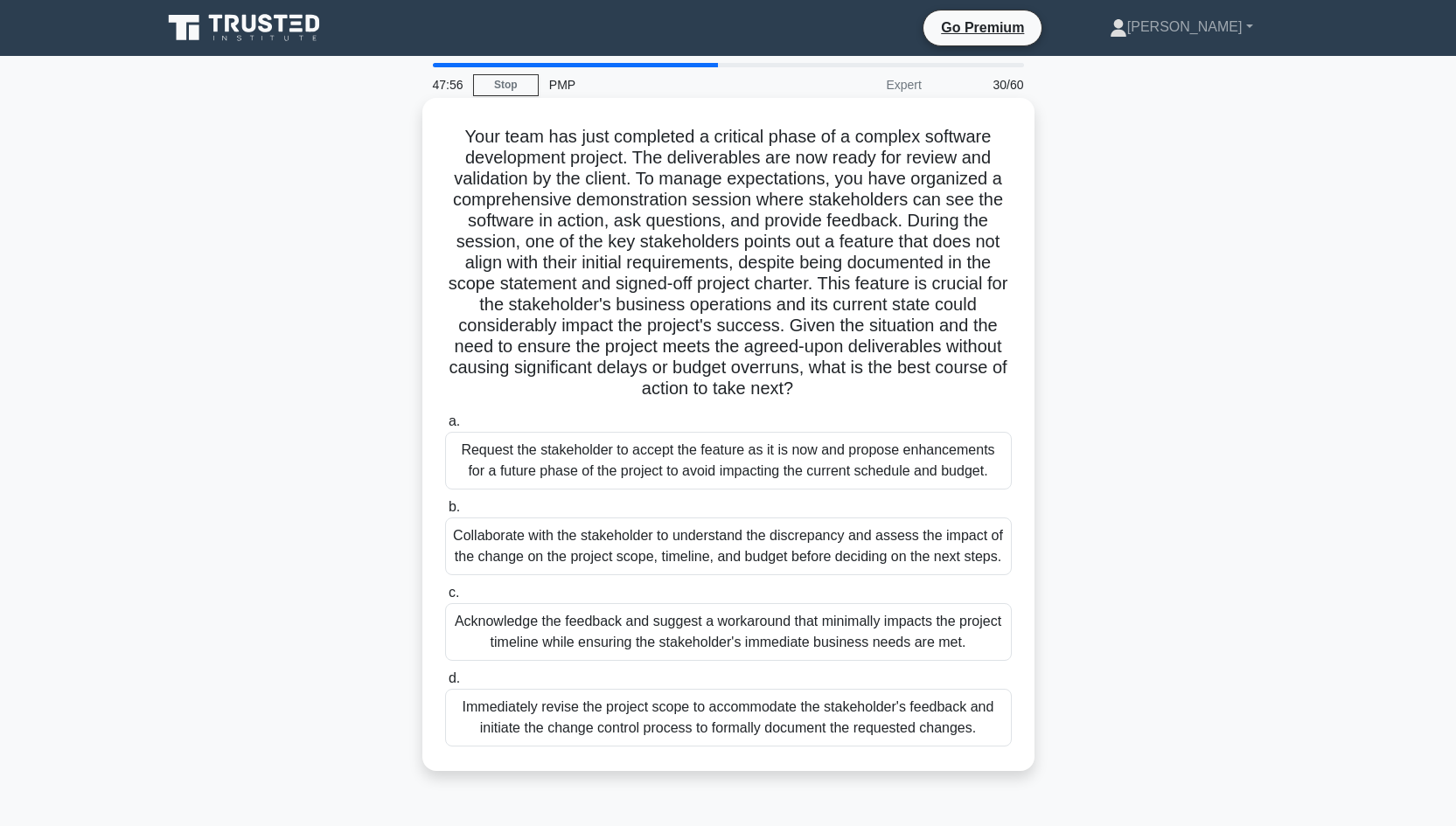
scroll to position [28, 0]
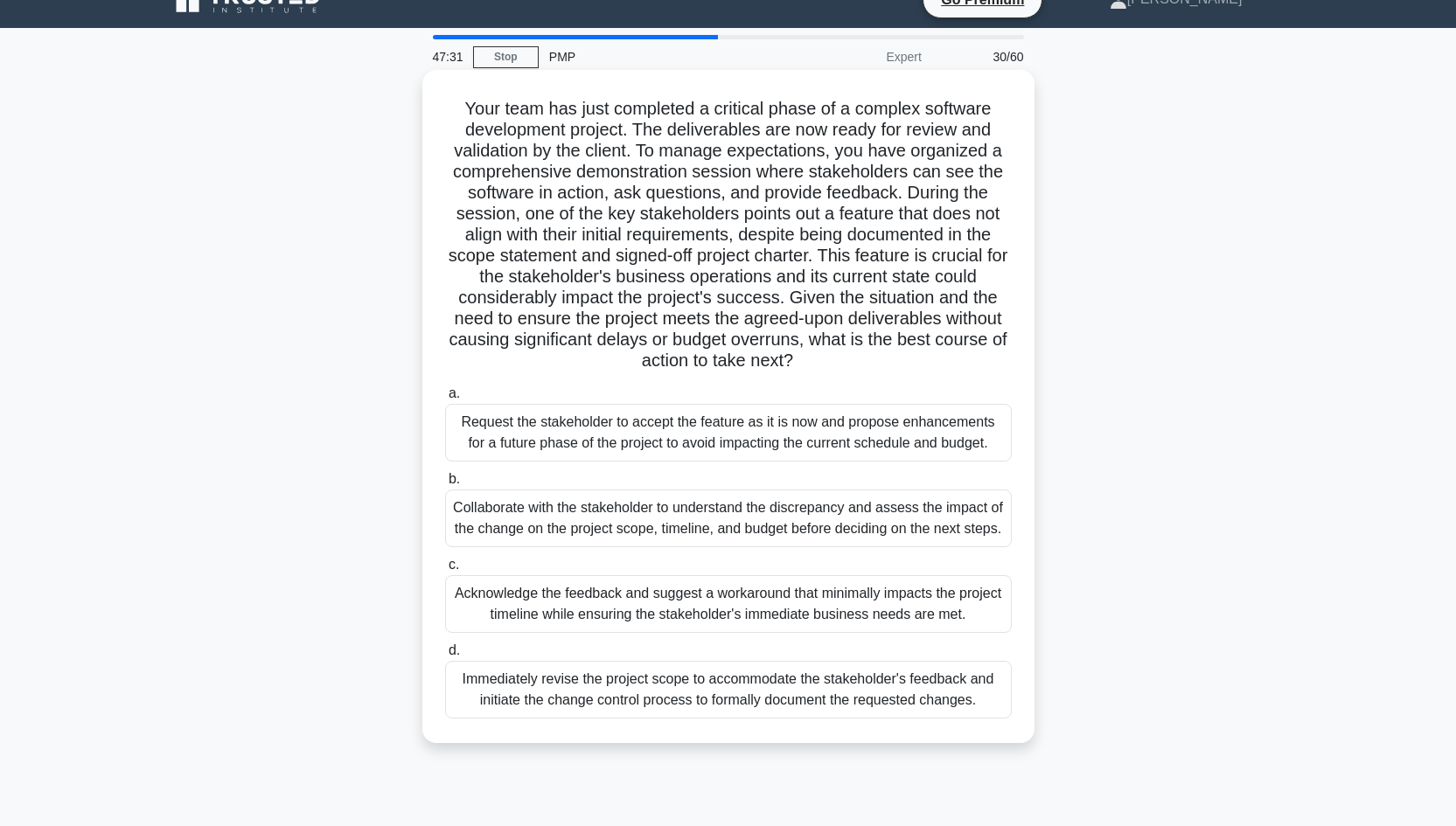
click at [728, 524] on div "Collaborate with the stakeholder to understand the discrepancy and assess the i…" at bounding box center [728, 518] width 566 height 58
click at [445, 485] on input "b. Collaborate with the stakeholder to understand the discrepancy and assess th…" at bounding box center [445, 480] width 0 height 11
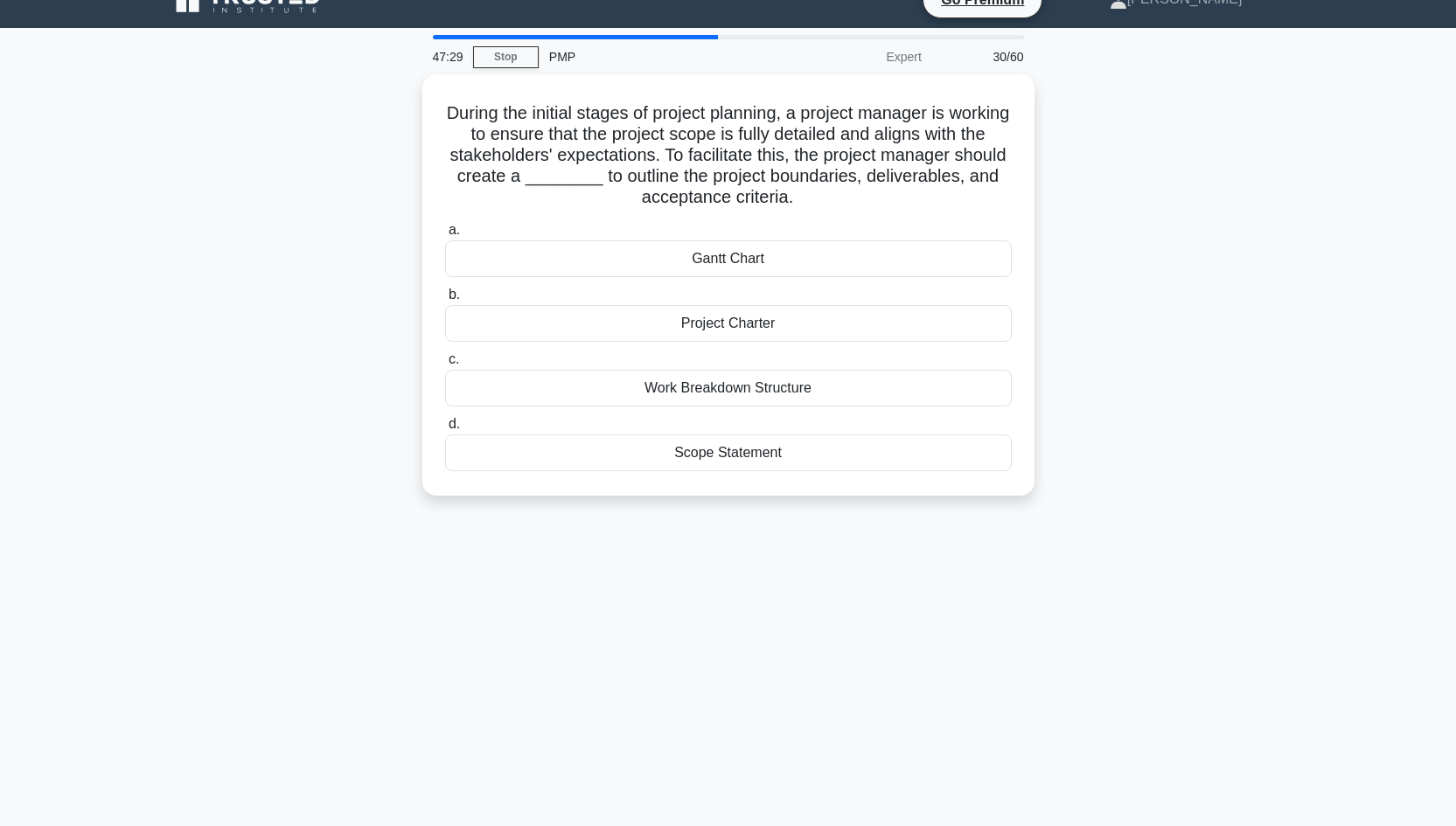
scroll to position [0, 0]
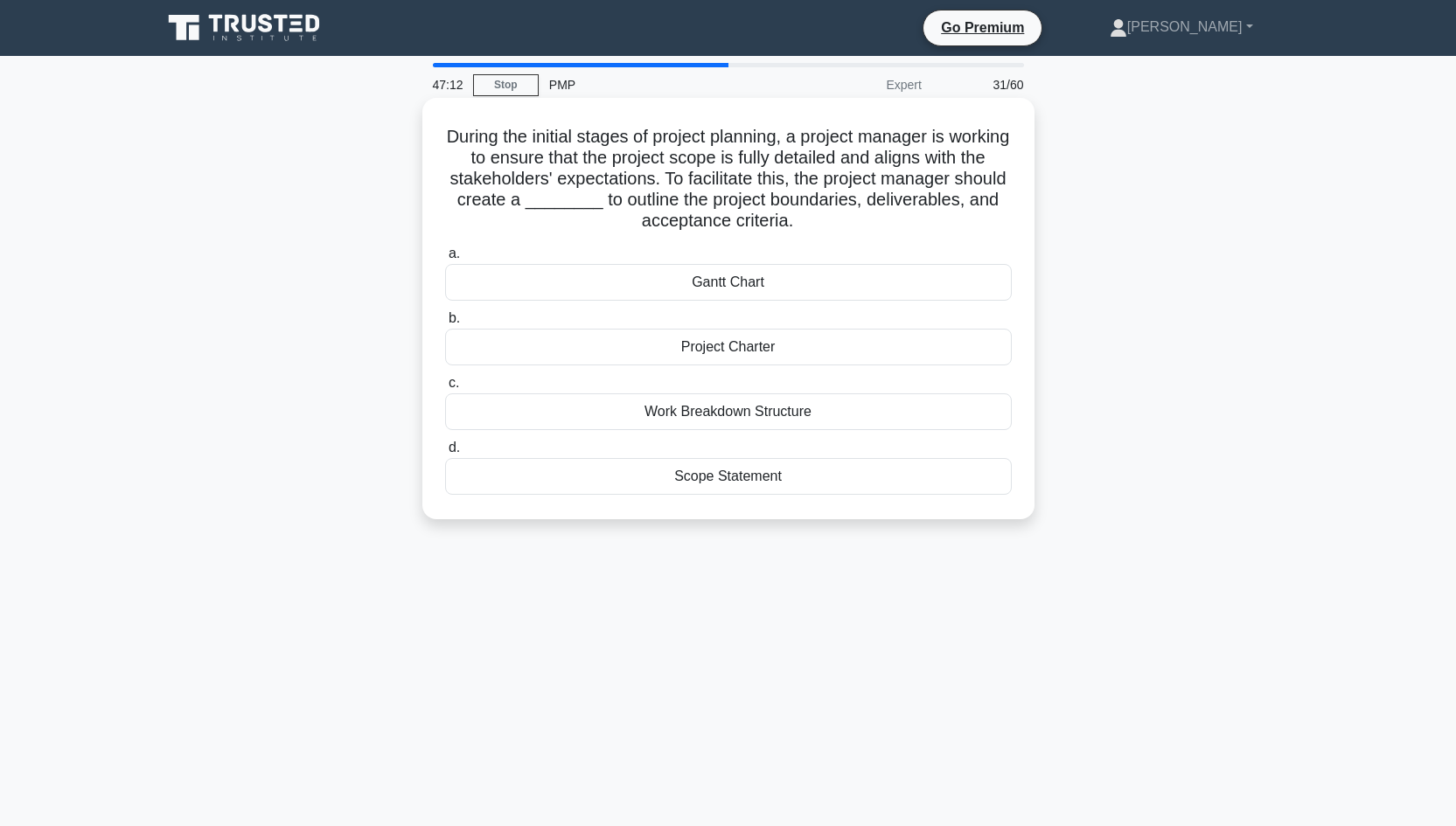
click at [757, 356] on div "Project Charter" at bounding box center [728, 346] width 566 height 37
click at [445, 325] on input "b. Project Charter" at bounding box center [445, 319] width 0 height 11
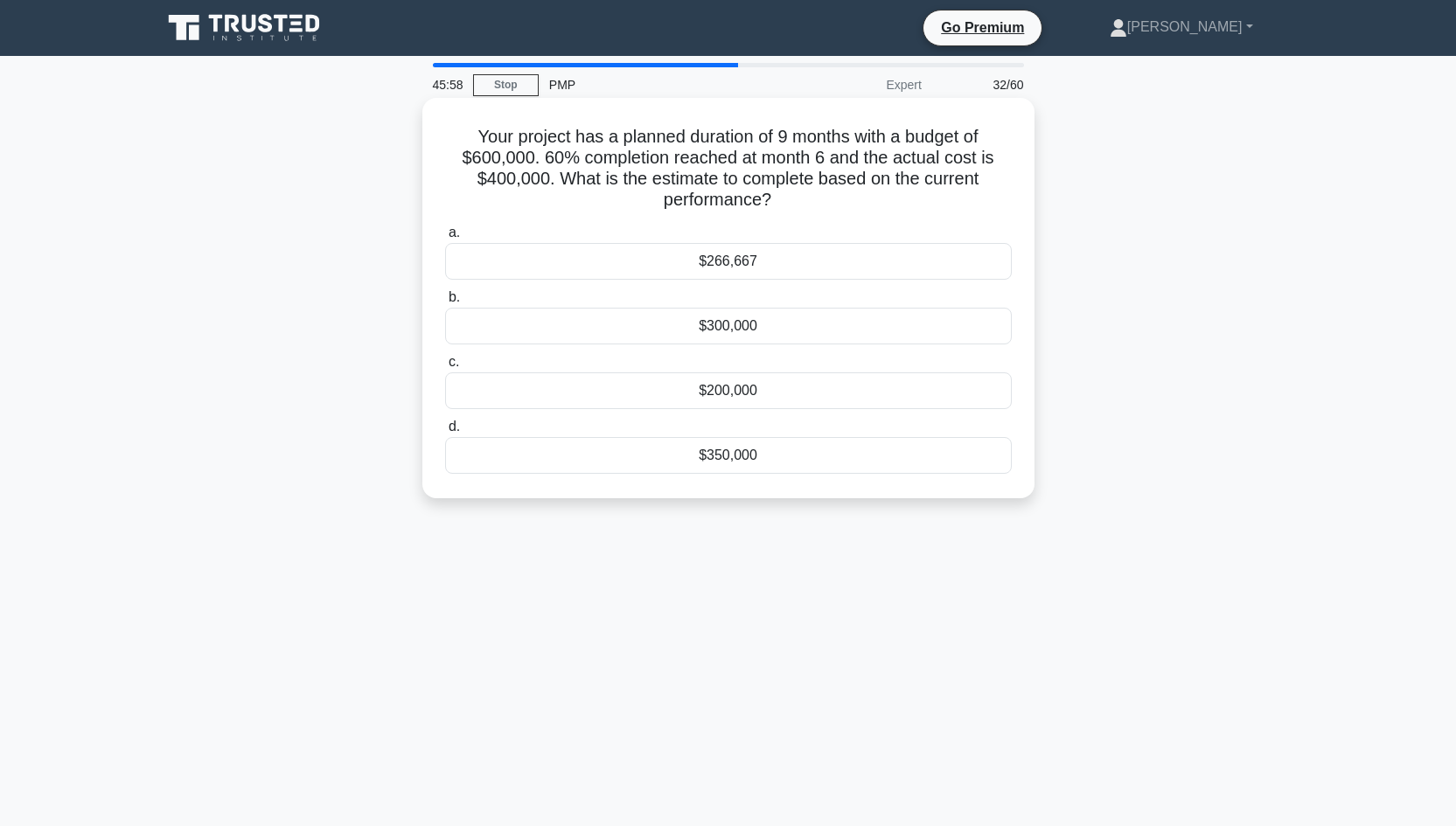
click at [765, 397] on div "$200,000" at bounding box center [728, 390] width 566 height 37
click at [445, 368] on input "c. $200,000" at bounding box center [445, 362] width 0 height 11
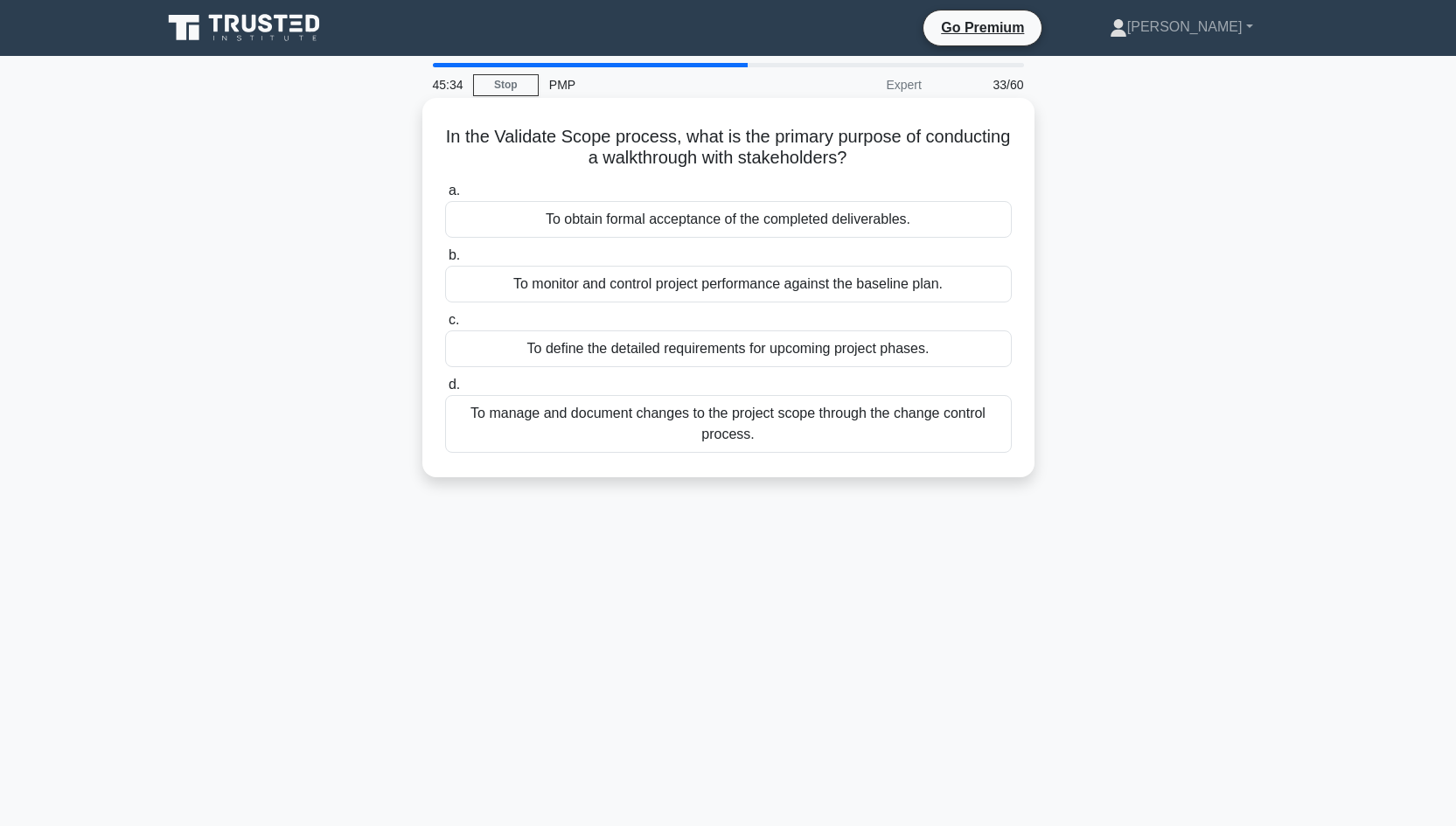
click at [711, 219] on div "To obtain formal acceptance of the completed deliverables." at bounding box center [728, 219] width 566 height 37
click at [445, 197] on input "a. To obtain formal acceptance of the completed deliverables." at bounding box center [445, 191] width 0 height 11
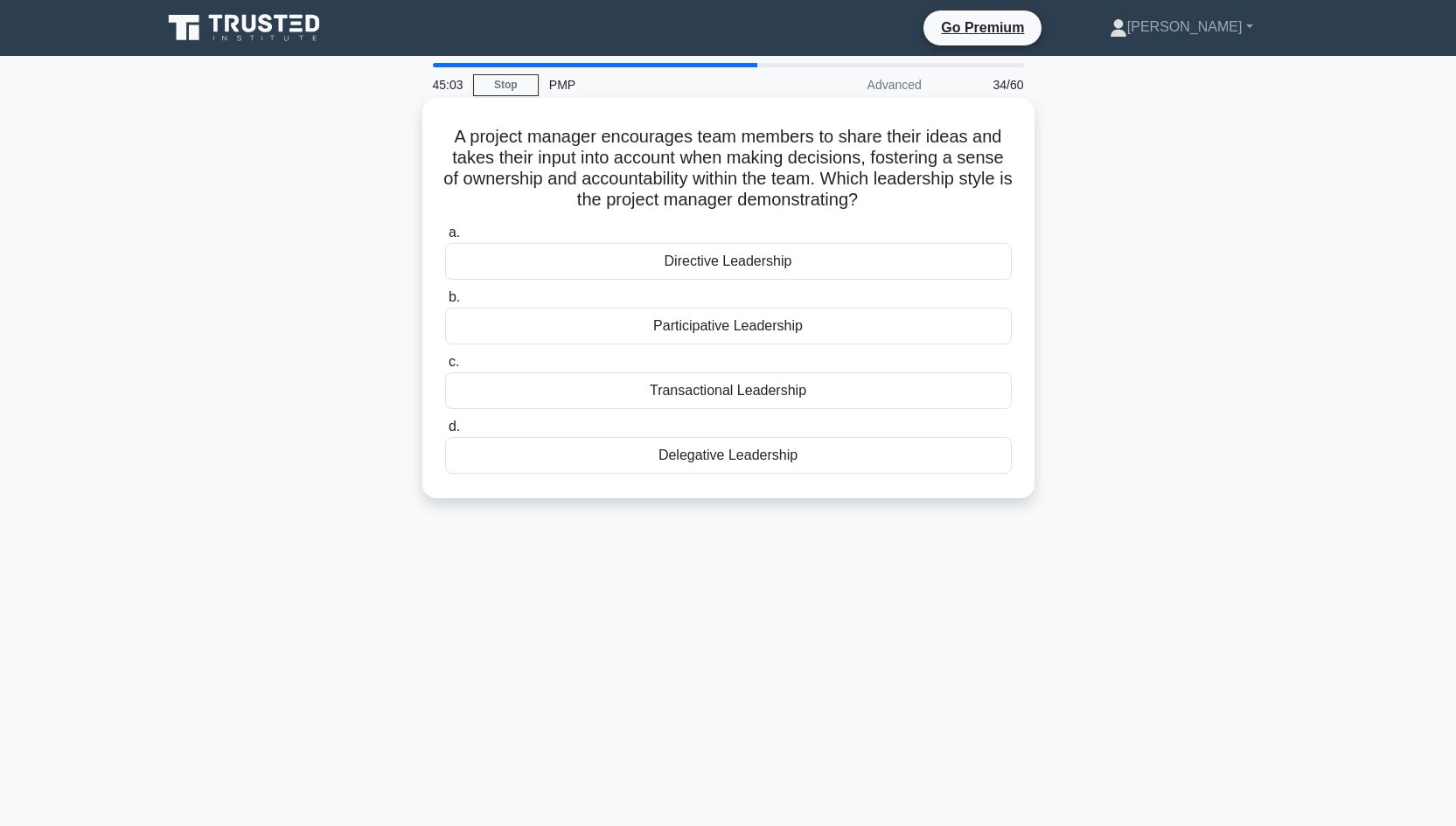
click at [757, 326] on div "Participative Leadership" at bounding box center [728, 325] width 566 height 37
click at [445, 303] on input "b. Participative Leadership" at bounding box center [445, 297] width 0 height 11
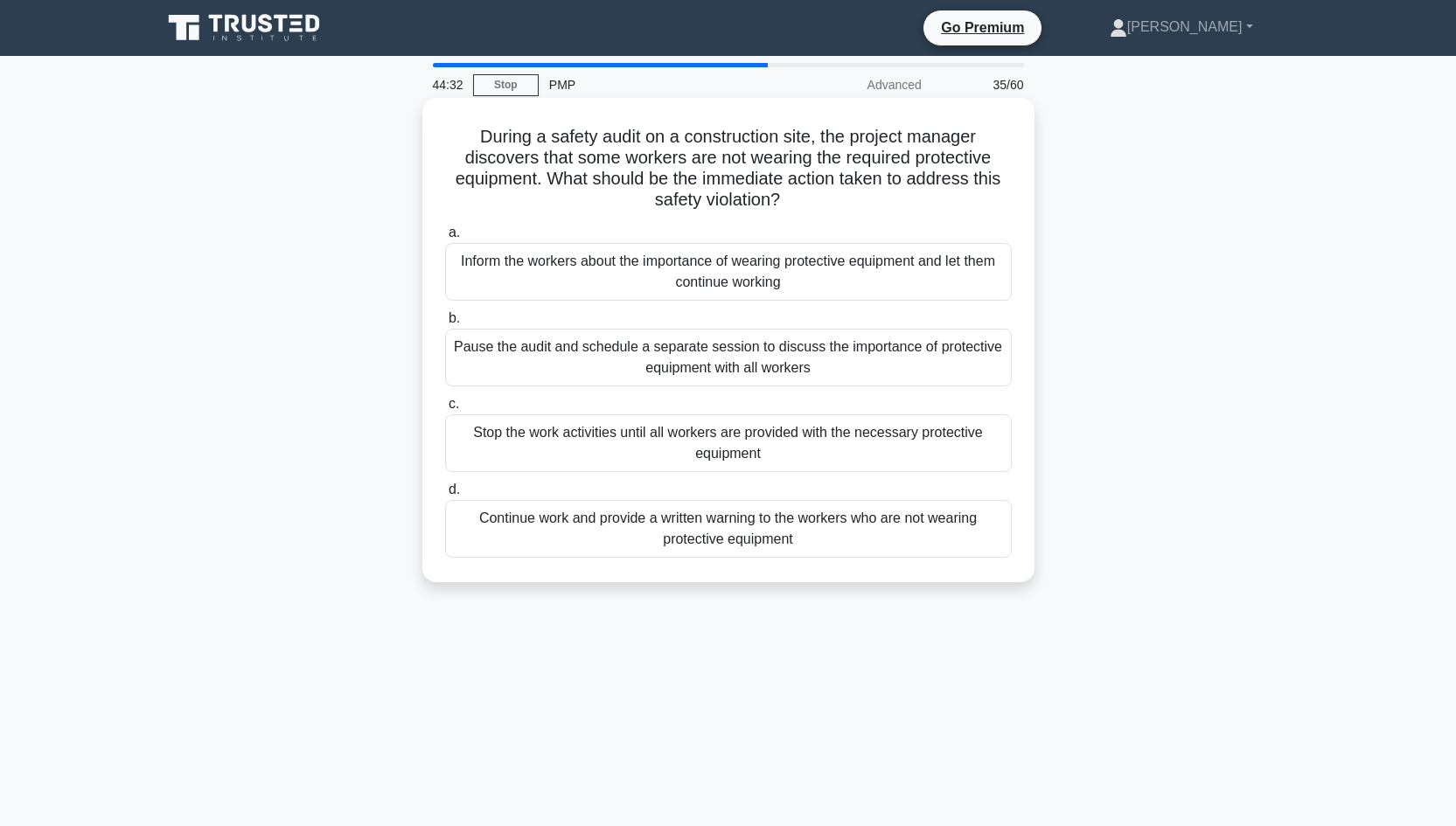
click at [753, 450] on div "Stop the work activities until all workers are provided with the necessary prot…" at bounding box center [728, 443] width 566 height 58
click at [445, 410] on input "c. Stop the work activities until all workers are provided with the necessary p…" at bounding box center [445, 404] width 0 height 11
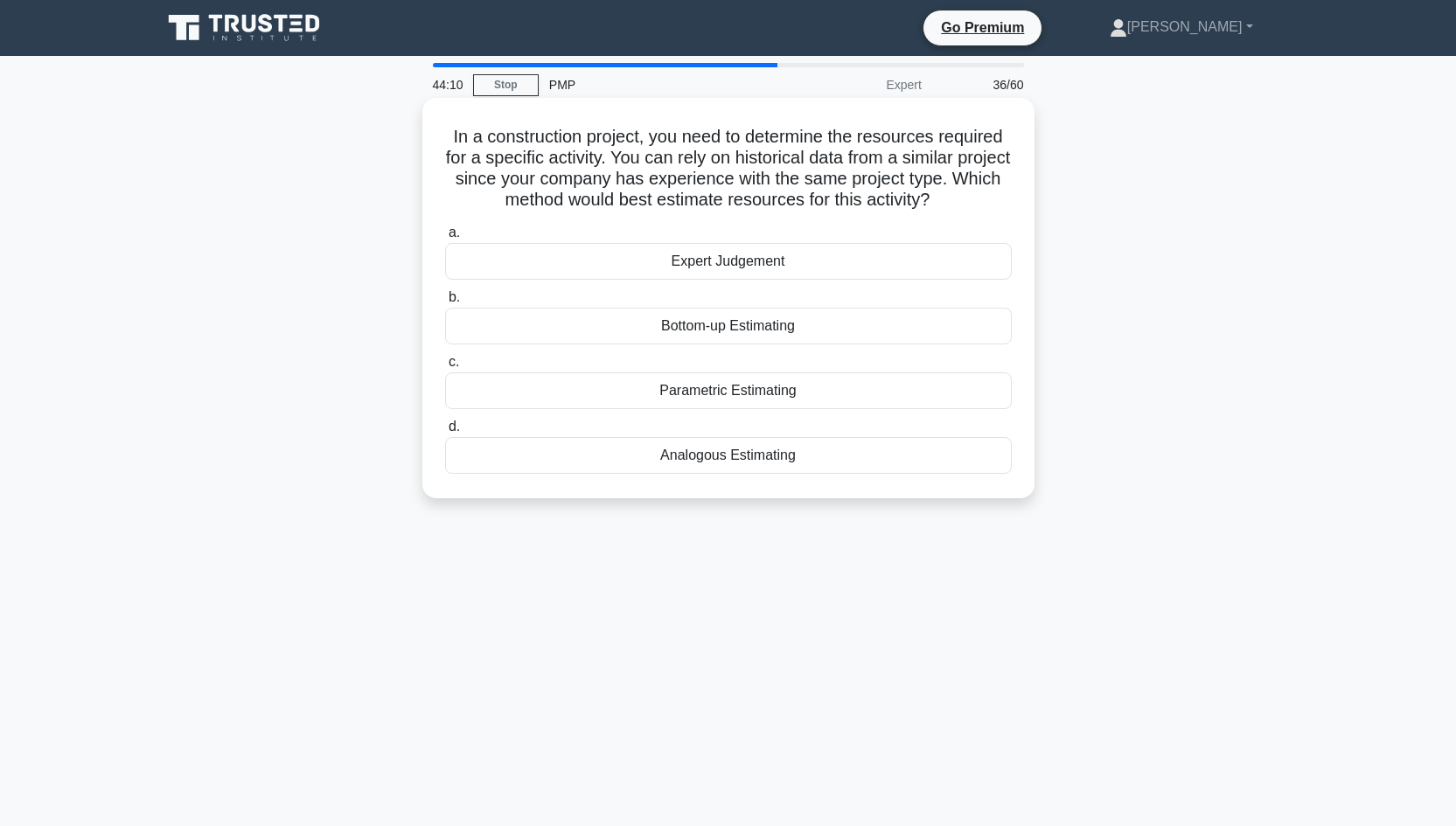
click at [722, 454] on div "Analogous Estimating" at bounding box center [728, 455] width 566 height 37
click at [445, 432] on input "d. Analogous Estimating" at bounding box center [445, 427] width 0 height 11
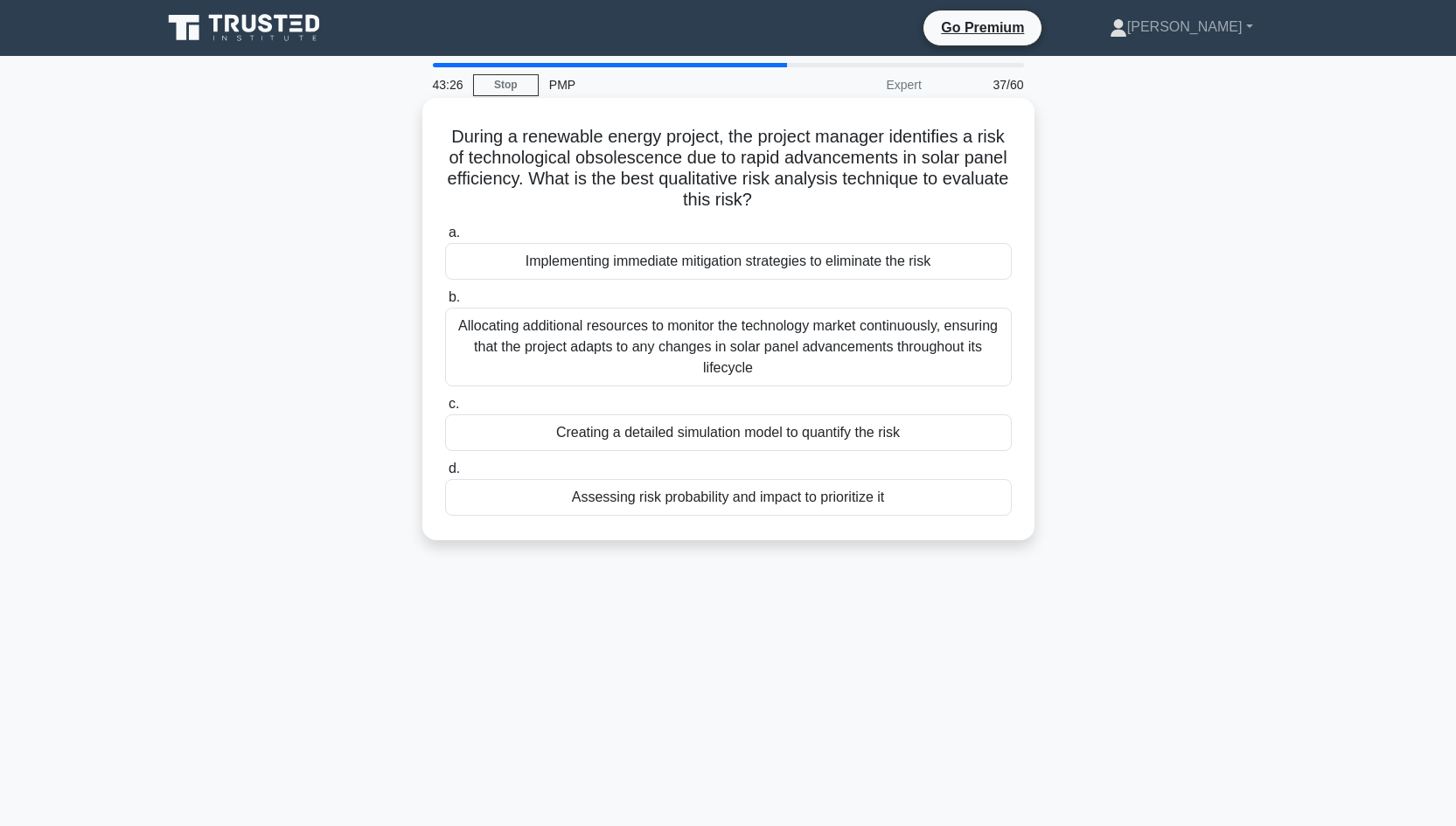
click at [717, 507] on div "Assessing risk probability and impact to prioritize it" at bounding box center [728, 497] width 566 height 37
click at [445, 474] on input "d. Assessing risk probability and impact to prioritize it" at bounding box center [445, 468] width 0 height 11
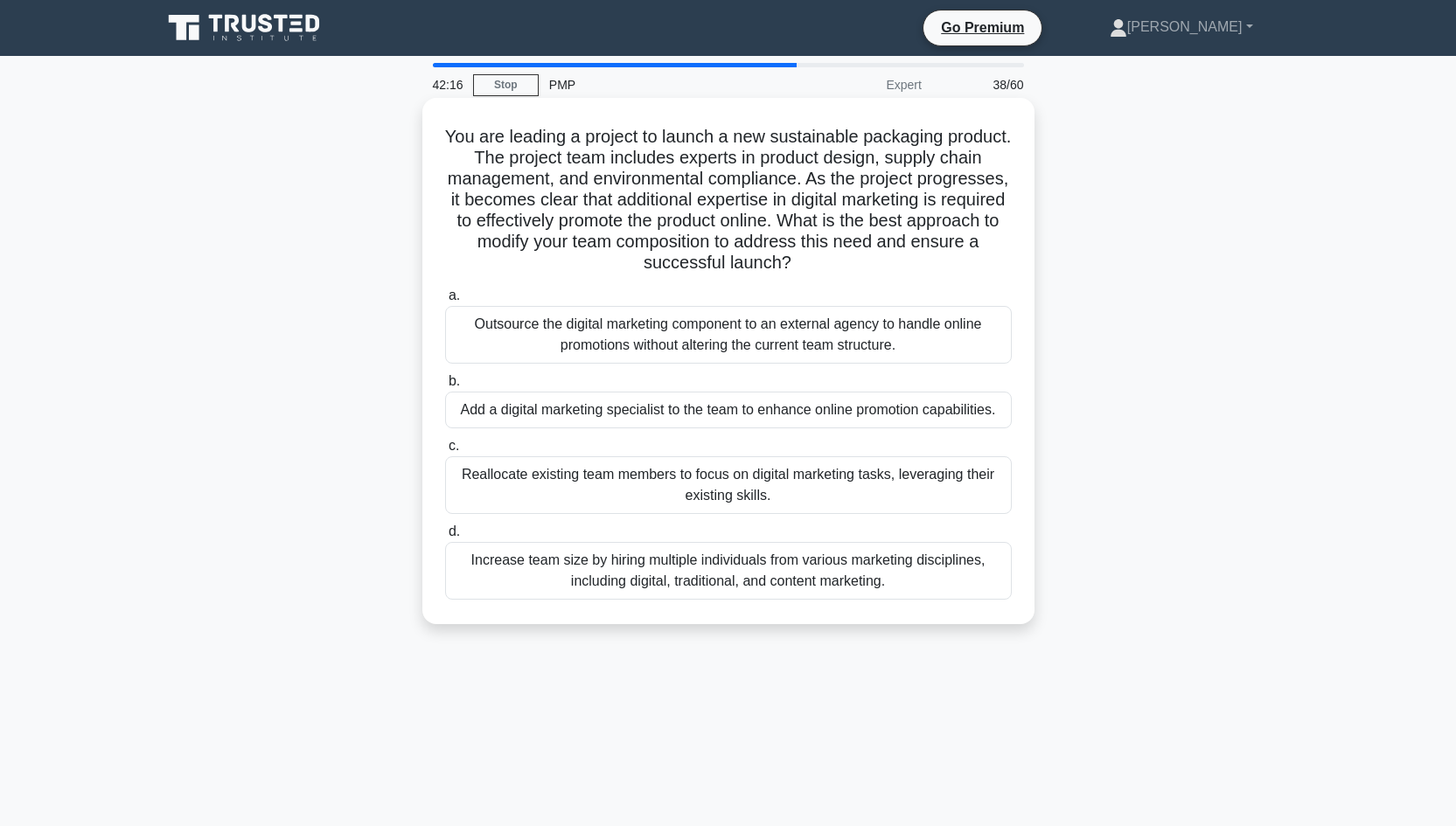
click at [752, 416] on div "Add a digital marketing specialist to the team to enhance online promotion capa…" at bounding box center [728, 410] width 566 height 37
click at [445, 387] on input "b. Add a digital marketing specialist to the team to enhance online promotion c…" at bounding box center [445, 381] width 0 height 11
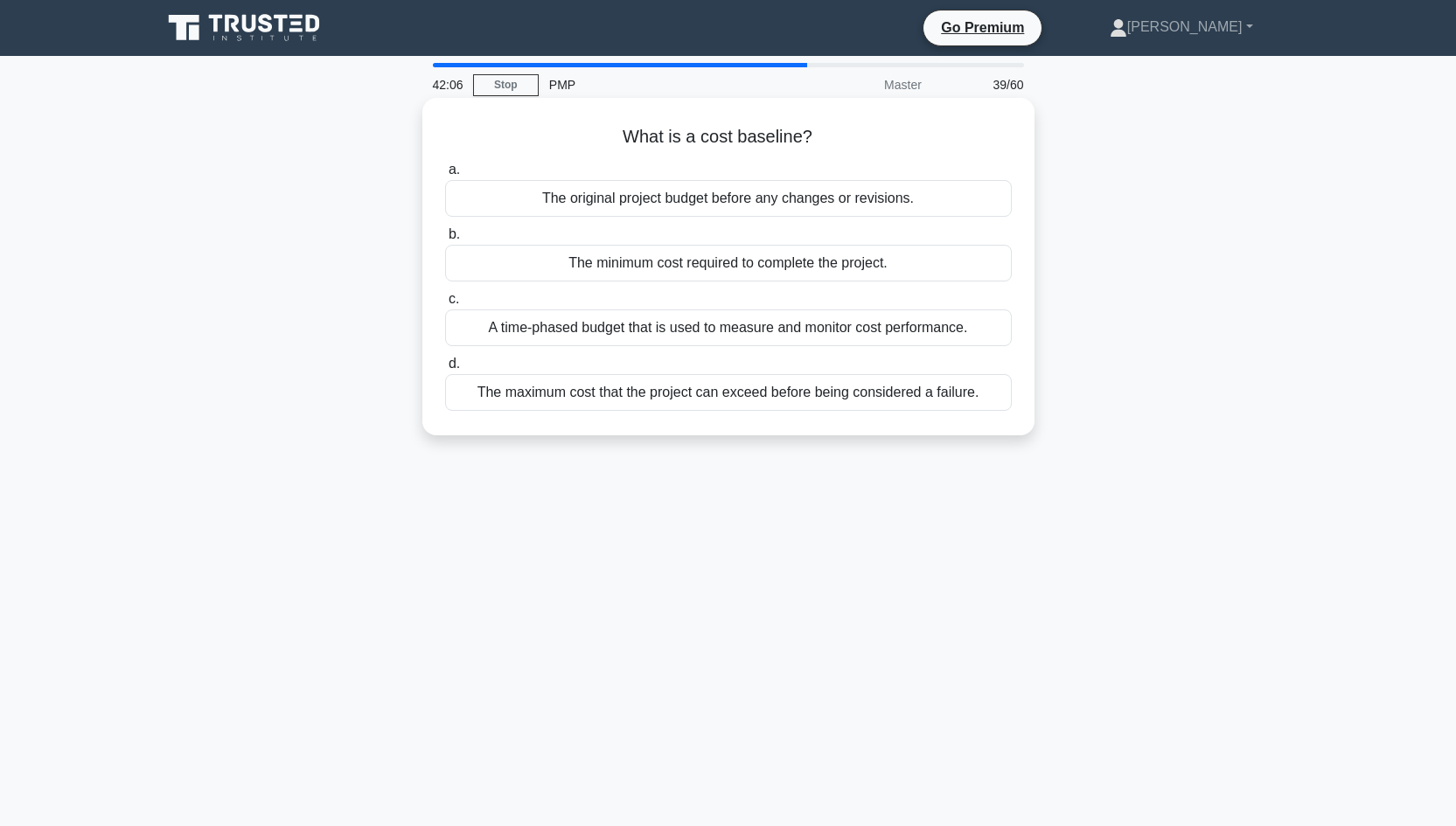
click at [885, 201] on div "The original project budget before any changes or revisions." at bounding box center [728, 198] width 566 height 37
click at [445, 176] on input "a. The original project budget before any changes or revisions." at bounding box center [445, 170] width 0 height 11
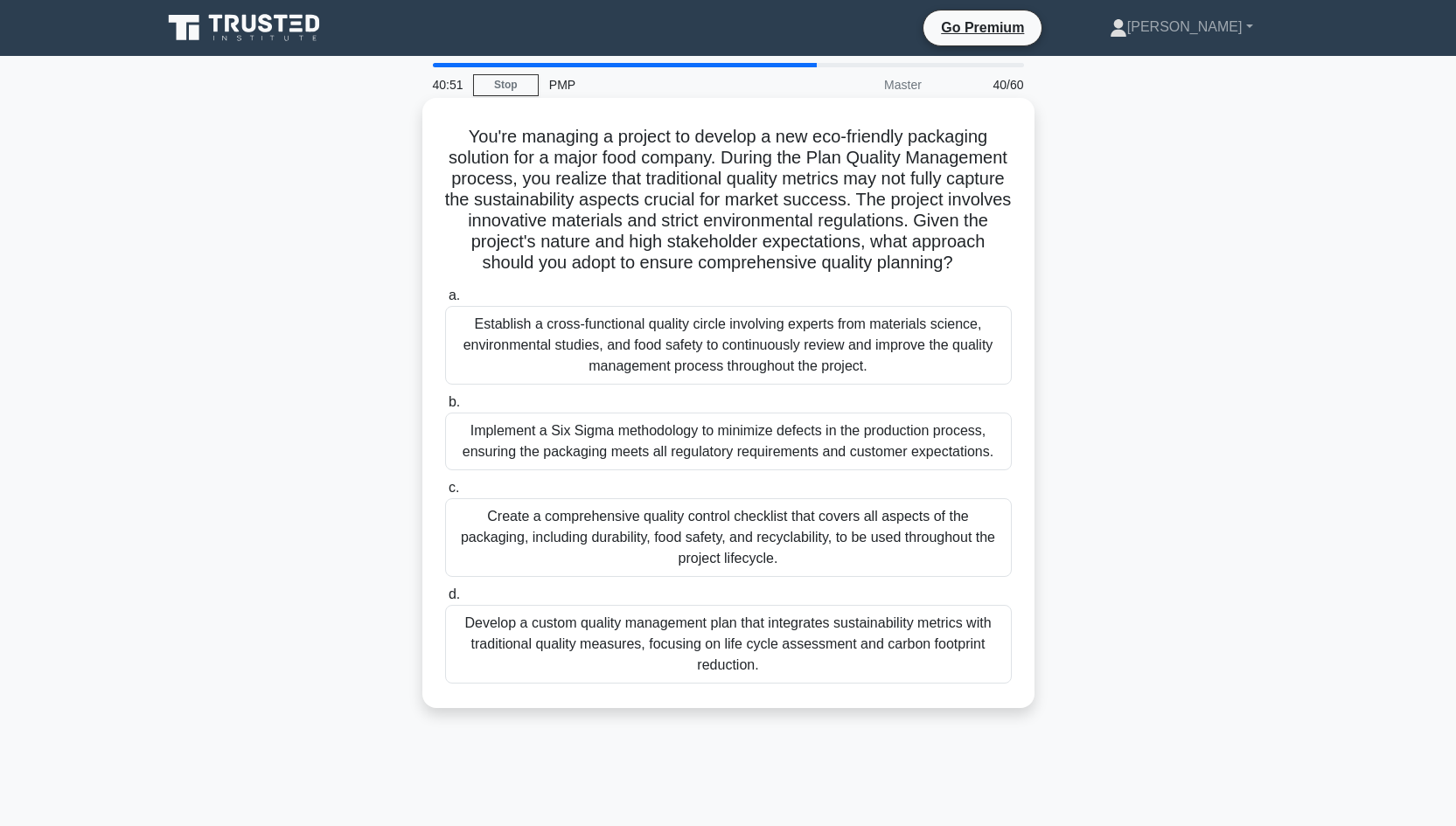
click at [793, 650] on div "Develop a custom quality management plan that integrates sustainability metrics…" at bounding box center [728, 643] width 566 height 79
click at [445, 600] on input "d. Develop a custom quality management plan that integrates sustainability metr…" at bounding box center [445, 594] width 0 height 11
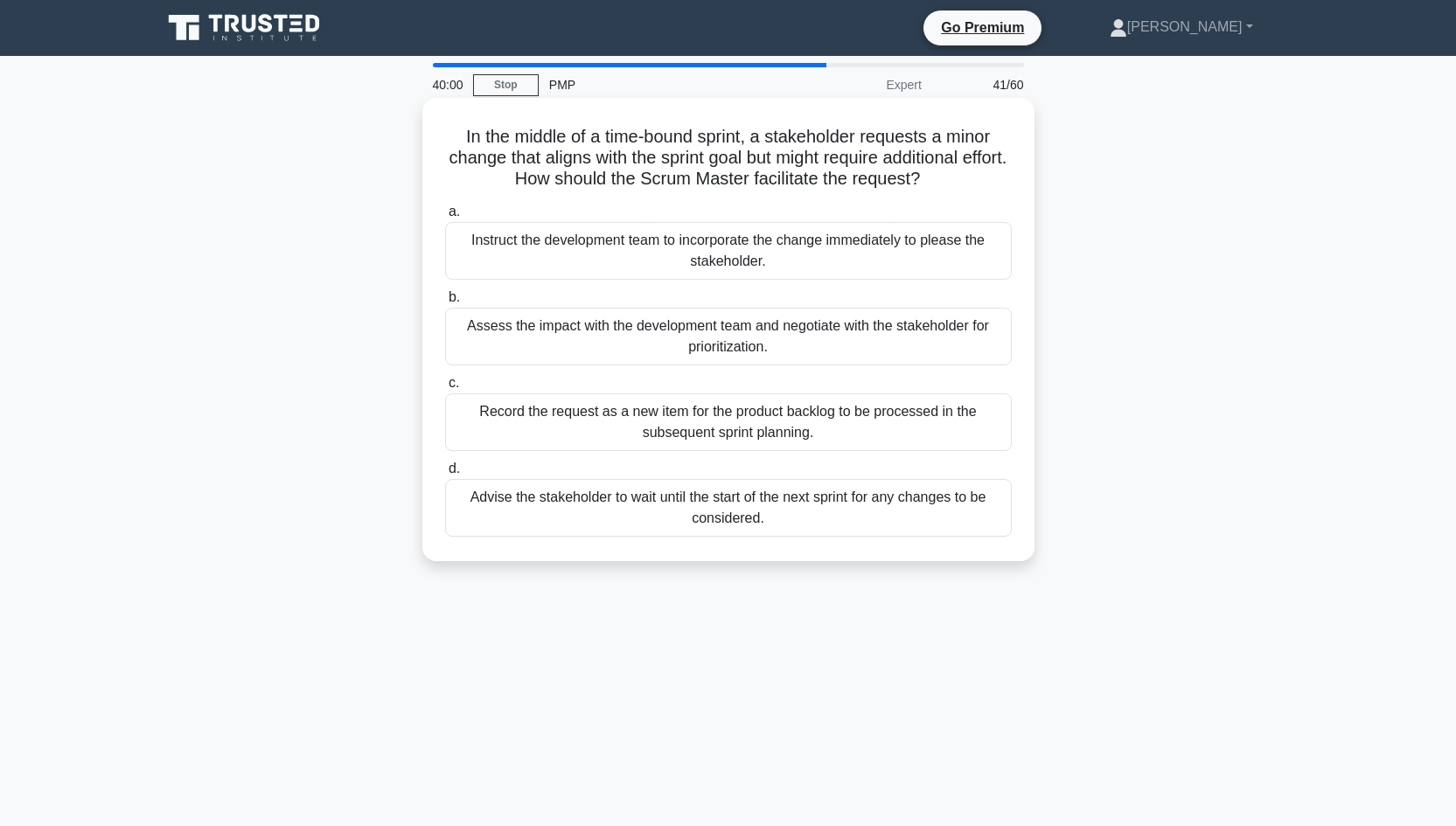
click at [745, 341] on div "Assess the impact with the development team and negotiate with the stakeholder …" at bounding box center [728, 336] width 566 height 58
click at [445, 303] on input "b. Assess the impact with the development team and negotiate with the stakehold…" at bounding box center [445, 297] width 0 height 11
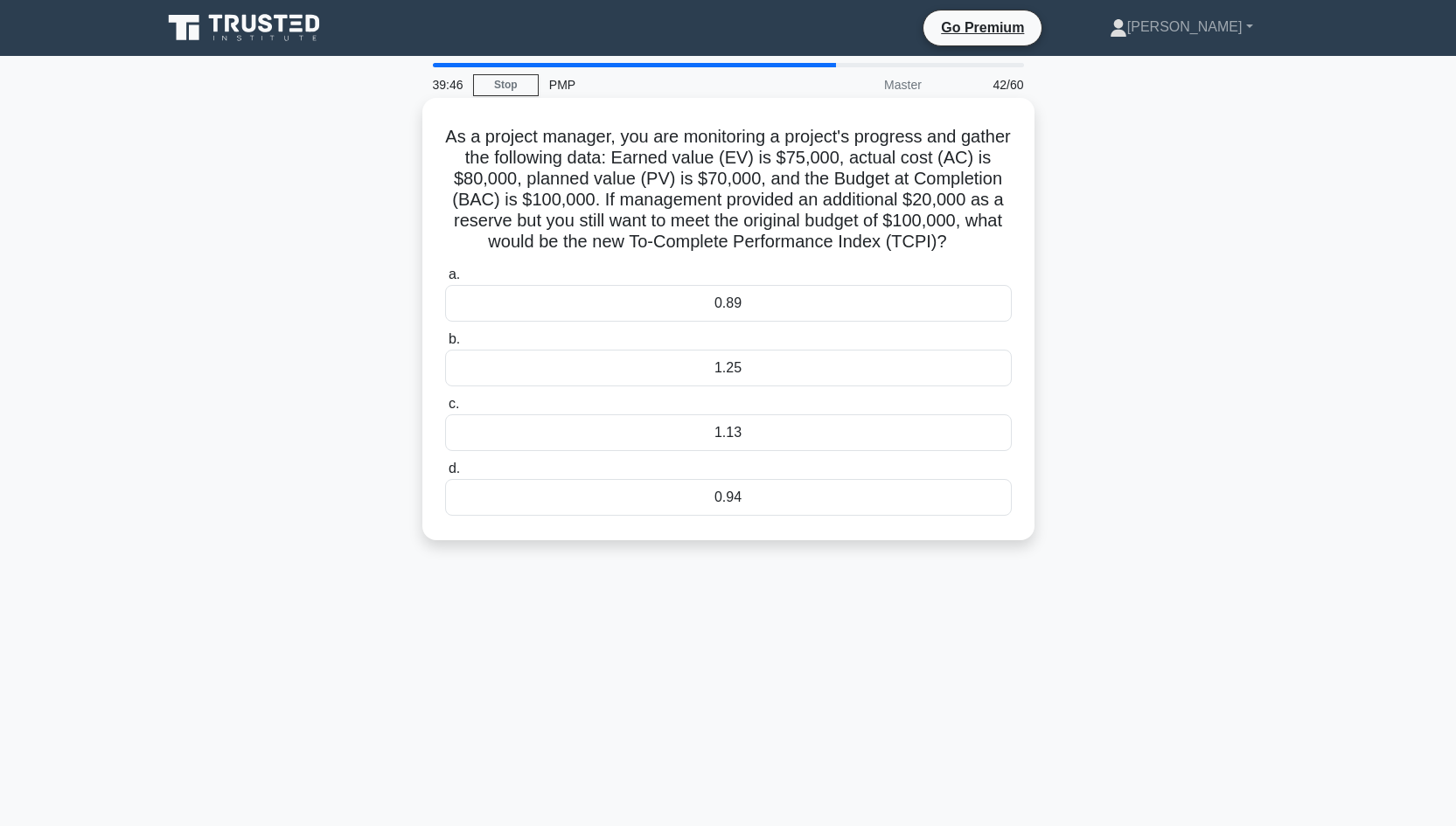
drag, startPoint x: 953, startPoint y: 243, endPoint x: 438, endPoint y: 130, distance: 527.3
click at [438, 130] on div "As a project manager, you are monitoring a project's progress and gather the fo…" at bounding box center [728, 319] width 598 height 429
copy h5 "As a project manager, you are monitoring a project's progress and gather the fo…"
click at [962, 253] on icon ".spinner_0XTQ{transform-origin:center;animation:spinner_y6GP .75s linear infini…" at bounding box center [957, 243] width 21 height 21
click at [743, 438] on div "1.13" at bounding box center [728, 432] width 566 height 37
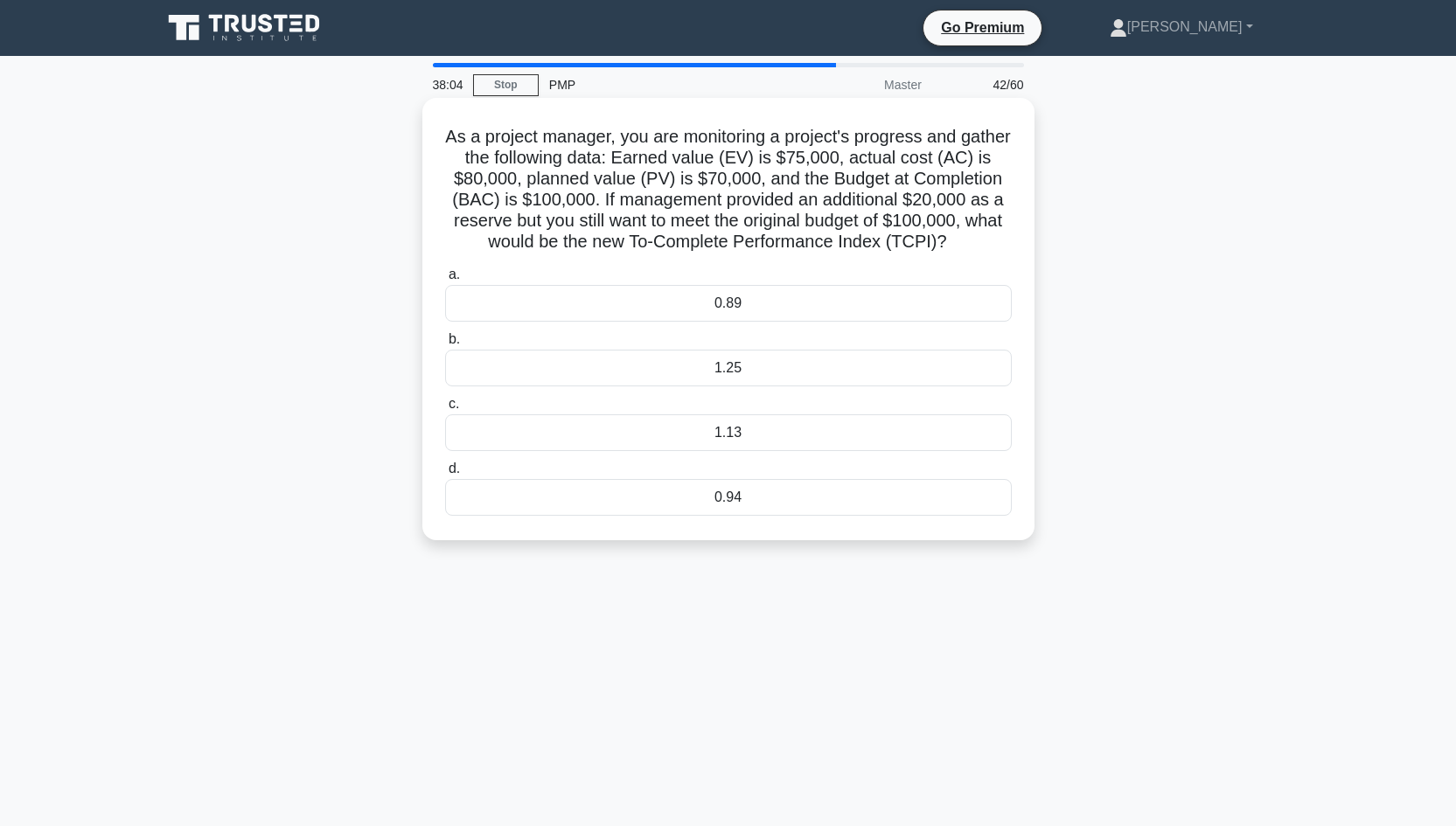
click at [445, 410] on input "c. 1.13" at bounding box center [445, 404] width 0 height 11
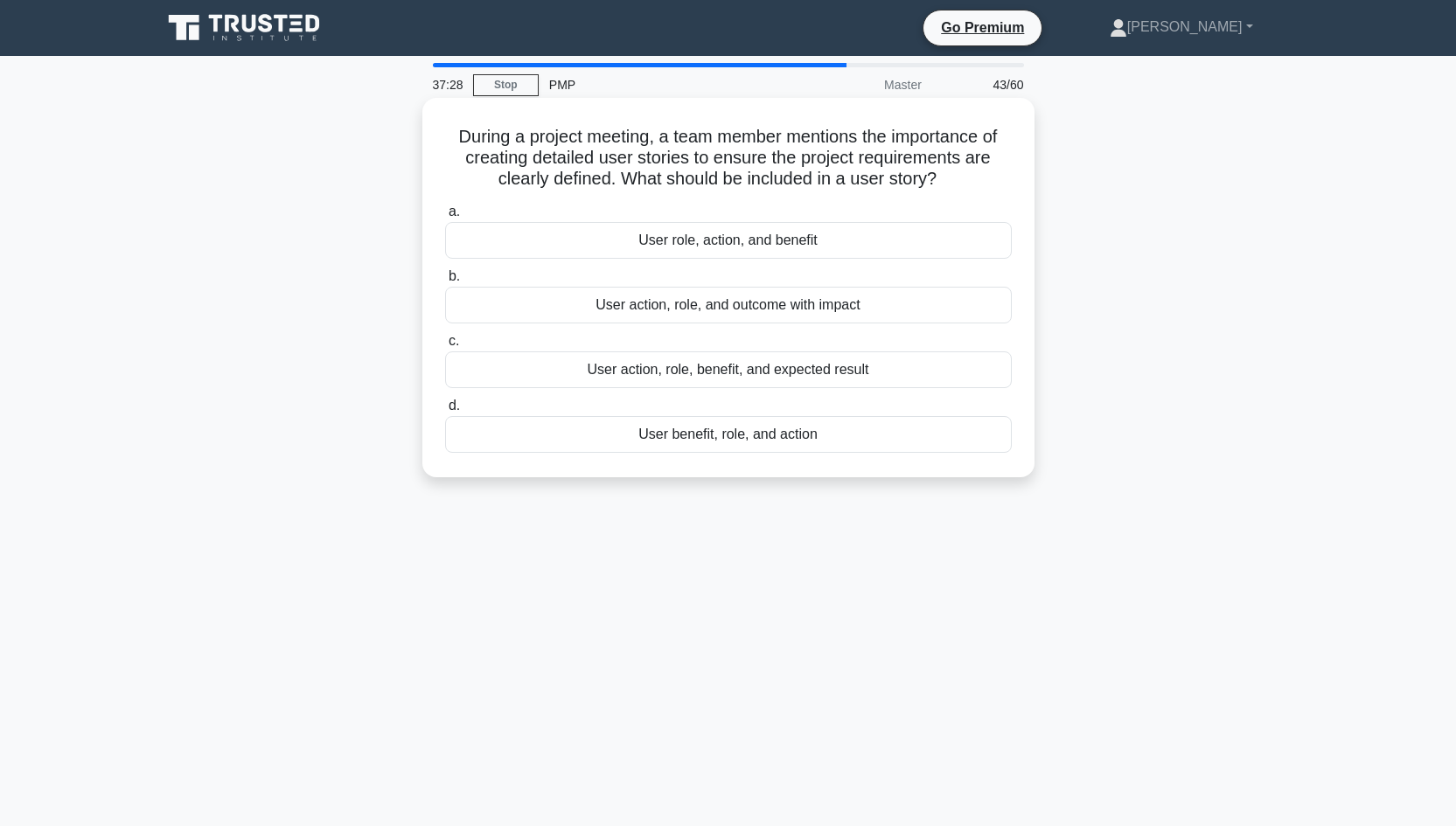
click at [802, 363] on div "User action, role, benefit, and expected result" at bounding box center [728, 369] width 566 height 37
click at [445, 347] on input "c. User action, role, benefit, and expected result" at bounding box center [445, 342] width 0 height 11
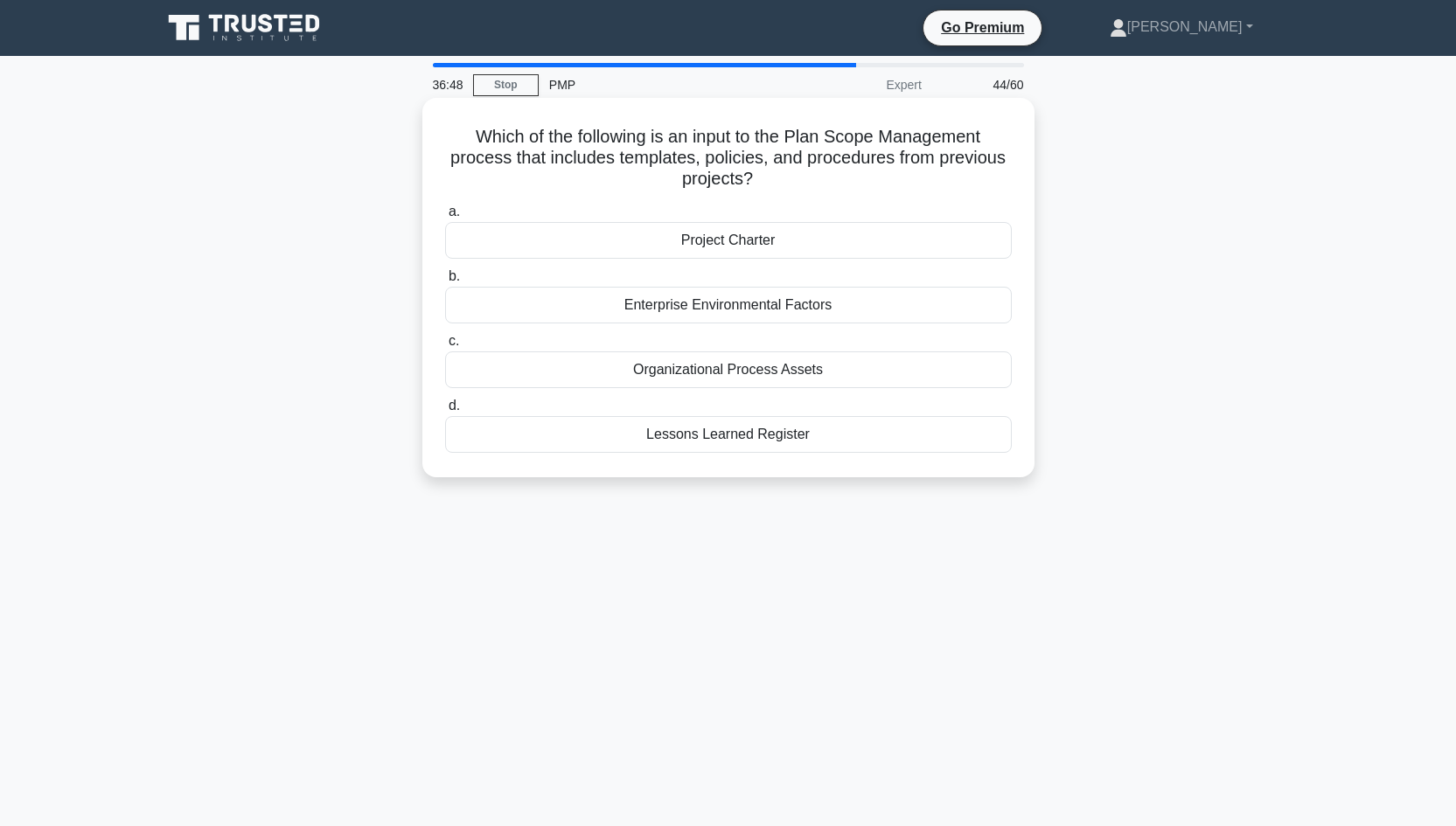
click at [786, 371] on div "Organizational Process Assets" at bounding box center [728, 369] width 566 height 37
click at [445, 347] on input "c. Organizational Process Assets" at bounding box center [445, 342] width 0 height 11
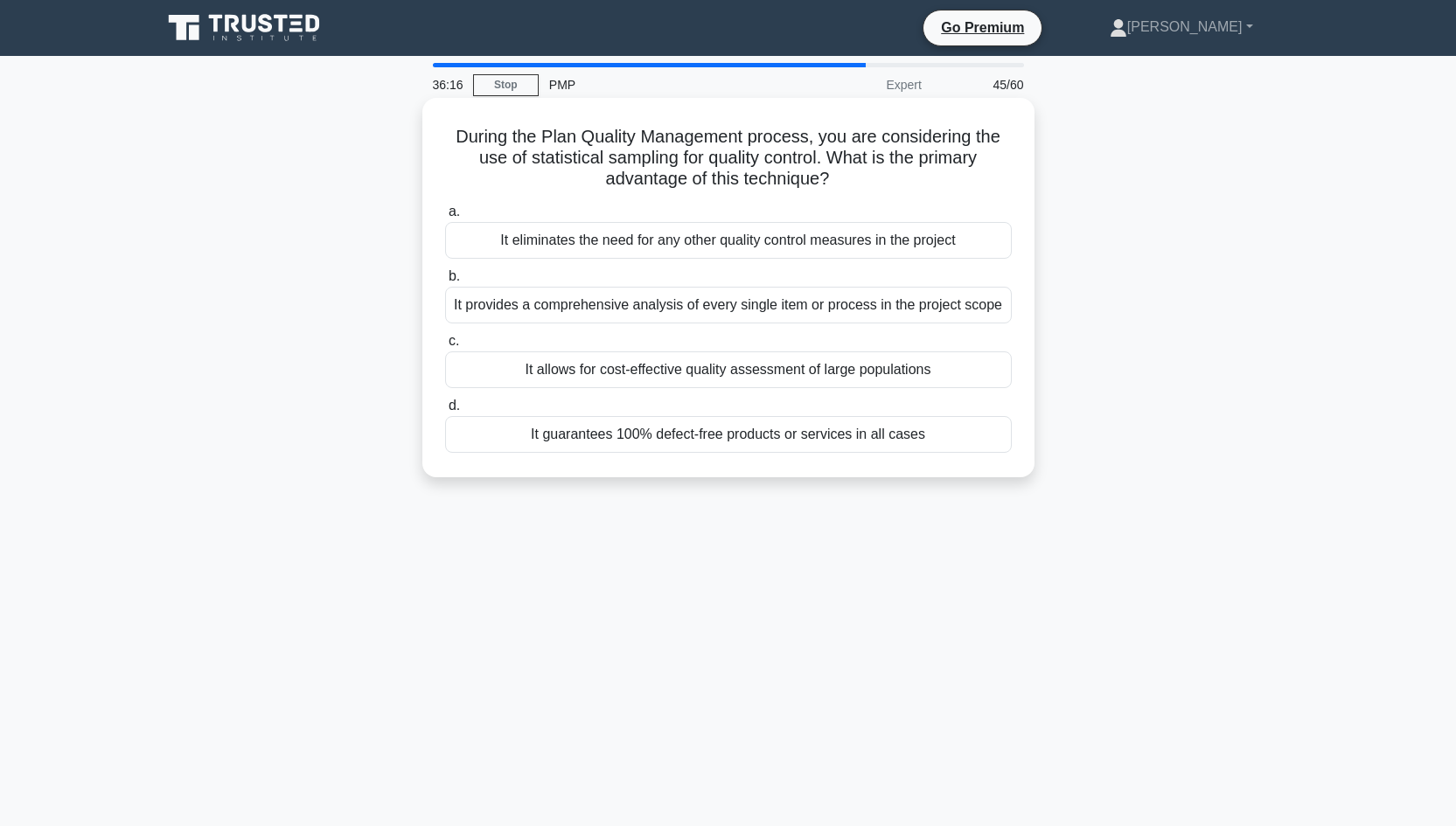
click at [900, 370] on div "It allows for cost-effective quality assessment of large populations" at bounding box center [728, 369] width 566 height 37
click at [445, 347] on input "c. It allows for cost-effective quality assessment of large populations" at bounding box center [445, 342] width 0 height 11
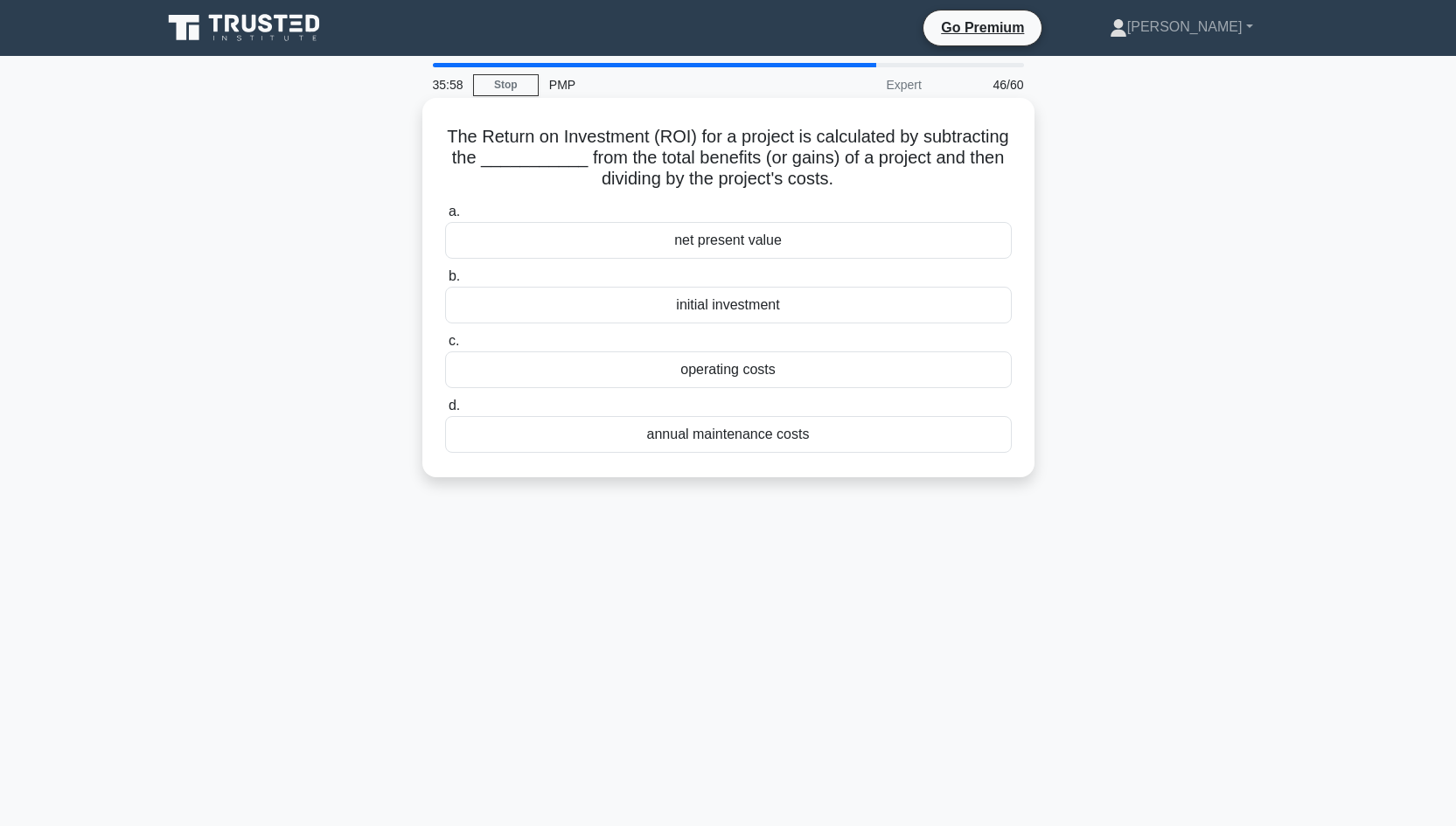
click at [737, 305] on div "initial investment" at bounding box center [728, 305] width 566 height 37
click at [445, 282] on input "b. initial investment" at bounding box center [445, 276] width 0 height 11
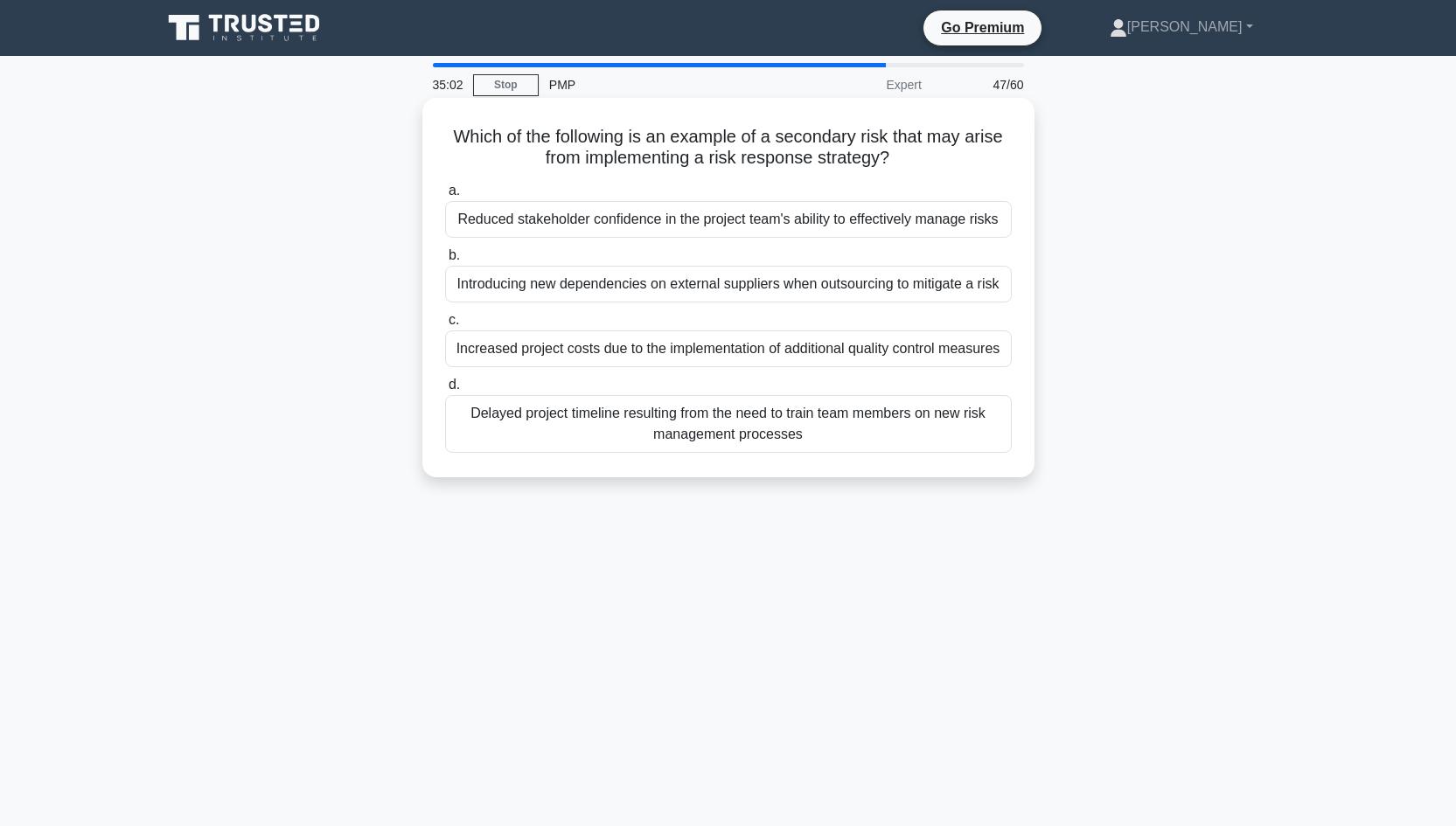
click at [718, 289] on div "Introducing new dependencies on external suppliers when outsourcing to mitigate…" at bounding box center [728, 284] width 566 height 37
click at [445, 261] on input "b. Introducing new dependencies on external suppliers when outsourcing to mitig…" at bounding box center [445, 255] width 0 height 11
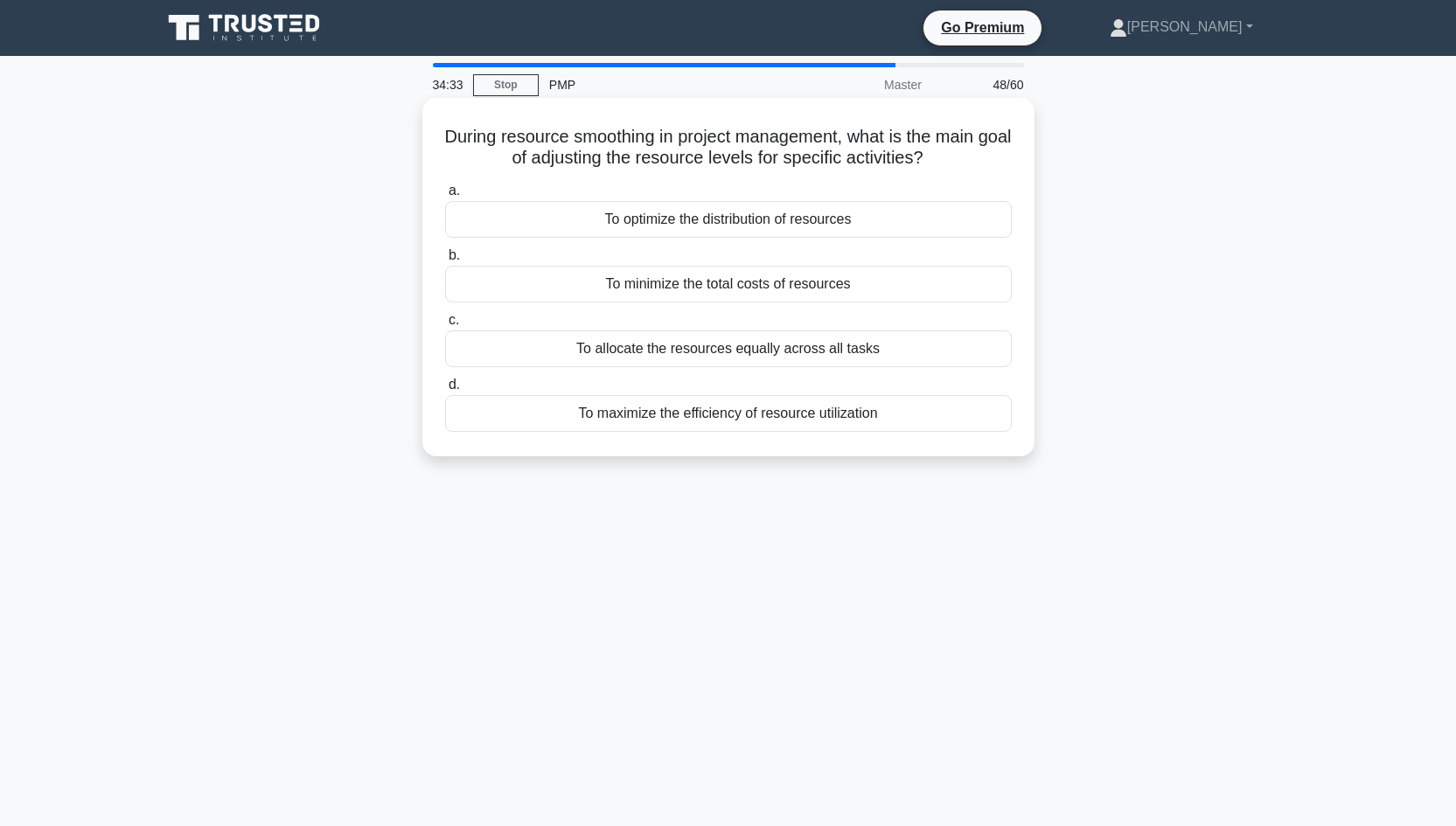
click at [728, 419] on div "To maximize the efficiency of resource utilization" at bounding box center [728, 413] width 566 height 37
click at [445, 391] on input "d. To maximize the efficiency of resource utilization" at bounding box center [445, 385] width 0 height 11
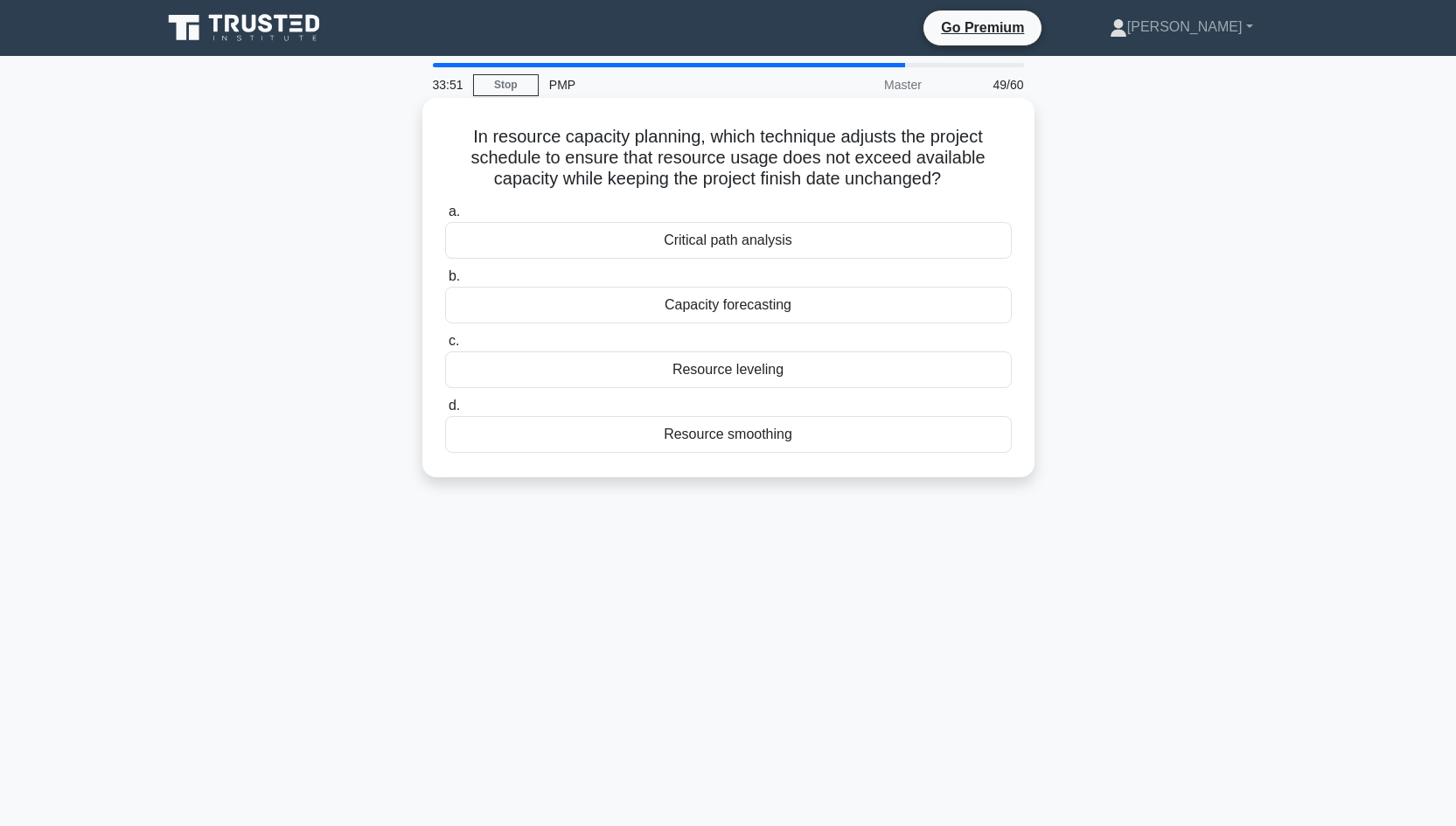
click at [732, 376] on div "Resource leveling" at bounding box center [728, 369] width 566 height 37
click at [445, 347] on input "c. Resource leveling" at bounding box center [445, 342] width 0 height 11
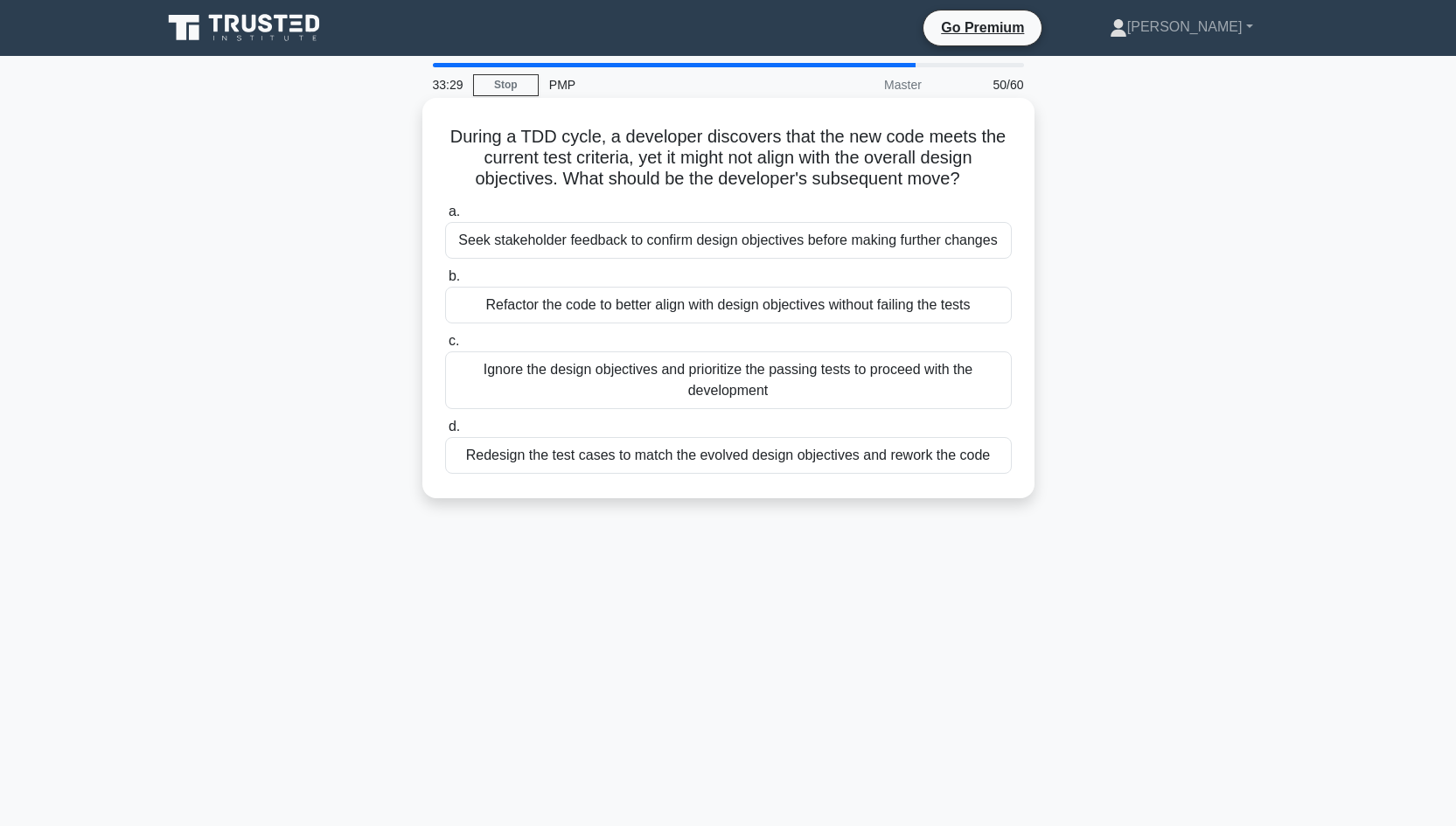
click at [828, 463] on div "Redesign the test cases to match the evolved design objectives and rework the c…" at bounding box center [728, 455] width 566 height 37
click at [445, 432] on input "d. Redesign the test cases to match the evolved design objectives and rework th…" at bounding box center [445, 427] width 0 height 11
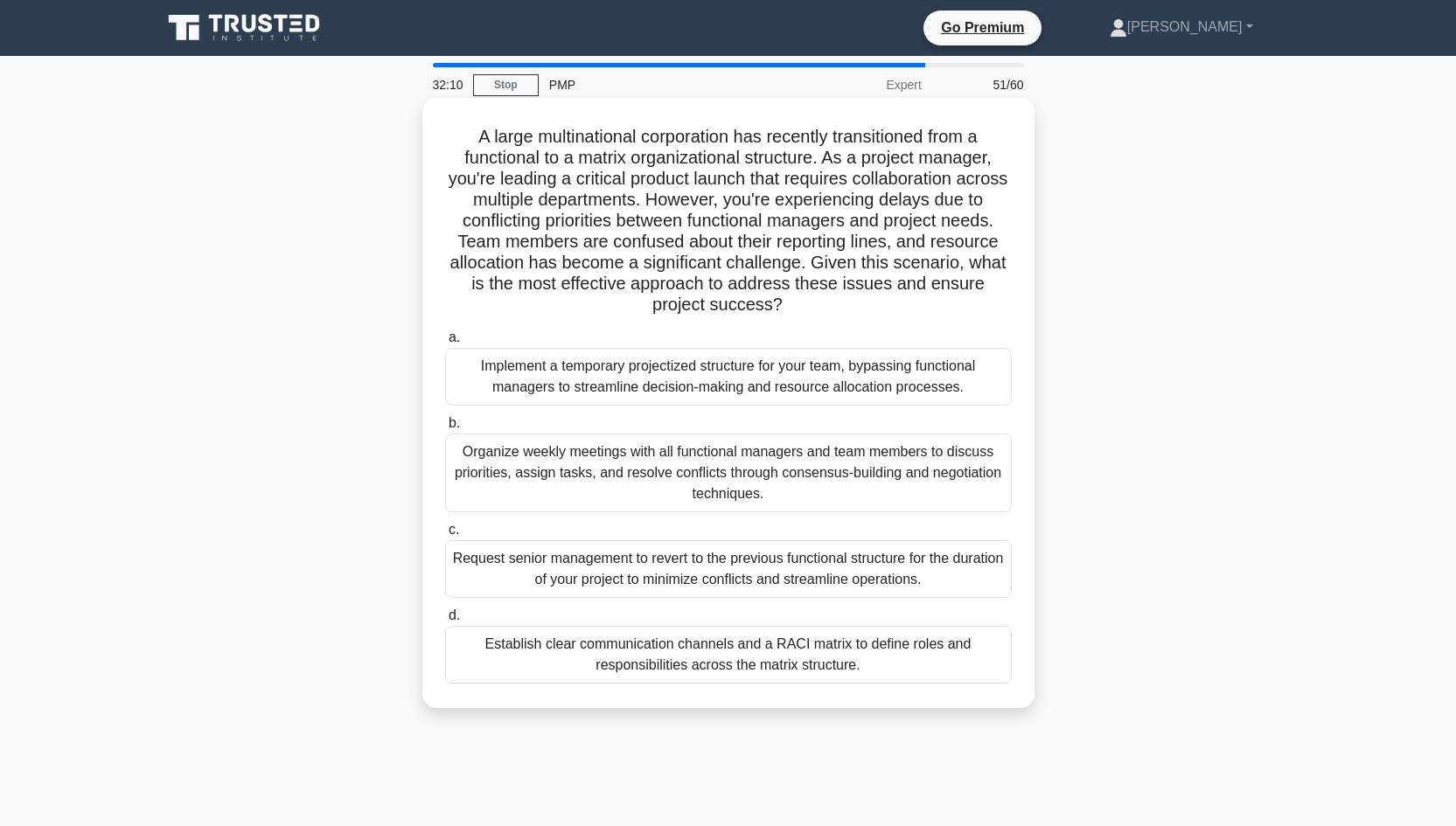
click at [731, 663] on div "Establish clear communication channels and a RACI matrix to define roles and re…" at bounding box center [728, 654] width 566 height 58
click at [445, 622] on input "d. Establish clear communication channels and a RACI matrix to define roles and…" at bounding box center [445, 616] width 0 height 11
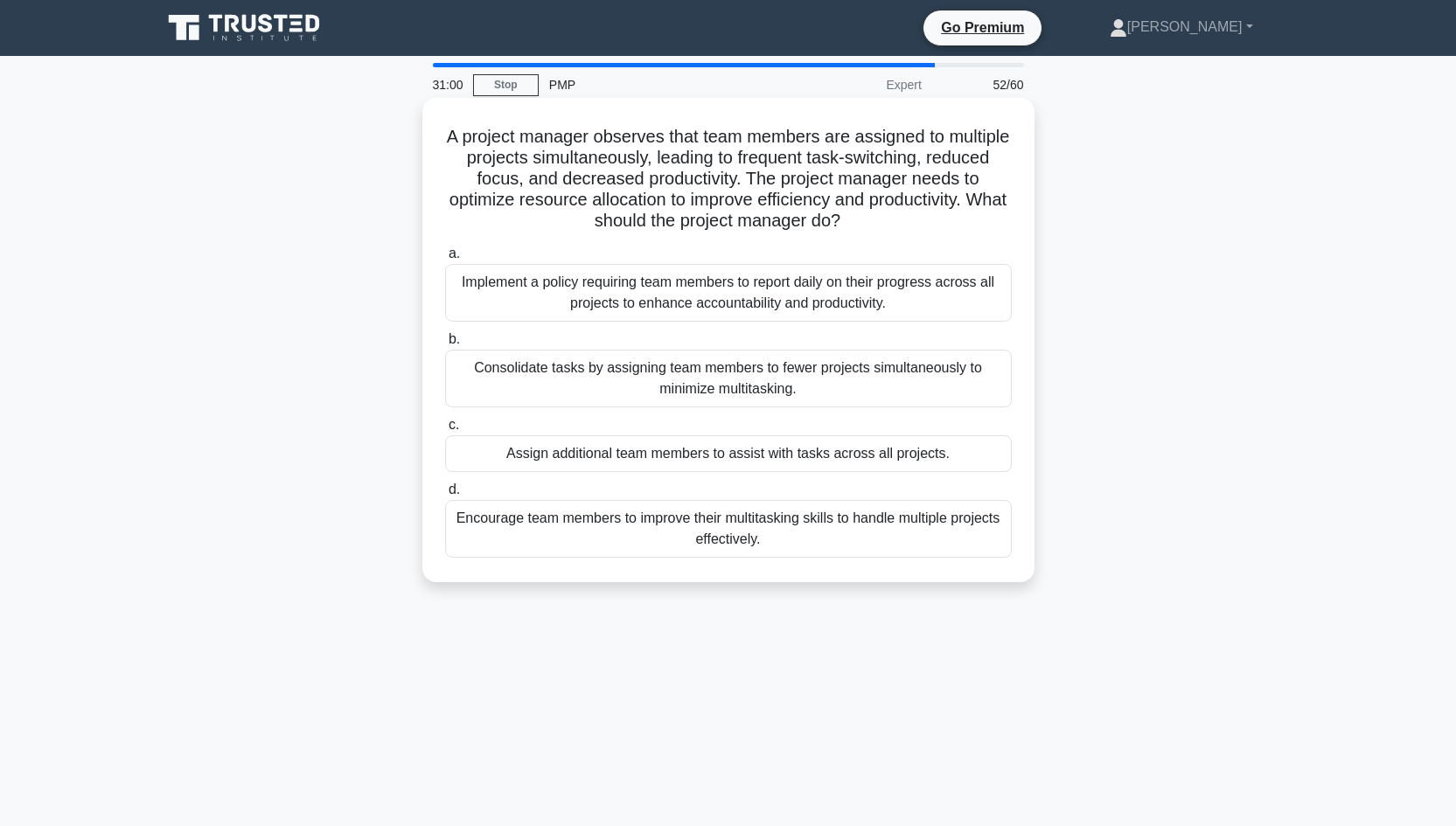
click at [704, 298] on div "Implement a policy requiring team members to report daily on their progress acr…" at bounding box center [728, 292] width 566 height 58
click at [445, 259] on input "a. Implement a policy requiring team members to report daily on their progress …" at bounding box center [445, 254] width 0 height 11
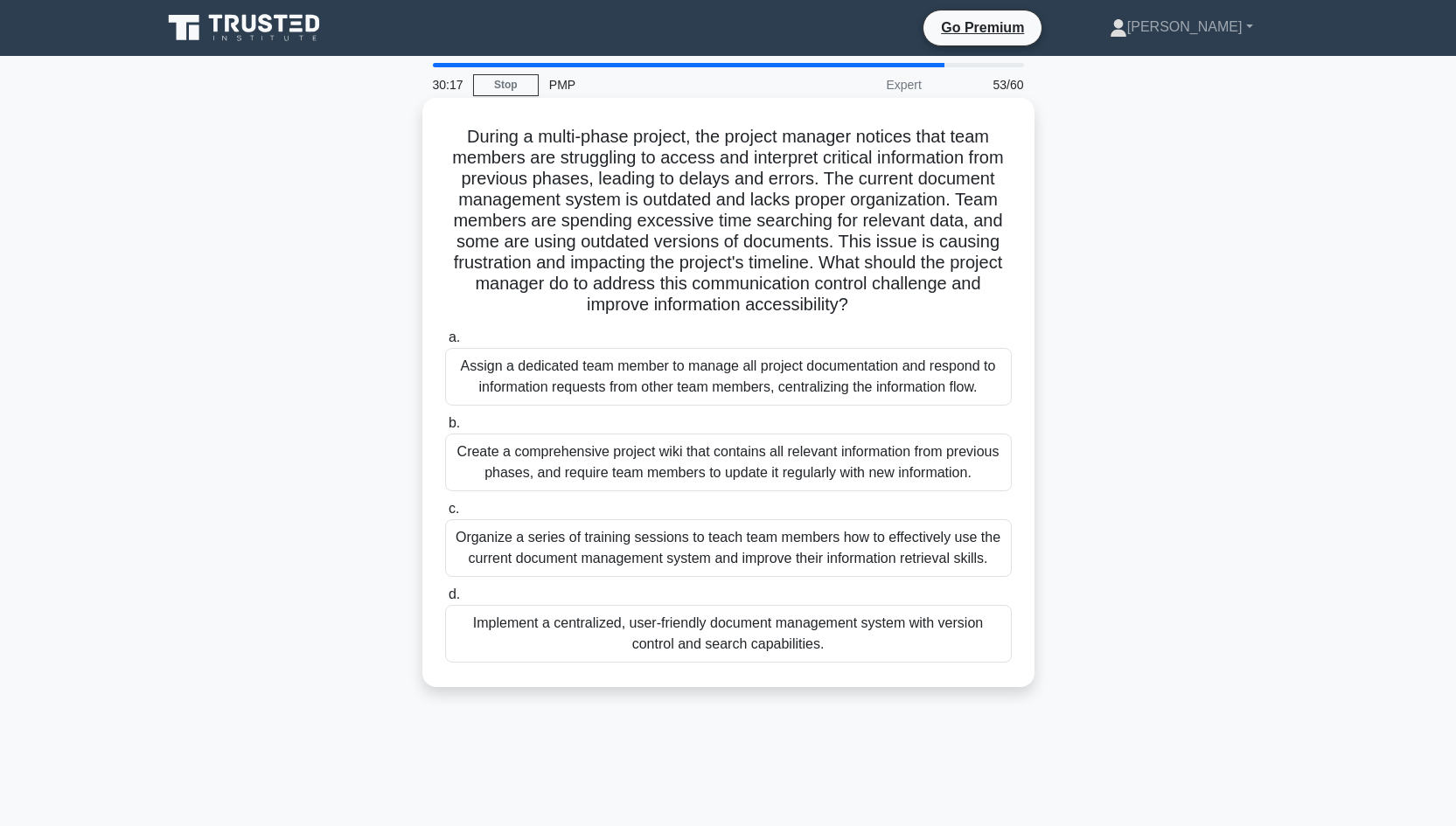
click at [706, 649] on div "Implement a centralized, user-friendly document management system with version …" at bounding box center [728, 633] width 566 height 58
click at [445, 600] on input "d. Implement a centralized, user-friendly document management system with versi…" at bounding box center [445, 594] width 0 height 11
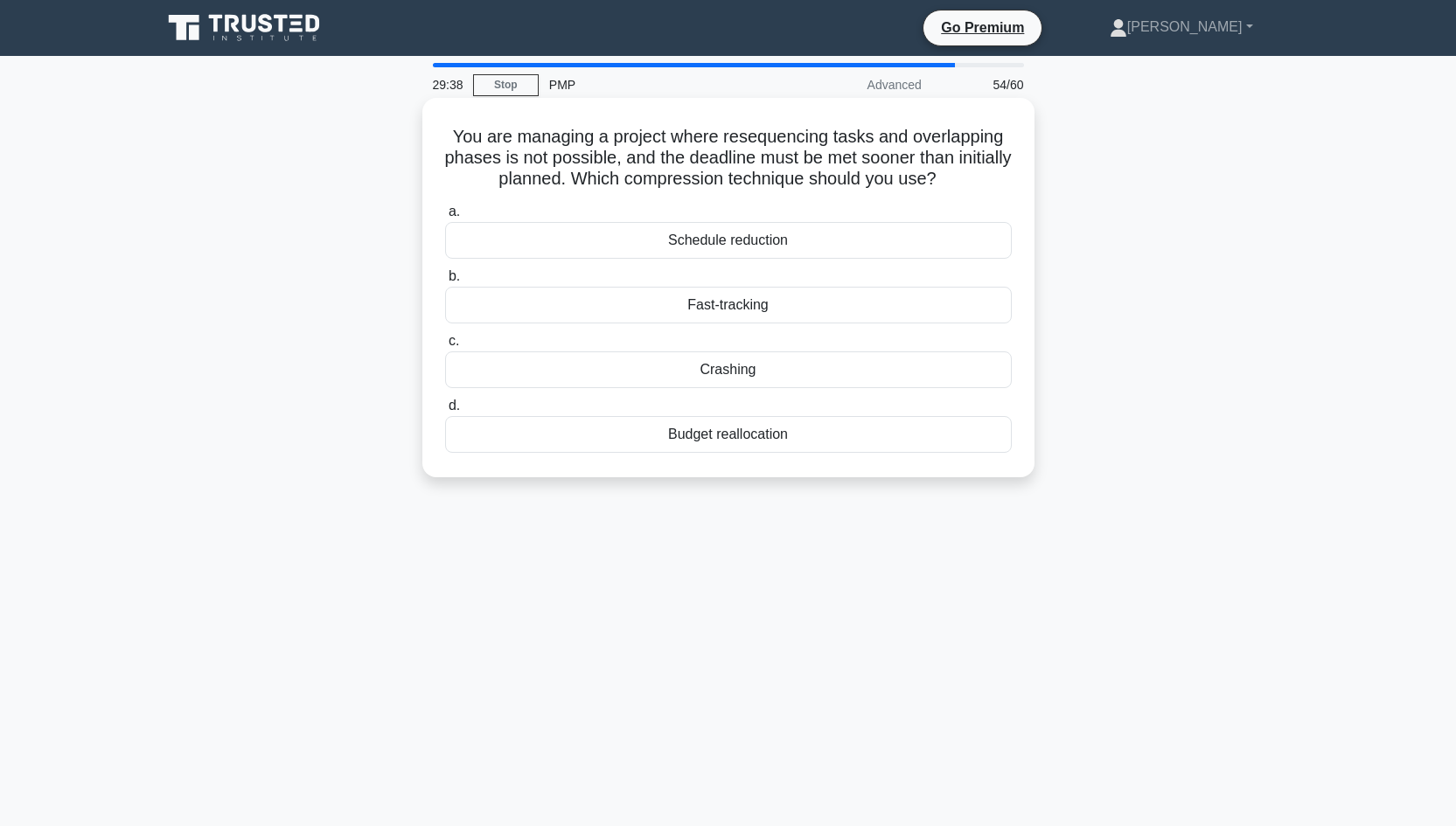
click at [749, 304] on div "Fast-tracking" at bounding box center [728, 305] width 566 height 37
click at [445, 282] on input "b. Fast-tracking" at bounding box center [445, 276] width 0 height 11
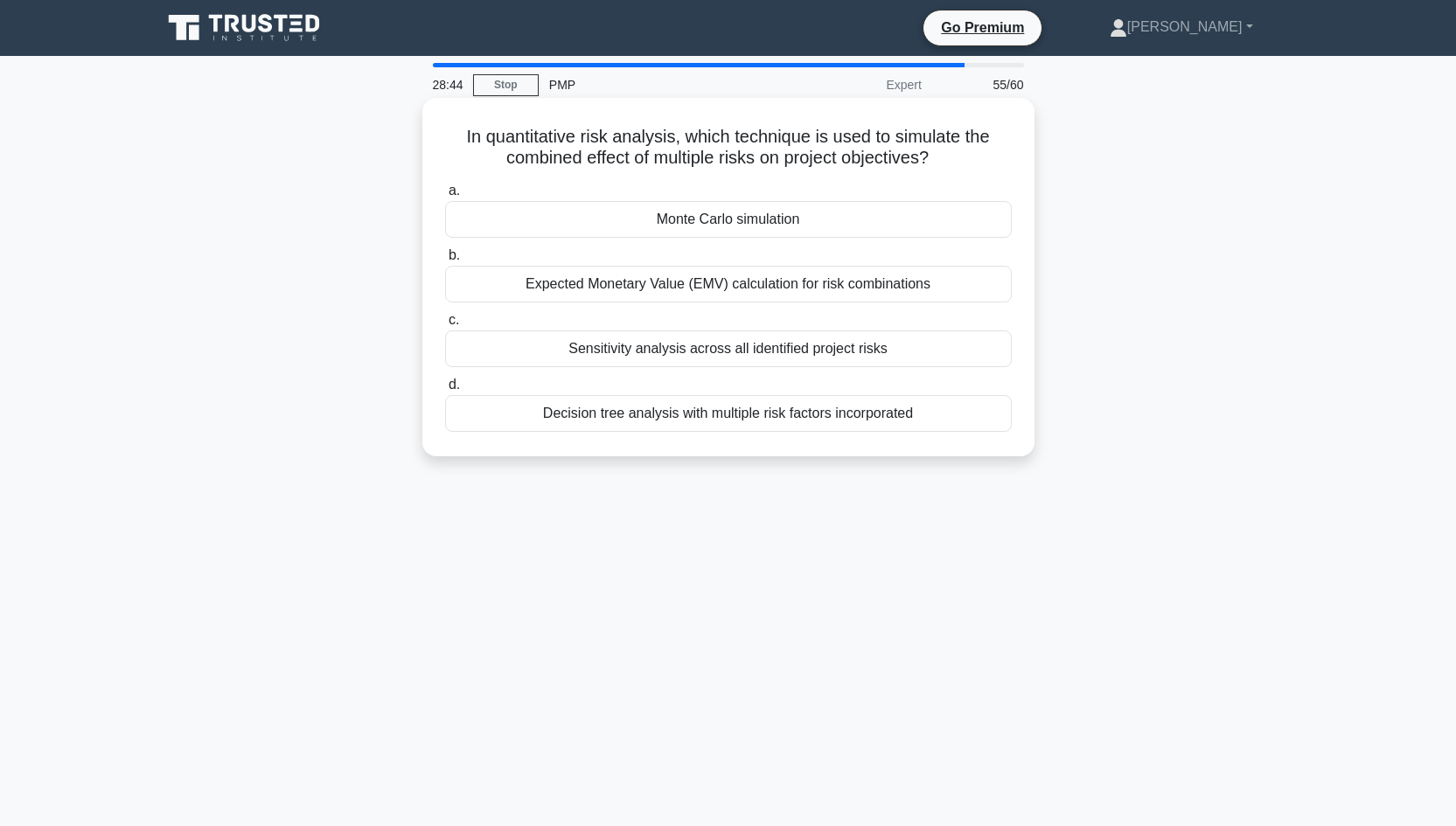
click at [685, 415] on div "Decision tree analysis with multiple risk factors incorporated" at bounding box center [728, 413] width 566 height 37
click at [445, 391] on input "d. Decision tree analysis with multiple risk factors incorporated" at bounding box center [445, 385] width 0 height 11
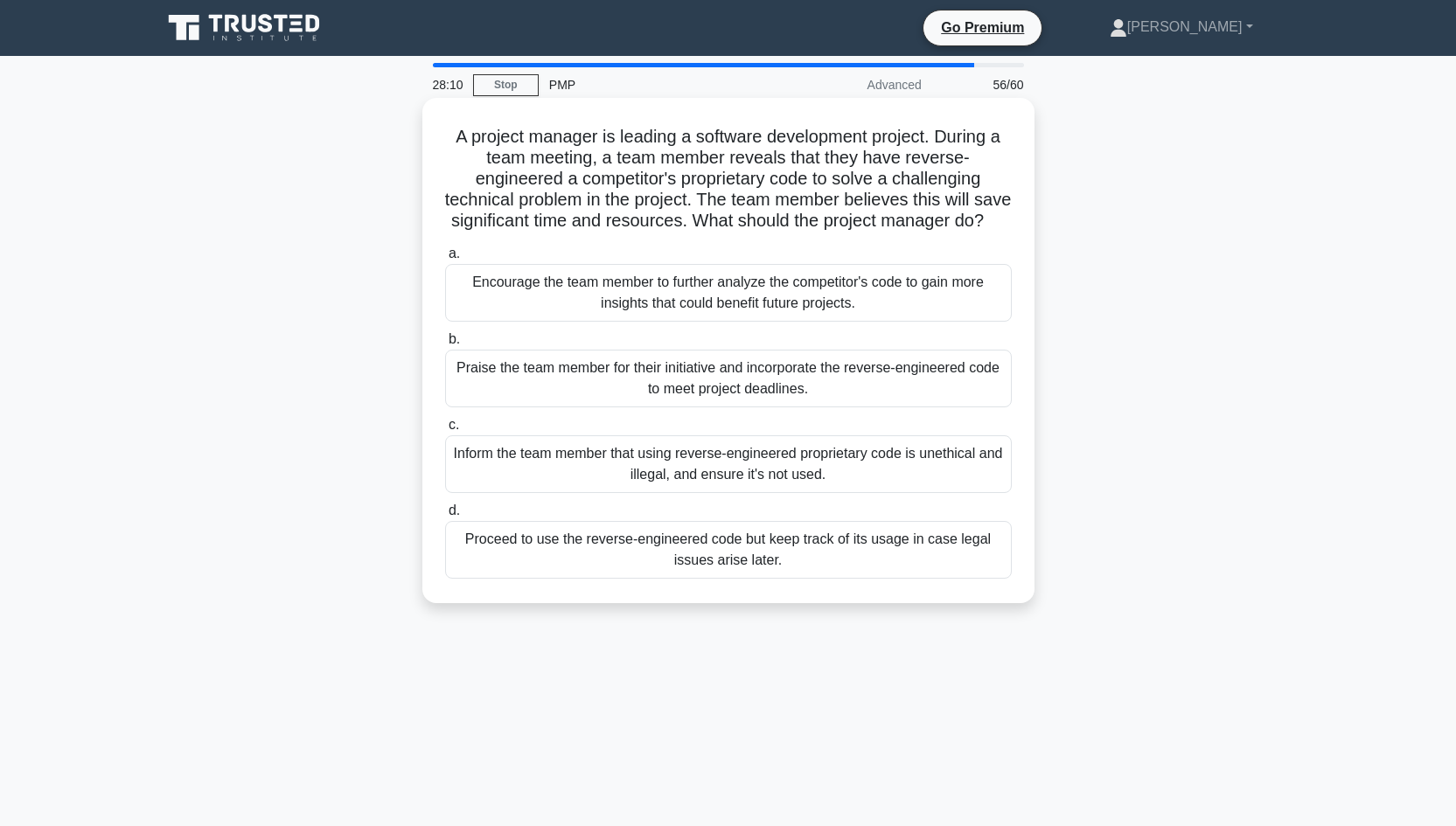
click at [803, 468] on div "Inform the team member that using reverse-engineered proprietary code is unethi…" at bounding box center [728, 464] width 566 height 58
click at [445, 431] on input "c. Inform the team member that using reverse-engineered proprietary code is une…" at bounding box center [445, 425] width 0 height 11
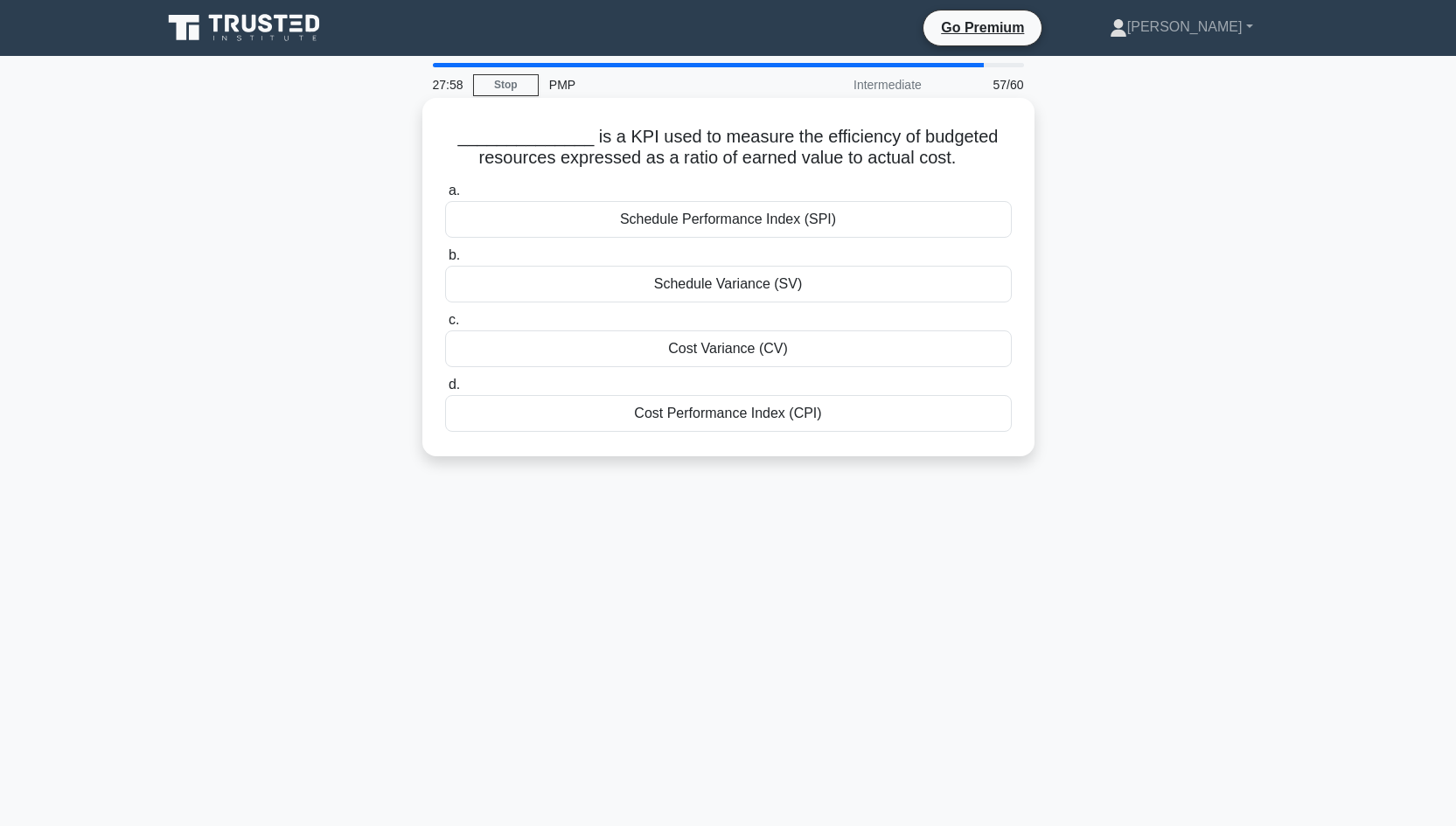
click at [737, 350] on div "Cost Variance (CV)" at bounding box center [728, 348] width 566 height 37
click at [445, 325] on input "c. Cost Variance (CV)" at bounding box center [445, 320] width 0 height 11
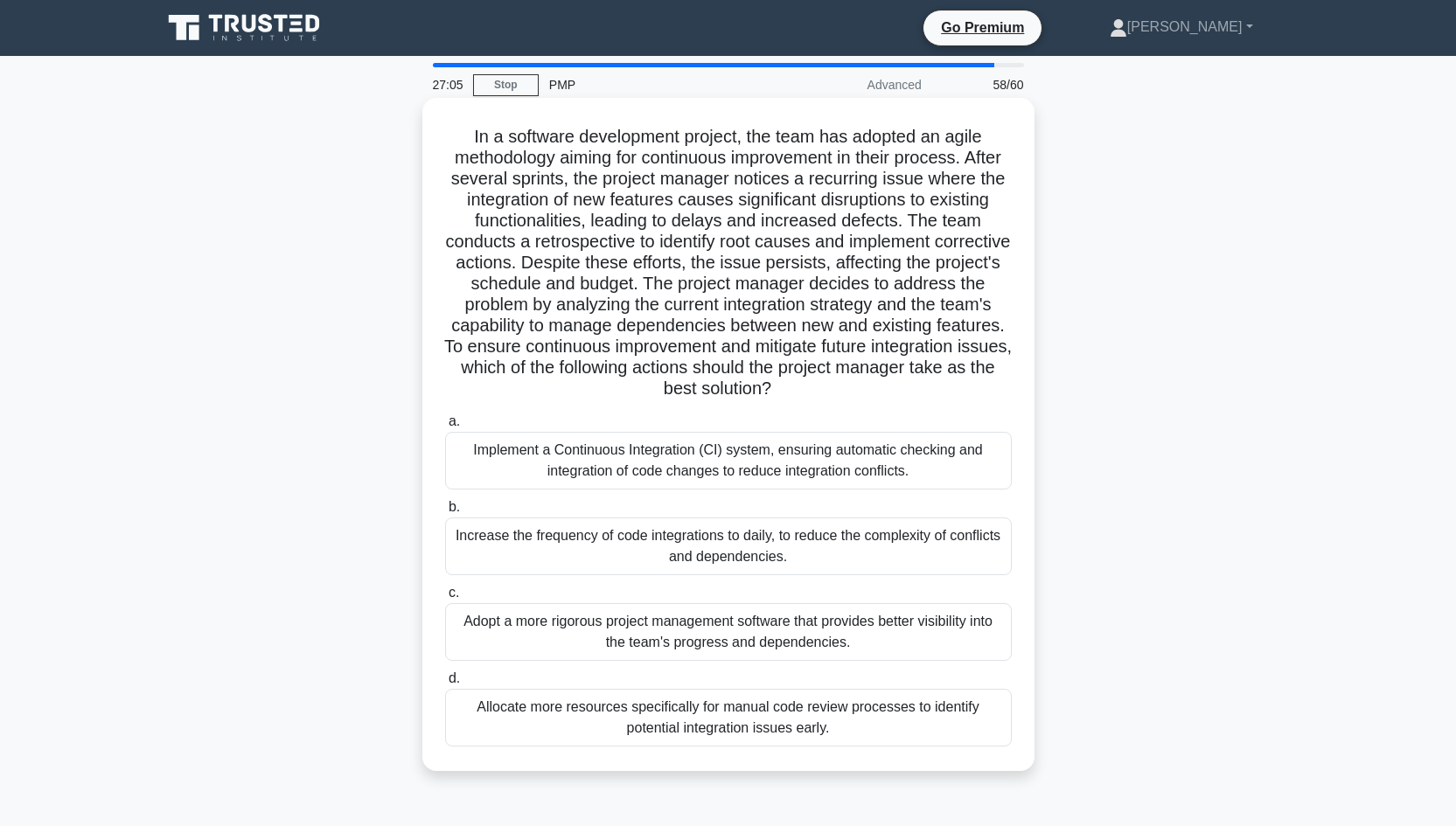
click at [681, 471] on div "Implement a Continuous Integration (CI) system, ensuring automatic checking and…" at bounding box center [728, 460] width 566 height 58
click at [445, 428] on input "a. Implement a Continuous Integration (CI) system, ensuring automatic checking …" at bounding box center [445, 422] width 0 height 11
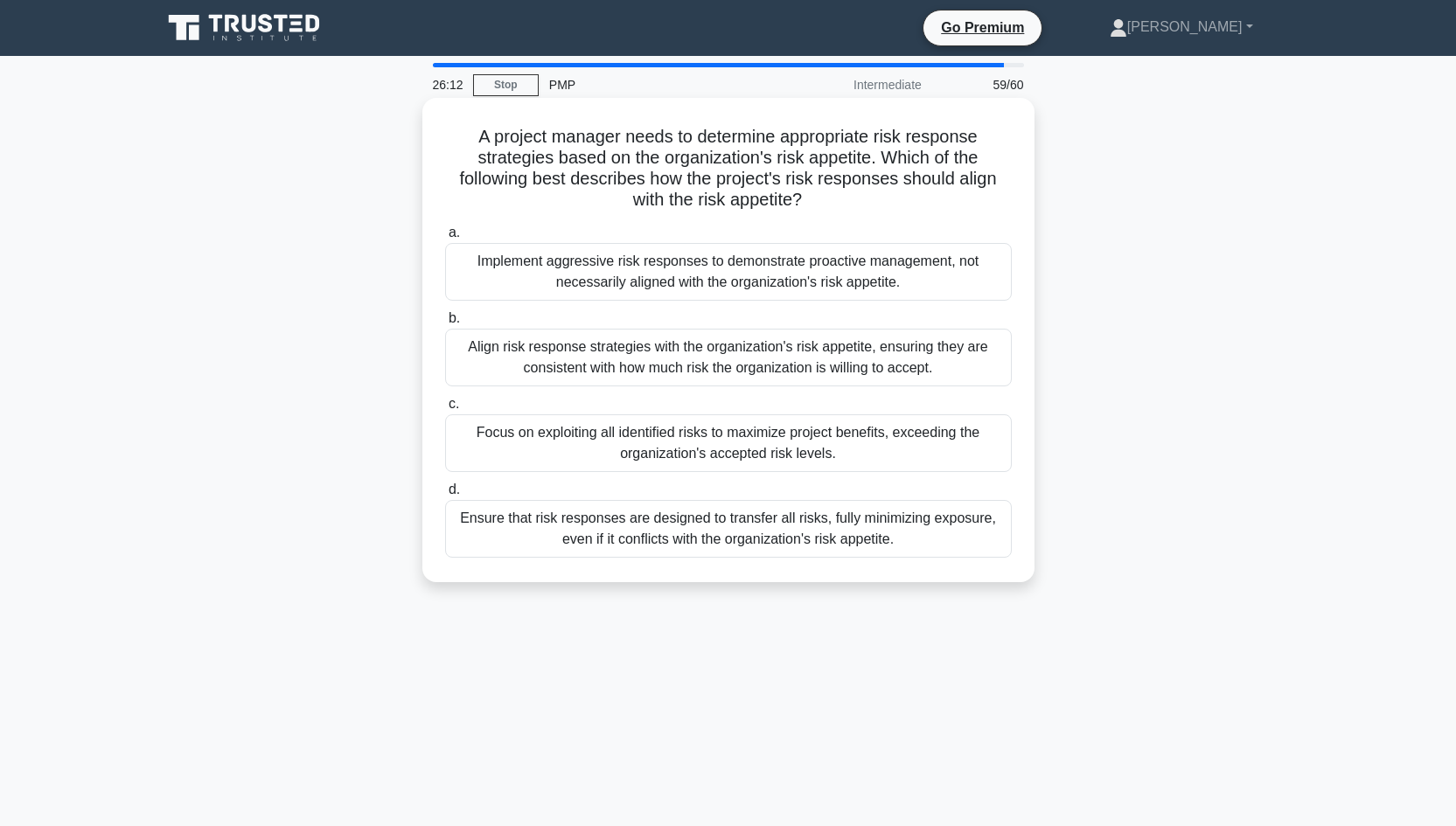
click at [682, 363] on div "Align risk response strategies with the organization's risk appetite, ensuring …" at bounding box center [728, 357] width 566 height 58
click at [445, 325] on input "b. Align risk response strategies with the organization's risk appetite, ensuri…" at bounding box center [445, 319] width 0 height 11
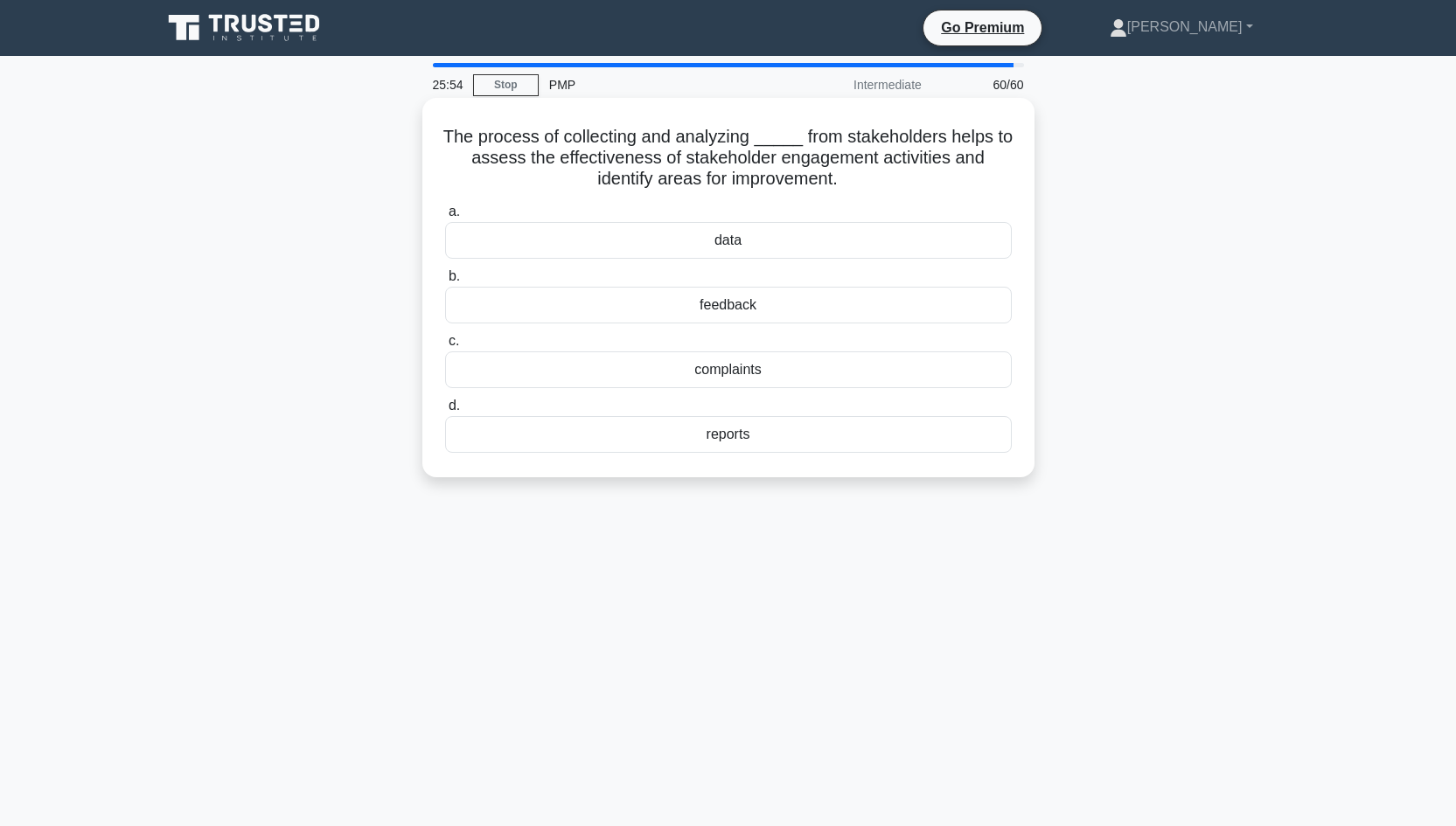
click at [712, 302] on div "feedback" at bounding box center [728, 305] width 566 height 37
click at [445, 282] on input "b. feedback" at bounding box center [445, 276] width 0 height 11
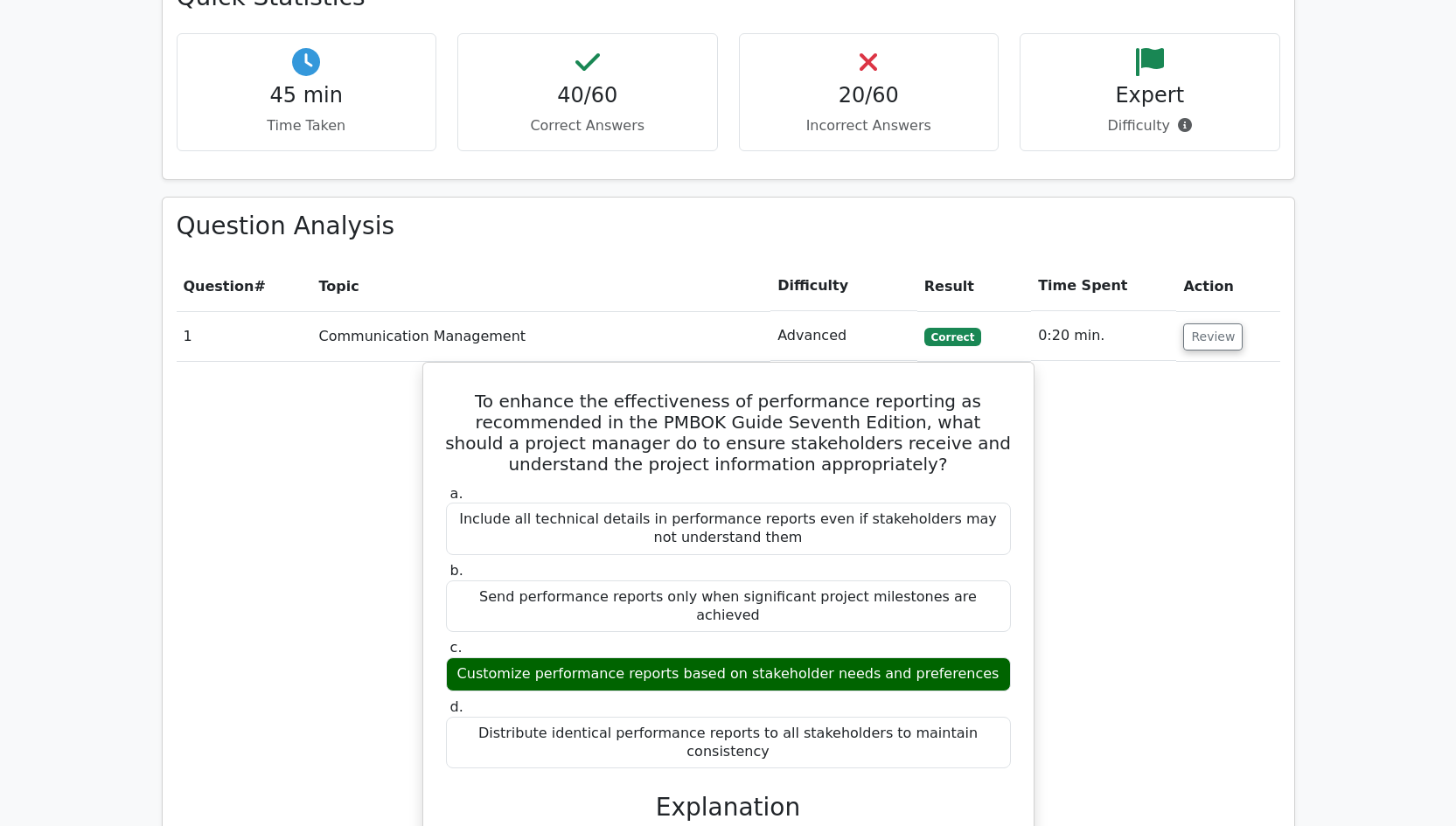
scroll to position [2077, 0]
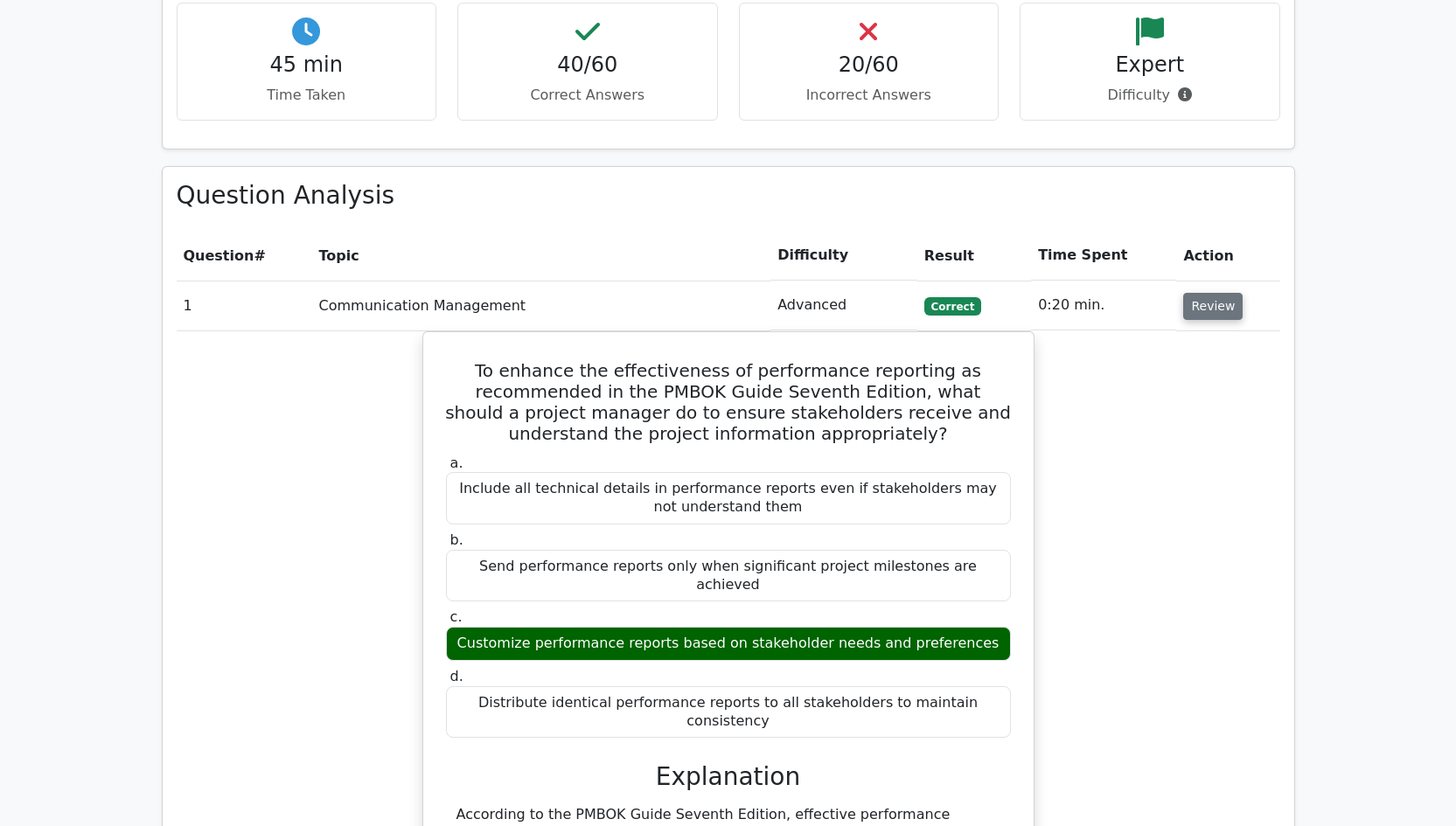
click at [1208, 292] on button "Review" at bounding box center [1212, 306] width 60 height 27
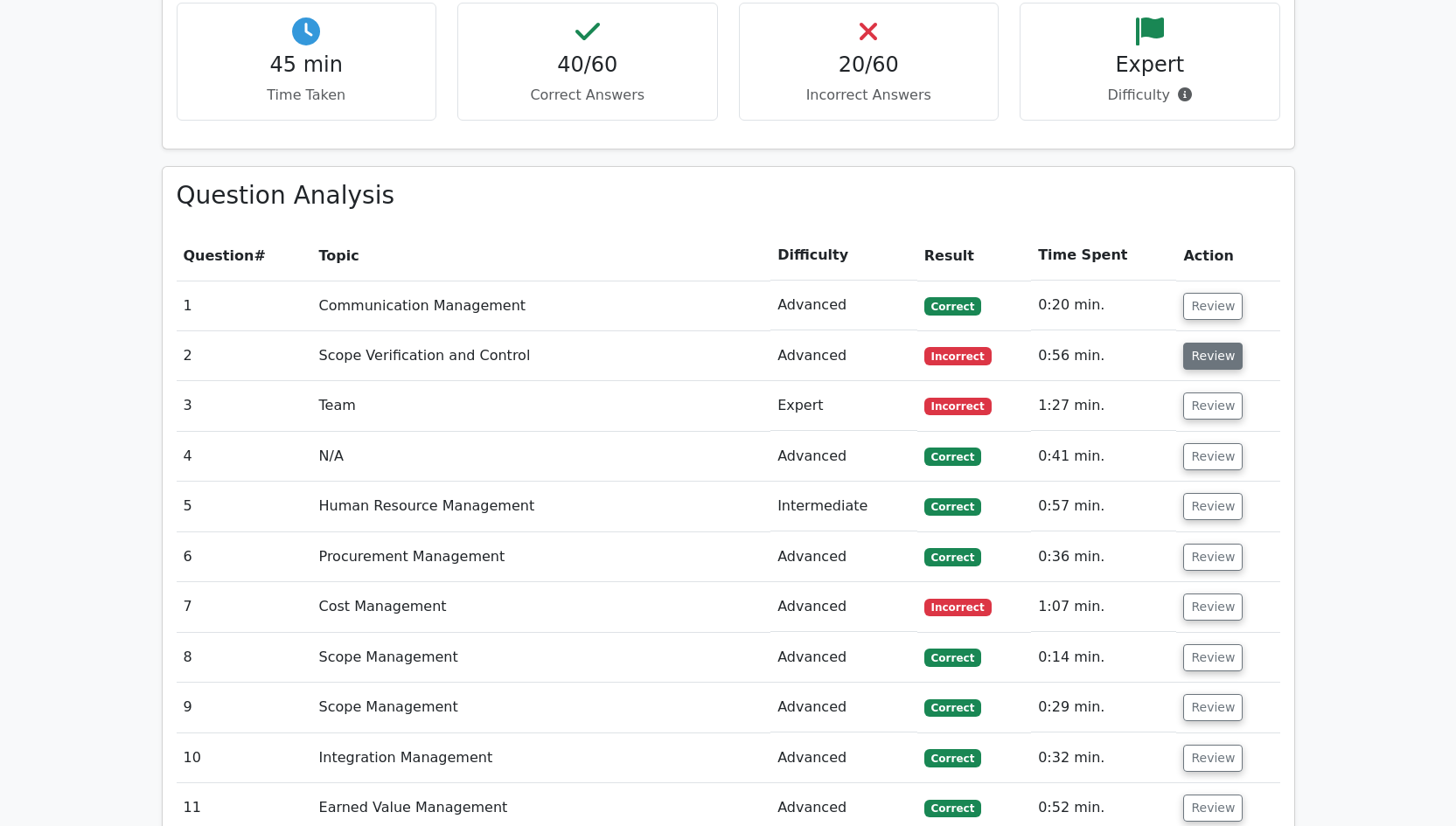
click at [1208, 343] on button "Review" at bounding box center [1212, 356] width 60 height 27
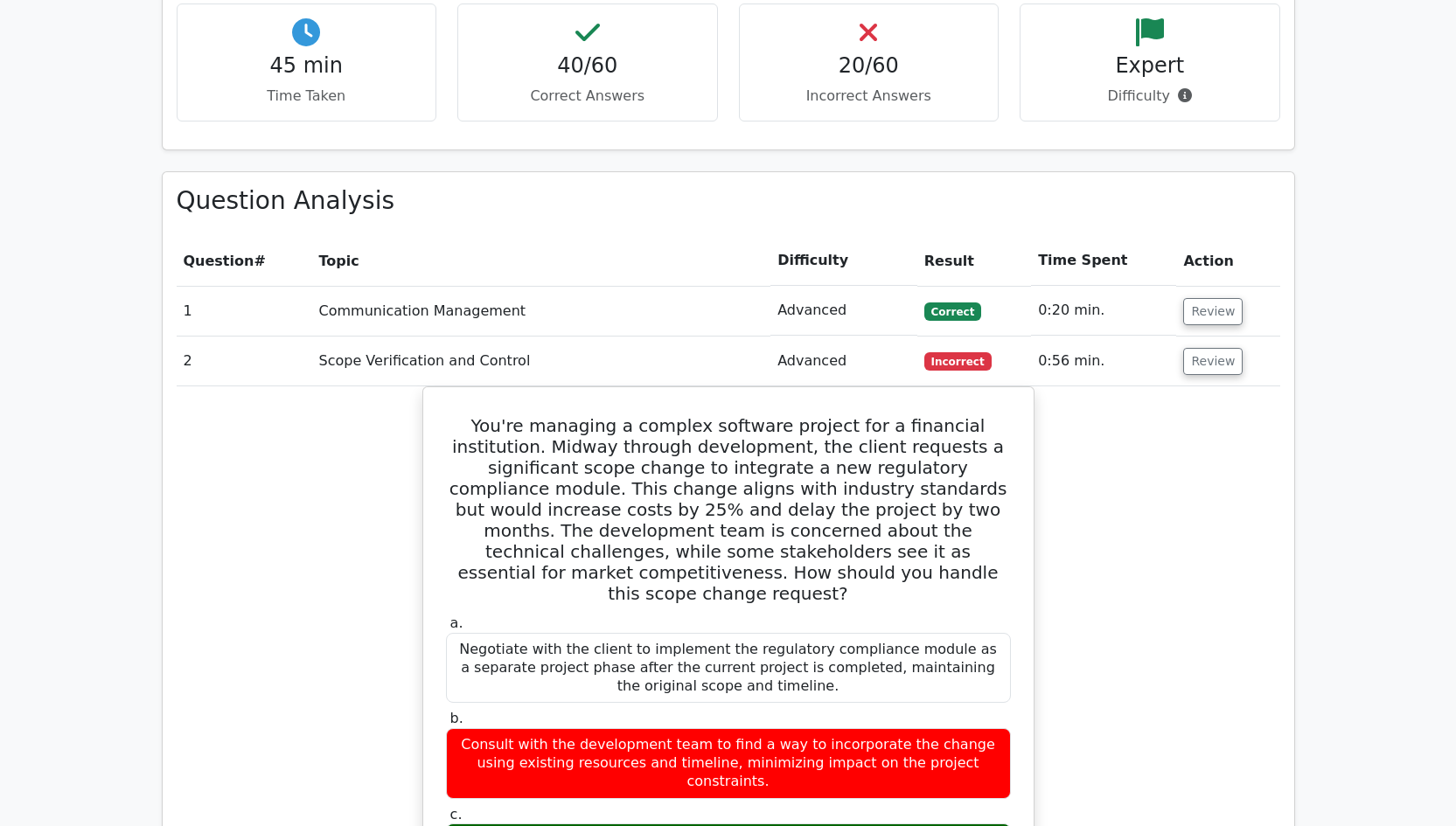
scroll to position [2043, 0]
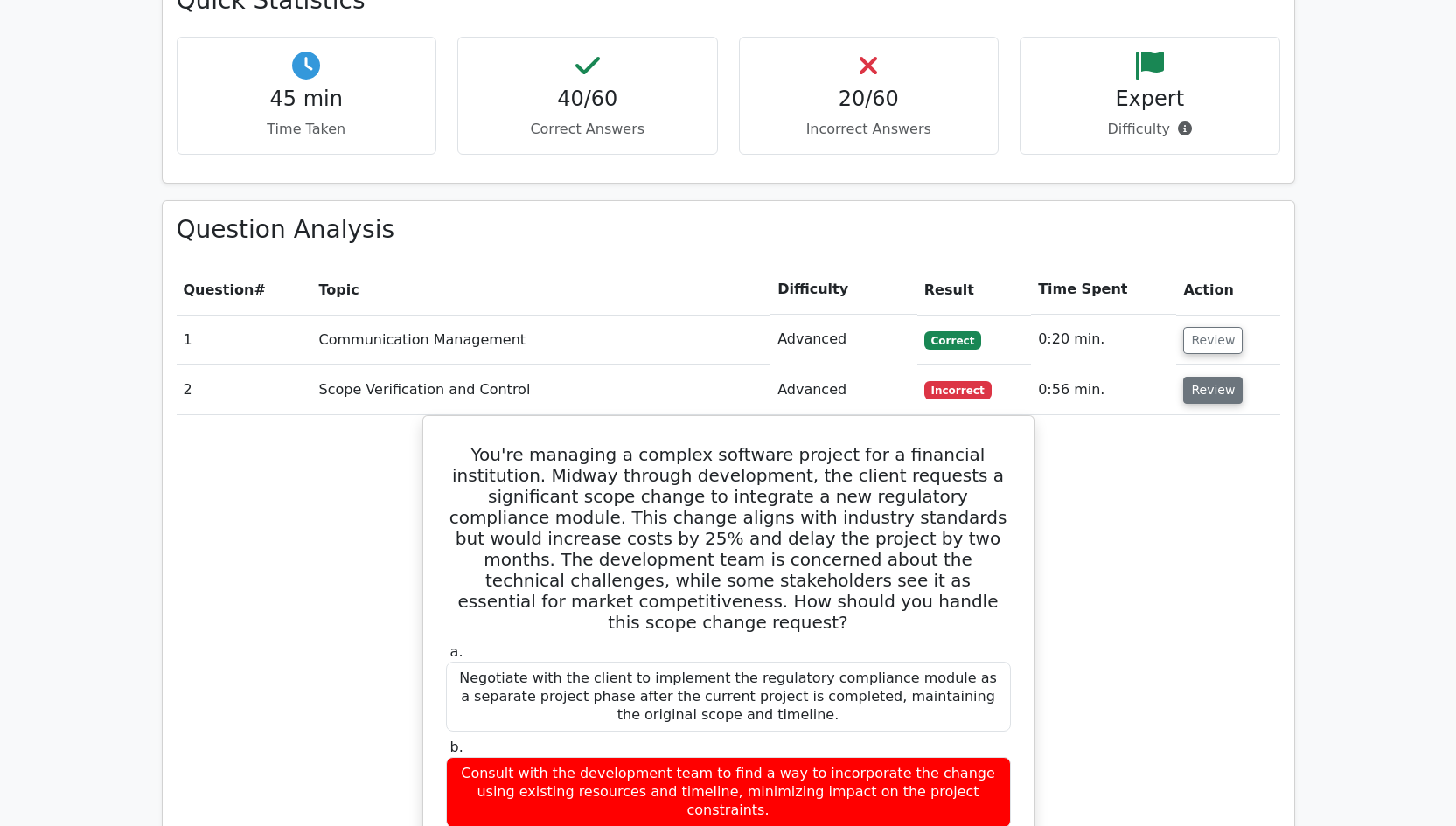
click at [1205, 377] on button "Review" at bounding box center [1212, 390] width 60 height 27
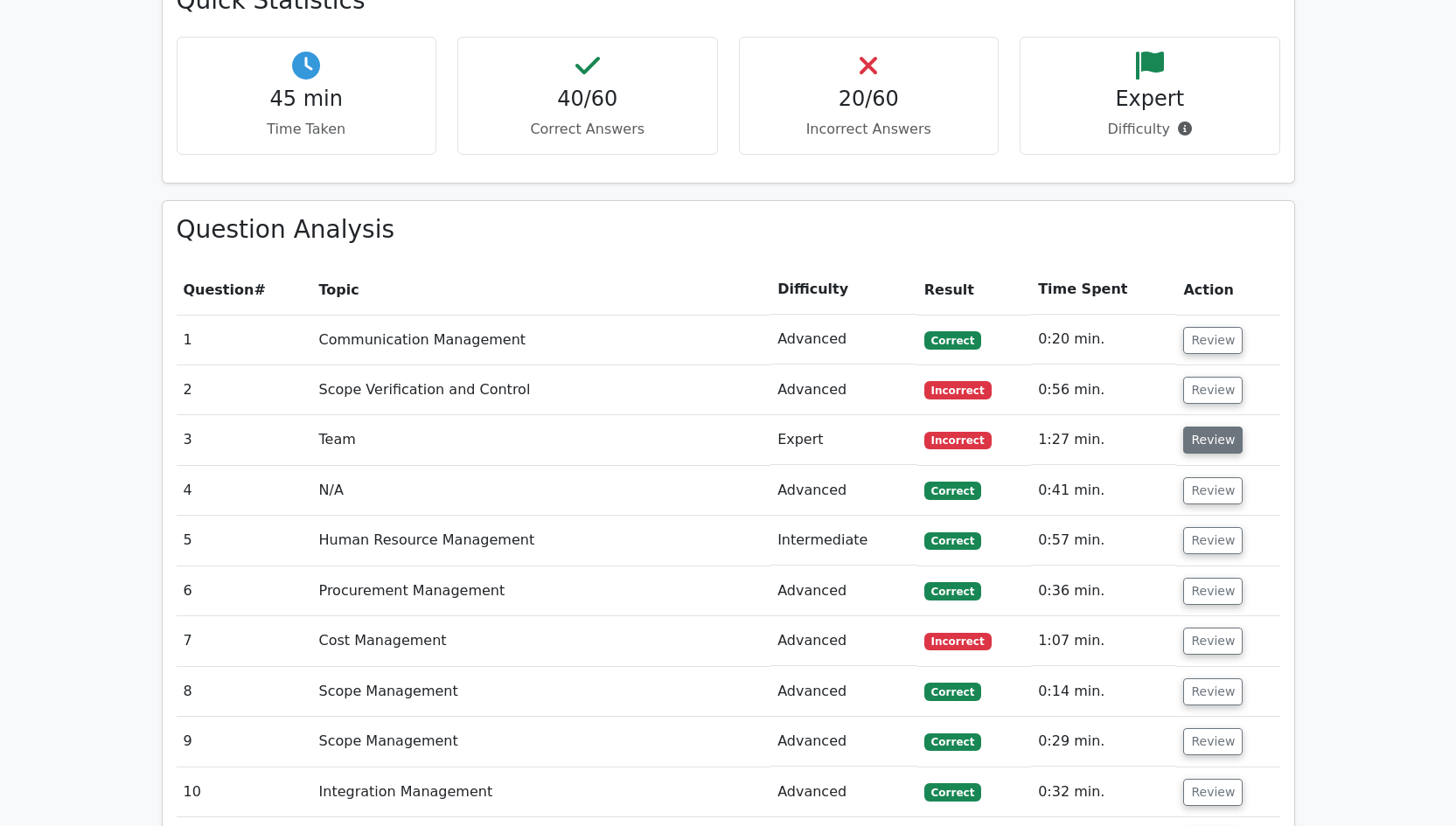
click at [1213, 427] on button "Review" at bounding box center [1212, 440] width 60 height 27
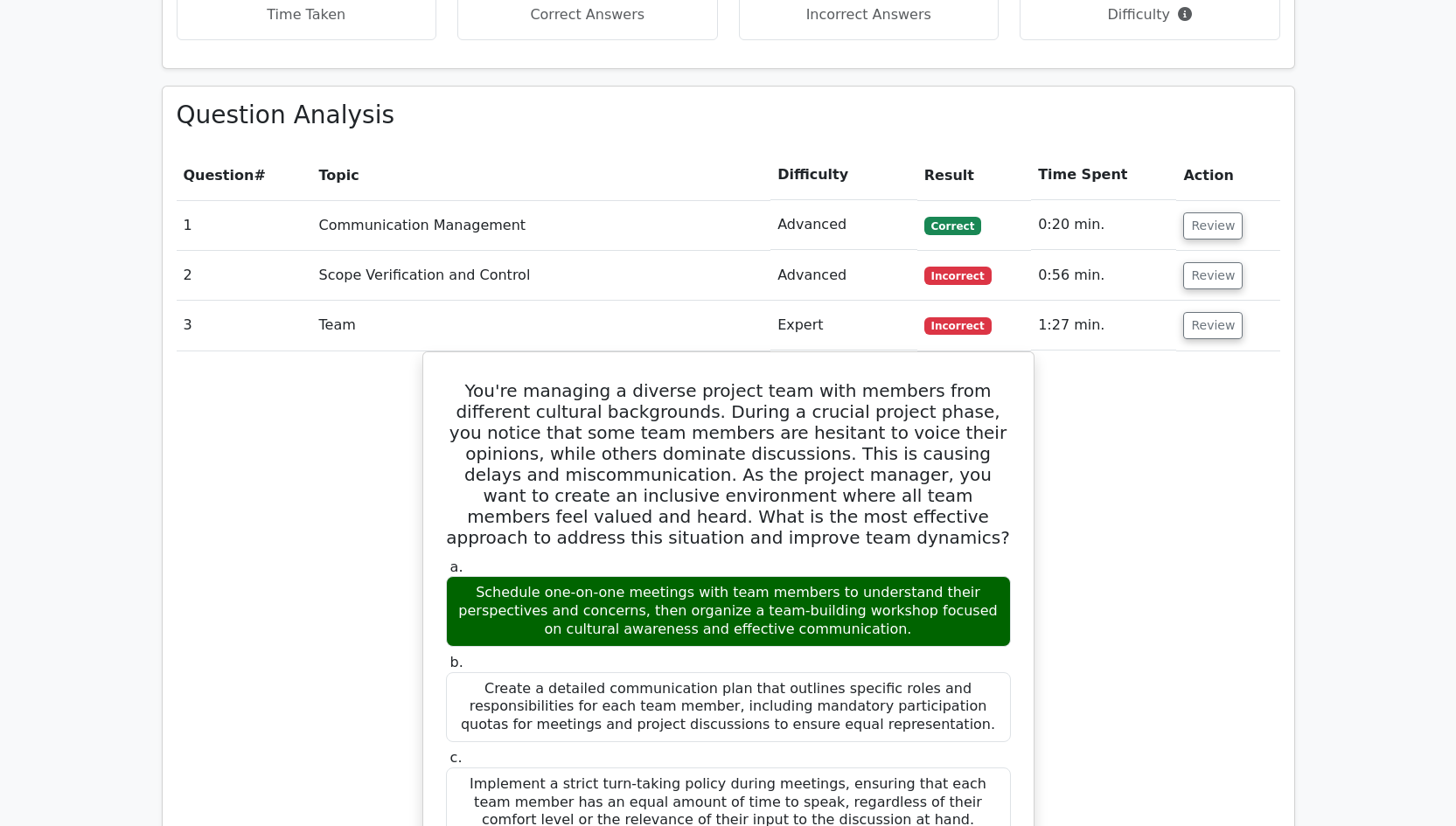
scroll to position [2124, 0]
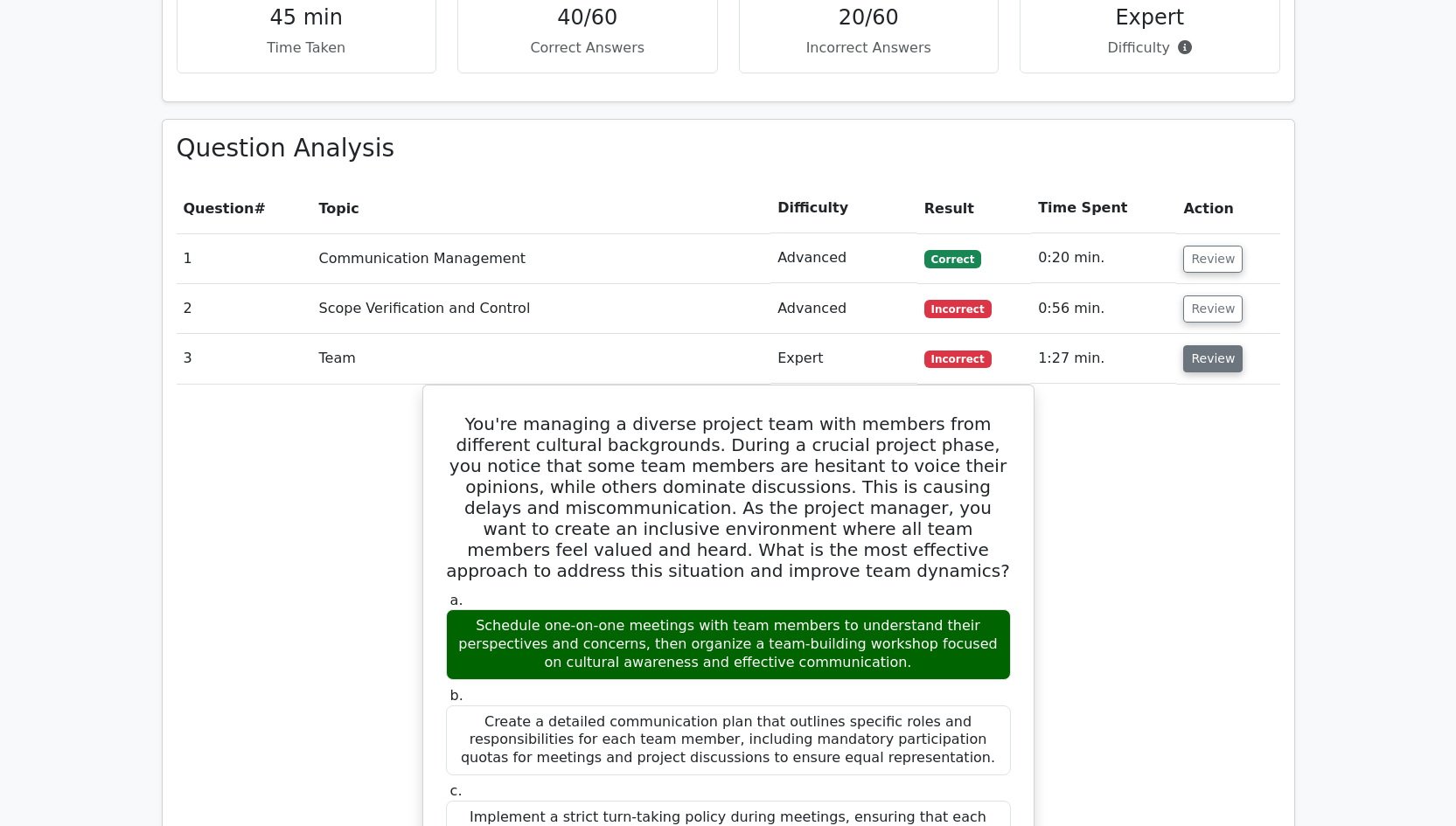
click at [1203, 345] on button "Review" at bounding box center [1212, 359] width 60 height 27
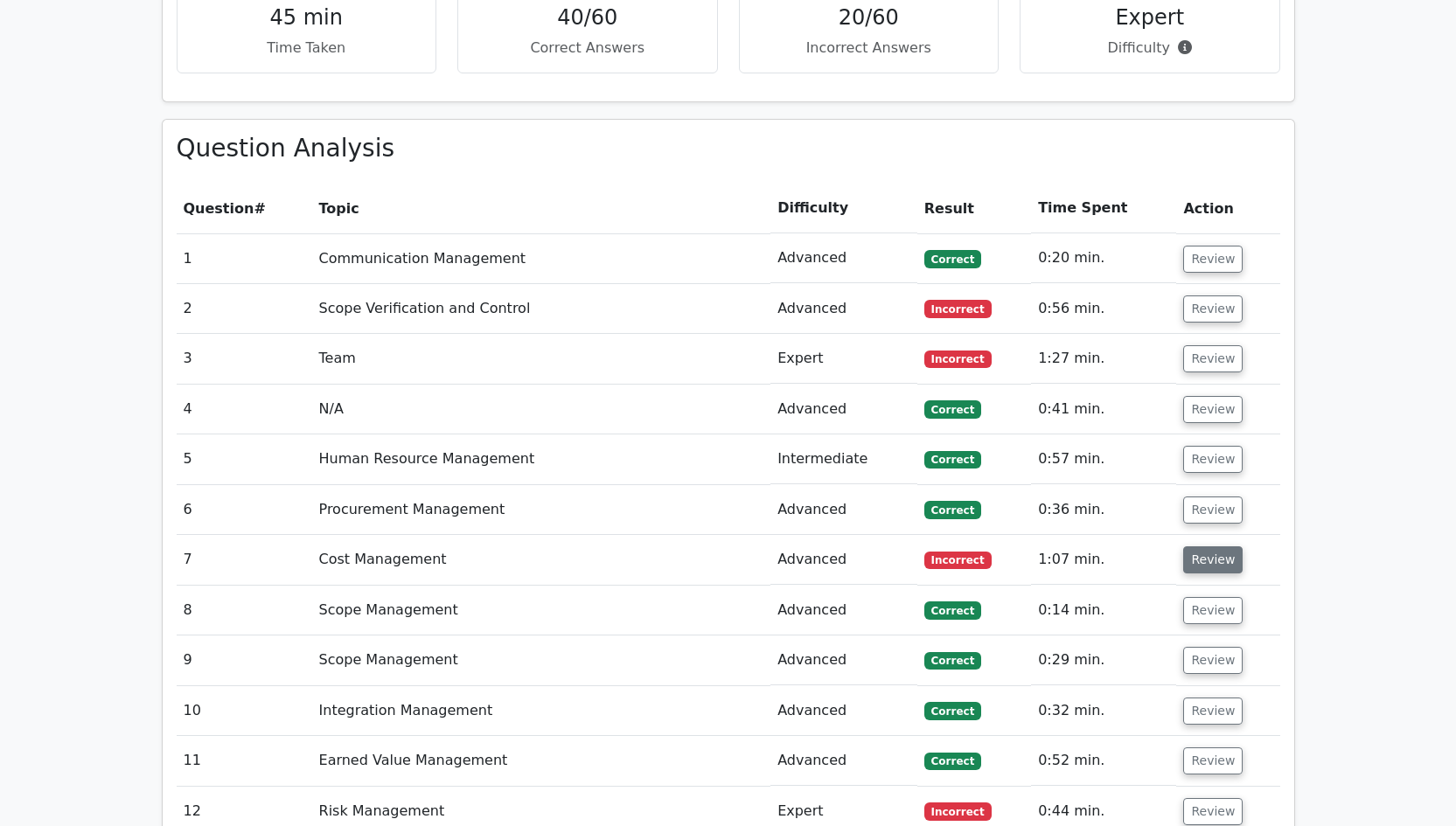
click at [1201, 546] on button "Review" at bounding box center [1212, 559] width 60 height 27
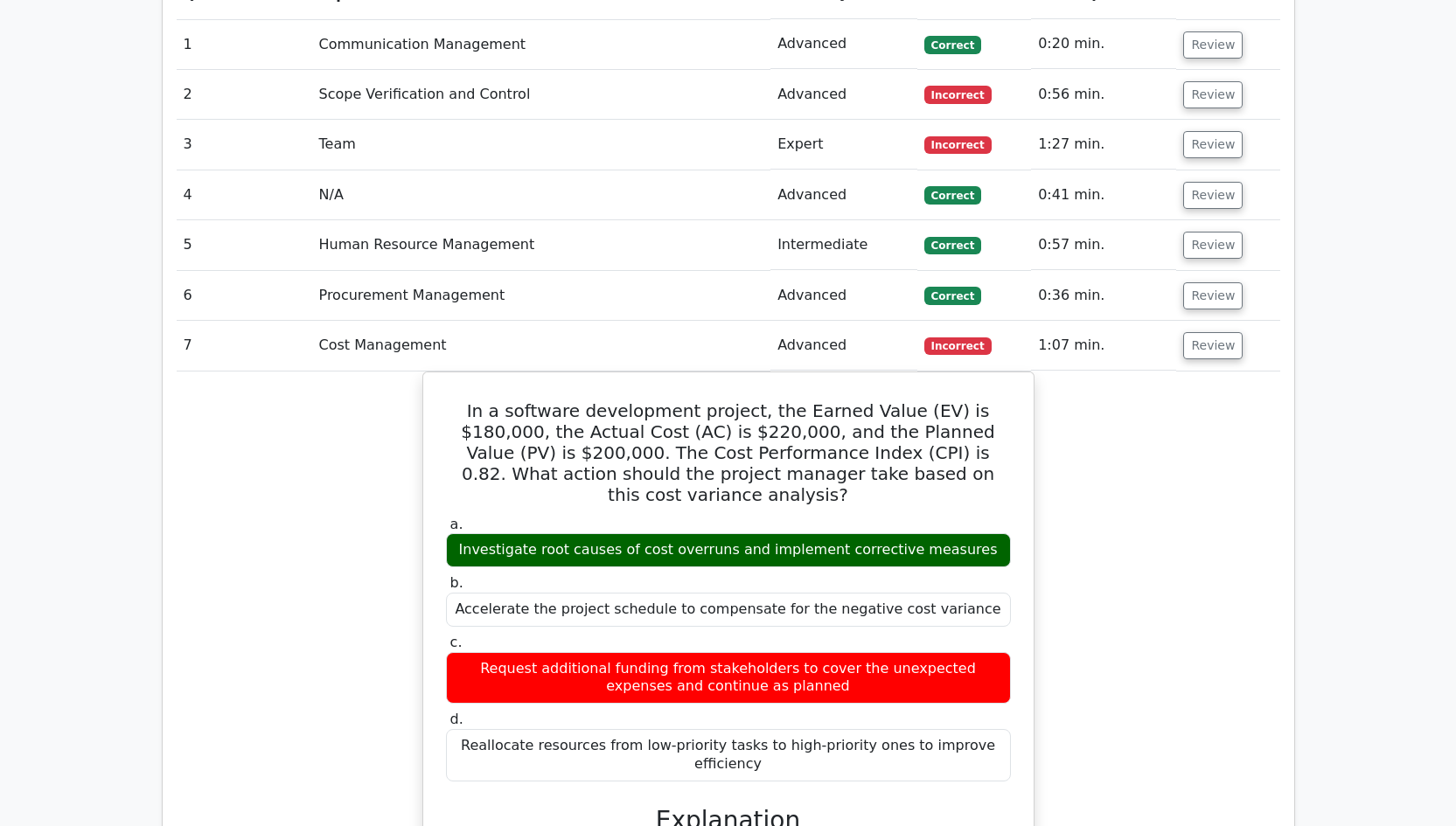
scroll to position [2308, 0]
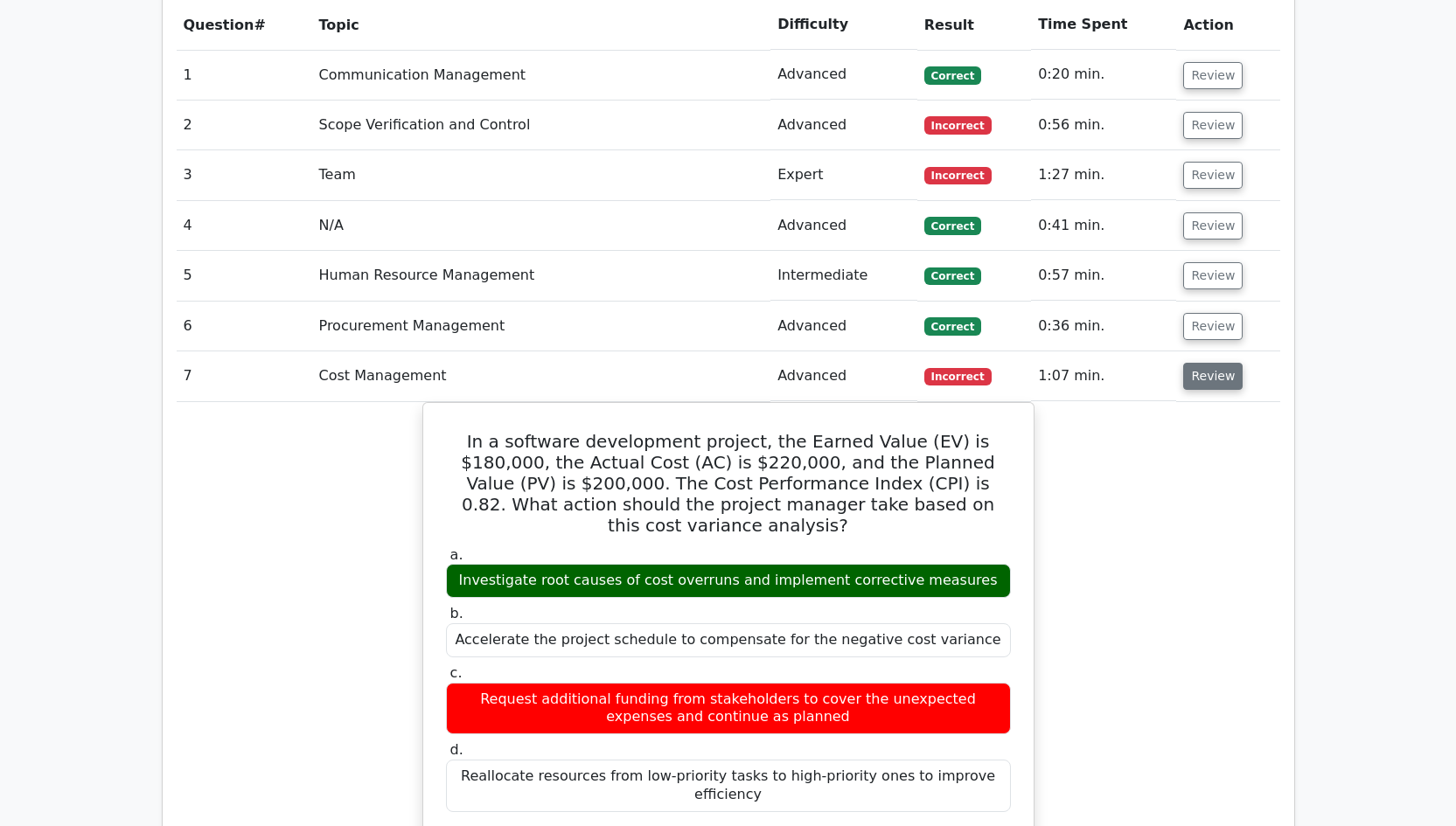
click at [1202, 362] on button "Review" at bounding box center [1212, 376] width 60 height 27
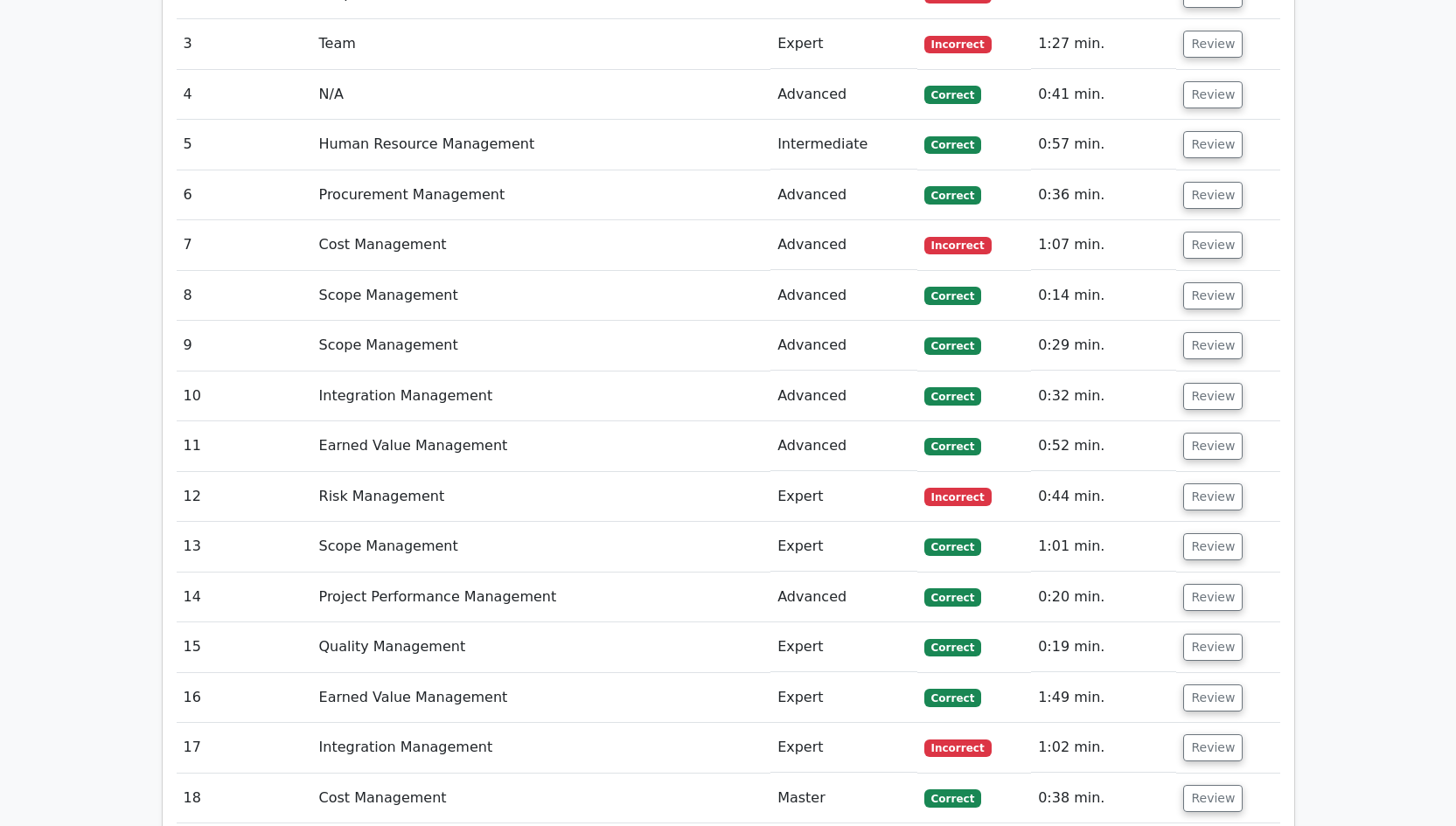
scroll to position [2576, 0]
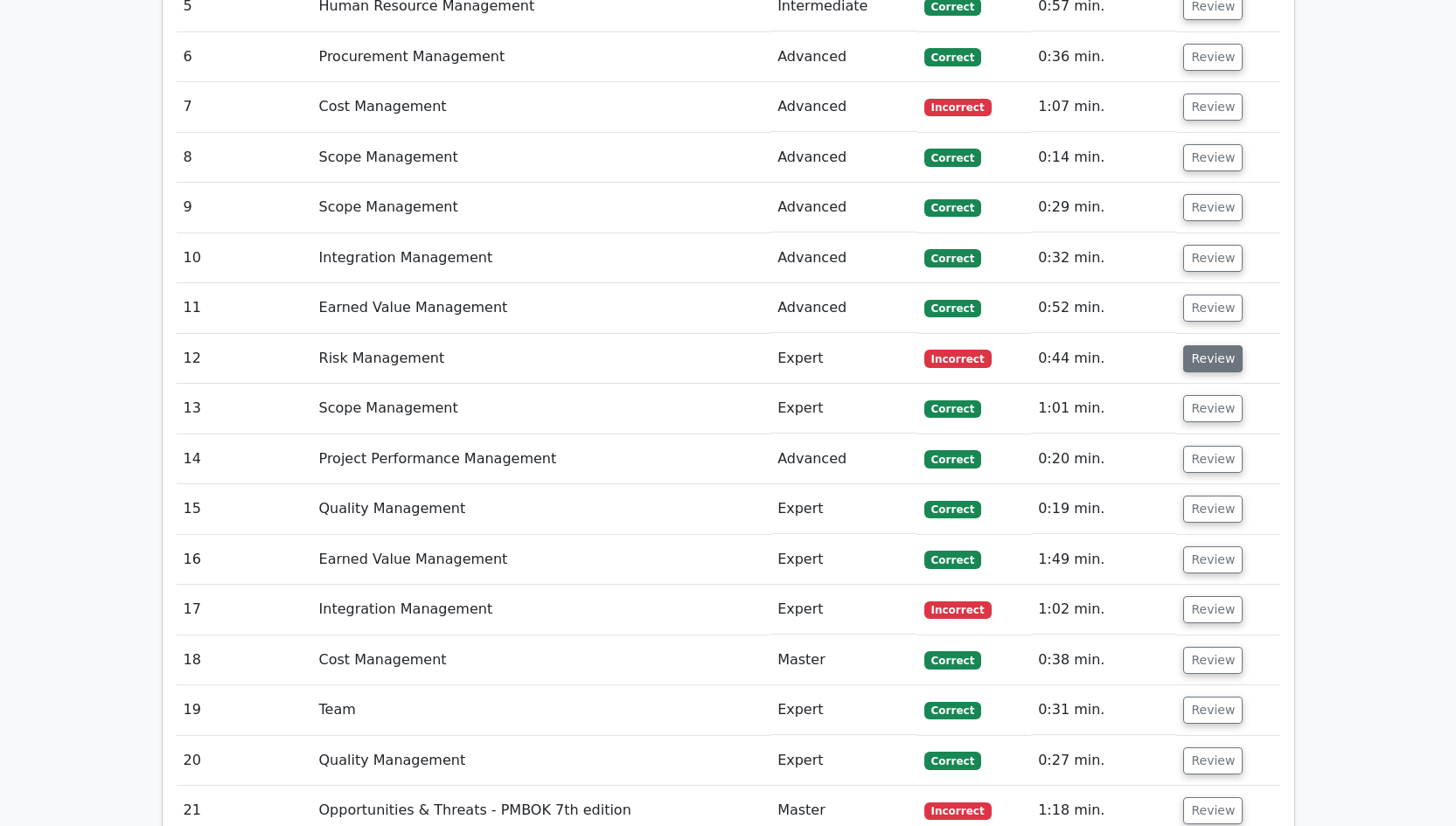
click at [1216, 345] on button "Review" at bounding box center [1212, 359] width 60 height 27
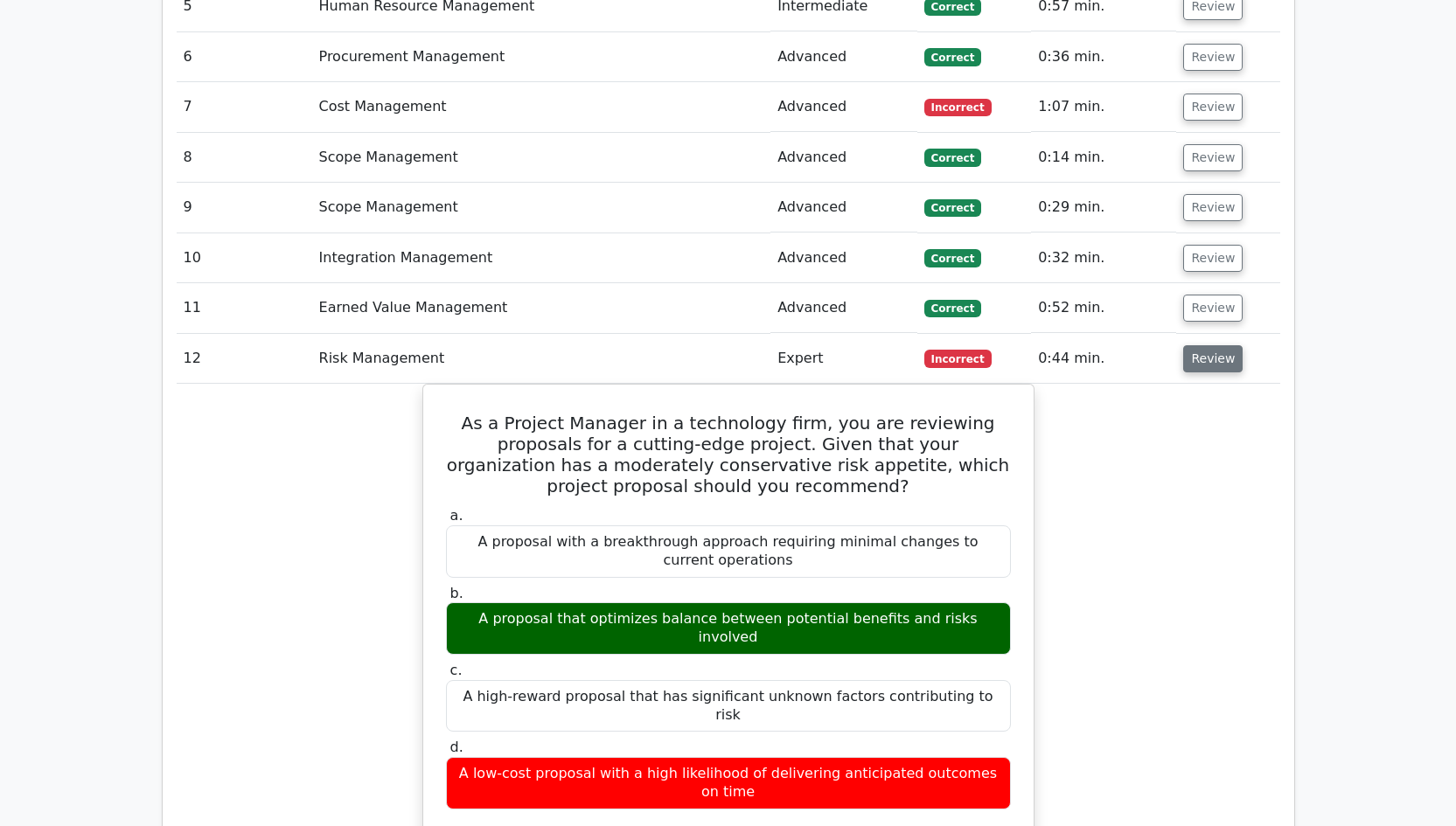
click at [1210, 345] on button "Review" at bounding box center [1212, 359] width 60 height 27
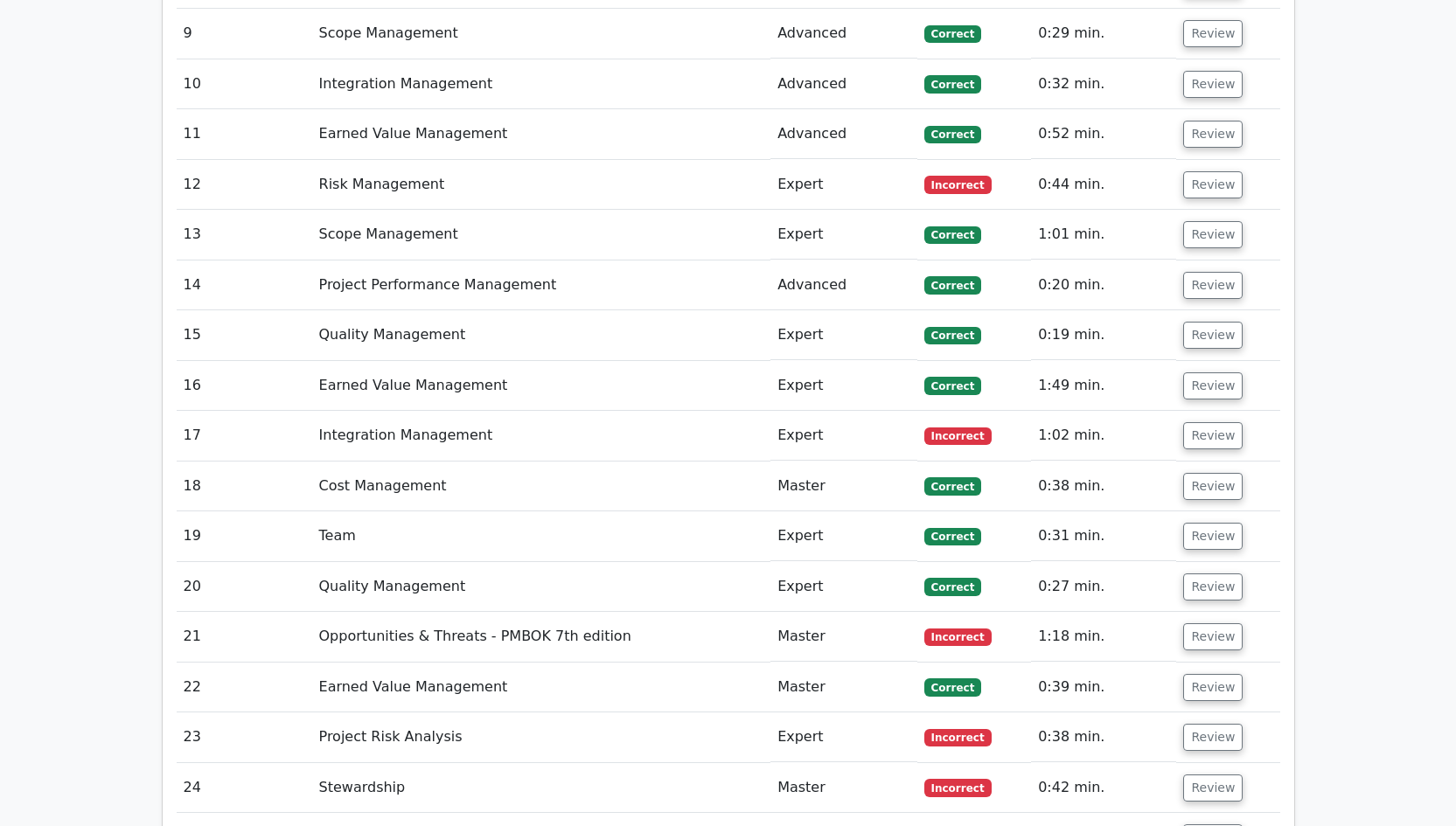
scroll to position [2781, 0]
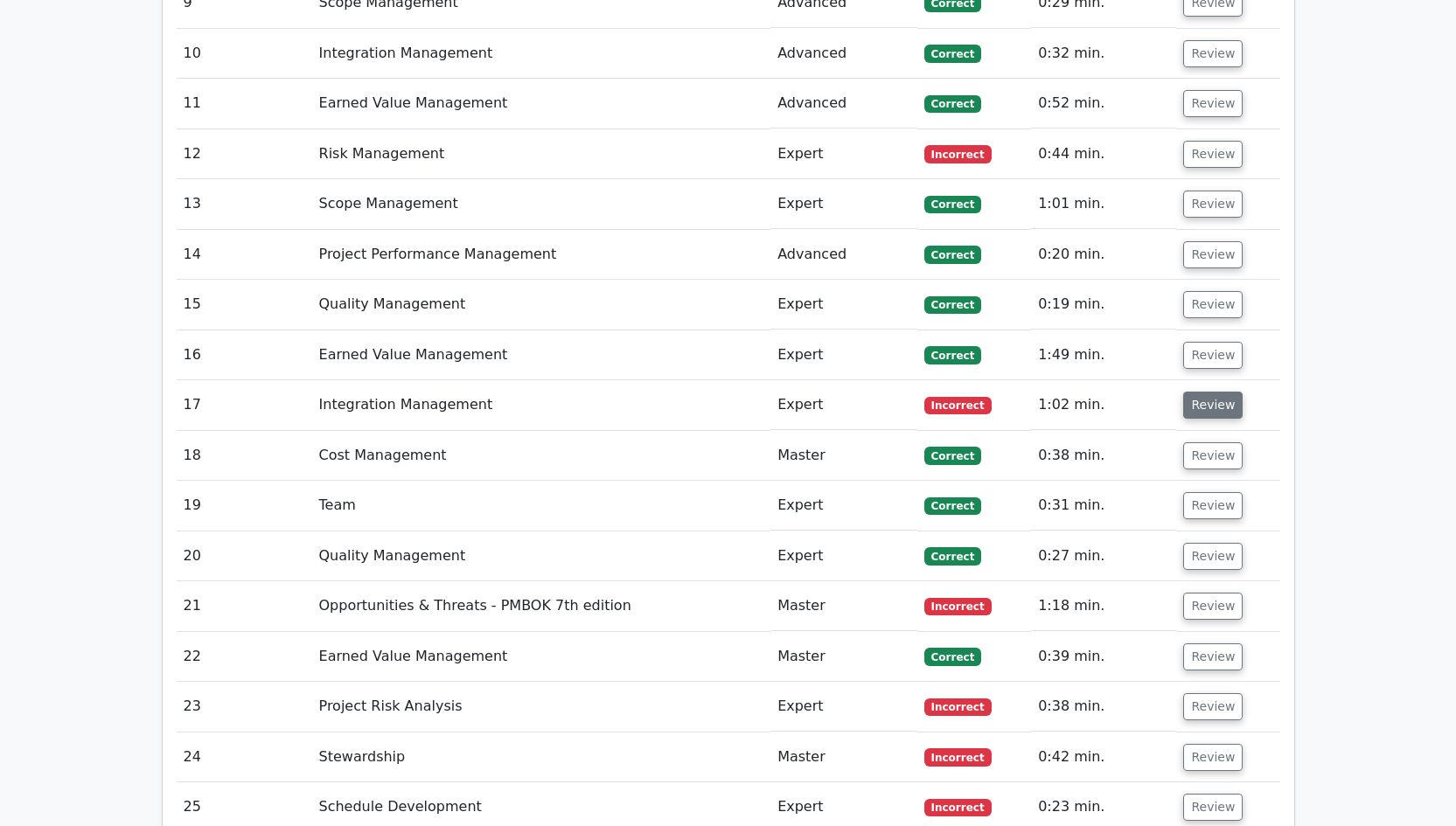
click at [1200, 392] on button "Review" at bounding box center [1212, 405] width 60 height 27
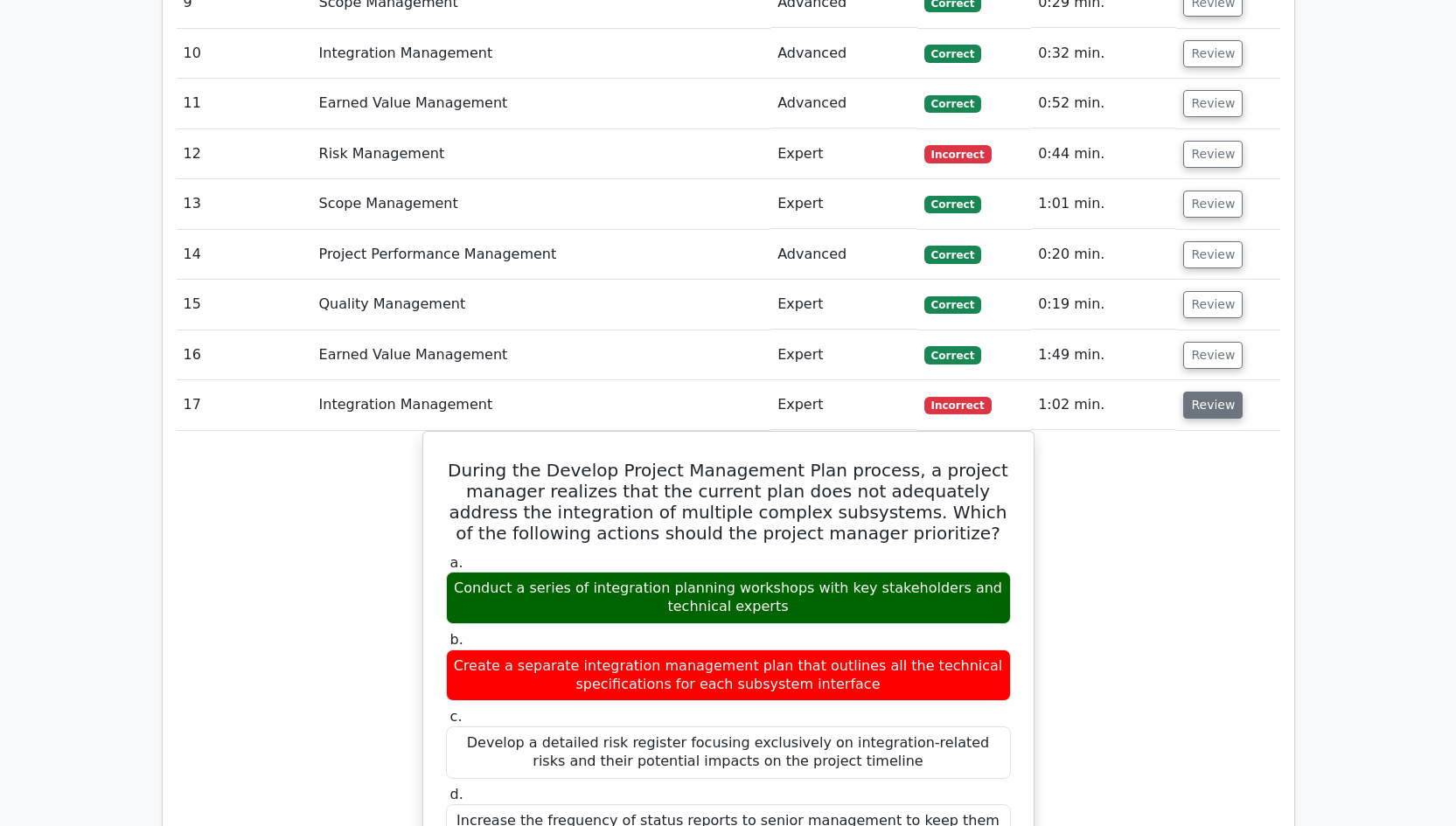
click at [1200, 392] on button "Review" at bounding box center [1212, 405] width 60 height 27
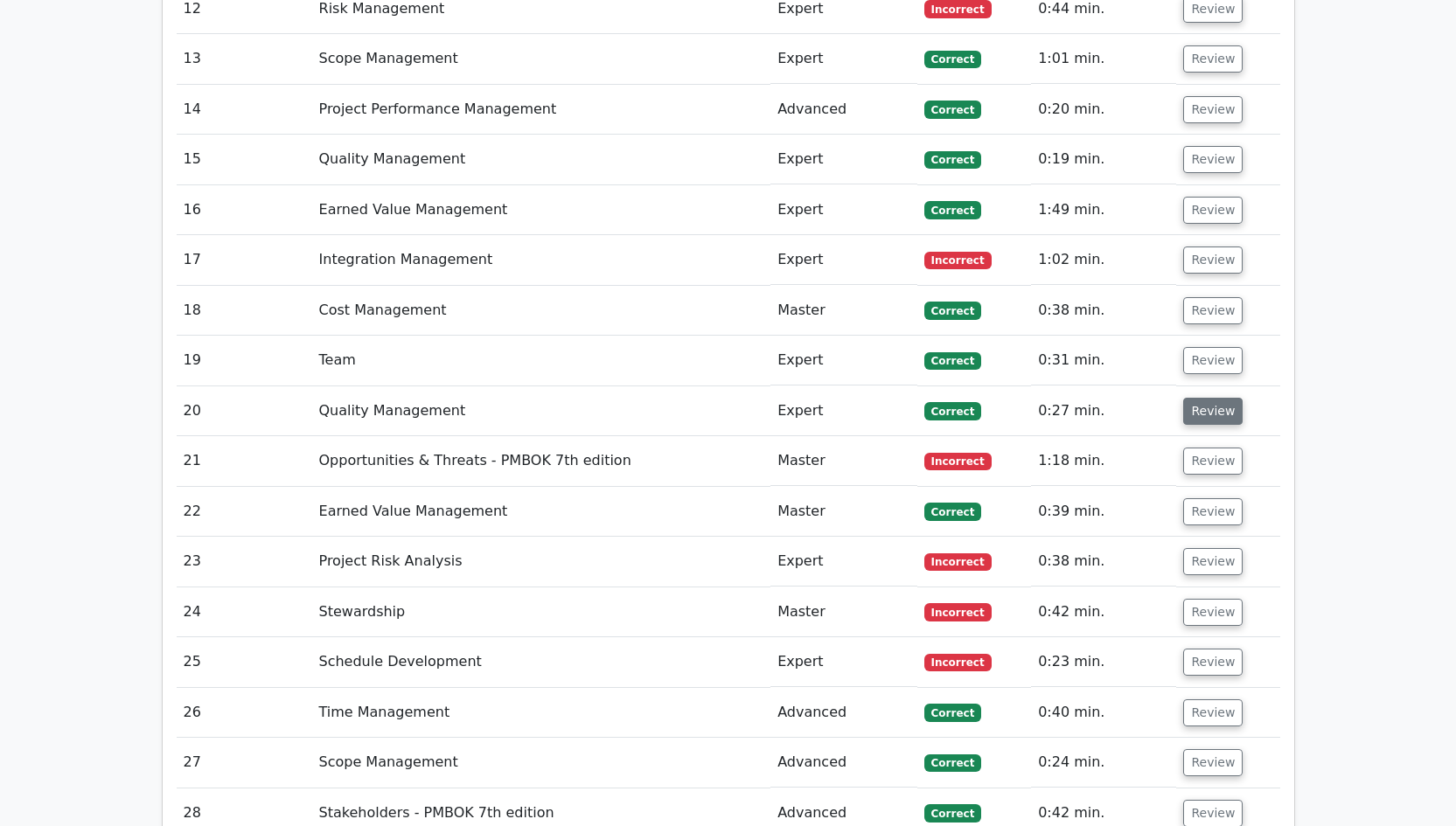
scroll to position [2954, 0]
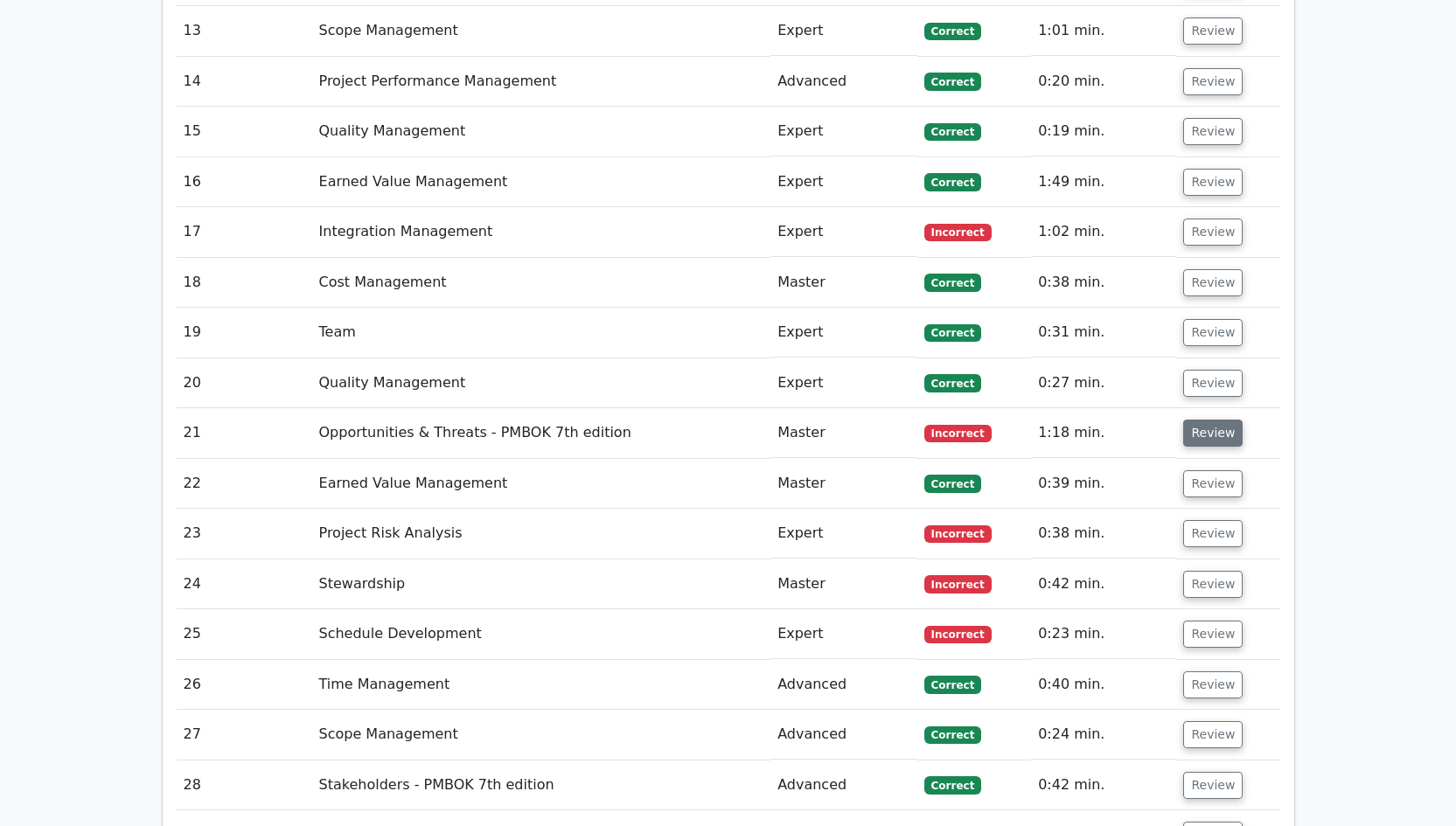
click at [1205, 419] on button "Review" at bounding box center [1212, 432] width 60 height 27
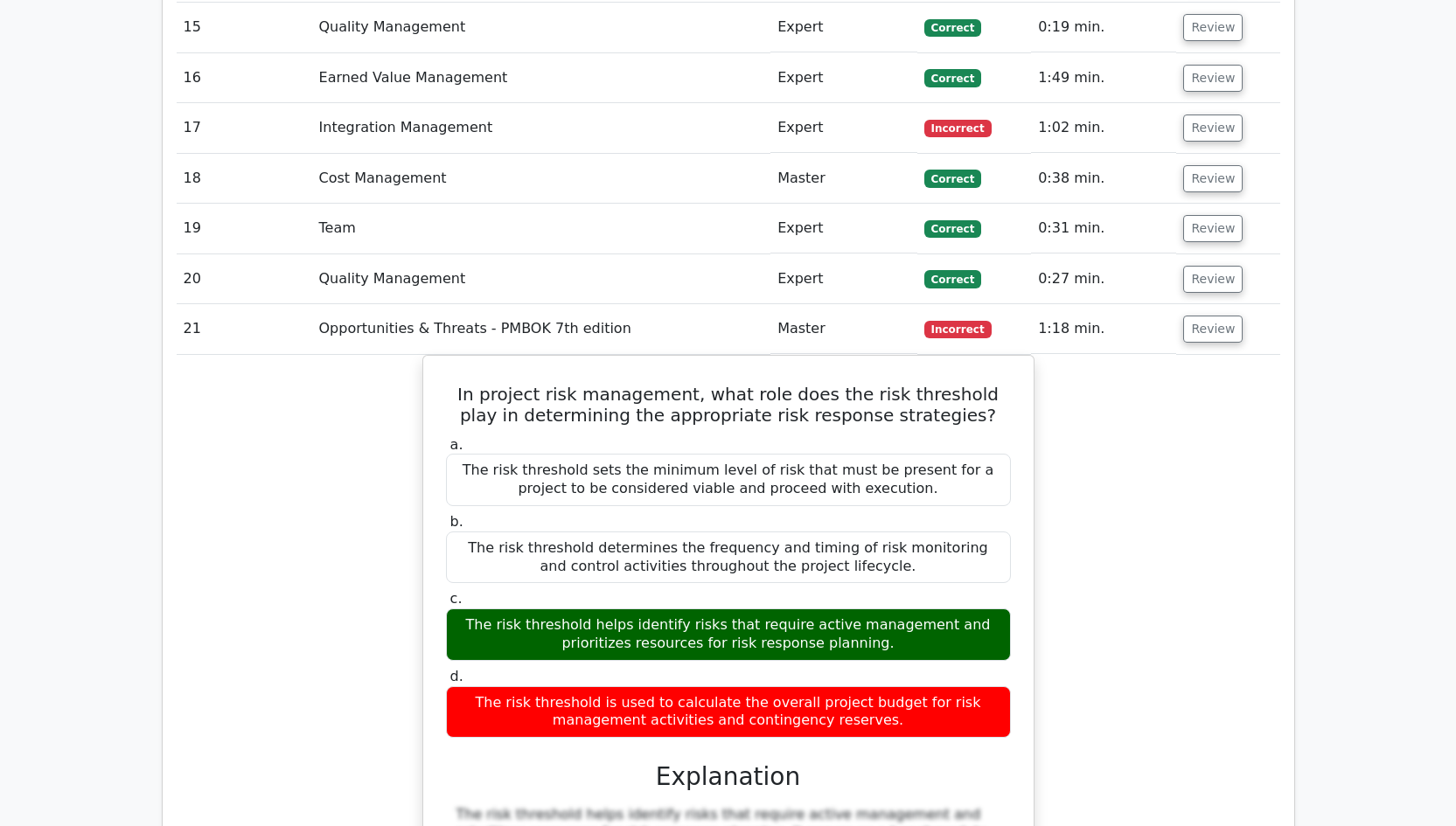
scroll to position [3062, 0]
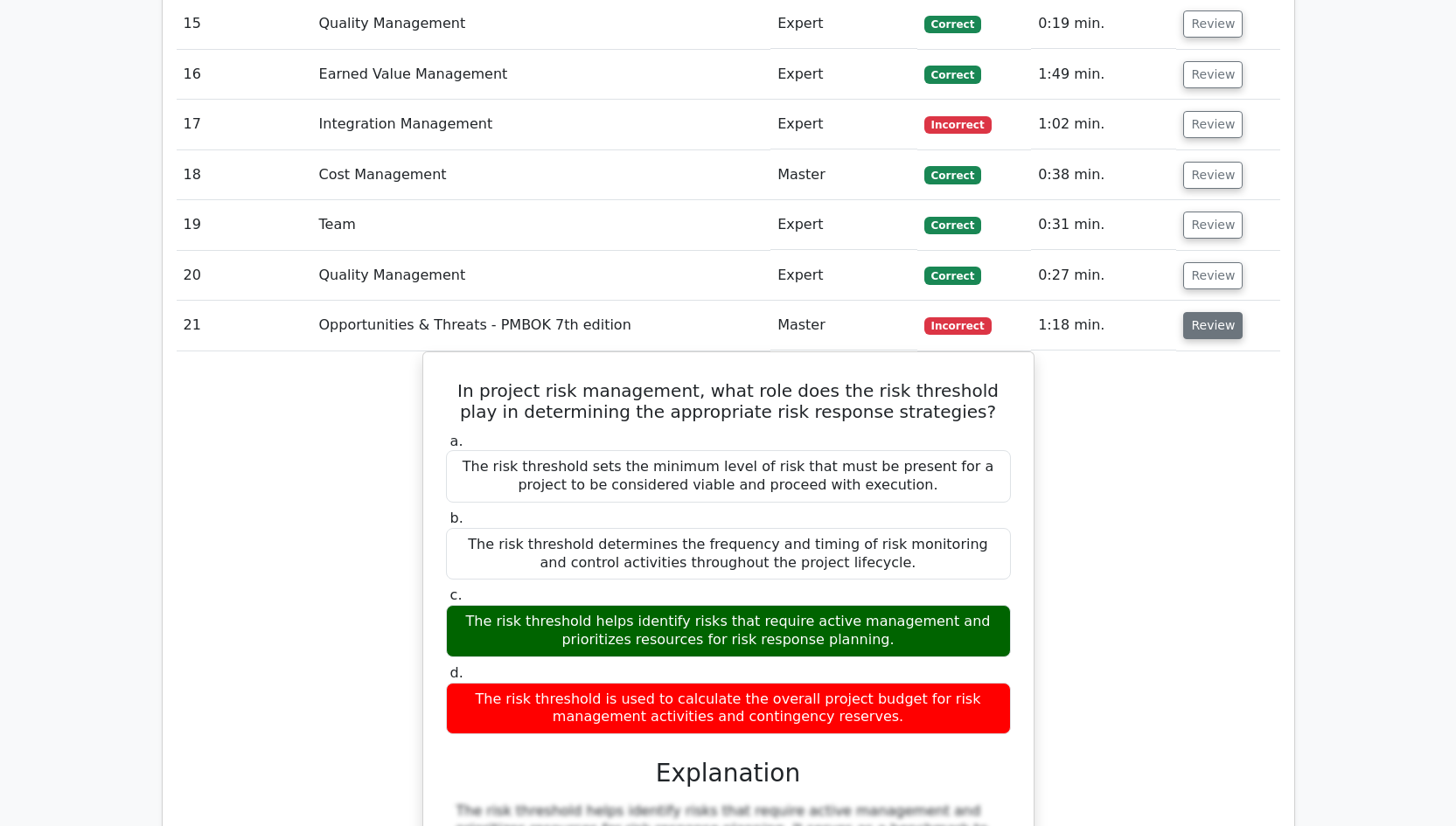
click at [1215, 312] on button "Review" at bounding box center [1212, 325] width 60 height 27
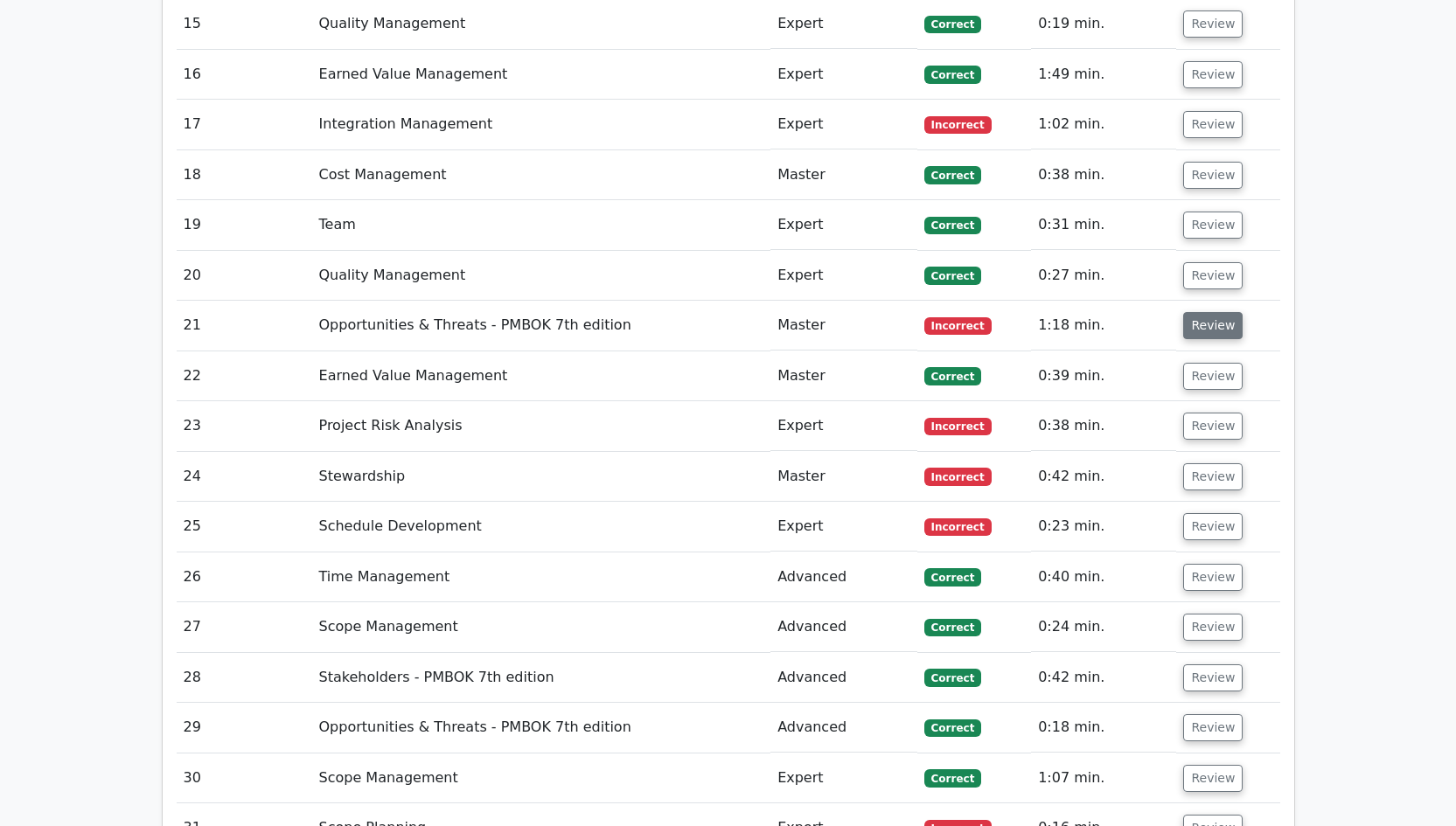
click at [1207, 312] on button "Review" at bounding box center [1212, 325] width 60 height 27
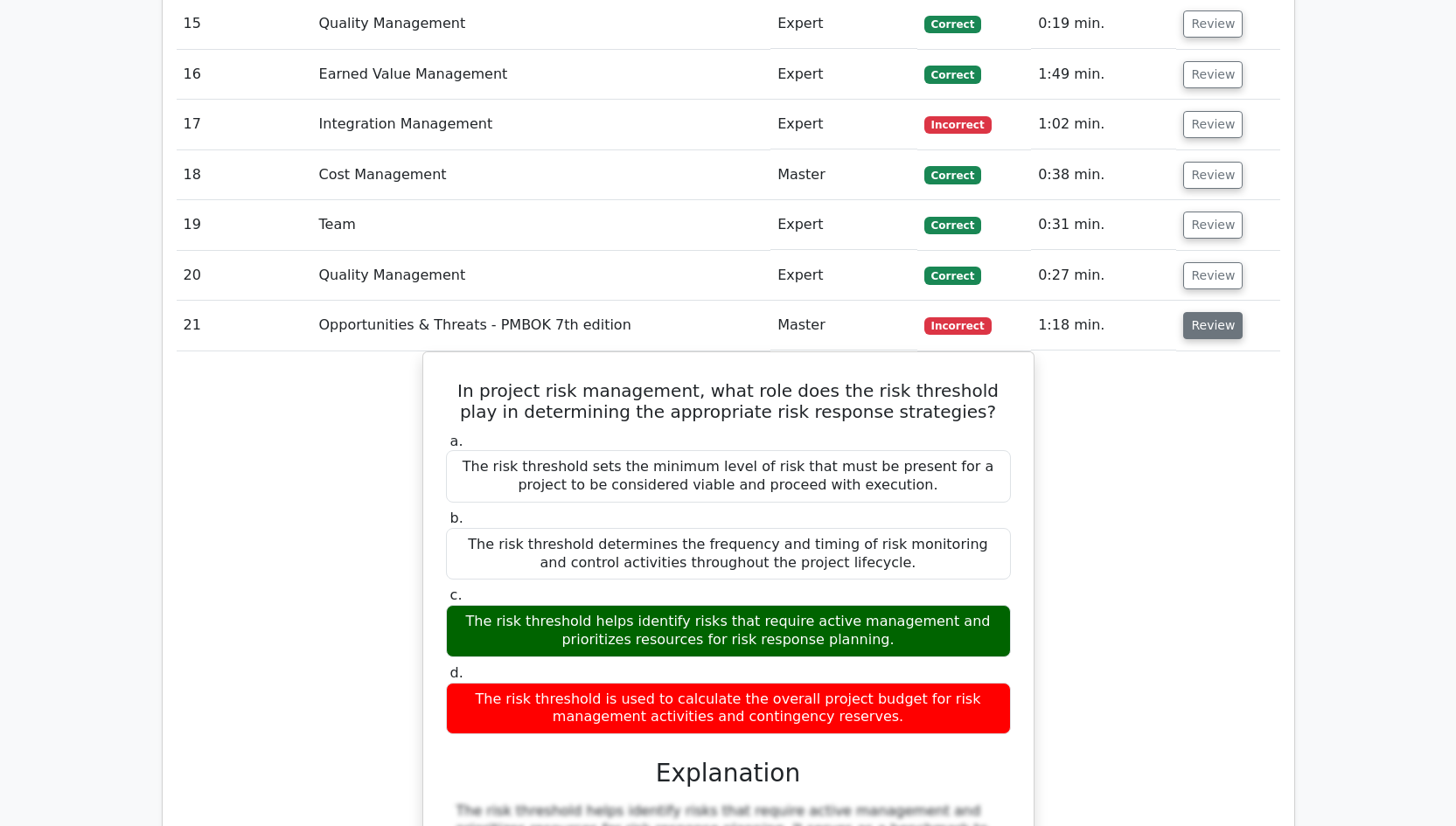
click at [1211, 312] on button "Review" at bounding box center [1212, 325] width 60 height 27
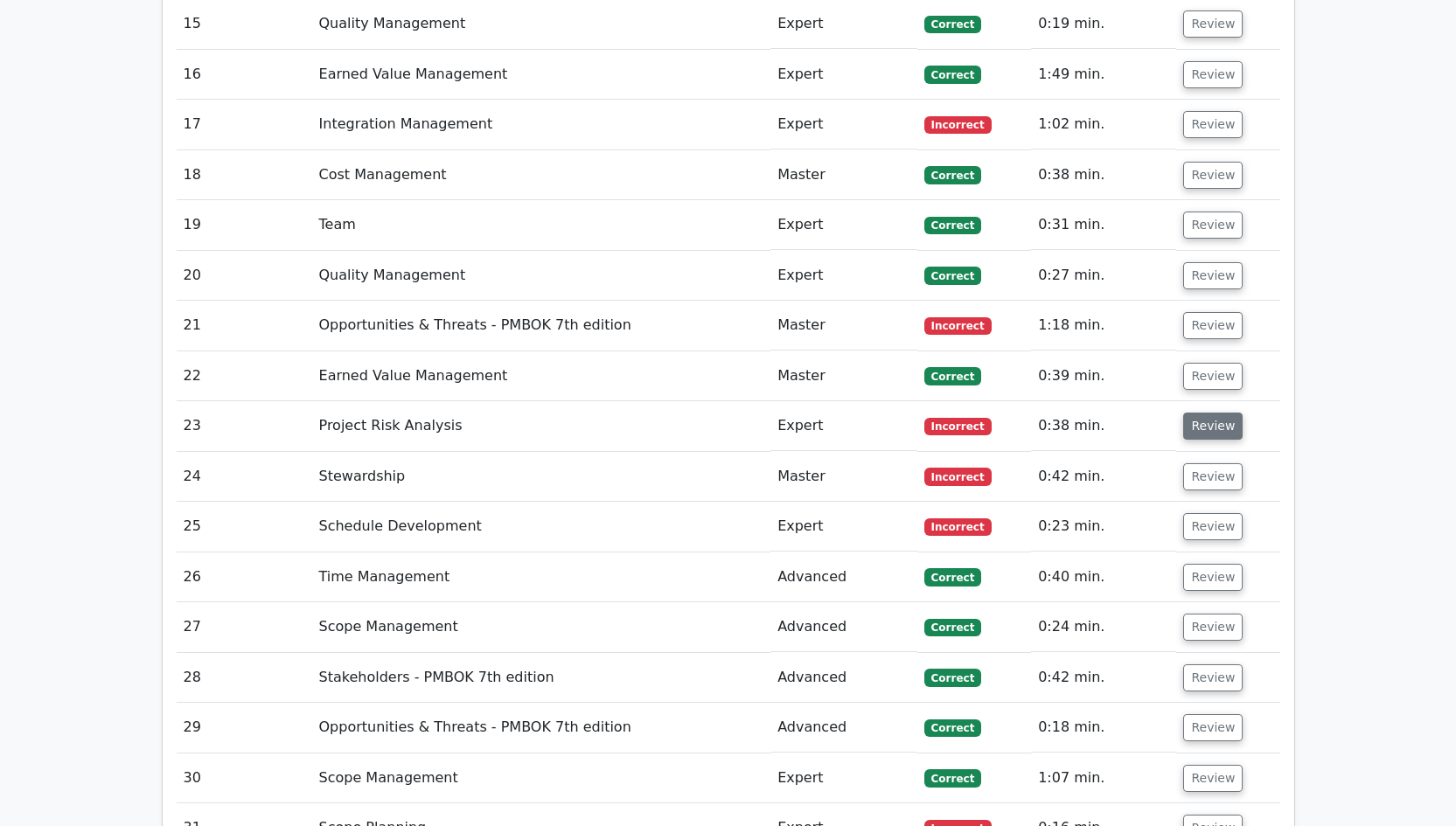
click at [1205, 413] on button "Review" at bounding box center [1212, 426] width 60 height 27
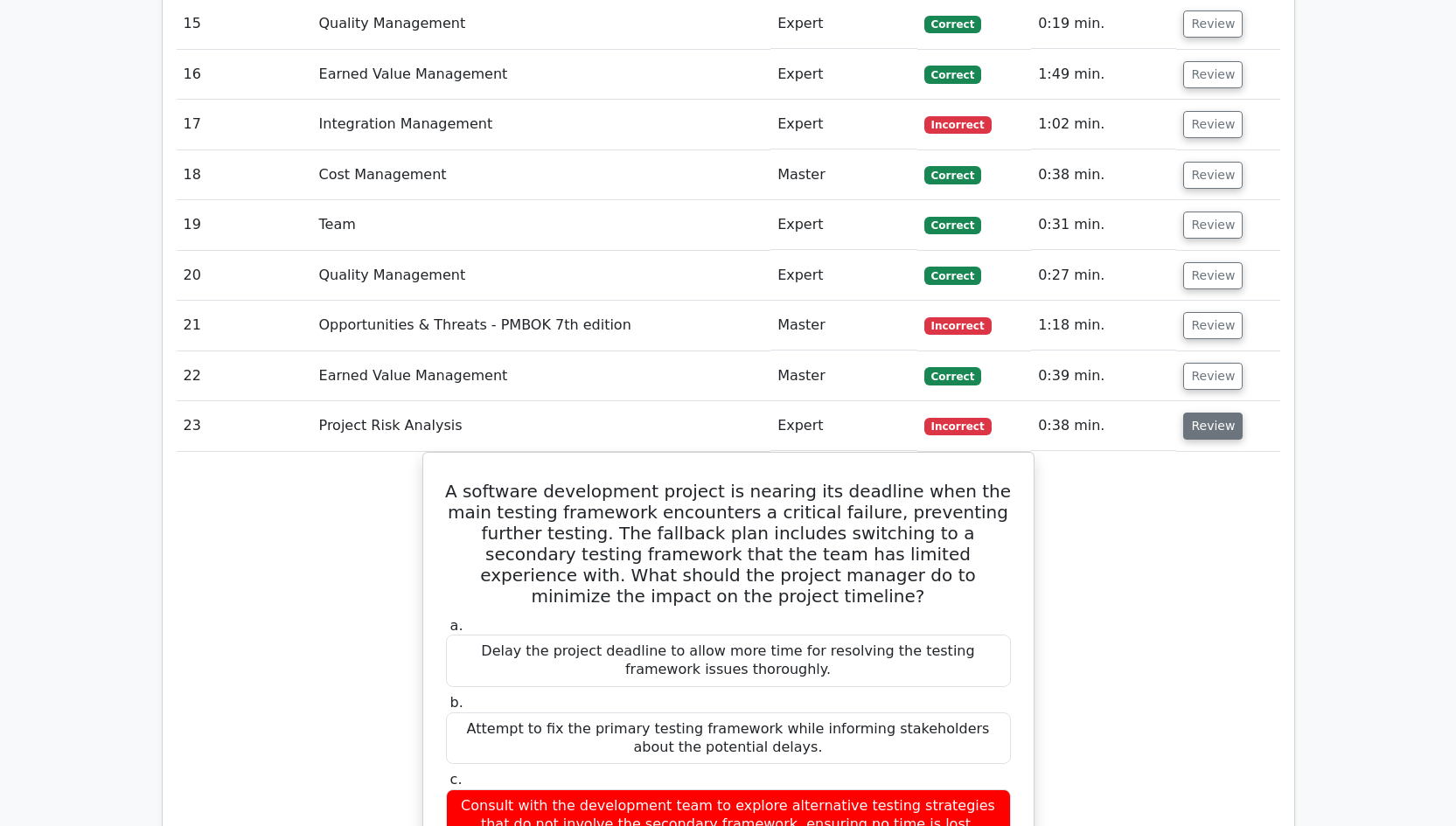
scroll to position [3177, 0]
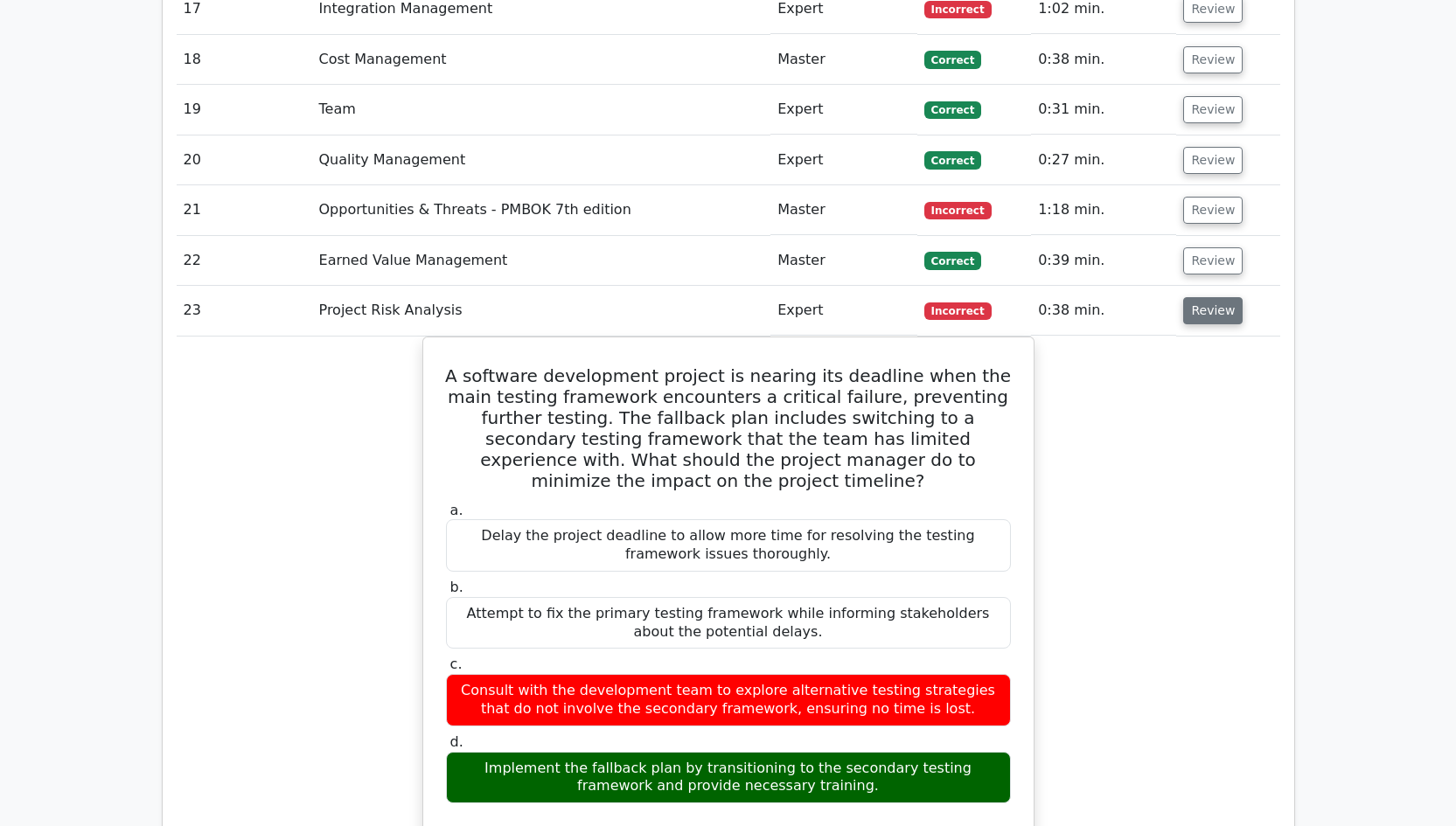
click at [1215, 297] on button "Review" at bounding box center [1212, 310] width 60 height 27
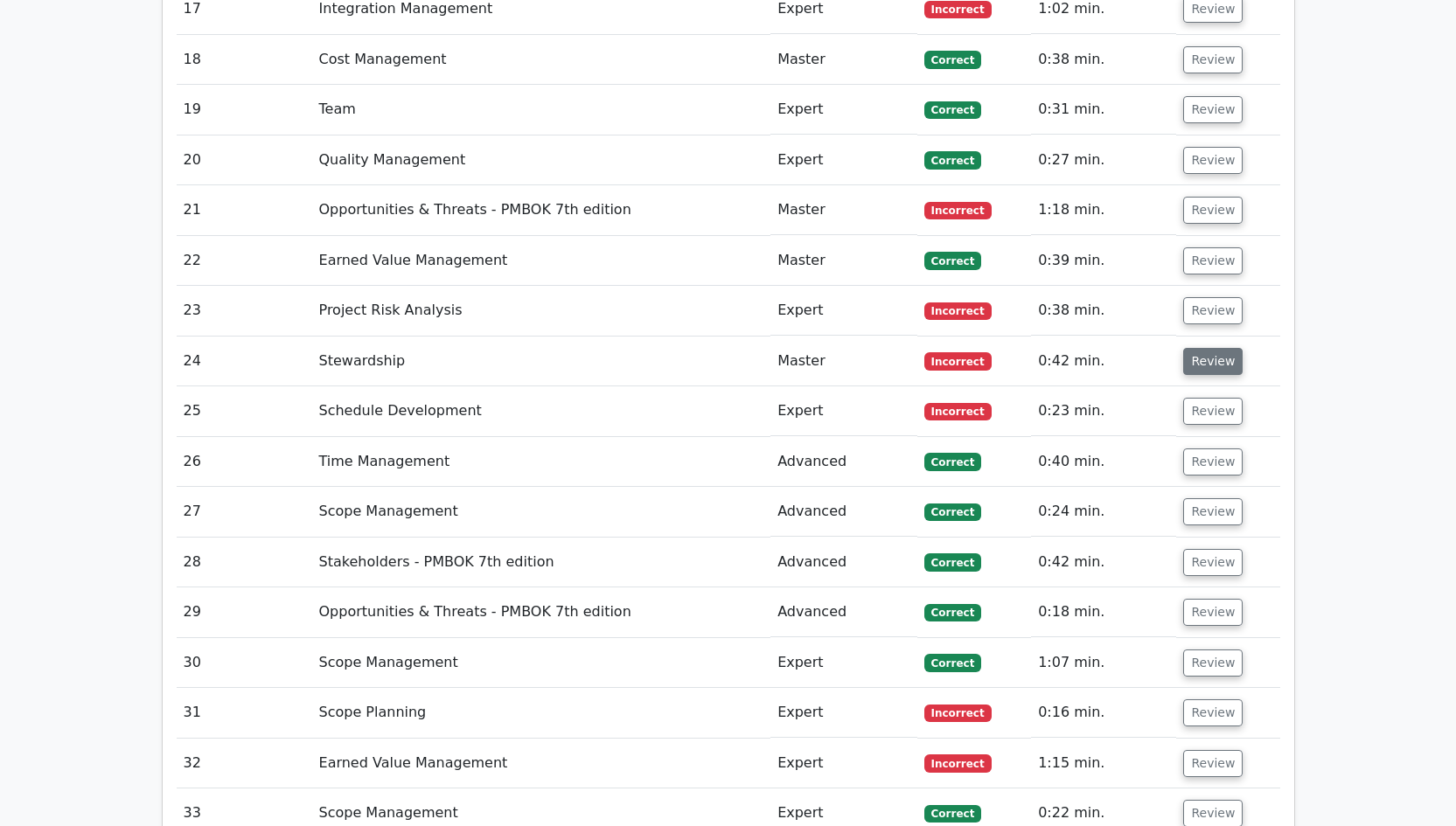
click at [1207, 348] on button "Review" at bounding box center [1212, 361] width 60 height 27
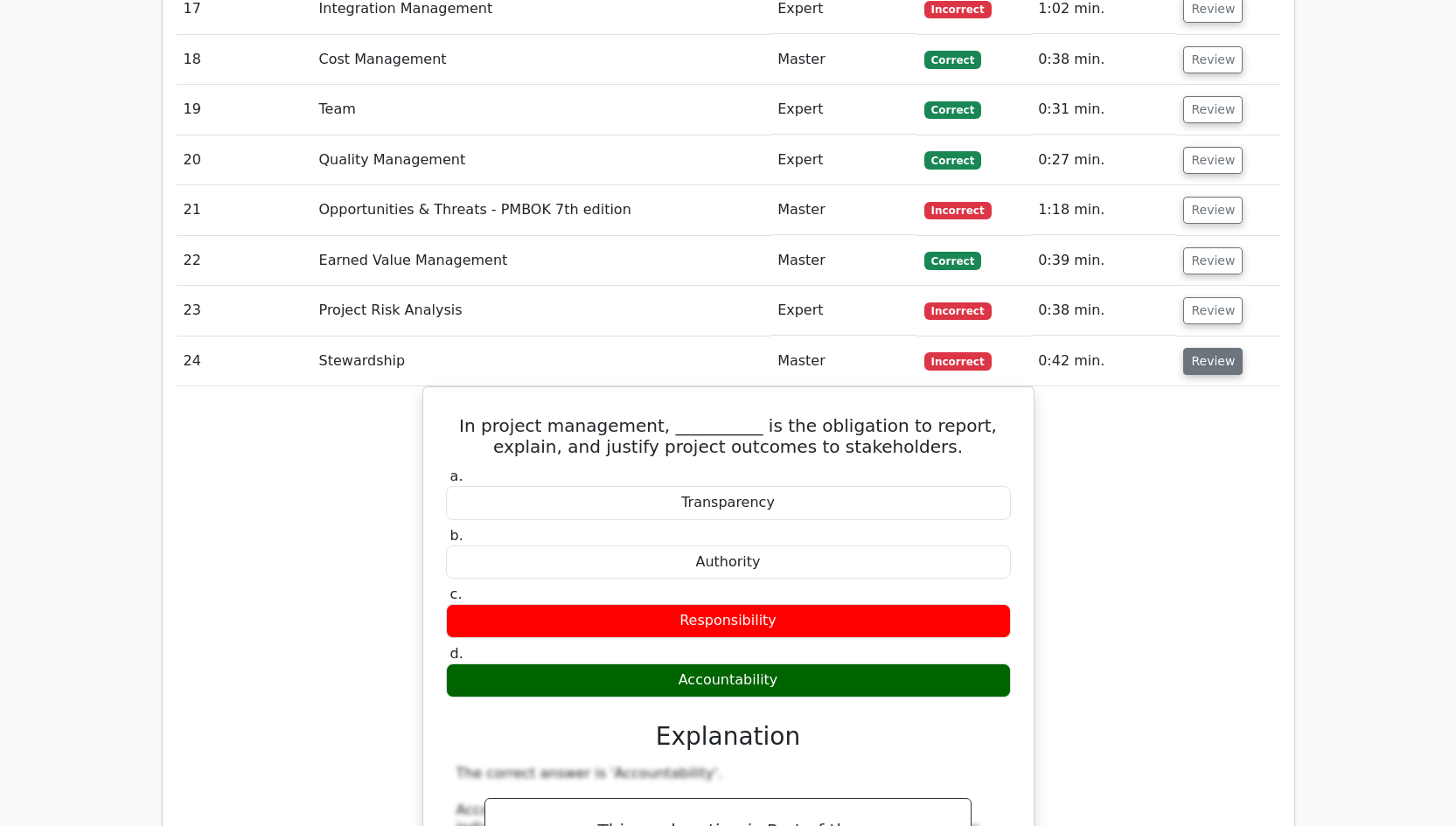
scroll to position [3203, 0]
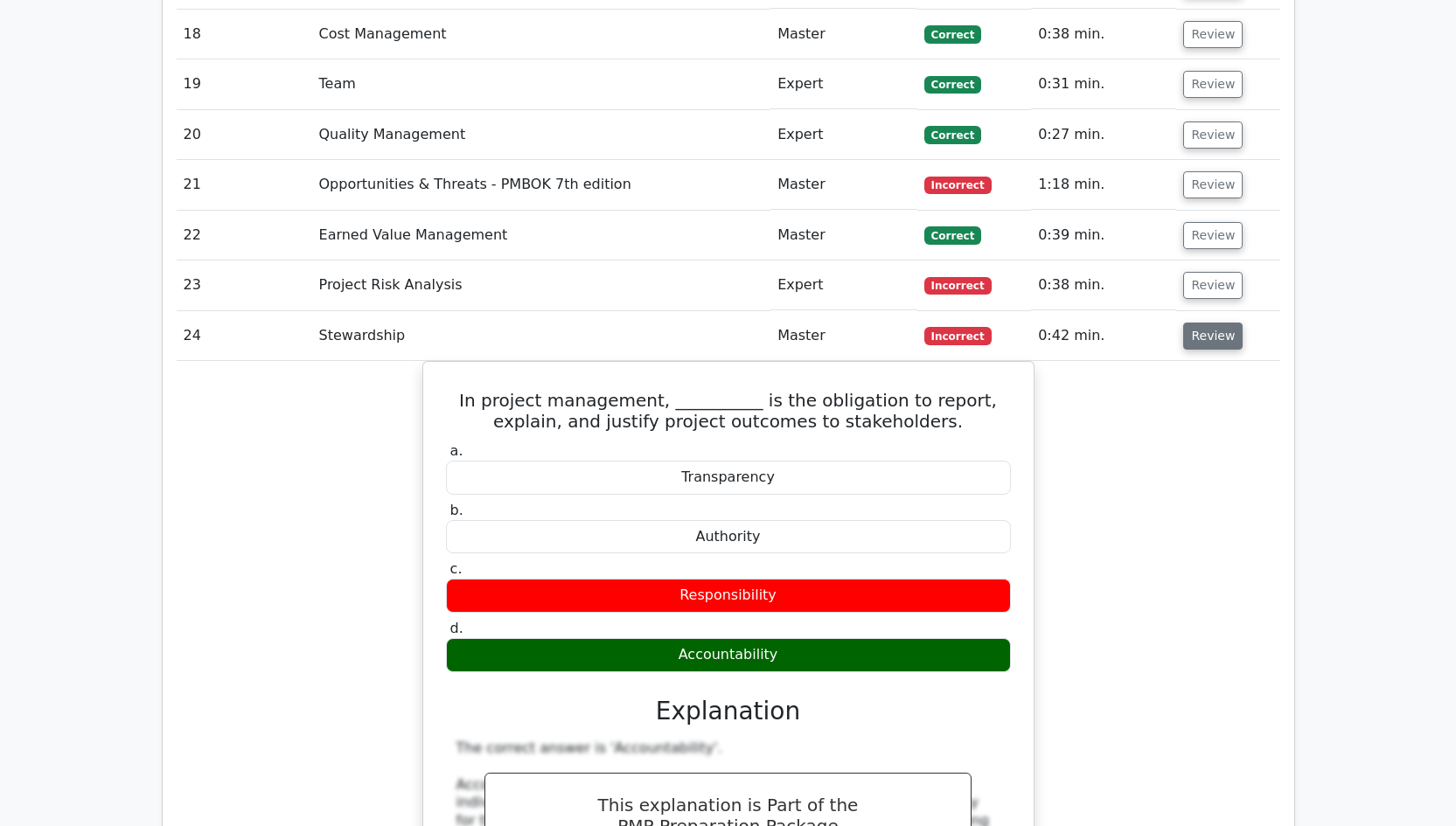
click at [1216, 323] on button "Review" at bounding box center [1212, 336] width 60 height 27
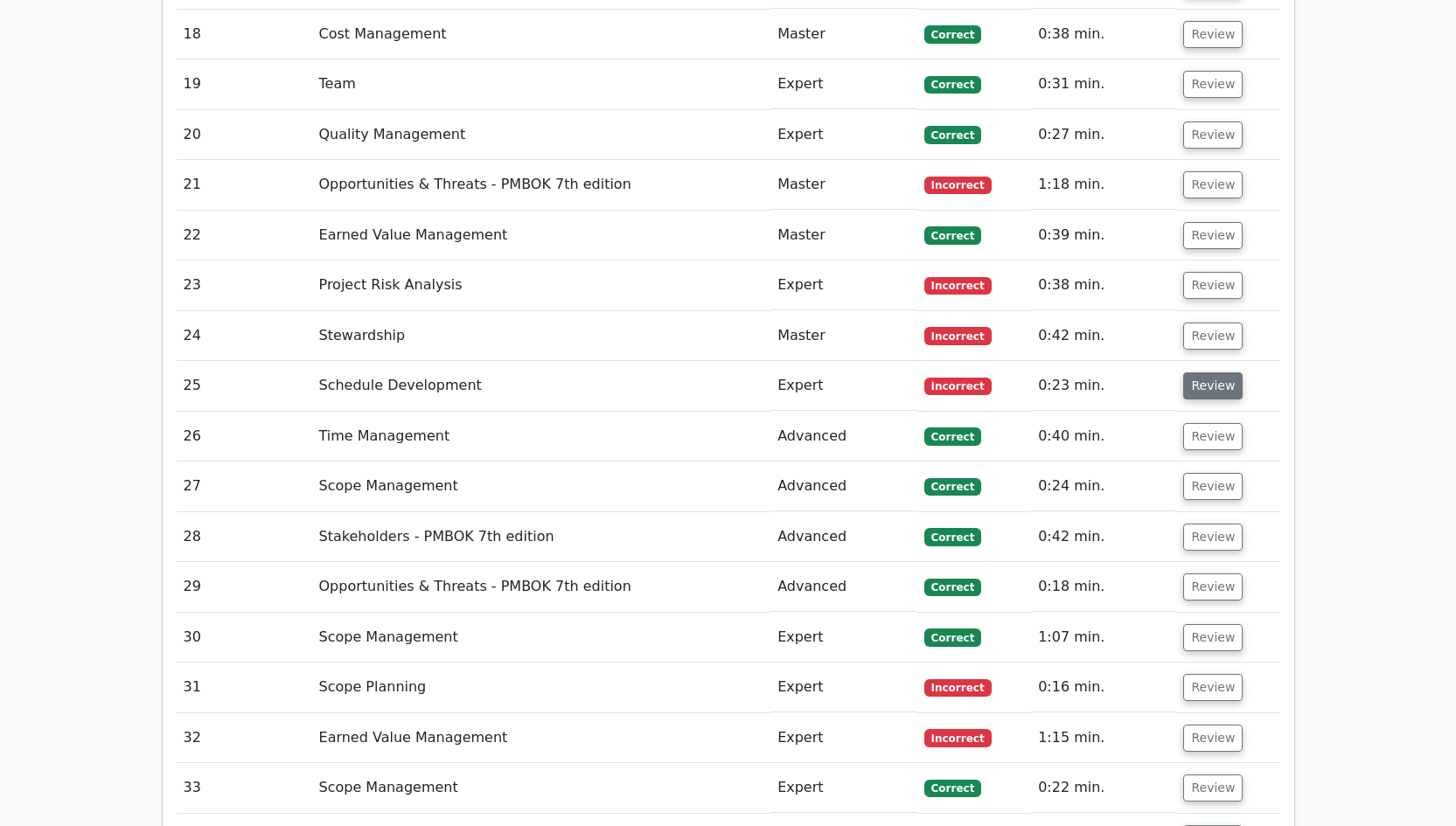
click at [1214, 372] on button "Review" at bounding box center [1212, 385] width 60 height 27
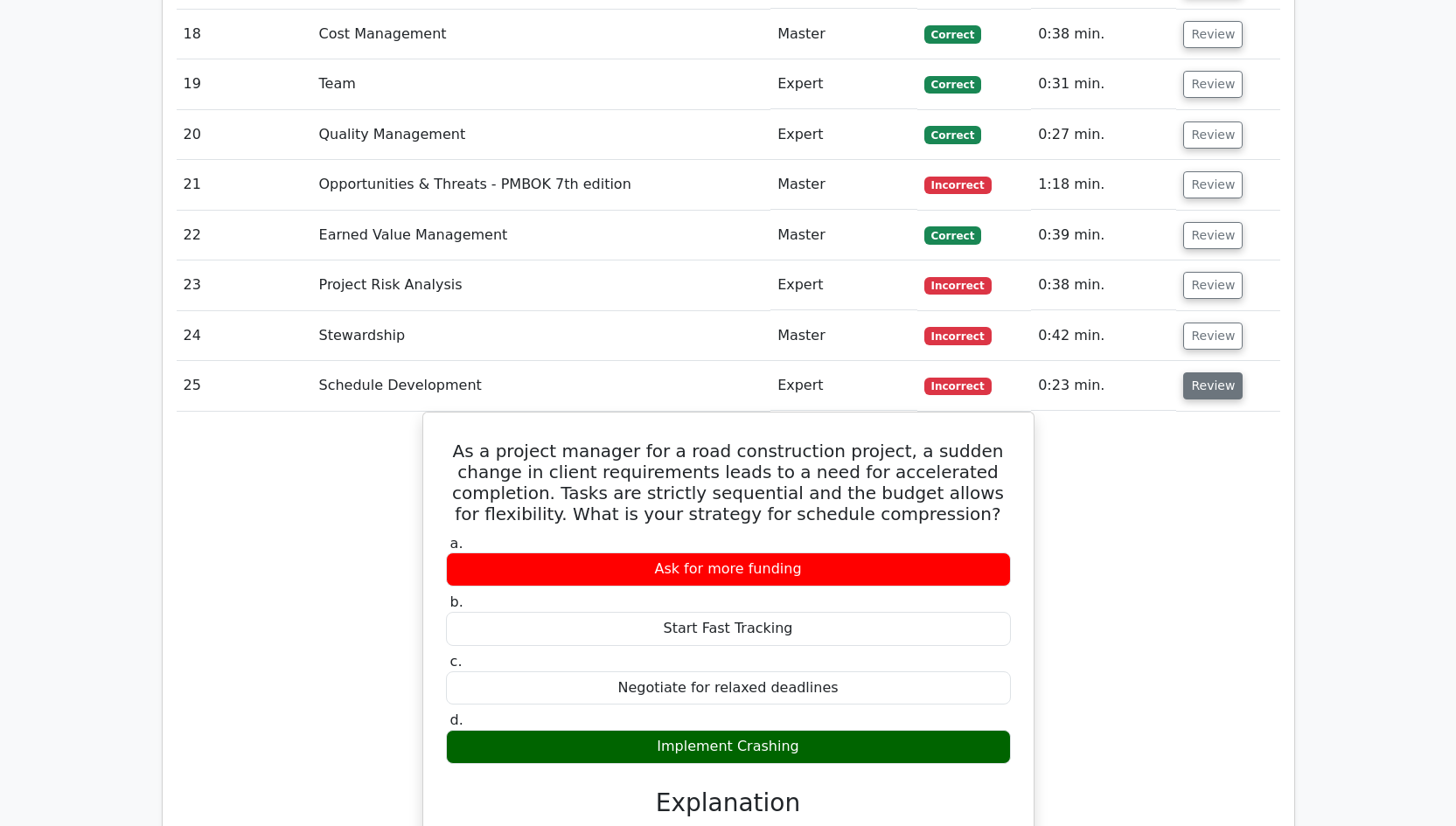
click at [1216, 372] on button "Review" at bounding box center [1212, 385] width 60 height 27
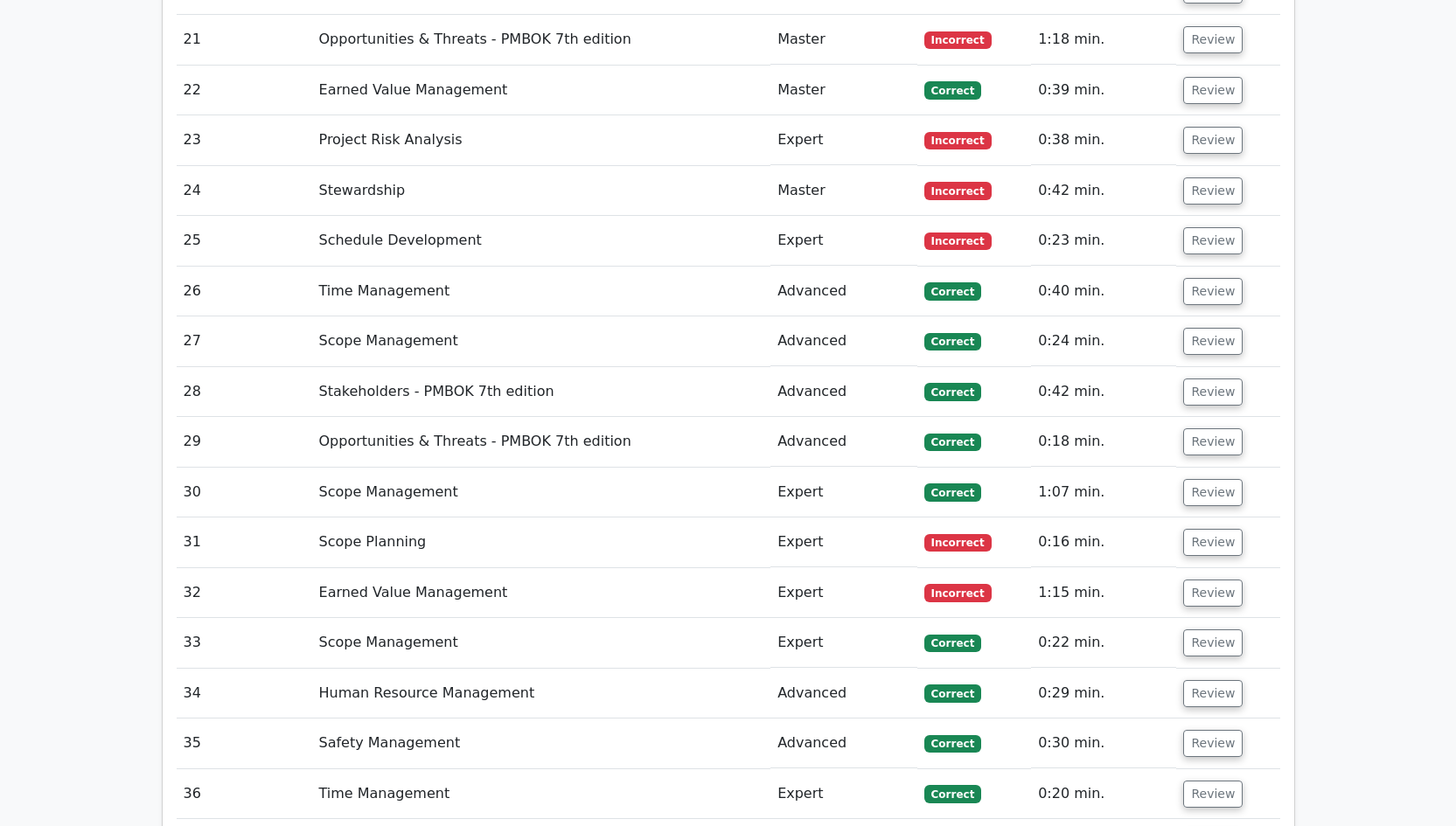
scroll to position [3478, 0]
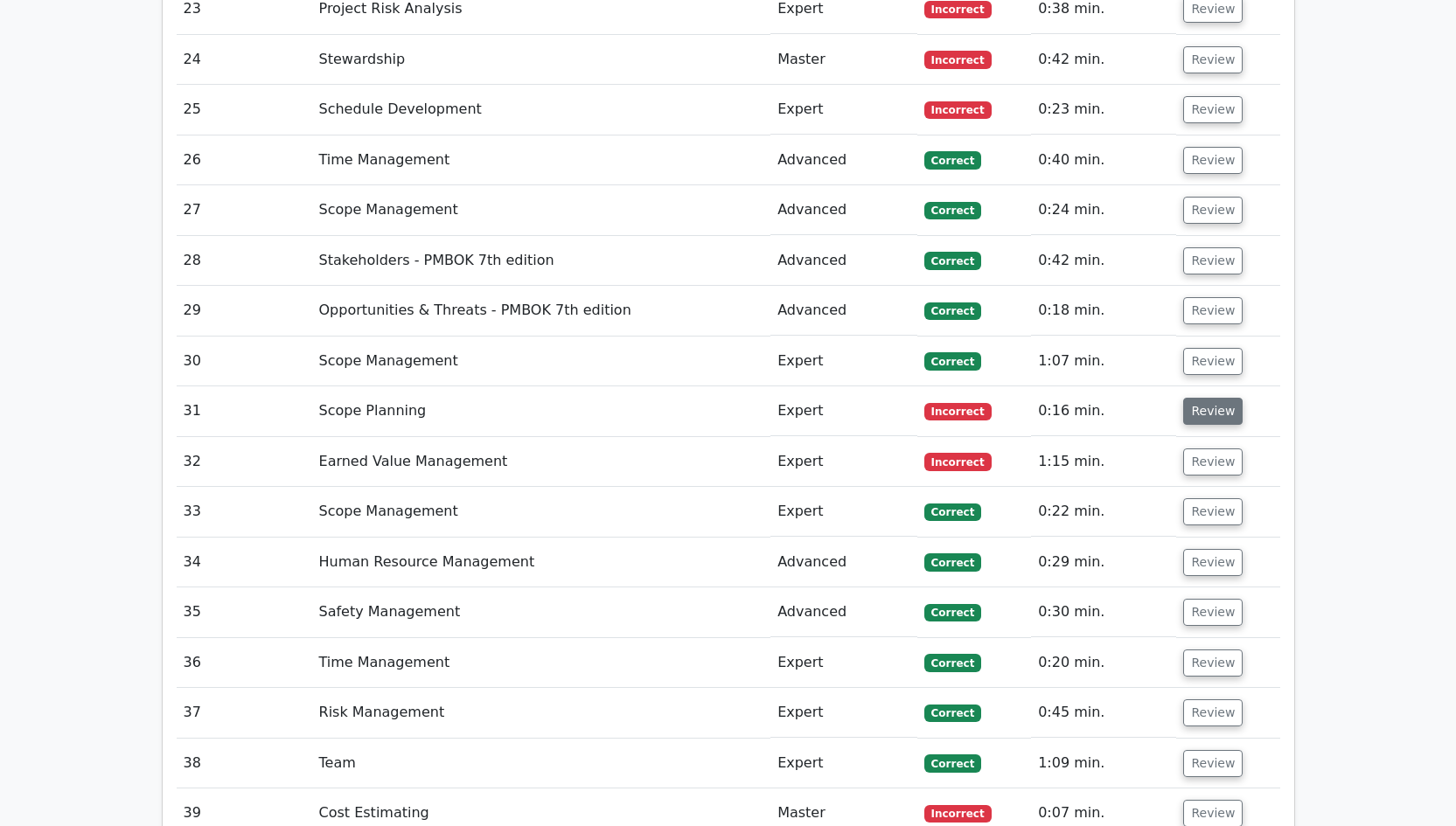
click at [1210, 397] on button "Review" at bounding box center [1212, 411] width 60 height 27
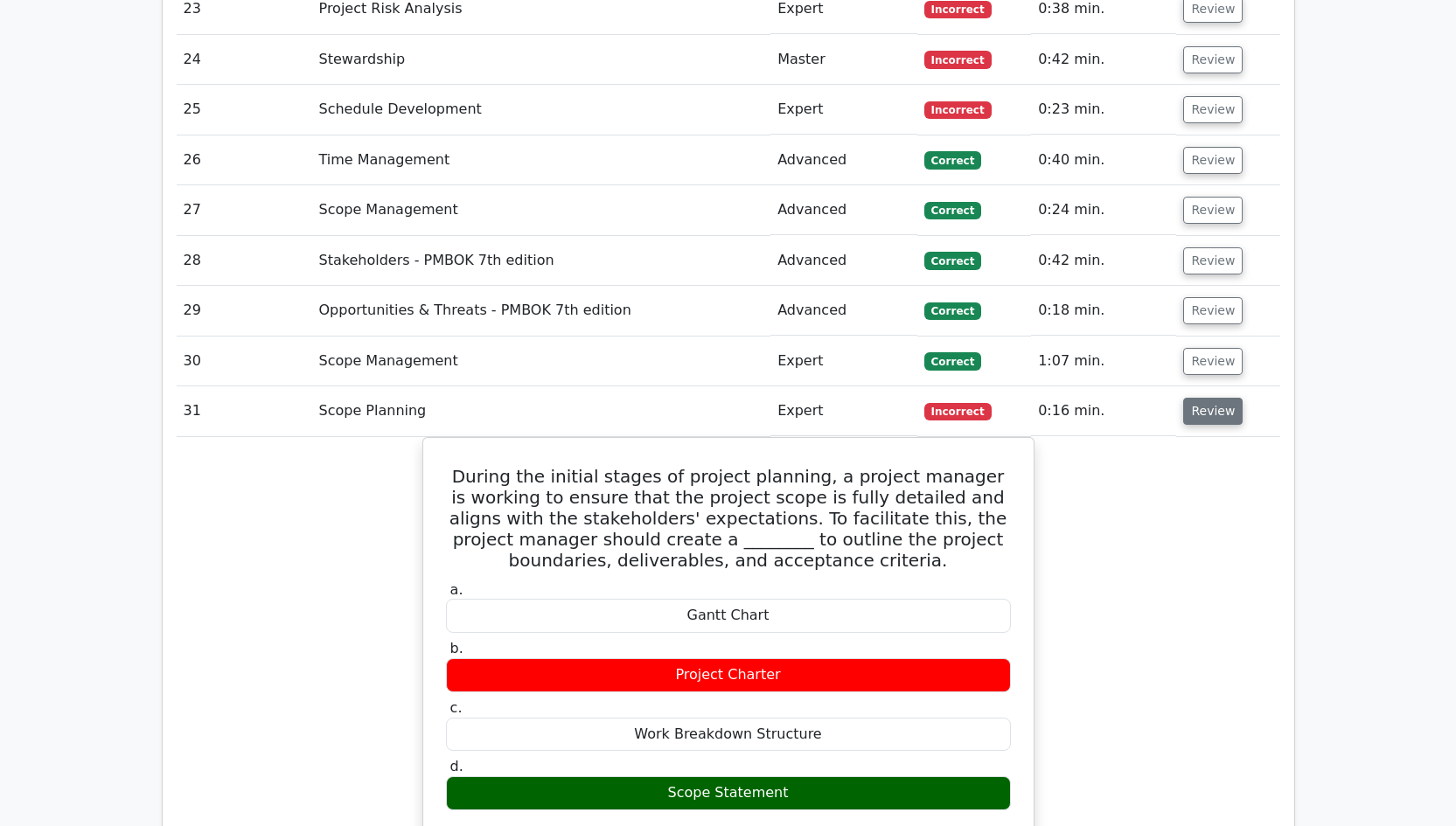
click at [1210, 397] on button "Review" at bounding box center [1212, 411] width 60 height 27
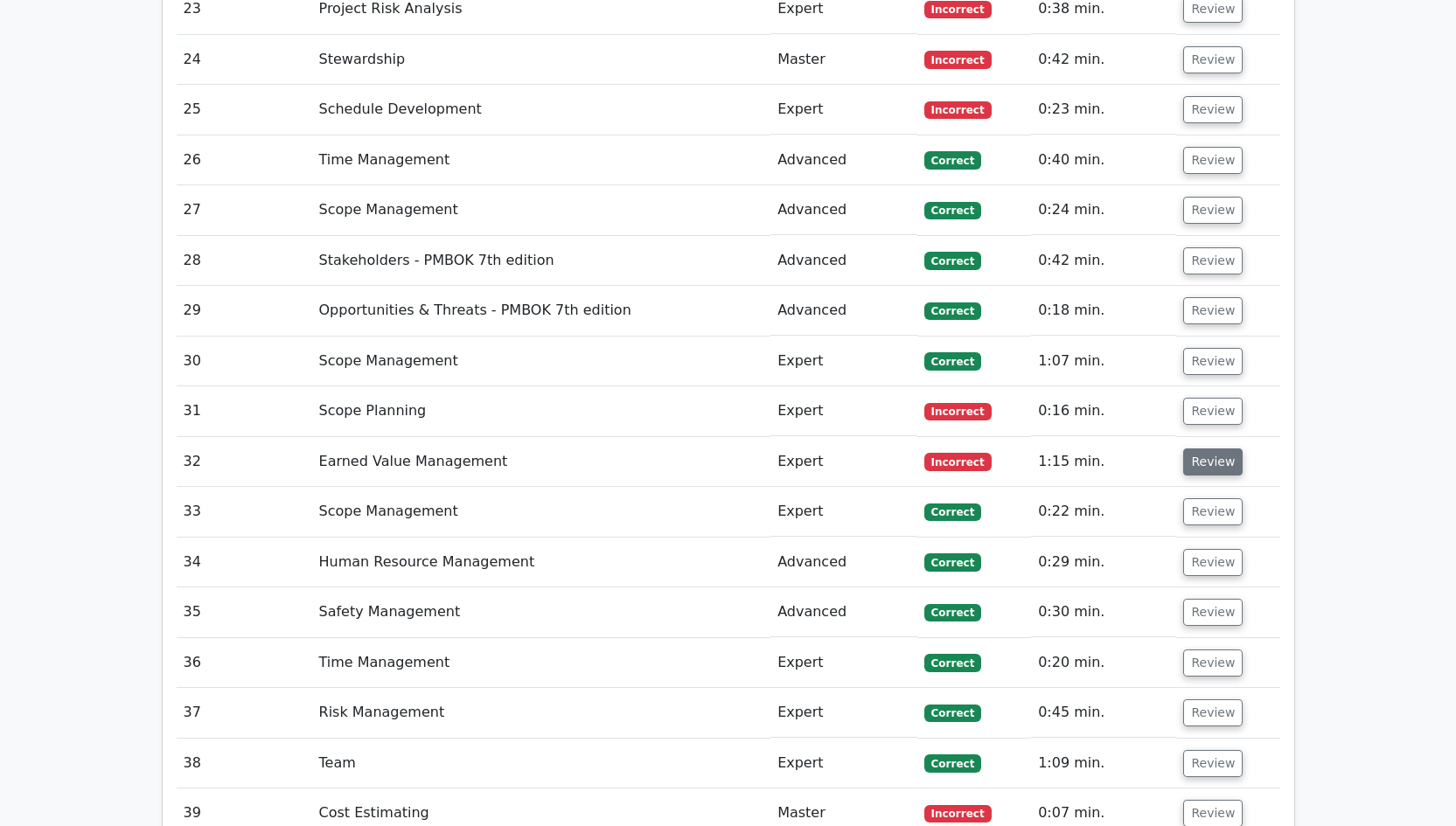
click at [1209, 448] on button "Review" at bounding box center [1212, 462] width 60 height 27
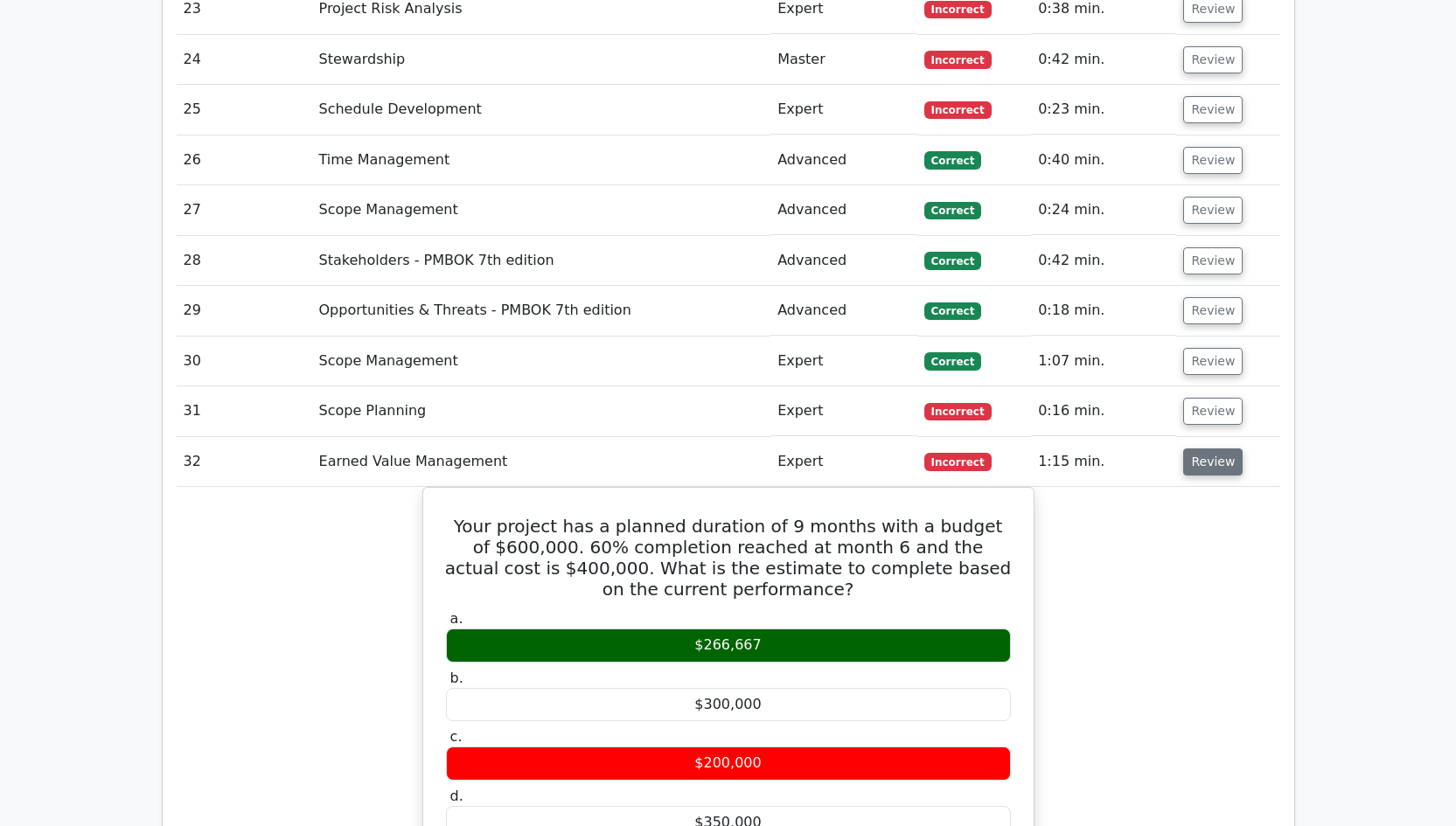
scroll to position [3610, 0]
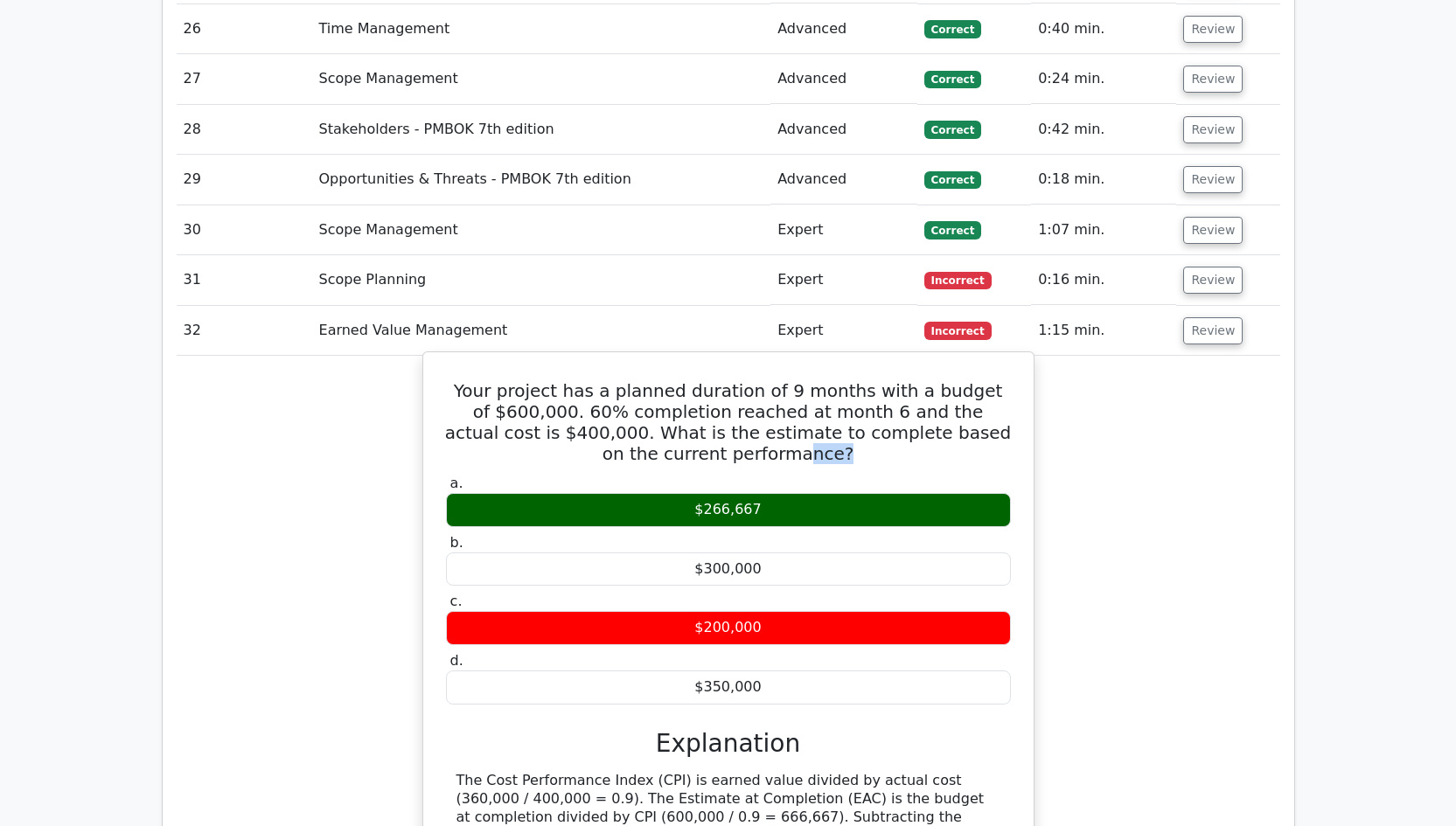
drag, startPoint x: 793, startPoint y: 386, endPoint x: 750, endPoint y: 388, distance: 43.0
click at [750, 388] on h5 "Your project has a planned duration of 9 months with a budget of $600,000. 60% …" at bounding box center [728, 422] width 568 height 84
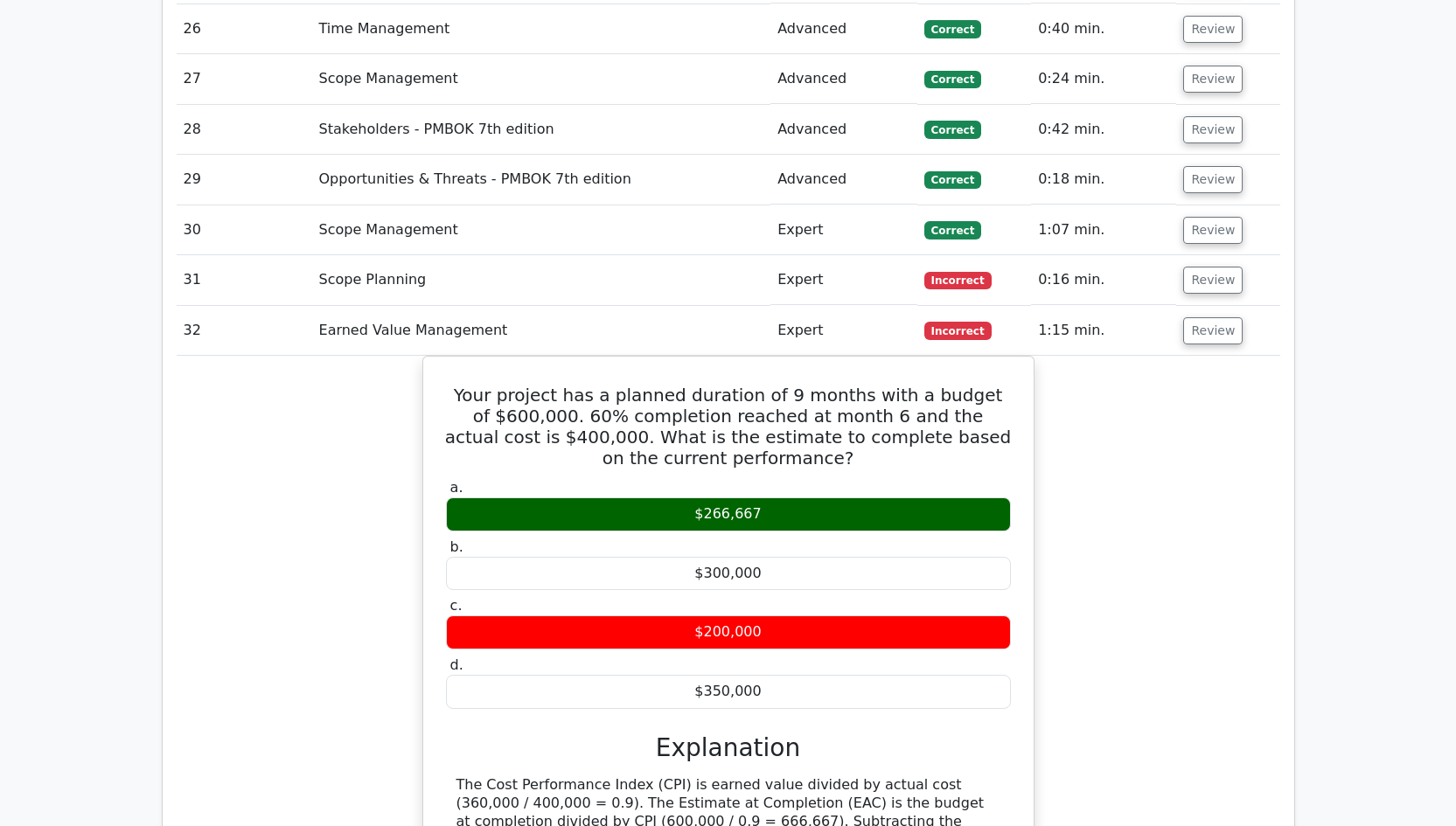
click at [1158, 441] on div "Your project has a planned duration of 9 months with a budget of $600,000. 60% …" at bounding box center [728, 667] width 1103 height 623
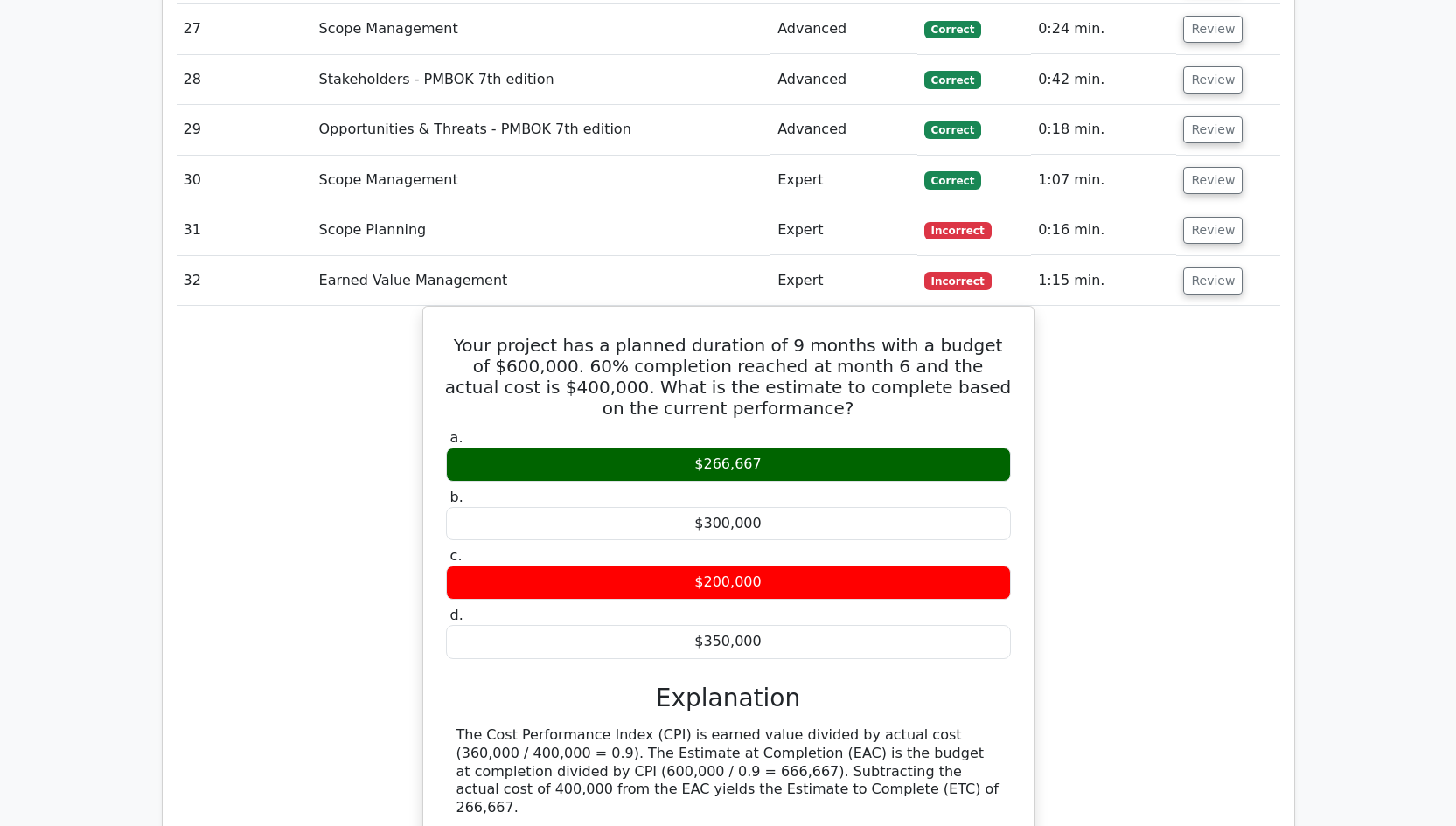
scroll to position [3751, 0]
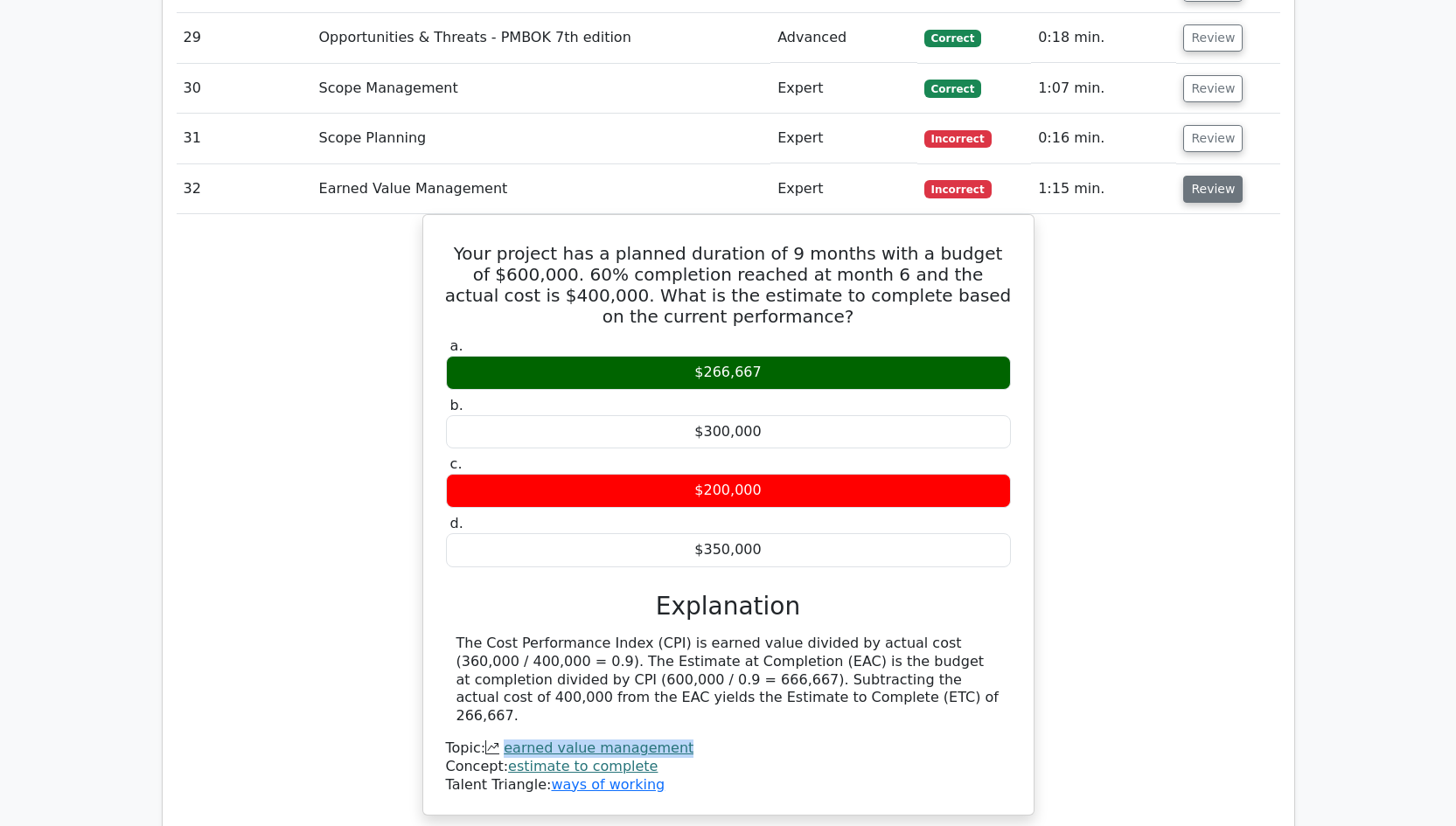
click at [1196, 176] on button "Review" at bounding box center [1212, 189] width 60 height 27
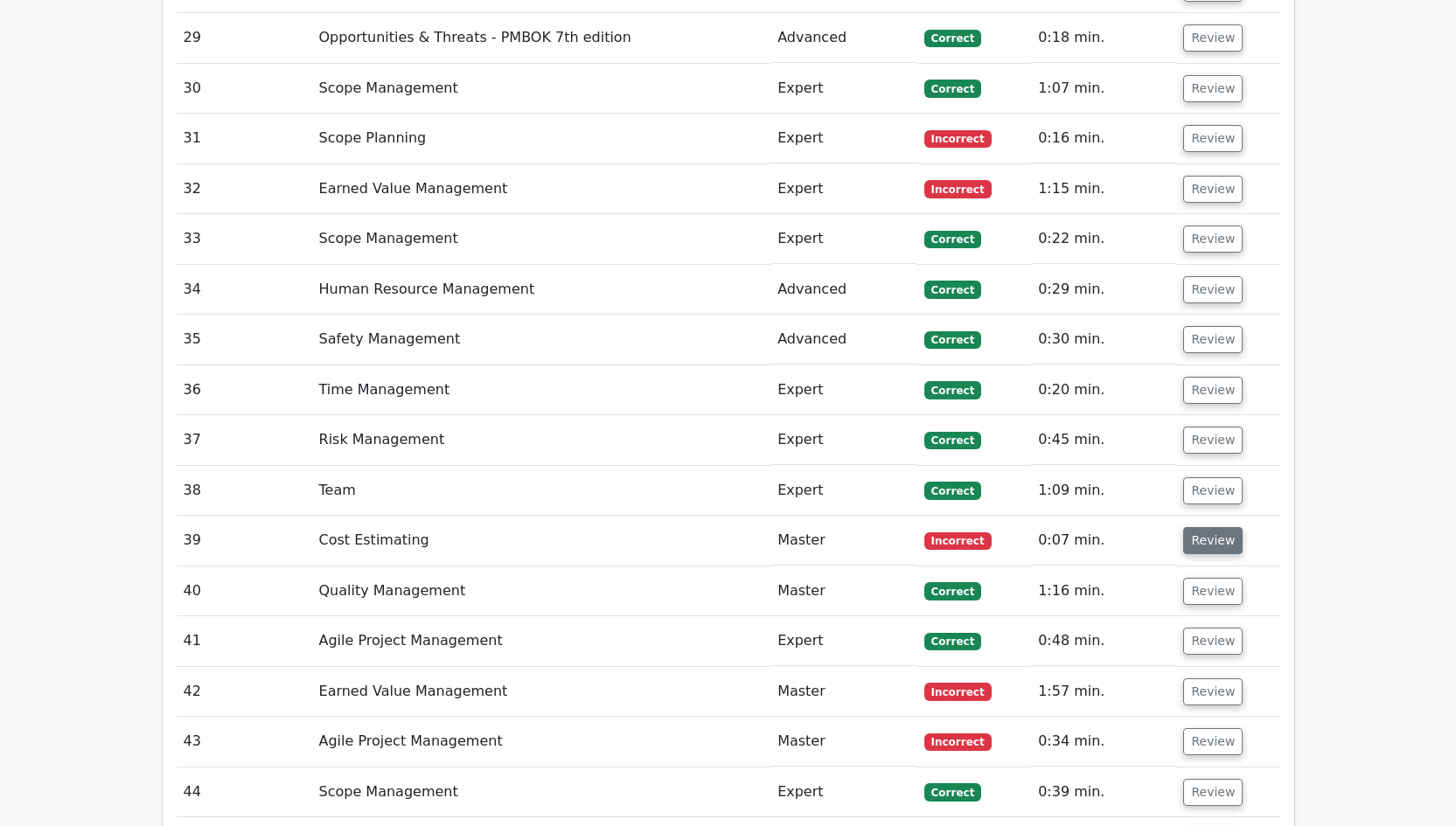
click at [1211, 527] on button "Review" at bounding box center [1212, 540] width 60 height 27
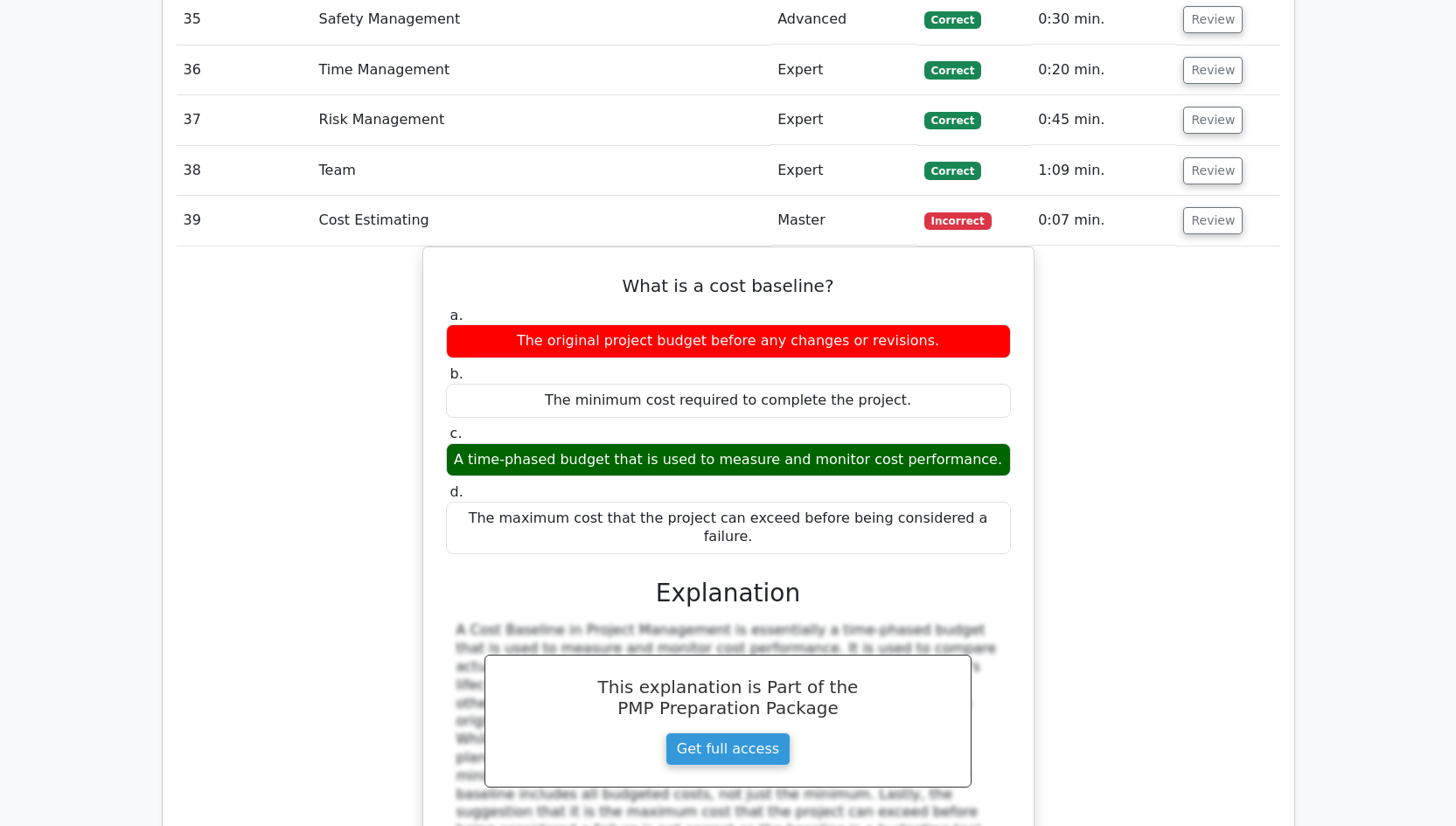
scroll to position [4099, 0]
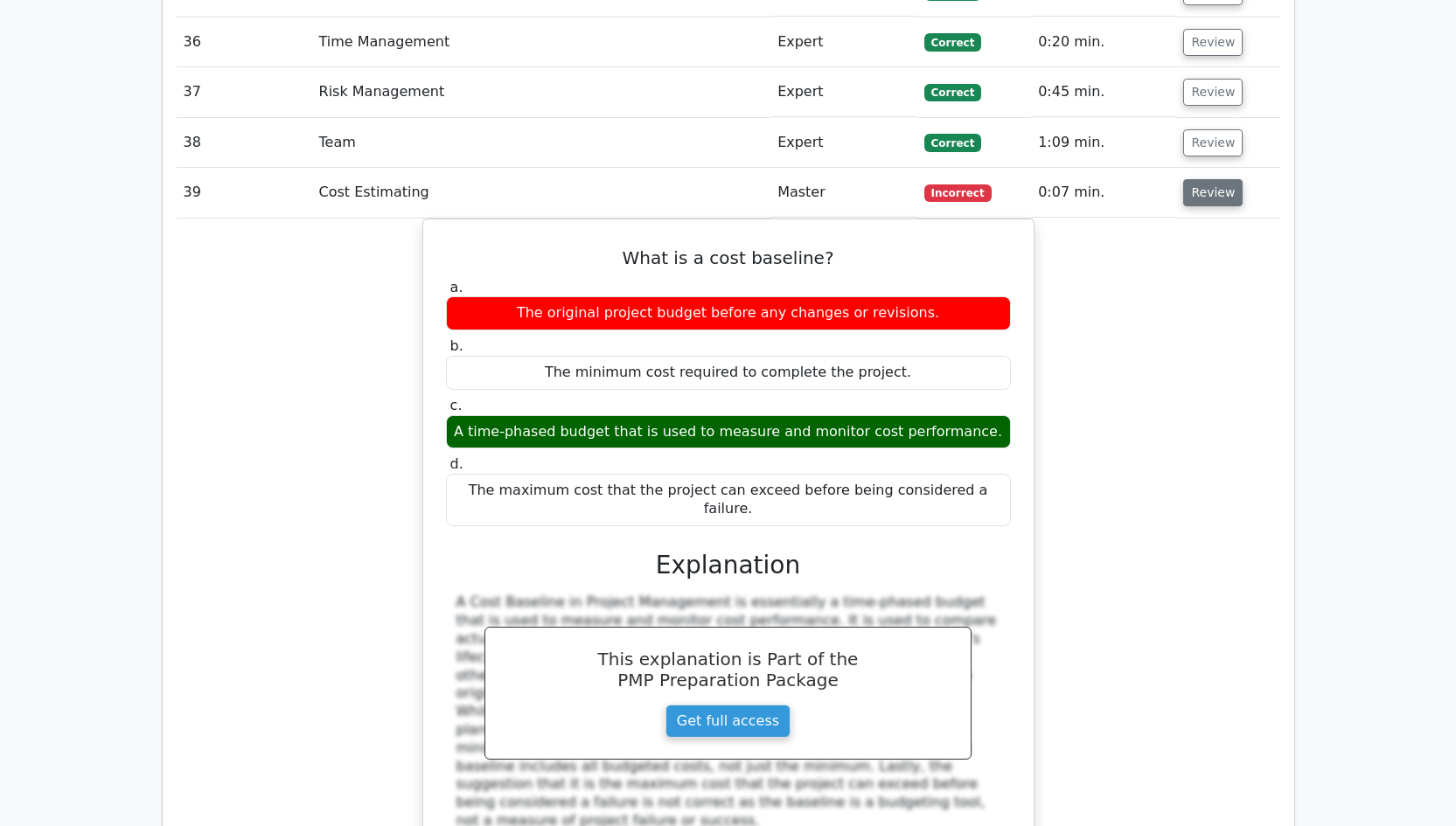
click at [1213, 179] on button "Review" at bounding box center [1212, 192] width 60 height 27
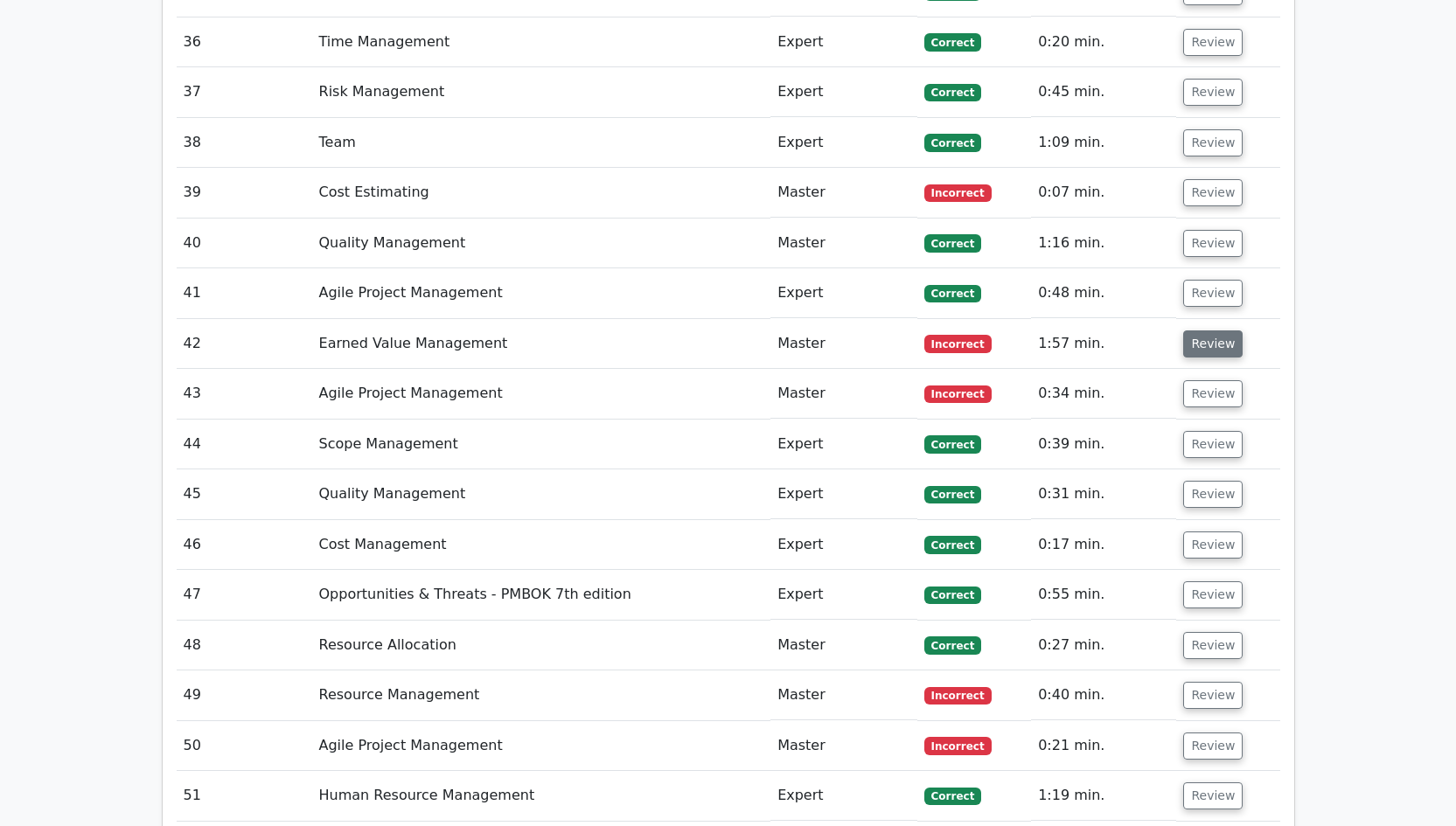
click at [1212, 330] on button "Review" at bounding box center [1212, 343] width 60 height 27
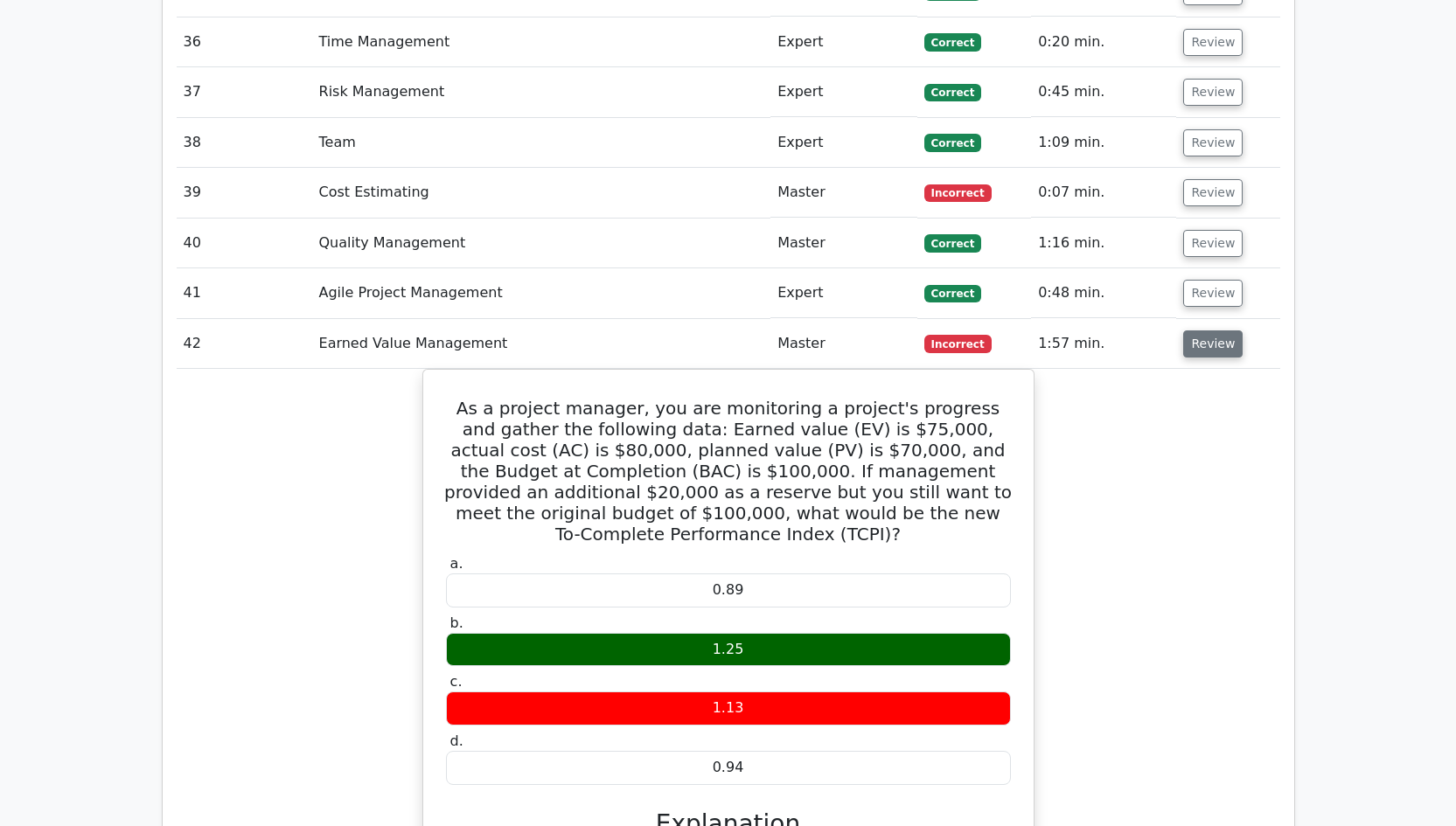
scroll to position [4250, 0]
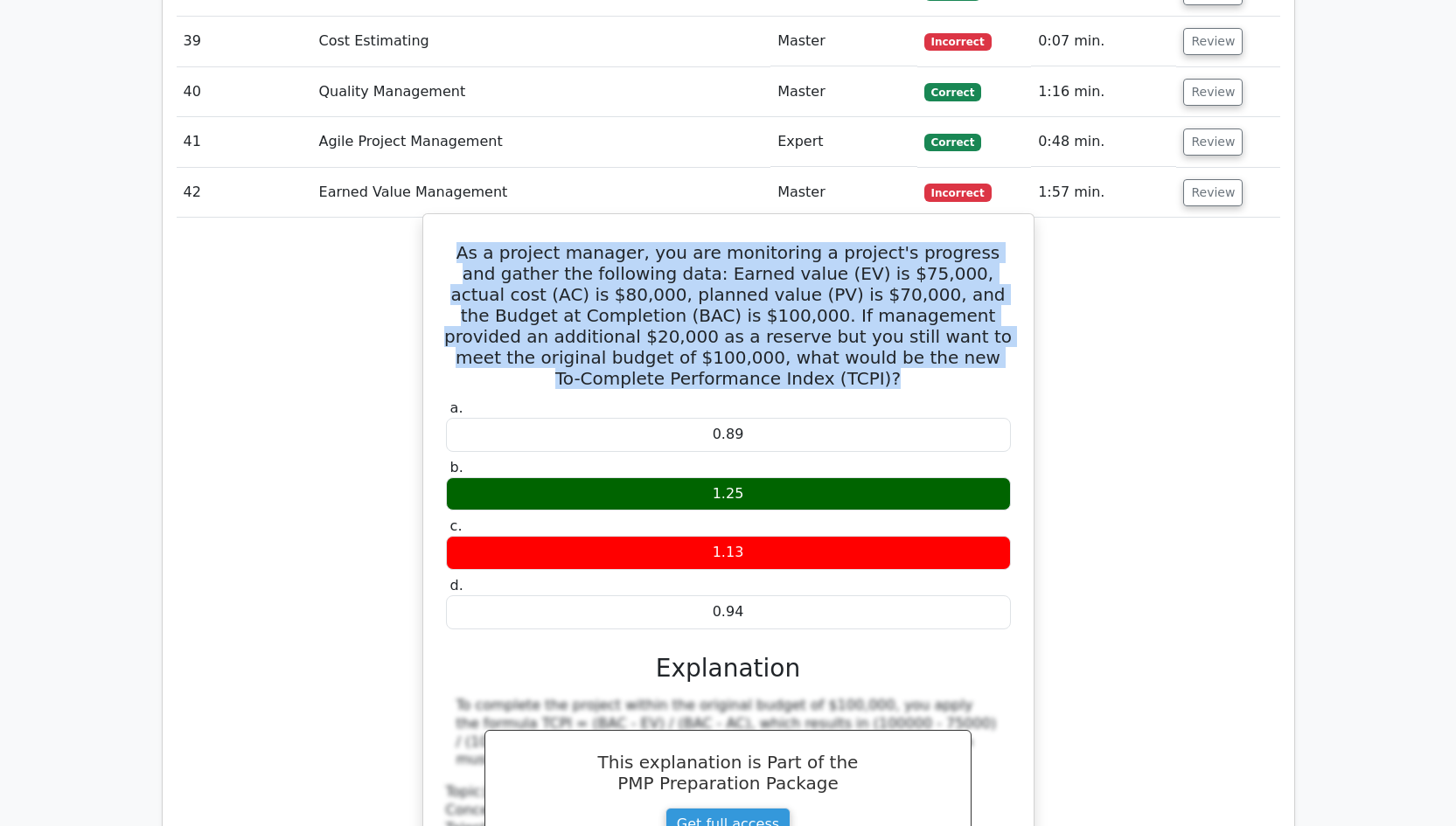
drag, startPoint x: 761, startPoint y: 314, endPoint x: 466, endPoint y: 196, distance: 317.7
click at [466, 242] on h5 "As a project manager, you are monitoring a project's progress and gather the fo…" at bounding box center [728, 315] width 568 height 147
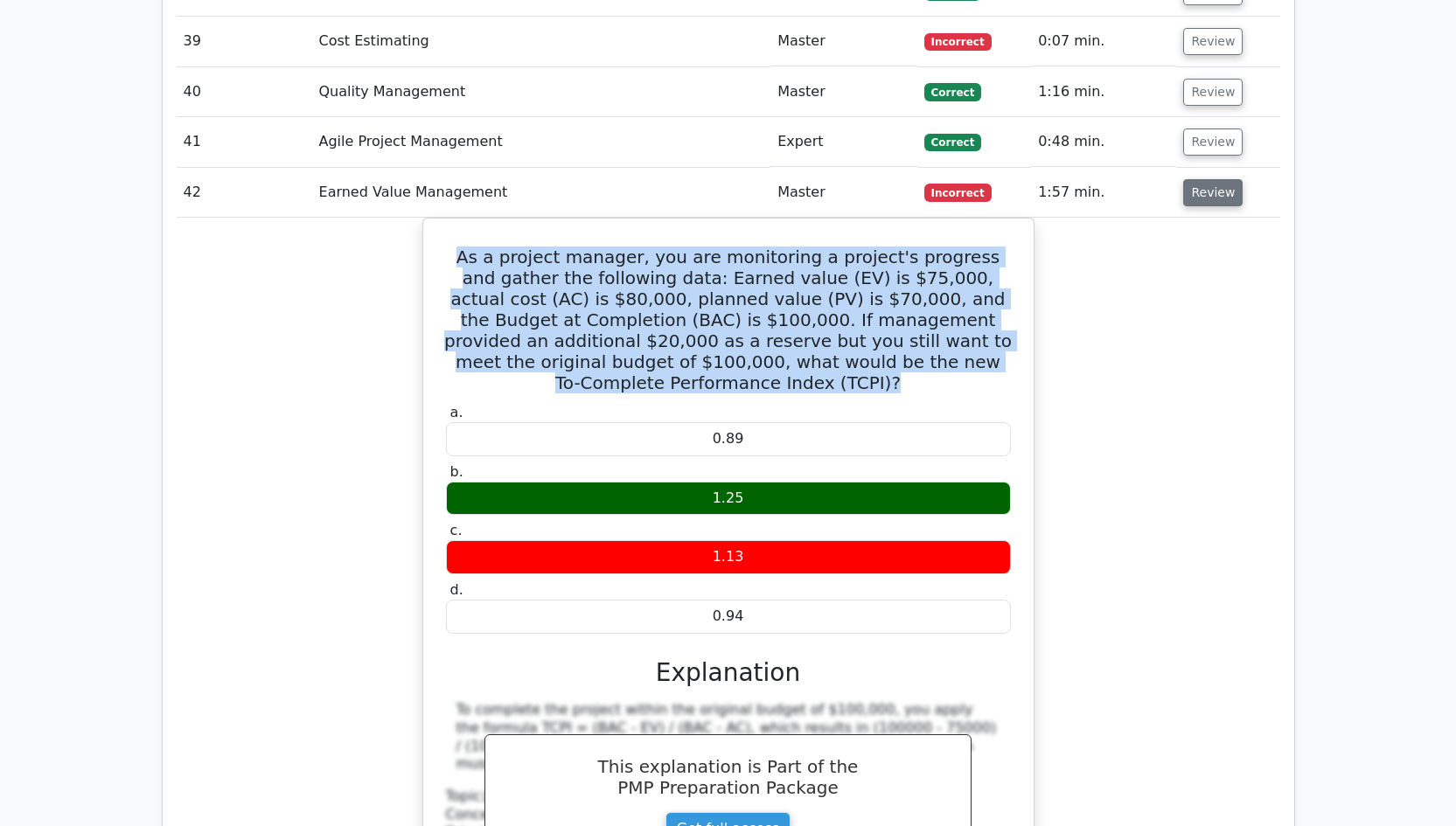
click at [1197, 179] on button "Review" at bounding box center [1212, 192] width 60 height 27
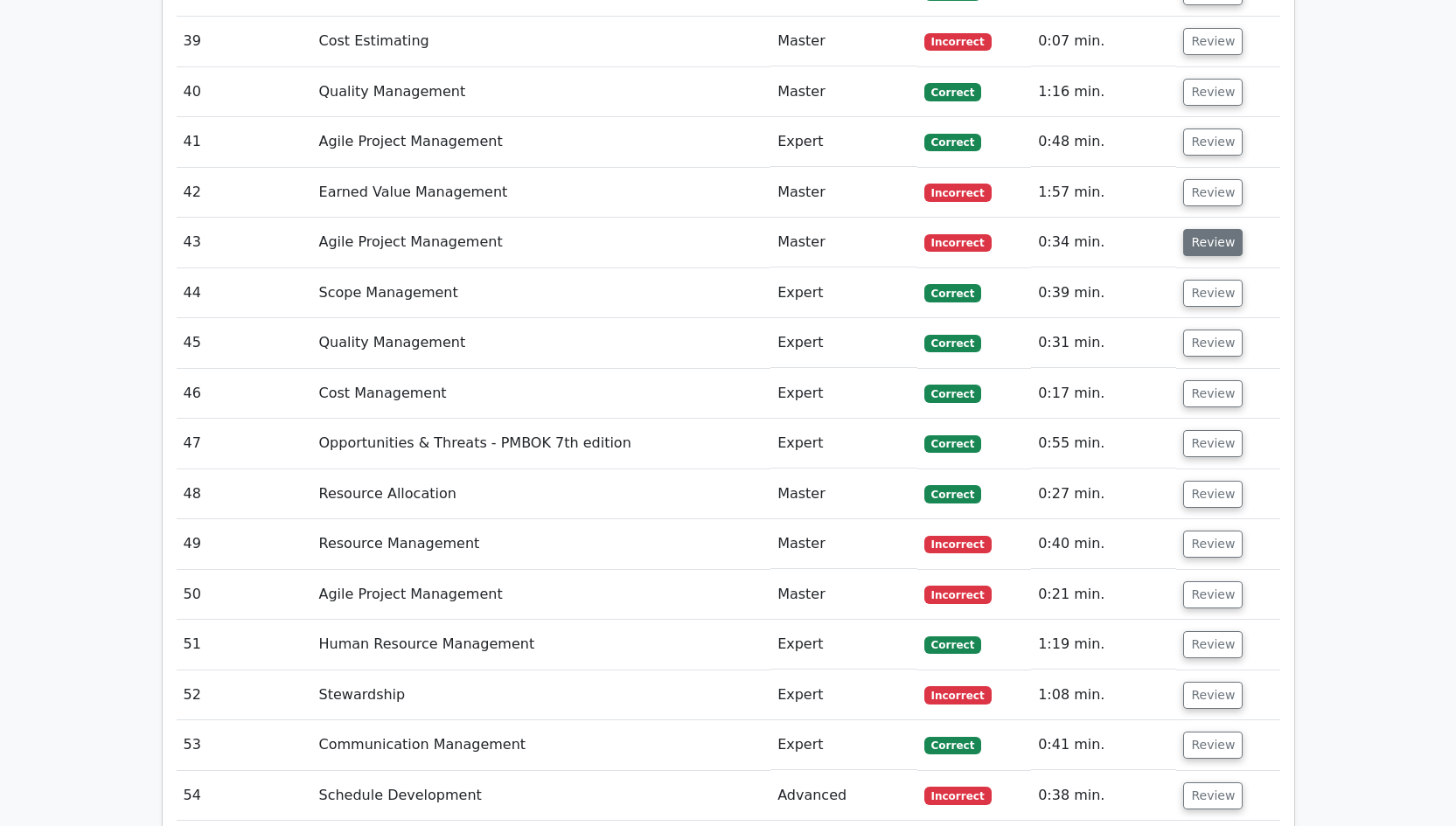
click at [1200, 229] on button "Review" at bounding box center [1212, 242] width 60 height 27
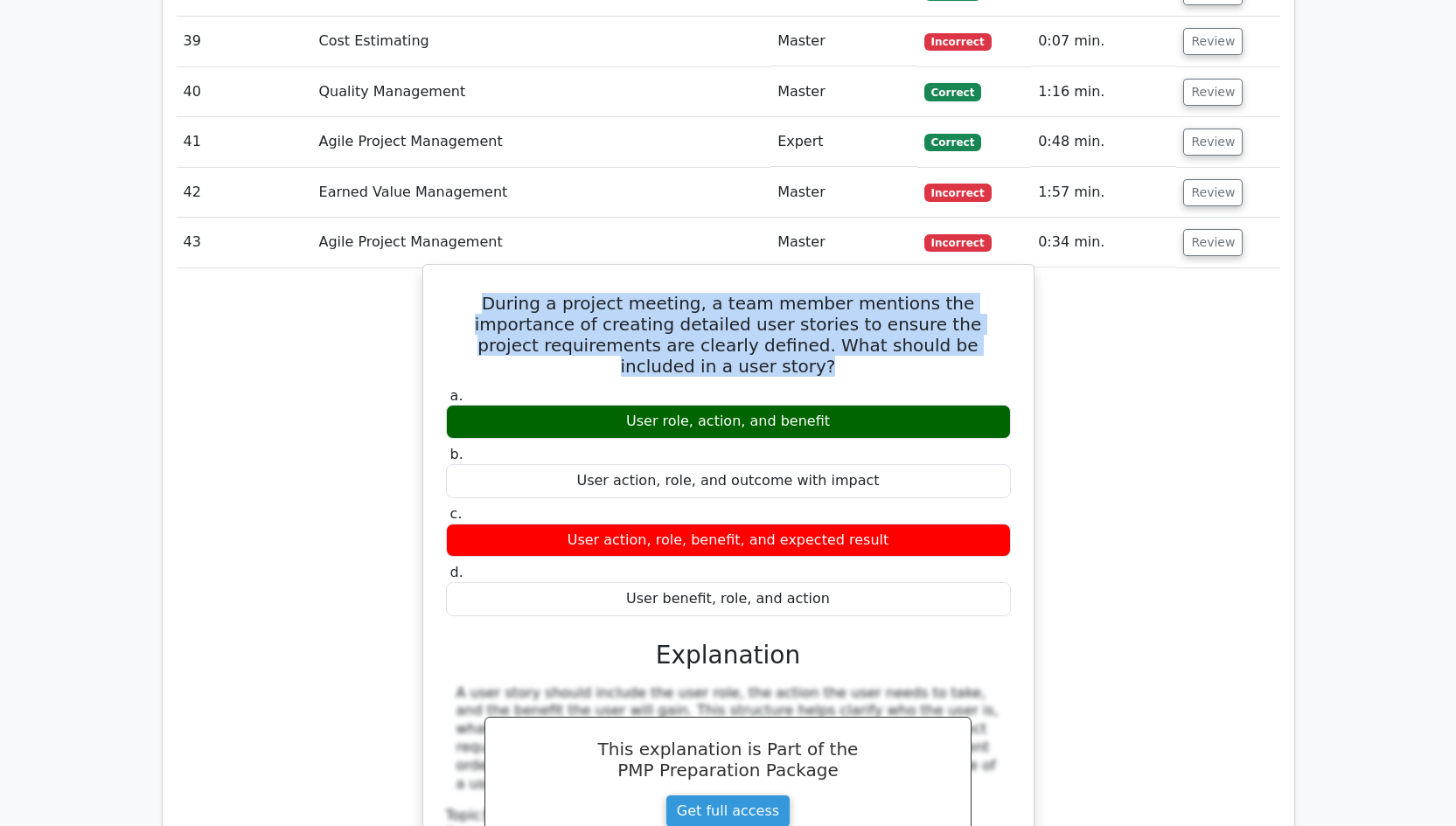
drag, startPoint x: 951, startPoint y: 281, endPoint x: 545, endPoint y: 261, distance: 406.5
click at [462, 292] on h5 "During a project meeting, a team member mentions the importance of creating det…" at bounding box center [728, 334] width 568 height 84
copy h5 "During a project meeting, a team member mentions the importance of creating det…"
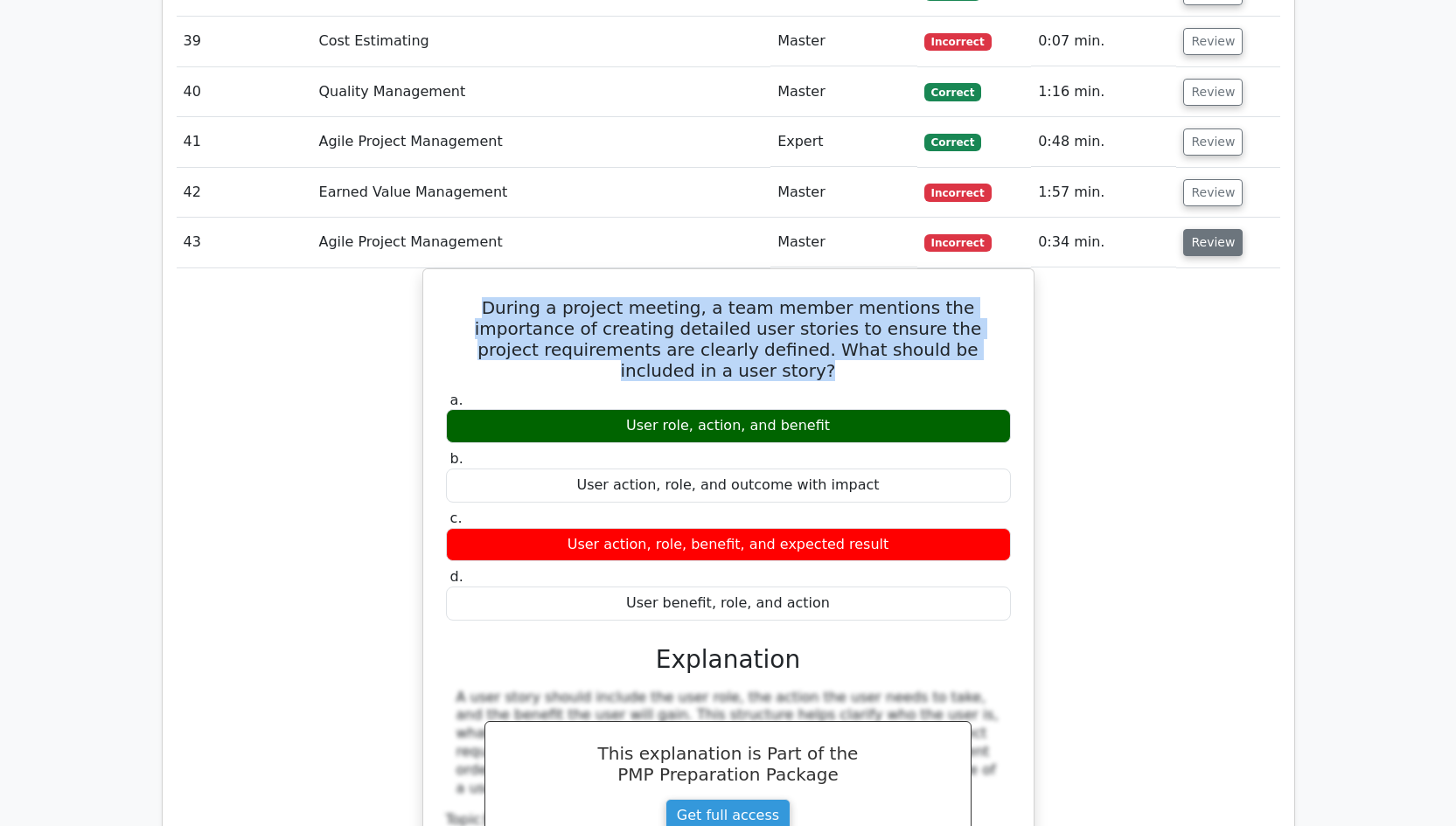
click at [1199, 229] on button "Review" at bounding box center [1212, 242] width 60 height 27
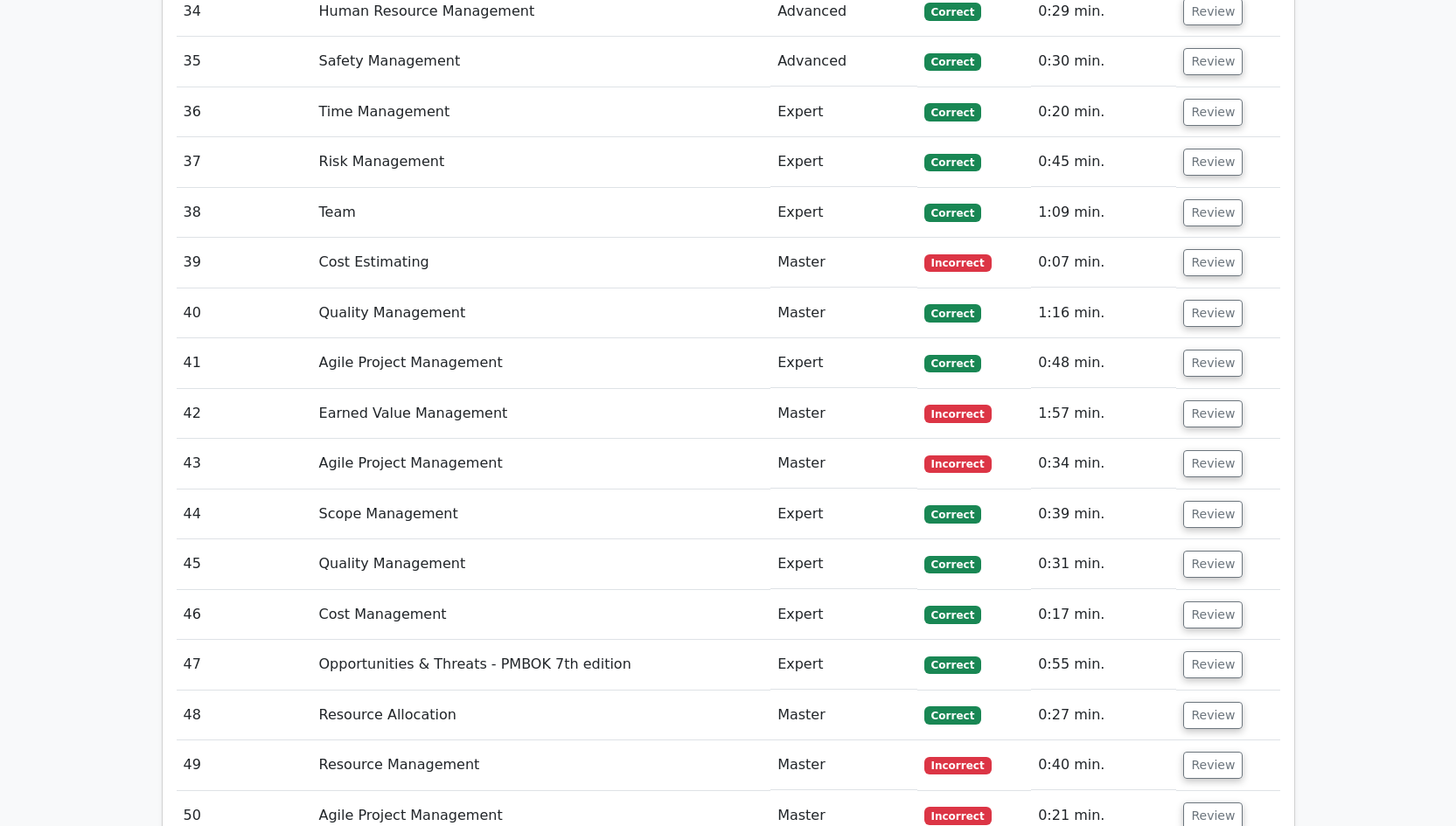
scroll to position [3873, 0]
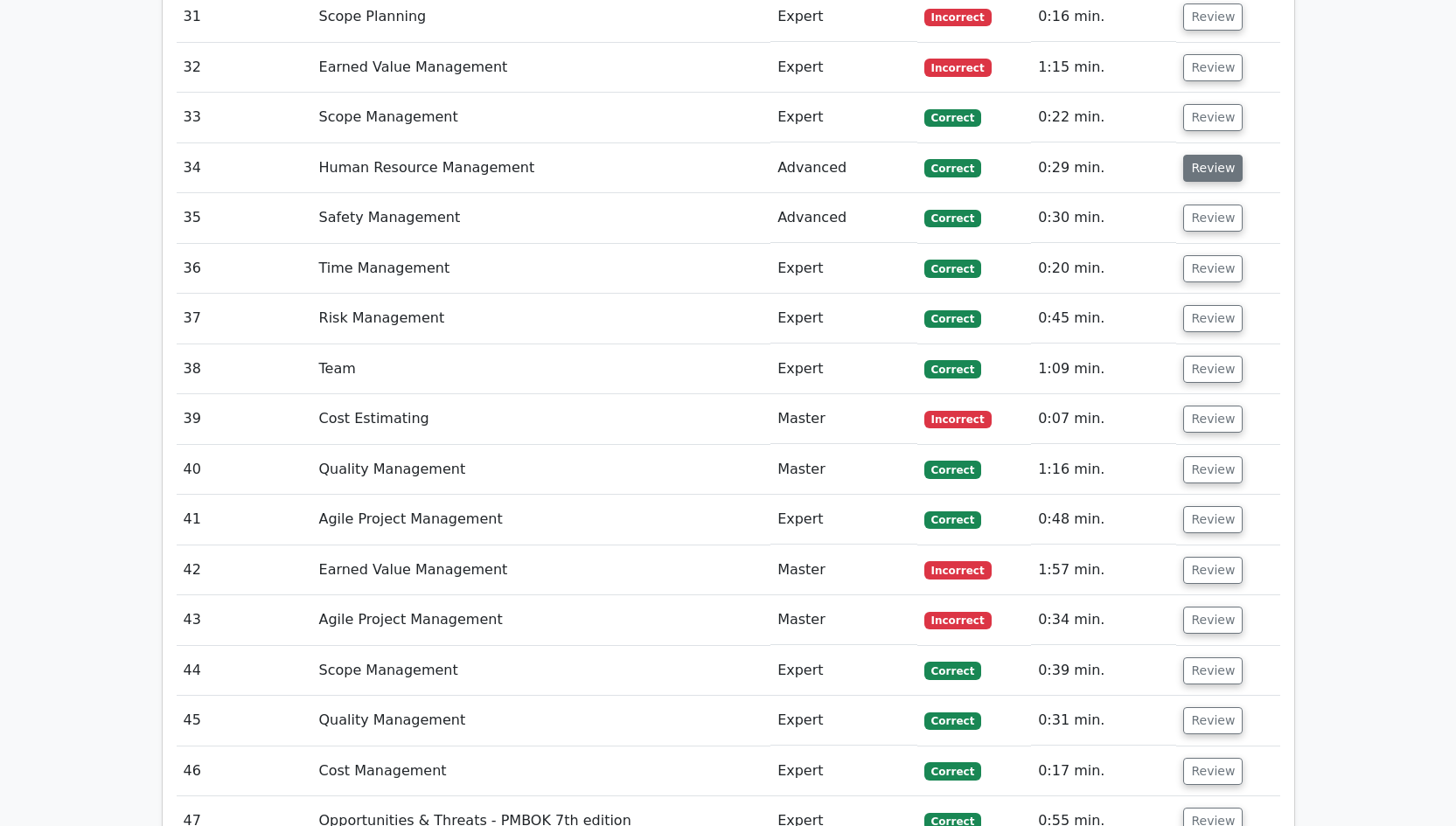
click at [1219, 154] on button "Review" at bounding box center [1212, 167] width 60 height 27
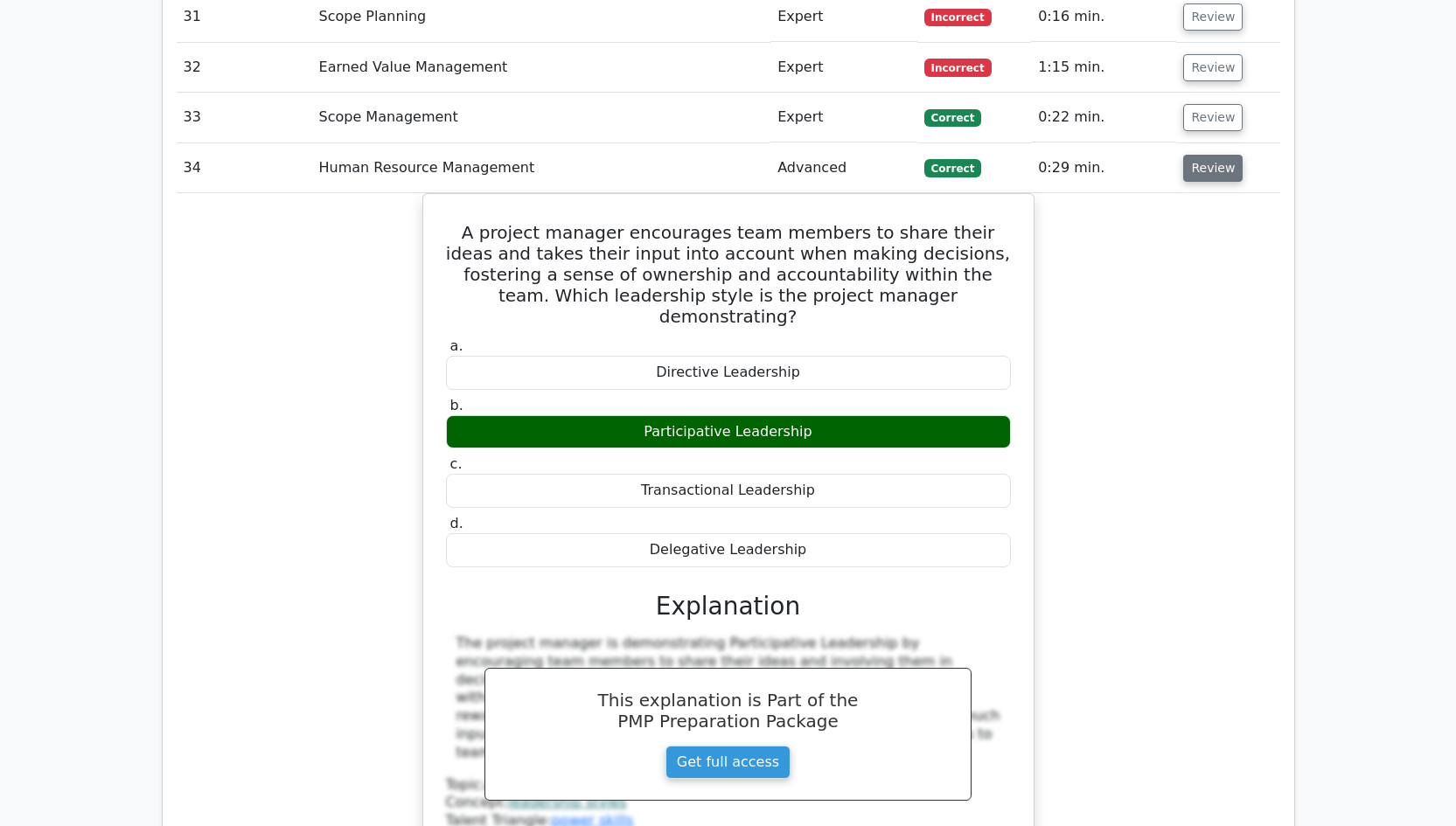
click at [1214, 154] on button "Review" at bounding box center [1212, 167] width 60 height 27
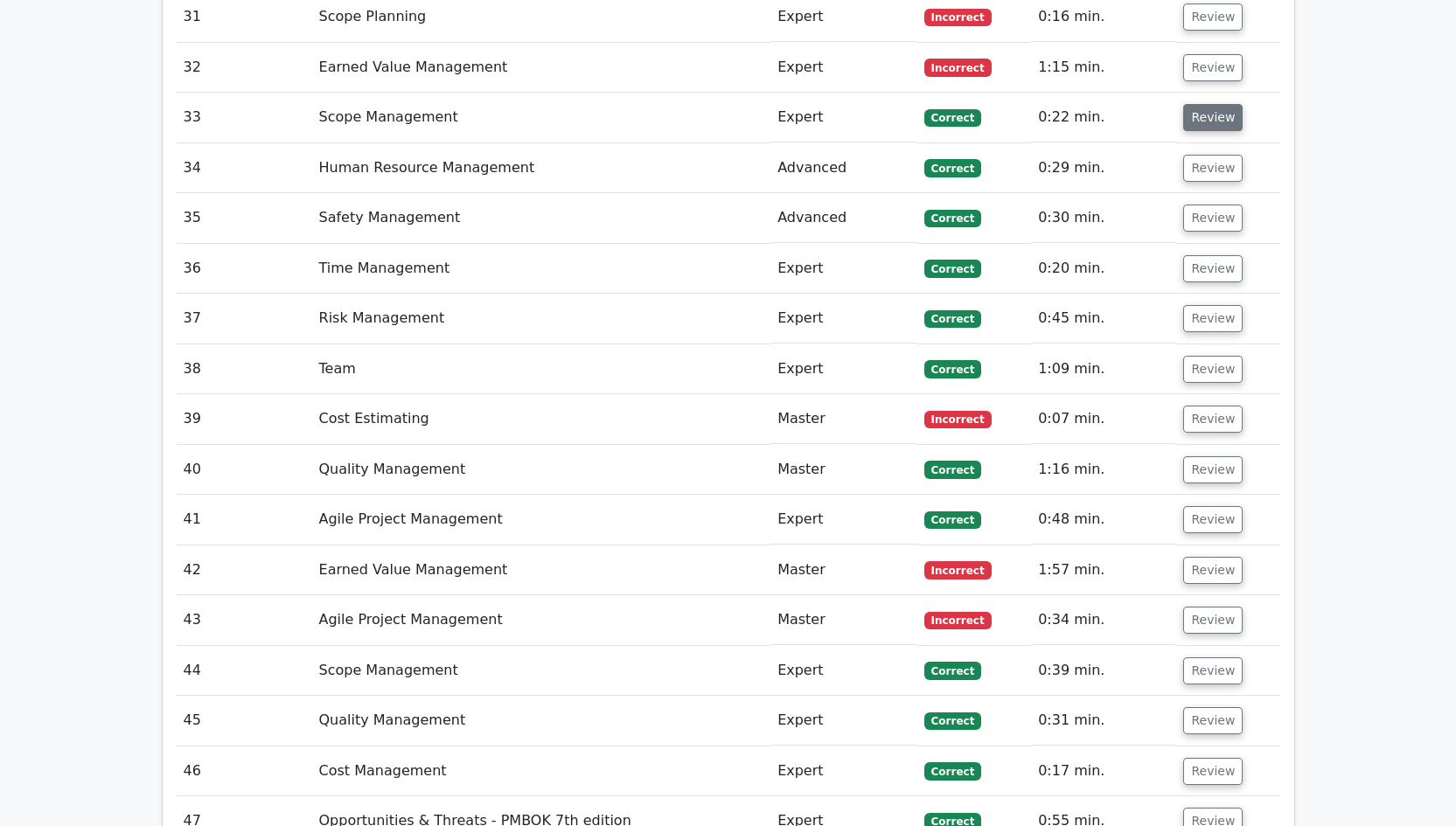
click at [1205, 104] on button "Review" at bounding box center [1212, 117] width 60 height 27
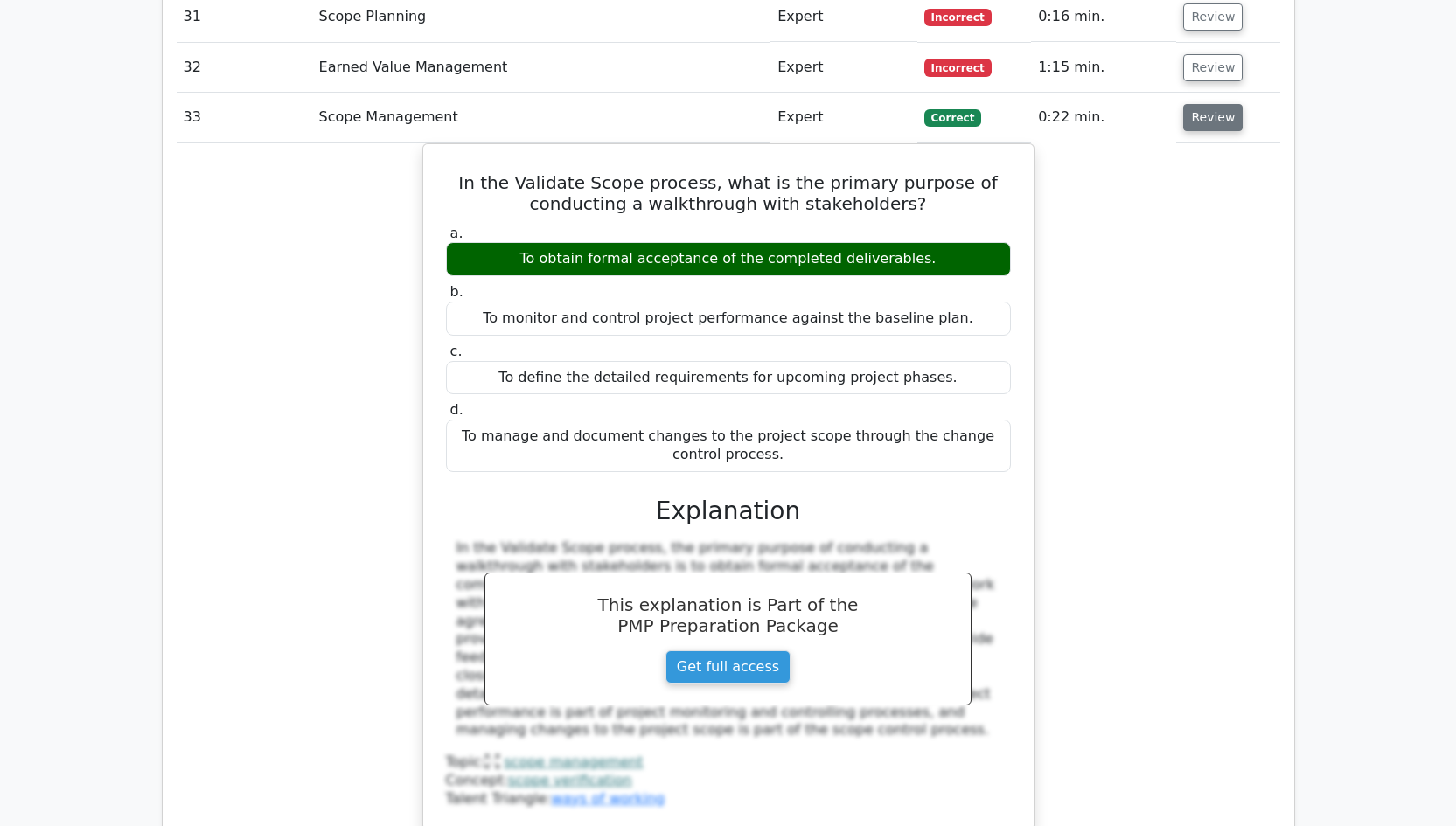
click at [1212, 104] on button "Review" at bounding box center [1212, 117] width 60 height 27
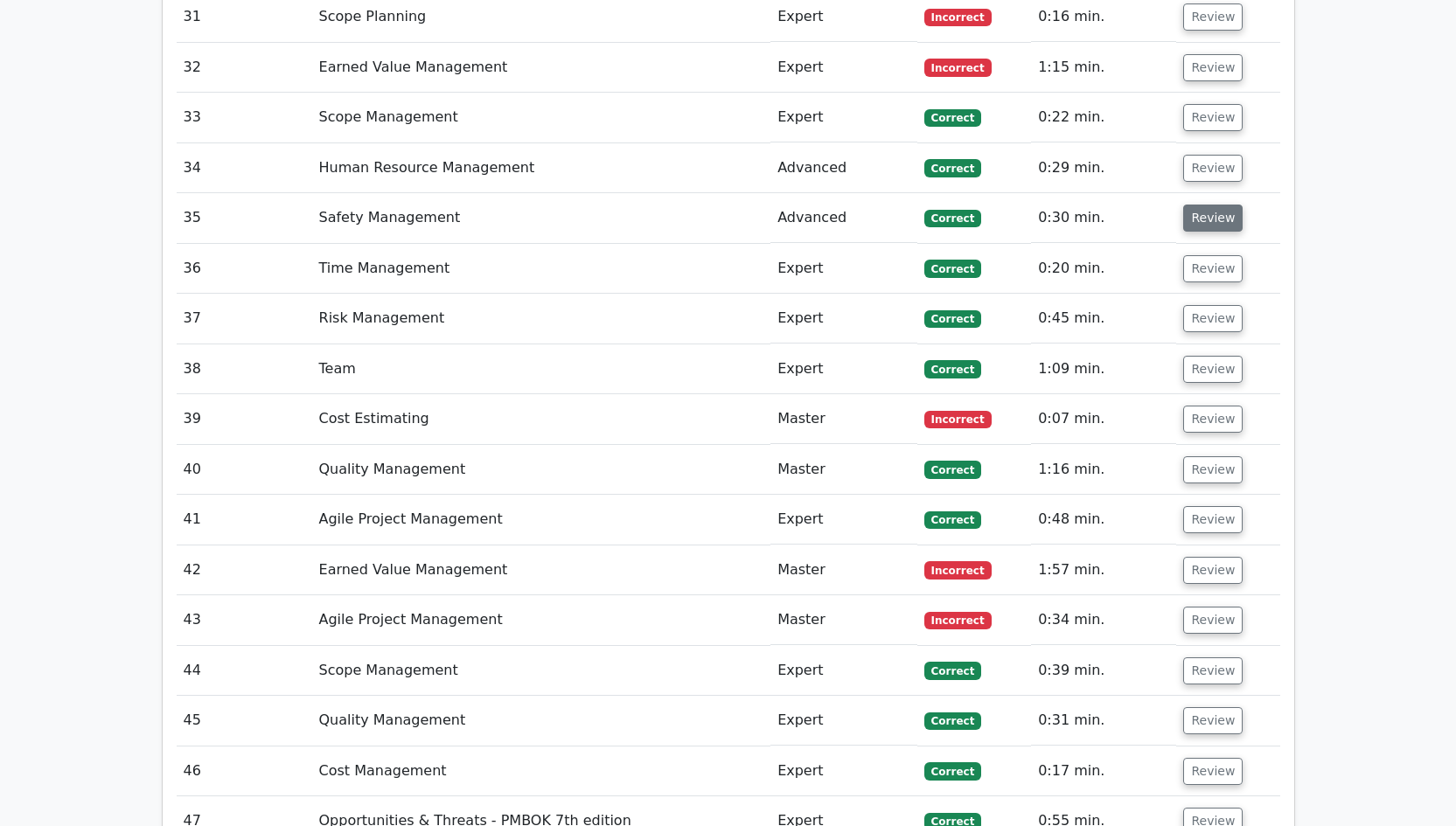
click at [1216, 204] on button "Review" at bounding box center [1212, 218] width 60 height 27
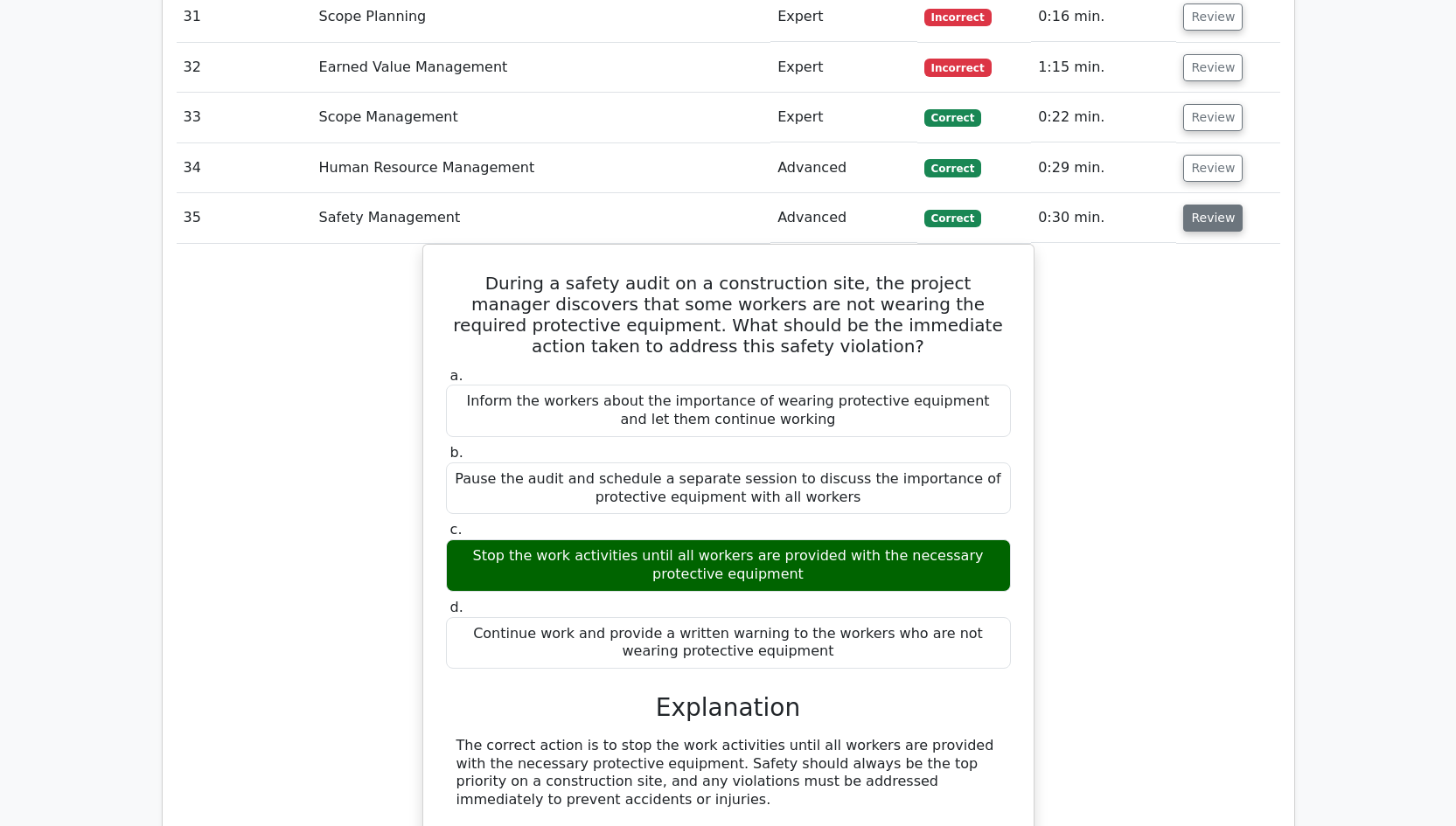
click at [1216, 204] on button "Review" at bounding box center [1212, 218] width 60 height 27
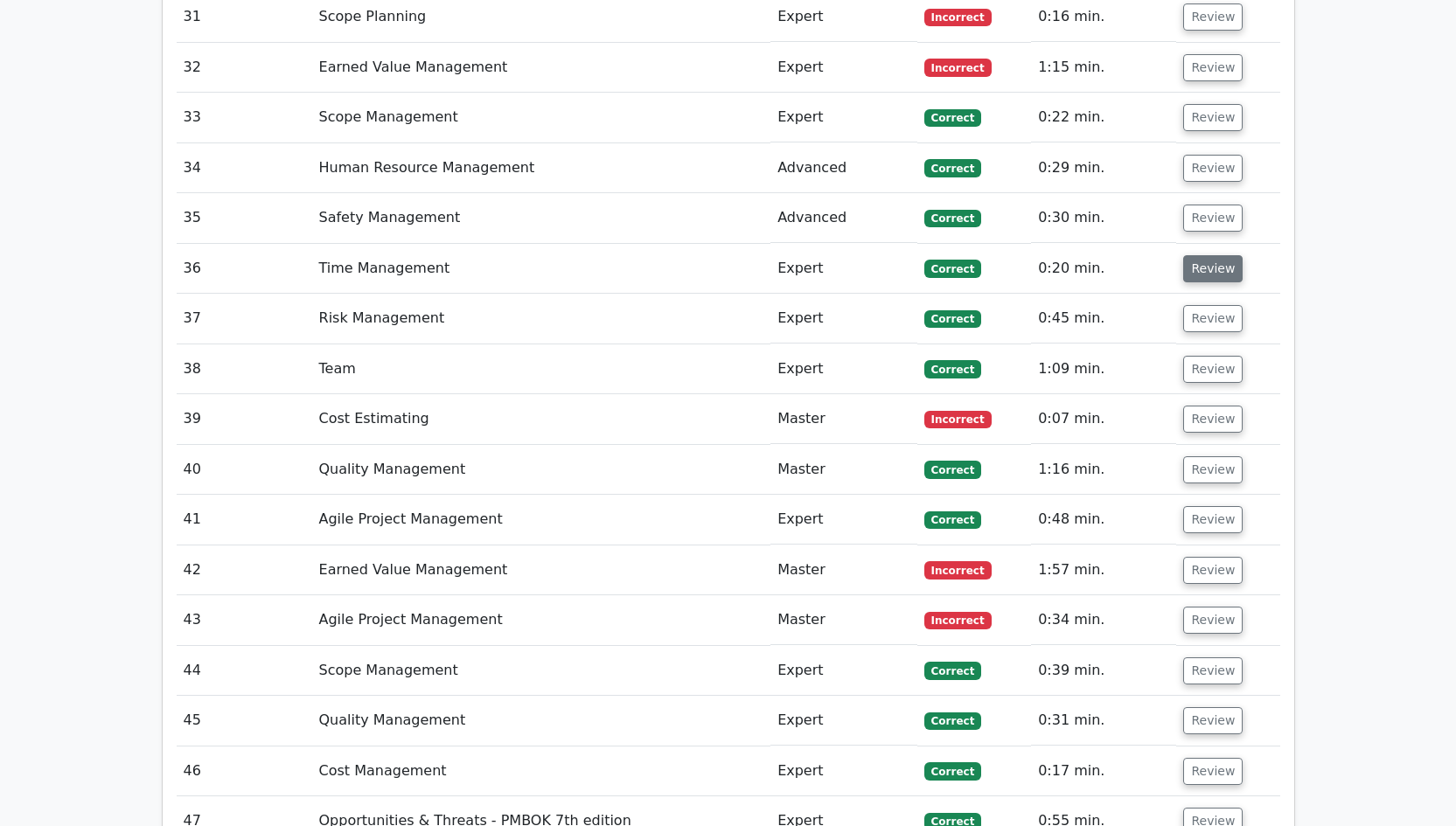
click at [1210, 255] on button "Review" at bounding box center [1212, 269] width 60 height 27
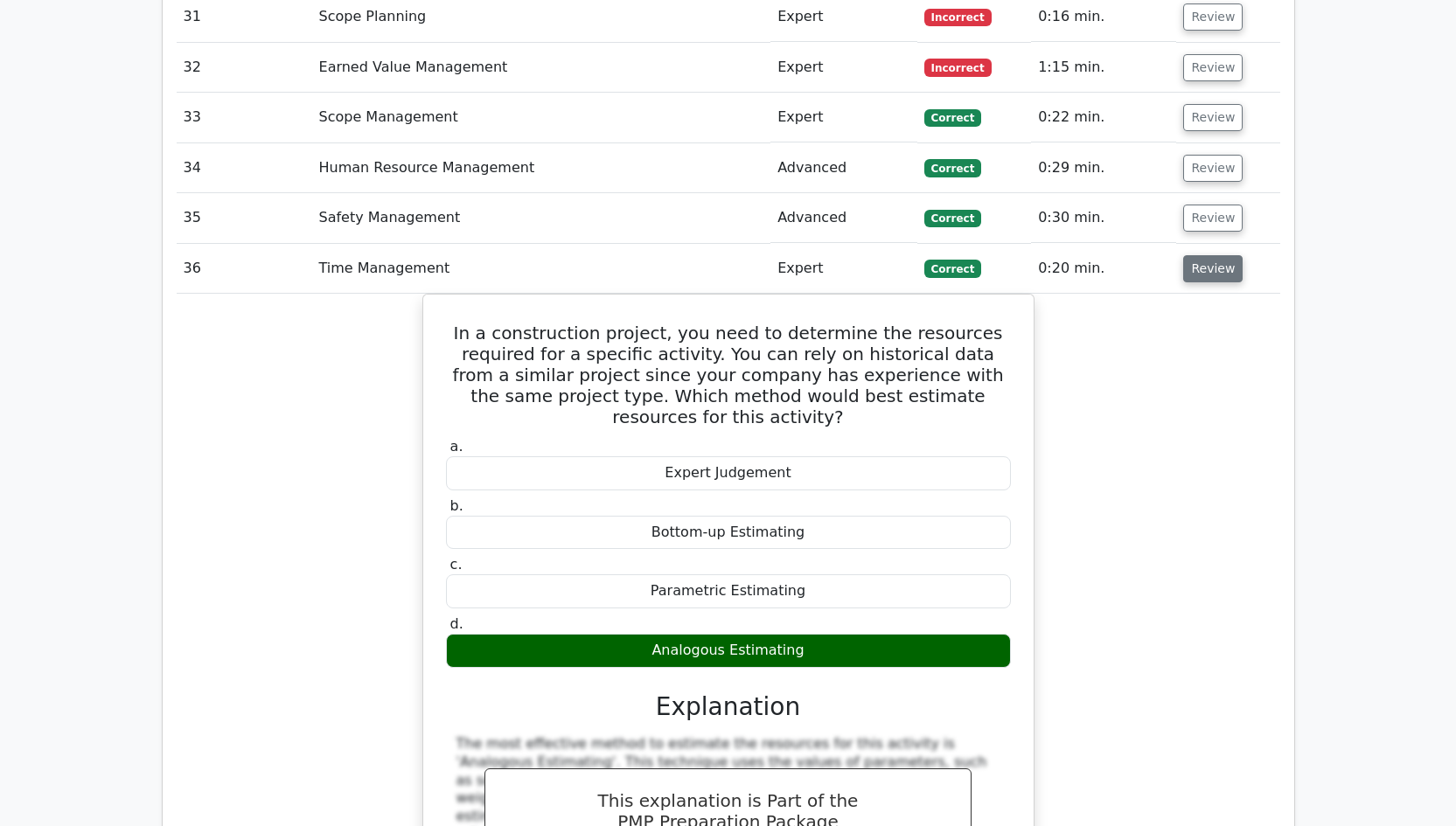
click at [1210, 255] on button "Review" at bounding box center [1212, 269] width 60 height 27
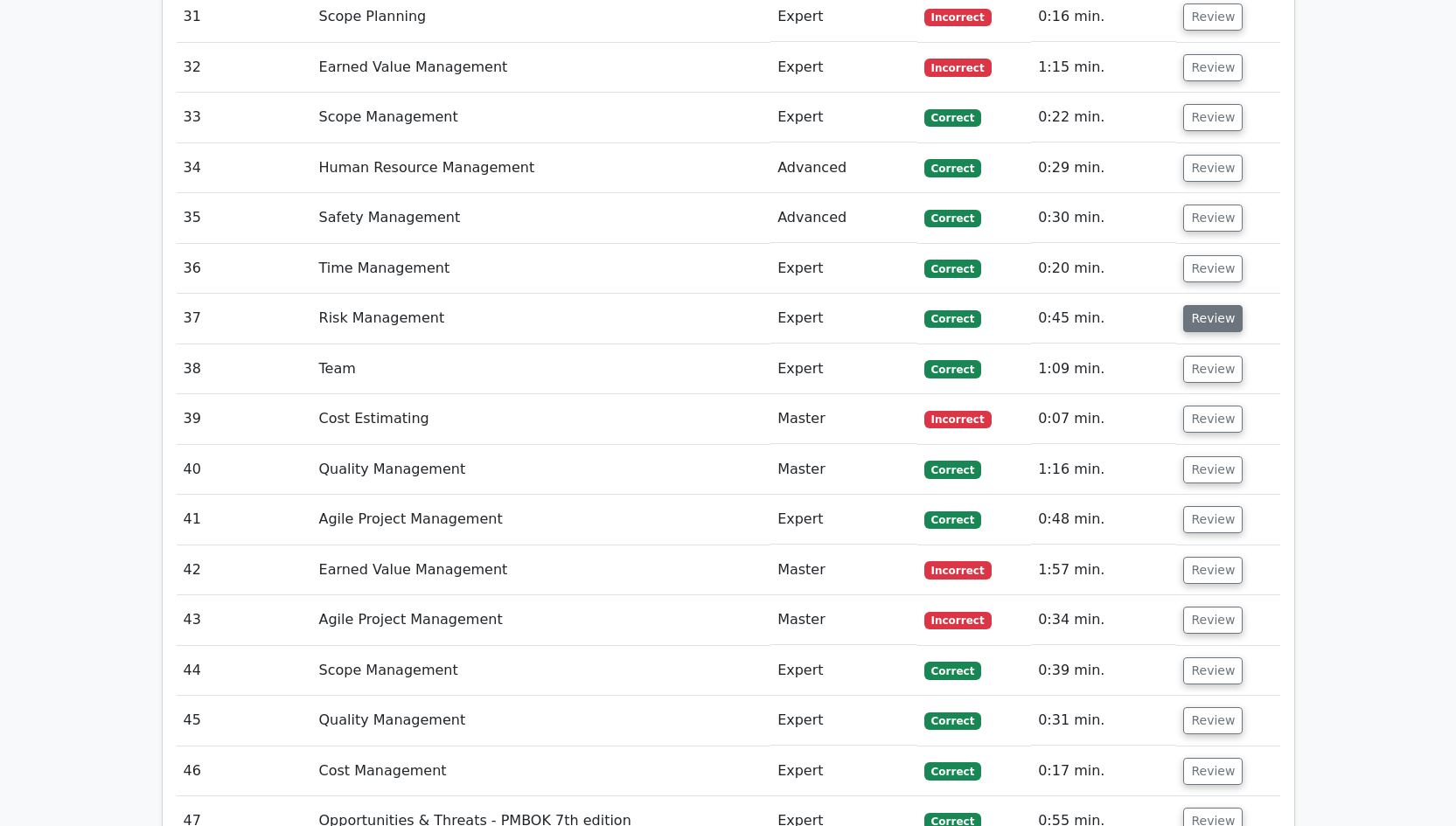
click at [1206, 305] on button "Review" at bounding box center [1212, 318] width 60 height 27
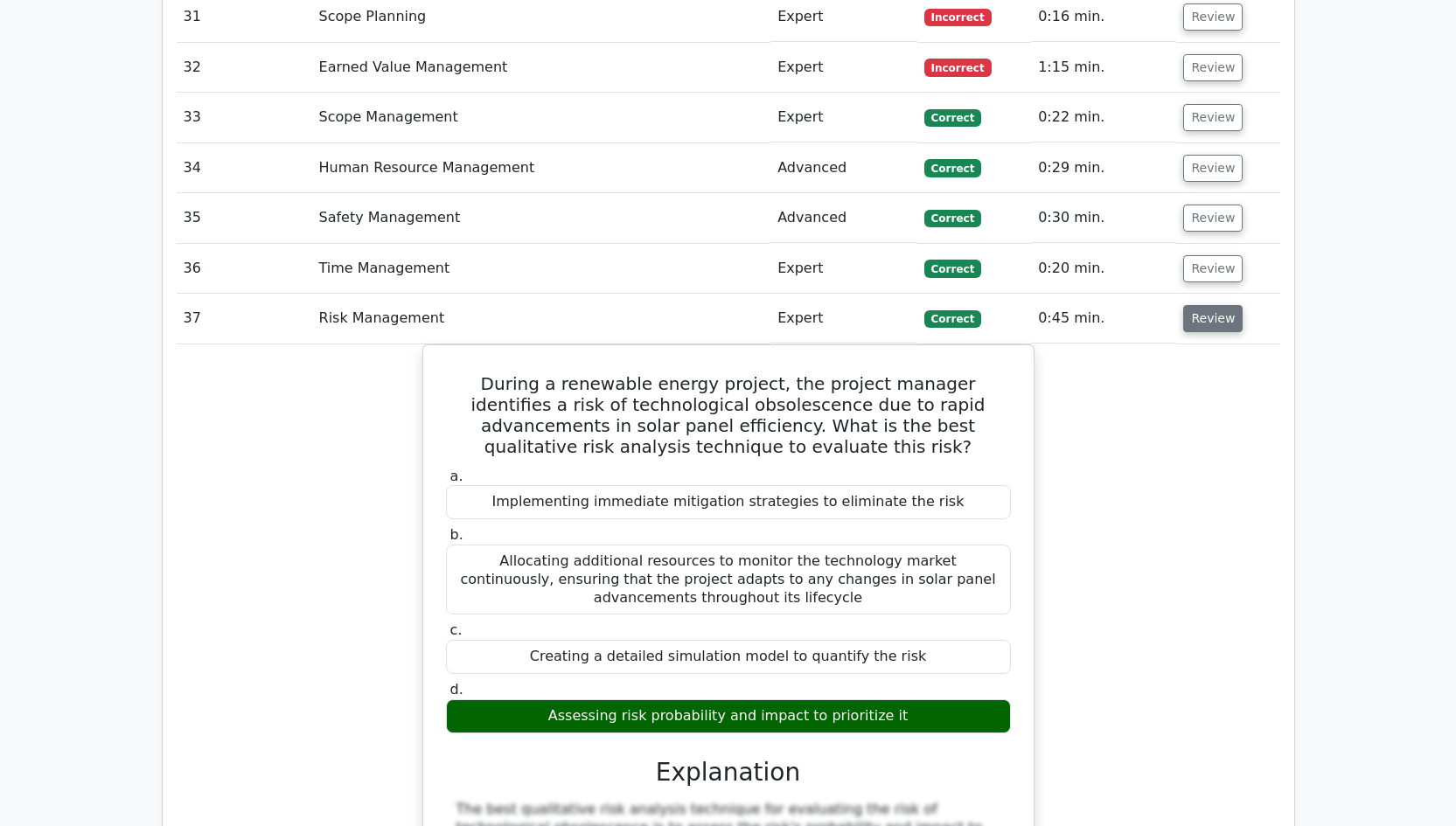
click at [1206, 305] on button "Review" at bounding box center [1212, 318] width 60 height 27
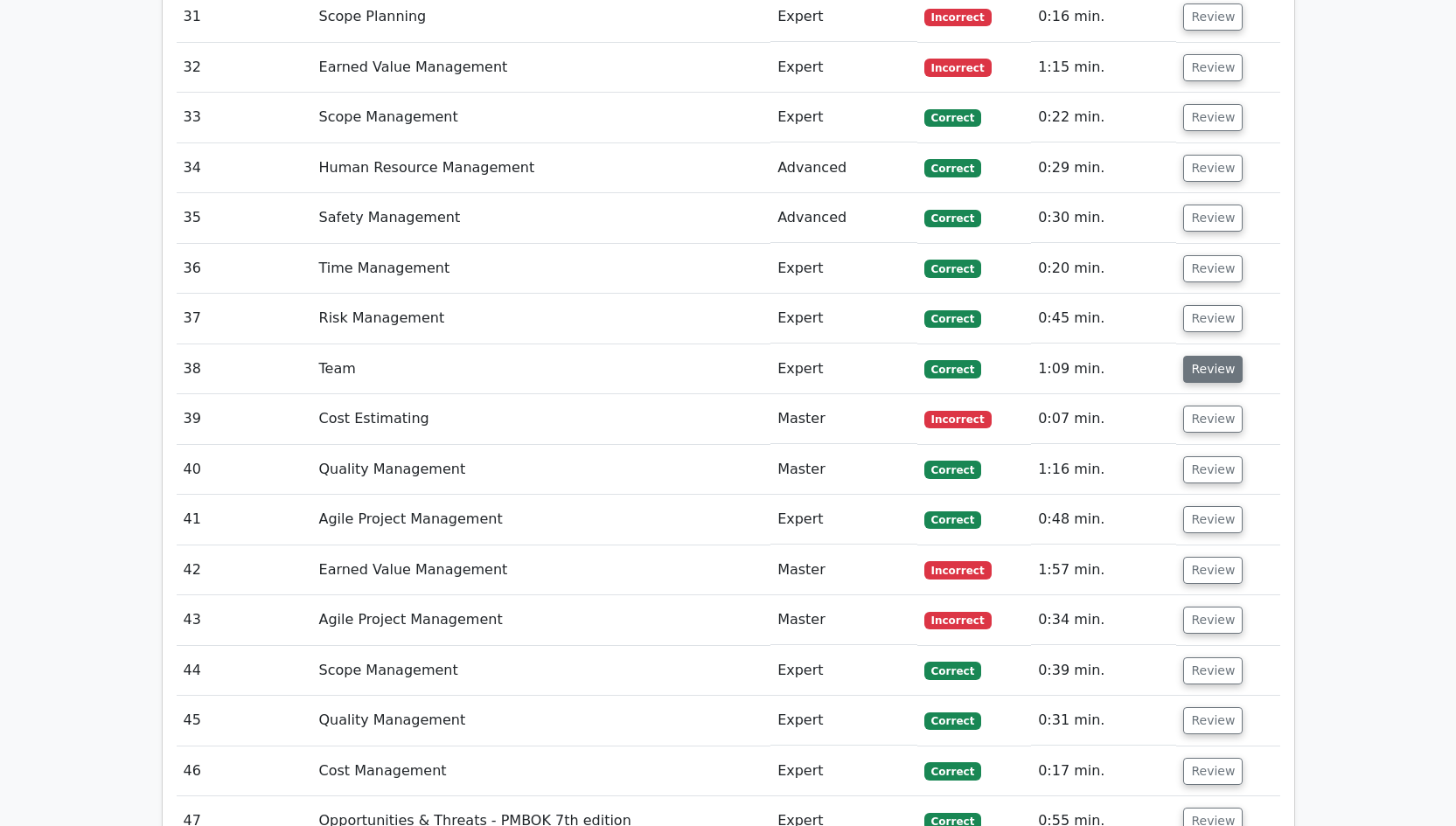
click at [1201, 356] on button "Review" at bounding box center [1212, 369] width 60 height 27
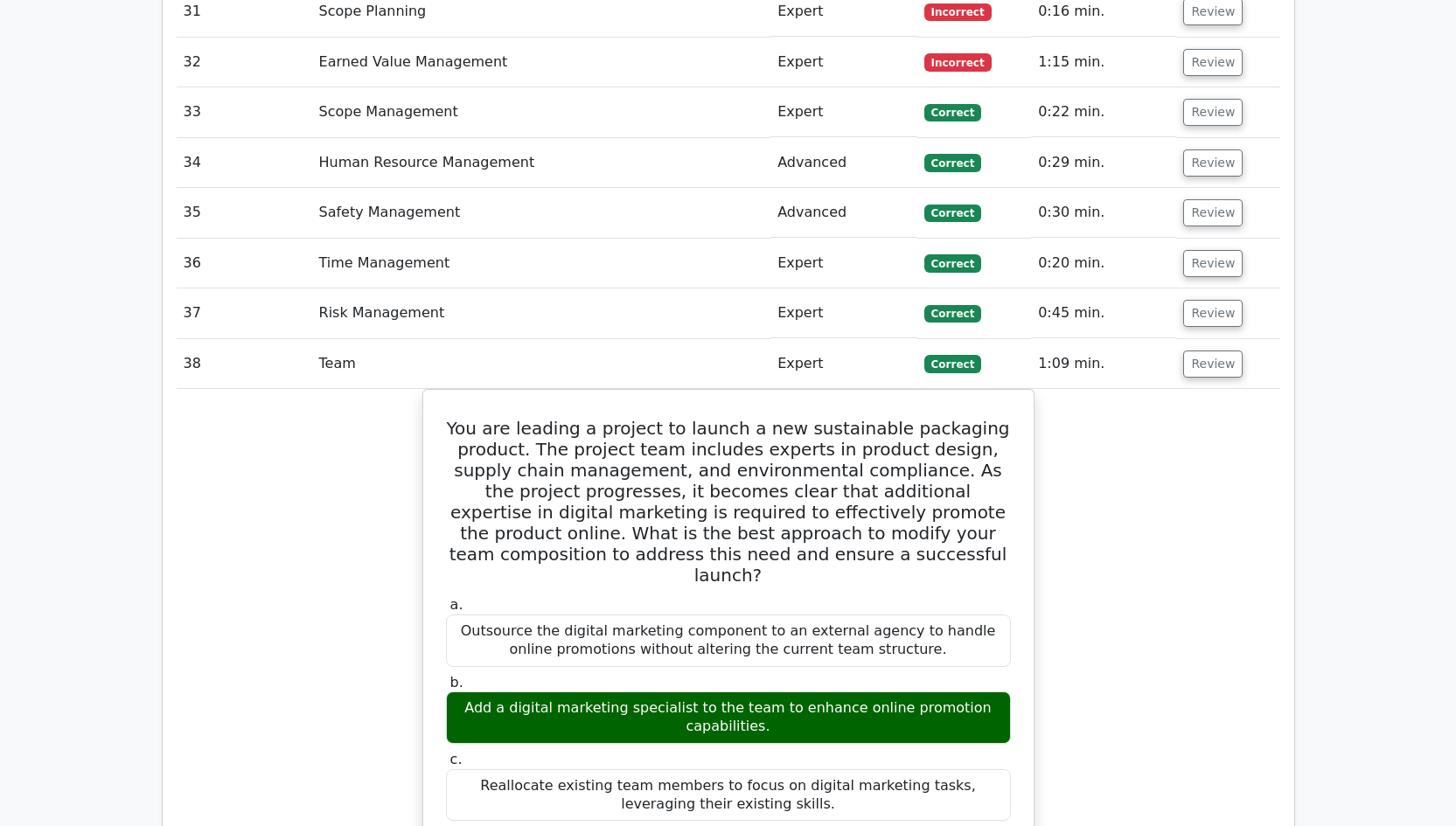
scroll to position [3909, 0]
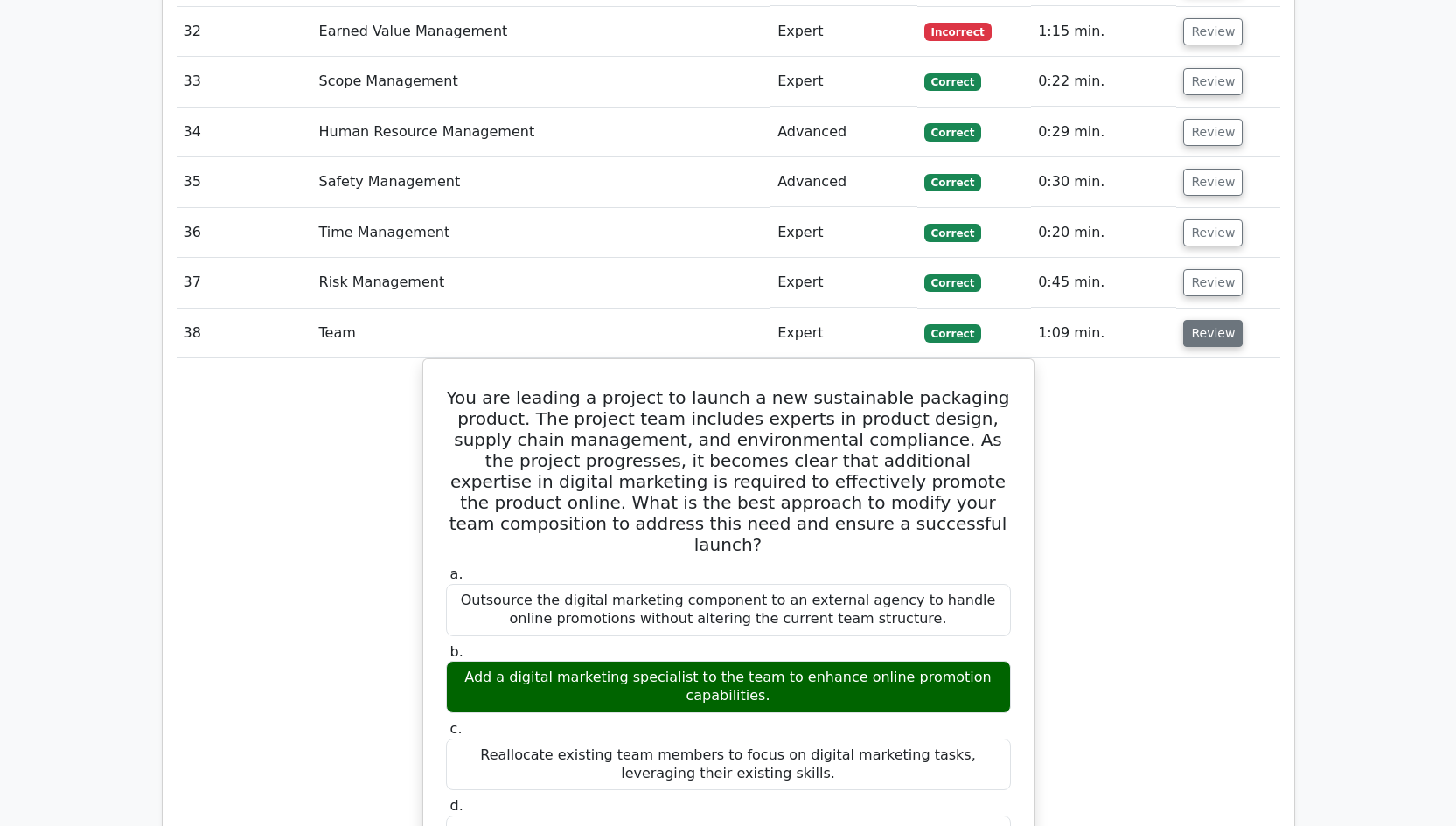
click at [1196, 320] on button "Review" at bounding box center [1212, 333] width 60 height 27
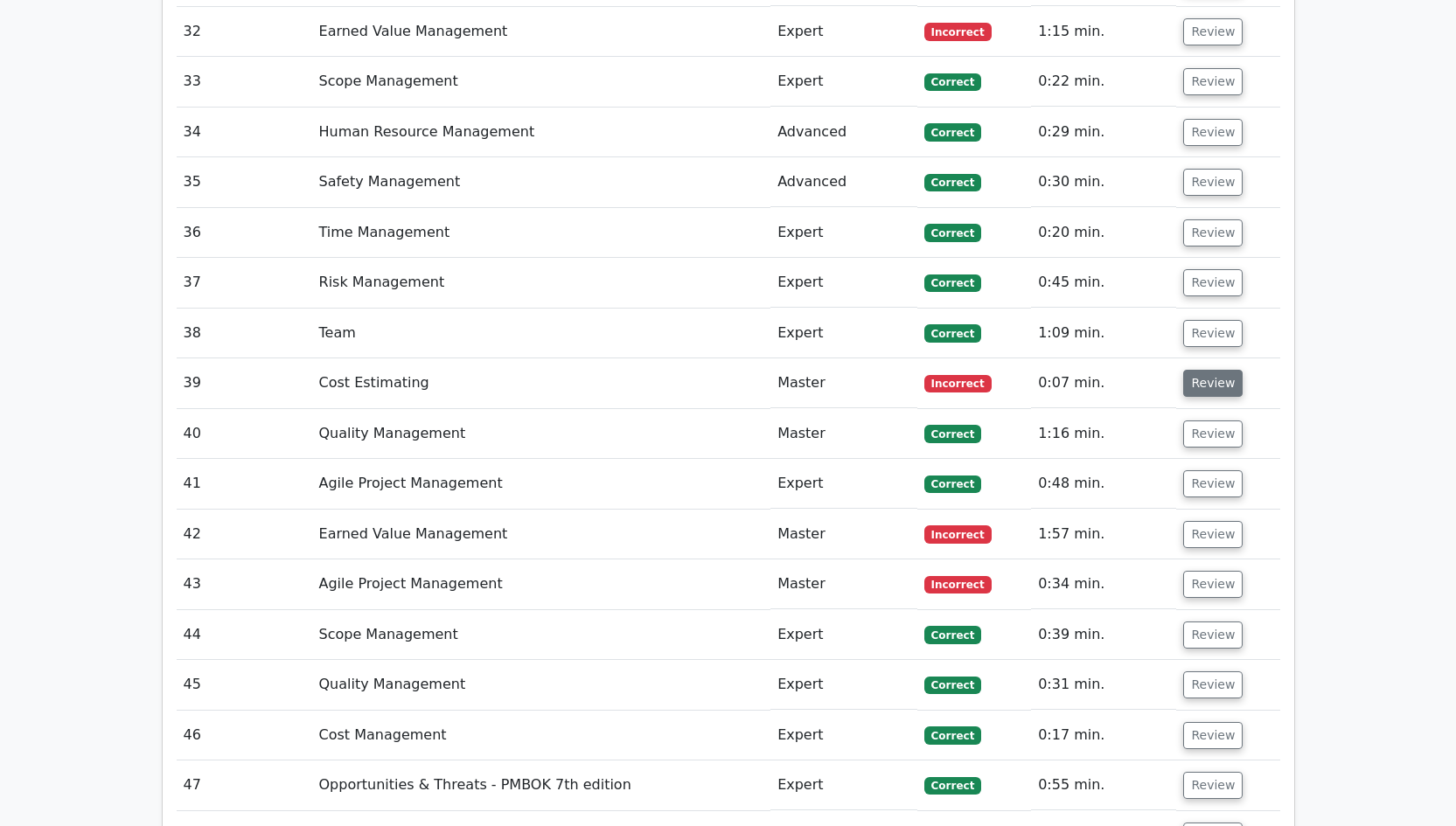
click at [1205, 370] on button "Review" at bounding box center [1212, 383] width 60 height 27
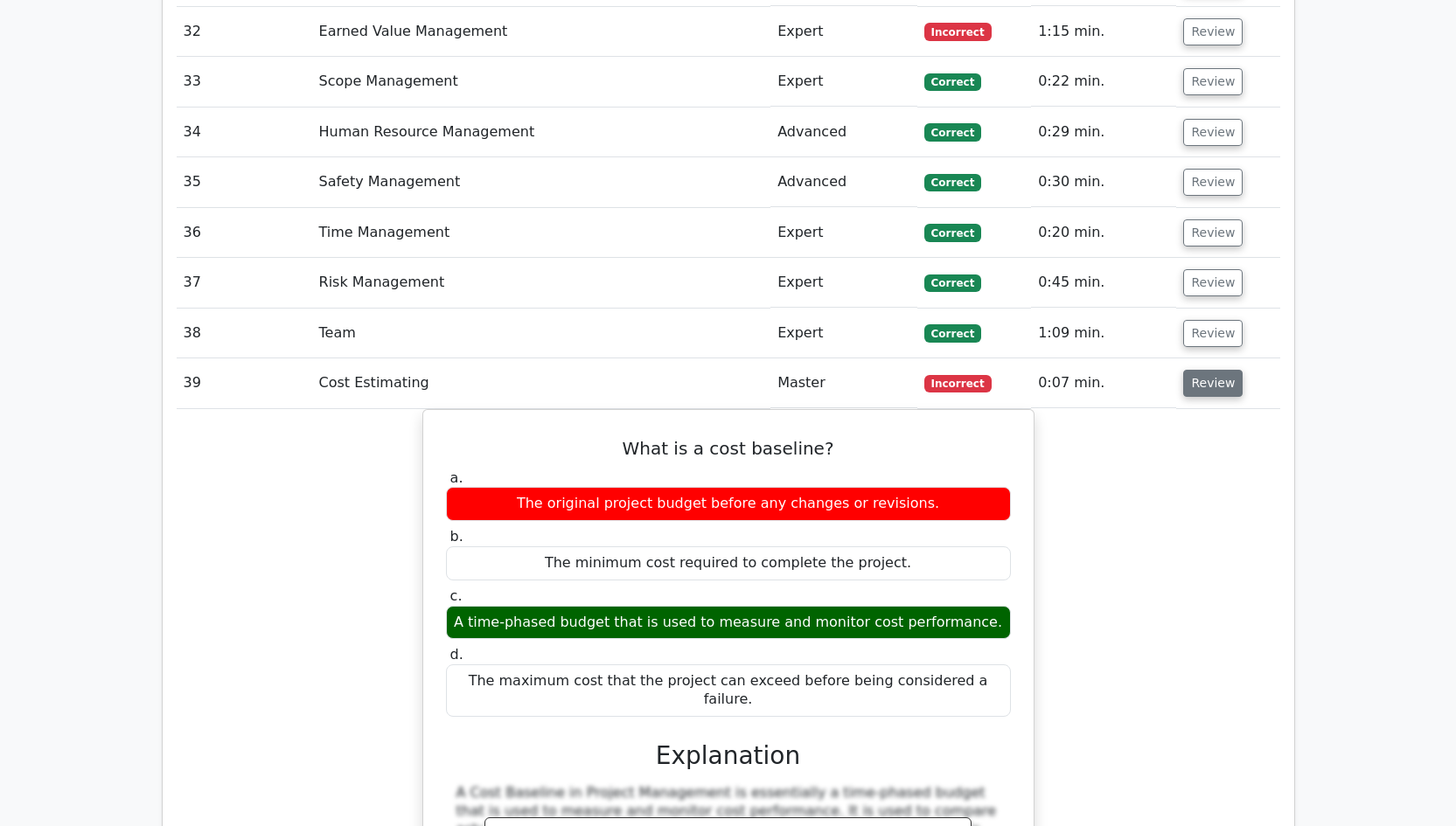
click at [1212, 370] on button "Review" at bounding box center [1212, 383] width 60 height 27
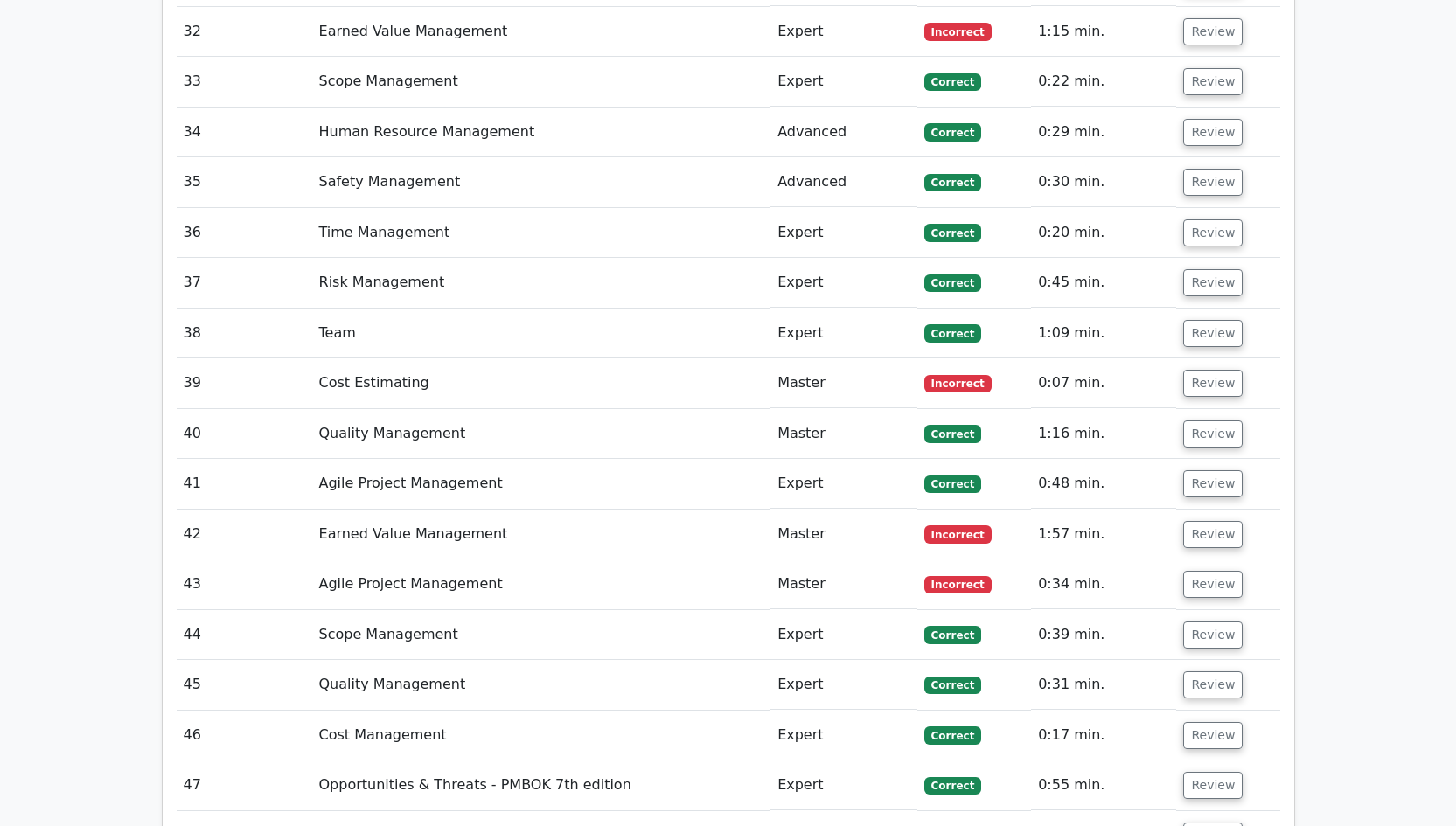
scroll to position [4053, 0]
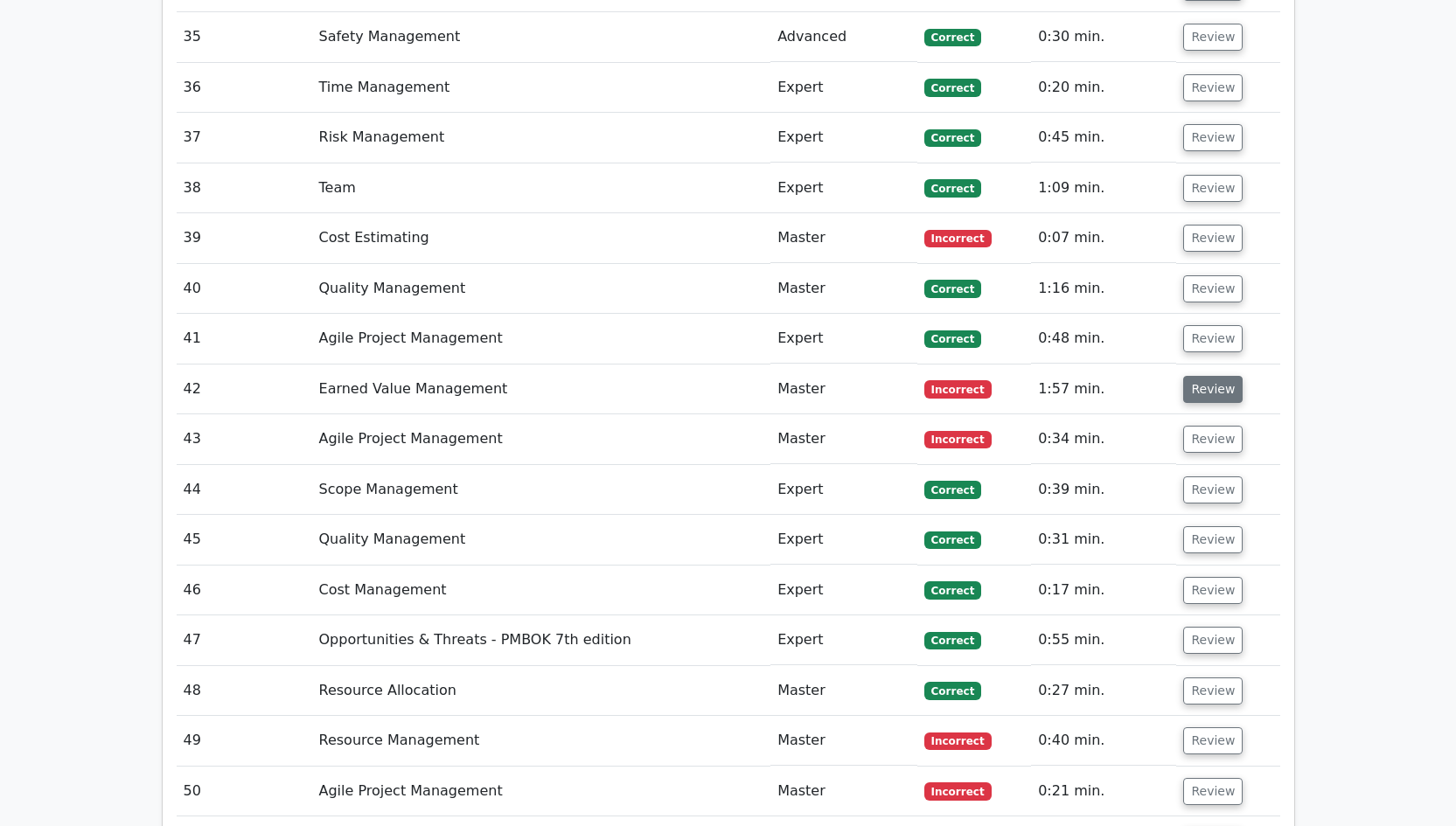
click at [1217, 376] on button "Review" at bounding box center [1212, 389] width 60 height 27
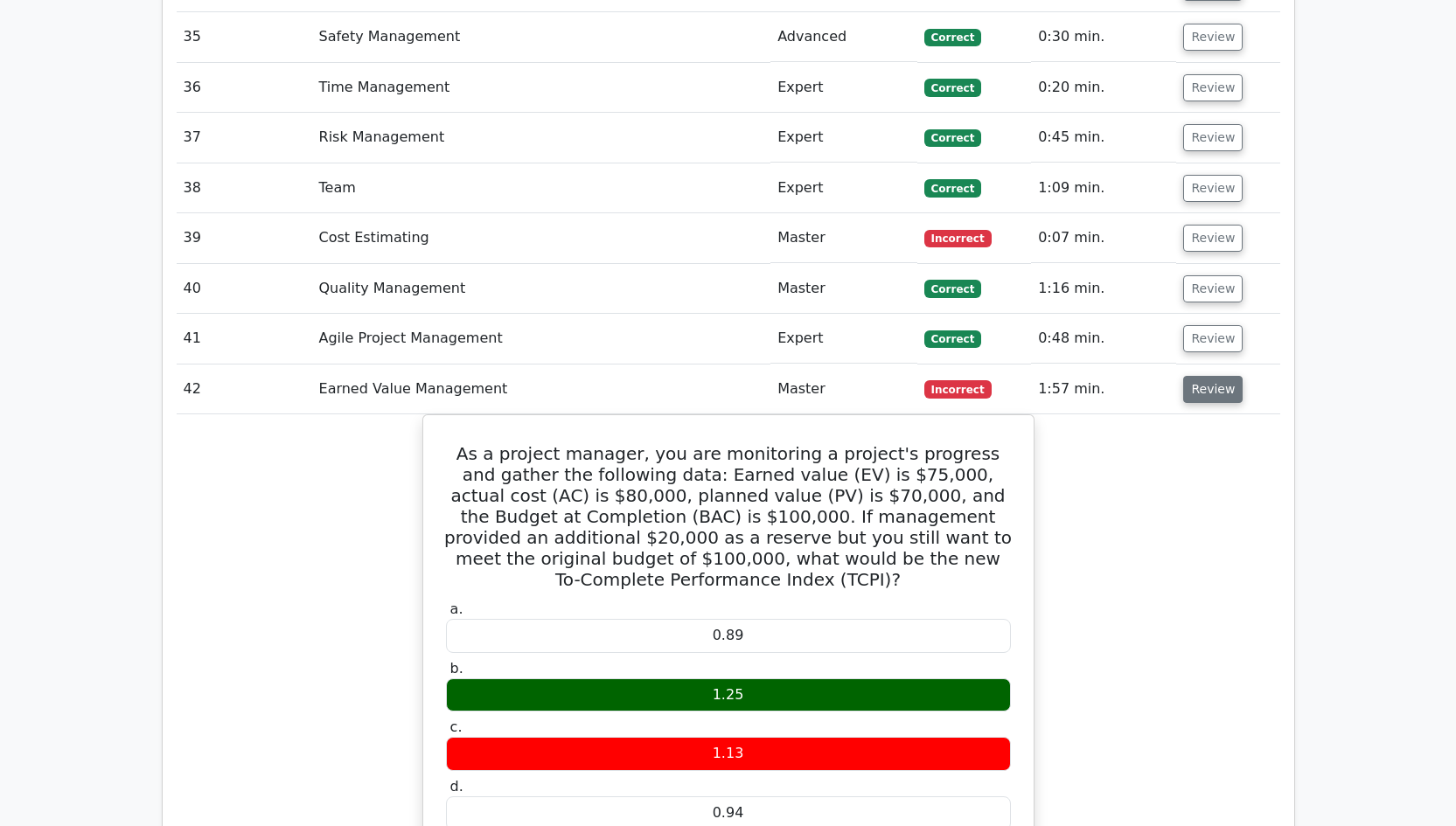
click at [1216, 376] on button "Review" at bounding box center [1212, 389] width 60 height 27
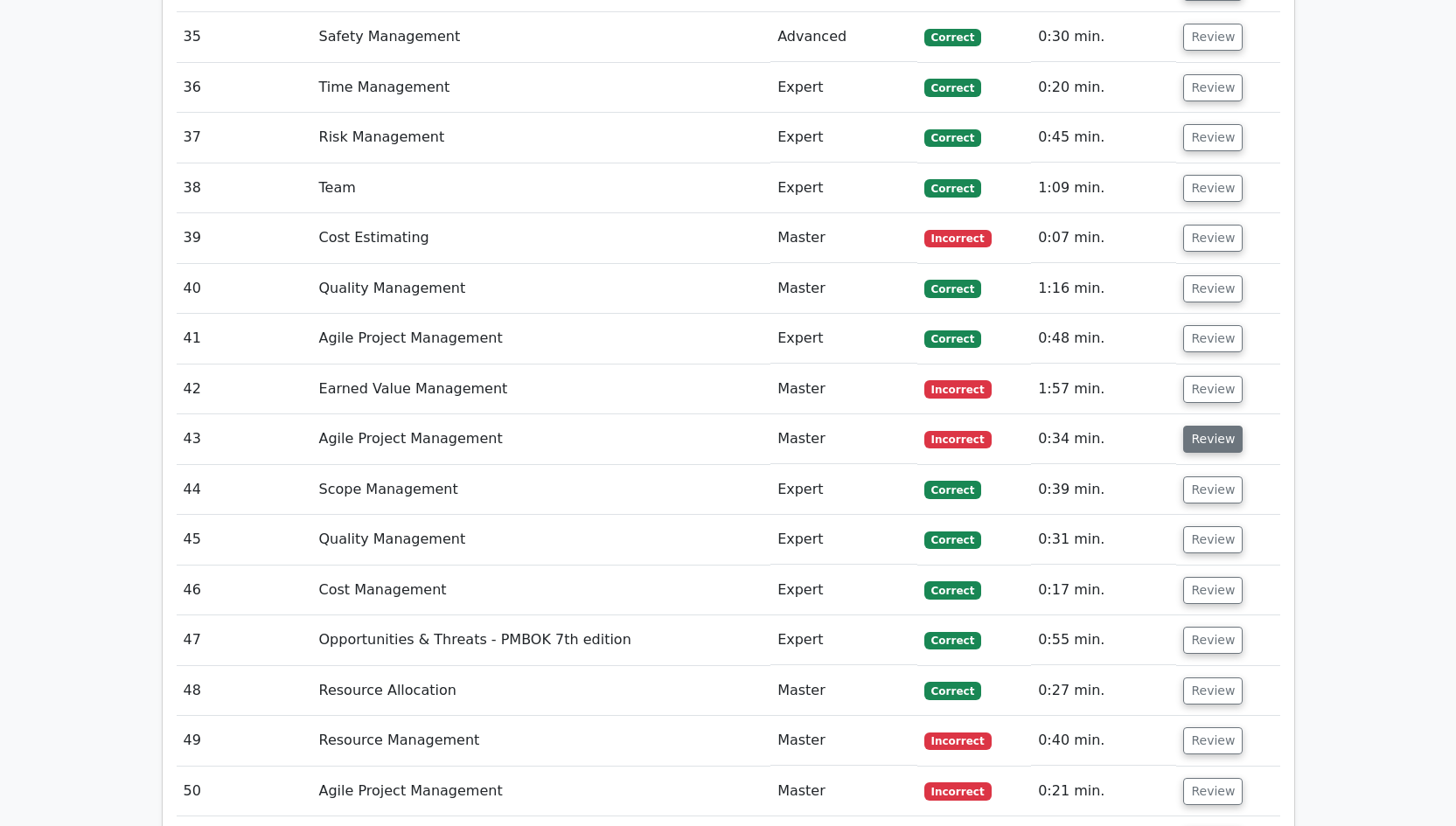
click at [1206, 426] on button "Review" at bounding box center [1212, 439] width 60 height 27
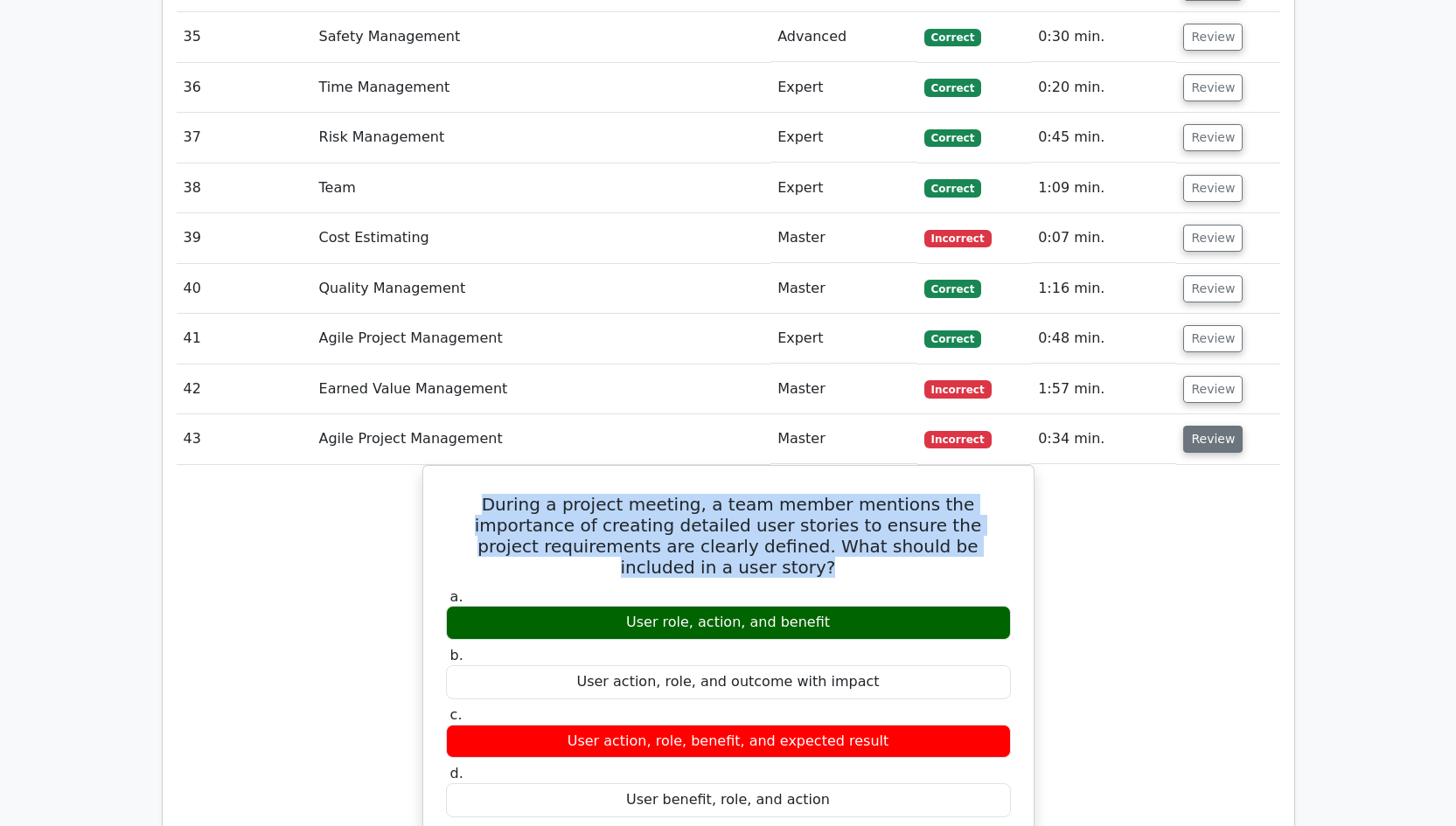
click at [1208, 426] on button "Review" at bounding box center [1212, 439] width 60 height 27
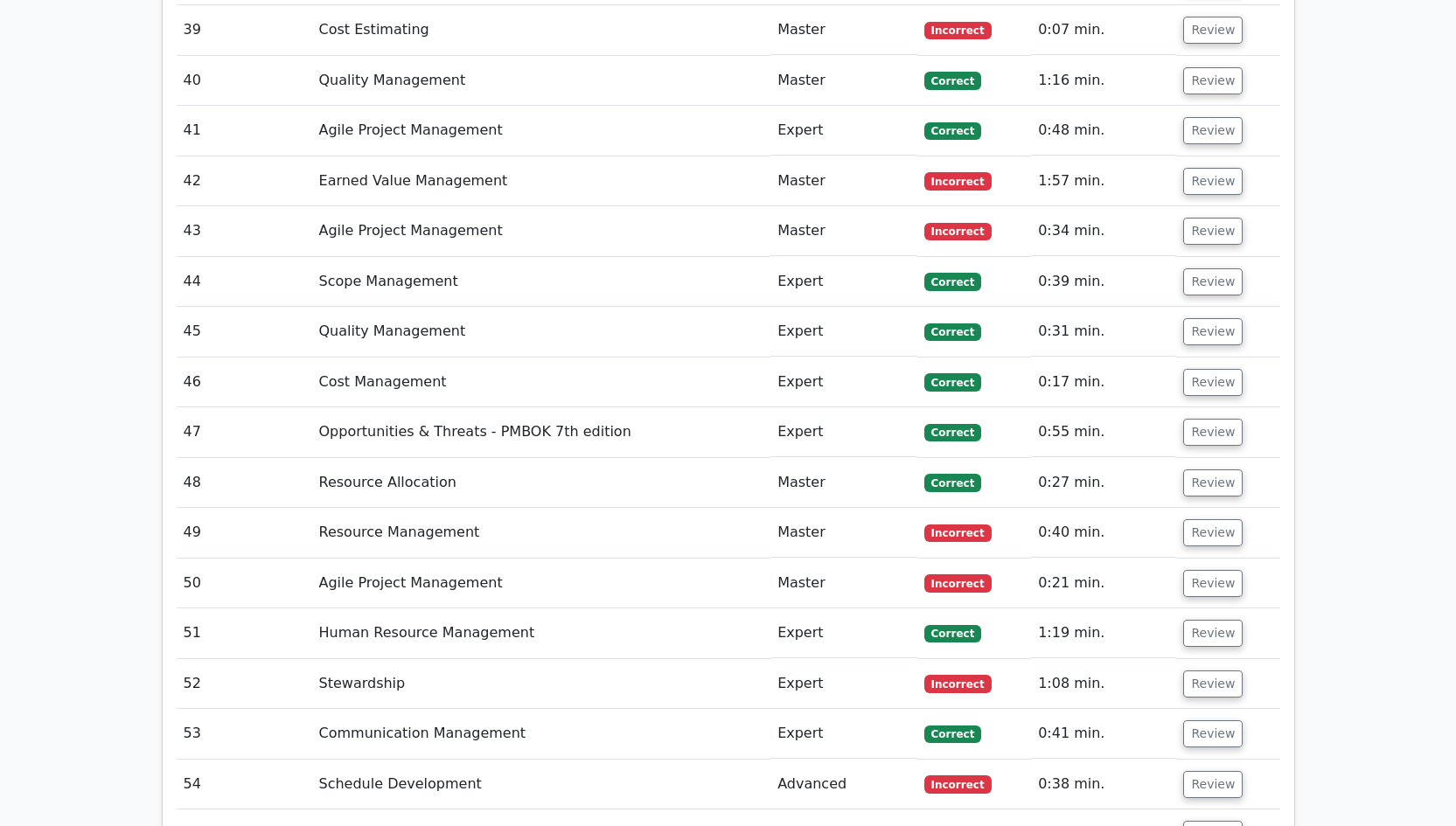
scroll to position [4392, 0]
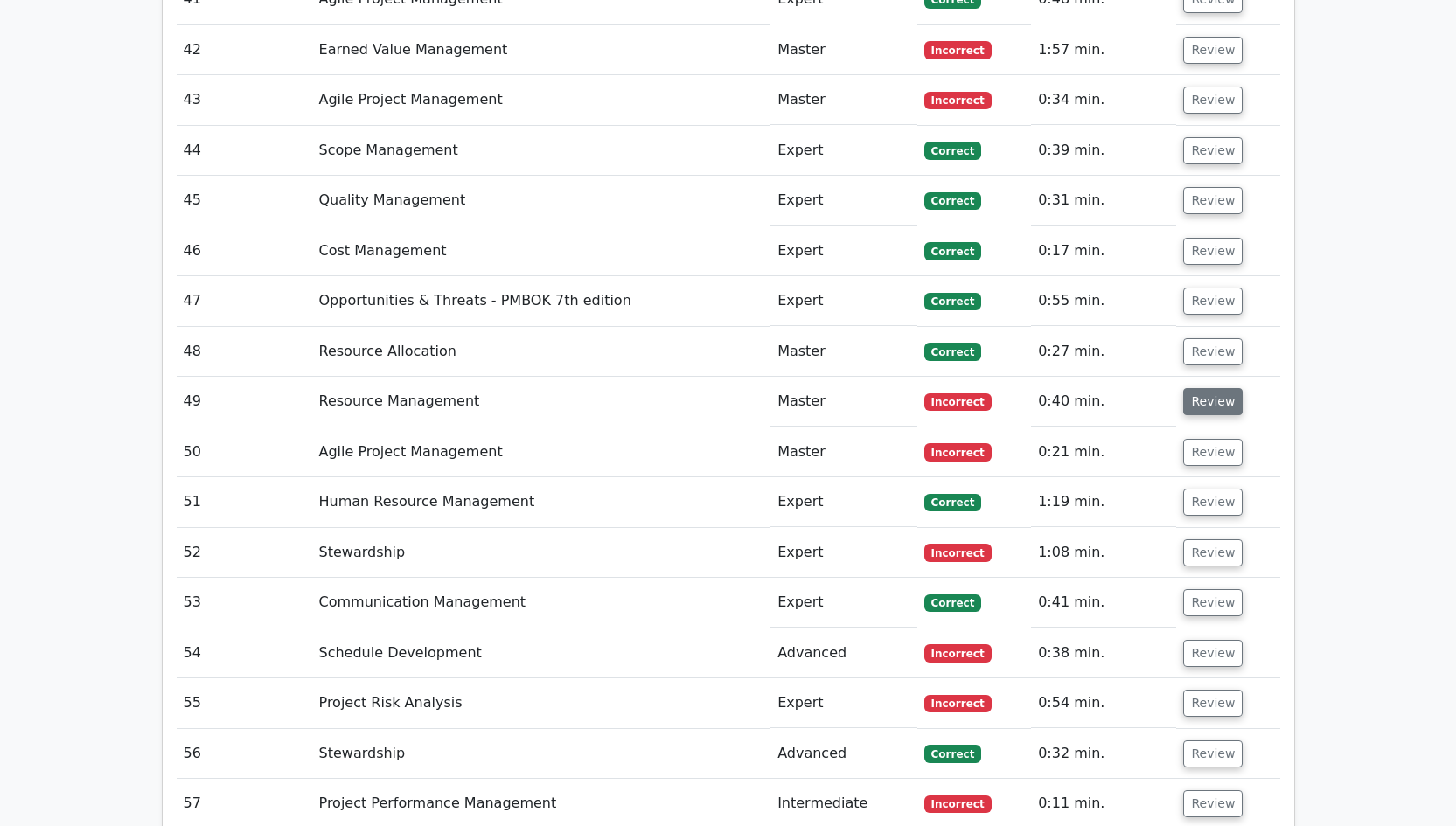
click at [1208, 388] on button "Review" at bounding box center [1212, 401] width 60 height 27
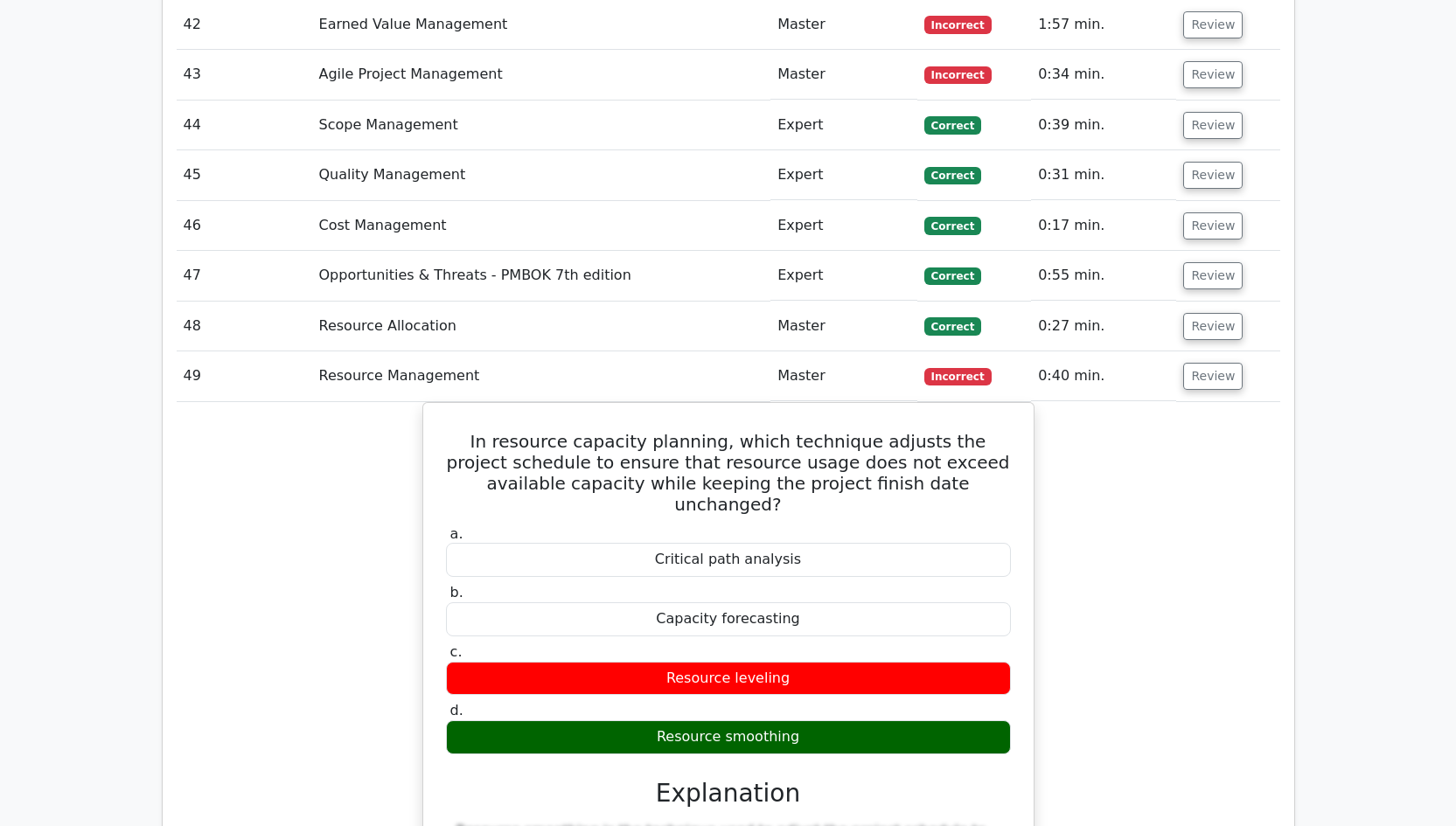
scroll to position [4438, 0]
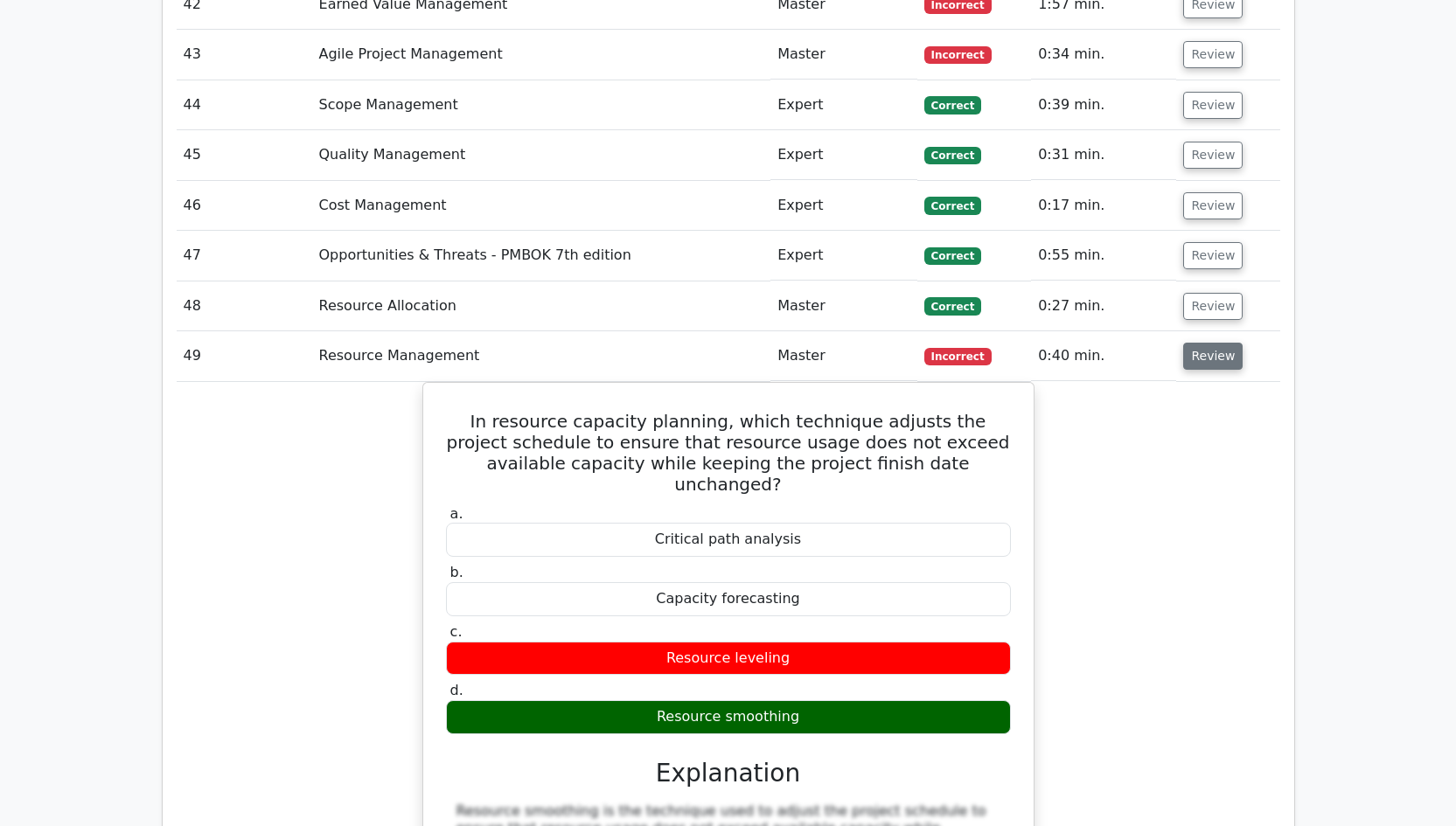
click at [1203, 343] on button "Review" at bounding box center [1212, 356] width 60 height 27
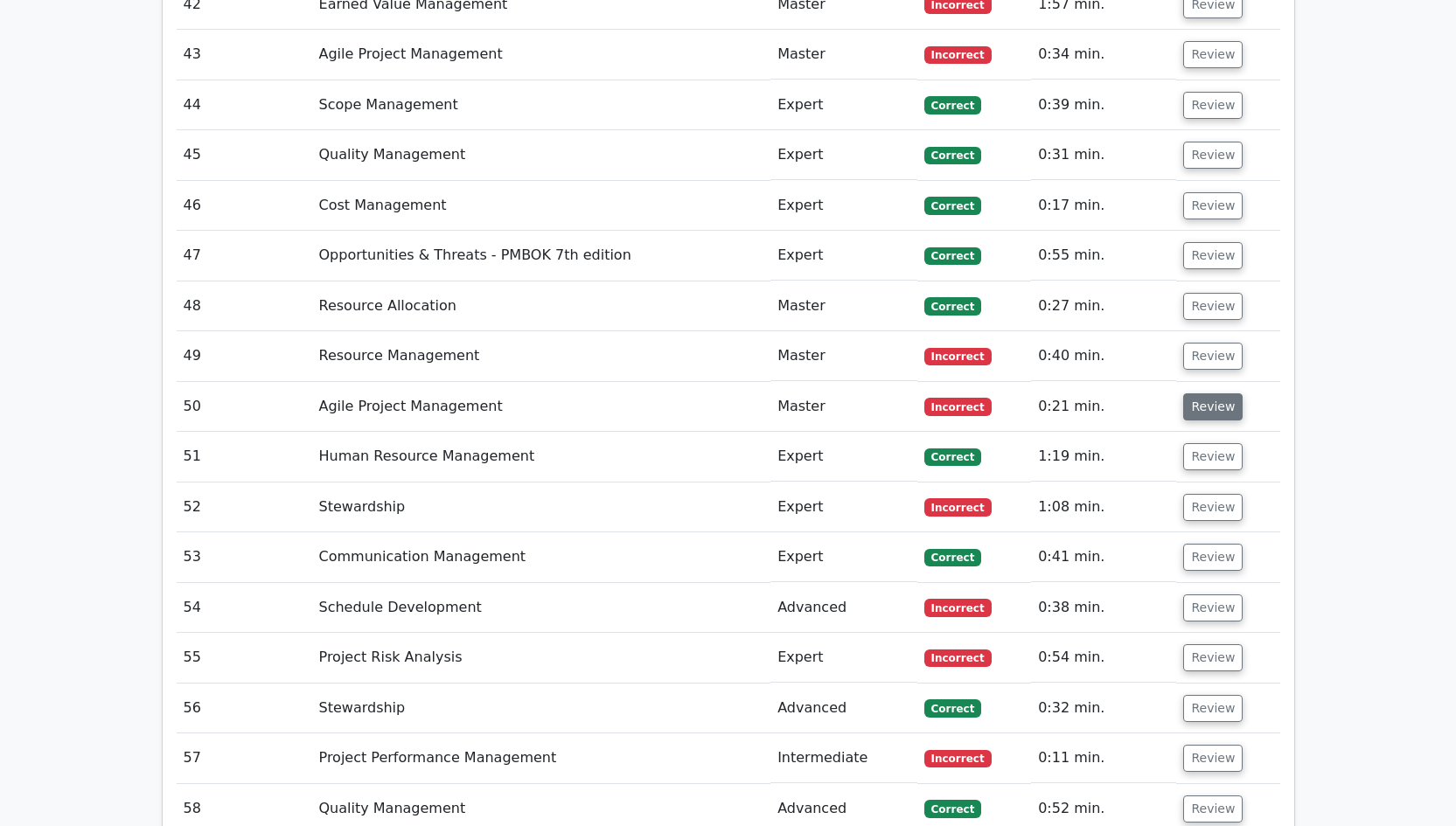
click at [1204, 394] on button "Review" at bounding box center [1212, 407] width 60 height 27
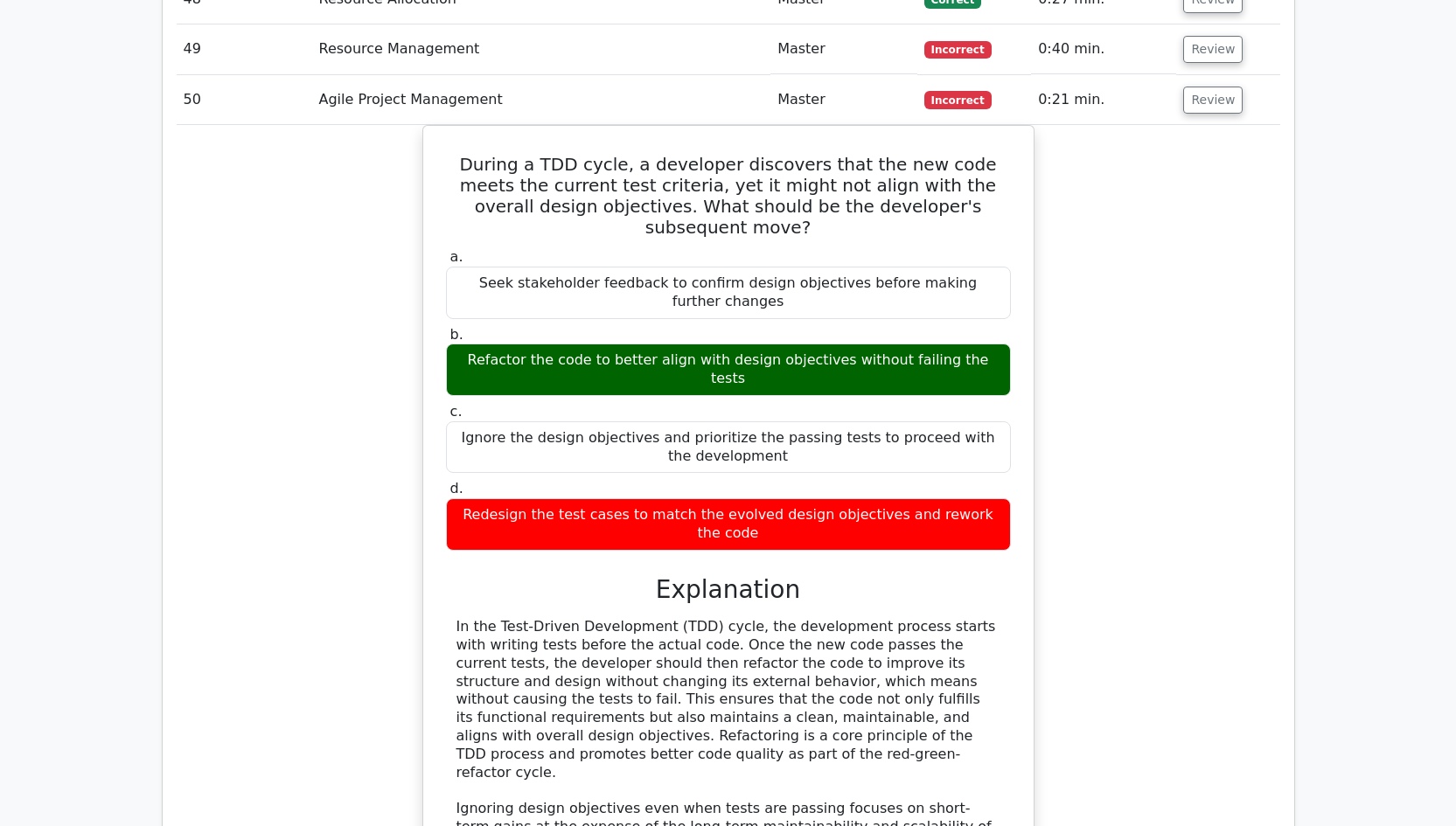
scroll to position [4573, 0]
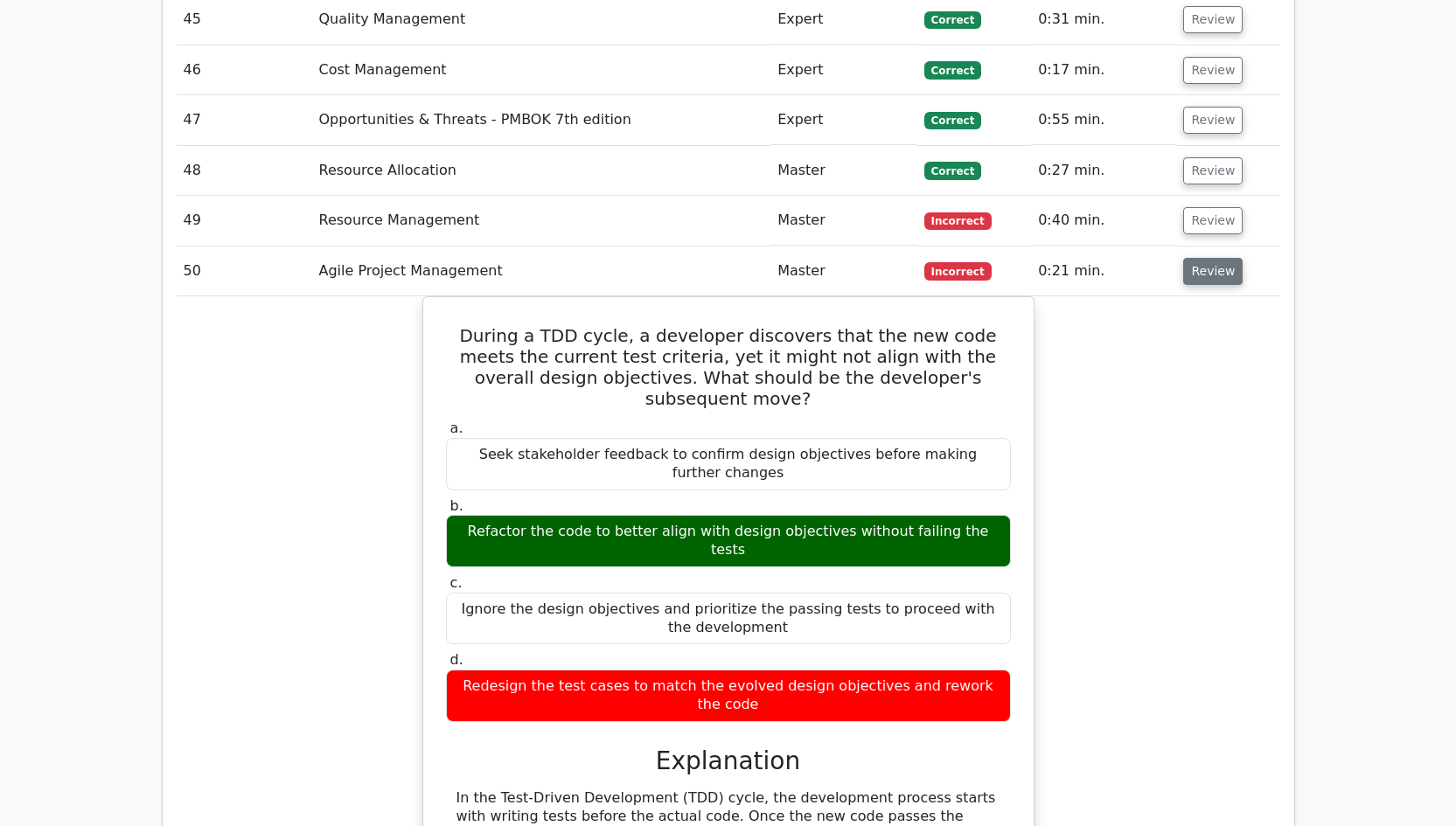
click at [1225, 257] on button "Review" at bounding box center [1212, 271] width 60 height 27
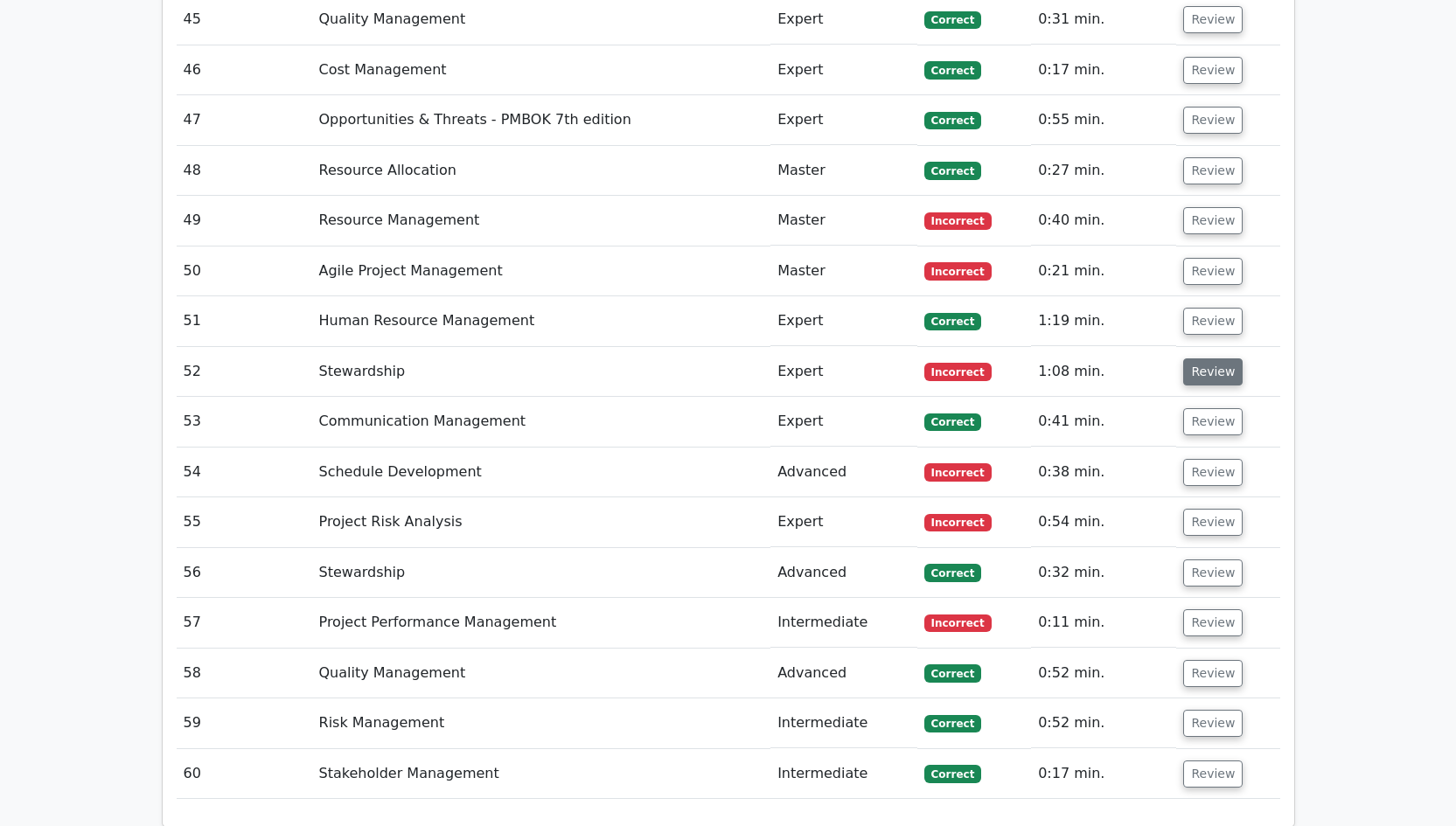
click at [1206, 359] on button "Review" at bounding box center [1212, 372] width 60 height 27
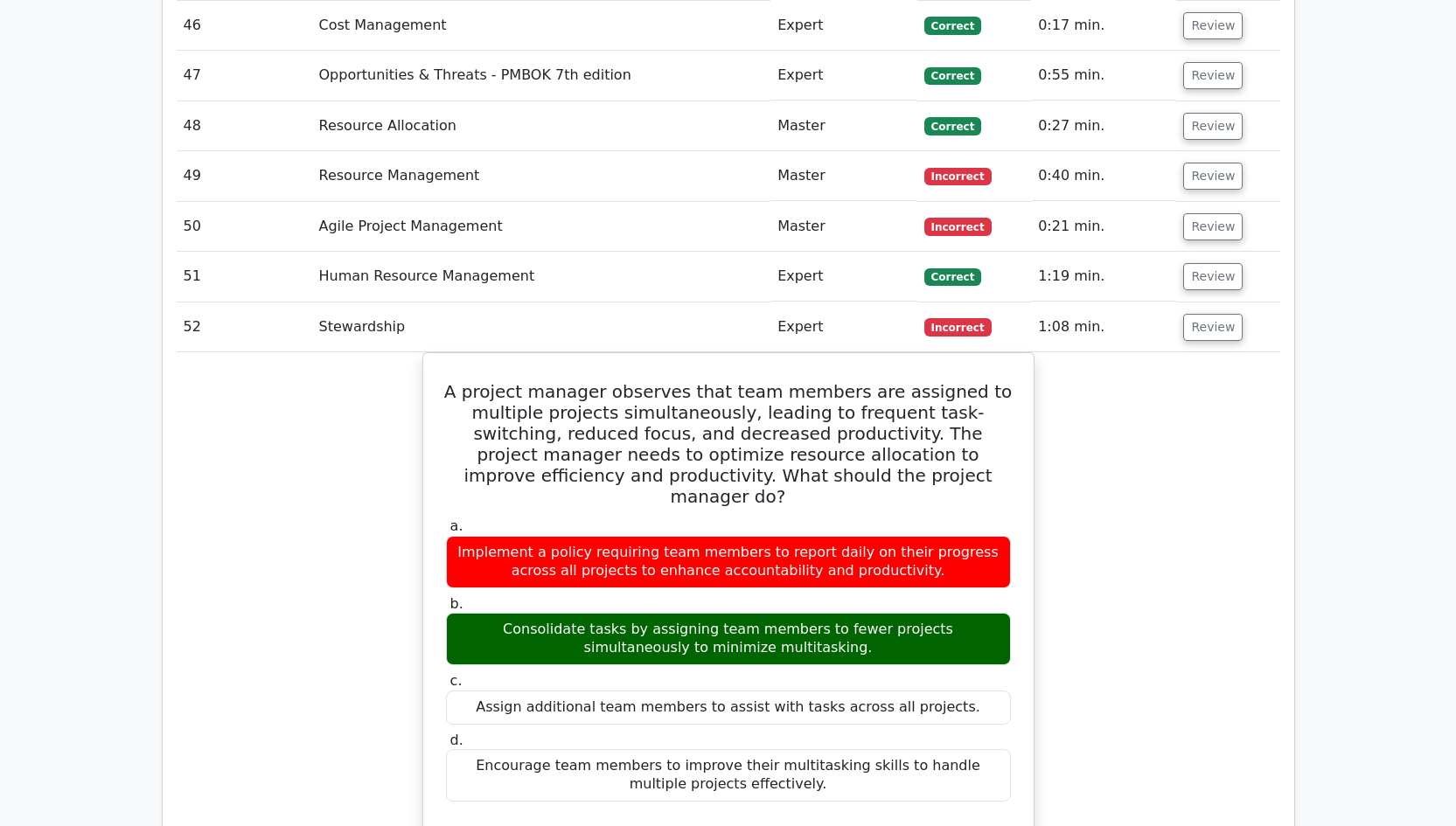
scroll to position [4621, 0]
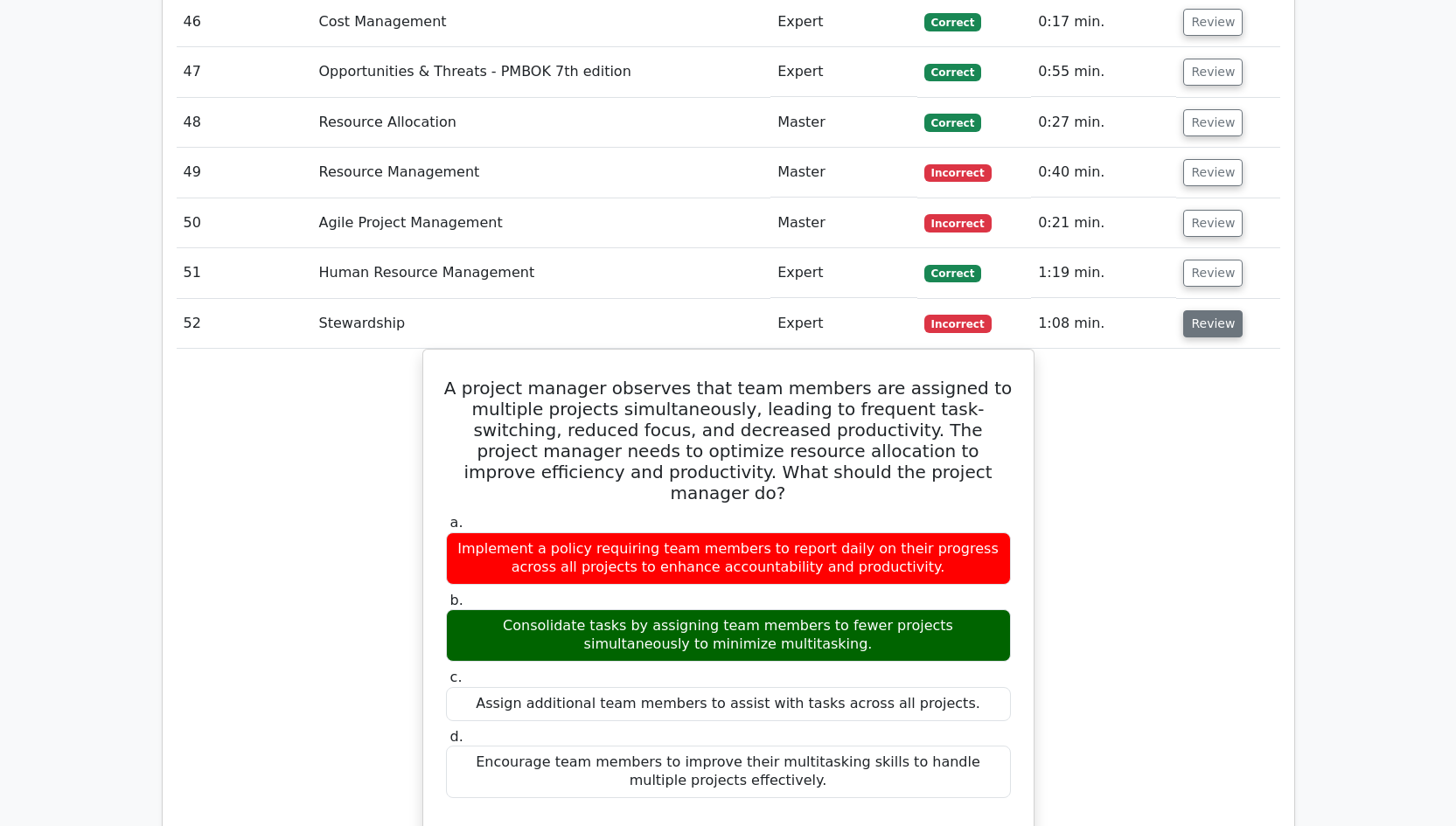
click at [1191, 310] on button "Review" at bounding box center [1212, 324] width 60 height 27
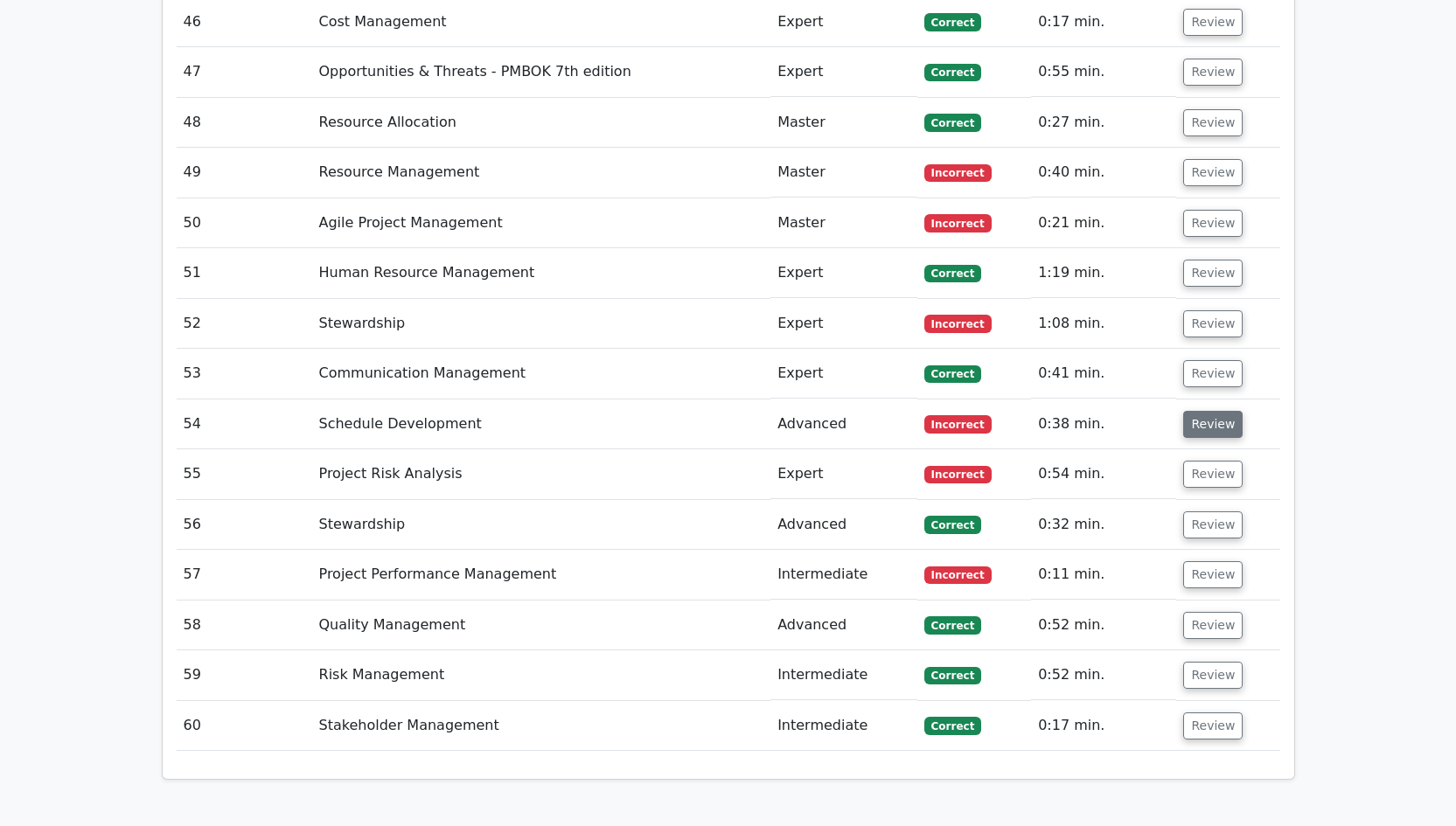
click at [1207, 411] on button "Review" at bounding box center [1212, 424] width 60 height 27
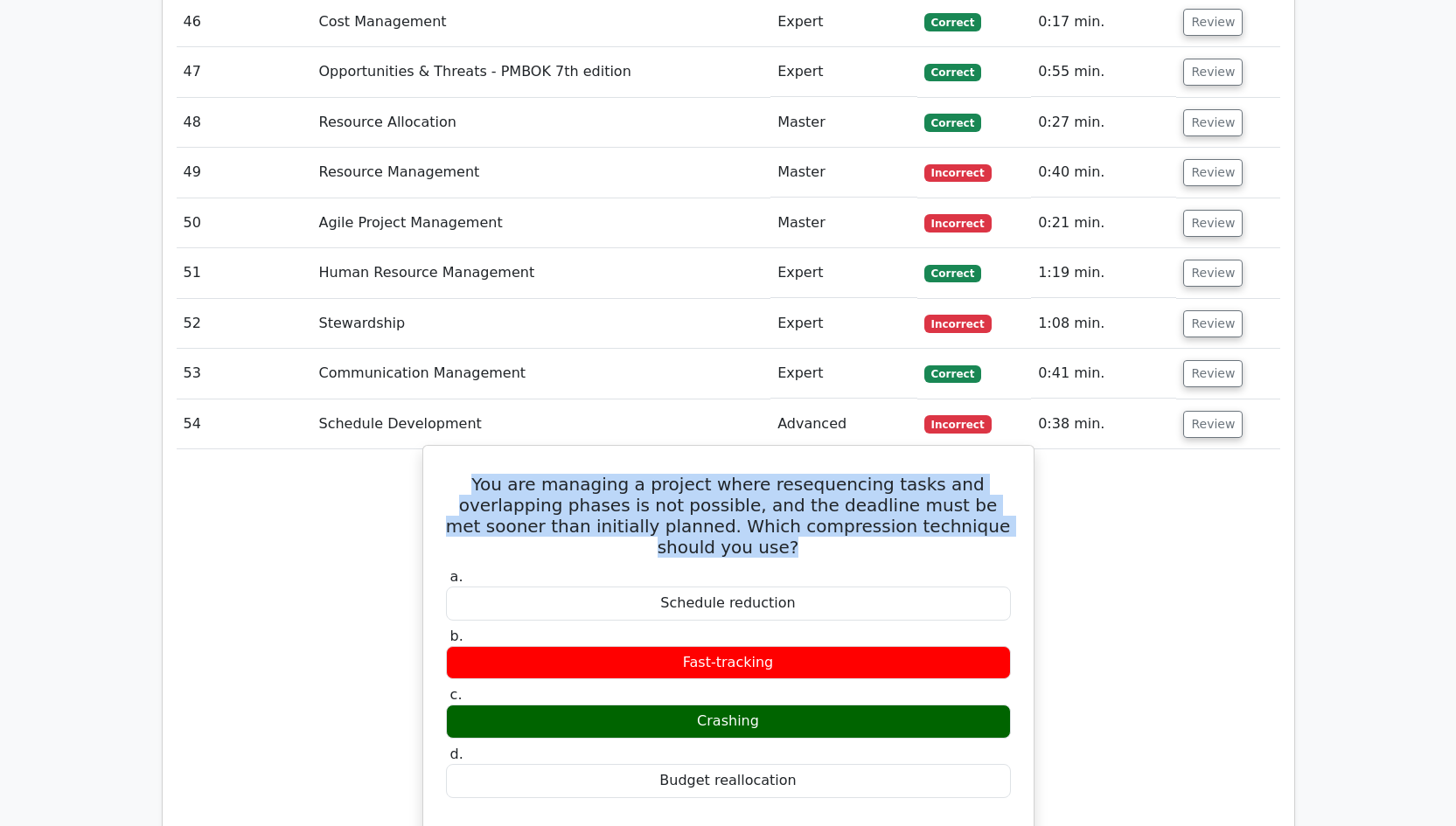
drag, startPoint x: 984, startPoint y: 463, endPoint x: 440, endPoint y: 418, distance: 545.9
click at [440, 452] on div "You are managing a project where resequencing tasks and overlapping phases is n…" at bounding box center [728, 800] width 596 height 694
copy h5 "You are managing a project where resequencing tasks and overlapping phases is n…"
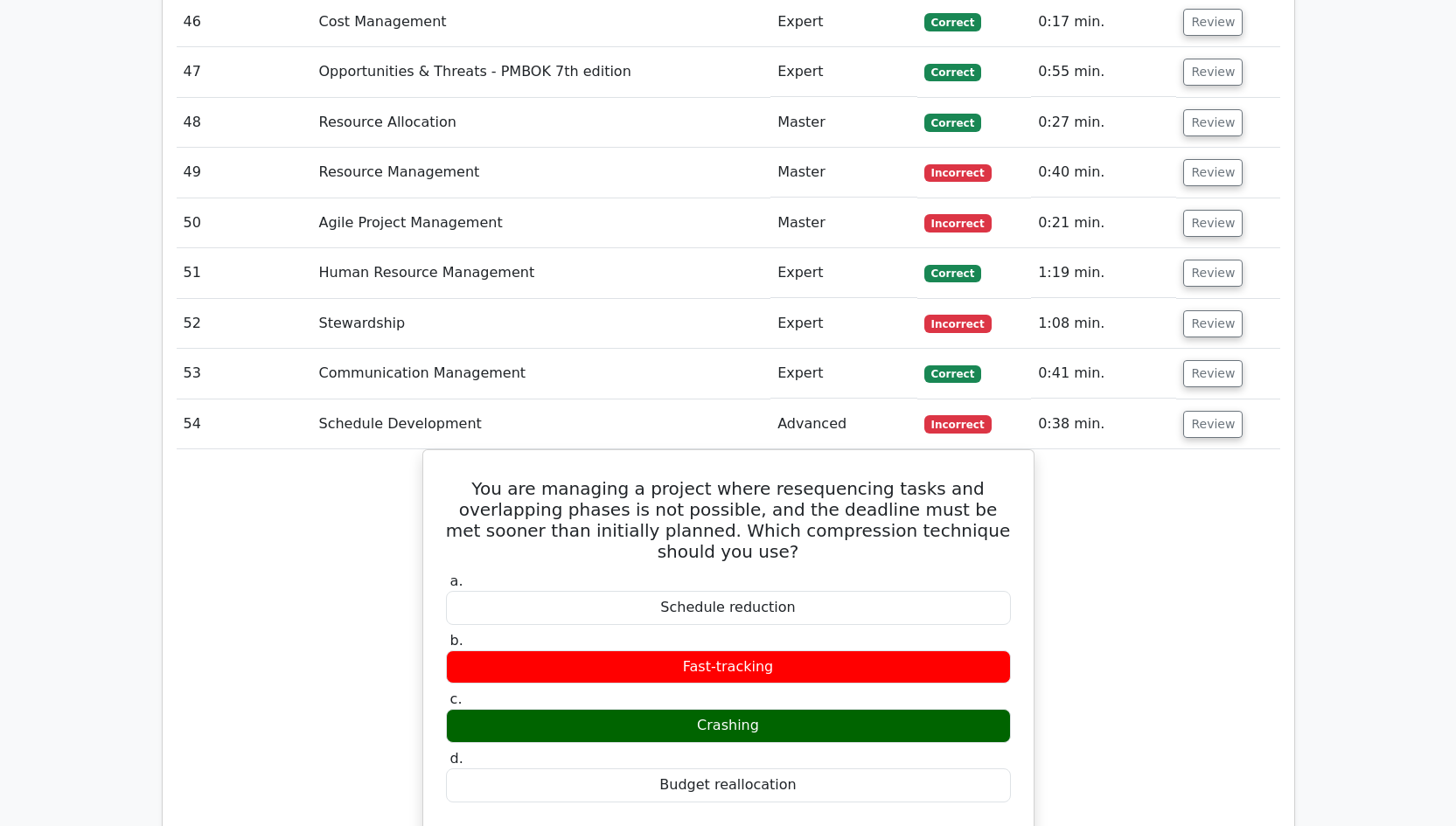
click at [1123, 501] on div "You are managing a project where resequencing tasks and overlapping phases is n…" at bounding box center [728, 815] width 1103 height 731
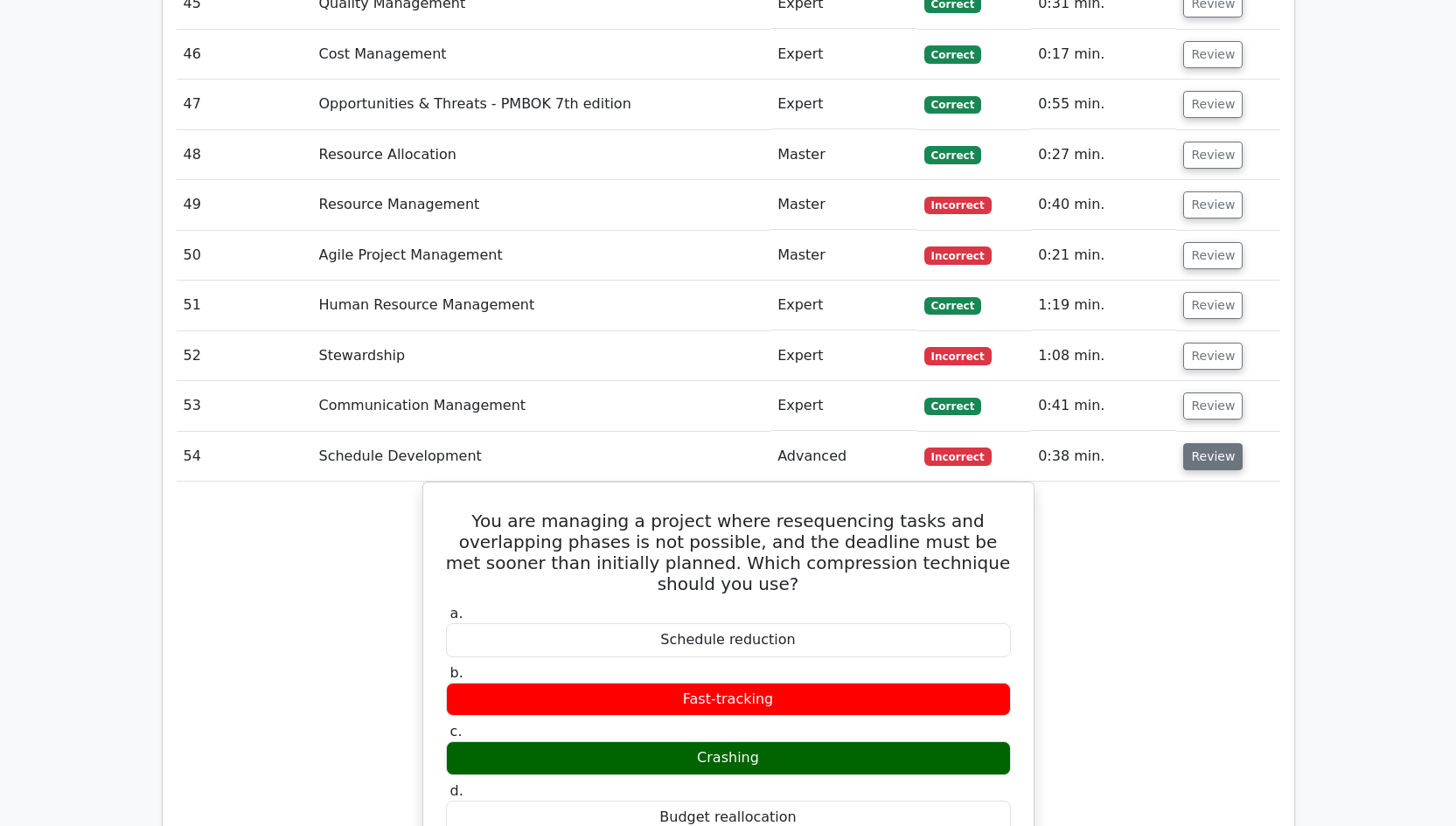
click at [1218, 443] on button "Review" at bounding box center [1212, 456] width 60 height 27
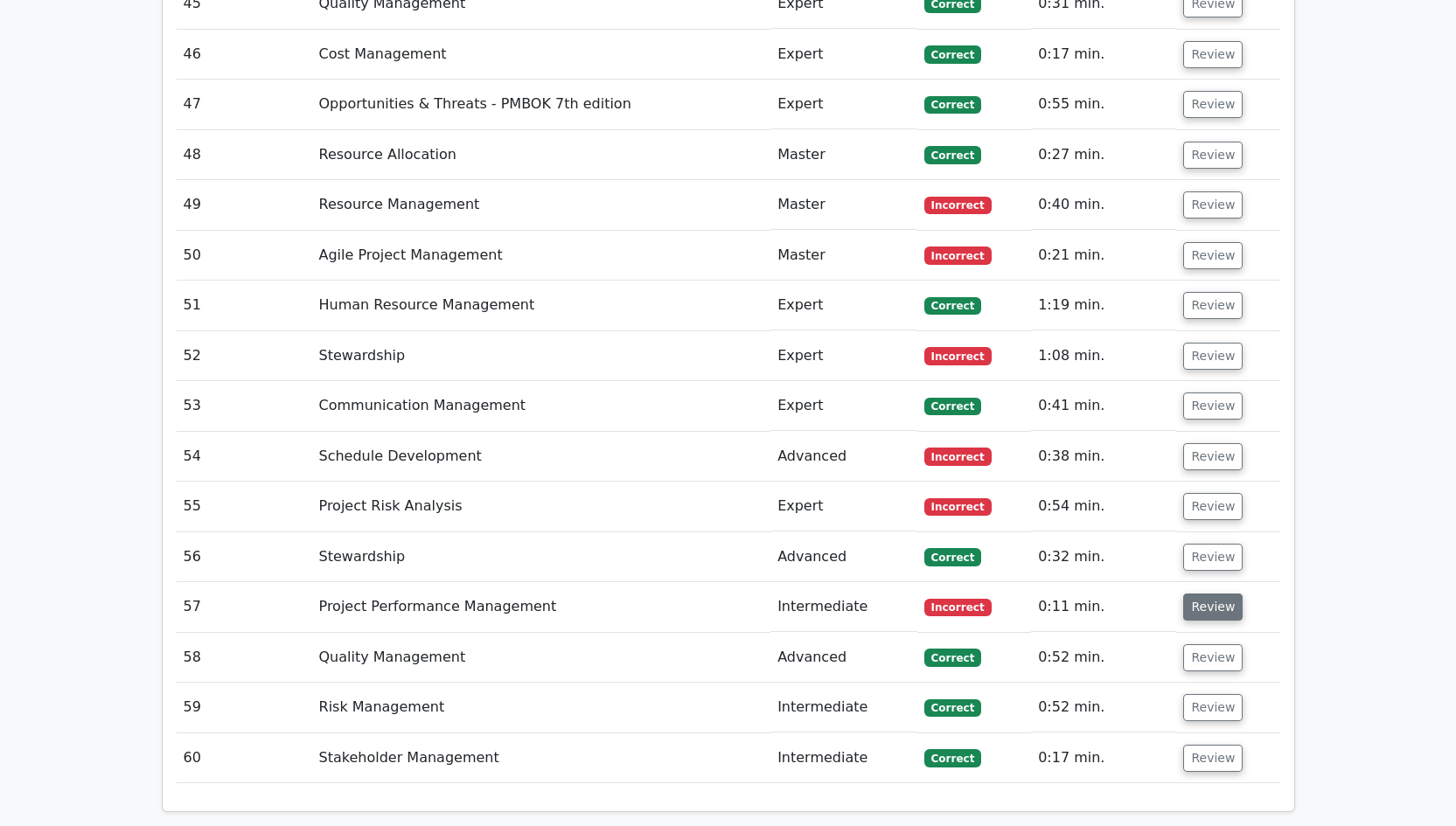
click at [1195, 593] on button "Review" at bounding box center [1212, 606] width 60 height 27
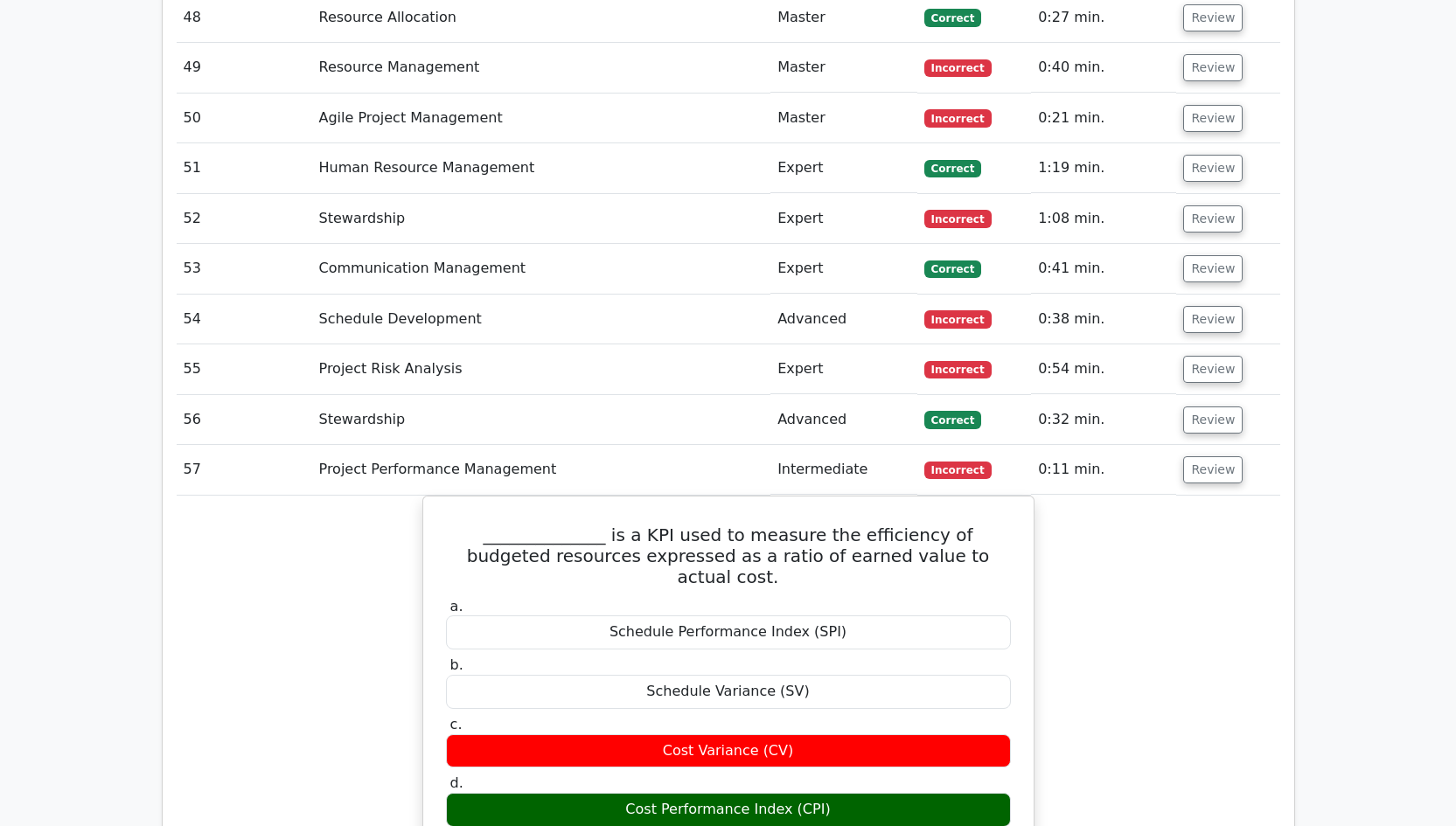
scroll to position [4754, 0]
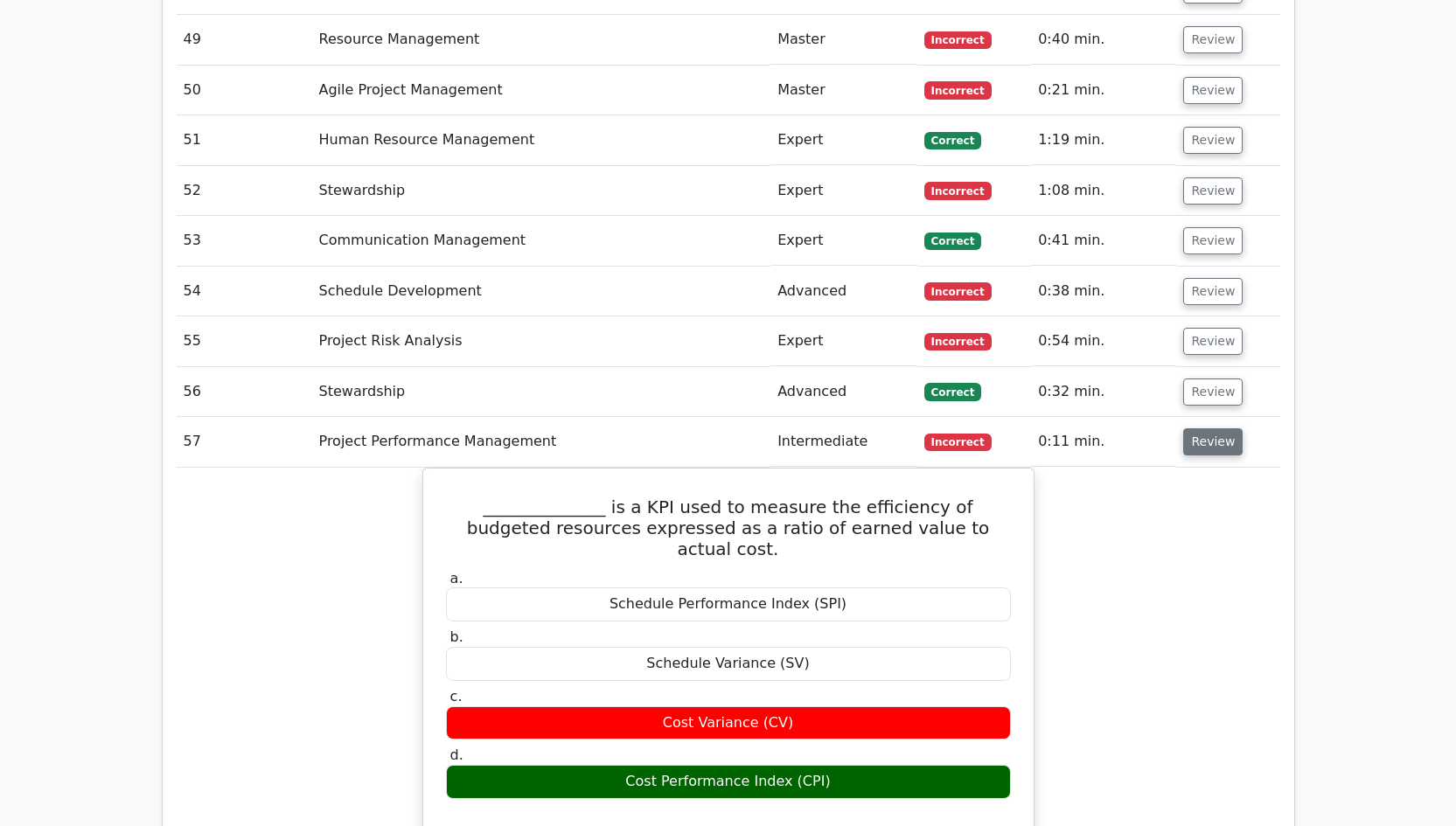
click at [1217, 429] on button "Review" at bounding box center [1212, 442] width 60 height 27
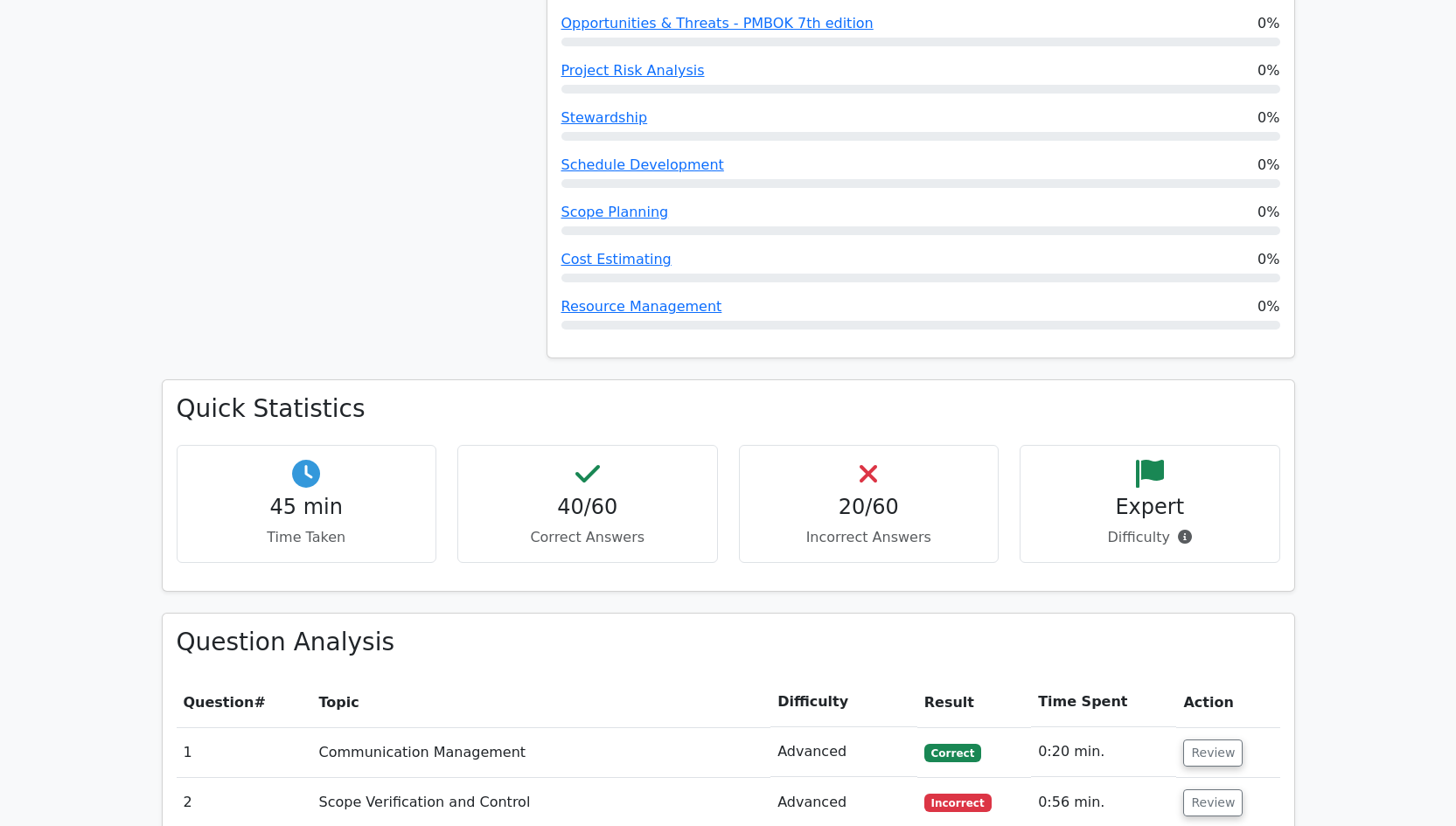
scroll to position [1602, 0]
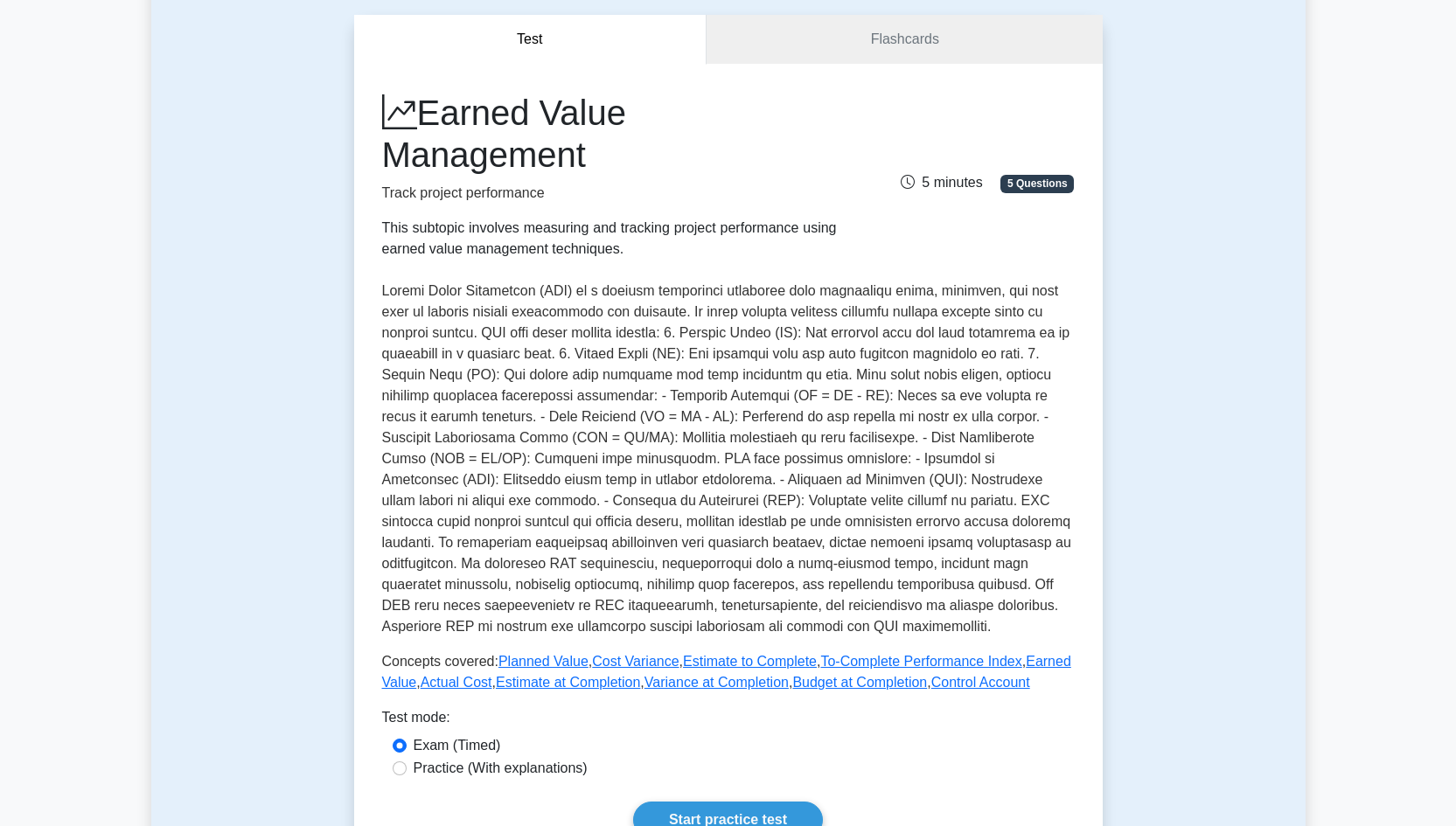
scroll to position [120, 0]
